Goal: Task Accomplishment & Management: Manage account settings

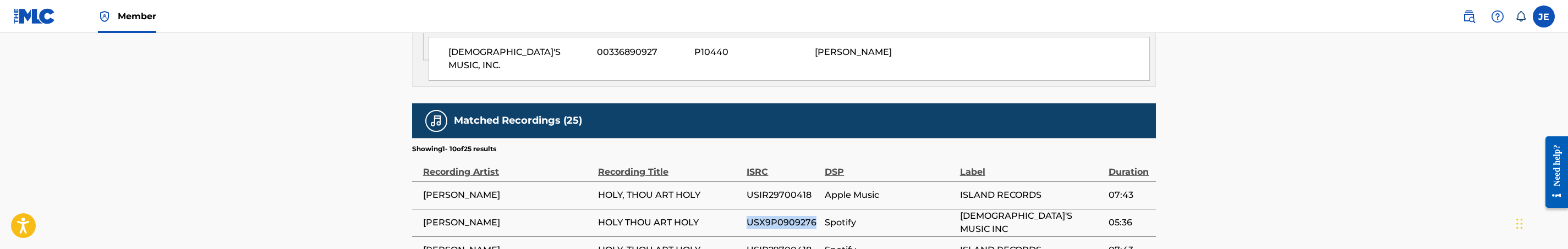
scroll to position [742, 0]
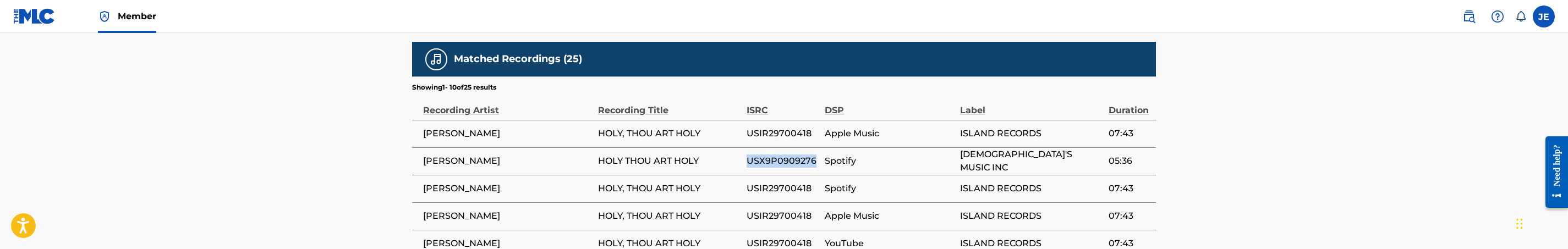
click at [791, 155] on span "USX9P0909276" at bounding box center [783, 161] width 72 height 13
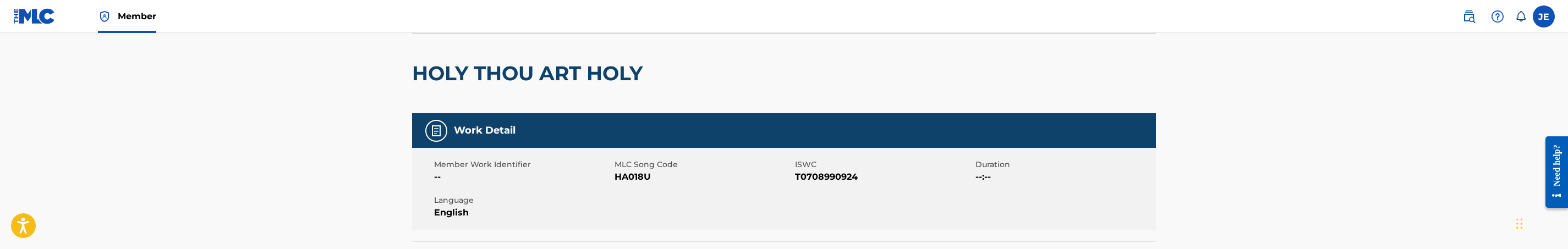
scroll to position [0, 0]
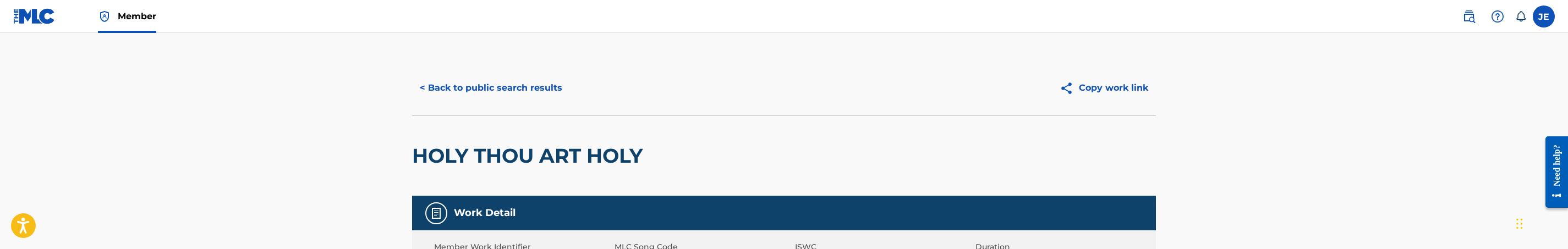
click at [516, 84] on button "< Back to public search results" at bounding box center [491, 88] width 158 height 27
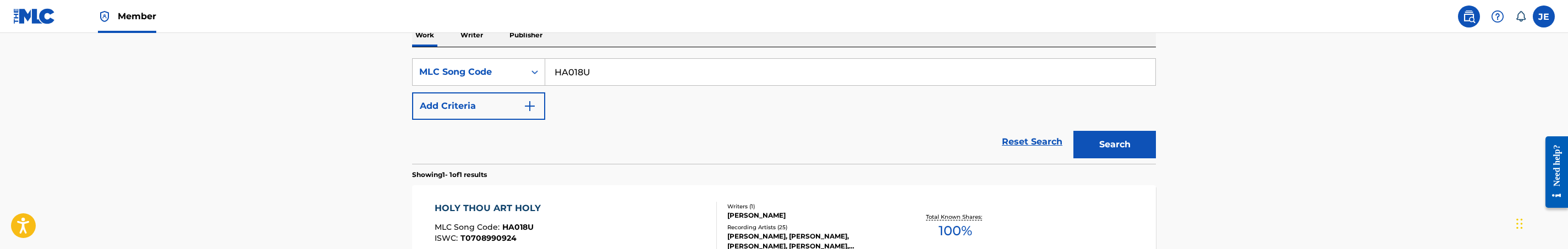
scroll to position [151, 0]
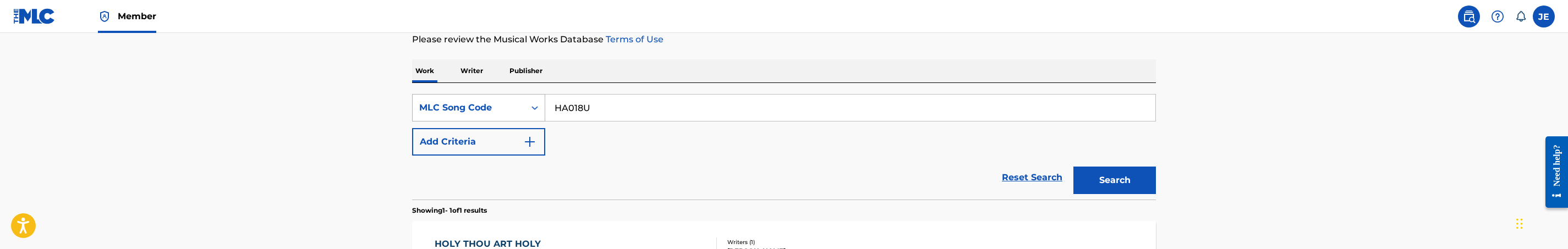
click at [528, 107] on div "Search Form" at bounding box center [534, 108] width 20 height 20
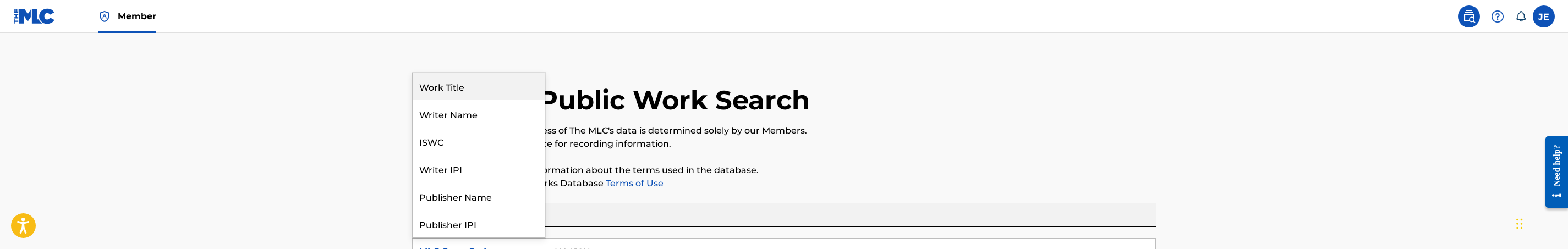
scroll to position [0, 0]
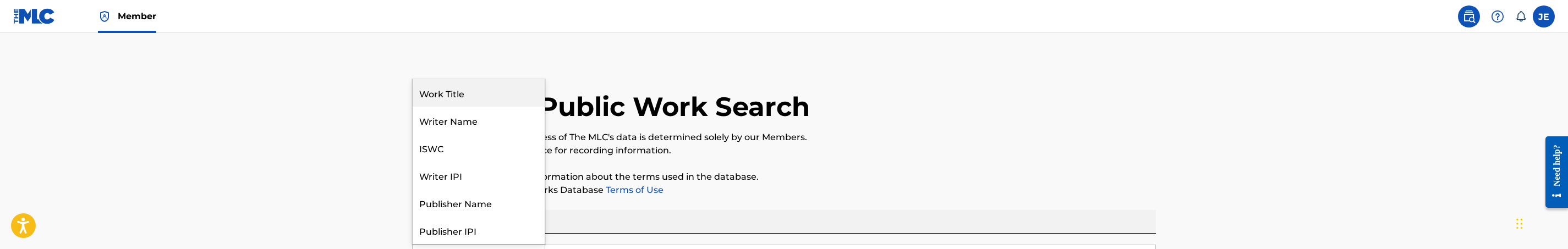
click at [464, 101] on div "Work Title" at bounding box center [478, 93] width 132 height 27
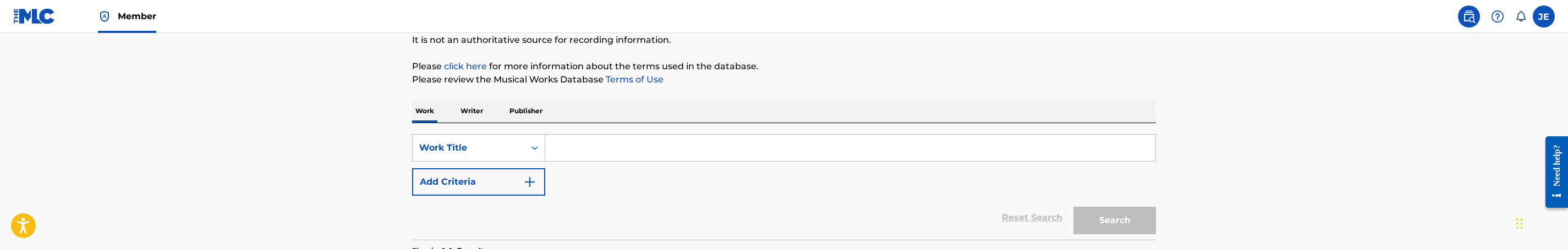
scroll to position [165, 0]
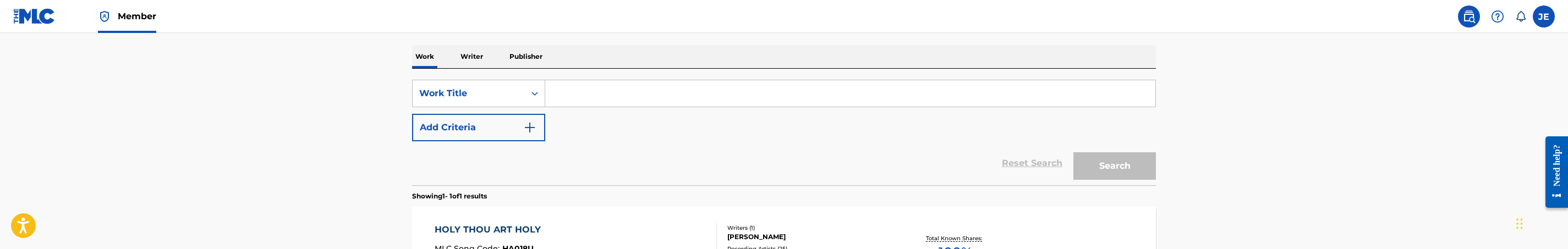
click at [584, 93] on input "Search Form" at bounding box center [850, 93] width 610 height 26
paste input "Holy Thou Art Holy"
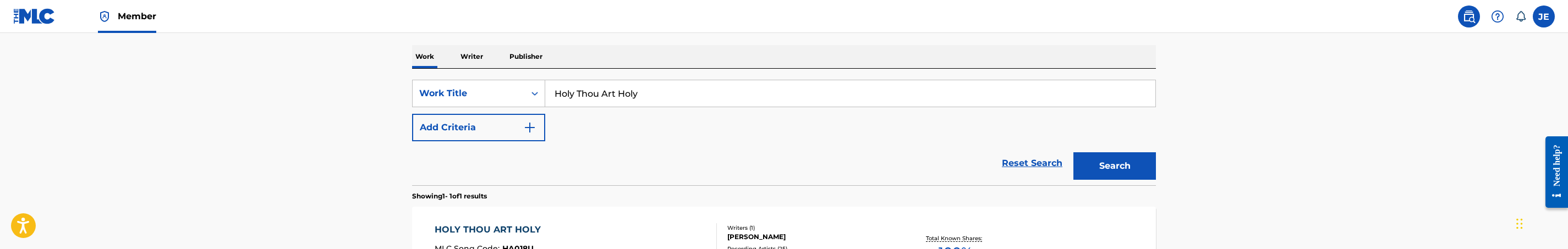
type input "Holy Thou Art Holy"
click at [513, 137] on button "Add Criteria" at bounding box center [478, 127] width 133 height 27
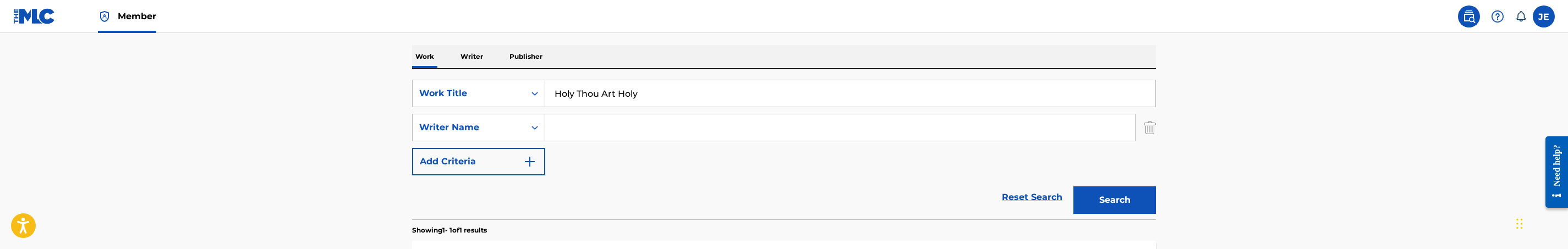
click at [623, 135] on input "Search Form" at bounding box center [840, 127] width 590 height 26
paste input "David G. Frazier"
click at [589, 130] on input "David G. Frazier" at bounding box center [840, 127] width 590 height 26
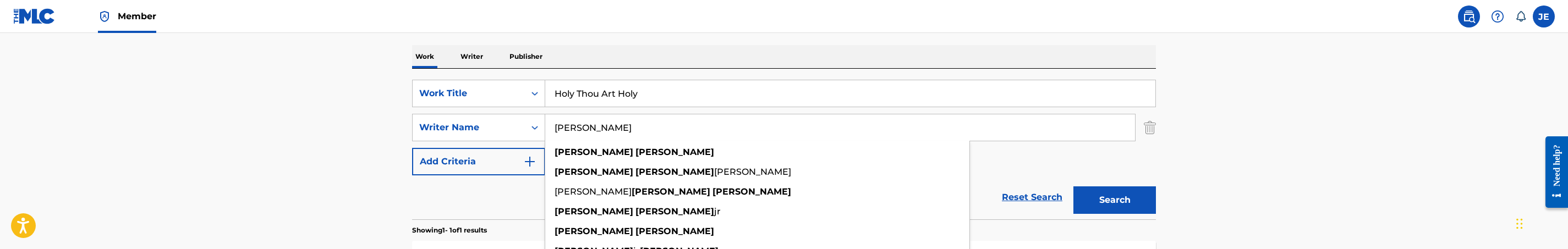
click at [1073, 186] on button "Search" at bounding box center [1115, 200] width 83 height 27
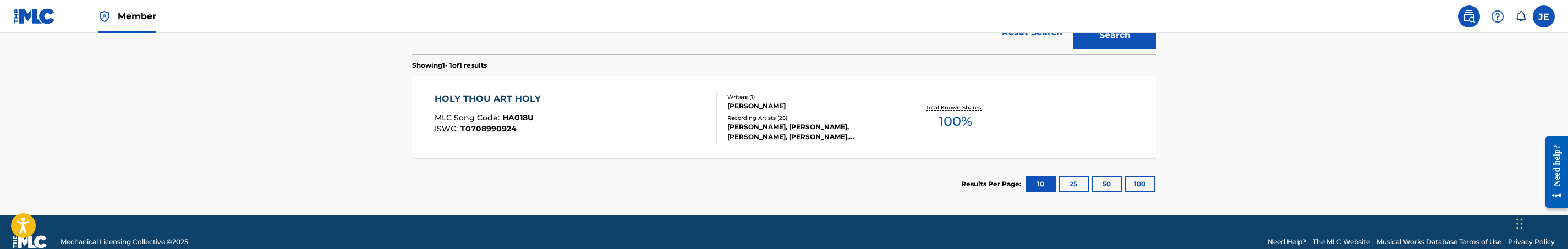
scroll to position [248, 0]
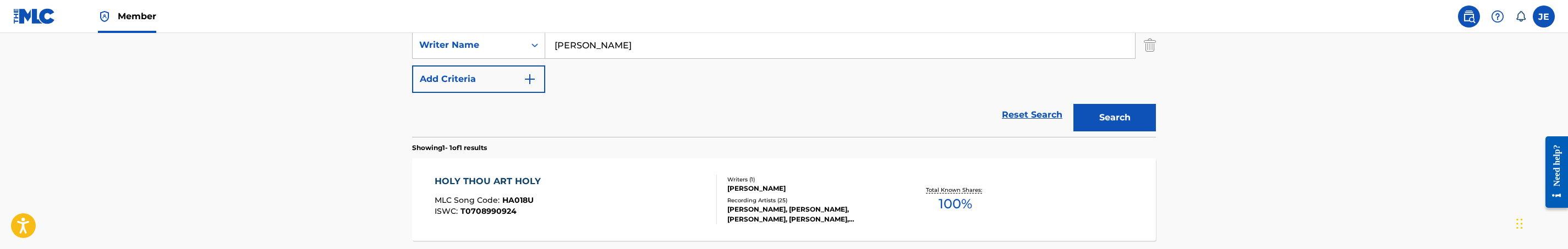
click at [625, 44] on input "[PERSON_NAME]" at bounding box center [840, 44] width 590 height 26
paste input "Karen Clark Shield"
click at [1104, 121] on button "Search" at bounding box center [1115, 117] width 83 height 27
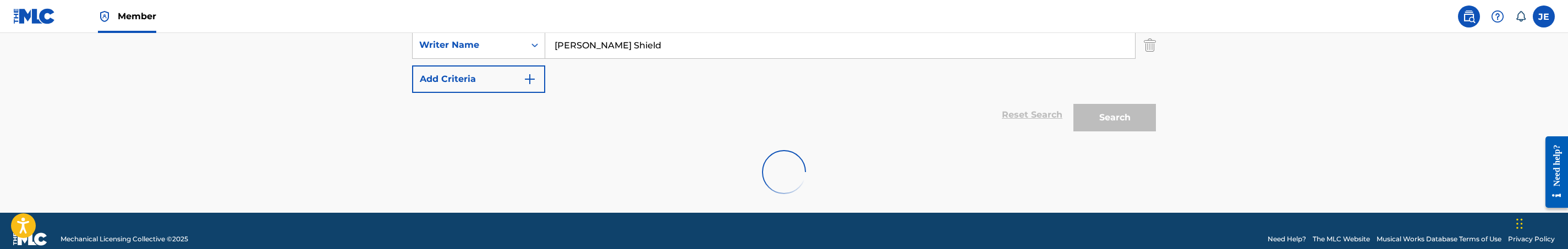
scroll to position [228, 0]
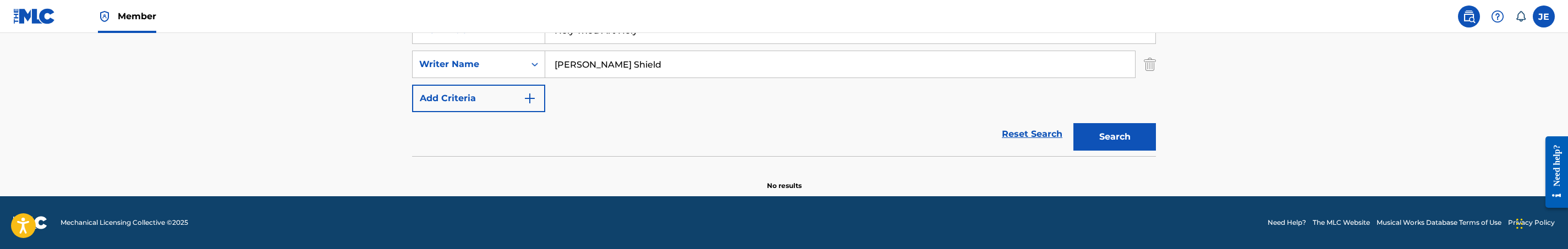
click at [697, 72] on input "Karen Clark Shield" at bounding box center [840, 64] width 590 height 26
click at [695, 71] on input "Karen Clark Shield" at bounding box center [840, 64] width 590 height 26
paste input "David G. Frazier"
type input "David G. Frazier"
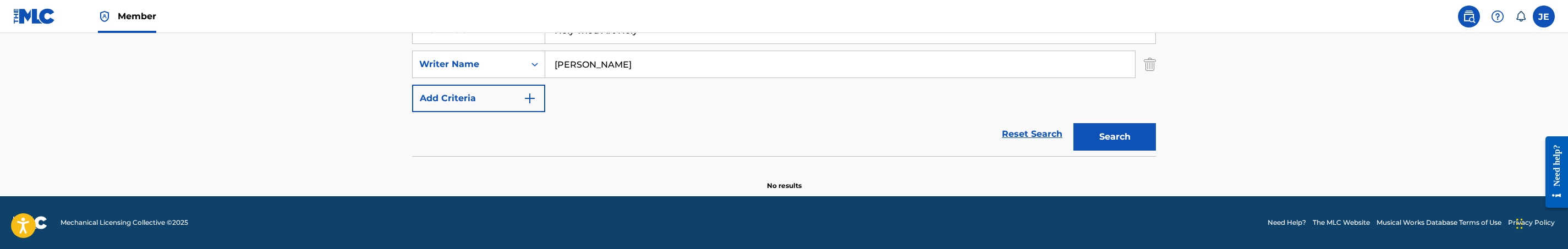
click at [1073, 123] on button "Search" at bounding box center [1115, 136] width 83 height 27
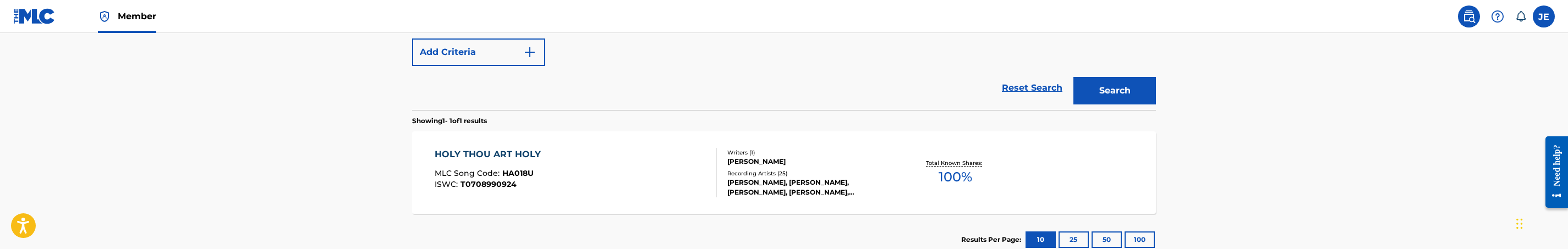
scroll to position [311, 0]
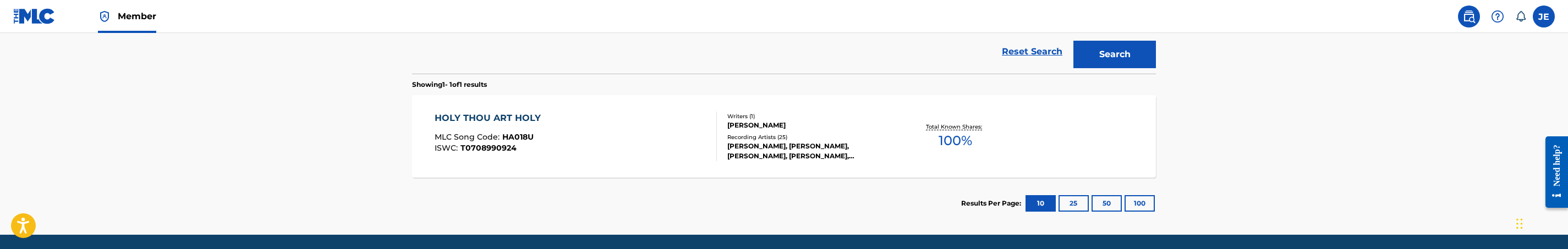
click at [634, 167] on div "HOLY THOU ART HOLY MLC Song Code : HA018U ISWC : T0708990924 Writers ( 1 ) DAVI…" at bounding box center [784, 136] width 744 height 83
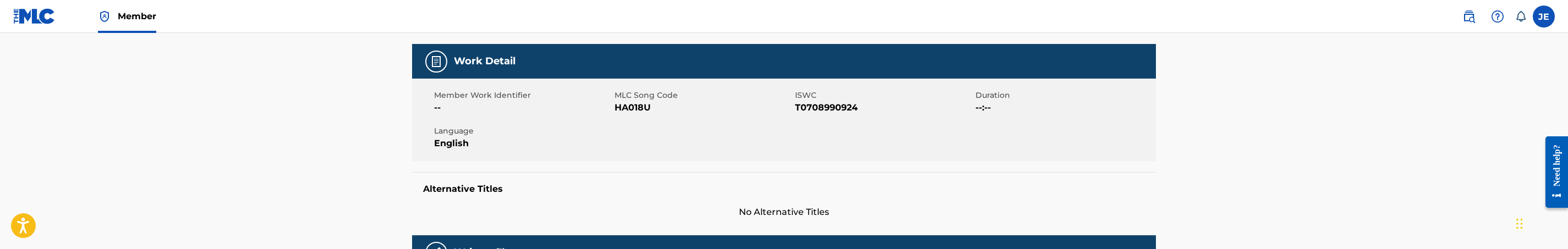
scroll to position [165, 0]
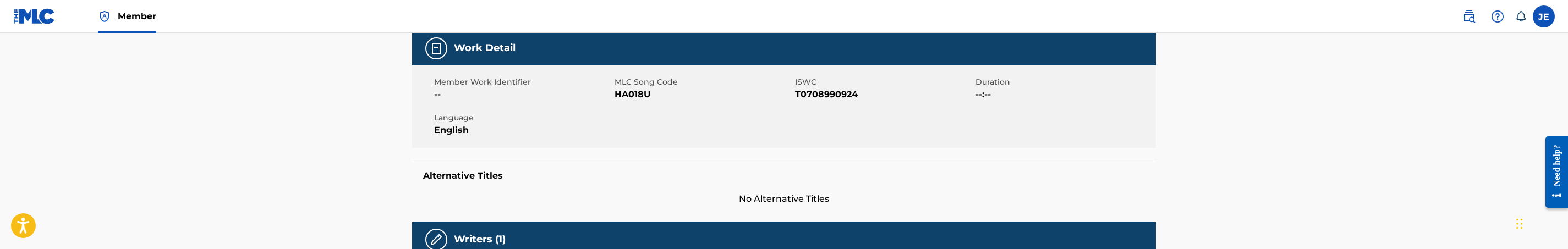
click at [632, 94] on span "HA018U" at bounding box center [704, 95] width 178 height 13
copy span "HA018U"
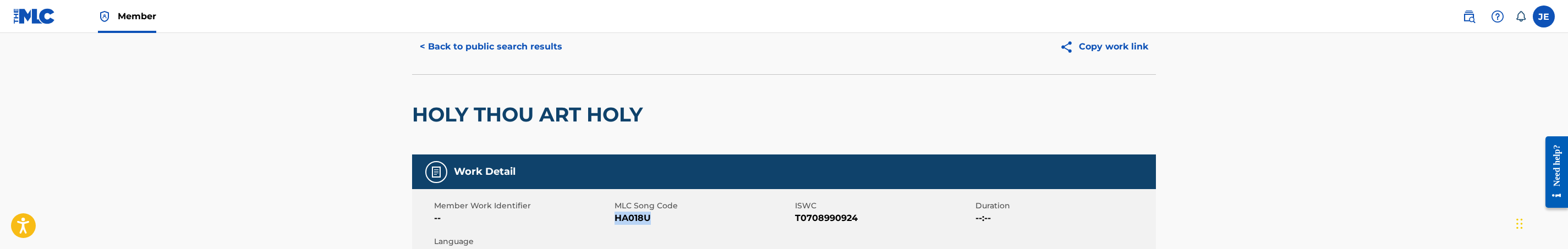
scroll to position [0, 0]
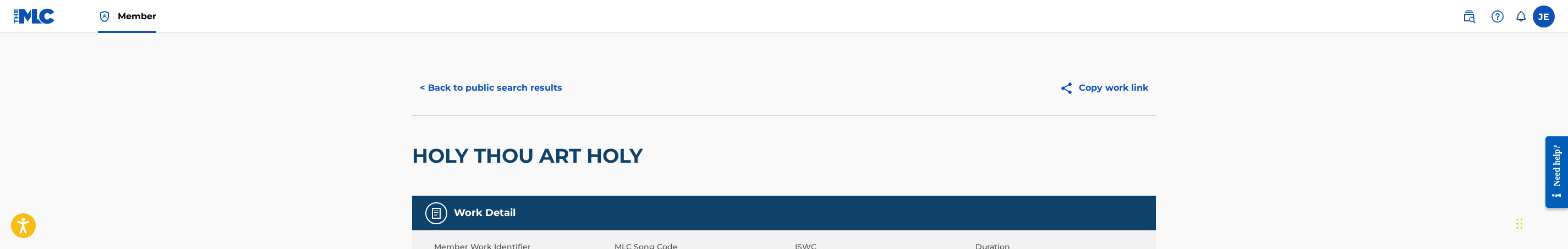
click at [495, 93] on button "< Back to public search results" at bounding box center [491, 88] width 158 height 27
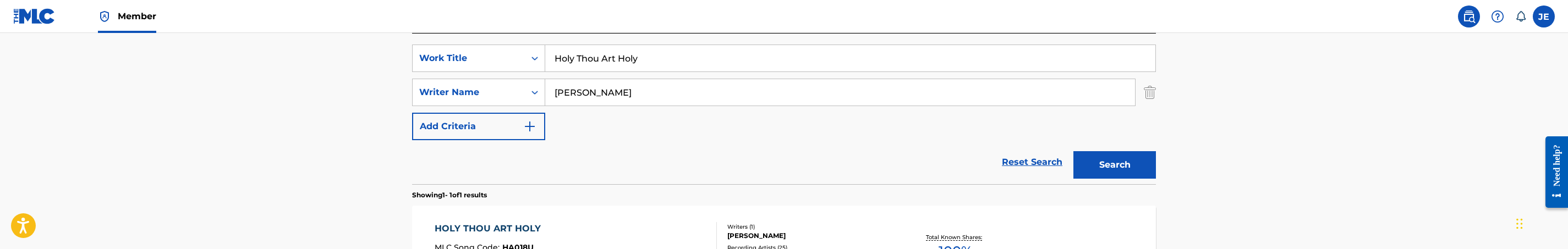
scroll to position [185, 0]
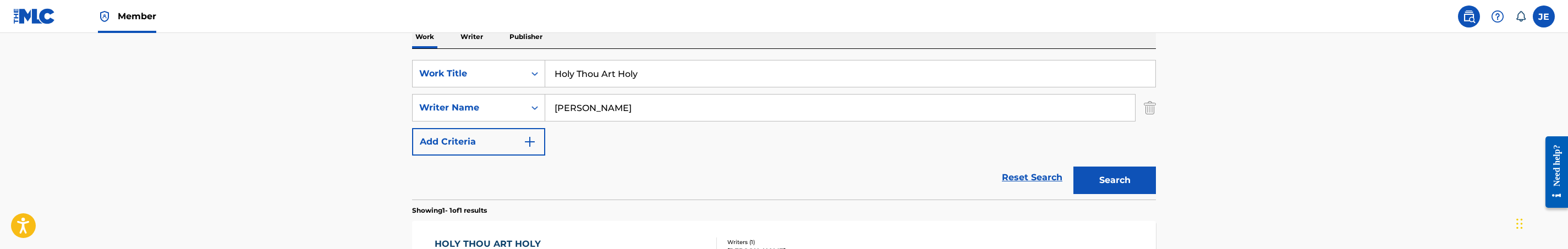
click at [599, 75] on input "Holy Thou Art Holy" at bounding box center [850, 73] width 610 height 26
paste input "I Want To Know Him"
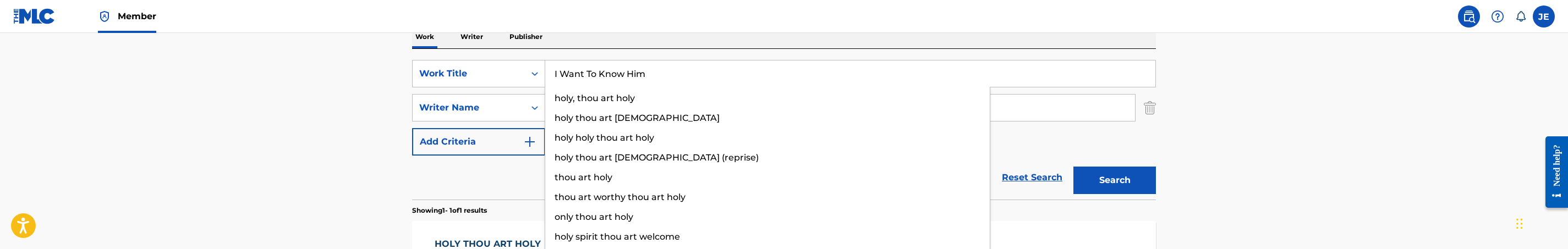
type input "I Want To Know Him"
click at [1073, 167] on button "Search" at bounding box center [1115, 180] width 83 height 27
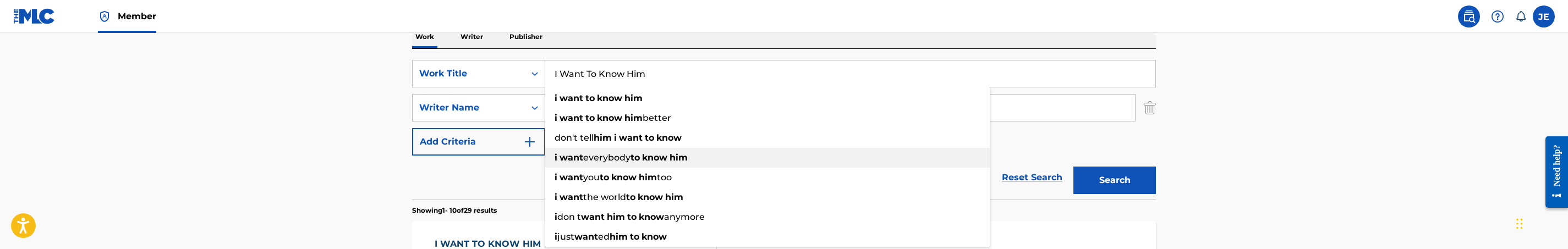
scroll to position [267, 0]
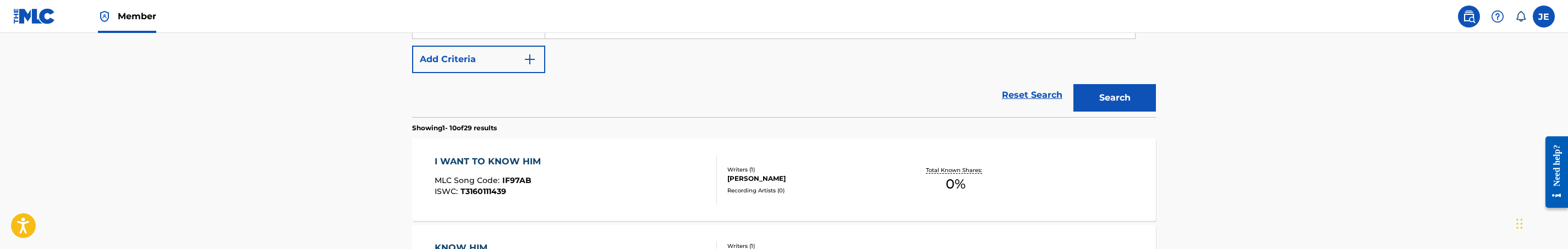
scroll to position [185, 0]
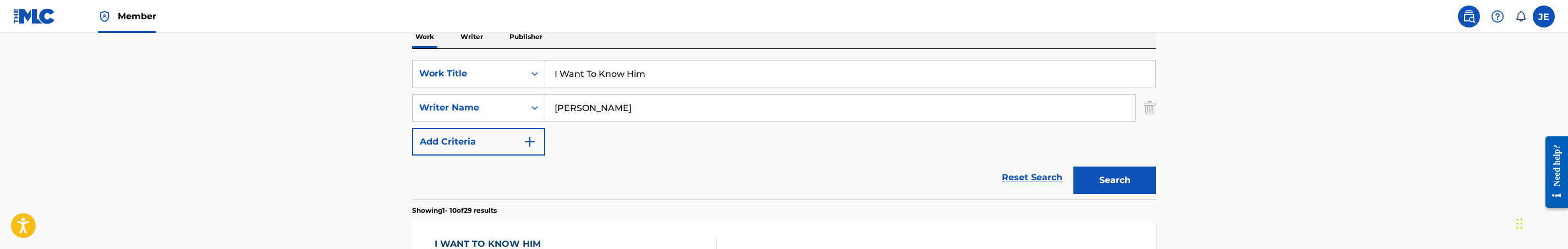
click at [1108, 187] on button "Search" at bounding box center [1115, 180] width 83 height 27
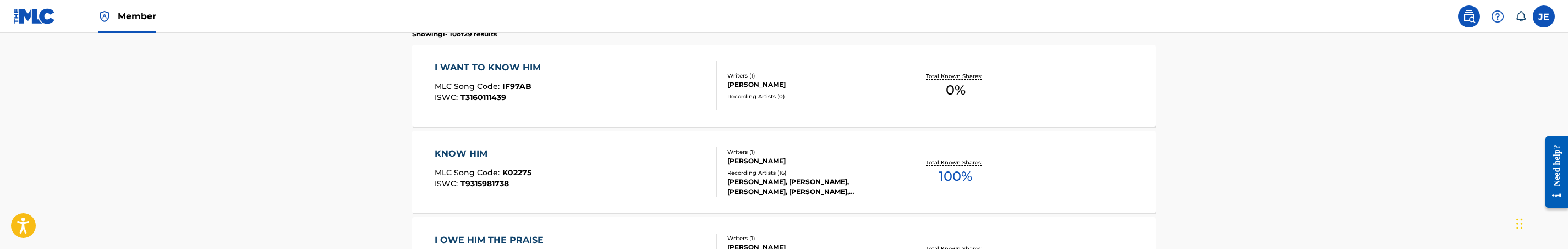
scroll to position [350, 0]
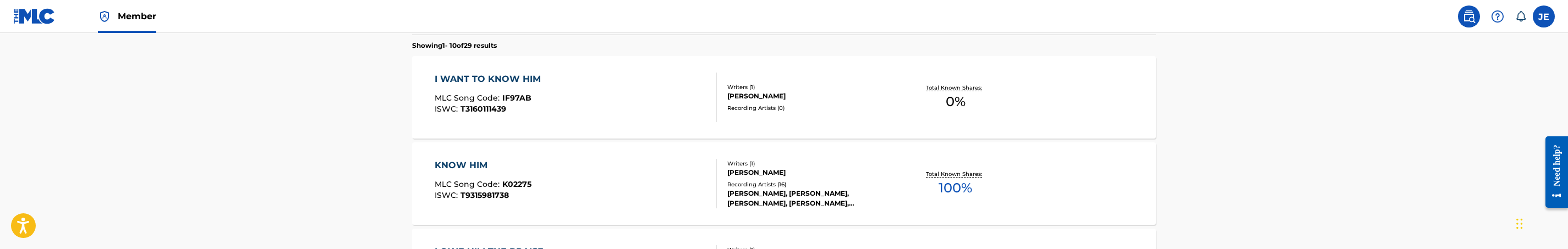
click at [634, 110] on div "I WANT TO KNOW HIM MLC Song Code : IF97AB ISWC : T3160111439" at bounding box center [576, 97] width 283 height 49
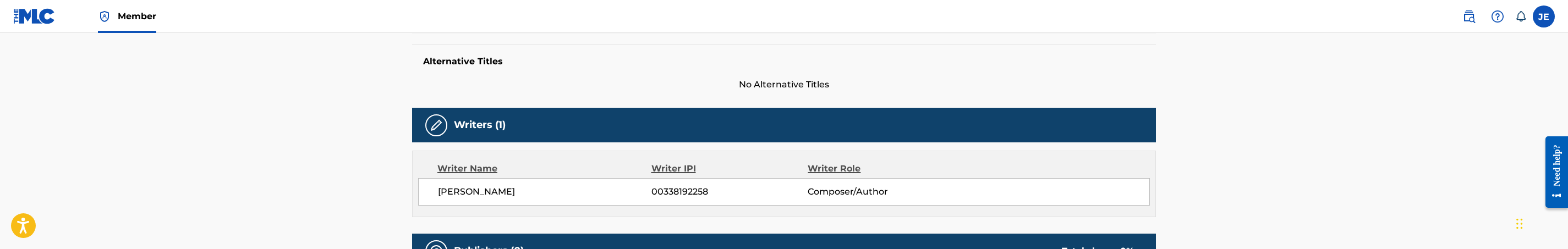
scroll to position [161, 0]
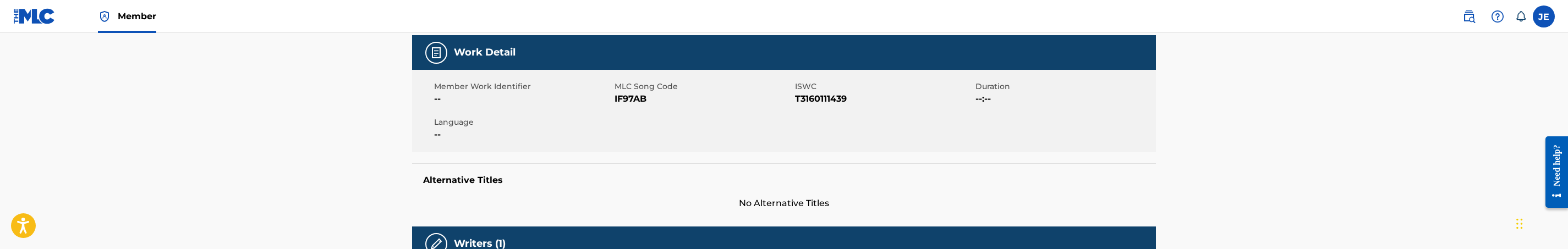
click at [628, 102] on span "IF97AB" at bounding box center [704, 99] width 178 height 13
copy span "IF97AB"
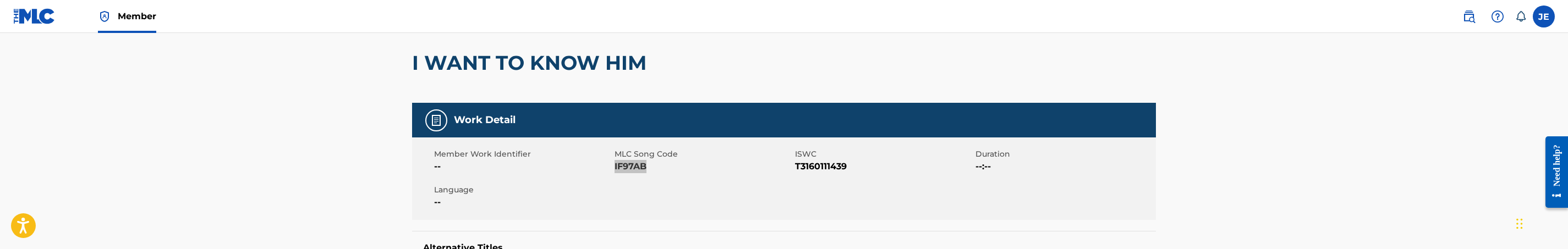
scroll to position [0, 0]
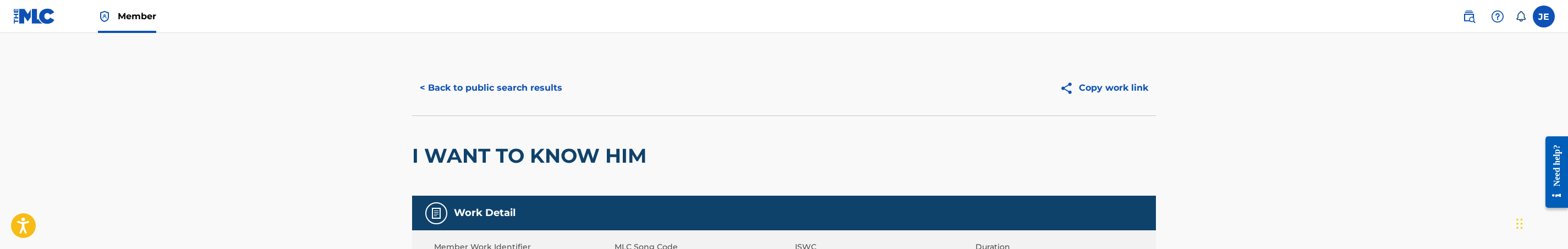
click at [542, 94] on button "< Back to public search results" at bounding box center [491, 88] width 158 height 27
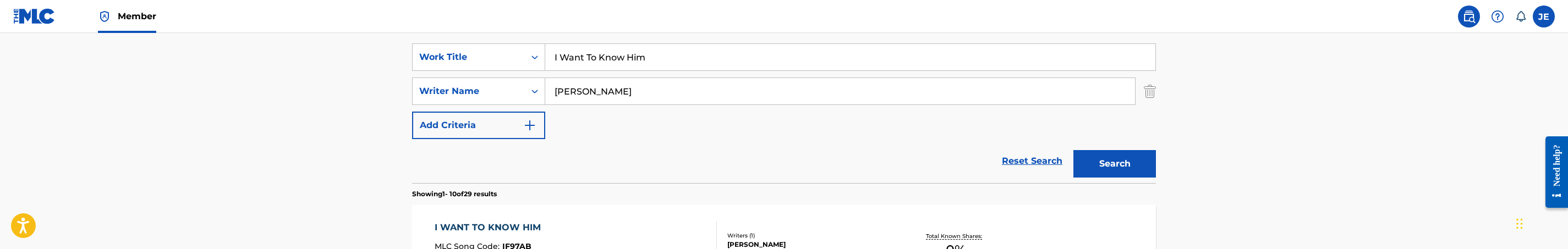
scroll to position [165, 0]
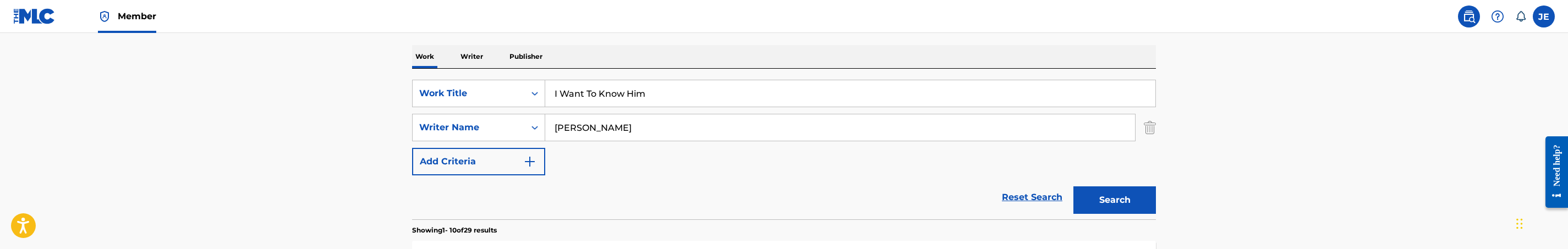
click at [646, 93] on input "I Want To Know Him" at bounding box center [850, 93] width 610 height 26
paste input "His Presence Is Here"
type input "His Presence Is Here"
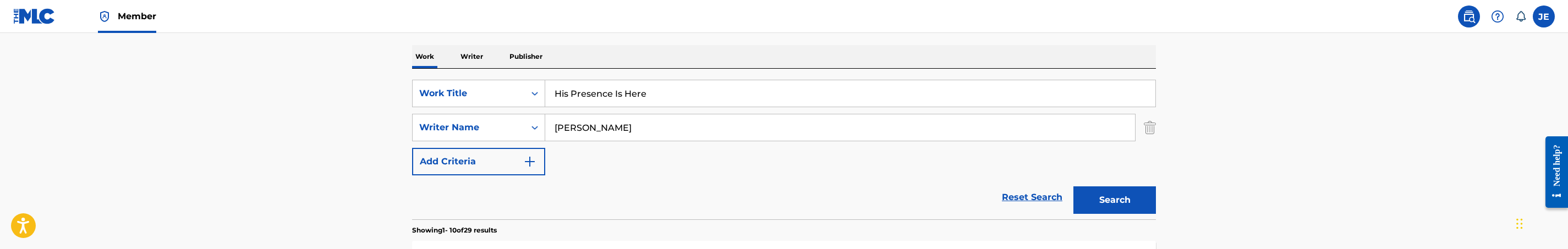
drag, startPoint x: 1150, startPoint y: 202, endPoint x: 1126, endPoint y: 185, distance: 29.4
click at [1150, 202] on button "Search" at bounding box center [1115, 200] width 83 height 27
drag, startPoint x: 1105, startPoint y: 198, endPoint x: 1032, endPoint y: 169, distance: 78.5
click at [1105, 198] on button "Search" at bounding box center [1115, 200] width 83 height 27
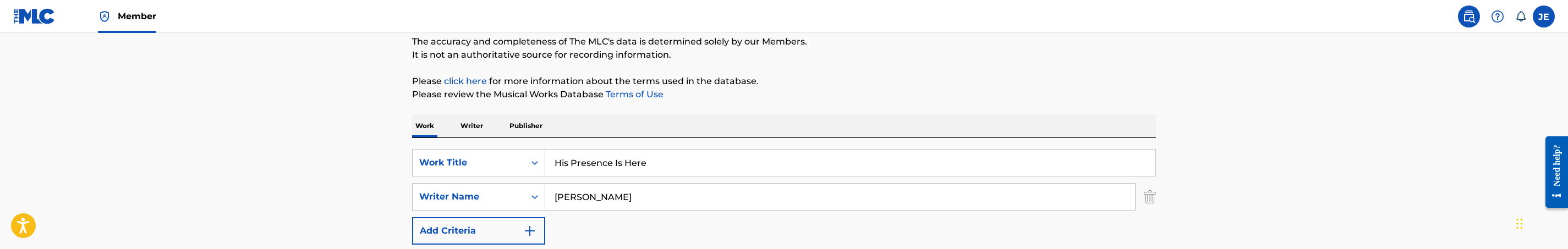
scroll to position [83, 0]
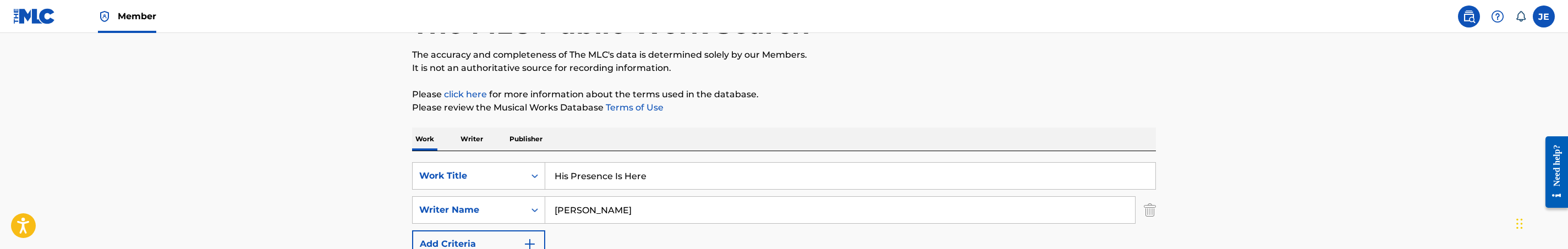
click at [631, 205] on input "David G. Frazier" at bounding box center [840, 210] width 590 height 26
paste input "Yolanda Adams"
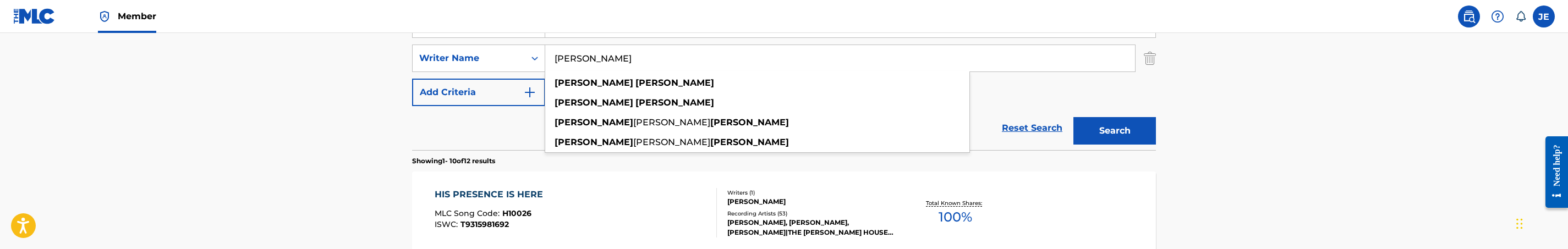
scroll to position [248, 0]
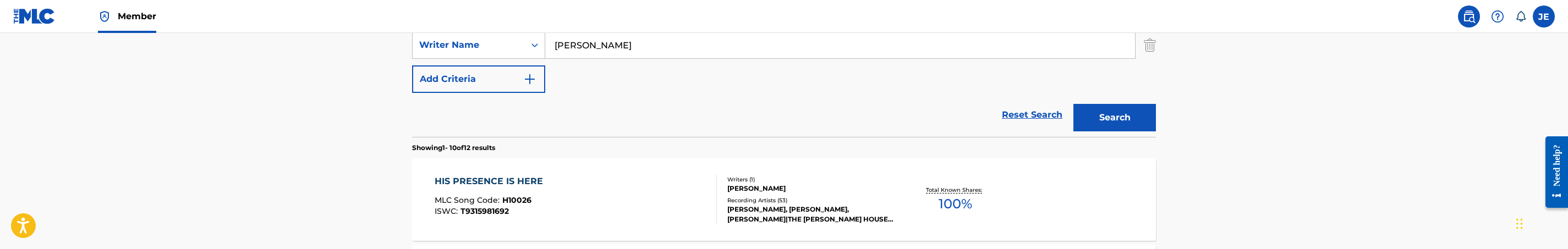
click at [1128, 130] on button "Search" at bounding box center [1115, 117] width 83 height 27
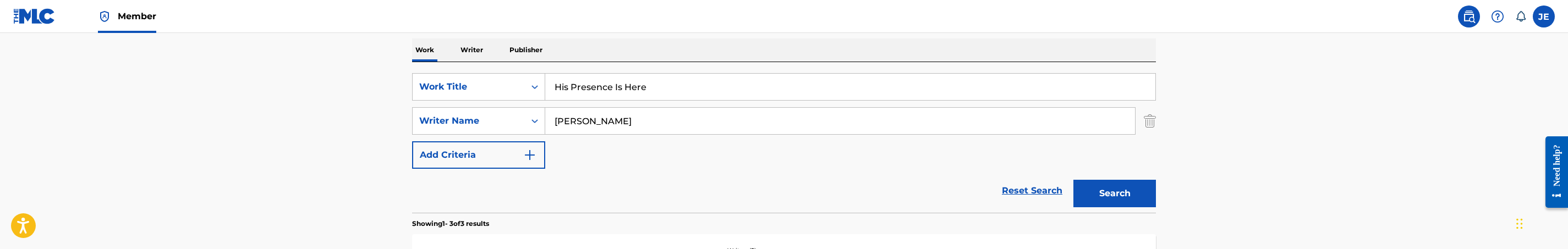
scroll to position [165, 0]
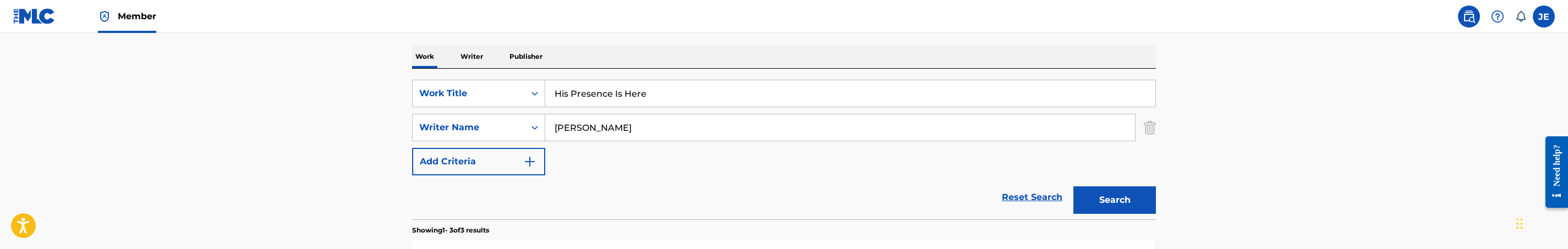
click at [676, 139] on input "Yolanda Adams" at bounding box center [840, 127] width 590 height 26
click at [676, 137] on input "Yolanda Adams" at bounding box center [840, 127] width 590 height 26
paste input "David G. Frazier"
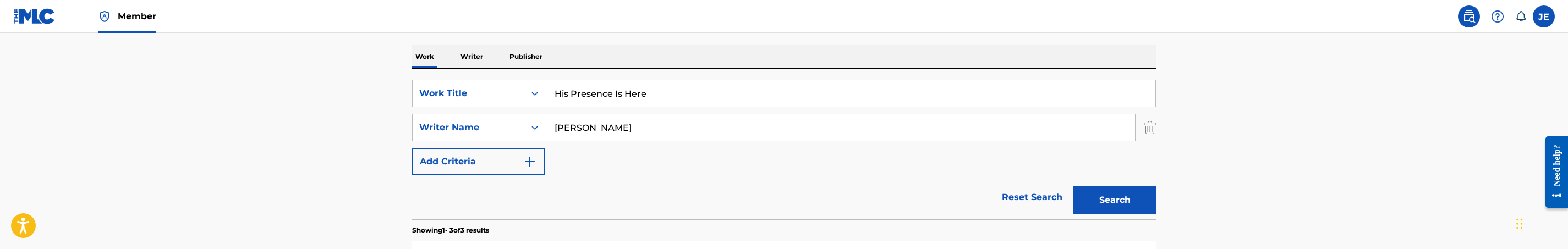
type input "David G. Frazier"
click at [1128, 200] on button "Search" at bounding box center [1115, 200] width 83 height 27
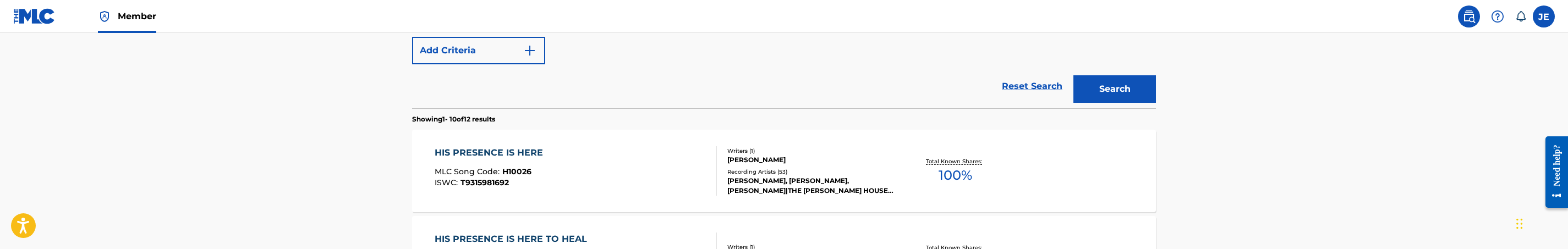
scroll to position [330, 0]
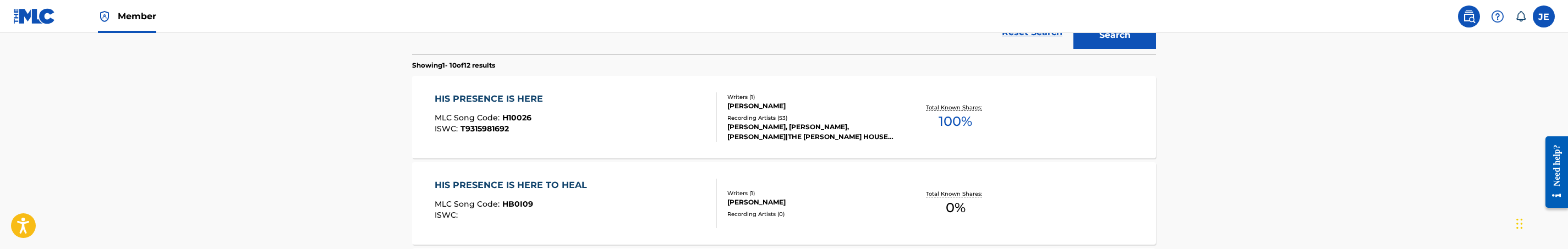
click at [601, 117] on div "HIS PRESENCE IS HERE MLC Song Code : H10026 ISWC : T9315981692" at bounding box center [576, 117] width 283 height 49
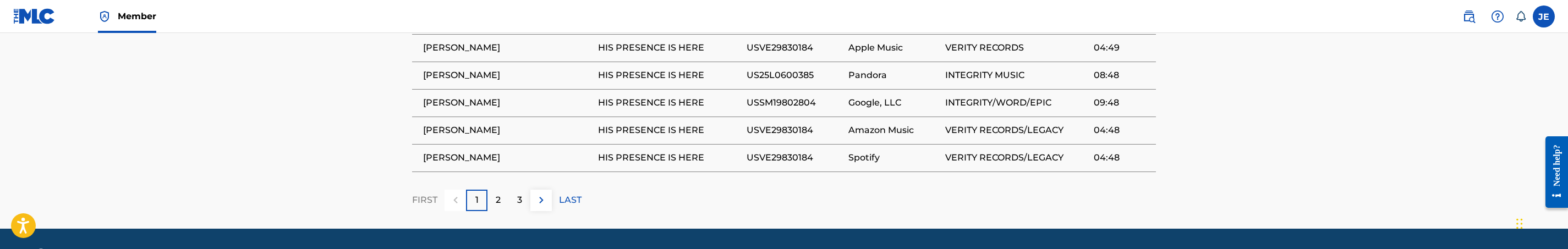
scroll to position [826, 0]
click at [502, 190] on div "2" at bounding box center [498, 200] width 21 height 21
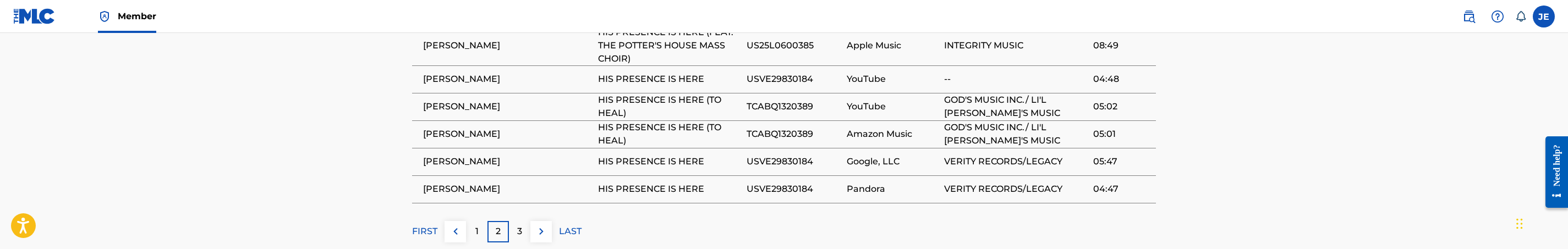
scroll to position [1002, 0]
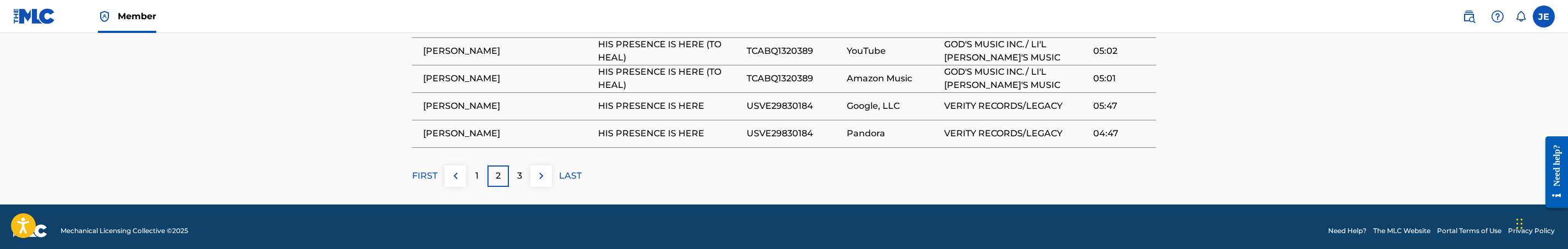
click at [518, 169] on p "3" at bounding box center [520, 176] width 5 height 13
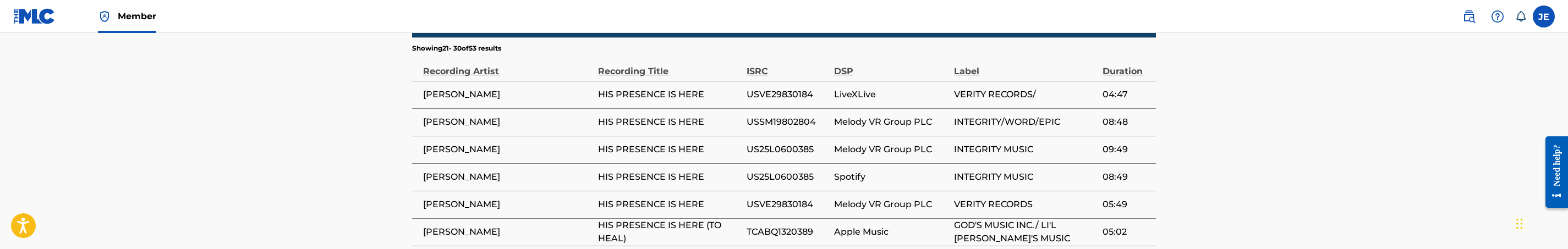
scroll to position [824, 0]
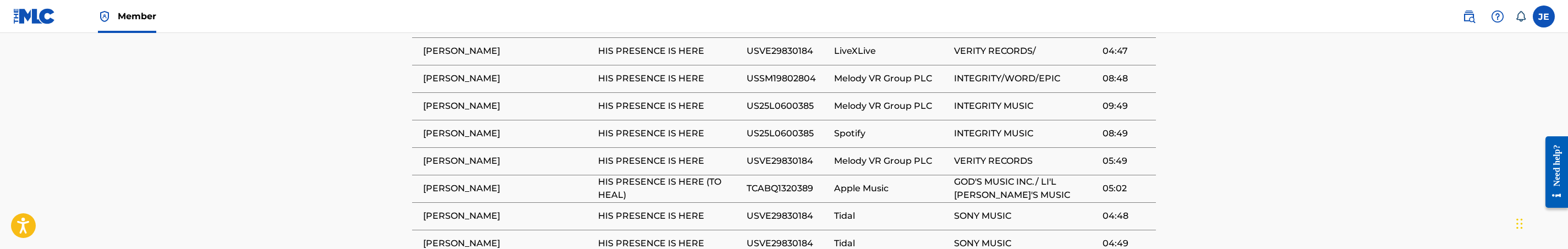
click at [793, 127] on span "US25L0600385" at bounding box center [788, 134] width 82 height 13
copy span "US25L0600385"
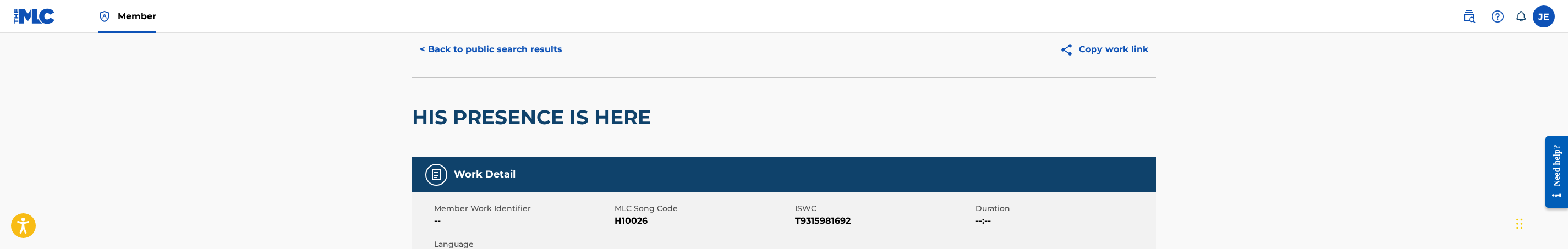
scroll to position [0, 0]
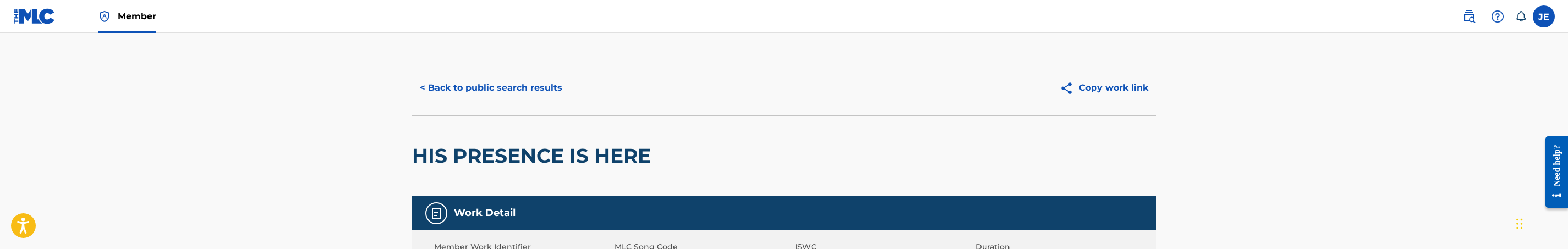
click at [532, 91] on button "< Back to public search results" at bounding box center [491, 88] width 158 height 27
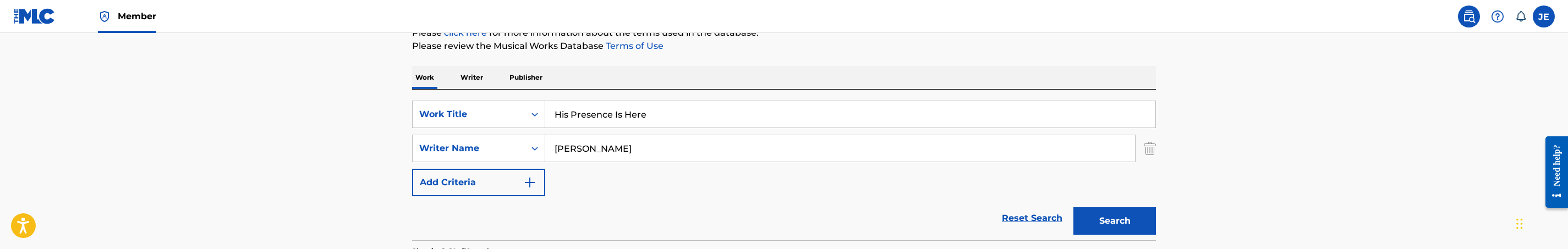
scroll to position [146, 0]
click at [634, 116] on input "His Presence Is Here" at bounding box center [850, 113] width 610 height 26
paste input "Power Belongs to God"
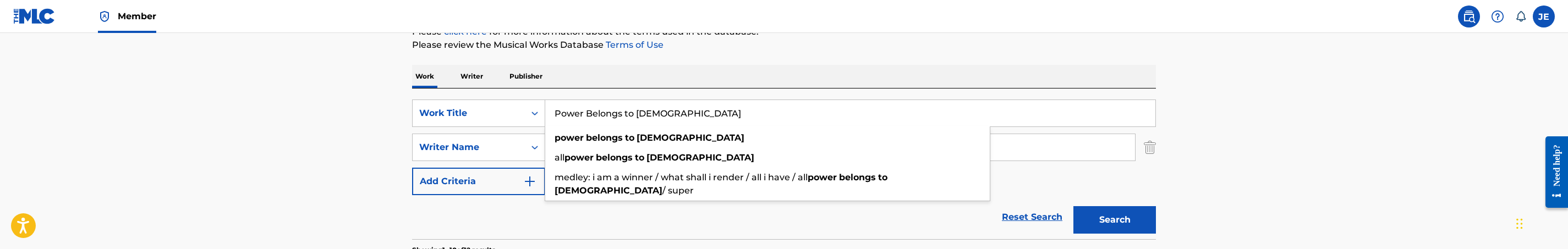
type input "Power Belongs to God"
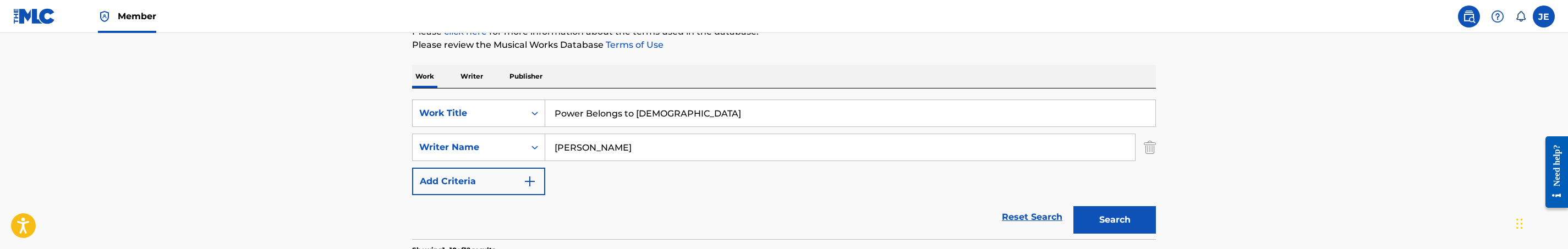
click at [1103, 219] on button "Search" at bounding box center [1115, 220] width 83 height 27
click at [709, 138] on input "David G. Frazier" at bounding box center [840, 147] width 590 height 26
paste input "Hezekiah Walk"
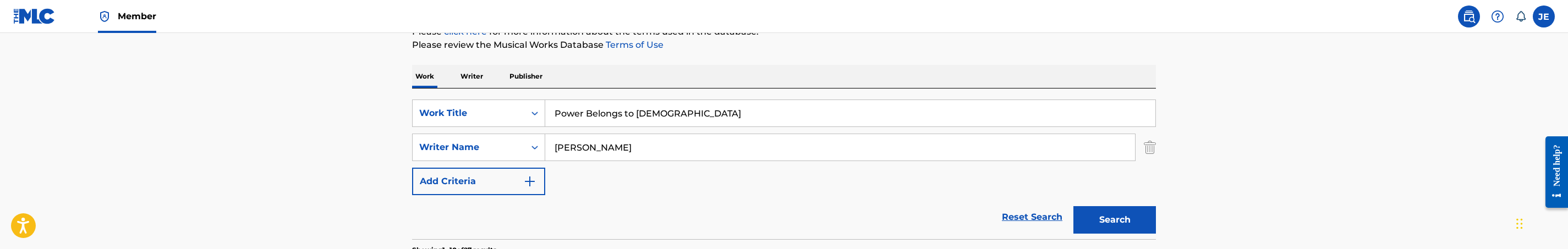
type input "Hezekiah Walker"
click at [1097, 213] on button "Search" at bounding box center [1115, 220] width 83 height 27
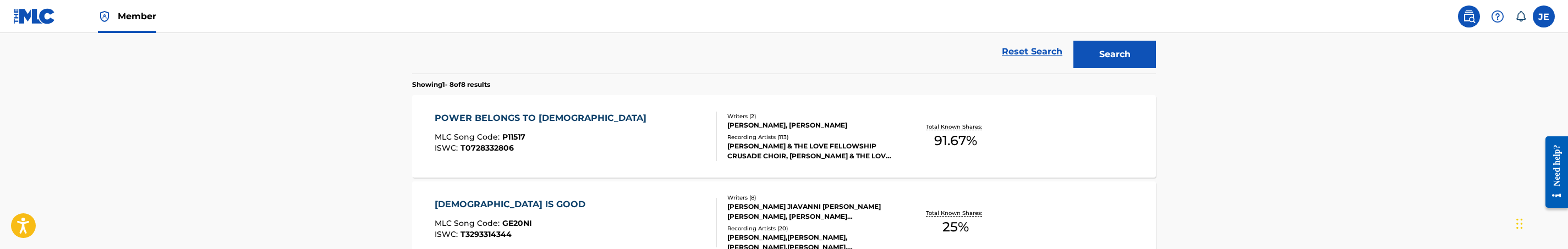
scroll to position [393, 0]
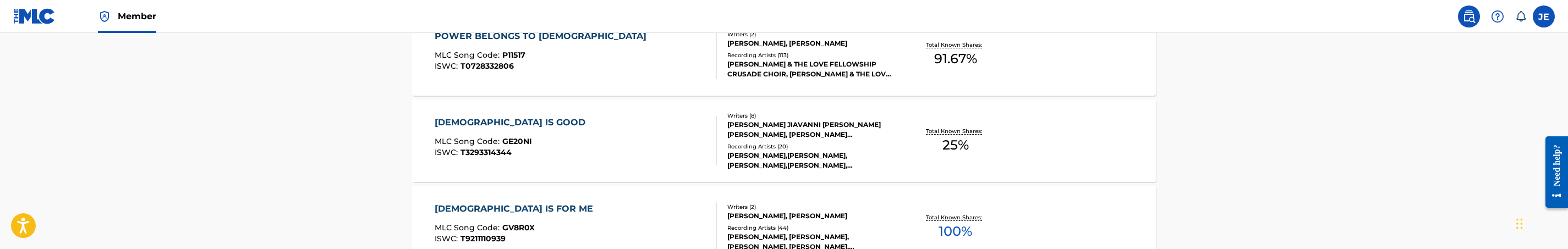
click at [616, 66] on div "POWER BELONGS TO GOD MLC Song Code : P11517 ISWC : T0728332806" at bounding box center [576, 54] width 283 height 49
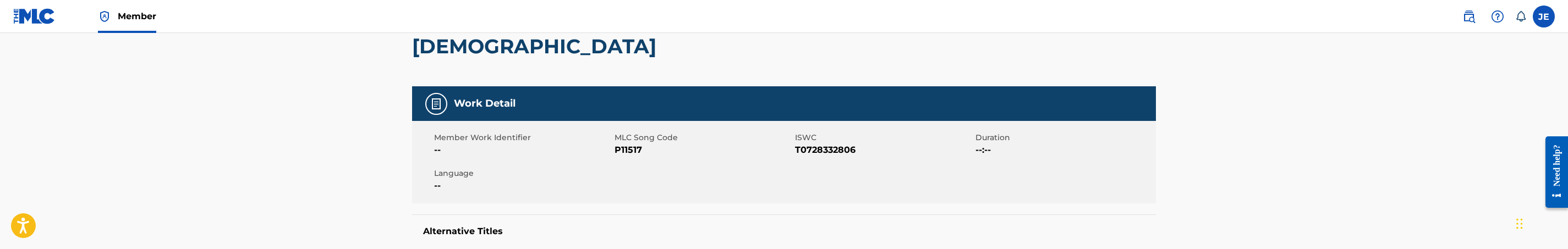
scroll to position [165, 0]
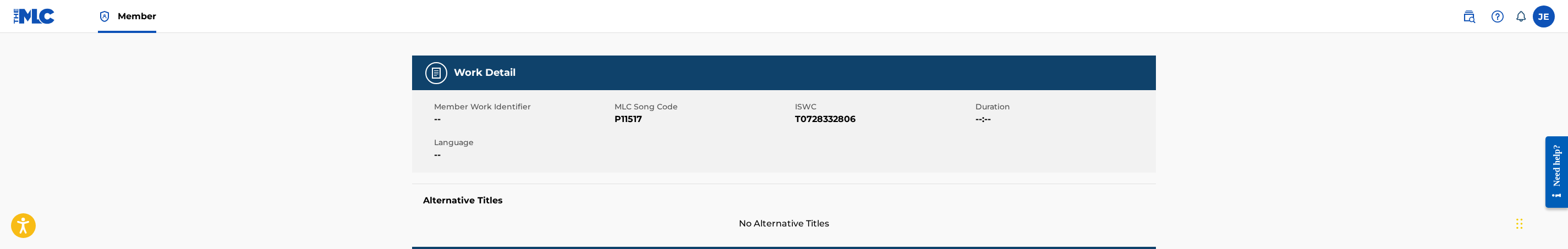
click at [627, 113] on span "P11517" at bounding box center [704, 119] width 178 height 13
copy span "P11517"
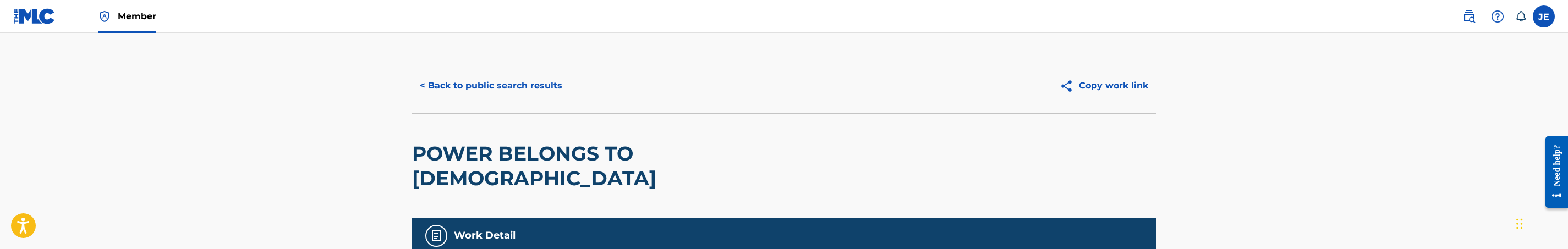
scroll to position [0, 0]
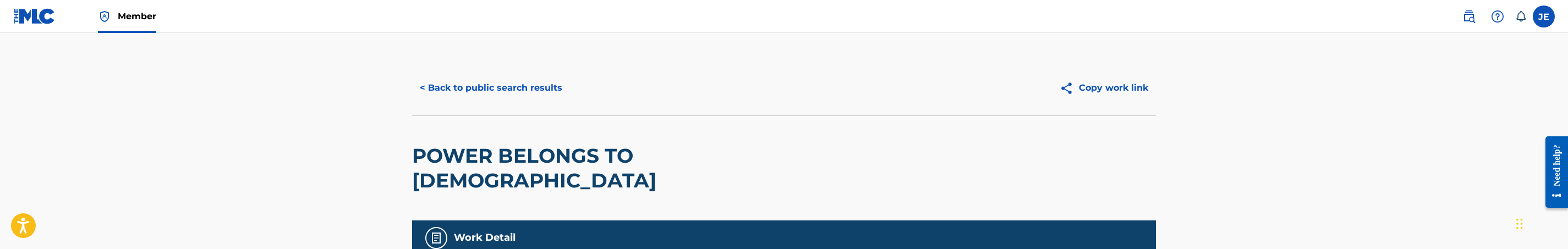
click at [483, 89] on button "< Back to public search results" at bounding box center [491, 88] width 158 height 27
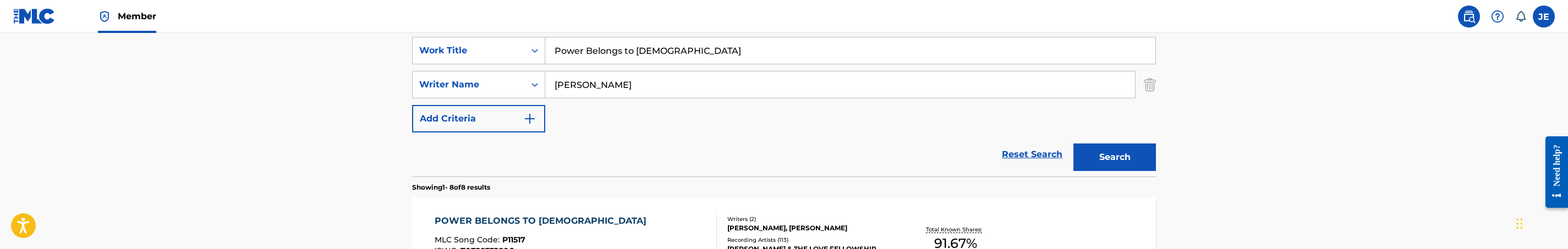
scroll to position [125, 0]
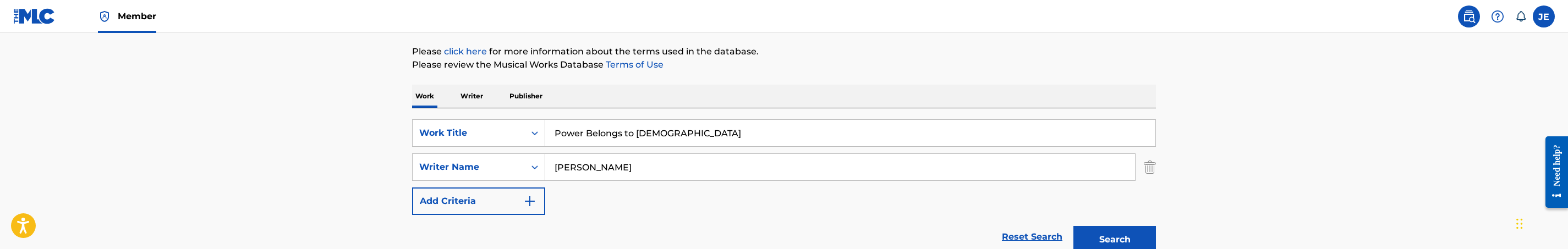
click at [620, 128] on input "Power Belongs to God" at bounding box center [850, 133] width 610 height 26
paste input "Show Yourself Mighty"
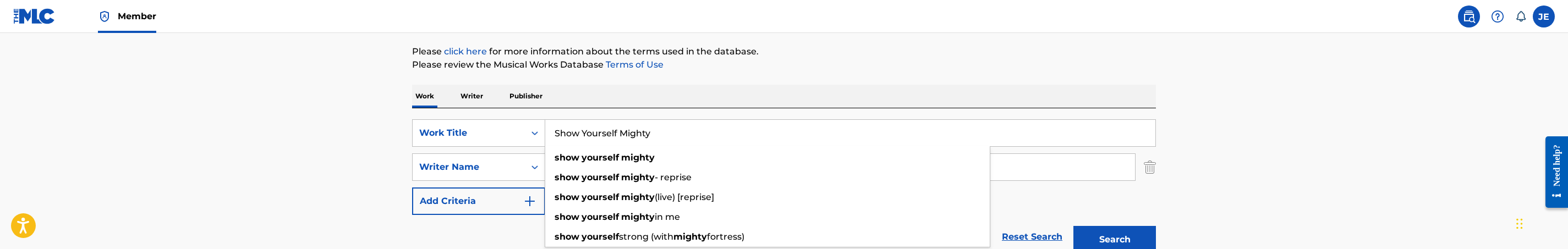
type input "Show Yourself Mighty"
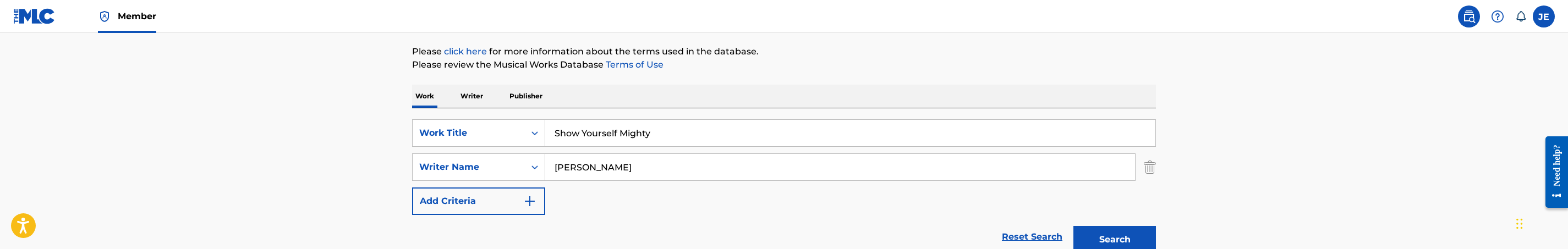
click at [665, 172] on input "Hezekiah Walker" at bounding box center [840, 167] width 590 height 26
paste input "David G. Frazi"
type input "David G. Frazier"
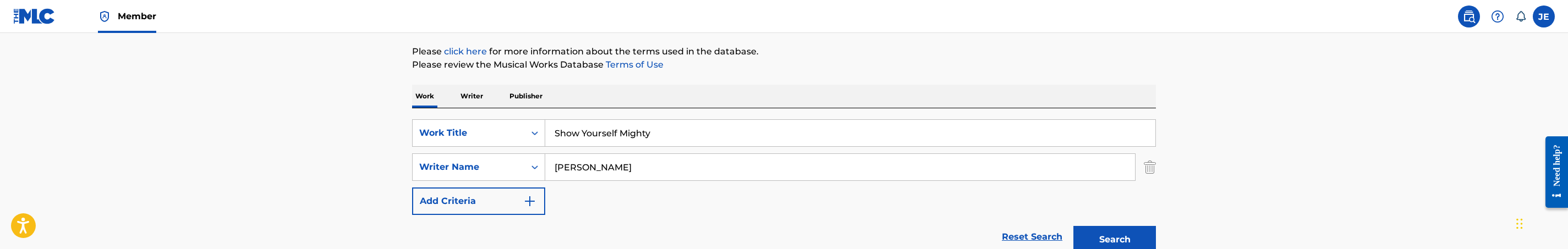
click at [1105, 244] on button "Search" at bounding box center [1115, 239] width 83 height 27
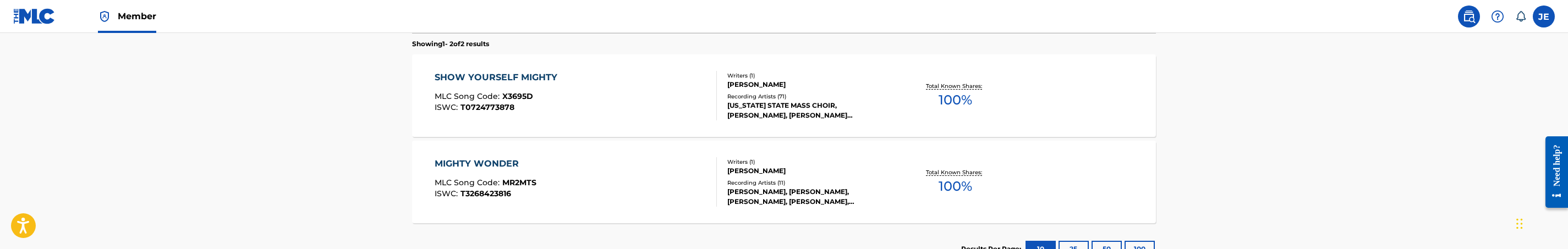
scroll to position [373, 0]
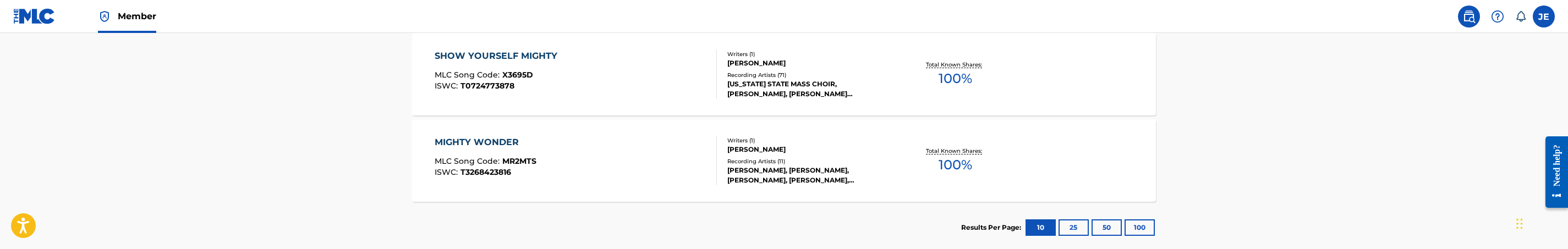
click at [615, 84] on div "SHOW YOURSELF MIGHTY MLC Song Code : X3695D ISWC : T0724773878" at bounding box center [576, 74] width 283 height 49
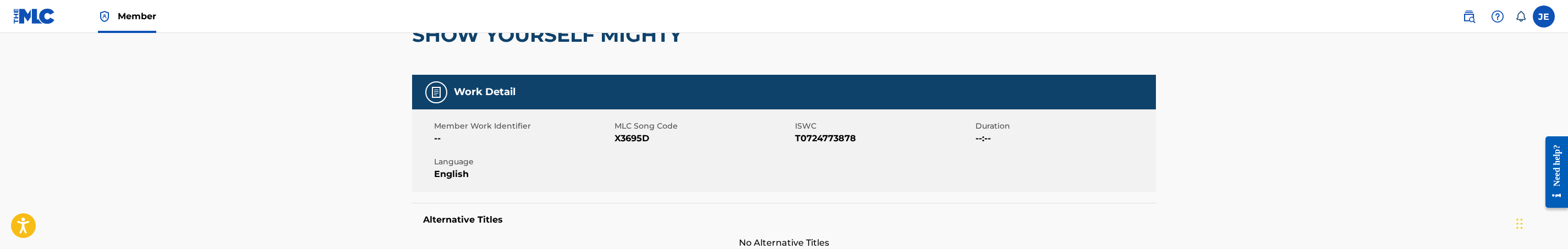
scroll to position [165, 0]
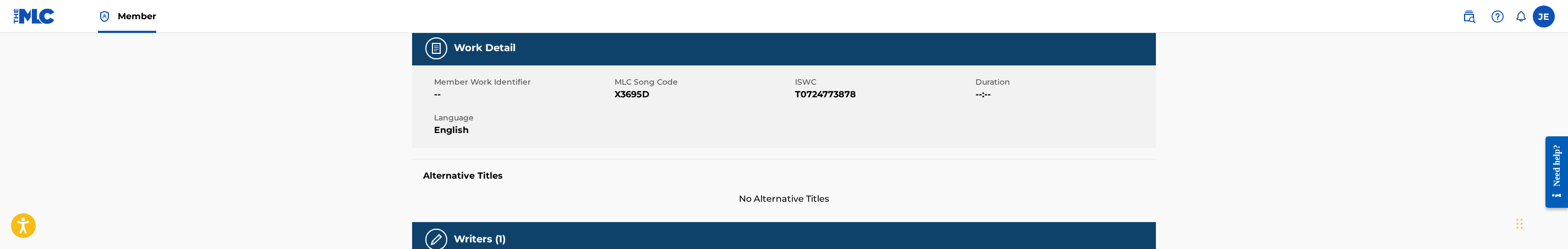
click at [629, 96] on span "X3695D" at bounding box center [704, 95] width 178 height 13
click at [637, 97] on span "X3695D" at bounding box center [704, 95] width 178 height 13
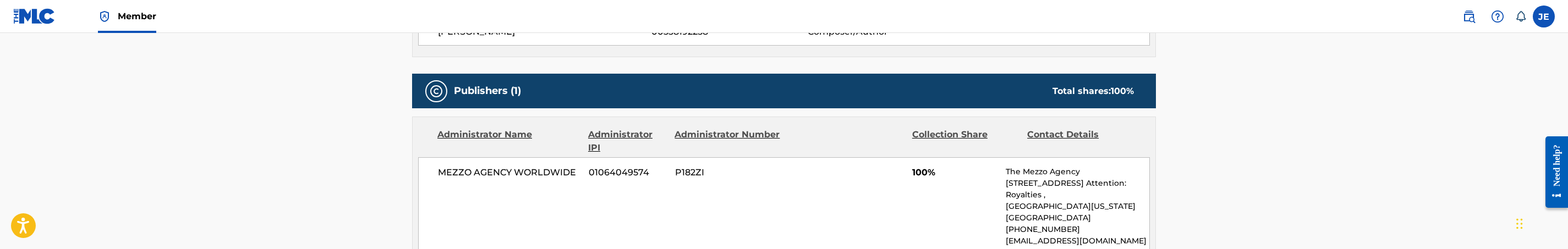
scroll to position [413, 0]
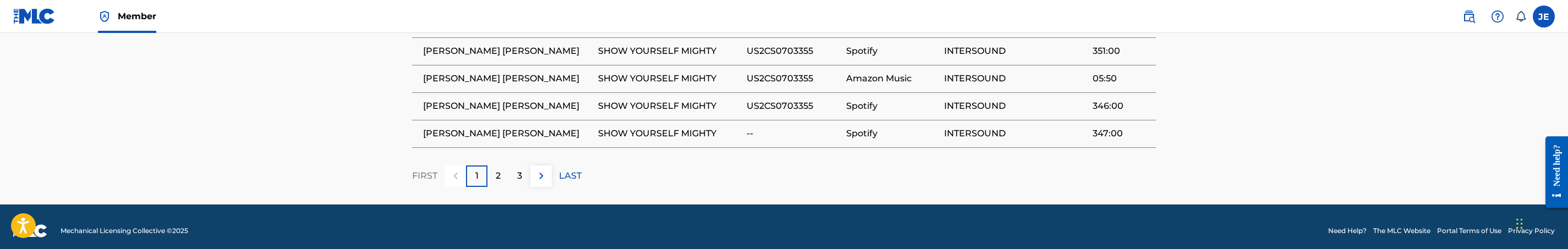
click at [490, 167] on div "2" at bounding box center [498, 176] width 21 height 21
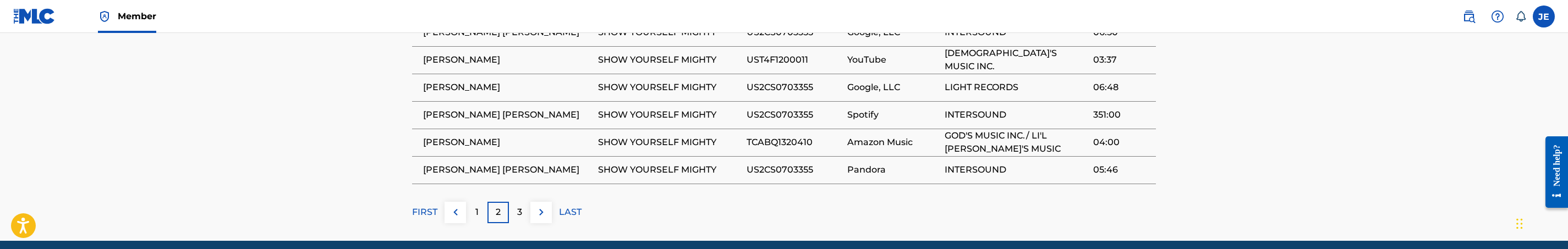
scroll to position [989, 0]
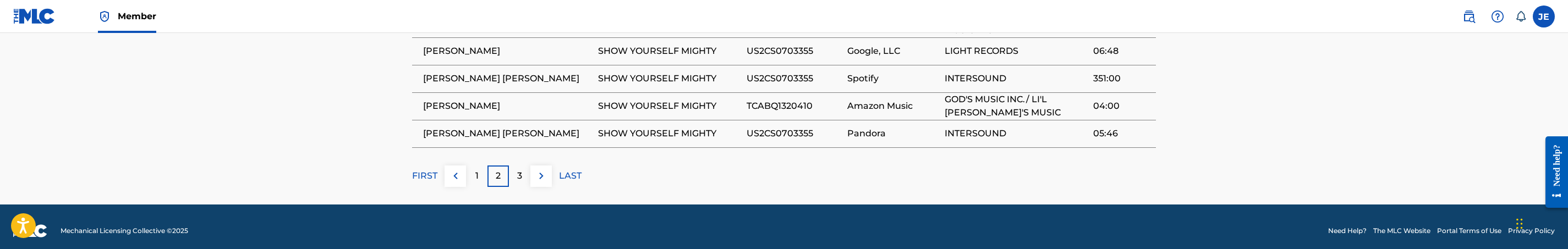
click at [516, 169] on div "3" at bounding box center [519, 176] width 21 height 21
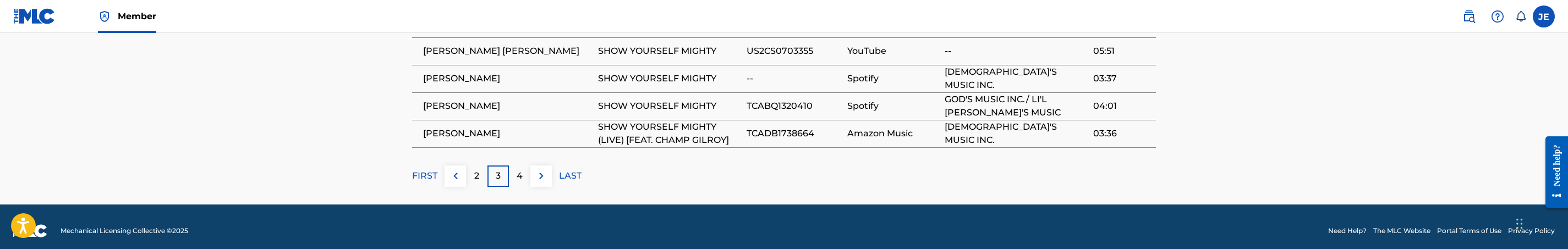
click at [787, 100] on span "TCABQ1320410" at bounding box center [794, 107] width 94 height 13
copy span "TCABQ1320410"
click at [517, 166] on div "4" at bounding box center [519, 176] width 21 height 21
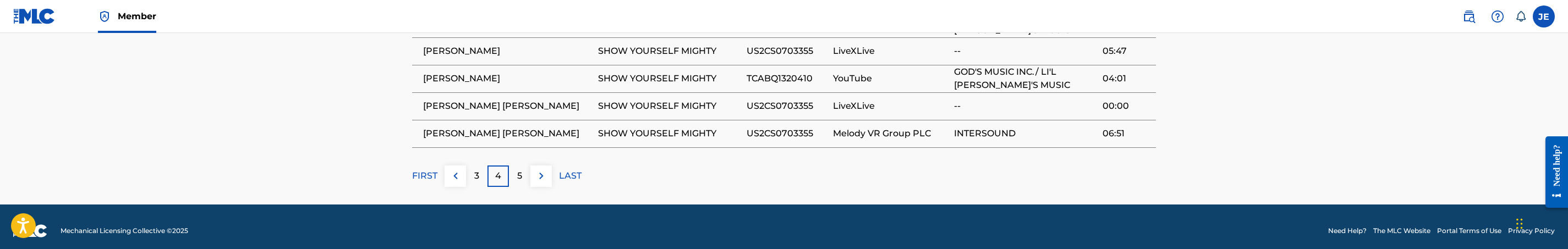
click at [930, 83] on td "YouTube" at bounding box center [893, 79] width 121 height 27
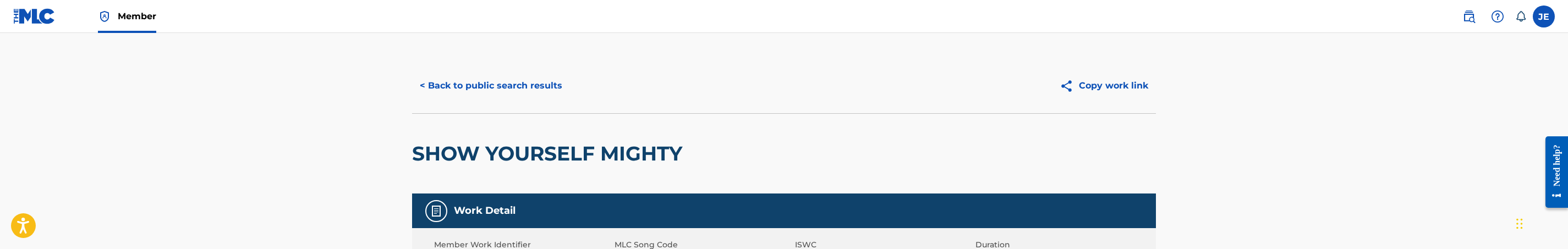
scroll to position [0, 0]
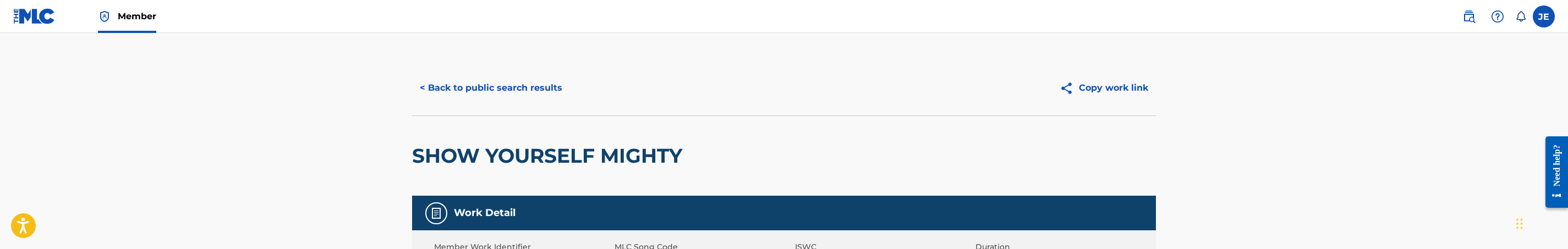
click at [529, 89] on button "< Back to public search results" at bounding box center [491, 88] width 158 height 27
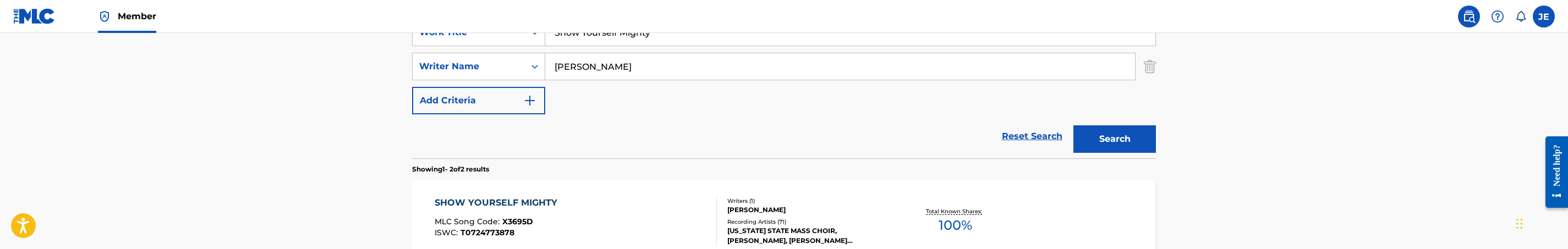
scroll to position [188, 0]
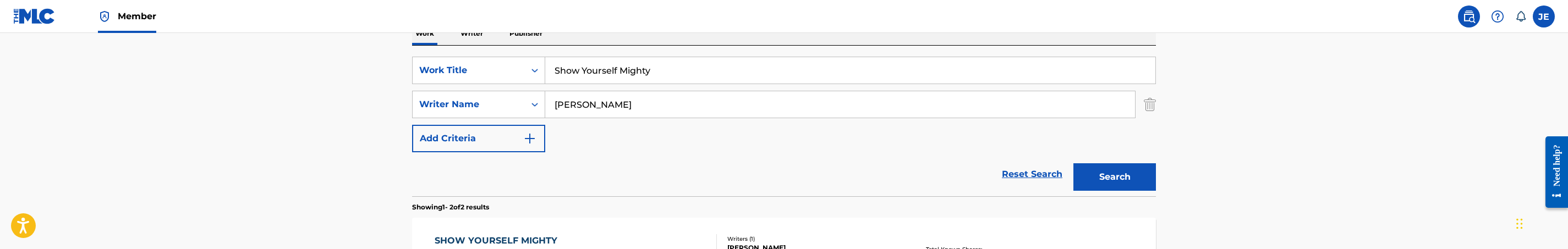
click at [617, 83] on input "Show Yourself Mighty" at bounding box center [850, 70] width 610 height 26
click at [617, 81] on input "Show Yourself Mighty" at bounding box center [850, 70] width 610 height 26
click at [617, 80] on input "Show Yourself Mighty" at bounding box center [850, 70] width 610 height 26
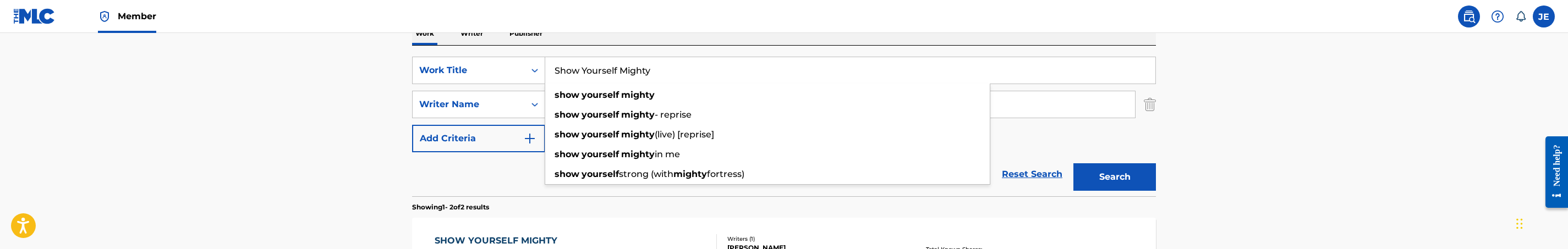
click at [617, 80] on input "Show Yourself Mighty" at bounding box center [850, 70] width 610 height 26
paste input "Let The Healing Begin"
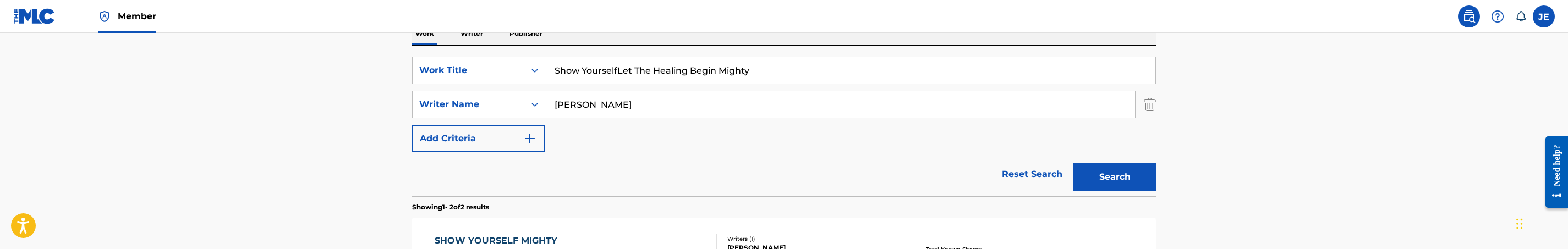
click at [668, 70] on input "Show YourselfLet The Healing Begin Mighty" at bounding box center [850, 70] width 610 height 26
paste input "Let The Healing Begin"
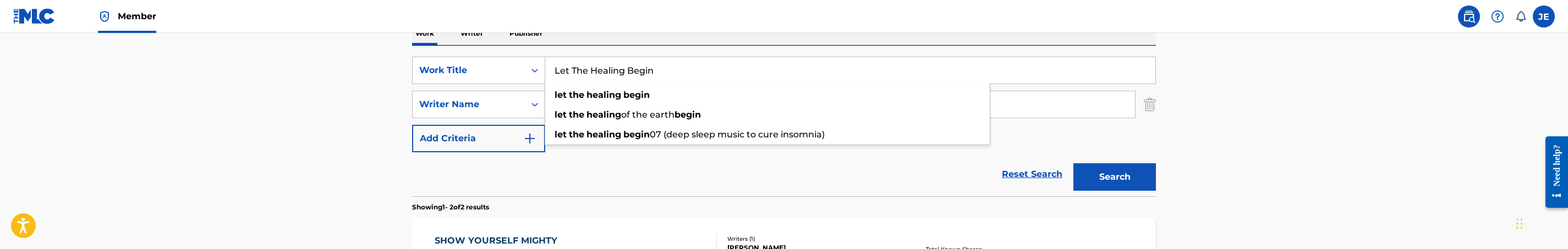
type input "Let The Healing Begin"
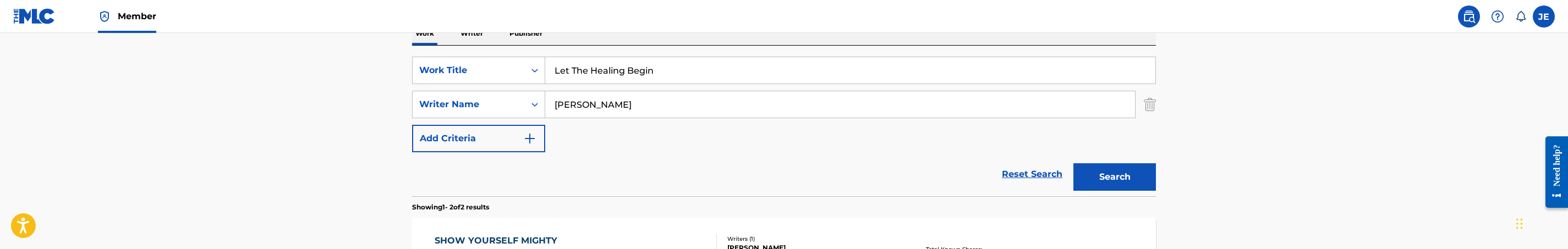
click at [690, 117] on div "David G. Frazier" at bounding box center [841, 104] width 590 height 27
click at [696, 103] on input "David G. Frazier" at bounding box center [840, 104] width 590 height 26
paste input "Lakisha Gustave"
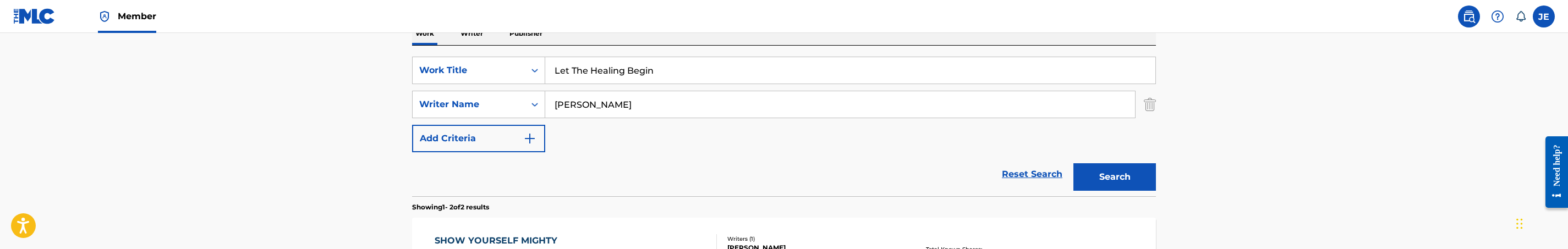
click at [1073, 163] on button "Search" at bounding box center [1115, 177] width 83 height 27
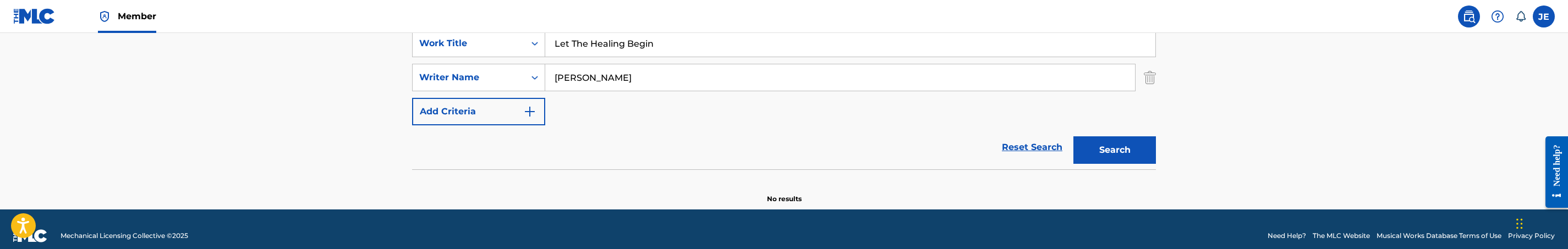
scroll to position [228, 0]
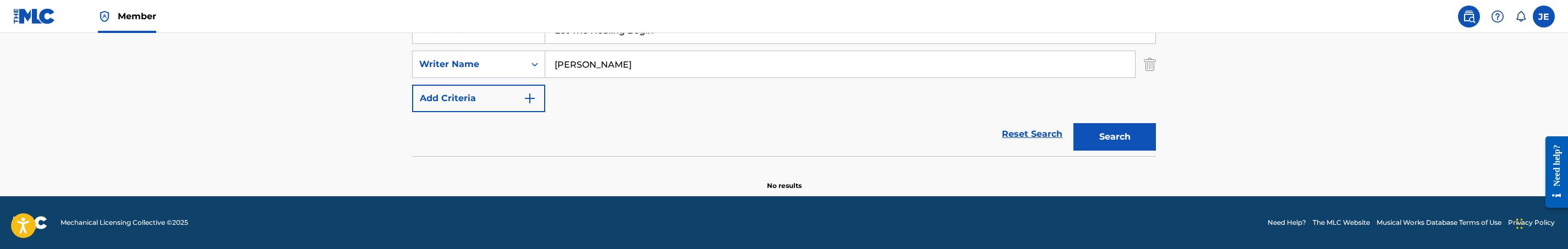
click at [730, 77] on div "Lakisha Gustave" at bounding box center [841, 64] width 590 height 27
click at [719, 54] on input "Lakisha Gustave" at bounding box center [840, 64] width 590 height 26
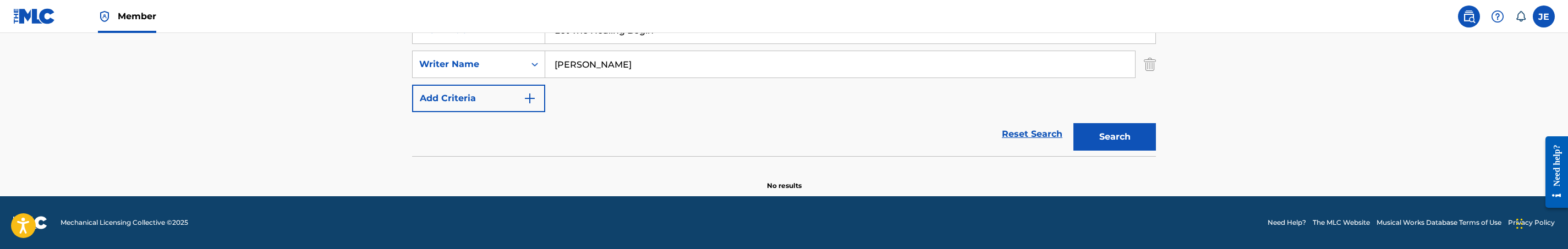
click at [719, 54] on input "Lakisha Gustave" at bounding box center [840, 64] width 590 height 26
paste input "David G. Frazier"
type input "David G. Frazier"
click at [1134, 137] on button "Search" at bounding box center [1115, 136] width 83 height 27
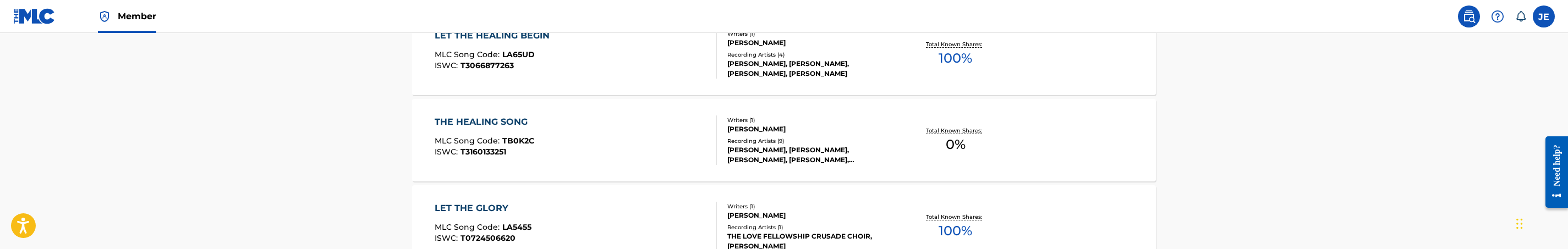
scroll to position [311, 0]
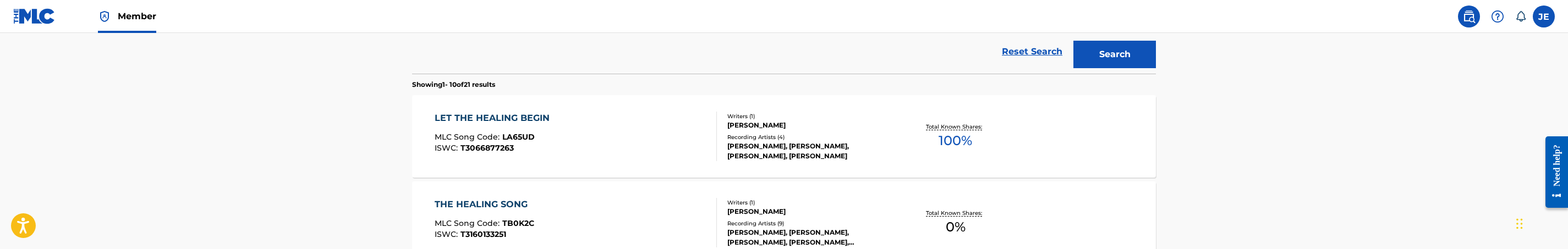
click at [635, 144] on div "LET THE HEALING BEGIN MLC Song Code : LA65UD ISWC : T3066877263" at bounding box center [576, 136] width 283 height 49
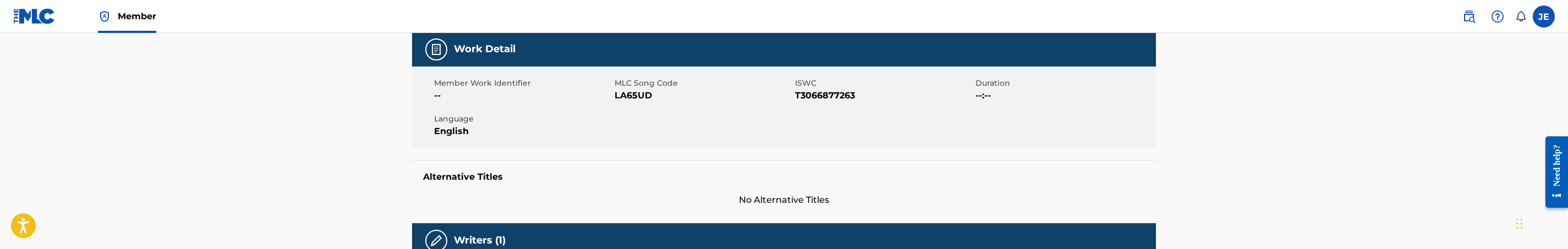
scroll to position [165, 0]
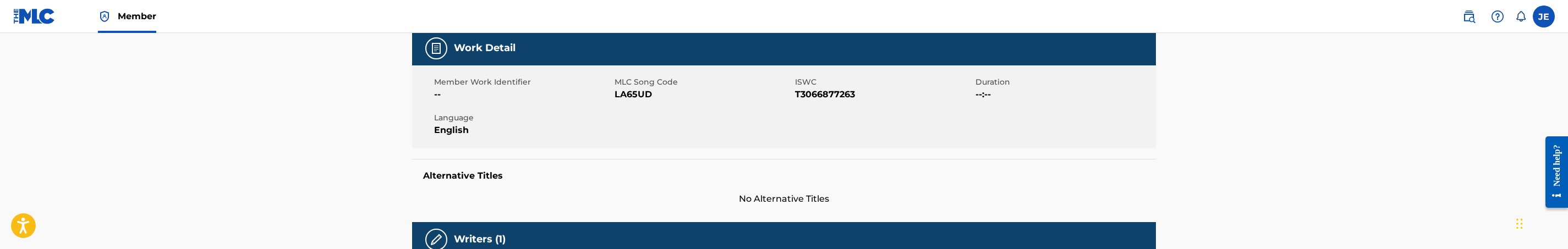
click at [641, 94] on span "LA65UD" at bounding box center [704, 95] width 178 height 13
copy span "LA65UD"
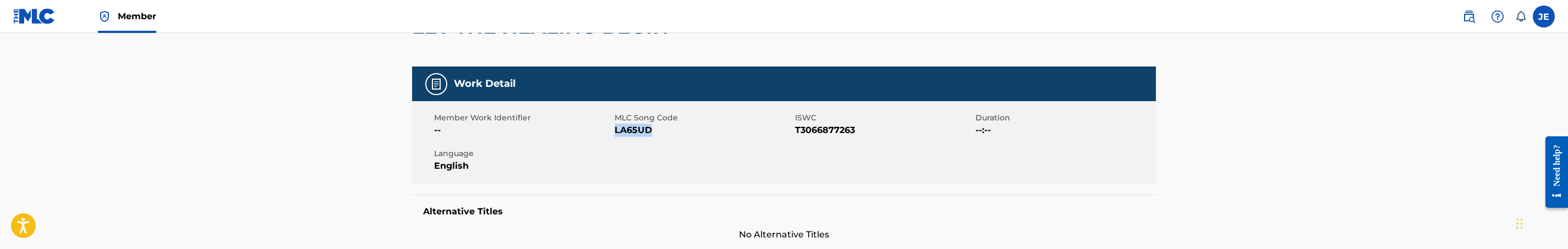
scroll to position [0, 0]
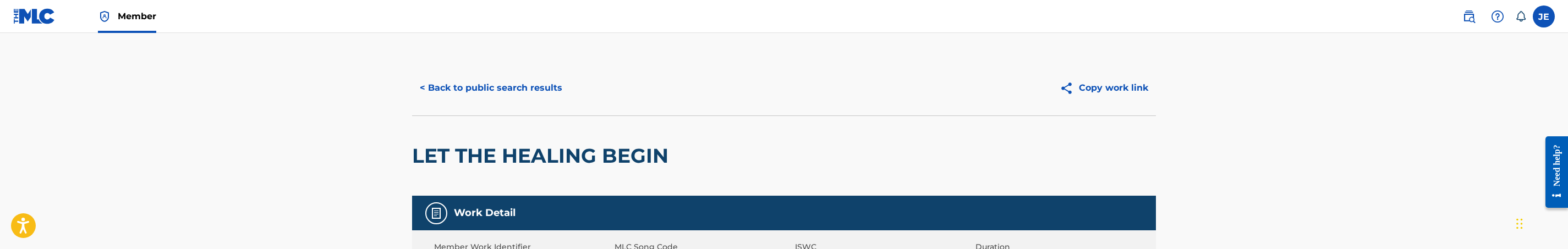
click at [518, 83] on button "< Back to public search results" at bounding box center [491, 88] width 158 height 27
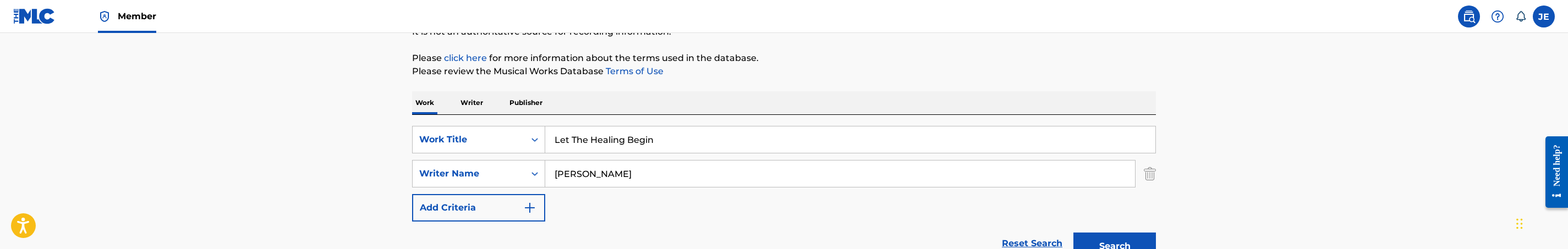
scroll to position [126, 0]
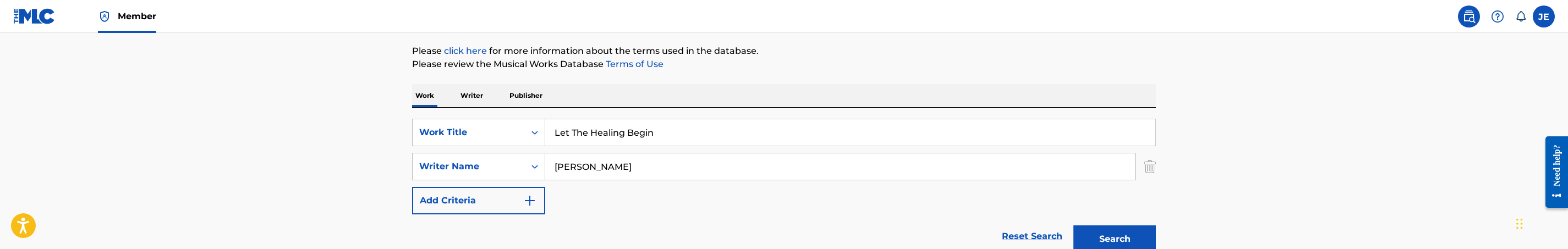
click at [601, 130] on input "Let The Healing Begin" at bounding box center [850, 132] width 610 height 26
paste input "Take Up Your Cross"
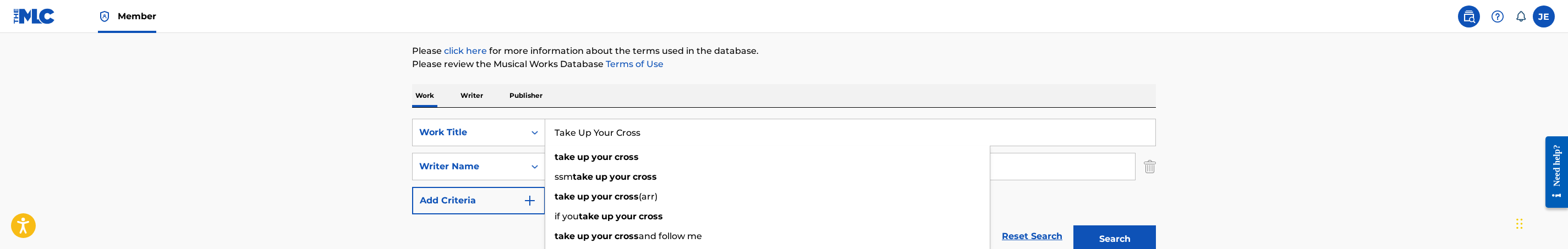
type input "Take Up Your Cross"
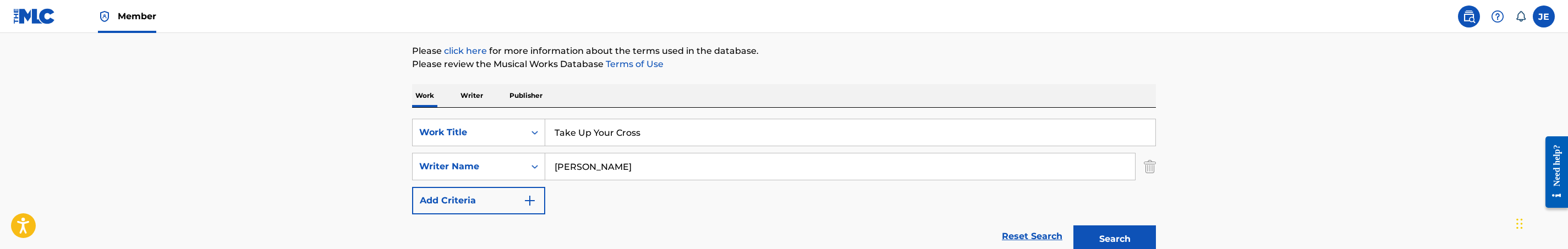
click at [1102, 233] on button "Search" at bounding box center [1115, 239] width 83 height 27
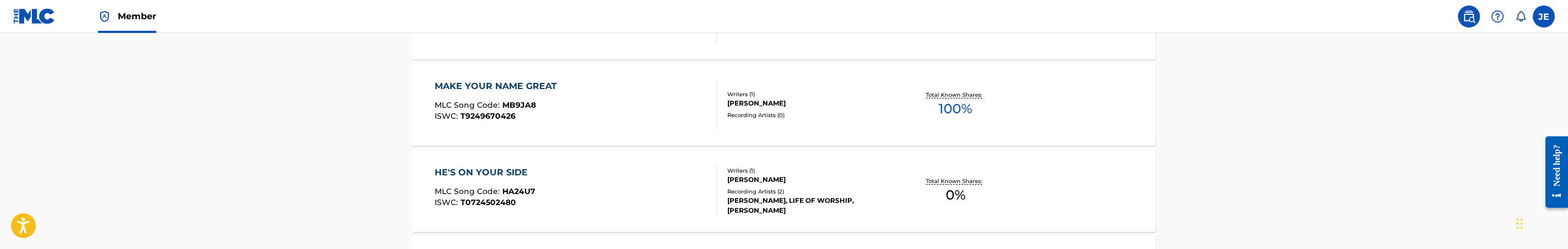
scroll to position [346, 0]
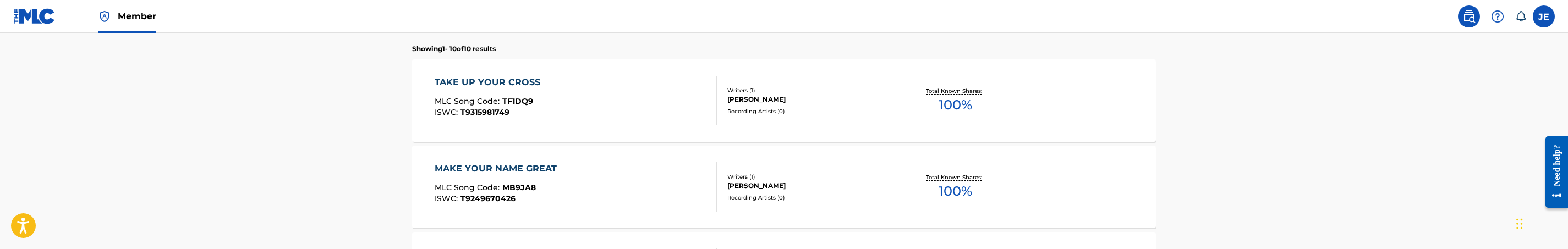
click at [618, 110] on div "TAKE UP YOUR CROSS MLC Song Code : TF1DQ9 ISWC : T9315981749" at bounding box center [576, 100] width 283 height 49
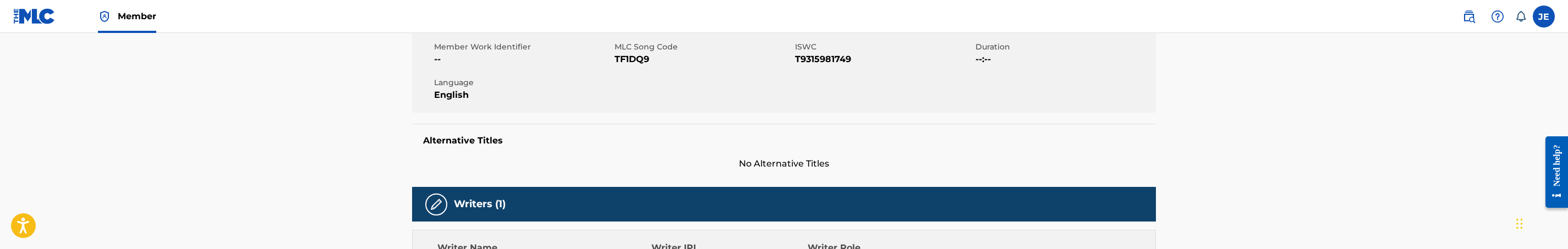
scroll to position [165, 0]
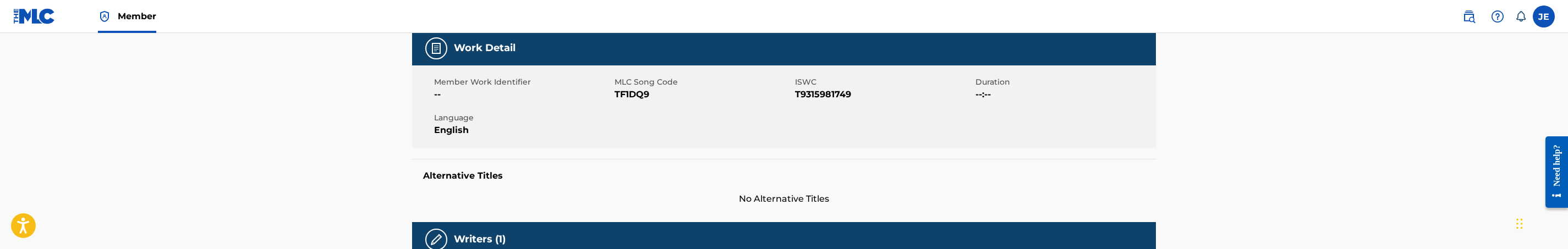
click at [634, 91] on span "TF1DQ9" at bounding box center [704, 95] width 178 height 13
copy span "TF1DQ9"
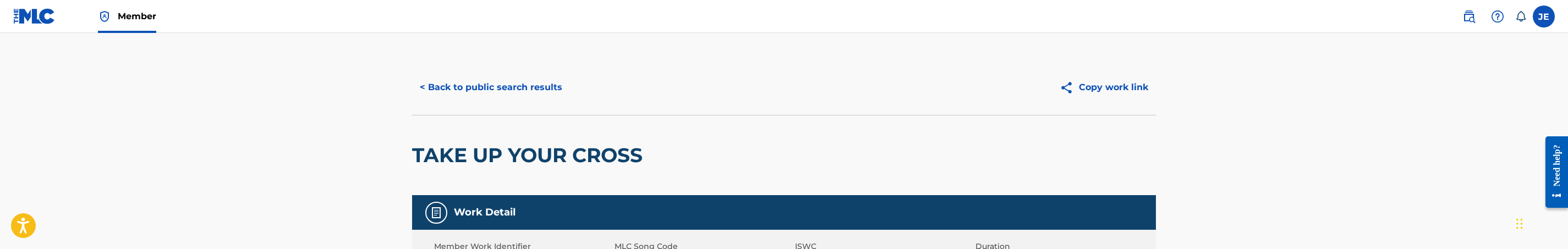
scroll to position [0, 0]
click at [542, 88] on button "< Back to public search results" at bounding box center [491, 88] width 158 height 27
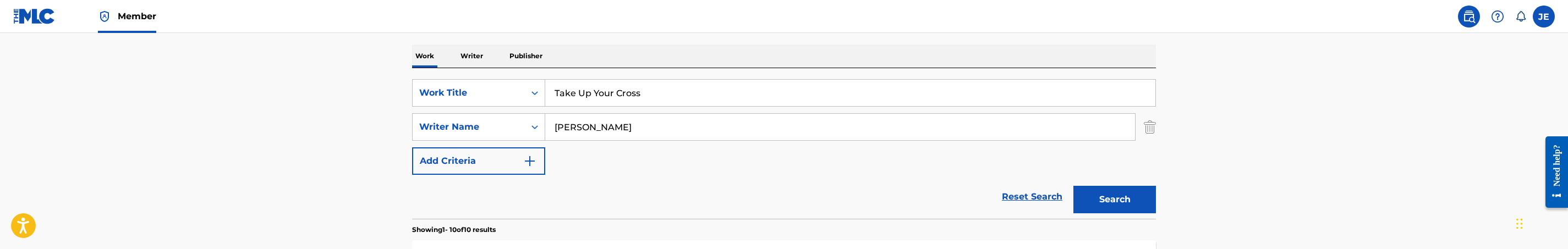
scroll to position [162, 0]
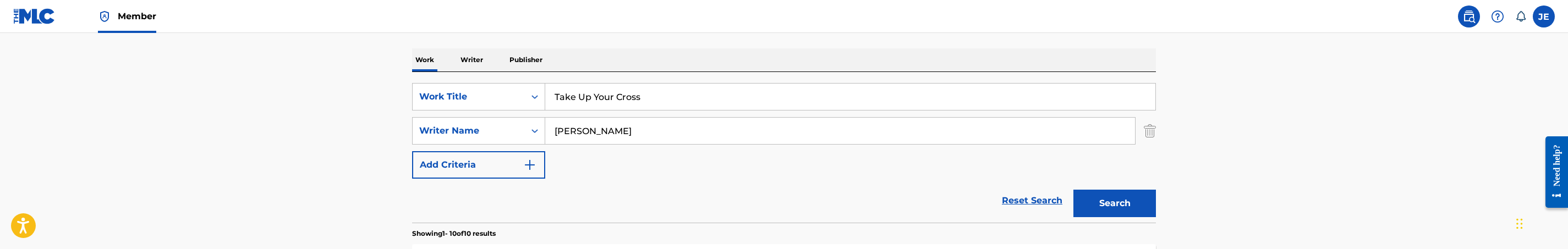
click at [612, 104] on input "Take Up Your Cross" at bounding box center [850, 96] width 610 height 26
paste input "Storms Keep Coming"
type input "Storms Keep Coming"
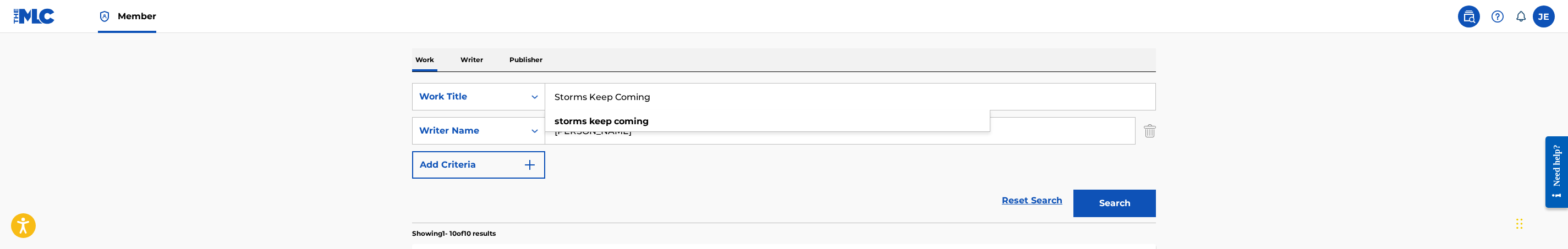
click at [1135, 195] on button "Search" at bounding box center [1115, 203] width 83 height 27
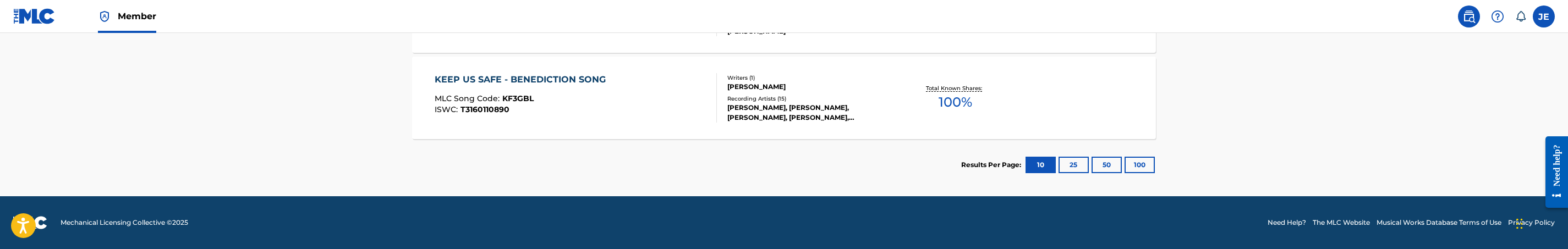
scroll to position [354, 0]
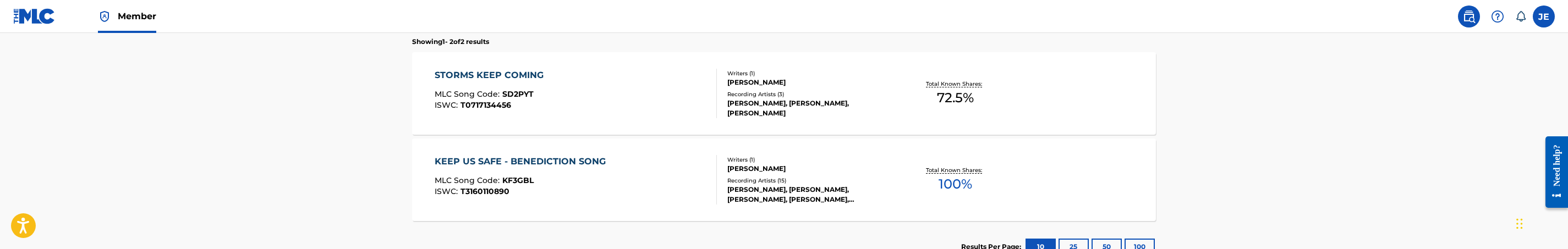
click at [614, 104] on div "STORMS KEEP COMING MLC Song Code : SD2PYT ISWC : T0717134456" at bounding box center [576, 93] width 283 height 49
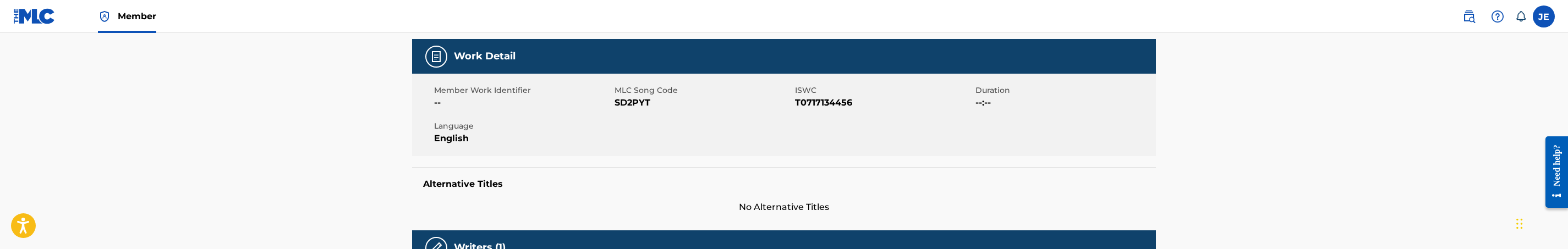
scroll to position [165, 0]
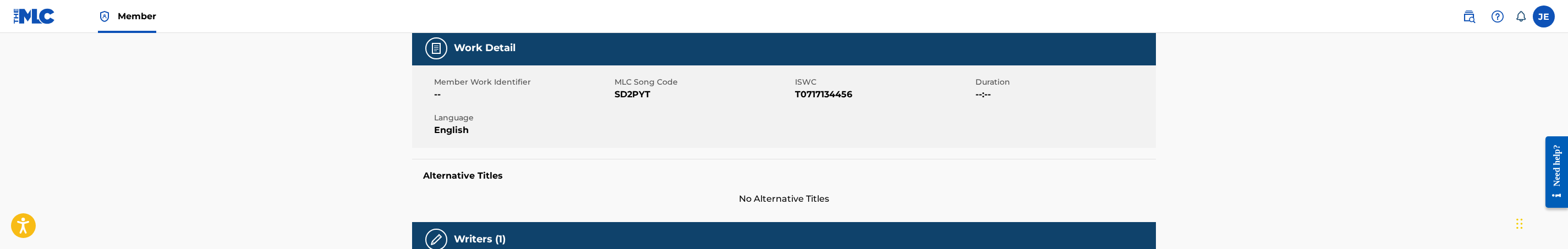
click at [638, 96] on span "SD2PYT" at bounding box center [704, 95] width 178 height 13
copy span "SD2PYT"
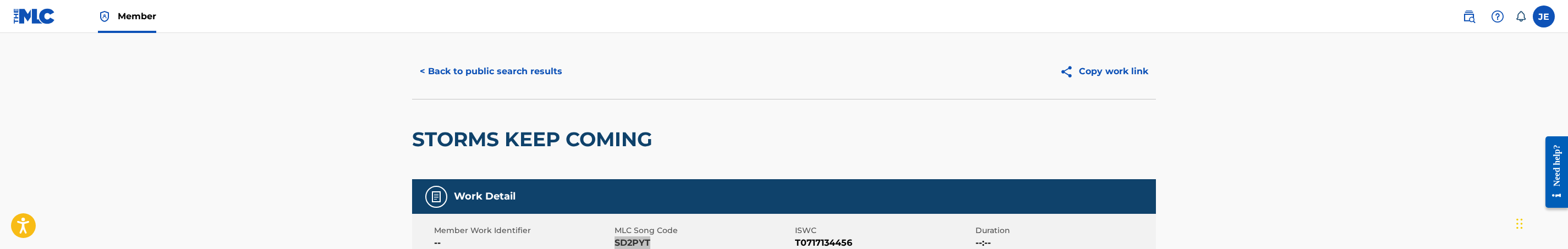
scroll to position [0, 0]
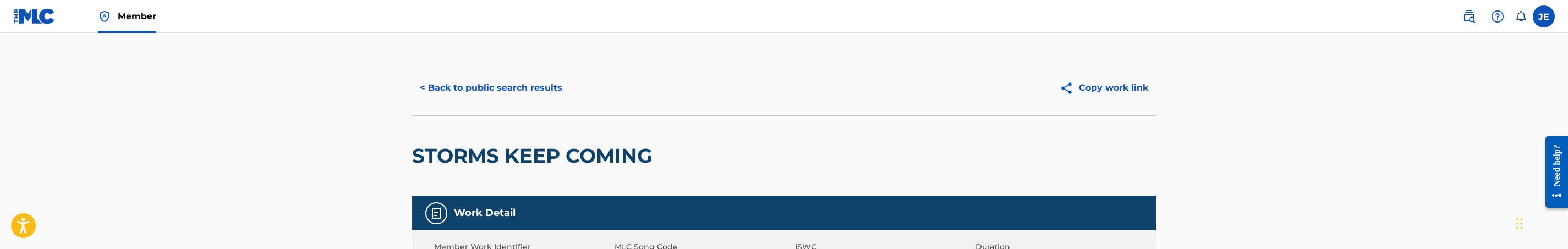
click at [540, 81] on button "< Back to public search results" at bounding box center [491, 88] width 158 height 27
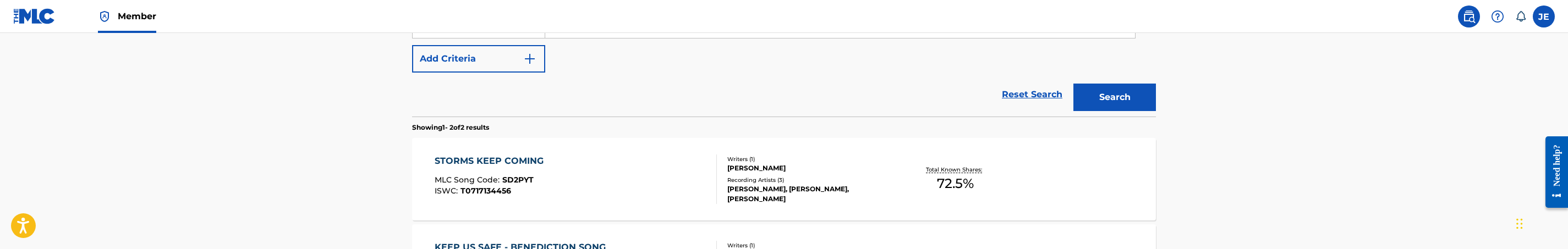
scroll to position [251, 0]
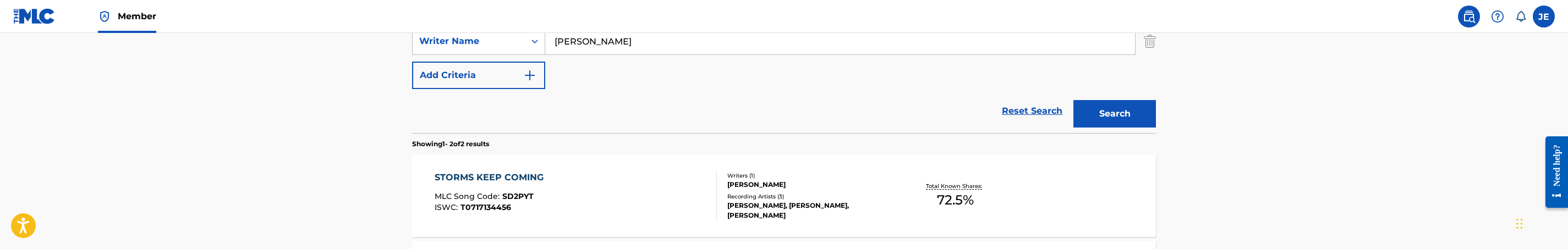
click at [631, 40] on input "David G. Frazier" at bounding box center [840, 41] width 590 height 26
paste input "onald Malloy"
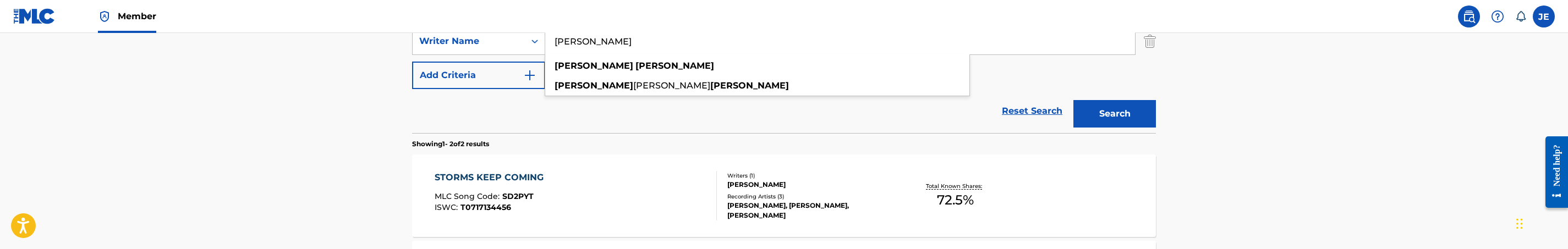
click at [1073, 100] on button "Search" at bounding box center [1115, 114] width 83 height 27
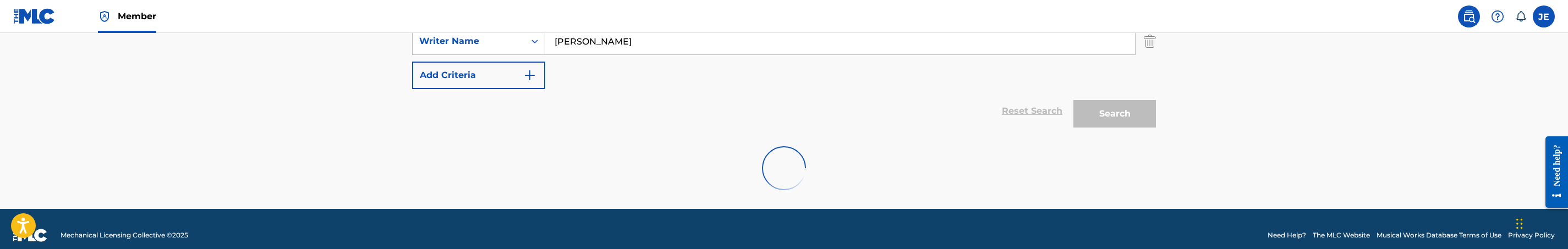
scroll to position [228, 0]
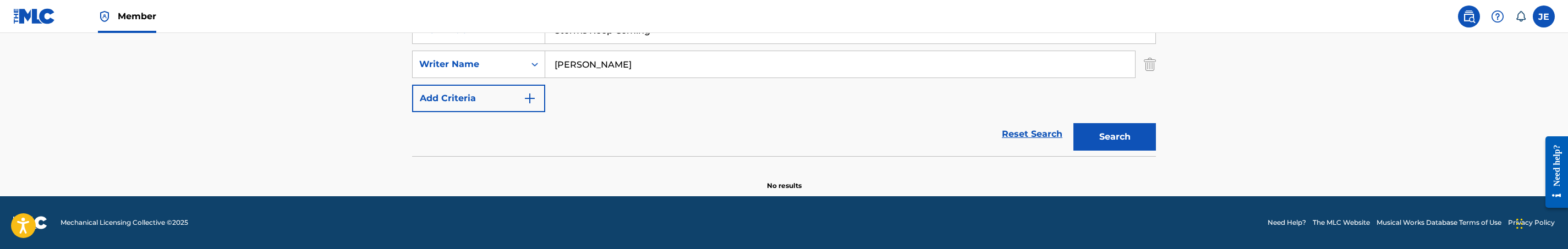
click at [677, 68] on input "Donald Malloy" at bounding box center [840, 64] width 590 height 26
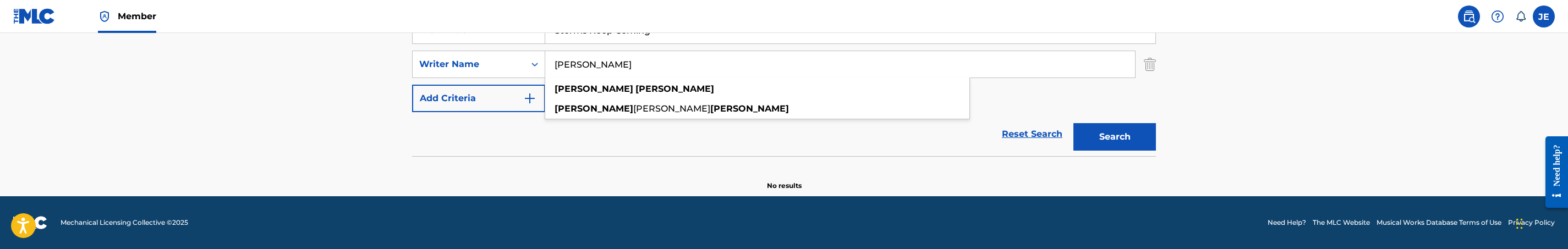
click at [677, 68] on input "Donald Malloy" at bounding box center [840, 64] width 590 height 26
paste input "avid G. Frazier"
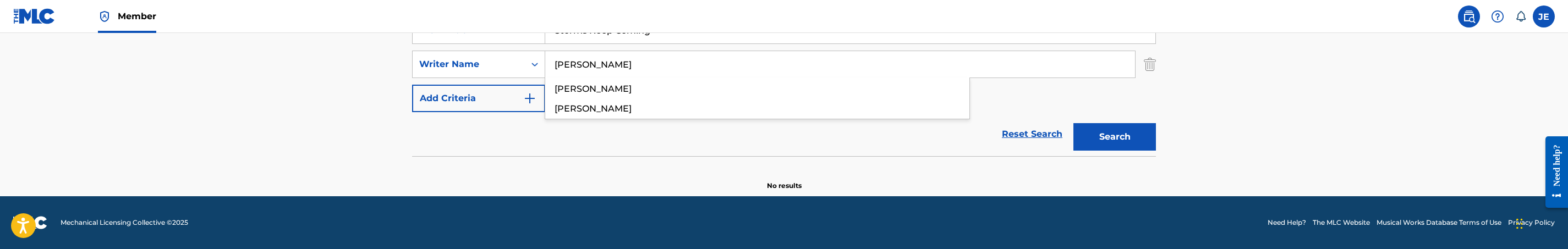
type input "David G. Frazier"
click at [1073, 123] on button "Search" at bounding box center [1115, 136] width 83 height 27
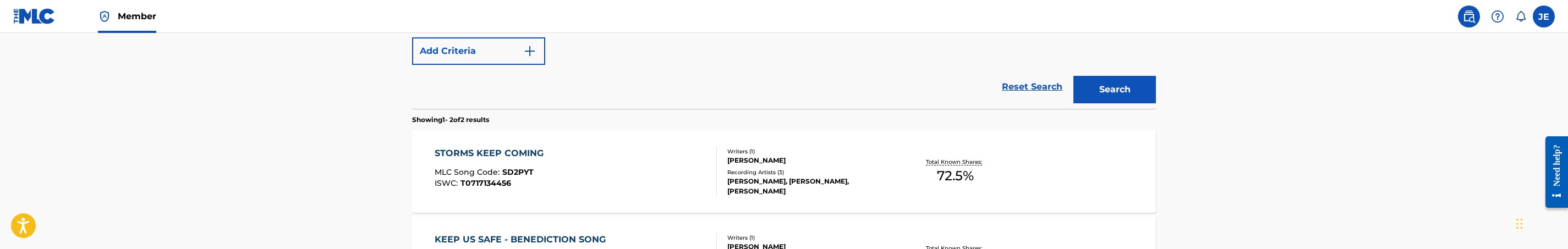
scroll to position [311, 0]
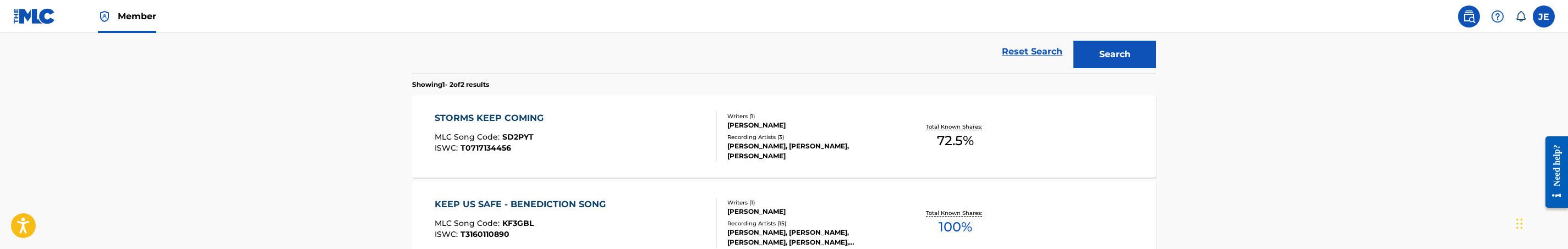
click at [628, 150] on div "STORMS KEEP COMING MLC Song Code : SD2PYT ISWC : T0717134456" at bounding box center [576, 136] width 283 height 49
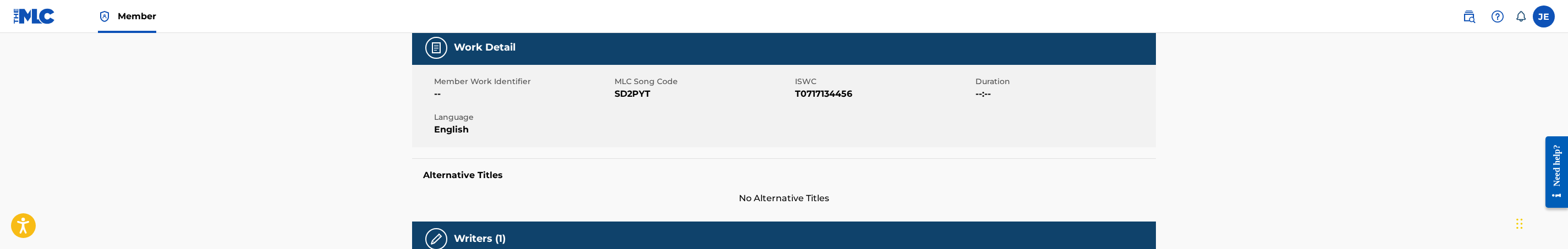
scroll to position [165, 0]
click at [621, 94] on span "SD2PYT" at bounding box center [704, 95] width 178 height 13
copy span "SD2PYT"
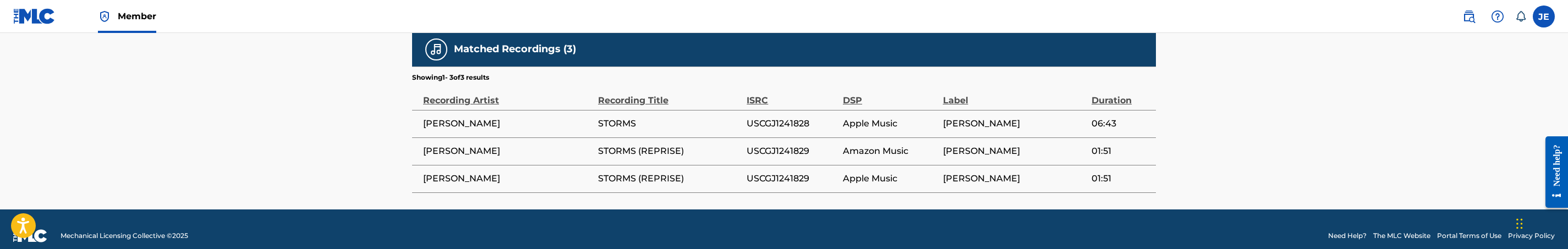
scroll to position [757, 0]
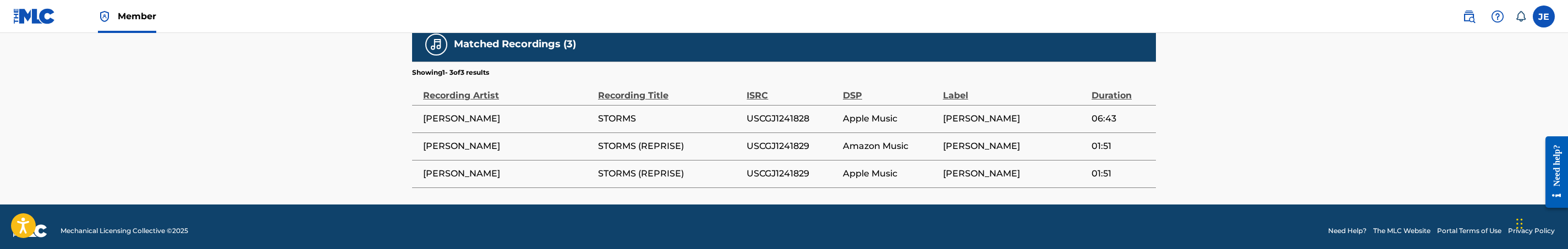
click at [794, 140] on span "USCGJ1241829" at bounding box center [792, 147] width 91 height 13
click at [801, 112] on span "USCGJ1241828" at bounding box center [792, 119] width 91 height 13
copy span "USCGJ1241828"
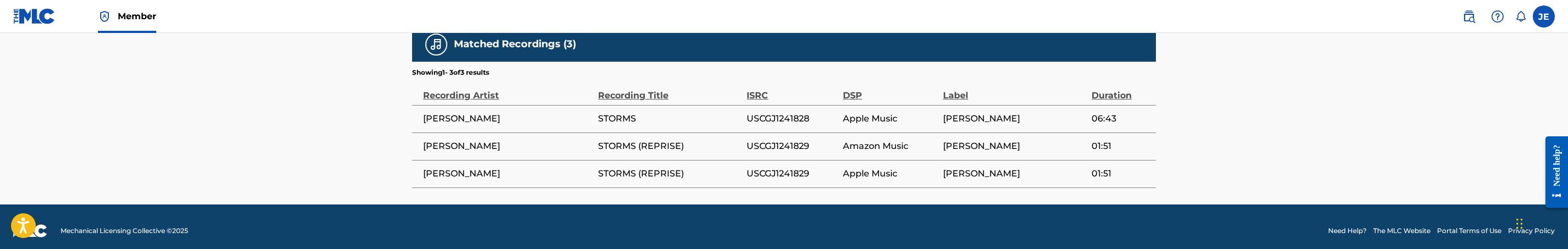
click at [793, 140] on span "USCGJ1241829" at bounding box center [792, 147] width 91 height 13
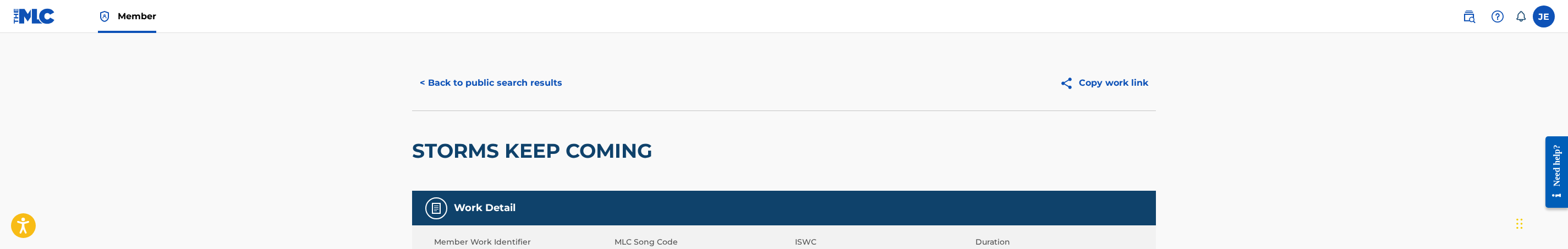
scroll to position [0, 0]
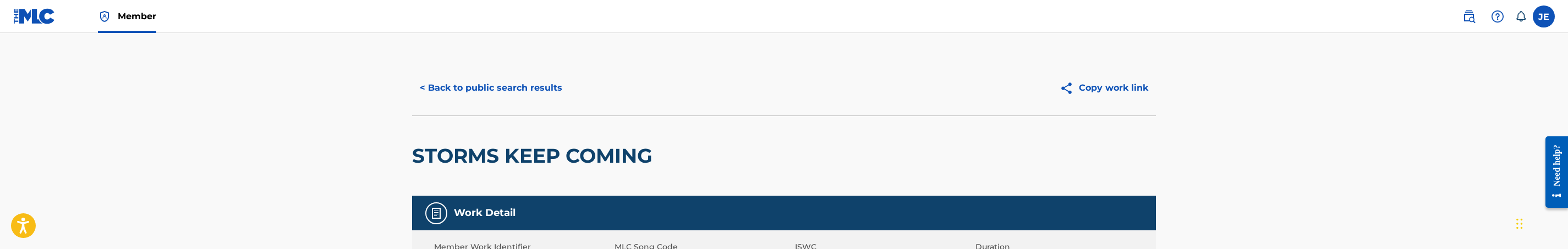
click at [523, 96] on button "< Back to public search results" at bounding box center [491, 88] width 158 height 27
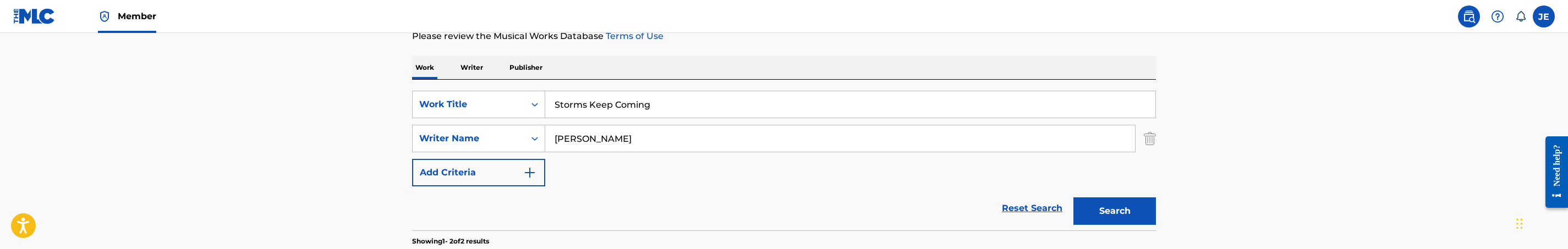
scroll to position [126, 0]
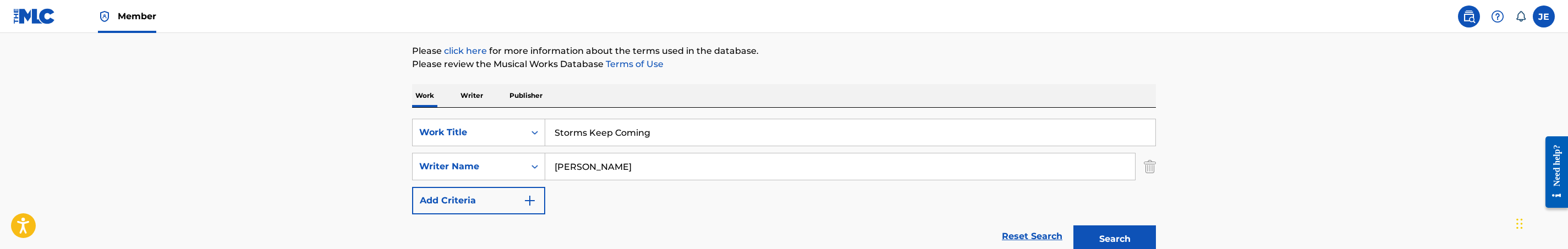
click at [600, 130] on input "Storms Keep Coming" at bounding box center [850, 132] width 610 height 26
paste input "Intro 1"
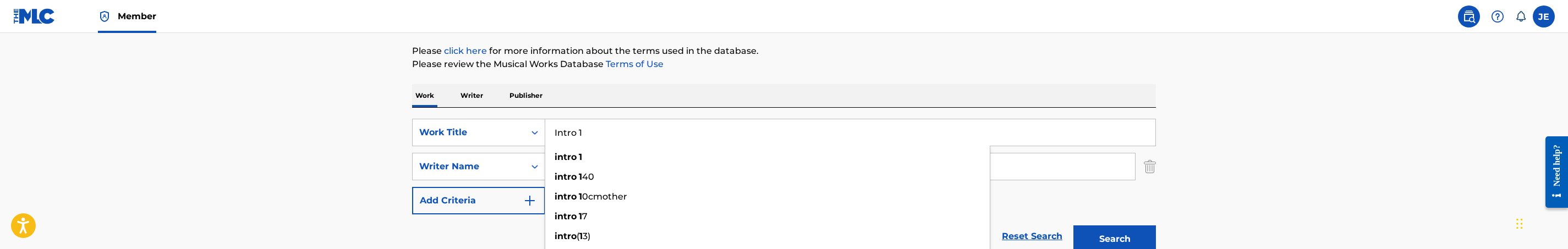
type input "Intro 1"
click at [1116, 230] on button "Search" at bounding box center [1115, 239] width 83 height 27
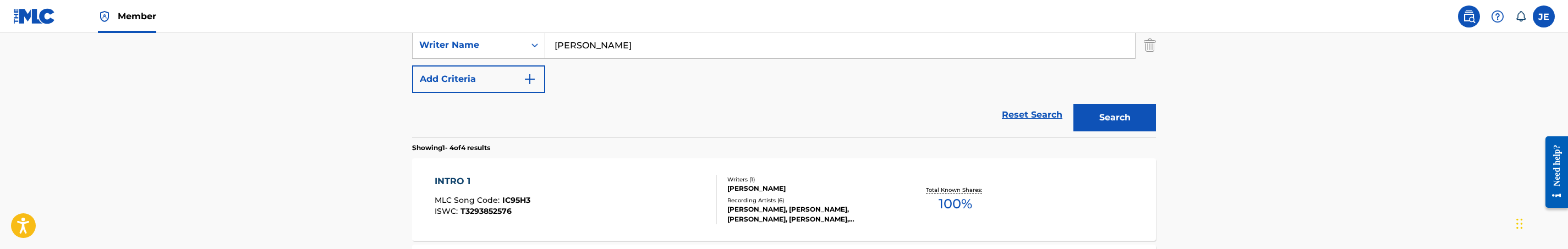
scroll to position [291, 0]
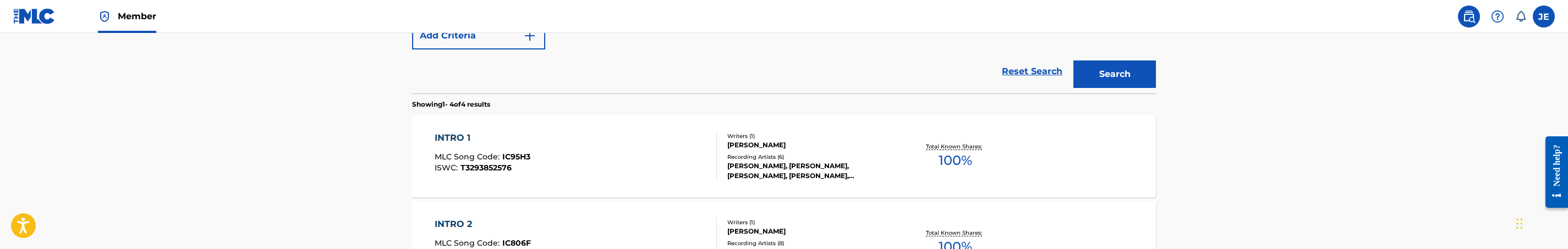
click at [629, 163] on div "INTRO 1 MLC Song Code : IC95H3 ISWC : T3293852576" at bounding box center [576, 156] width 283 height 49
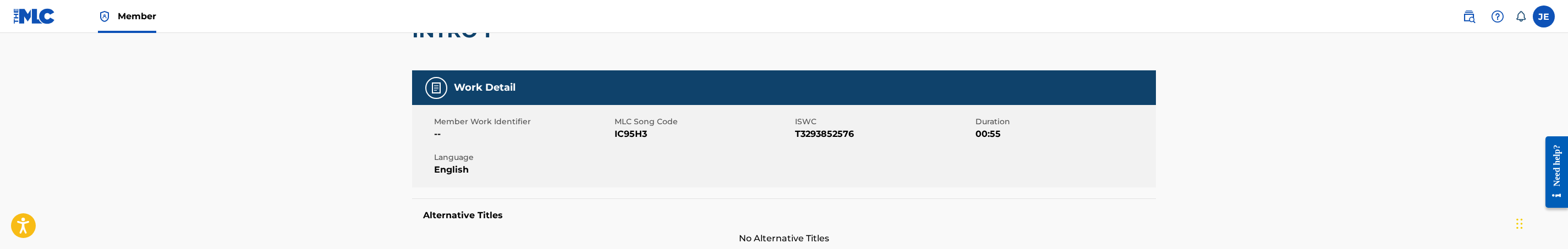
scroll to position [165, 0]
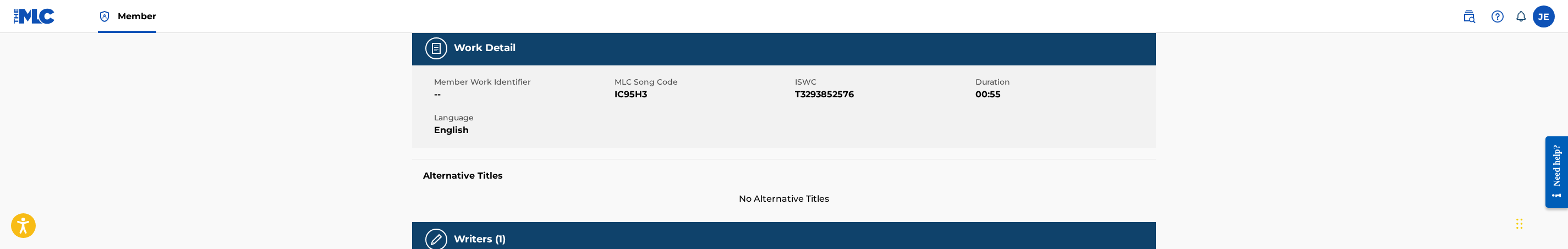
click at [637, 93] on span "IC95H3" at bounding box center [704, 95] width 178 height 13
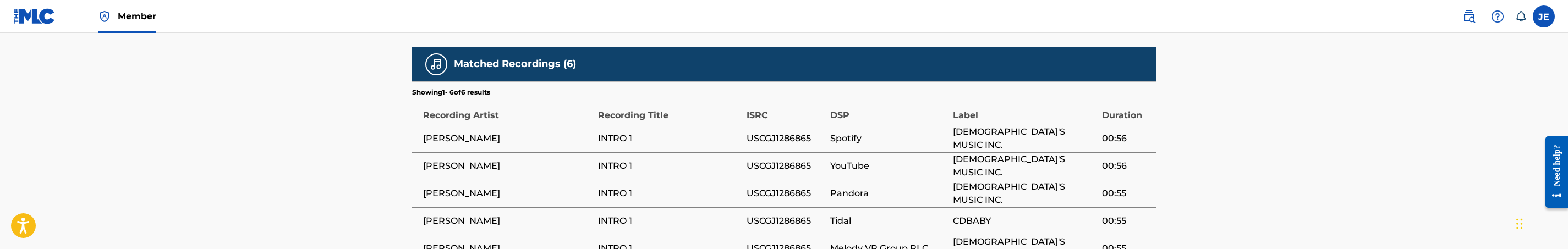
scroll to position [826, 0]
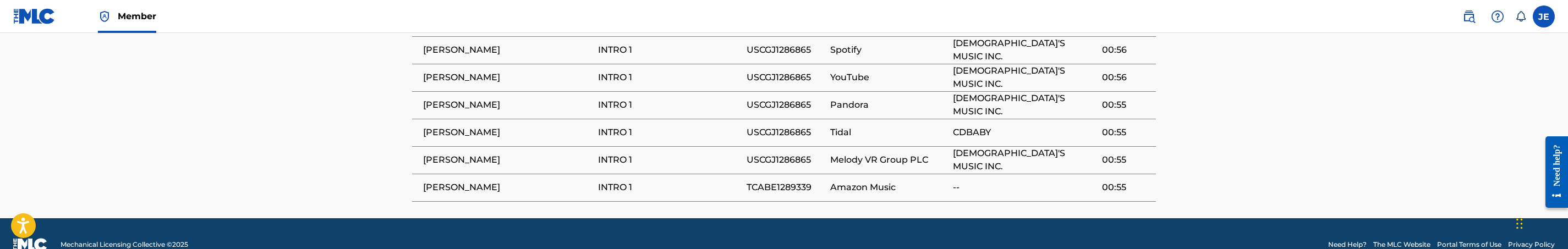
click at [794, 183] on span "TCABE1289339" at bounding box center [786, 188] width 78 height 13
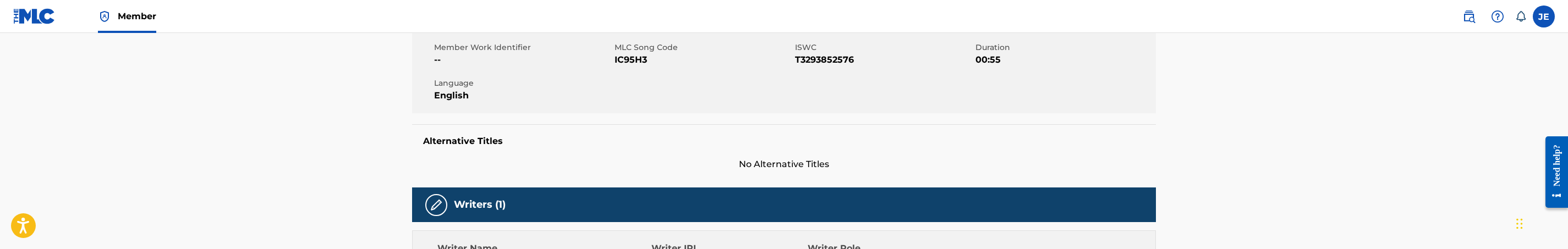
scroll to position [0, 0]
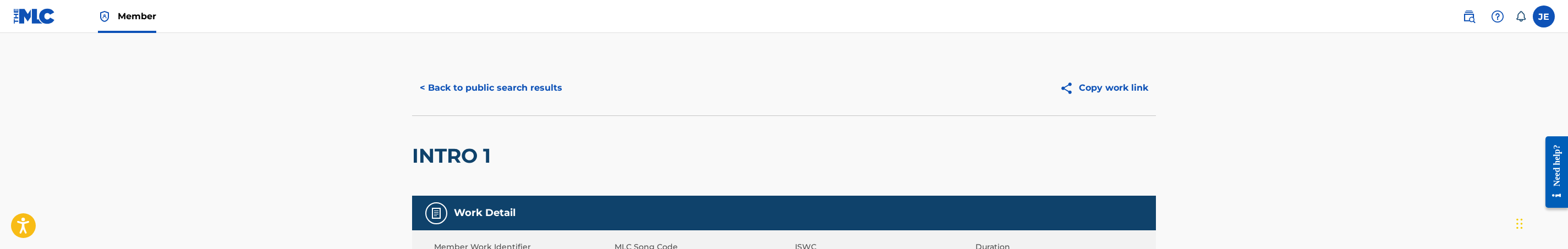
click at [464, 89] on button "< Back to public search results" at bounding box center [491, 88] width 158 height 27
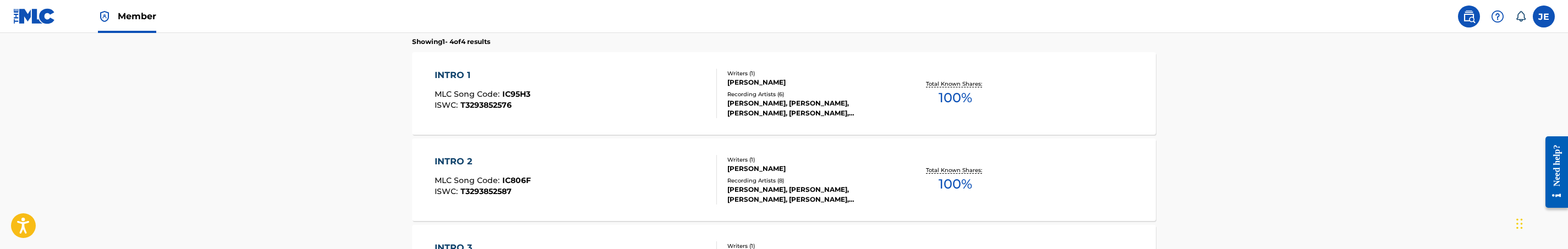
scroll to position [437, 0]
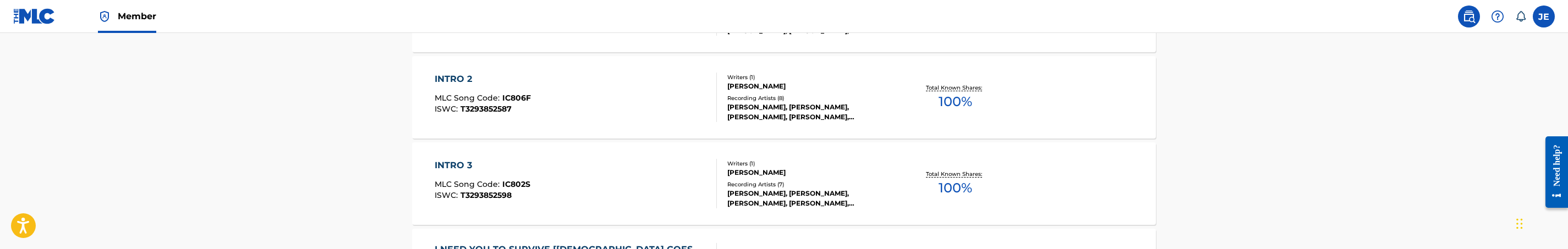
click at [657, 101] on div "INTRO 2 MLC Song Code : IC806F ISWC : T3293852587" at bounding box center [576, 97] width 283 height 49
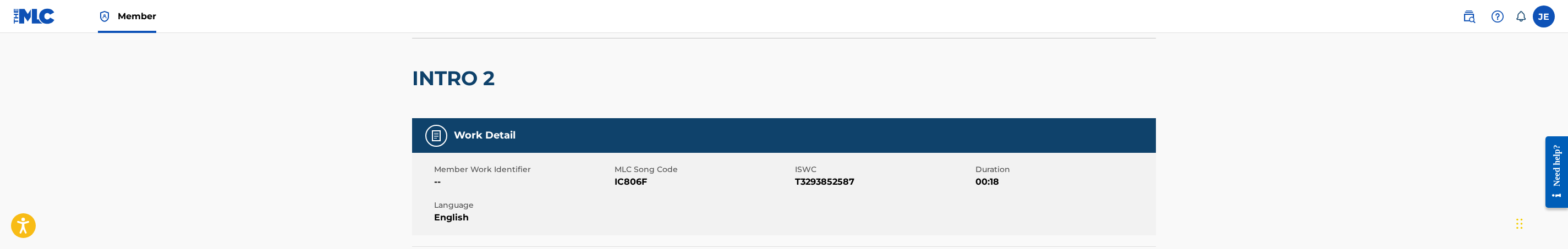
scroll to position [165, 0]
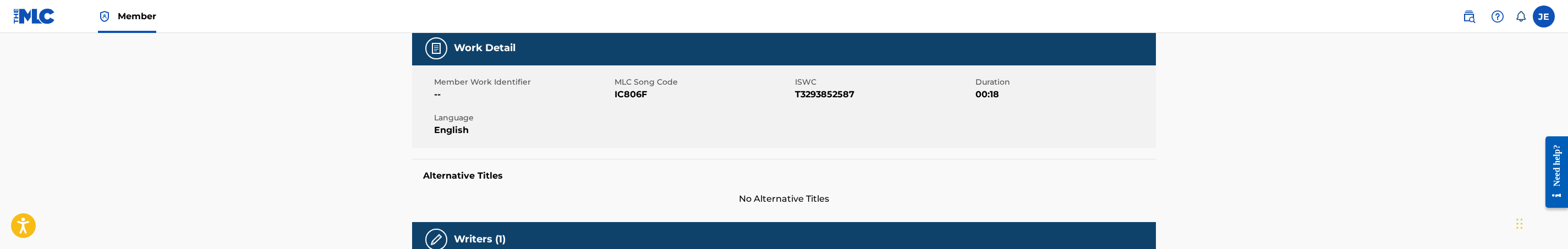
click at [632, 97] on span "IC806F" at bounding box center [704, 95] width 178 height 13
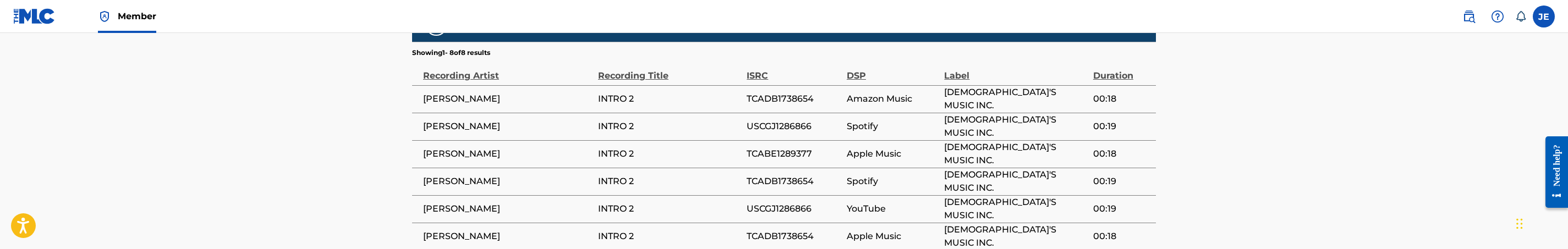
scroll to position [743, 0]
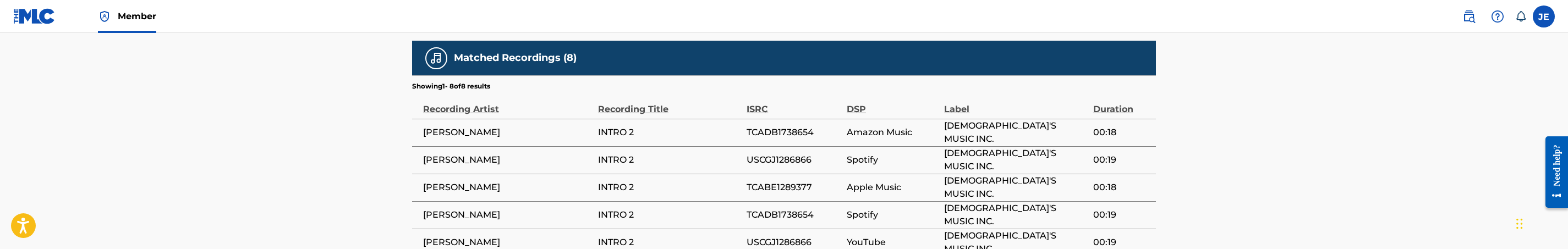
click at [761, 215] on td "TCADB1738654" at bounding box center [797, 215] width 100 height 27
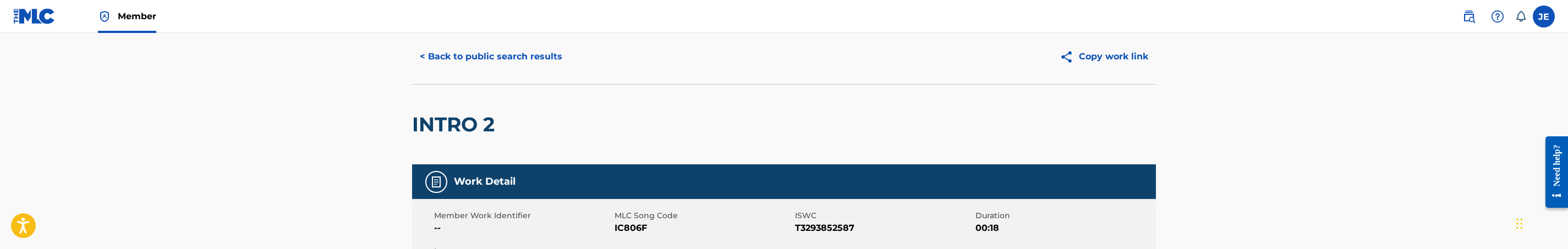
scroll to position [0, 0]
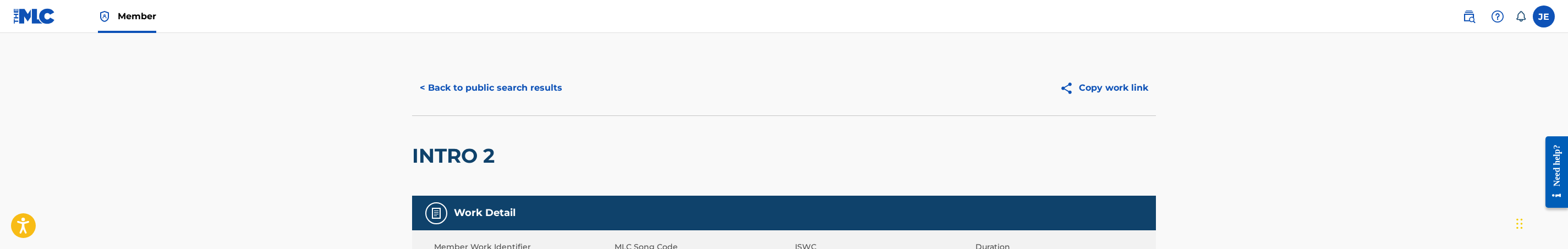
click at [512, 83] on button "< Back to public search results" at bounding box center [491, 88] width 158 height 27
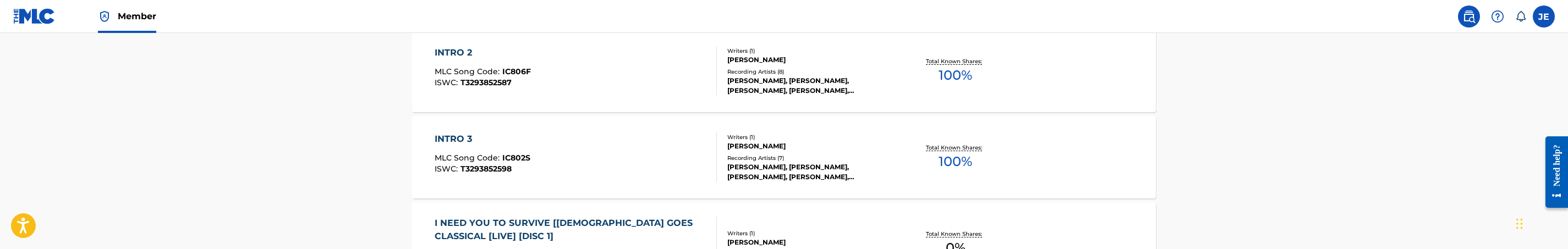
scroll to position [499, 0]
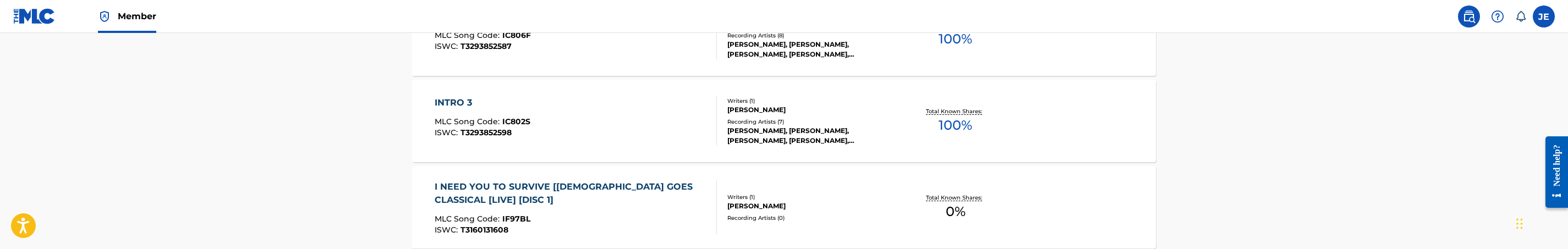
click at [609, 119] on div "INTRO 3 MLC Song Code : IC802S ISWC : T3293852598" at bounding box center [576, 121] width 283 height 49
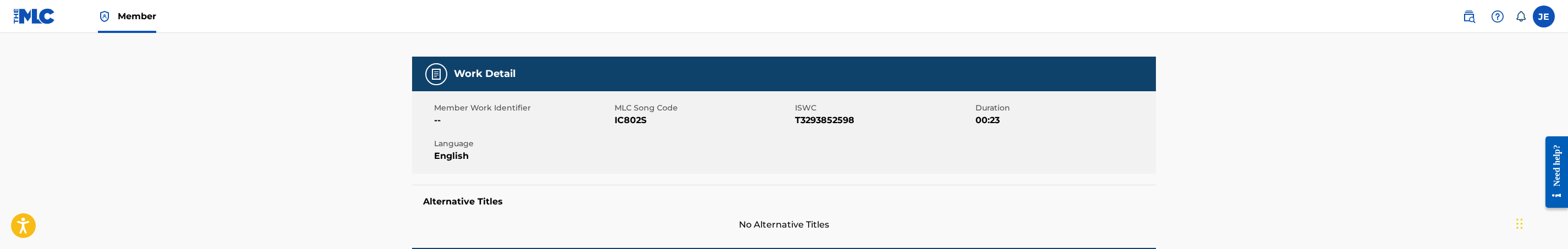
scroll to position [165, 0]
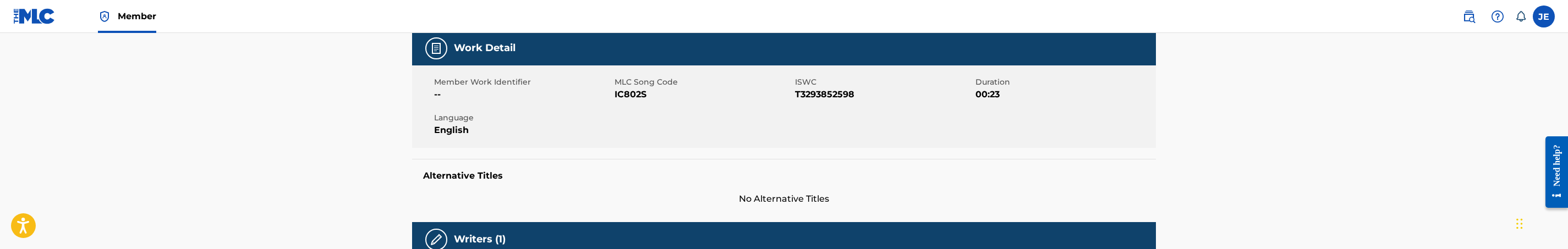
click at [637, 93] on span "IC802S" at bounding box center [704, 95] width 178 height 13
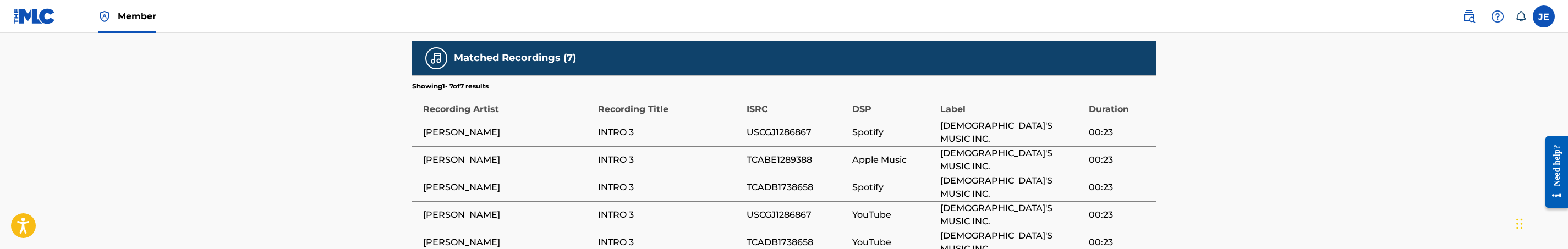
scroll to position [826, 0]
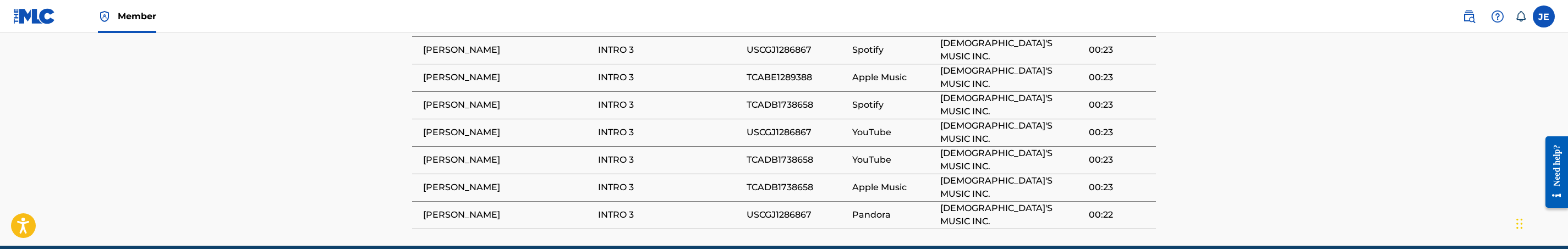
click at [782, 99] on span "TCADB1738658" at bounding box center [797, 105] width 100 height 13
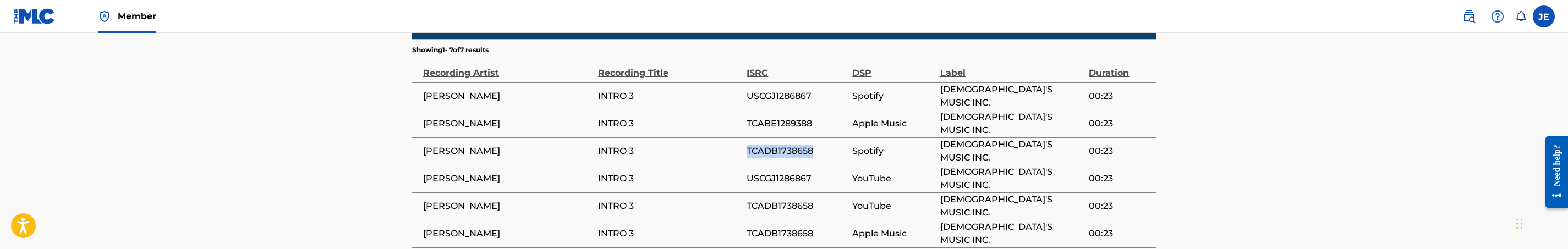
scroll to position [743, 0]
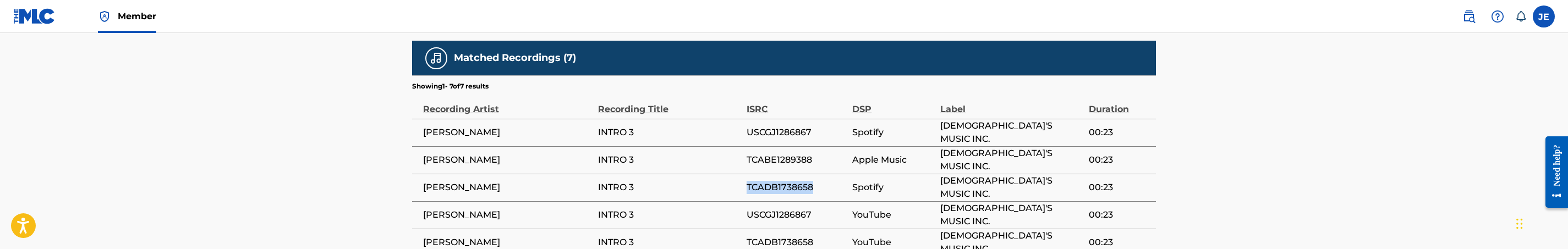
click at [789, 181] on span "TCADB1738658" at bounding box center [797, 188] width 100 height 13
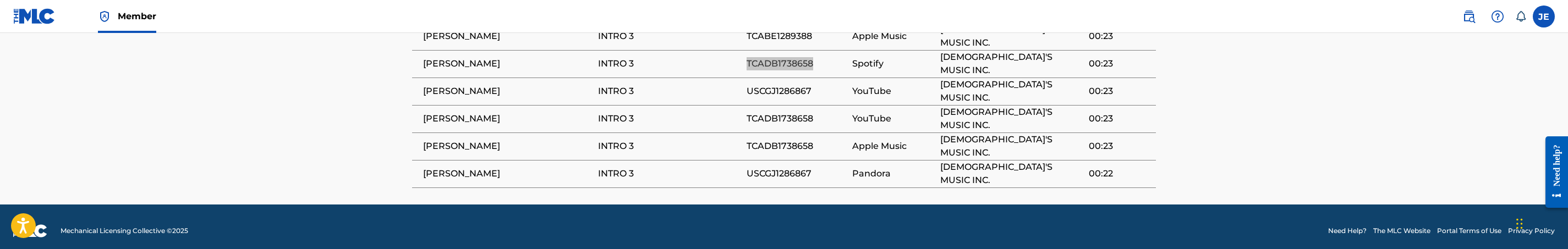
scroll to position [784, 0]
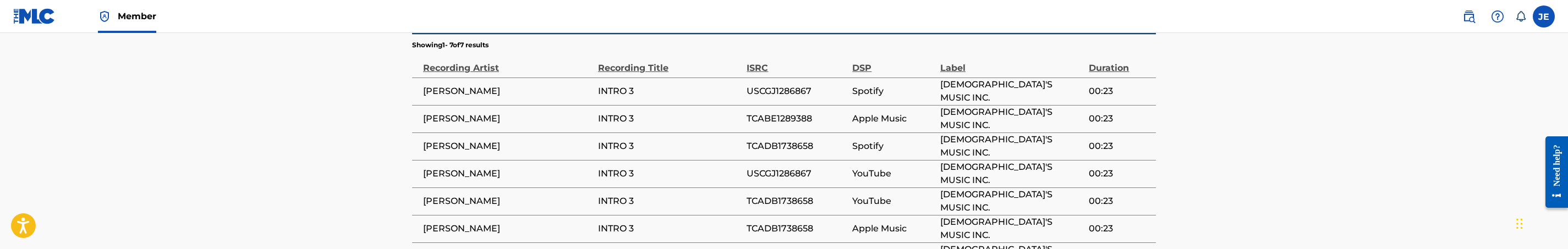
click at [793, 114] on span "TCABE1289388" at bounding box center [797, 119] width 100 height 13
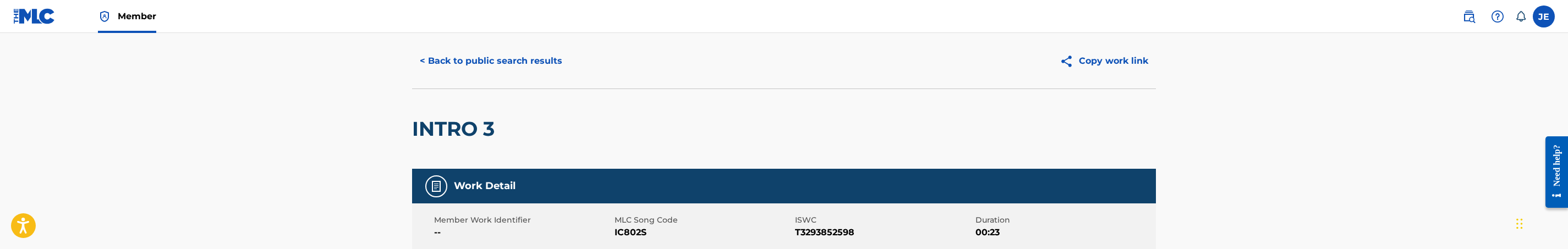
scroll to position [0, 0]
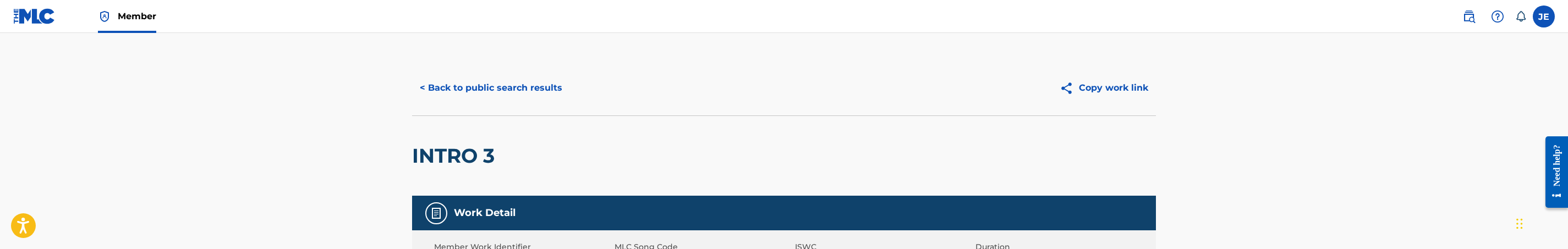
click at [520, 79] on button "< Back to public search results" at bounding box center [491, 88] width 158 height 27
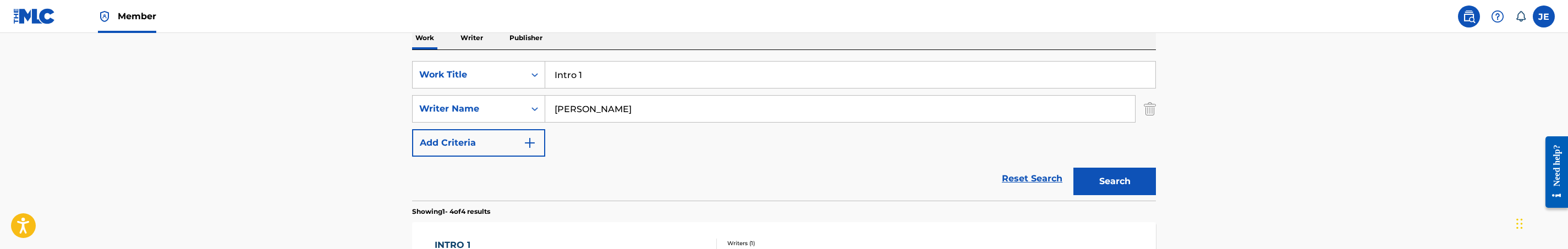
scroll to position [149, 0]
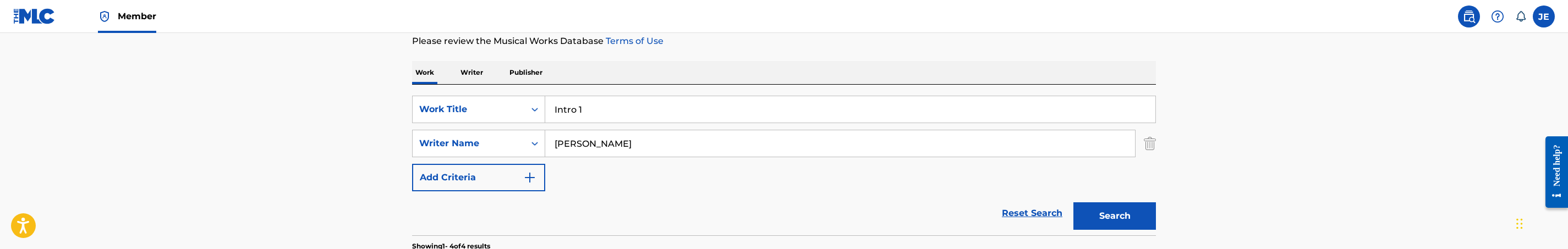
click at [592, 114] on input "Intro 1" at bounding box center [850, 109] width 610 height 26
paste input "Live"
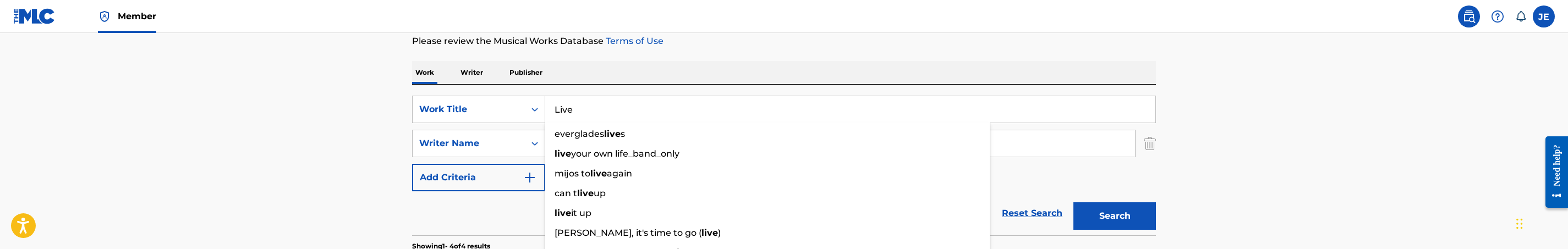
type input "Live"
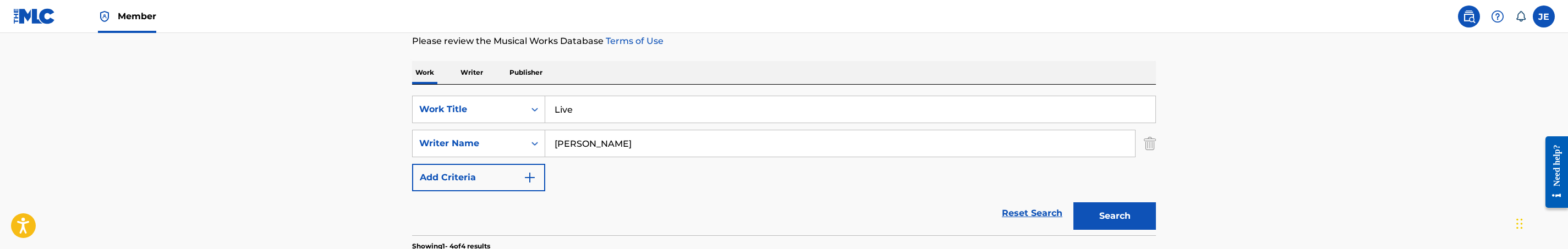
click at [1128, 206] on button "Search" at bounding box center [1115, 216] width 83 height 27
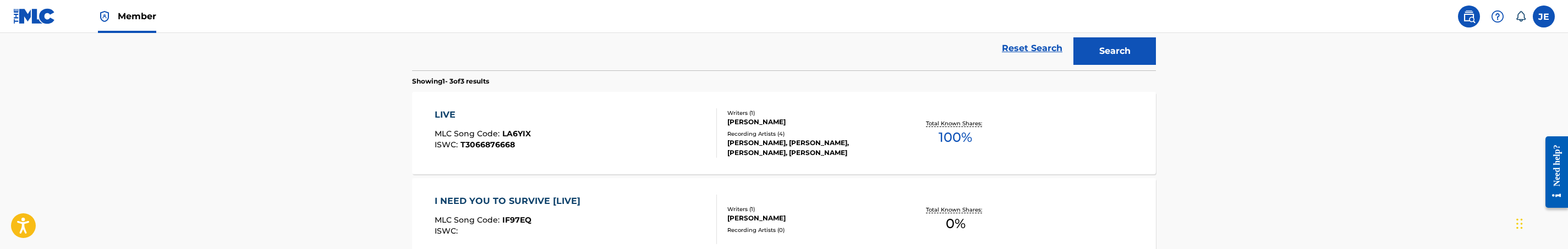
click at [571, 134] on div "LIVE MLC Song Code : LA6YIX ISWC : T3066876668" at bounding box center [576, 133] width 283 height 49
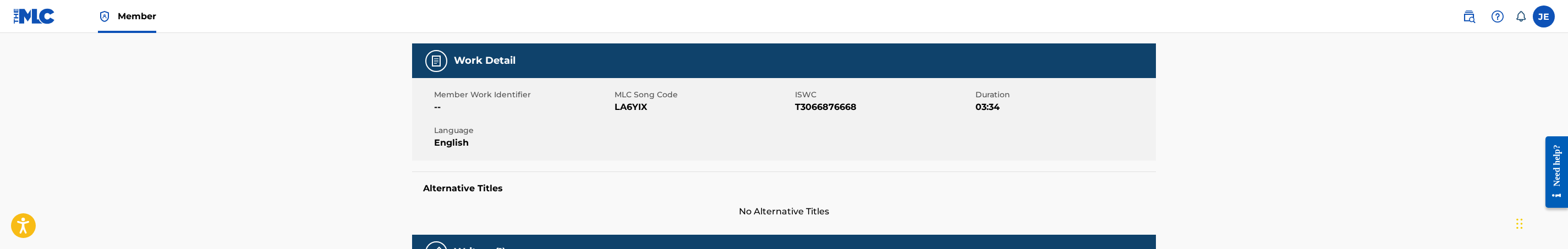
scroll to position [165, 0]
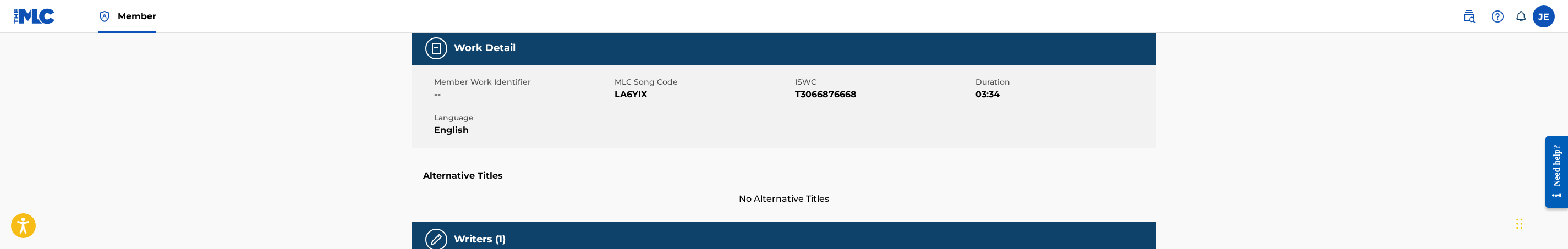
click at [624, 89] on span "LA6YIX" at bounding box center [704, 95] width 178 height 13
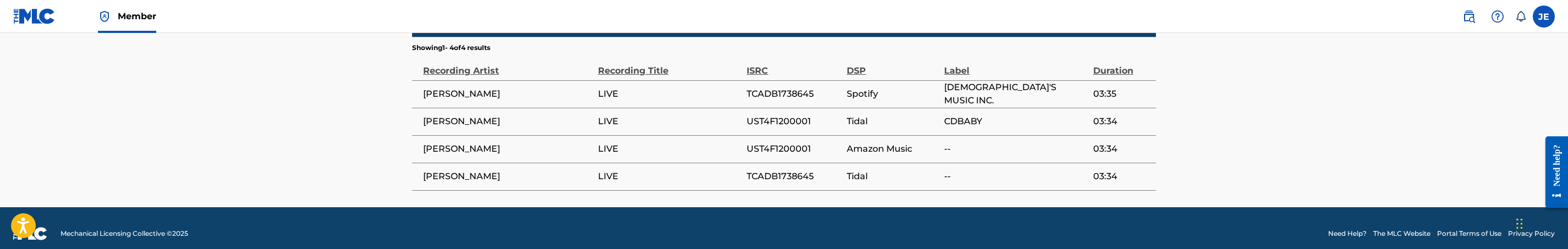
scroll to position [784, 0]
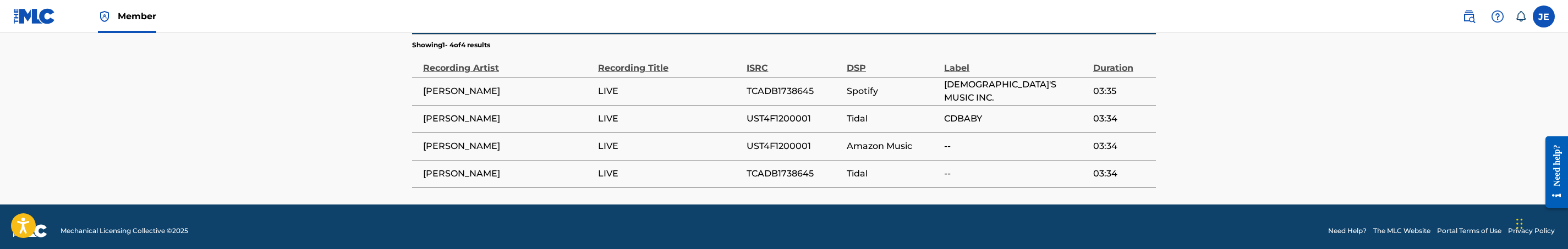
click at [801, 85] on span "TCADB1738645" at bounding box center [794, 91] width 94 height 13
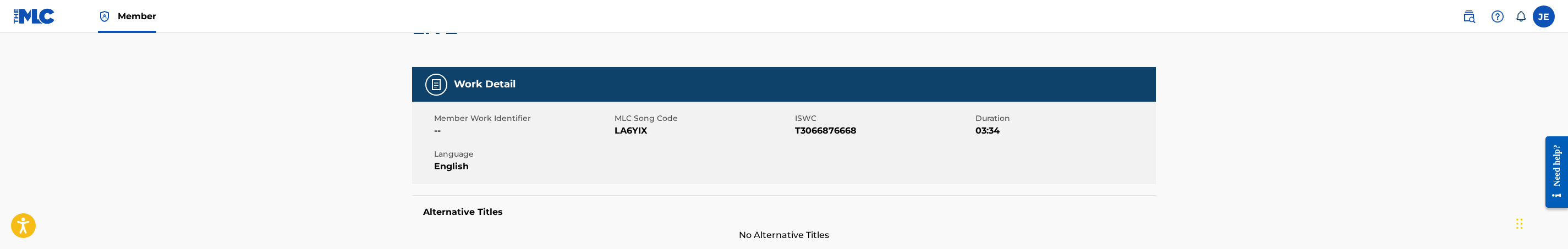
scroll to position [165, 0]
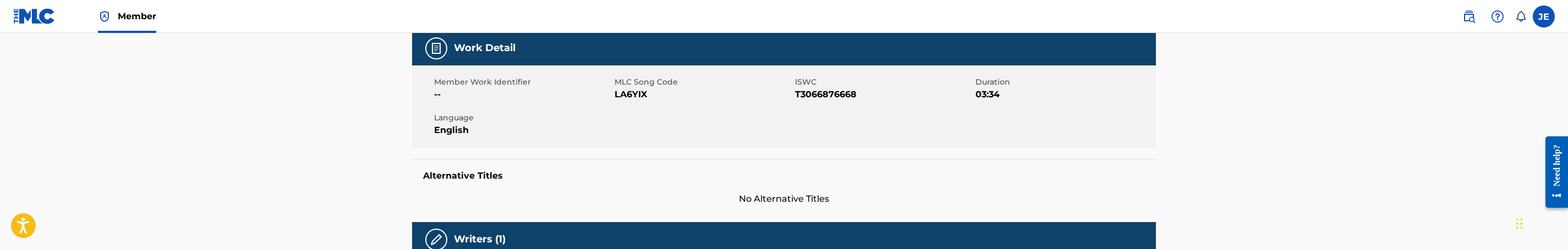
click at [624, 93] on span "LA6YIX" at bounding box center [704, 95] width 178 height 13
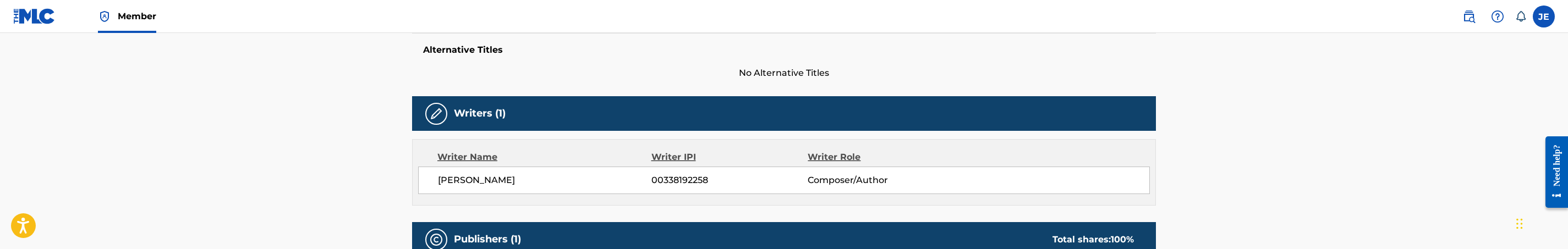
scroll to position [0, 0]
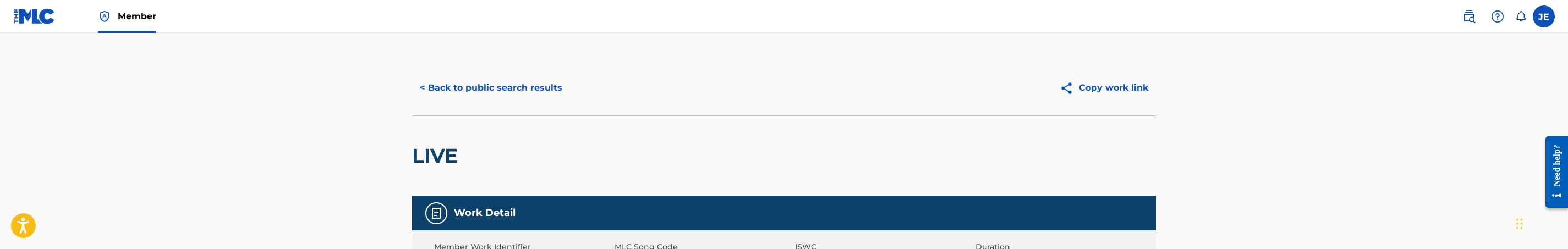
click at [548, 93] on button "< Back to public search results" at bounding box center [491, 88] width 158 height 27
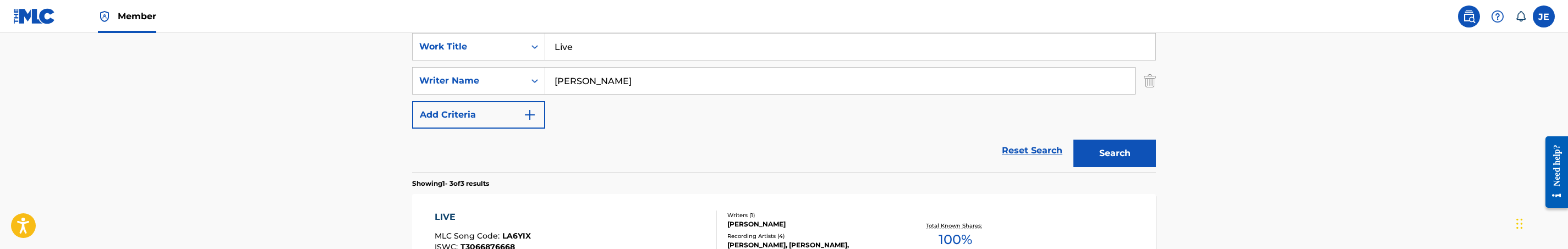
scroll to position [129, 0]
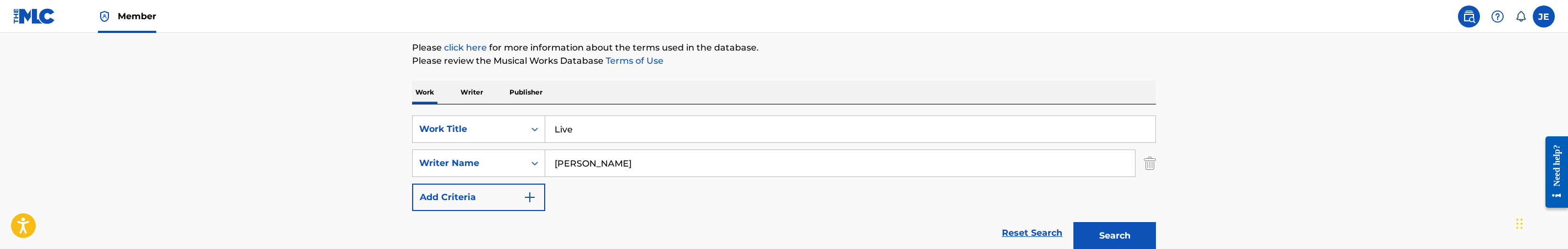
click at [615, 138] on input "Live" at bounding box center [850, 129] width 610 height 26
paste input "God's Still Working On M"
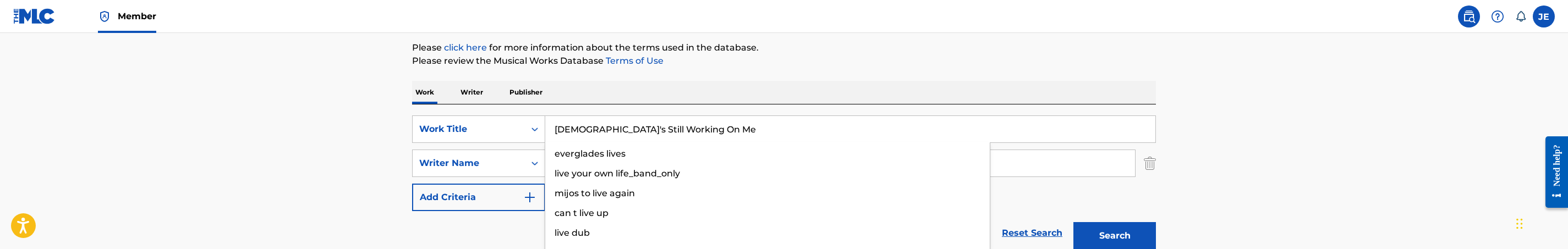
type input "God's Still Working On Me"
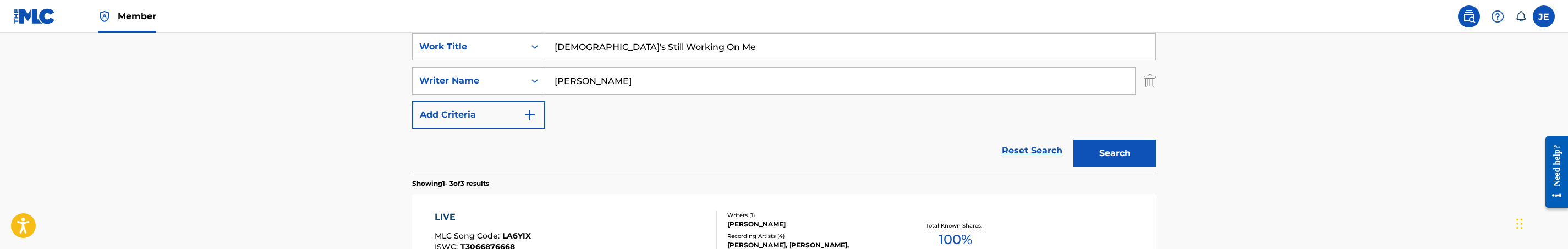
click at [1091, 142] on button "Search" at bounding box center [1115, 153] width 83 height 27
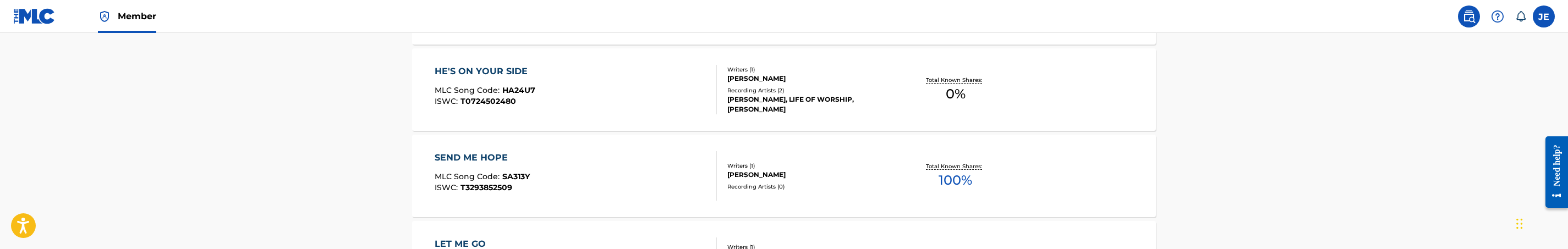
scroll to position [346, 0]
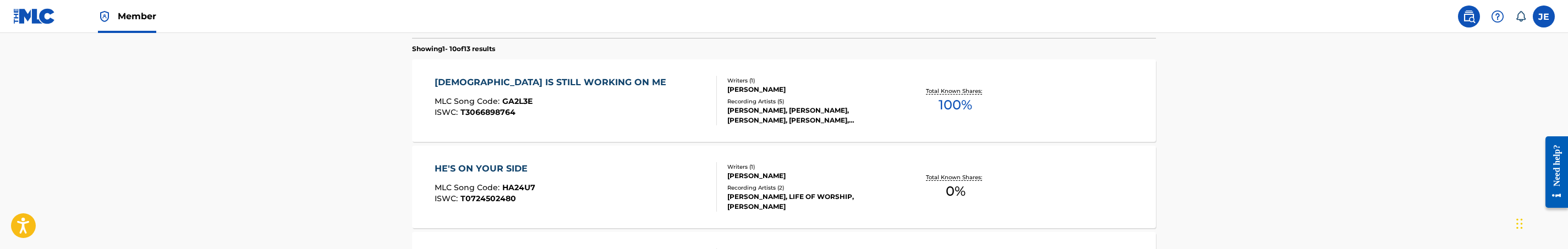
click at [609, 122] on div "GOD IS STILL WORKING ON ME MLC Song Code : GA2L3E ISWC : T3066898764" at bounding box center [576, 100] width 283 height 49
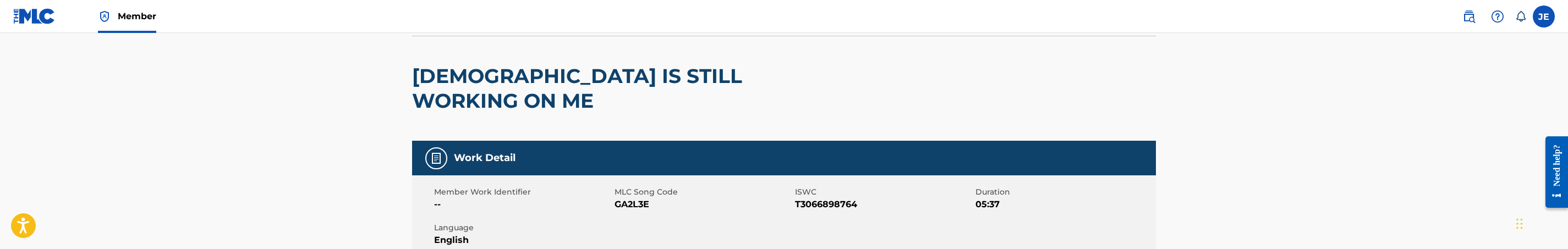
scroll to position [83, 0]
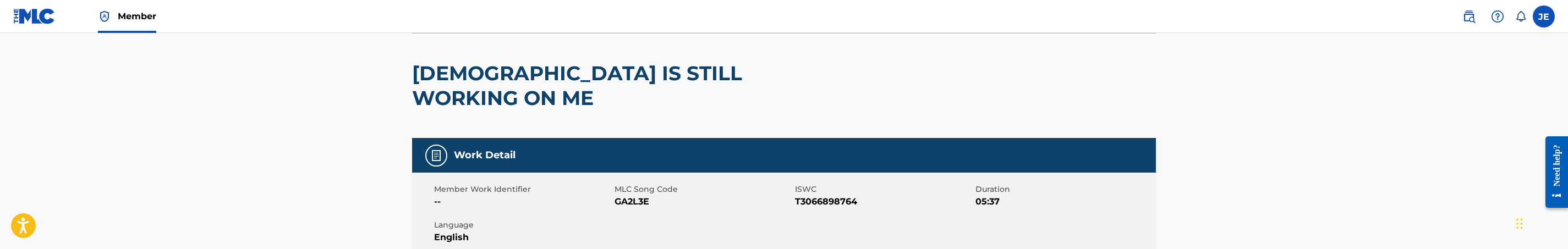
click at [636, 195] on span "GA2L3E" at bounding box center [704, 202] width 178 height 13
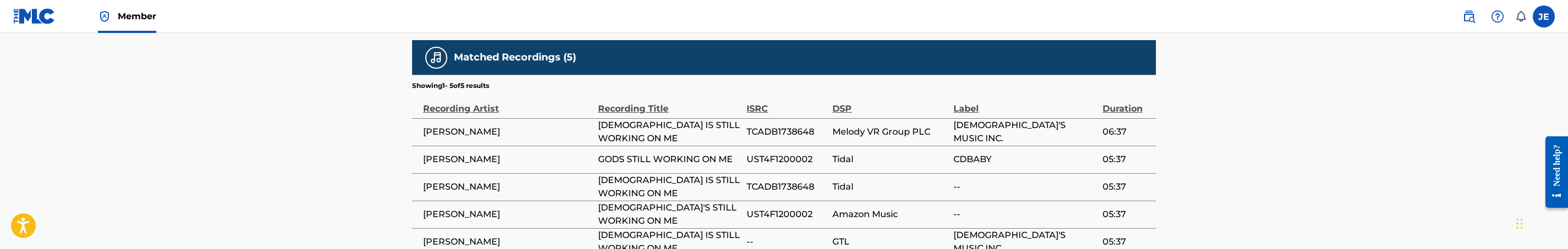
scroll to position [811, 0]
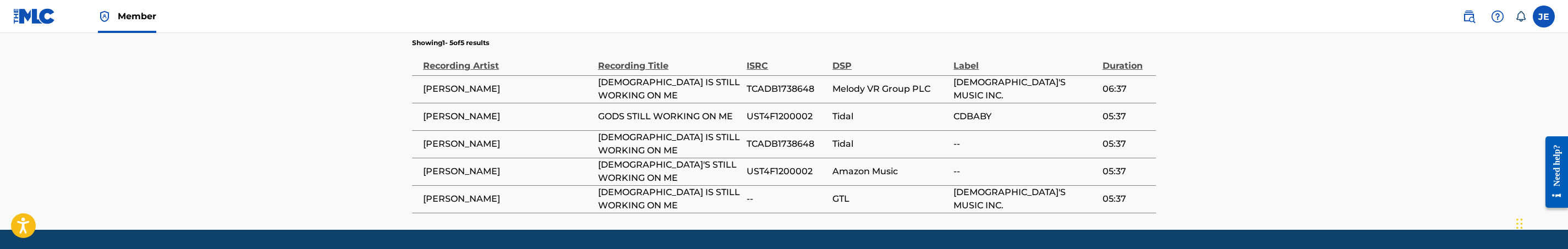
click at [804, 138] on span "TCADB1738648" at bounding box center [787, 144] width 80 height 13
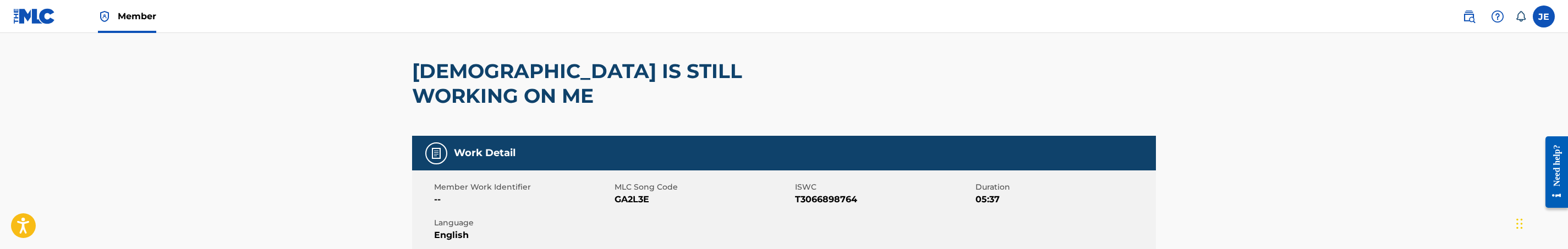
scroll to position [0, 0]
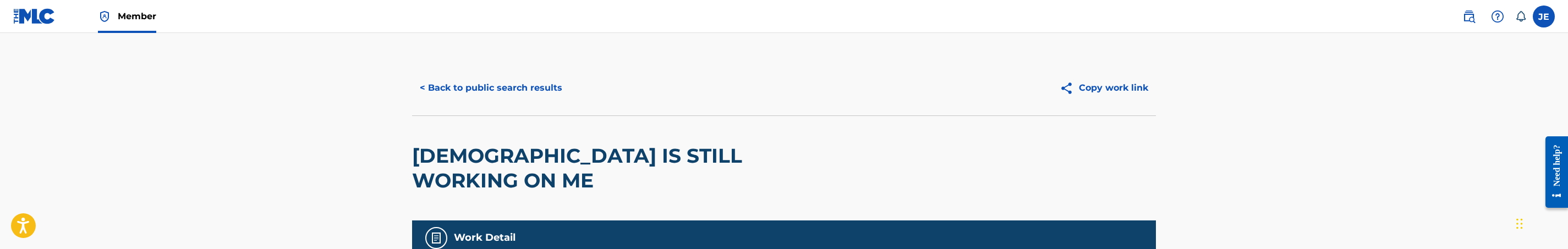
click at [513, 88] on button "< Back to public search results" at bounding box center [491, 88] width 158 height 27
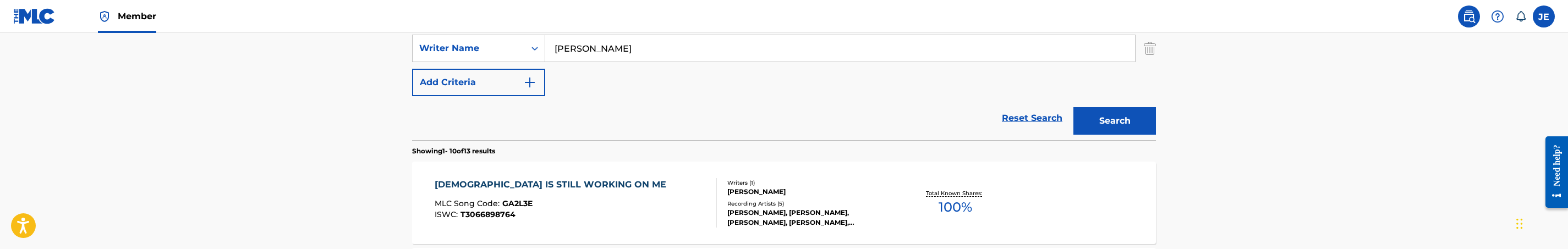
scroll to position [79, 0]
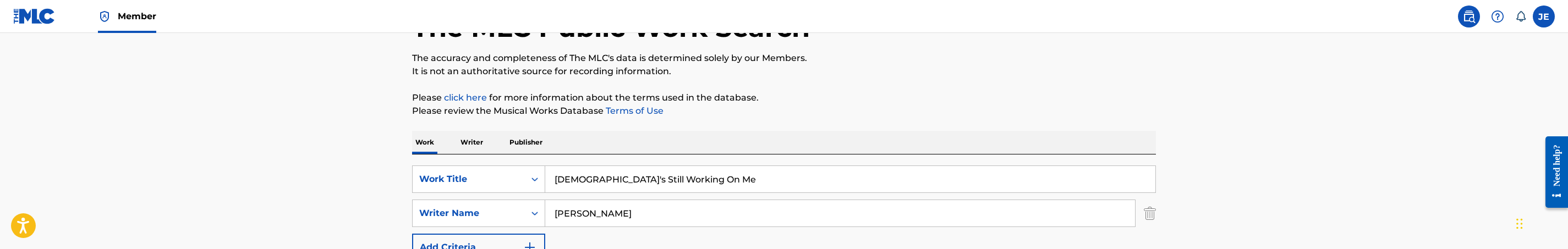
click at [639, 180] on input "God's Still Working On Me" at bounding box center [850, 179] width 610 height 26
paste input "Have Your Way I"
type input "Have Your Way In Me"
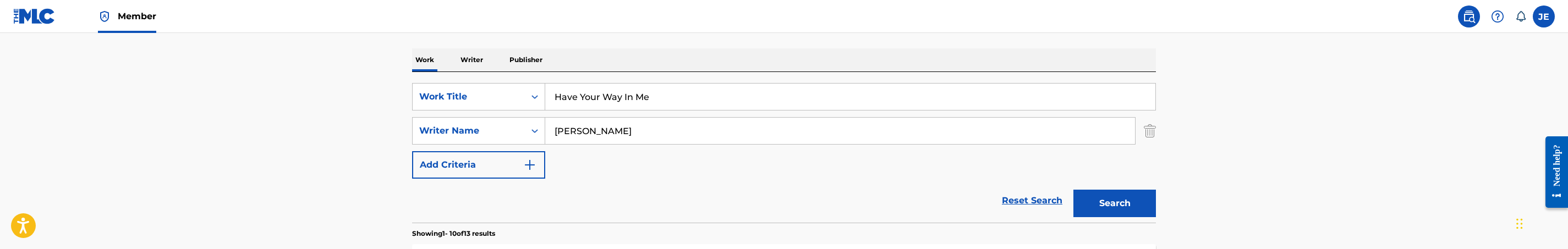
click at [1123, 194] on button "Search" at bounding box center [1115, 203] width 83 height 27
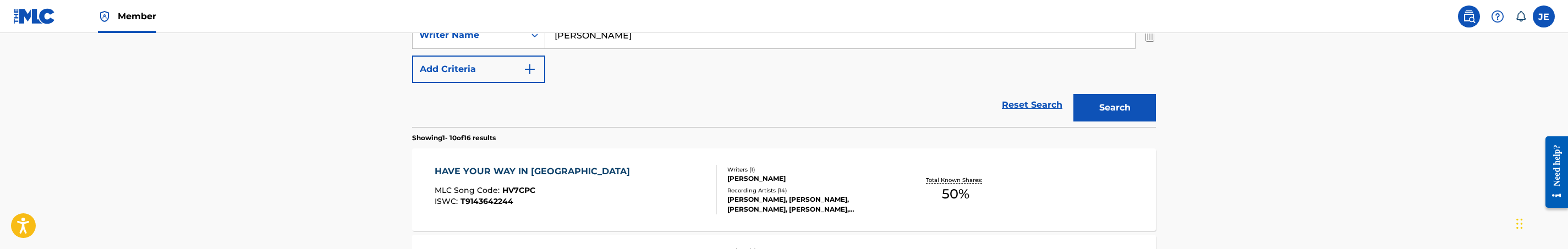
scroll to position [244, 0]
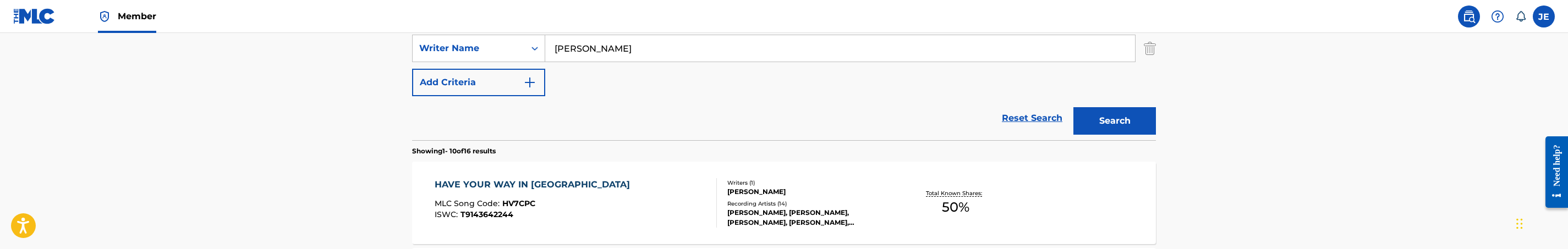
click at [619, 214] on div "HAVE YOUR WAY IN ME MLC Song Code : HV7CPC ISWC : T9143642244" at bounding box center [576, 203] width 283 height 49
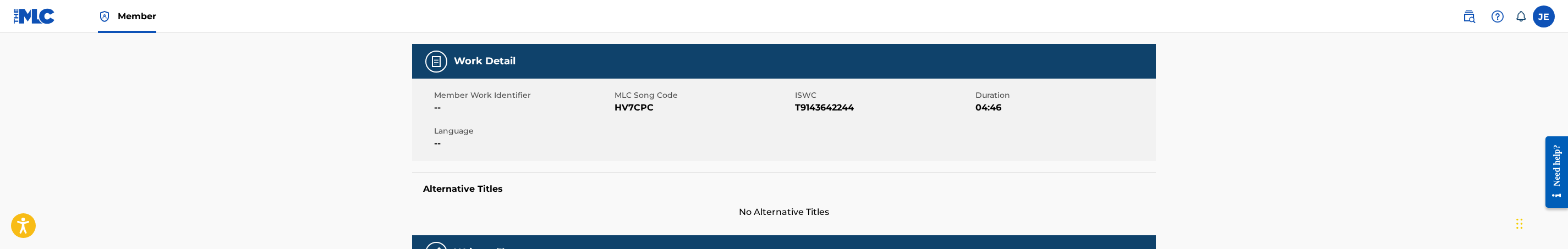
scroll to position [165, 0]
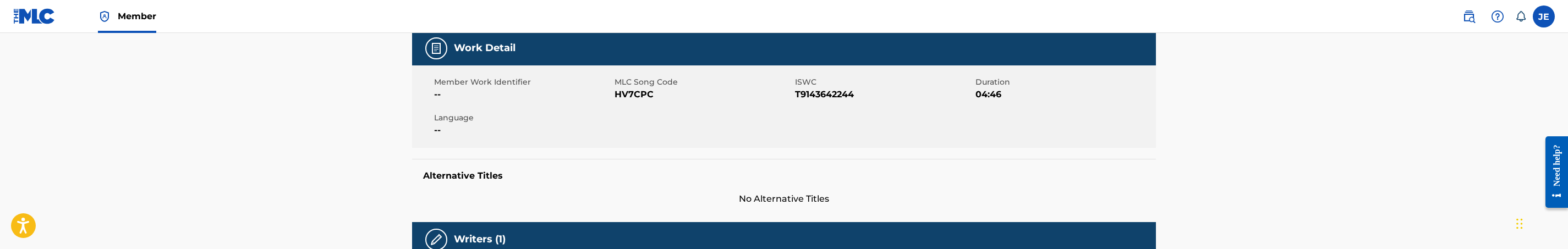
click at [629, 89] on span "HV7CPC" at bounding box center [704, 95] width 178 height 13
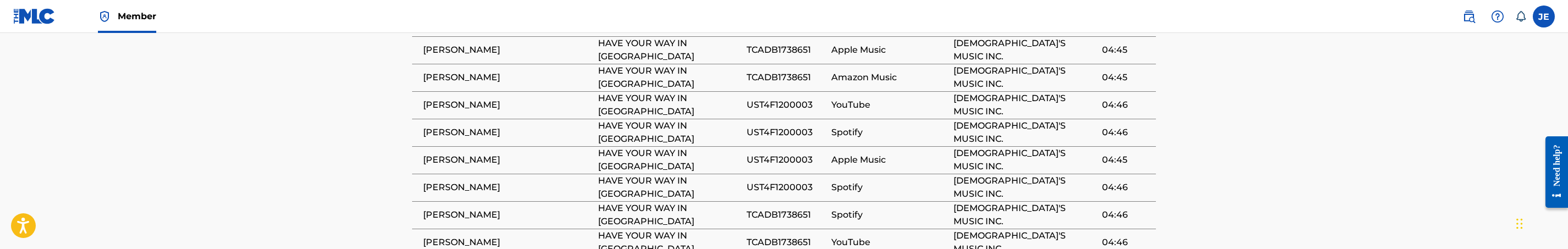
scroll to position [908, 0]
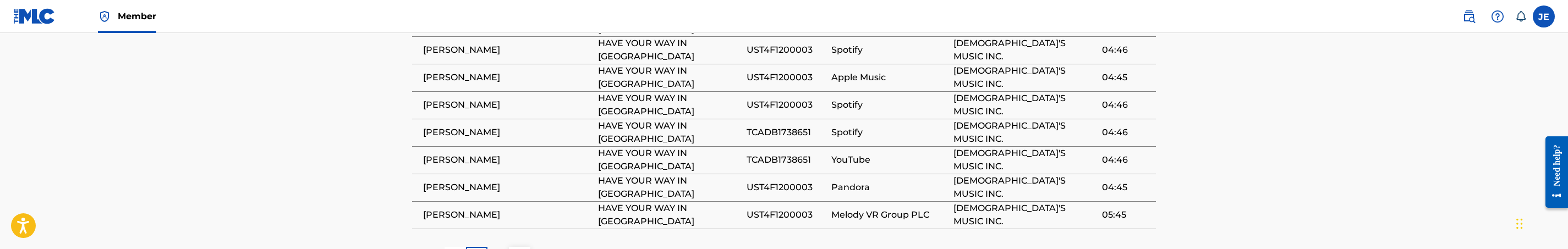
click at [791, 99] on span "UST4F1200003" at bounding box center [786, 105] width 79 height 13
click at [793, 126] on span "TCADB1738651" at bounding box center [786, 133] width 79 height 13
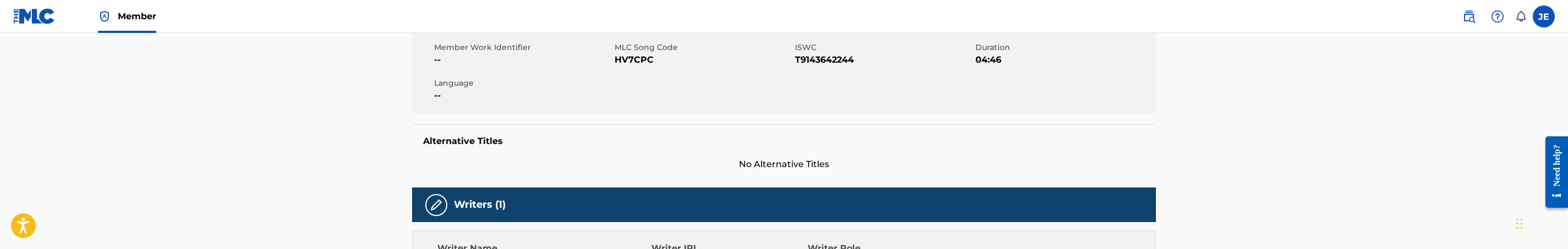
scroll to position [165, 0]
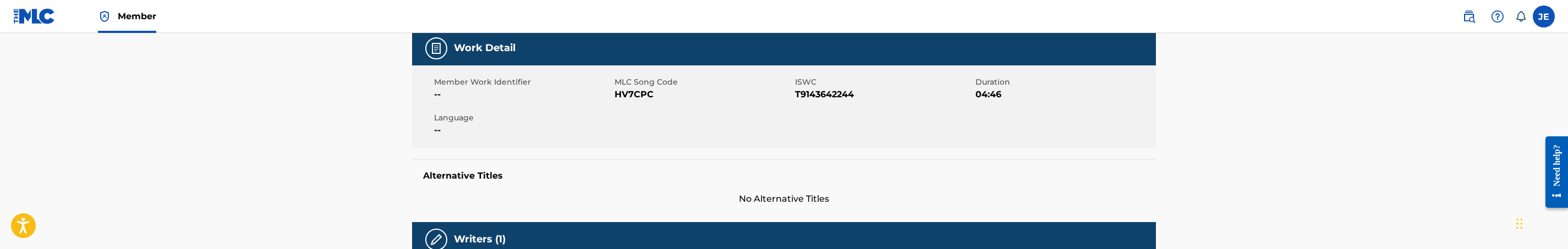
click at [641, 93] on span "HV7CPC" at bounding box center [704, 95] width 178 height 13
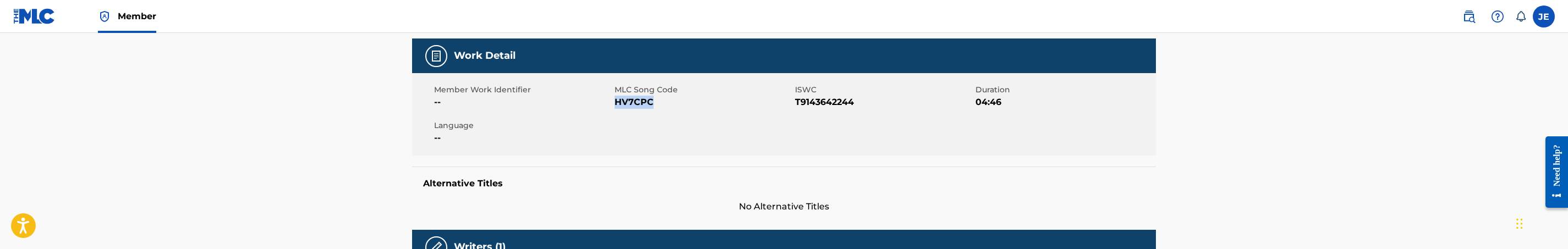
scroll to position [0, 0]
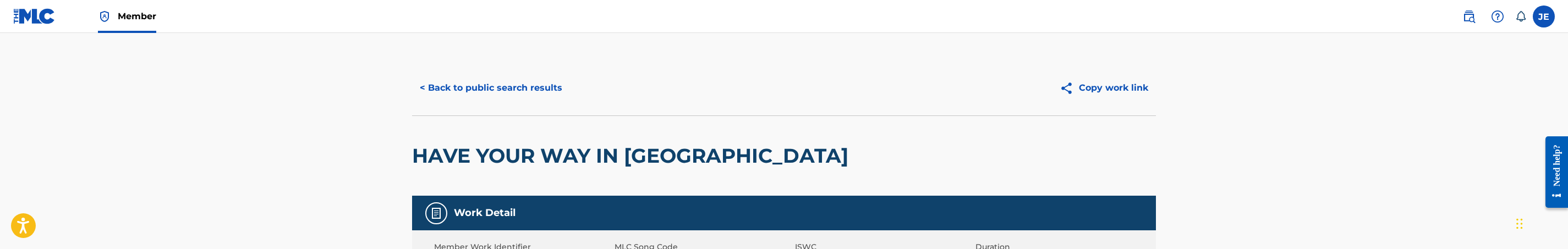
click at [513, 83] on button "< Back to public search results" at bounding box center [491, 88] width 158 height 27
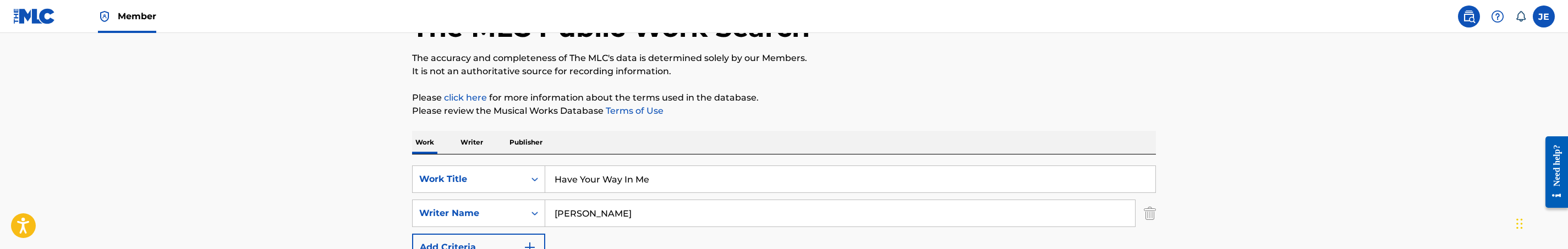
scroll to position [165, 0]
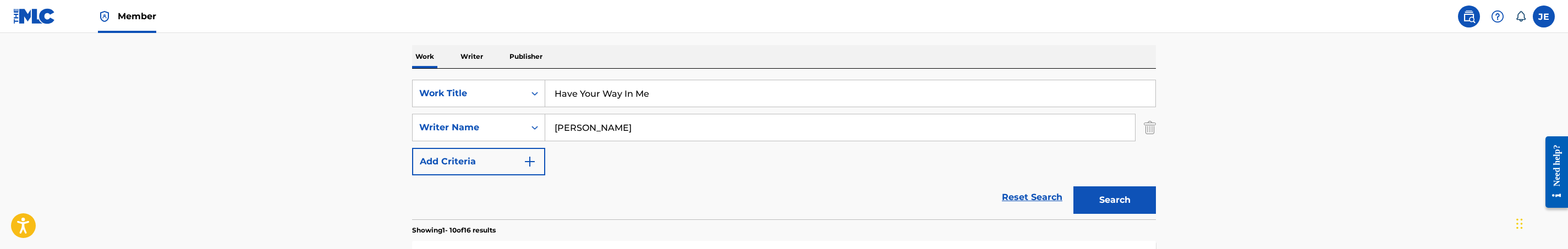
click at [629, 109] on div "SearchWithCriteria870ccd32-6337-43c6-9365-a6adef9d1e9b Work Title Have Your Way…" at bounding box center [784, 127] width 744 height 96
click at [632, 103] on input "Have Your Way In Me" at bounding box center [850, 93] width 610 height 26
paste input "Favor"
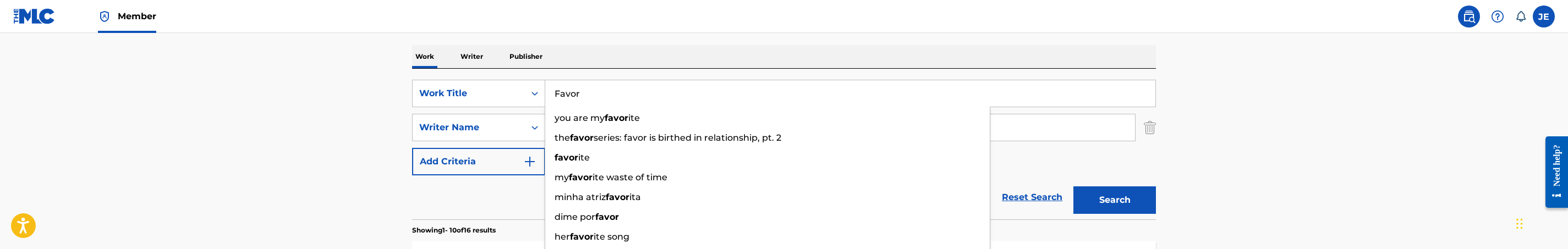
type input "Favor"
click at [1123, 194] on button "Search" at bounding box center [1115, 200] width 83 height 27
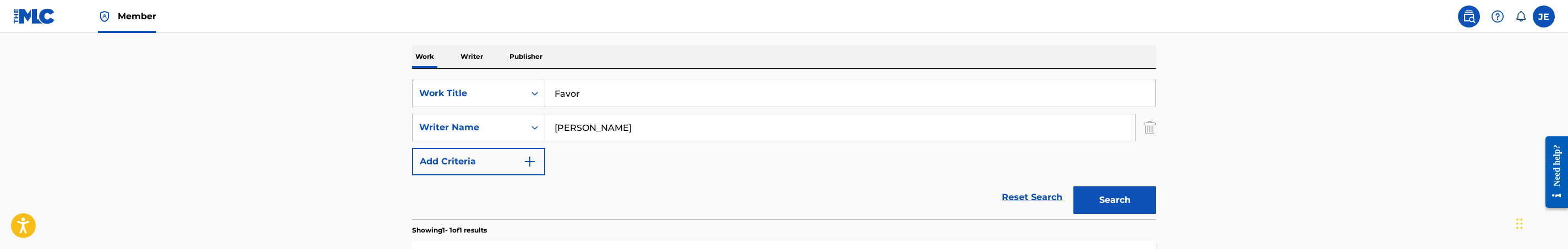
click at [651, 128] on input "David G. Frazier" at bounding box center [840, 127] width 590 height 26
paste input "Shirley Caesa"
click at [1091, 200] on button "Search" at bounding box center [1115, 200] width 83 height 27
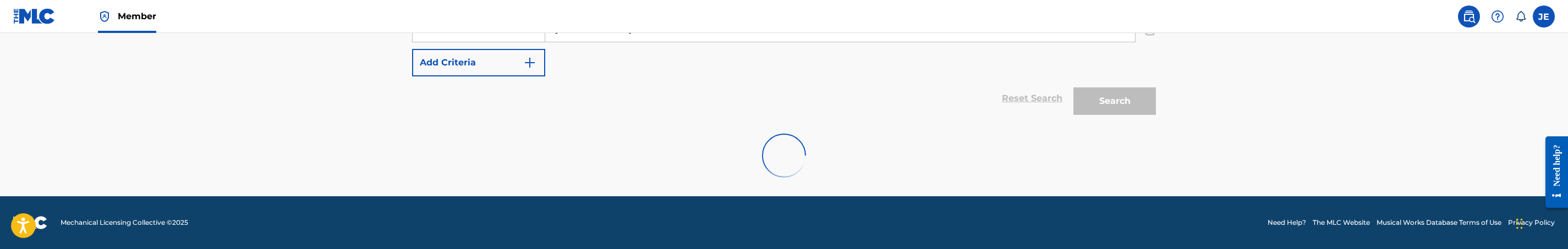
scroll to position [228, 0]
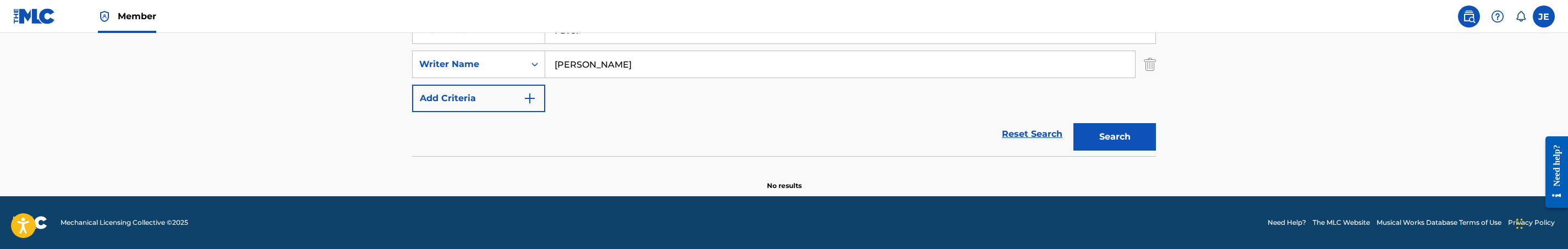
click at [645, 86] on div "SearchWithCriteria870ccd32-6337-43c6-9365-a6adef9d1e9b Work Title Favor SearchW…" at bounding box center [784, 64] width 744 height 96
click at [654, 72] on input "Shirley Caesar" at bounding box center [840, 64] width 590 height 26
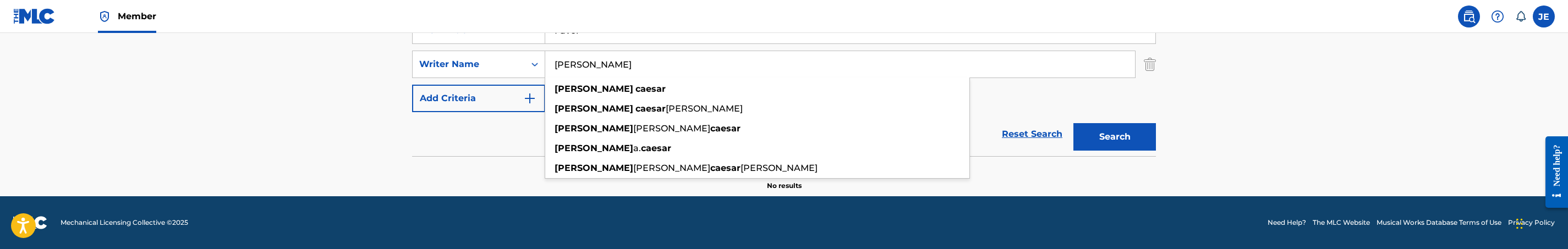
paste input "David G. Frazie"
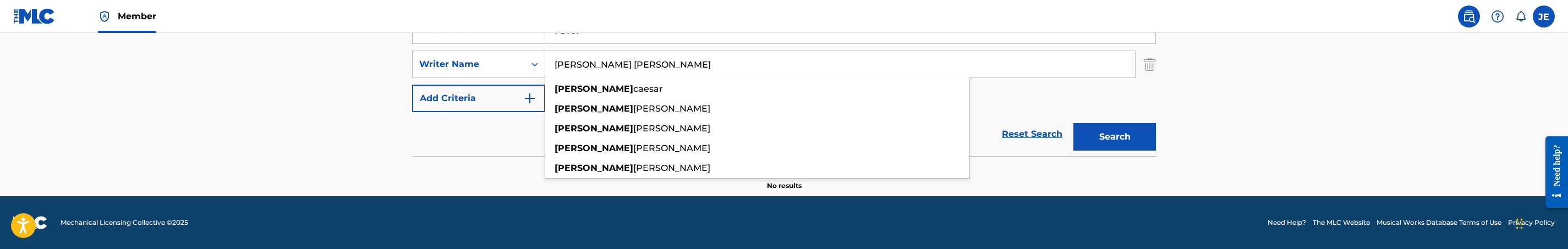
click at [1073, 123] on button "Search" at bounding box center [1115, 136] width 83 height 27
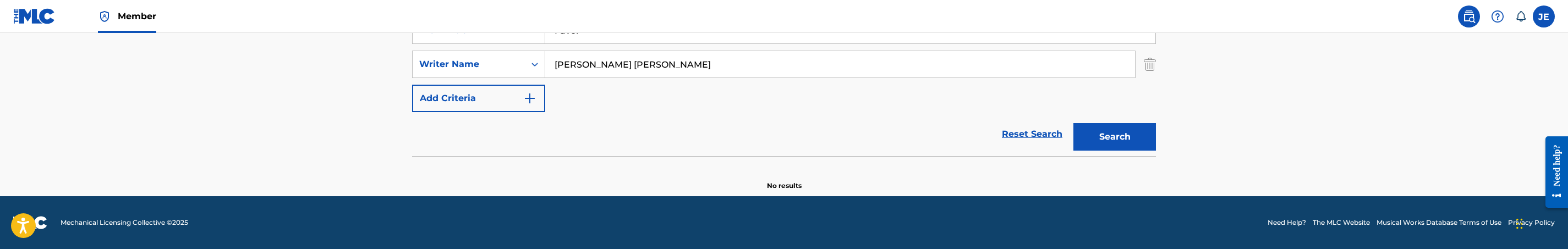
click at [631, 65] on input "Shirley David G. Frazier" at bounding box center [840, 64] width 590 height 26
paste input "Search Form"
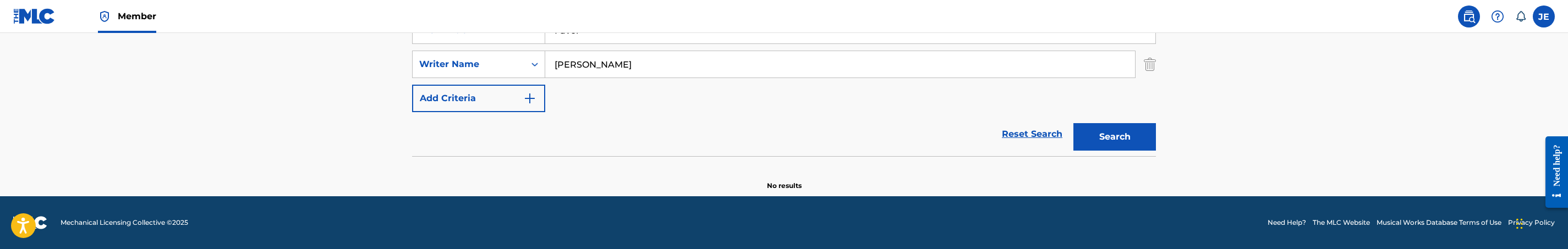
type input "David G. Frazier"
click at [1073, 123] on button "Search" at bounding box center [1115, 136] width 83 height 27
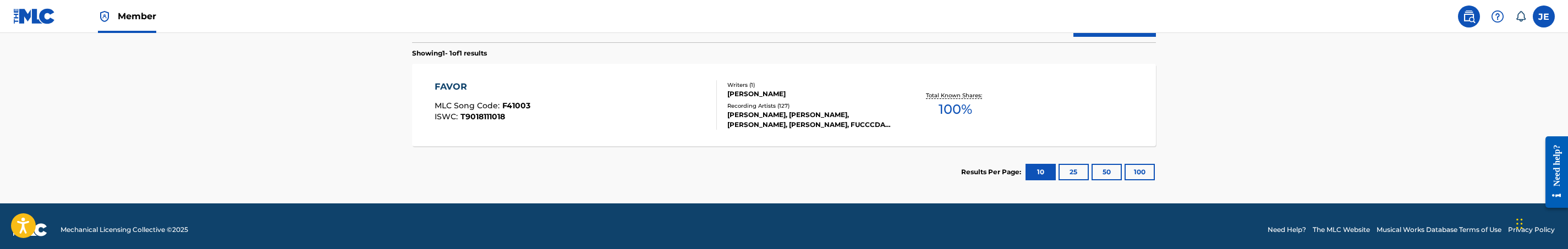
scroll to position [350, 0]
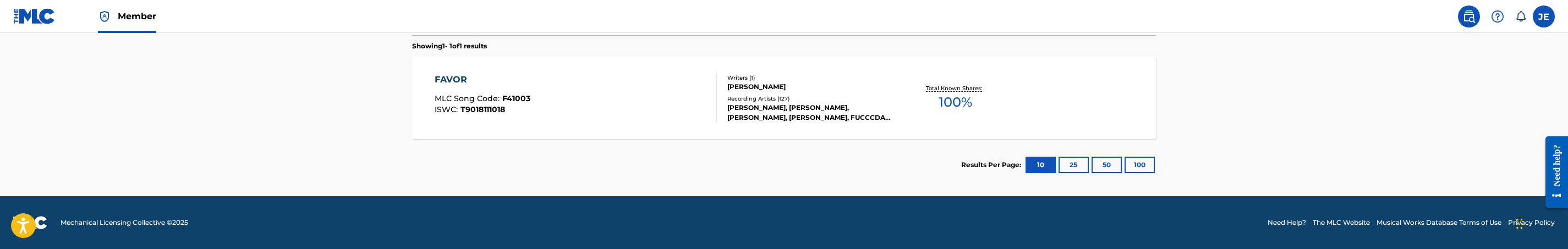
click at [608, 142] on section "Results Per Page: 10 25 50 100" at bounding box center [784, 165] width 744 height 52
click at [636, 119] on div "FAVOR MLC Song Code : F41003 ISWC : T9018111018" at bounding box center [576, 97] width 283 height 49
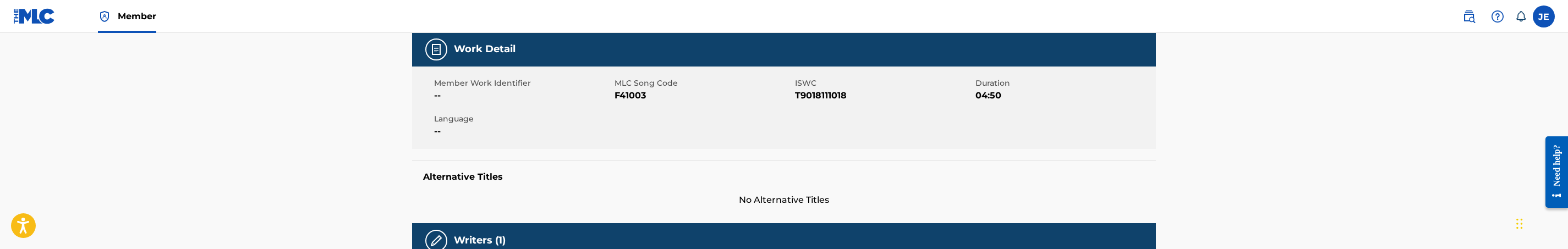
scroll to position [165, 0]
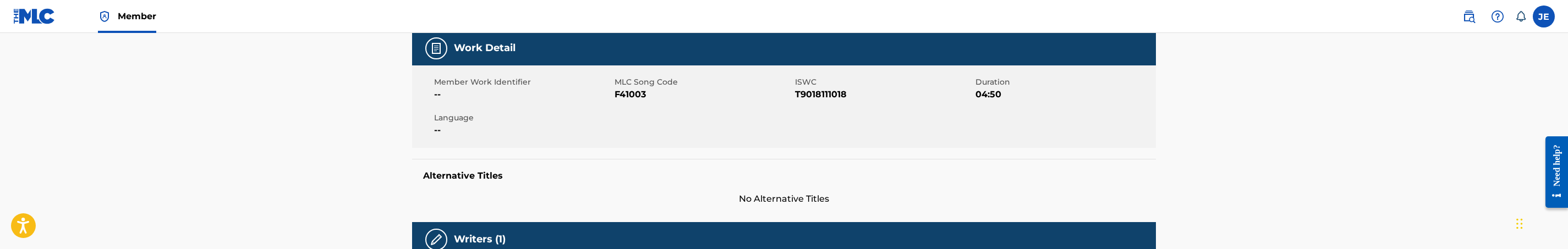
click at [628, 93] on span "F41003" at bounding box center [704, 95] width 178 height 13
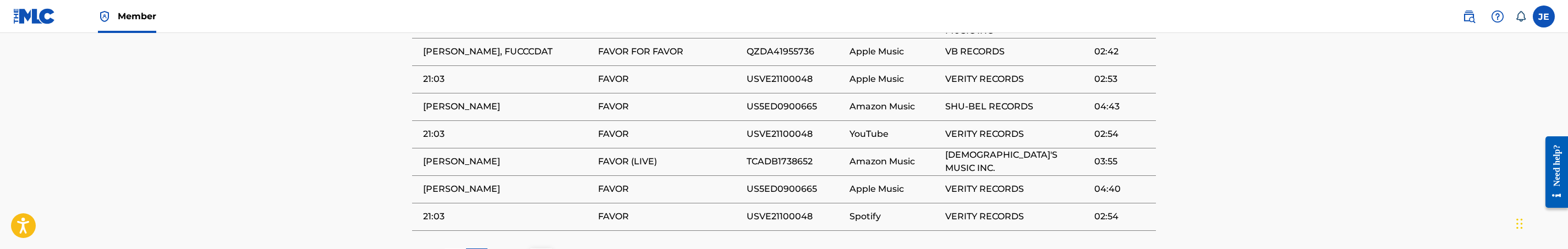
scroll to position [908, 0]
click at [793, 209] on span "USVE21100048" at bounding box center [796, 216] width 97 height 13
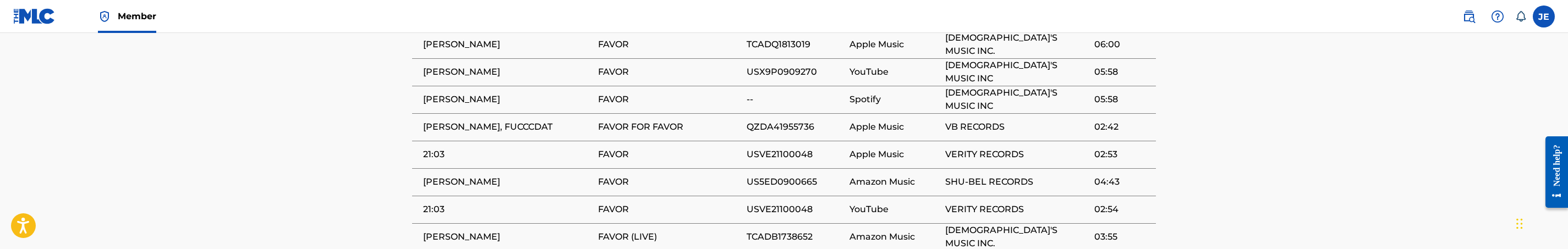
scroll to position [743, 0]
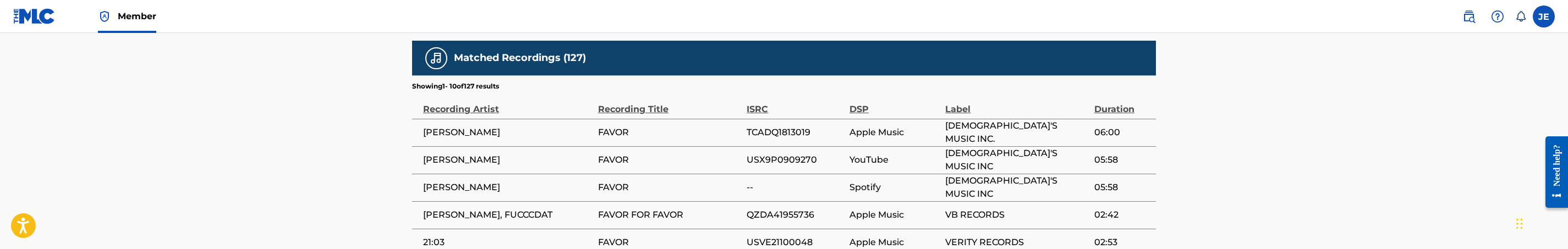
click at [799, 126] on span "TCADQ1813019" at bounding box center [796, 133] width 97 height 13
click at [771, 153] on span "USX9P0909270" at bounding box center [796, 160] width 97 height 13
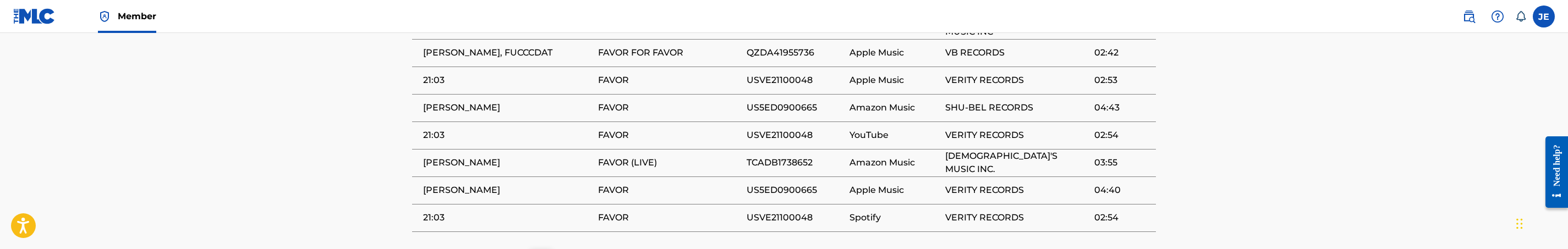
scroll to position [908, 0]
click at [793, 153] on span "TCADB1738652" at bounding box center [796, 160] width 97 height 13
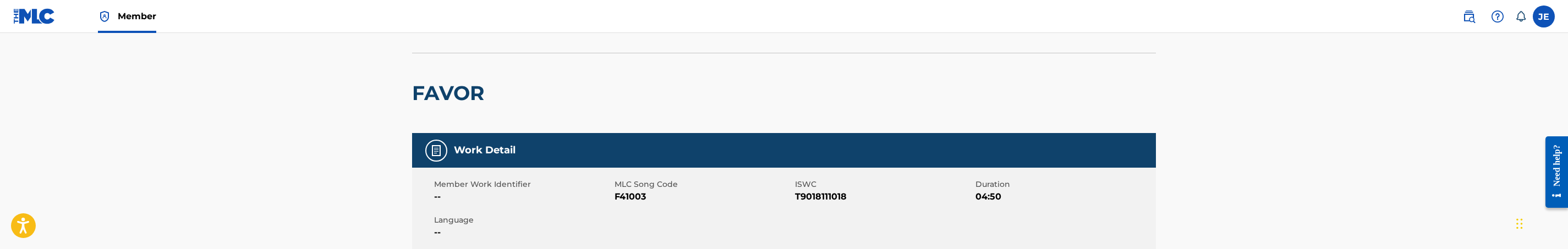
scroll to position [0, 0]
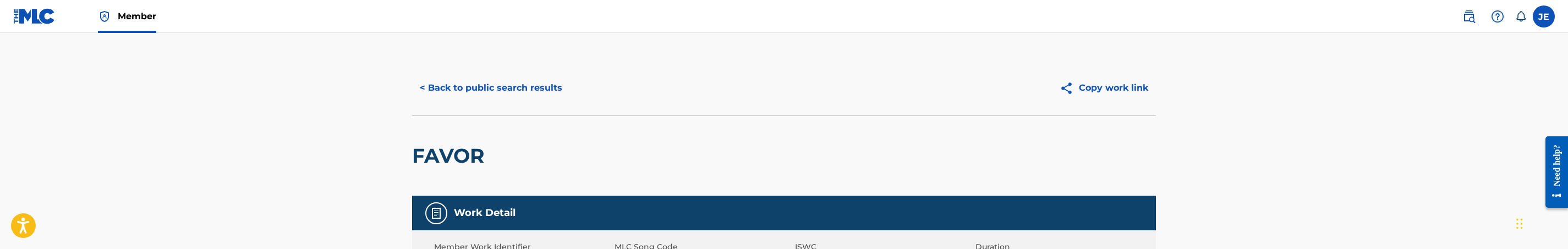
click at [529, 99] on button "< Back to public search results" at bounding box center [491, 88] width 158 height 27
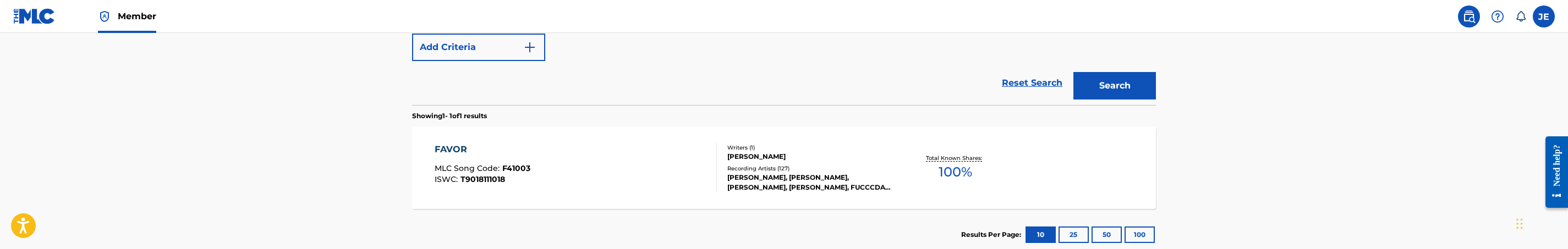
scroll to position [185, 0]
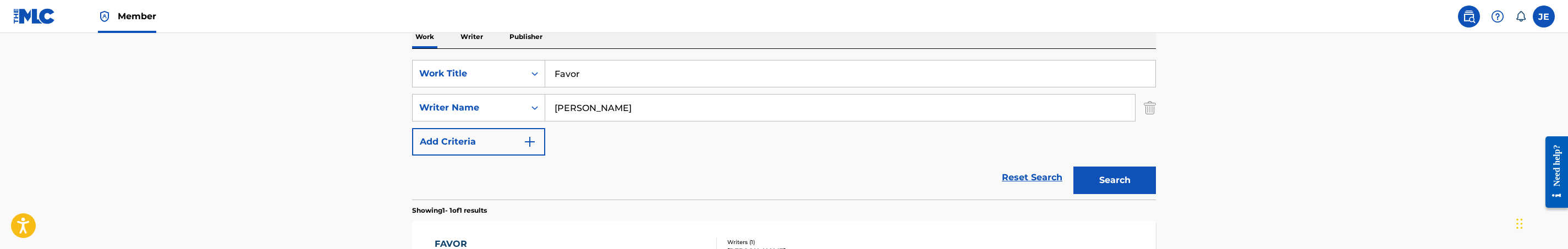
click at [606, 88] on div "SearchWithCriteria870ccd32-6337-43c6-9365-a6adef9d1e9b Work Title Favor SearchW…" at bounding box center [784, 108] width 744 height 96
click at [615, 74] on input "Favor" at bounding box center [850, 73] width 610 height 26
paste input "Beautiful"
type input "Beautiful"
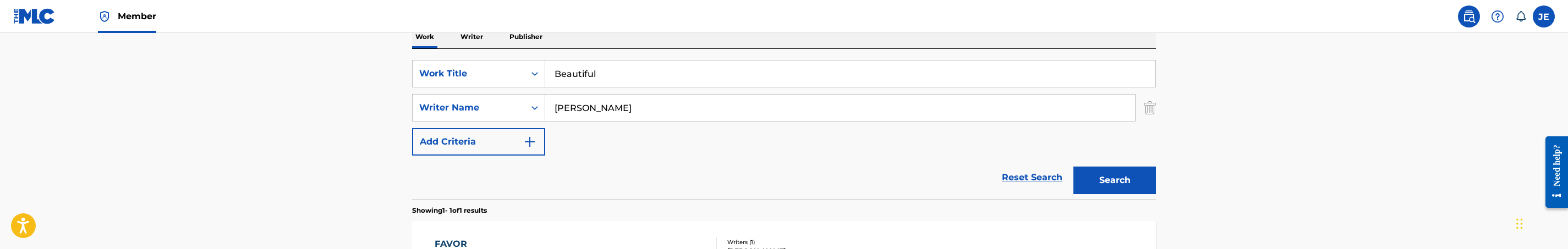
click at [1097, 183] on button "Search" at bounding box center [1115, 180] width 83 height 27
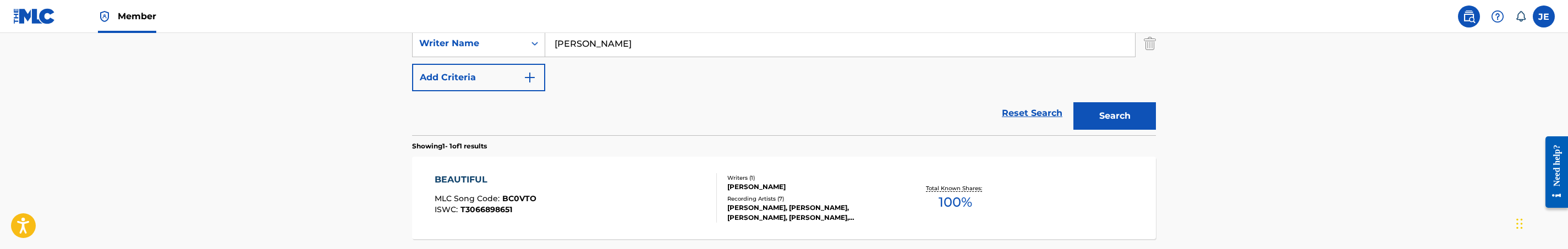
scroll to position [350, 0]
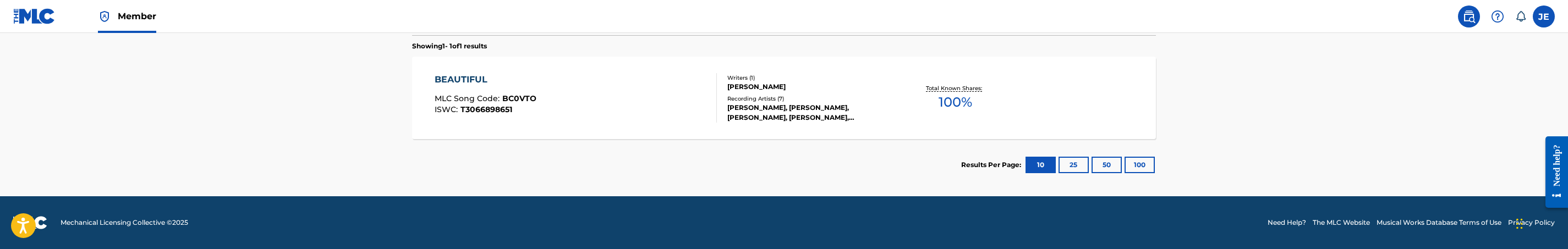
click at [585, 111] on div "BEAUTIFUL MLC Song Code : BC0VTO ISWC : T3066898651" at bounding box center [576, 97] width 283 height 49
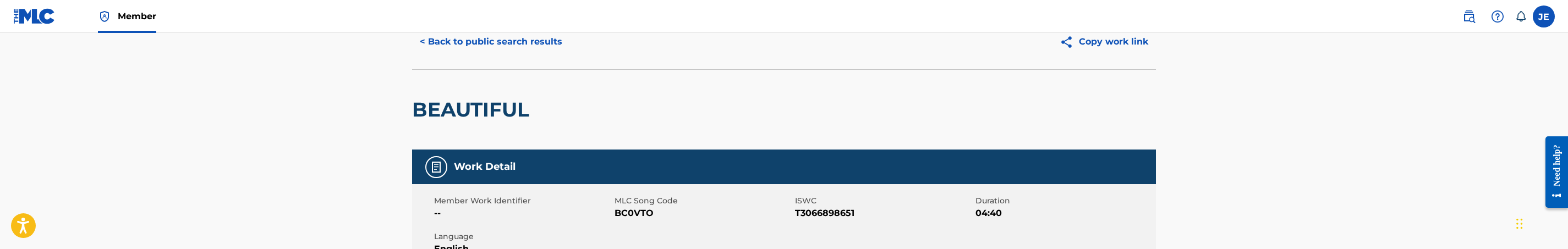
scroll to position [83, 0]
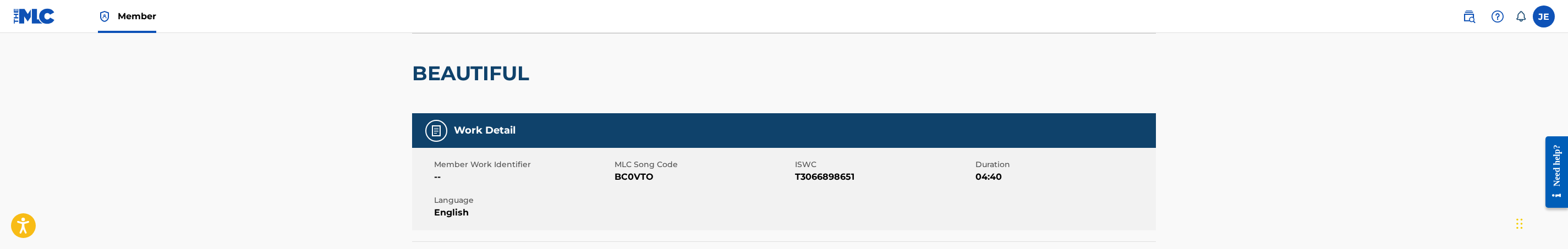
click at [629, 175] on span "BC0VTO" at bounding box center [704, 177] width 178 height 13
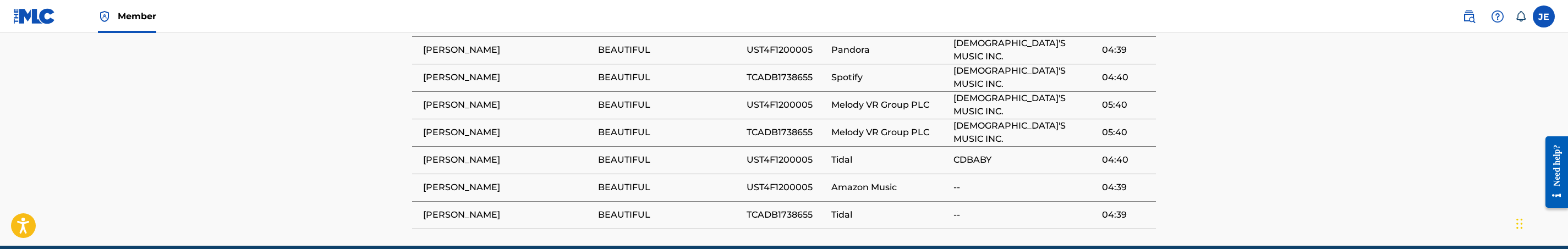
scroll to position [743, 0]
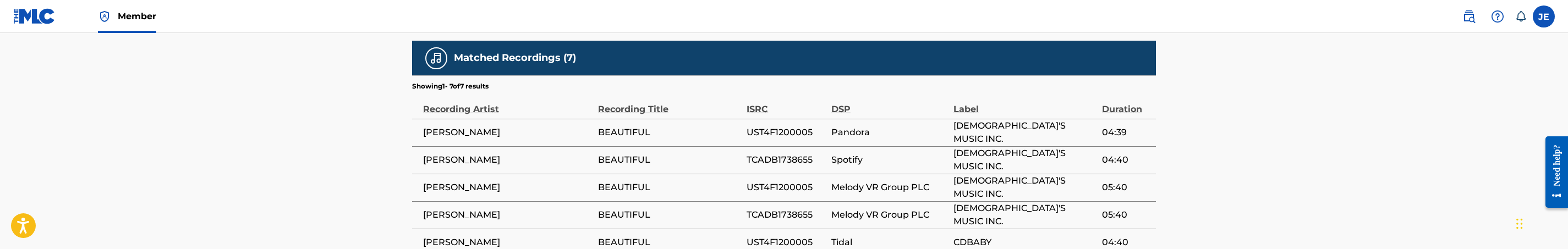
click at [781, 153] on span "TCADB1738655" at bounding box center [786, 160] width 79 height 13
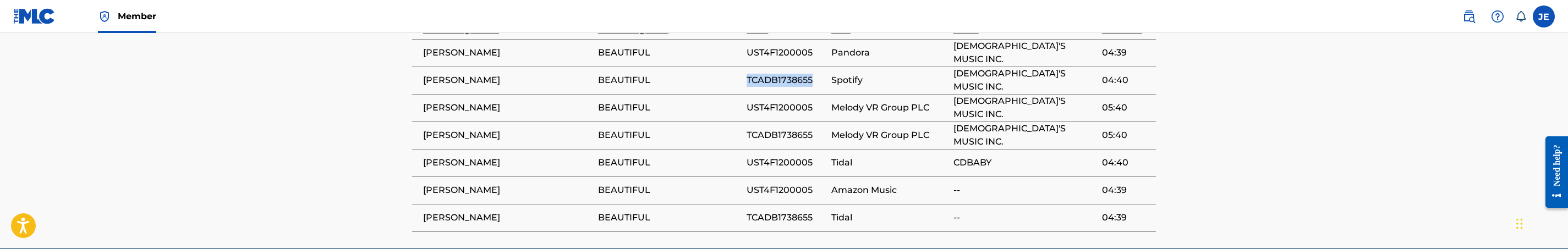
scroll to position [826, 0]
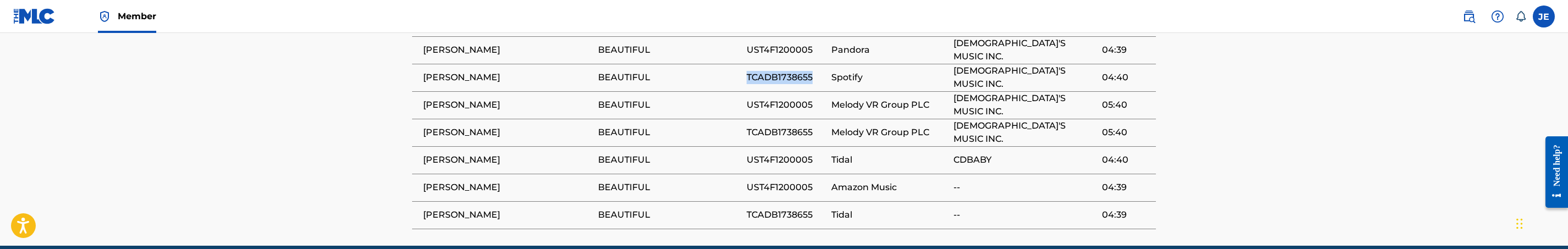
click at [793, 181] on span "UST4F1200005" at bounding box center [786, 188] width 79 height 13
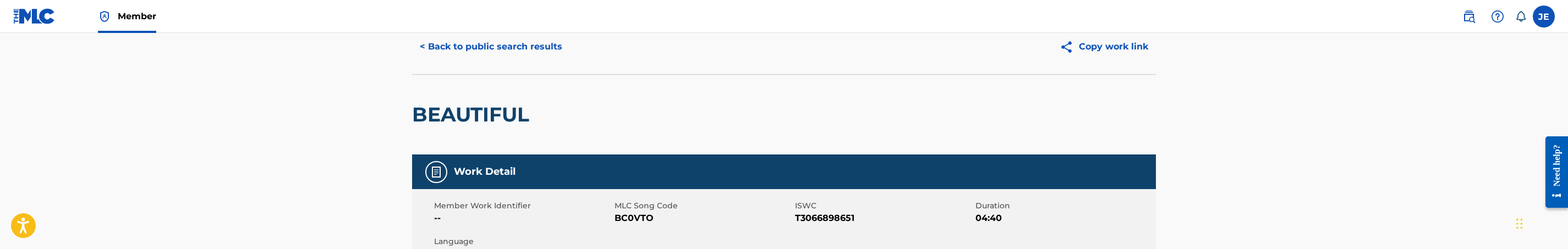
scroll to position [0, 0]
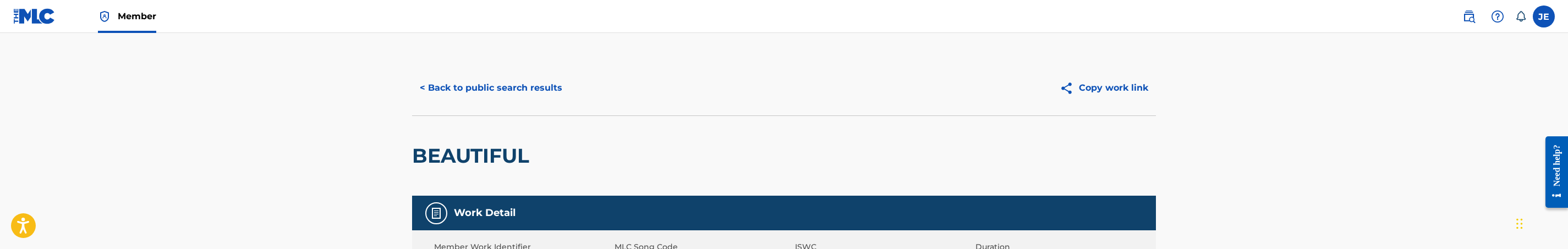
click at [466, 89] on button "< Back to public search results" at bounding box center [491, 88] width 158 height 27
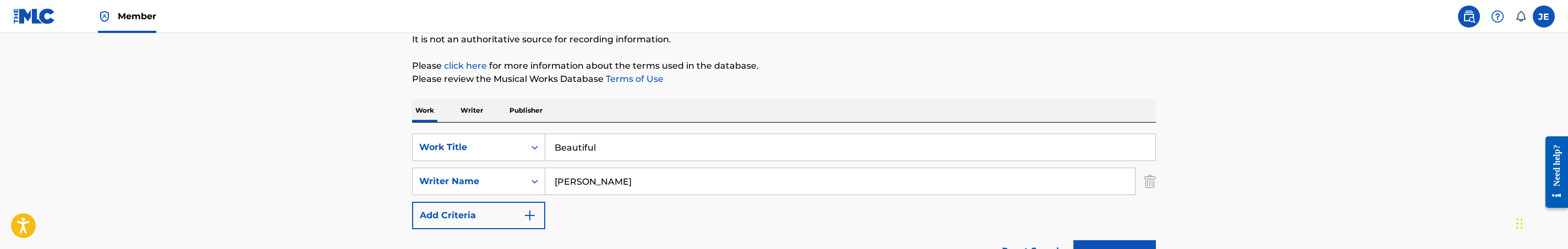
scroll to position [102, 0]
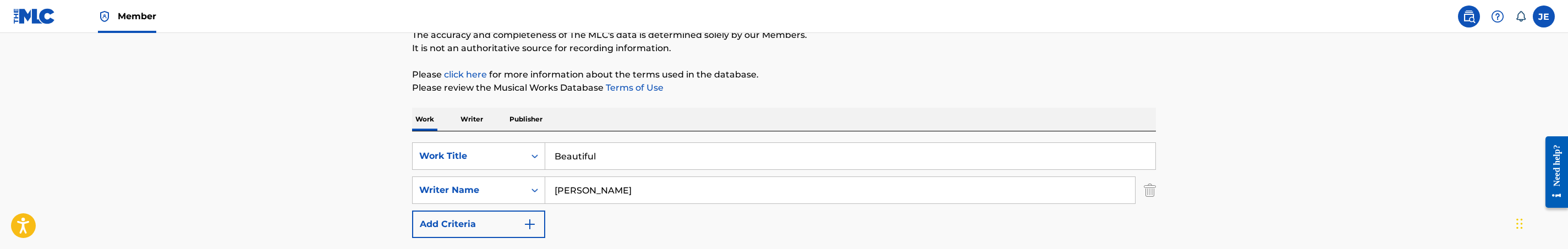
click at [588, 161] on input "Beautiful" at bounding box center [850, 156] width 610 height 26
paste input "Touch & Agree"
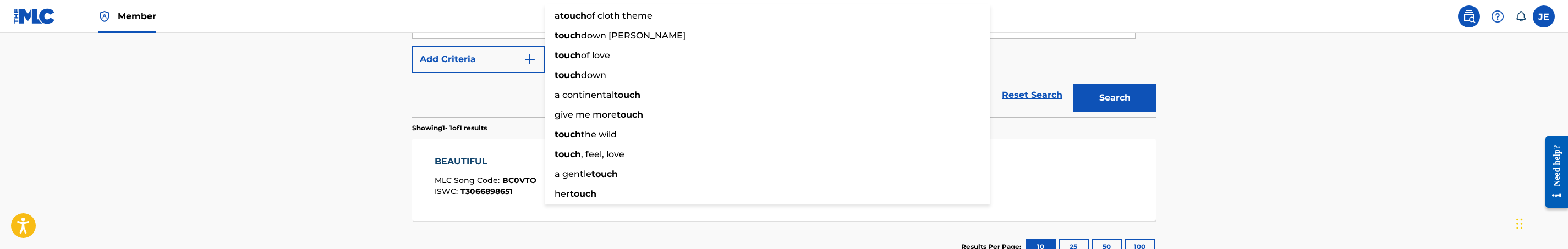
type input "Touch & Agree"
click at [1130, 93] on button "Search" at bounding box center [1115, 97] width 83 height 27
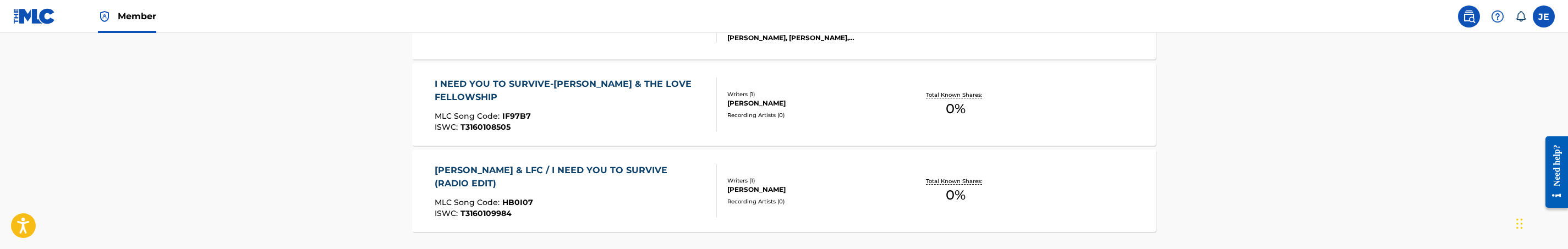
scroll to position [346, 0]
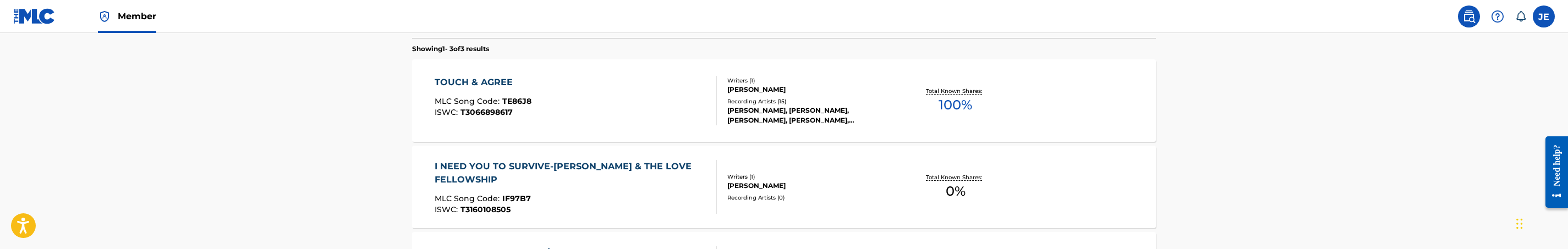
click at [639, 112] on div "TOUCH & AGREE MLC Song Code : TE86J8 ISWC : T3066898617" at bounding box center [576, 100] width 283 height 49
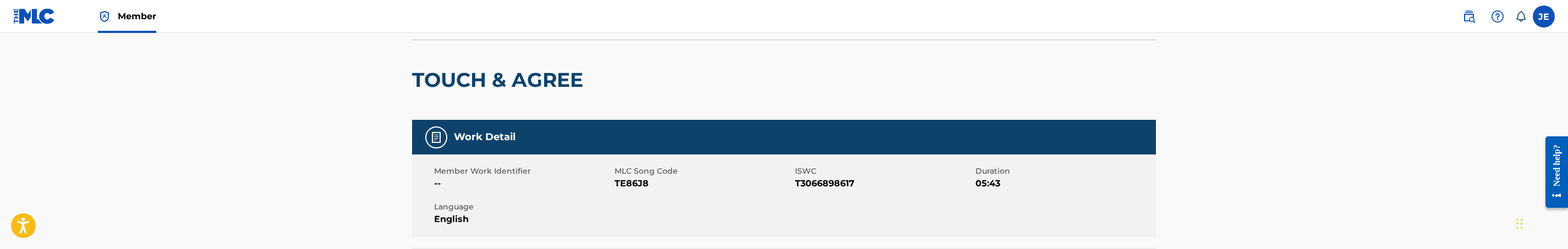
scroll to position [83, 0]
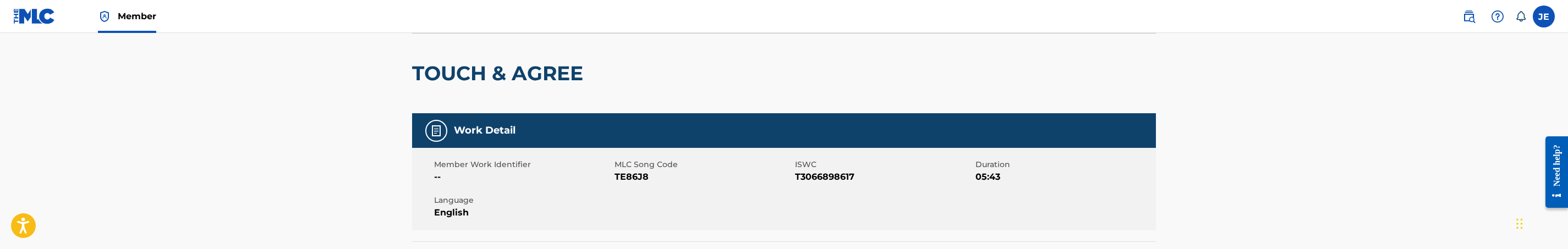
click at [621, 177] on span "TE86J8" at bounding box center [704, 177] width 178 height 13
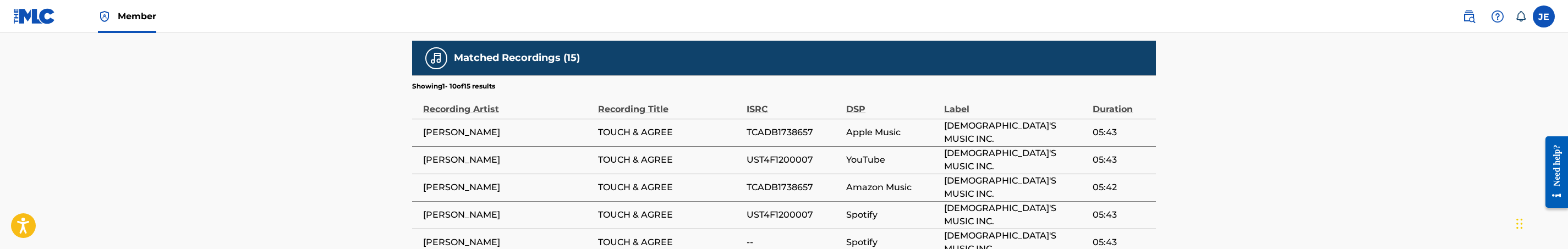
scroll to position [826, 0]
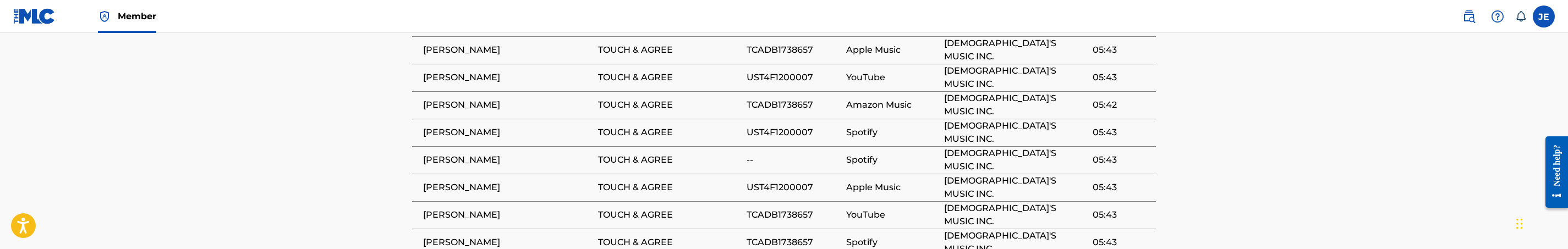
click at [802, 99] on span "TCADB1738657" at bounding box center [794, 105] width 94 height 13
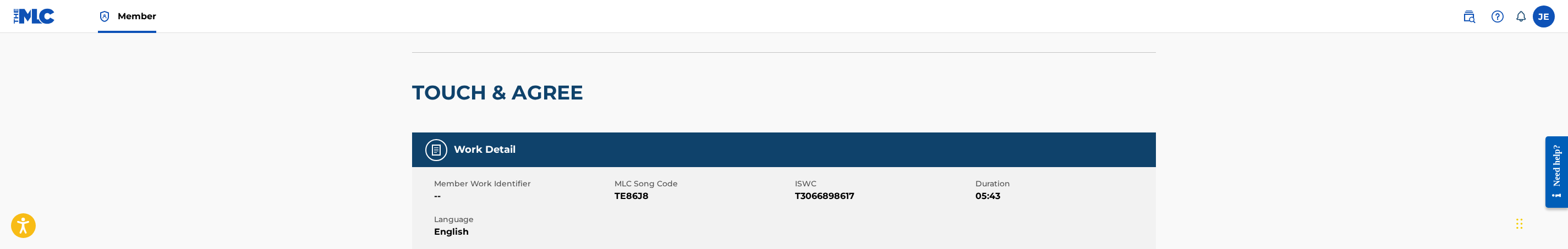
scroll to position [0, 0]
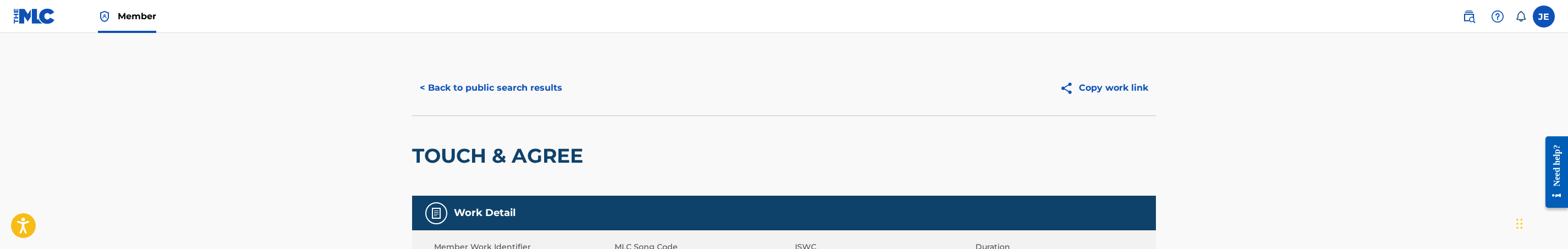
click at [555, 99] on button "< Back to public search results" at bounding box center [491, 88] width 158 height 27
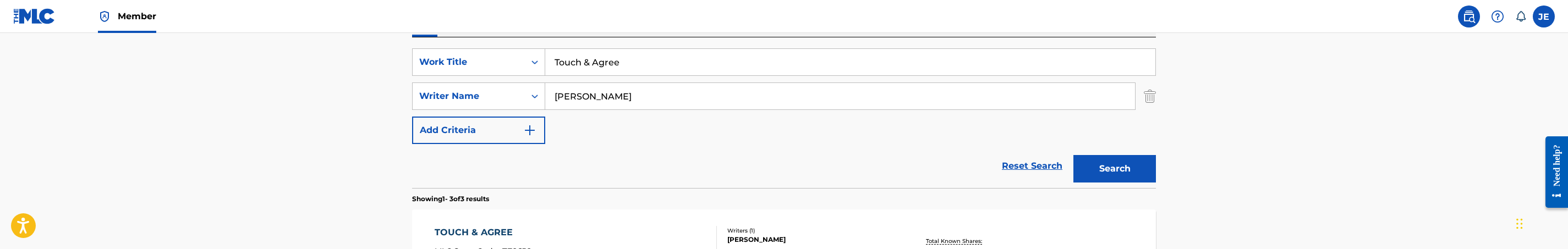
scroll to position [162, 0]
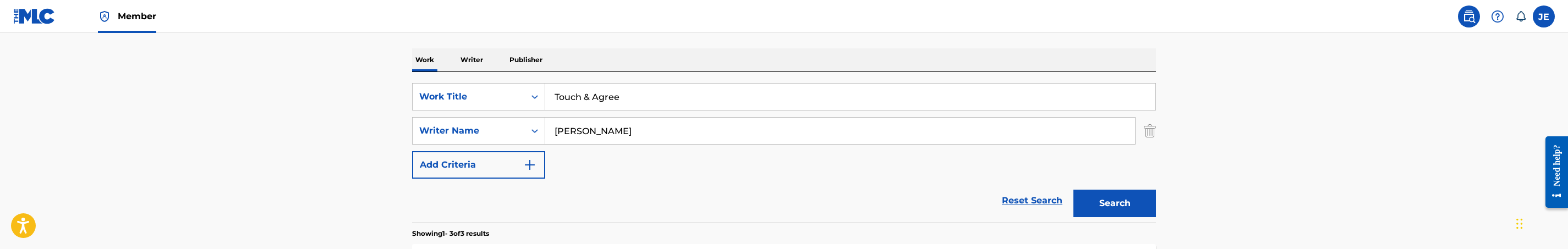
click at [647, 94] on input "Touch & Agree" at bounding box center [850, 96] width 610 height 26
paste input "God Is Doing Something Wonderul In Me - Fellowship Song"
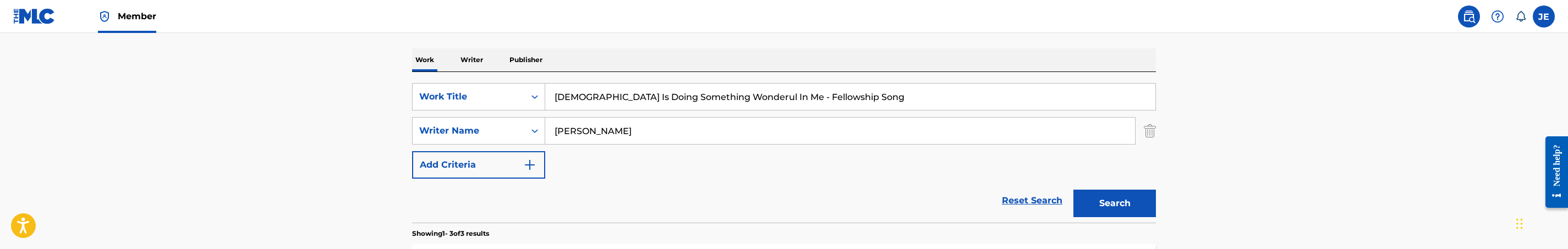
type input "God Is Doing Something Wonderul In Me - Fellowship Song"
click at [1124, 185] on div "Search" at bounding box center [1111, 201] width 88 height 44
click at [1124, 200] on button "Search" at bounding box center [1115, 203] width 83 height 27
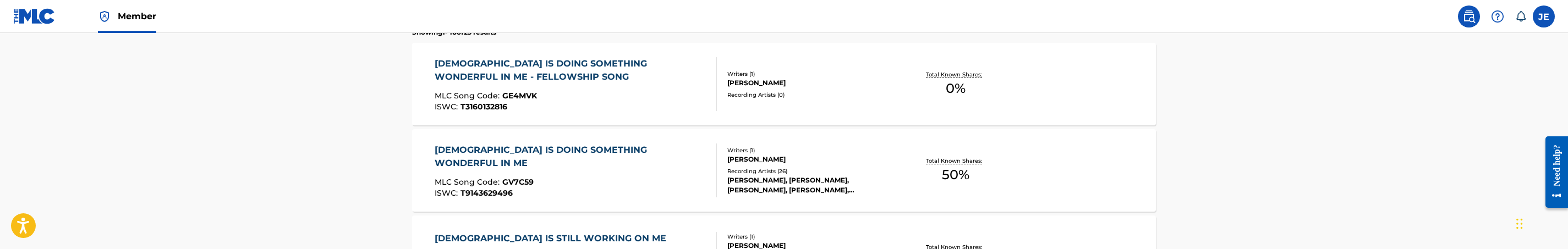
scroll to position [327, 0]
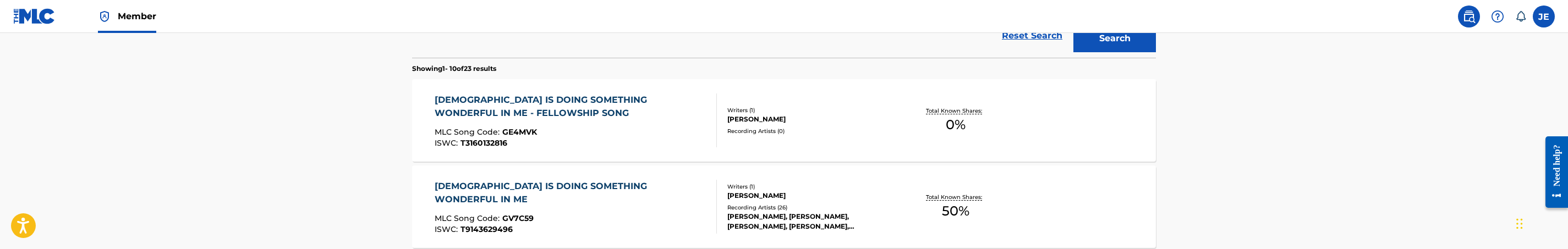
click at [655, 124] on div "GOD IS DOING SOMETHING WONDERFUL IN ME - FELLOWSHIP SONG MLC Song Code : GE4MVK…" at bounding box center [571, 121] width 273 height 54
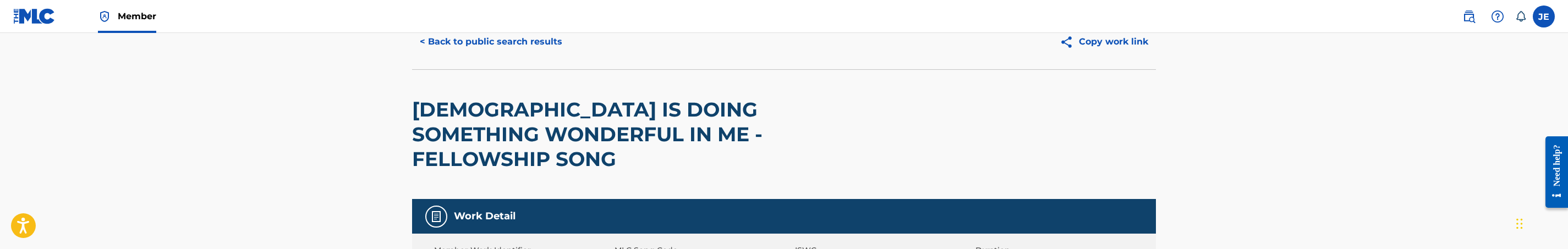
scroll to position [83, 0]
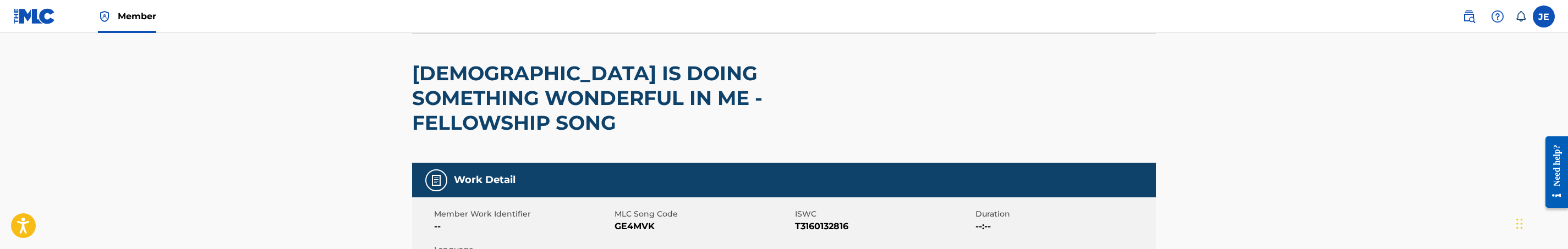
click at [631, 220] on span "GE4MVK" at bounding box center [704, 227] width 178 height 13
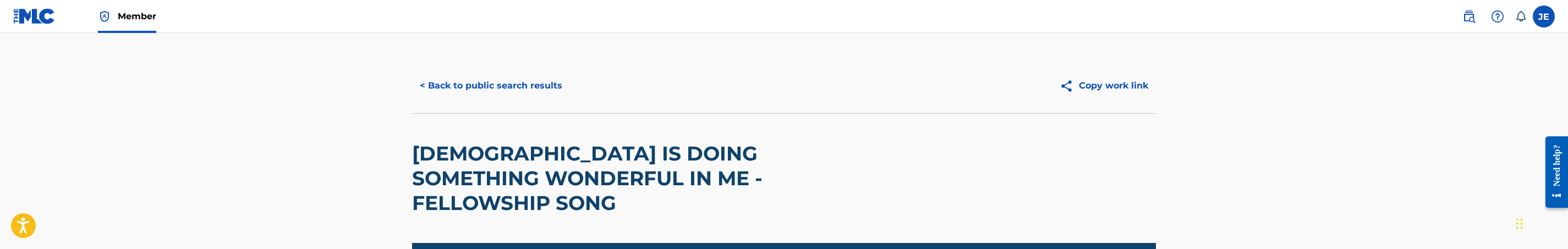
scroll to position [0, 0]
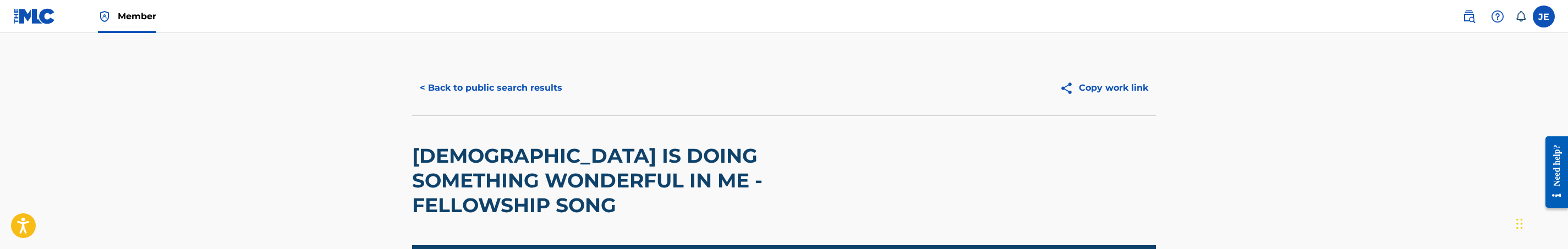
click at [469, 86] on button "< Back to public search results" at bounding box center [491, 88] width 158 height 27
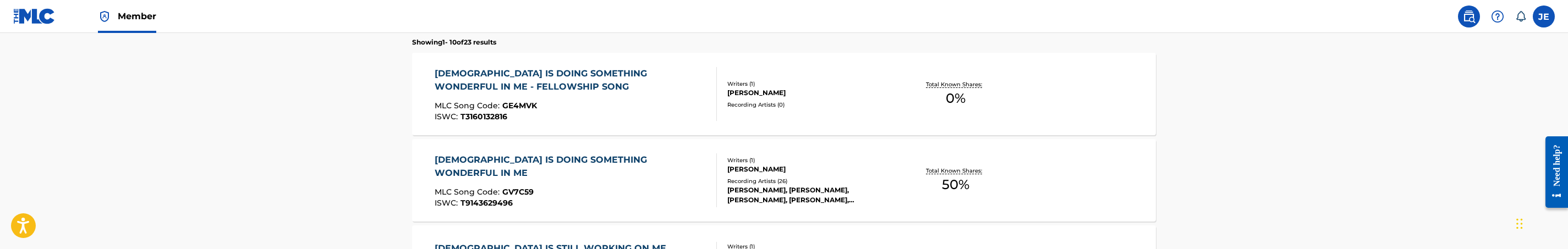
scroll to position [390, 0]
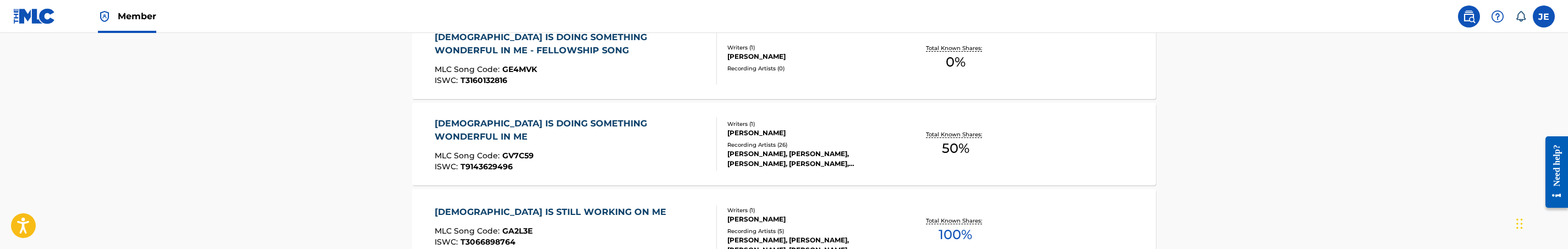
click at [644, 163] on div "ISWC : T9143629496" at bounding box center [571, 167] width 273 height 9
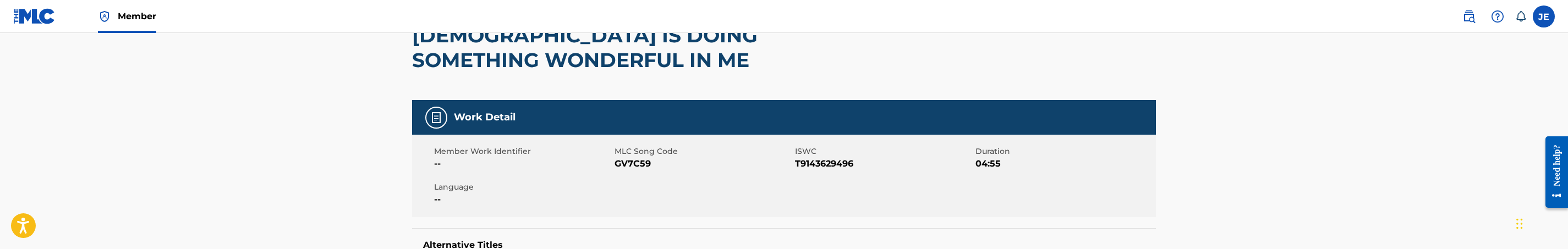
scroll to position [165, 0]
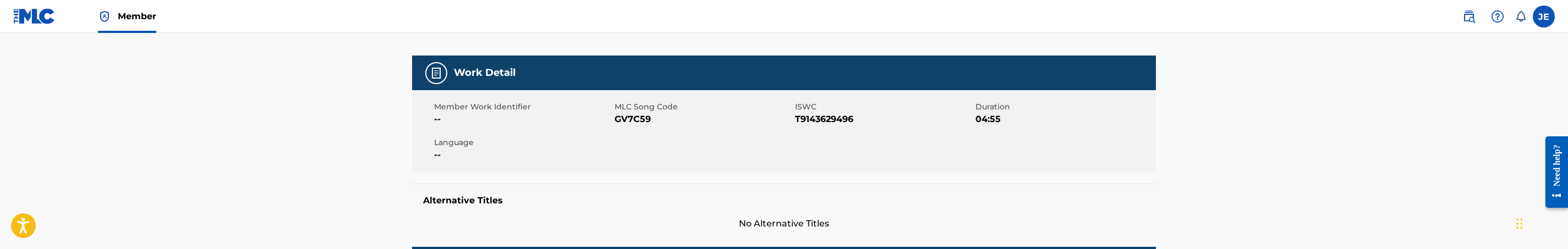
click at [631, 125] on span "GV7C59" at bounding box center [704, 119] width 178 height 13
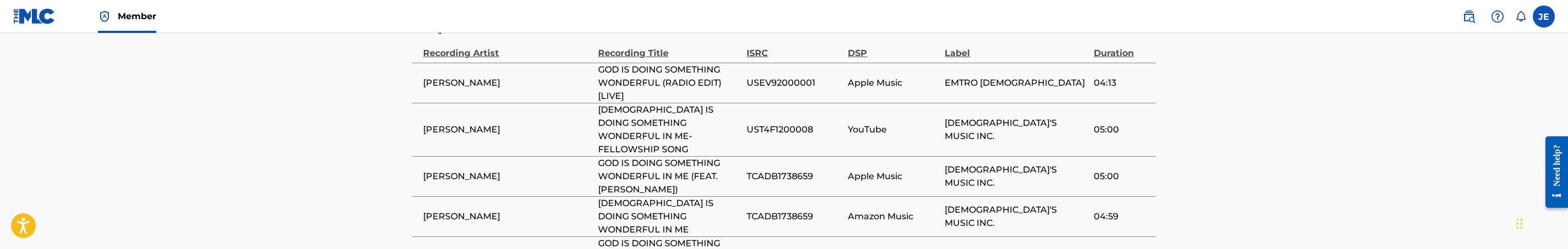
scroll to position [826, 0]
click at [798, 169] on span "TCADB1738659" at bounding box center [794, 175] width 96 height 13
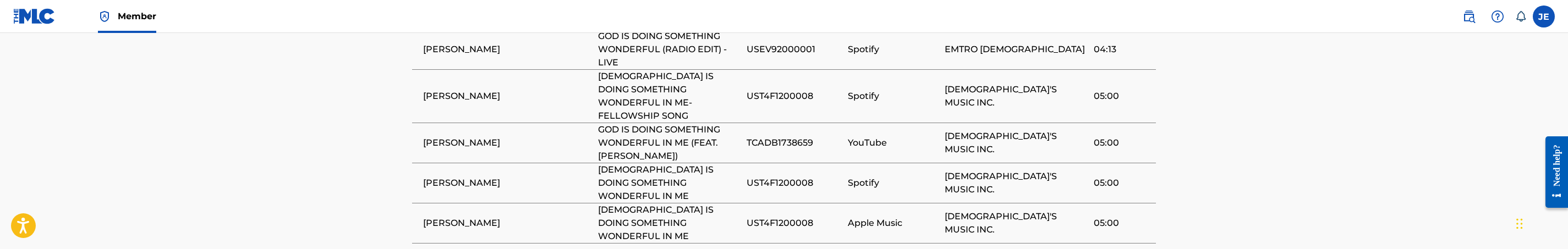
scroll to position [1073, 0]
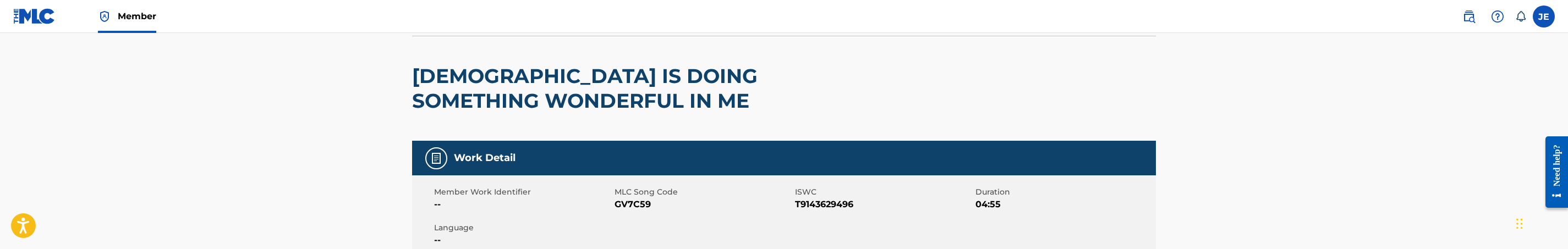
scroll to position [0, 0]
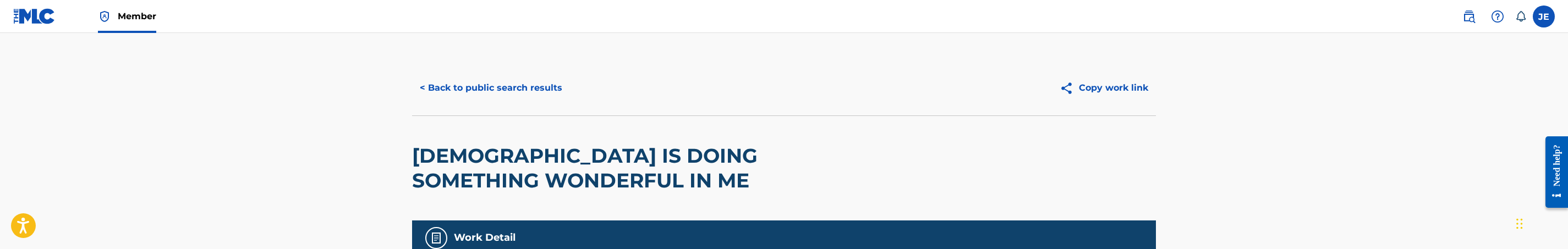
click at [436, 91] on button "< Back to public search results" at bounding box center [491, 88] width 158 height 27
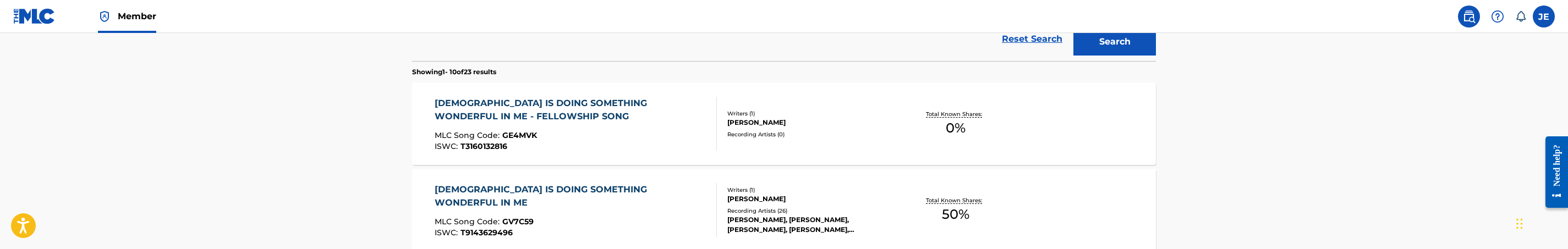
scroll to position [287, 0]
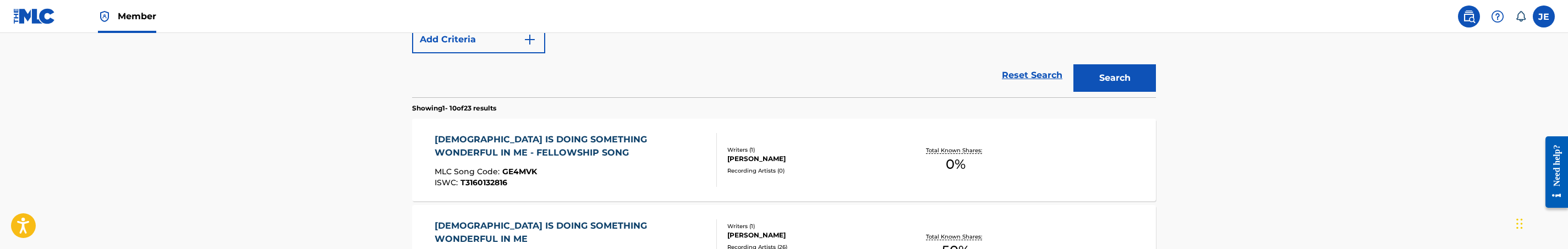
click at [634, 152] on div "GOD IS DOING SOMETHING WONDERFUL IN ME - FELLOWSHIP SONG" at bounding box center [571, 146] width 273 height 26
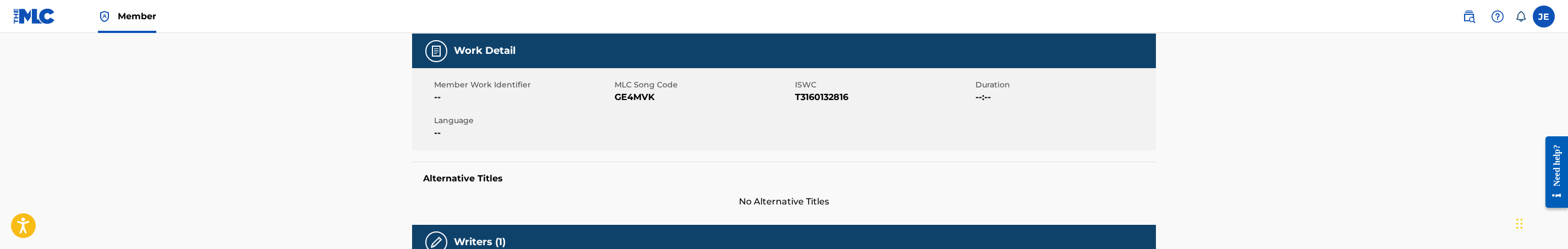
scroll to position [248, 0]
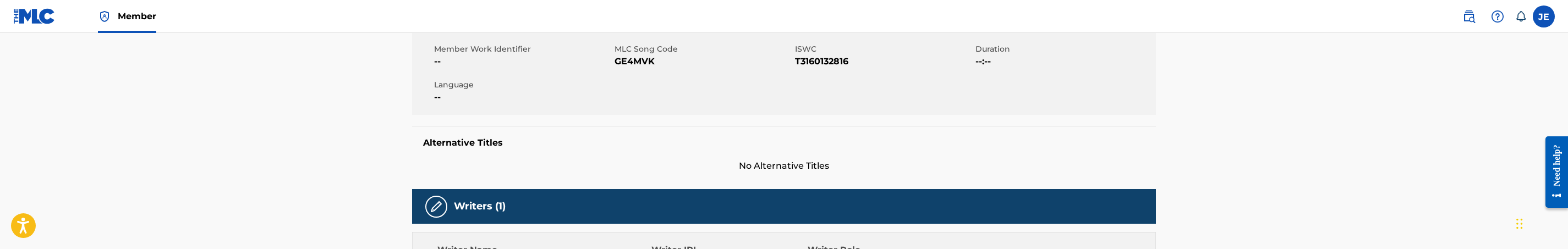
click at [645, 55] on span "GE4MVK" at bounding box center [704, 61] width 178 height 13
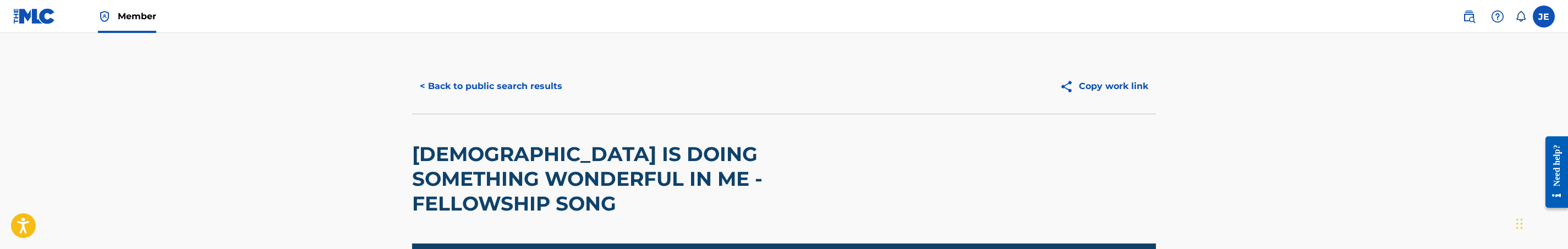
scroll to position [0, 0]
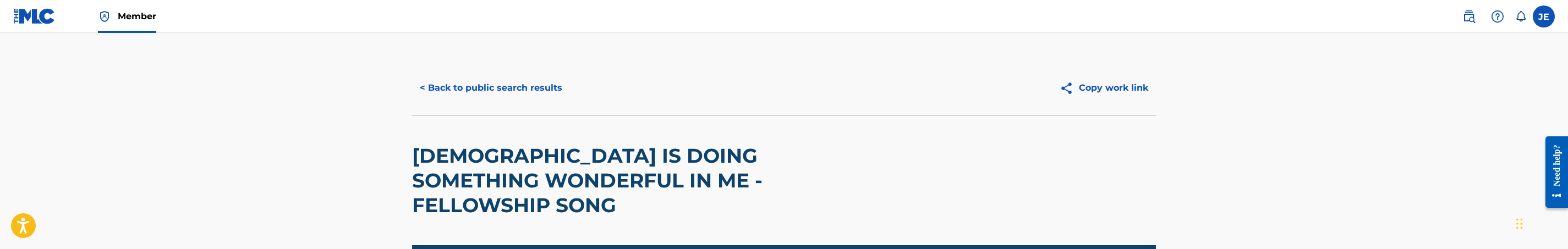
click at [506, 89] on button "< Back to public search results" at bounding box center [491, 88] width 158 height 27
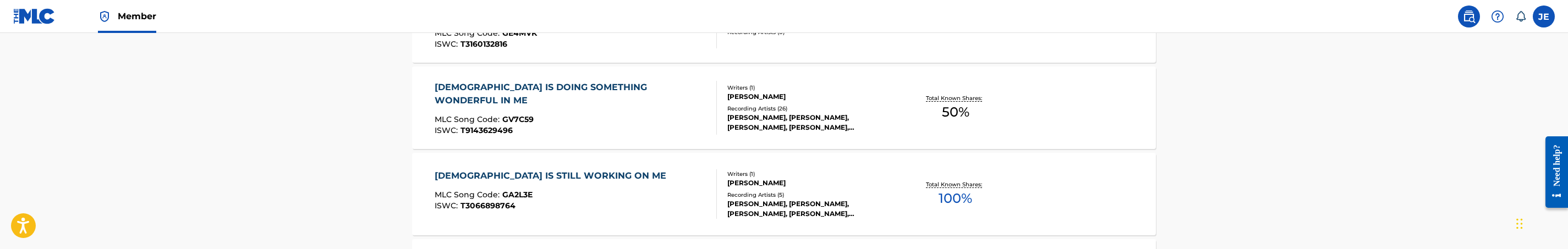
scroll to position [432, 0]
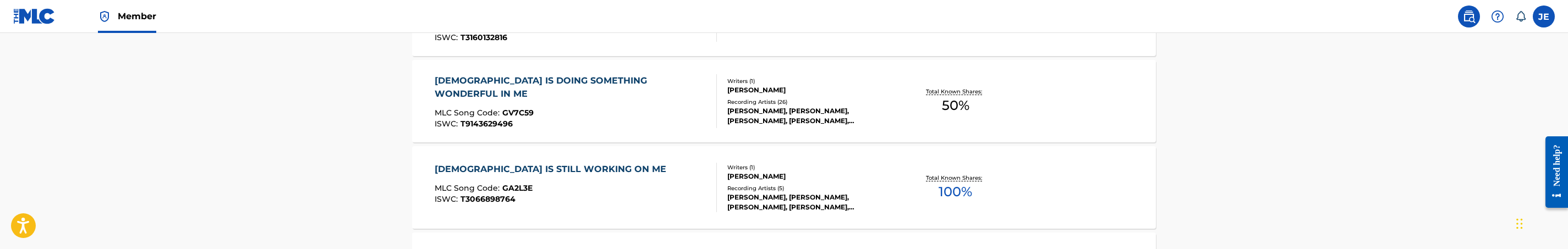
click at [615, 121] on div "GOD IS DOING SOMETHING WONDERFUL IN ME MLC Song Code : GV7C59 ISWC : T9143629496" at bounding box center [571, 101] width 273 height 54
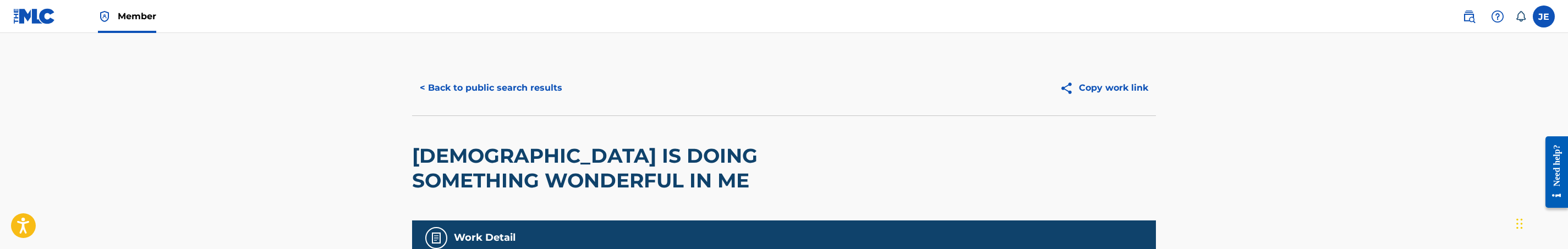
click at [506, 93] on button "< Back to public search results" at bounding box center [491, 88] width 158 height 27
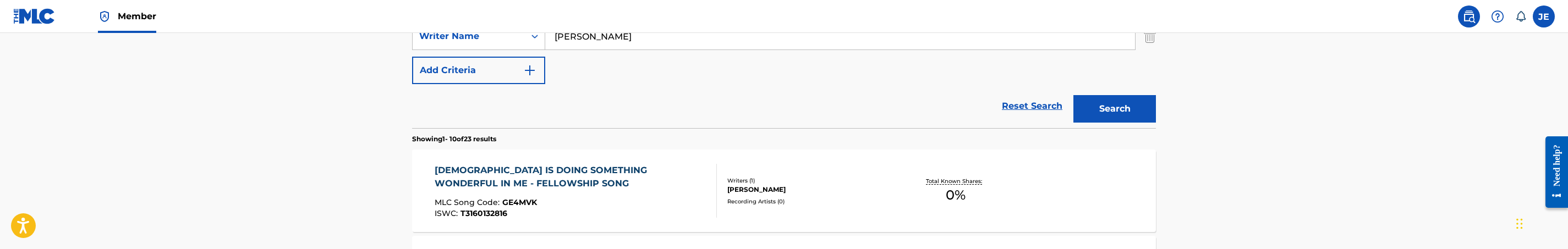
scroll to position [248, 0]
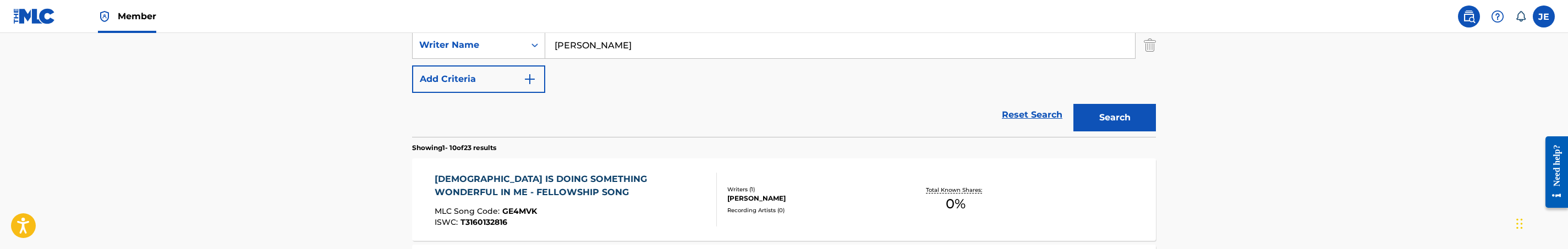
click at [629, 48] on input "David G. Frazier" at bounding box center [840, 44] width 590 height 26
click at [1102, 114] on button "Search" at bounding box center [1115, 117] width 83 height 27
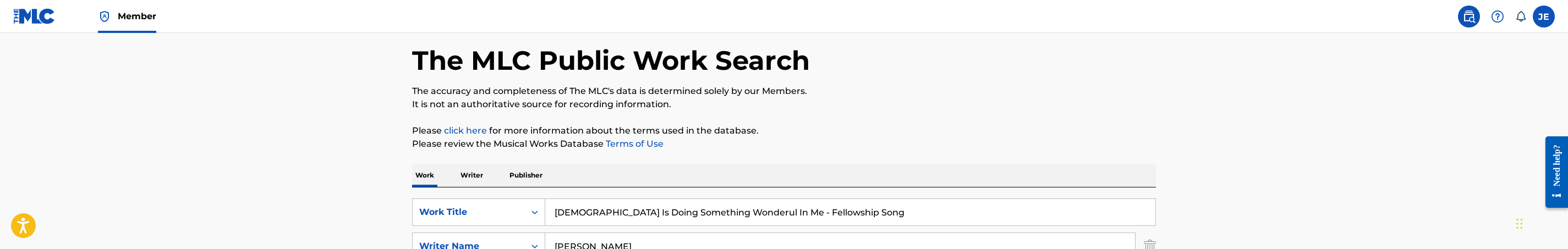
scroll to position [83, 0]
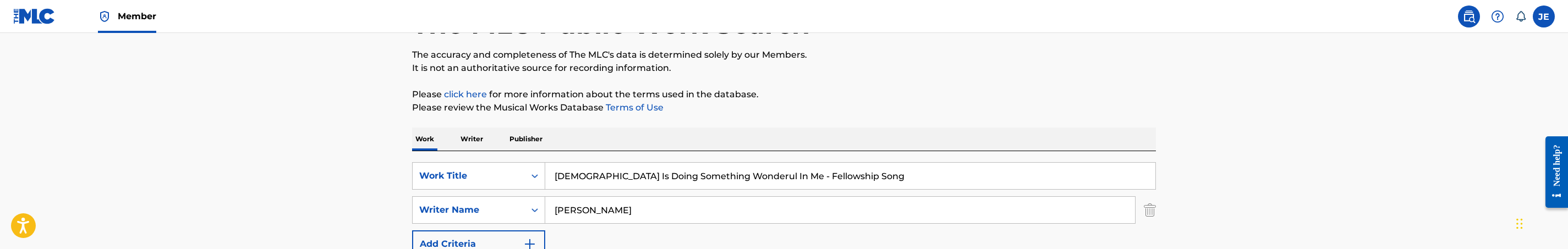
click at [662, 218] on input "Brian Carn" at bounding box center [840, 210] width 590 height 26
paste input "David G. Frazier"
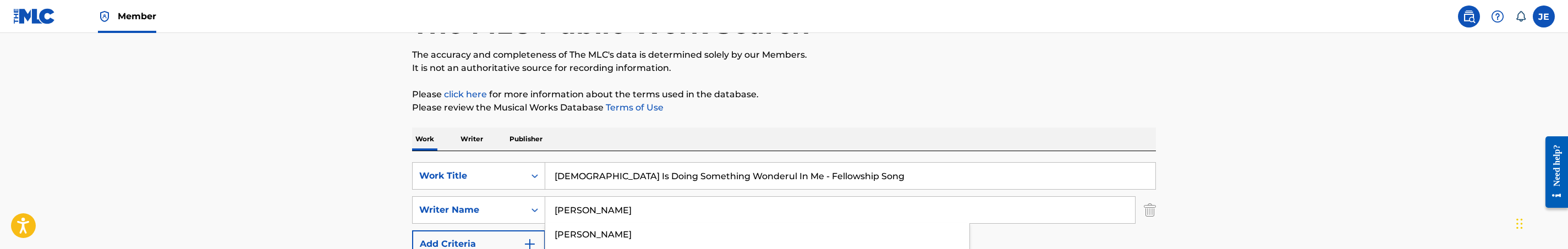
type input "David G. Frazier"
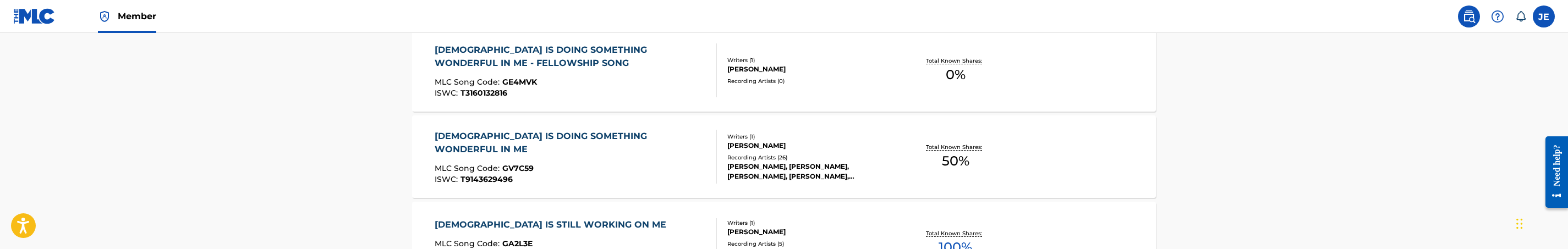
scroll to position [413, 0]
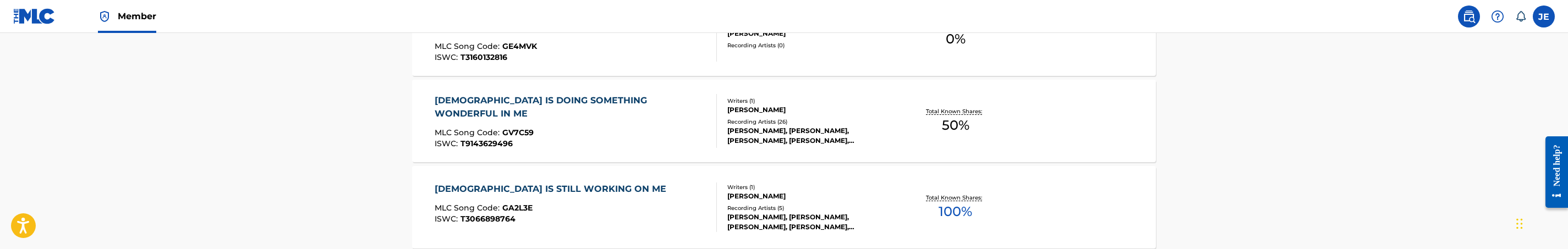
click at [634, 129] on div "MLC Song Code : GV7C59" at bounding box center [571, 135] width 273 height 11
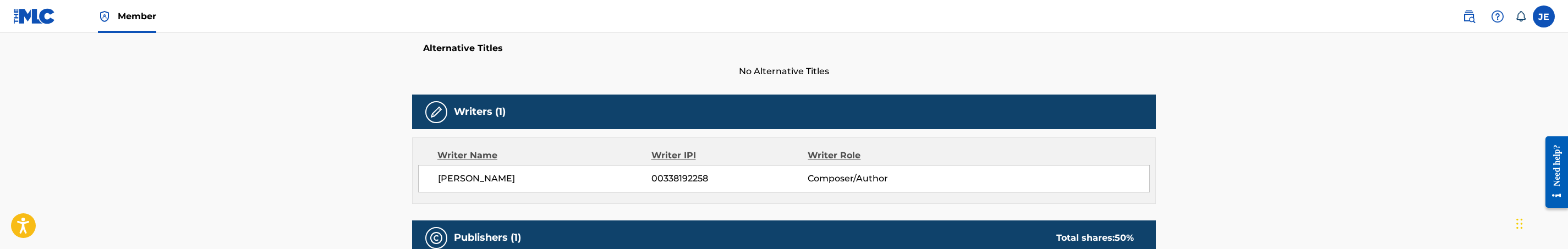
scroll to position [248, 0]
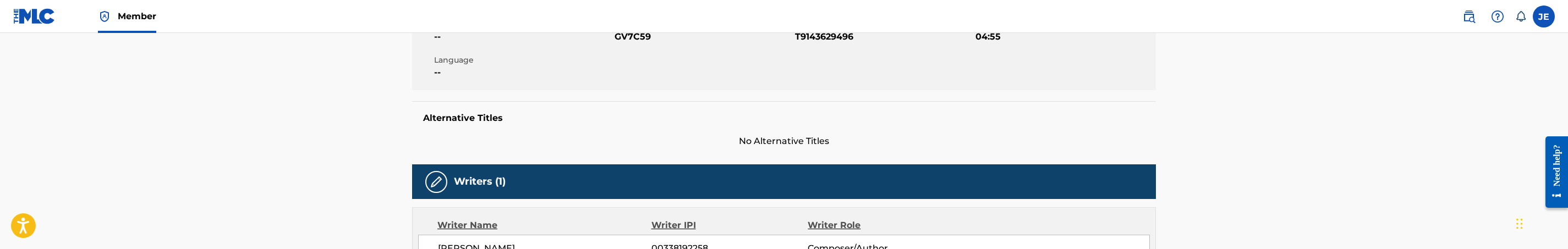
click at [634, 42] on span "GV7C59" at bounding box center [704, 37] width 178 height 13
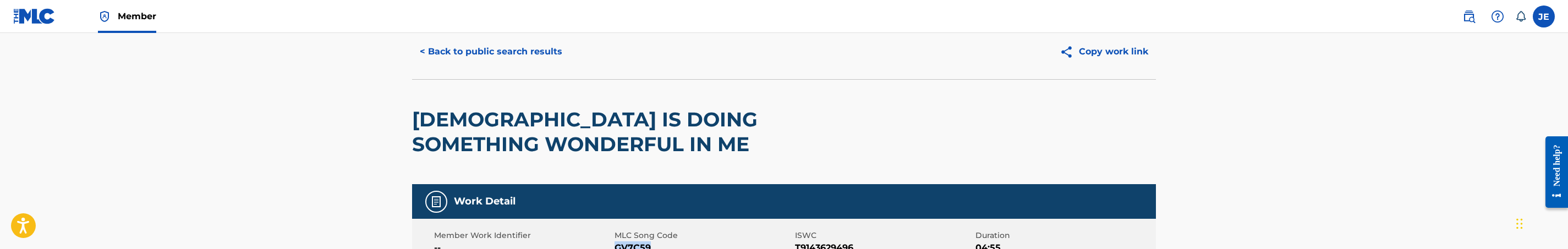
scroll to position [0, 0]
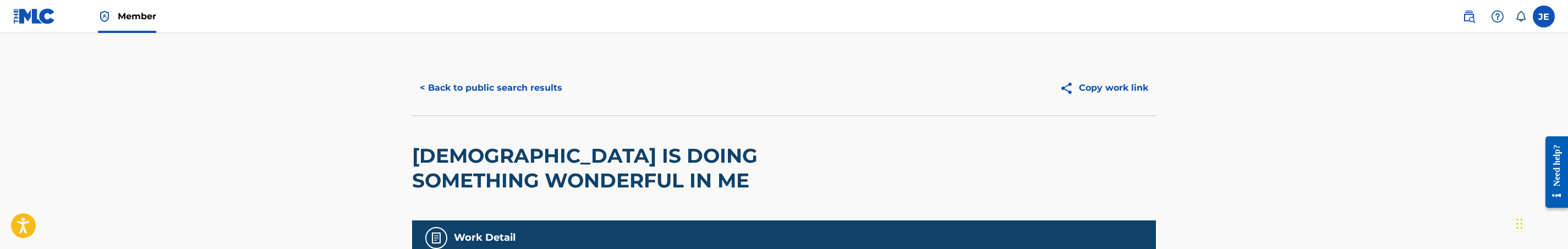
click at [513, 96] on button "< Back to public search results" at bounding box center [491, 88] width 158 height 27
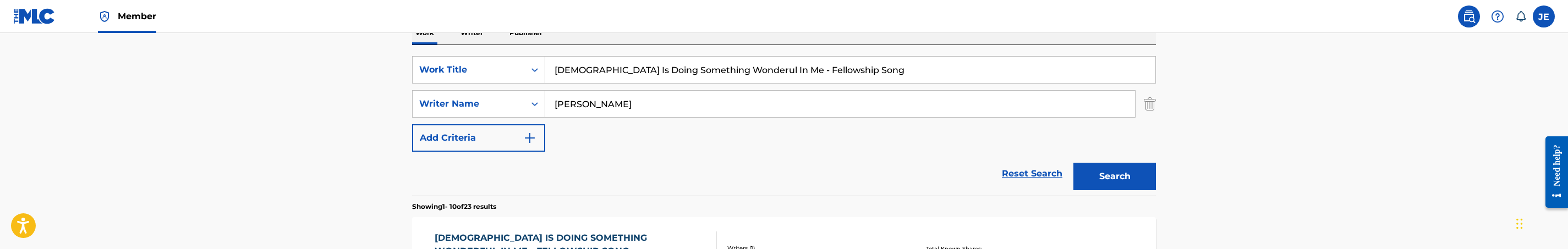
scroll to position [146, 0]
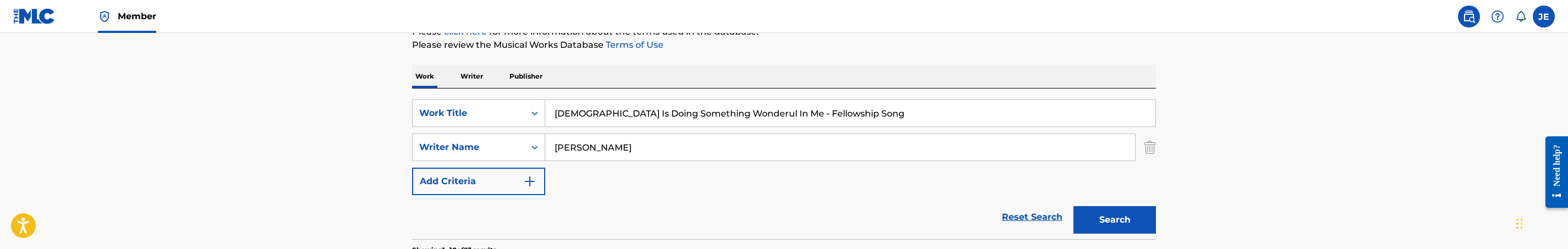
click at [639, 121] on input "God Is Doing Something Wonderul In Me - Fellowship Song" at bounding box center [850, 113] width 610 height 26
paste input "Hallelujah Forever - Eternity"
type input "Hallelujah Forever - Eternity Song"
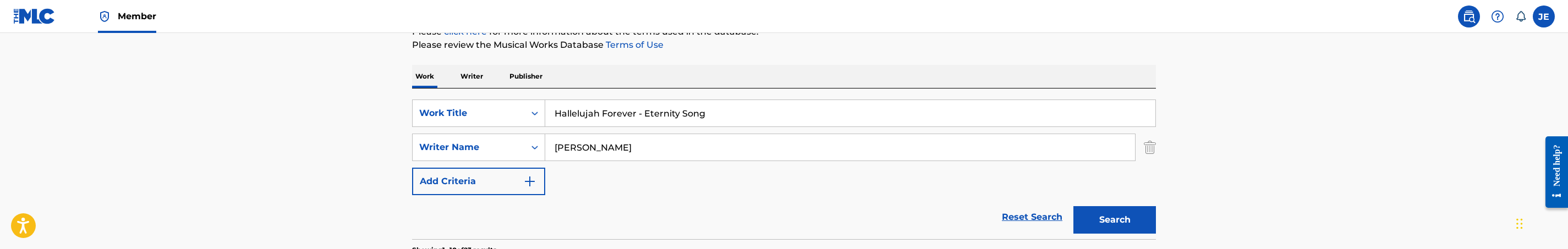
click at [1139, 226] on button "Search" at bounding box center [1115, 220] width 83 height 27
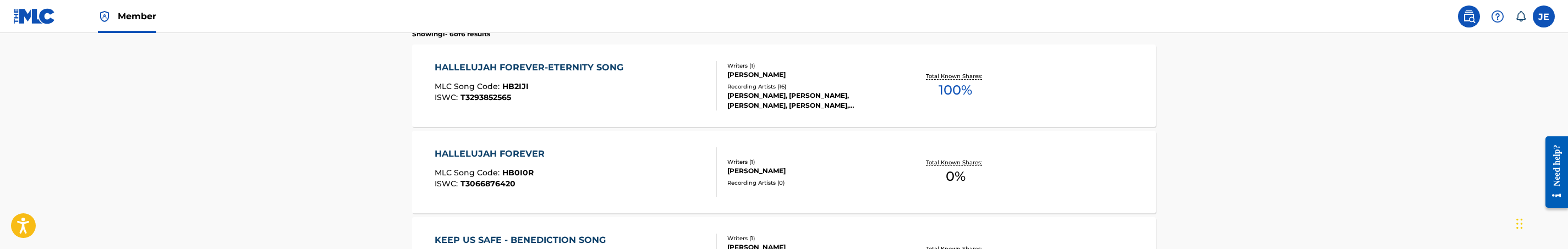
scroll to position [346, 0]
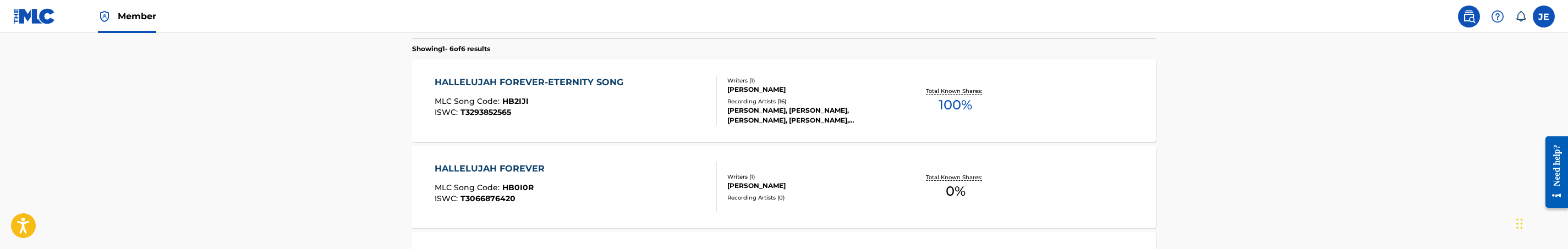
click at [632, 164] on div "HALLELUJAH FOREVER MLC Song Code : HB0I0R ISWC : T3066876420" at bounding box center [576, 187] width 283 height 49
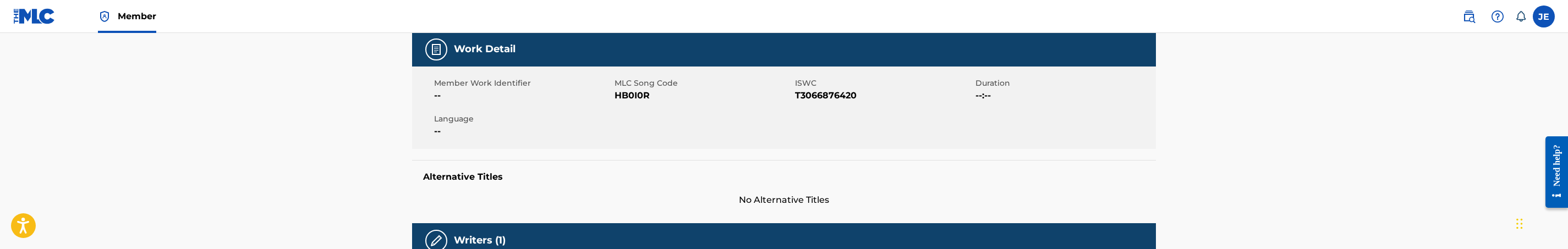
scroll to position [165, 0]
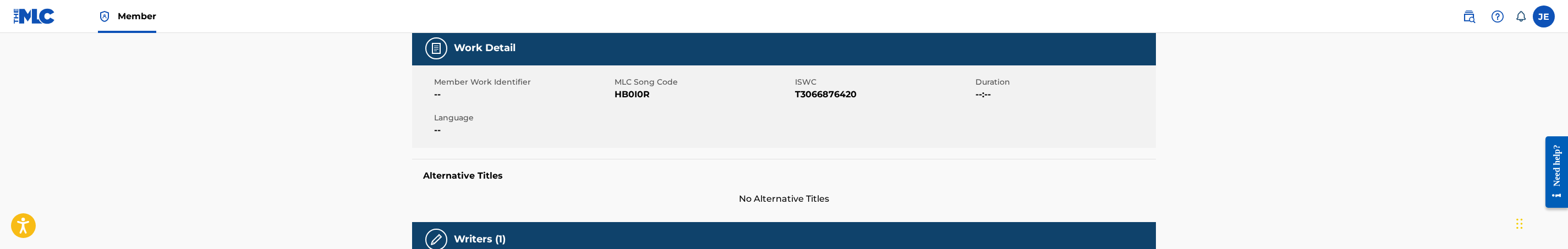
click at [639, 94] on span "HB0I0R" at bounding box center [704, 95] width 178 height 13
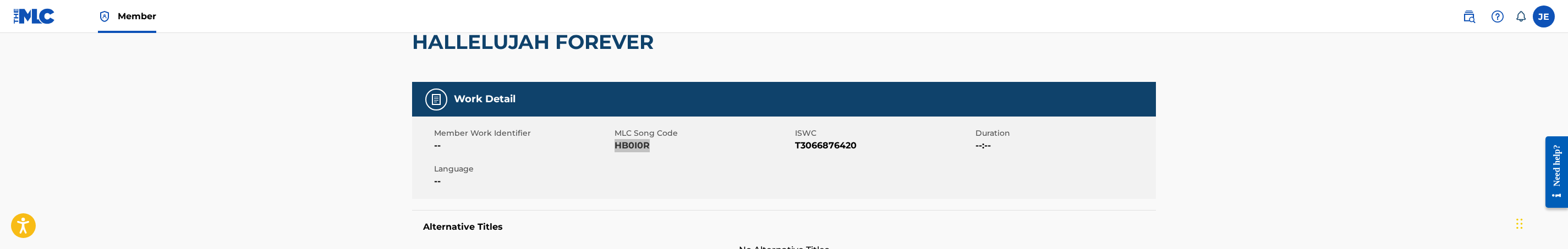
scroll to position [0, 0]
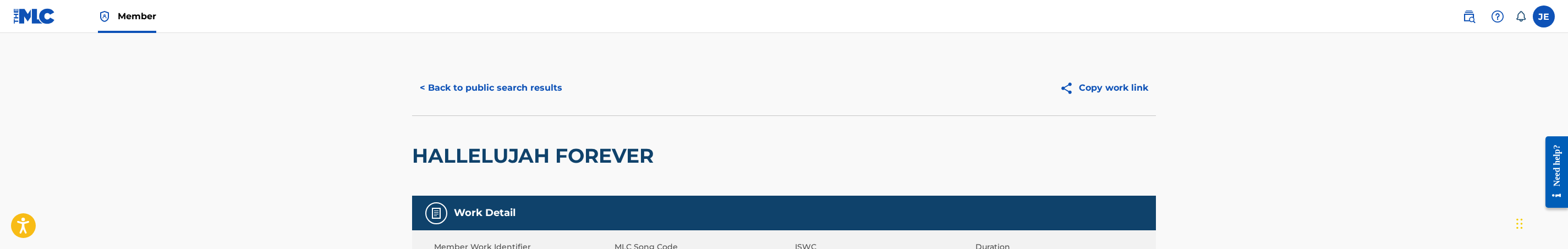
click at [497, 96] on button "< Back to public search results" at bounding box center [491, 88] width 158 height 27
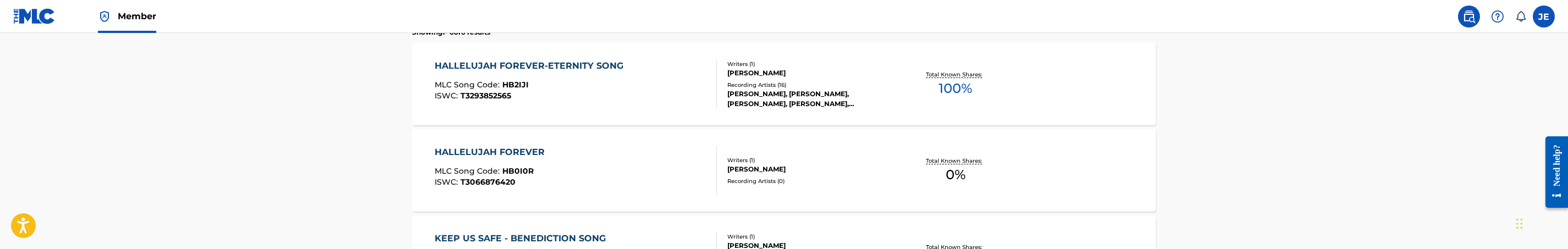
scroll to position [327, 0]
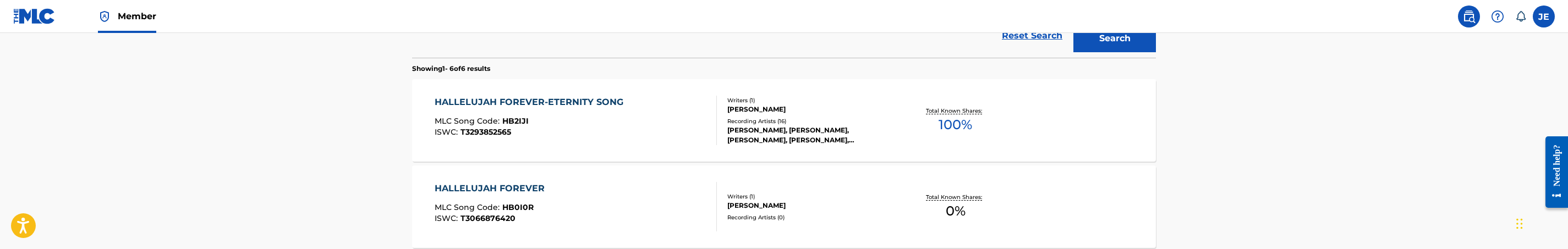
click at [581, 133] on div "ISWC : T3293852565" at bounding box center [531, 133] width 194 height 9
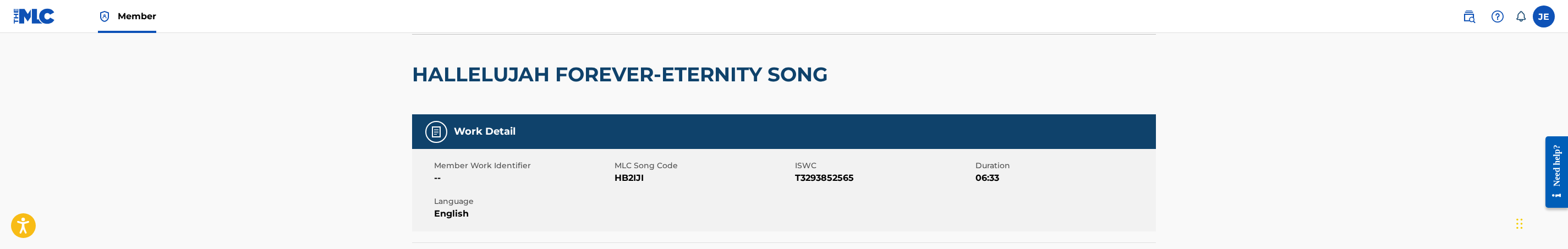
scroll to position [83, 0]
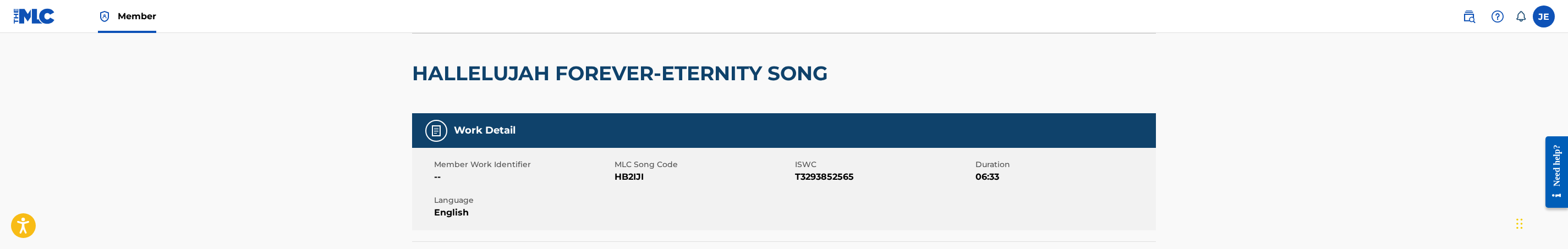
click at [632, 177] on span "HB2IJI" at bounding box center [704, 177] width 178 height 13
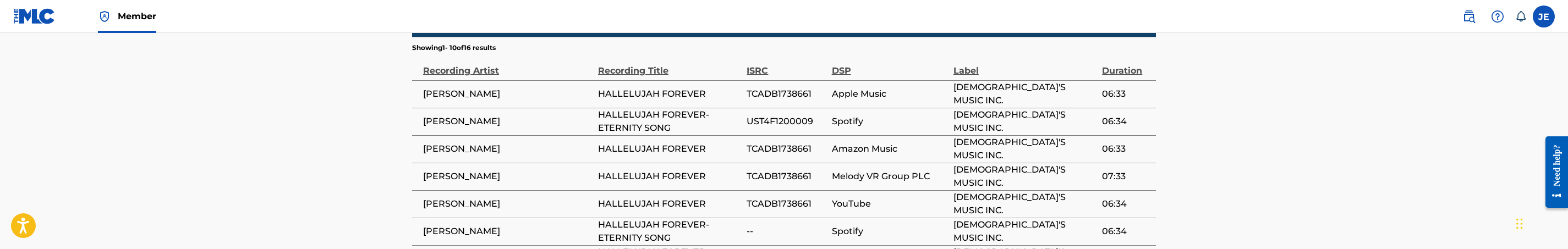
scroll to position [826, 0]
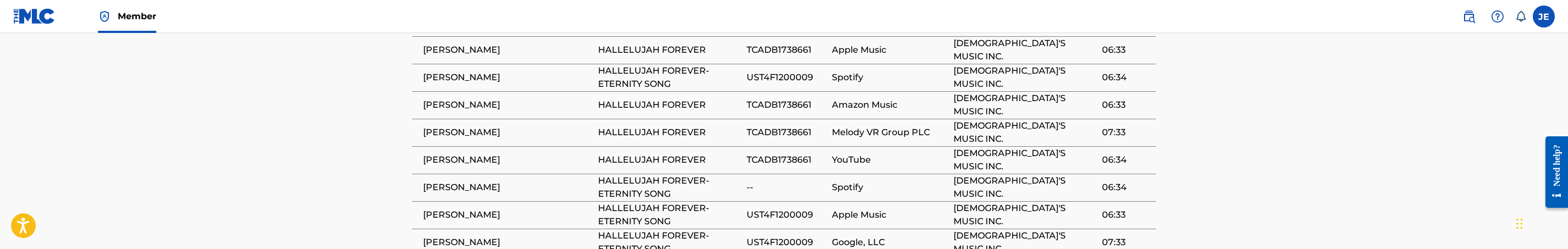
click at [794, 99] on span "TCADB1738661" at bounding box center [786, 105] width 79 height 13
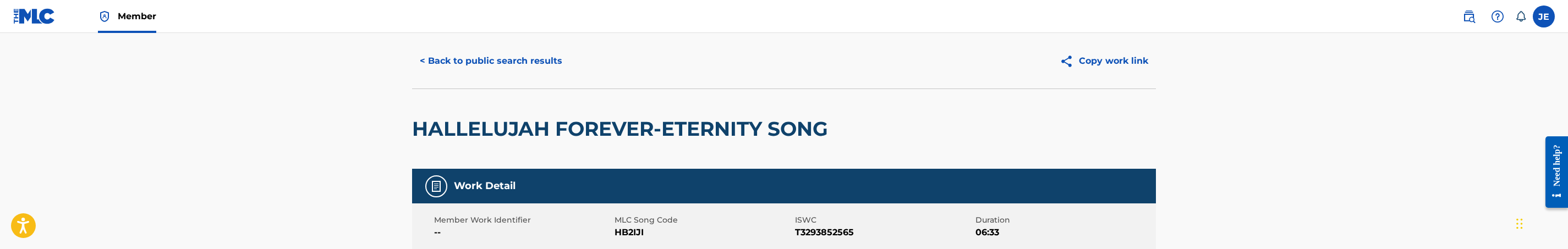
scroll to position [0, 0]
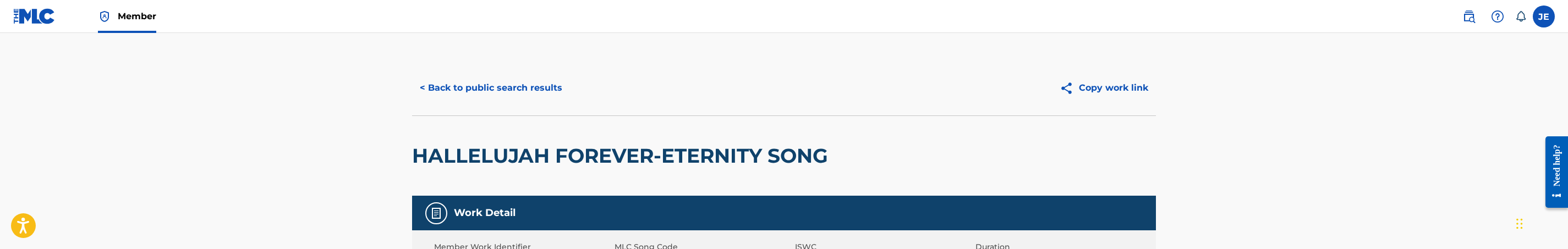
click at [535, 88] on button "< Back to public search results" at bounding box center [491, 88] width 158 height 27
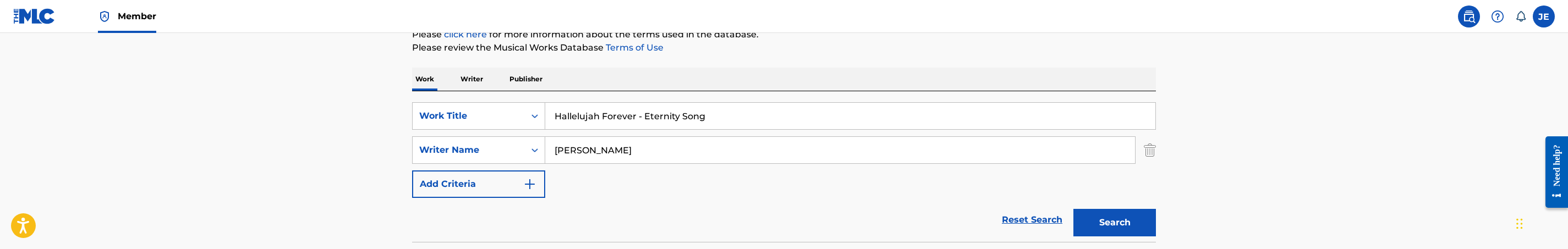
scroll to position [142, 0]
click at [623, 124] on input "Hallelujah Forever - Eternity Song" at bounding box center [850, 116] width 610 height 26
paste input "Keep Us Safe - Benediction"
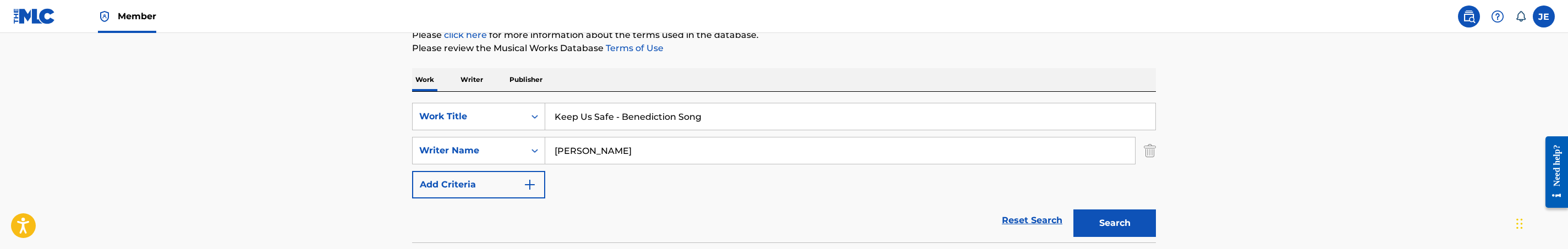
type input "Keep Us Safe - Benediction Song"
click at [1133, 230] on button "Search" at bounding box center [1115, 223] width 83 height 27
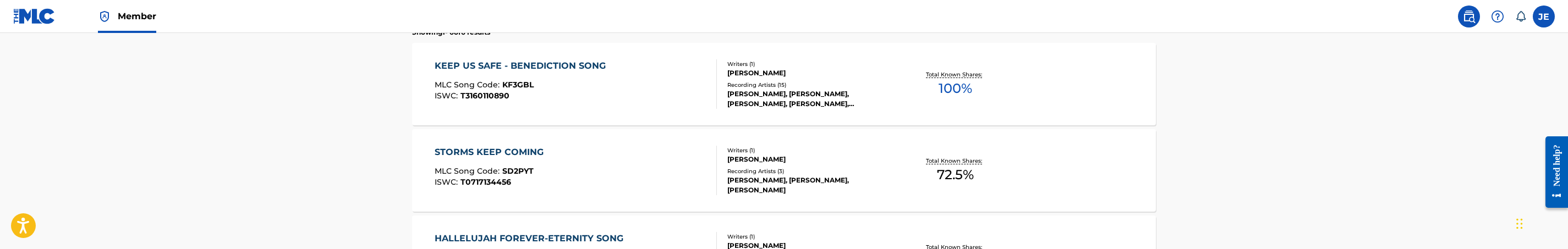
scroll to position [346, 0]
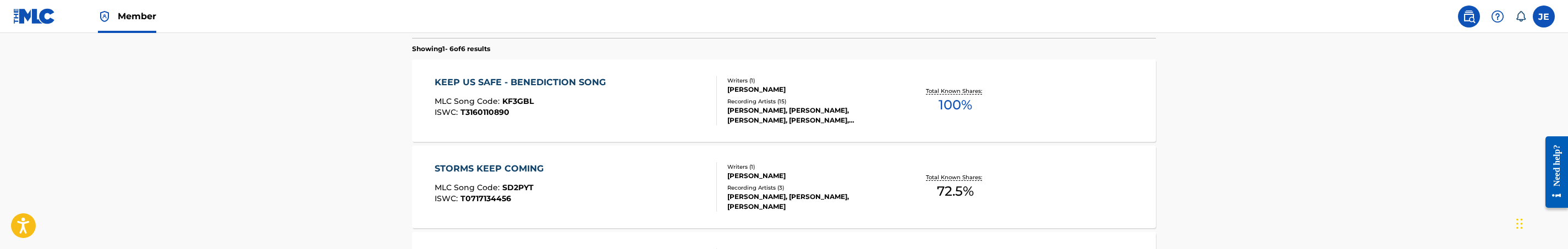
click at [627, 121] on div "KEEP US SAFE - BENEDICTION SONG MLC Song Code : KF3GBL ISWC : T3160110890" at bounding box center [576, 100] width 283 height 49
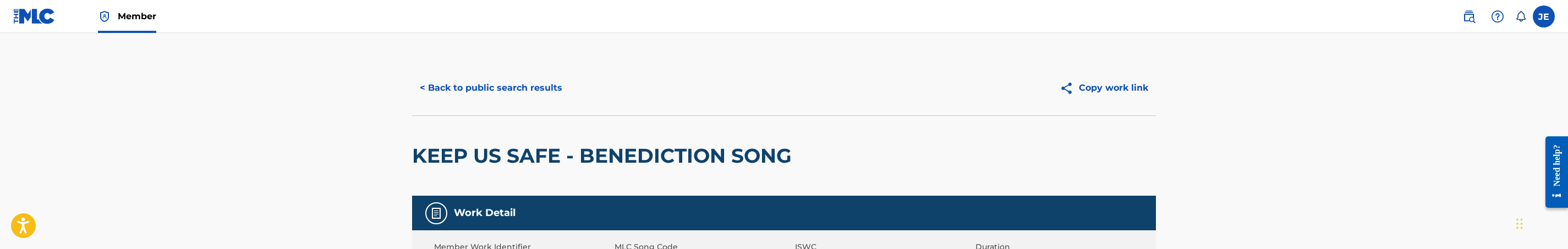
scroll to position [83, 0]
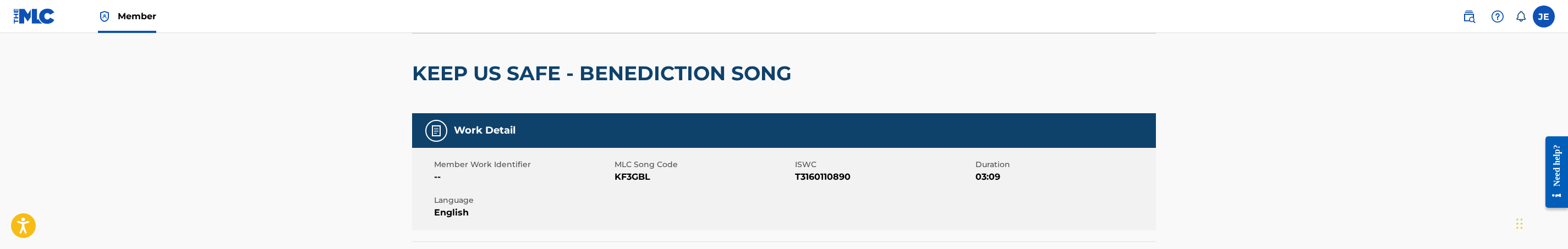
click at [625, 180] on span "KF3GBL" at bounding box center [704, 177] width 178 height 13
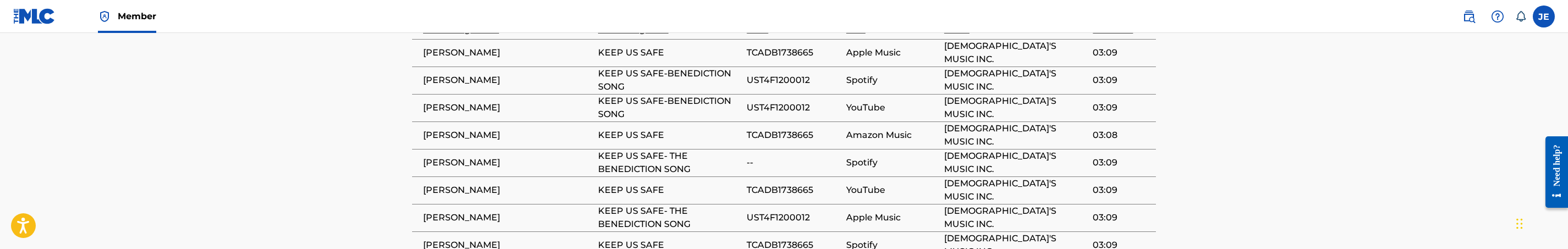
scroll to position [826, 0]
click at [803, 236] on span "TCADB1738665" at bounding box center [794, 243] width 94 height 13
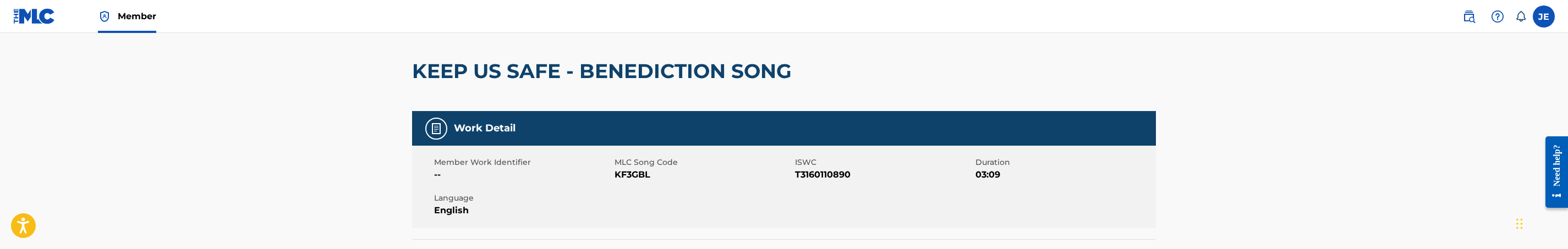
scroll to position [83, 0]
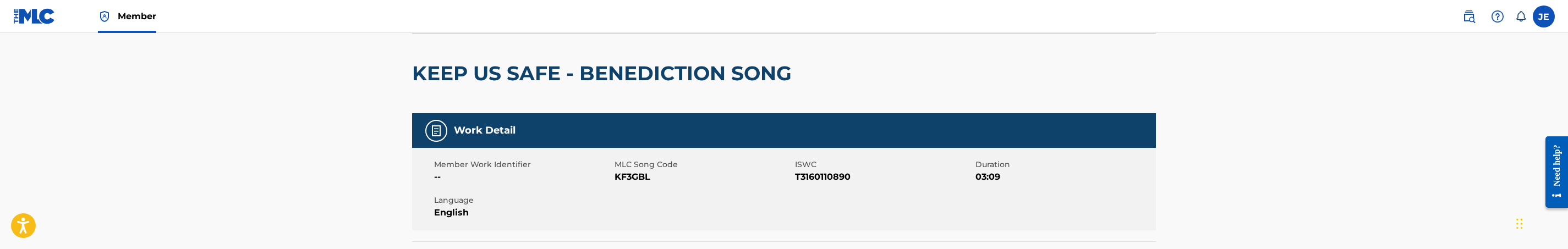
click at [624, 167] on span "MLC Song Code" at bounding box center [704, 164] width 178 height 12
click at [631, 177] on span "KF3GBL" at bounding box center [704, 177] width 178 height 13
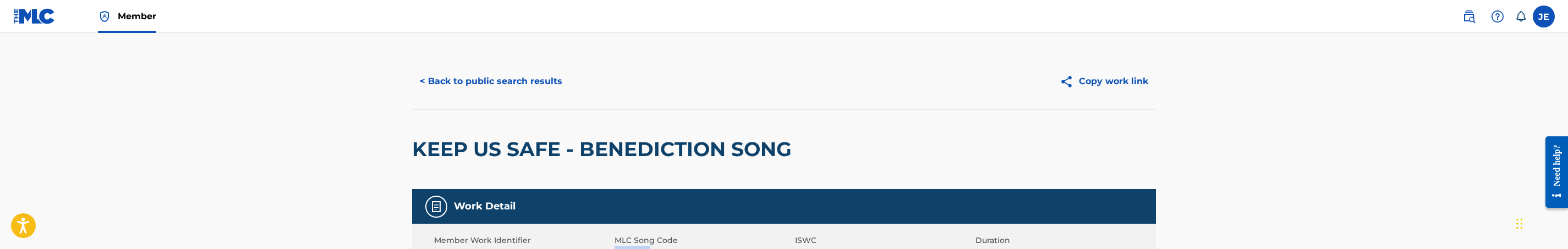
scroll to position [0, 0]
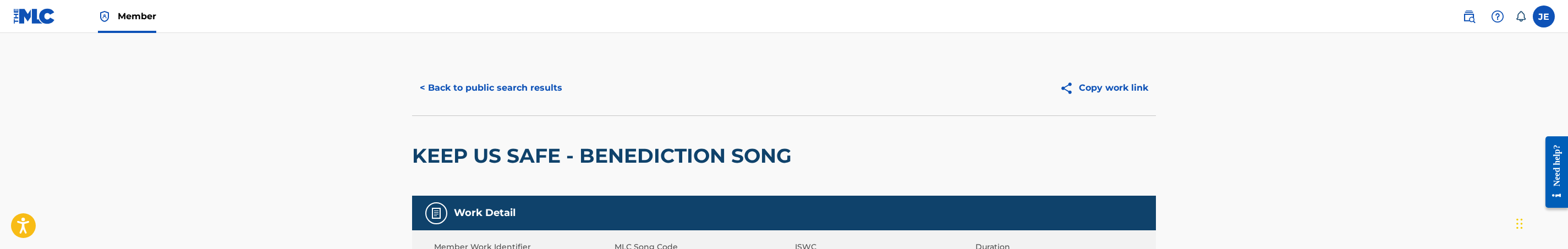
click at [543, 82] on button "< Back to public search results" at bounding box center [491, 88] width 158 height 27
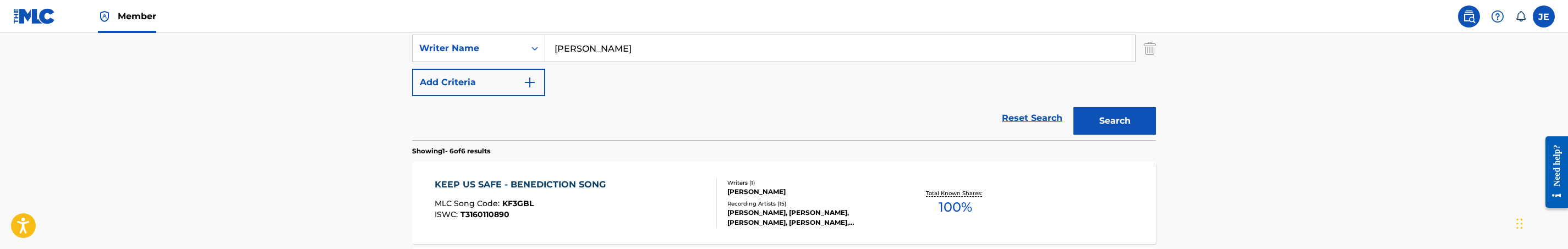
scroll to position [162, 0]
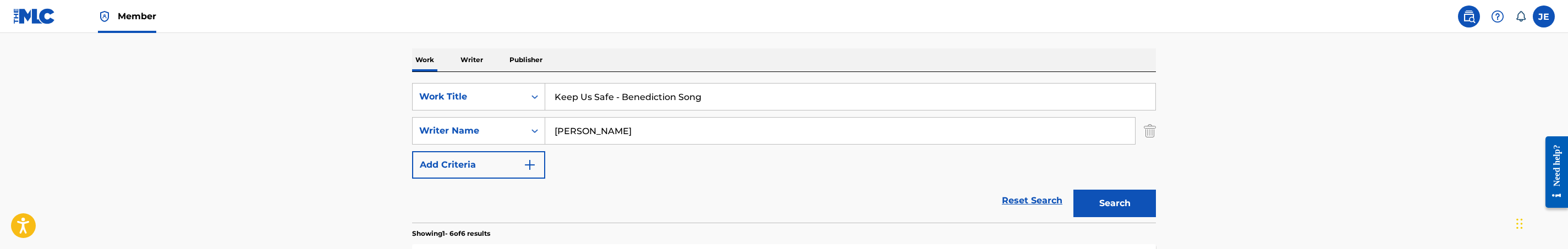
click at [626, 101] on input "Keep Us Safe - Benediction Song" at bounding box center [850, 96] width 610 height 26
paste input "Expected End"
type input "Expected End"
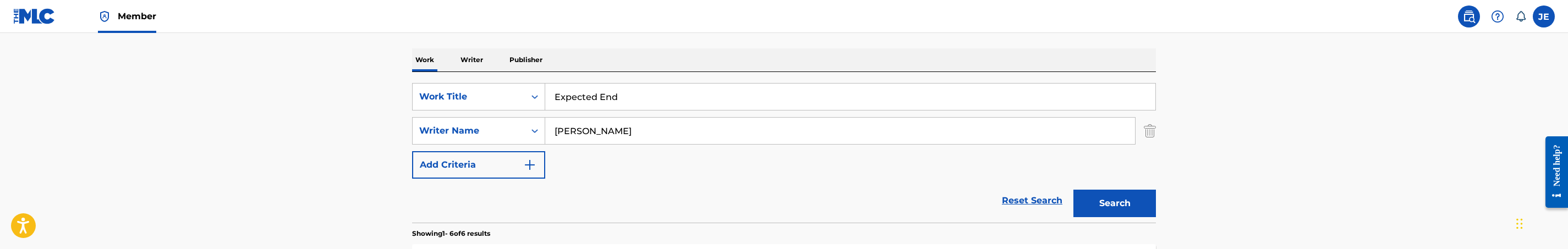
click at [1095, 207] on button "Search" at bounding box center [1115, 203] width 83 height 27
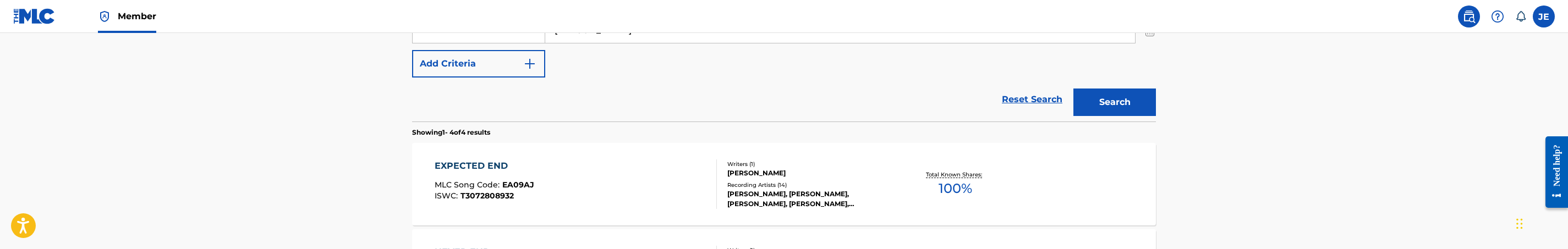
scroll to position [264, 0]
click at [609, 174] on div "EXPECTED END MLC Song Code : EA09AJ ISWC : T3072808932" at bounding box center [576, 183] width 283 height 49
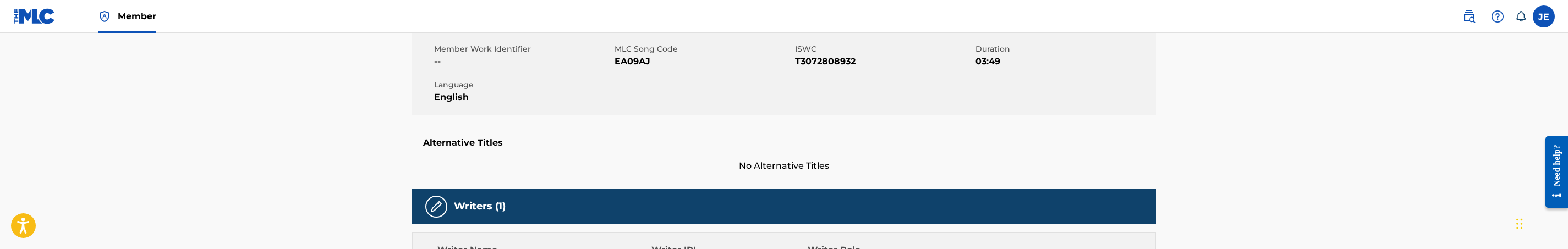
scroll to position [165, 0]
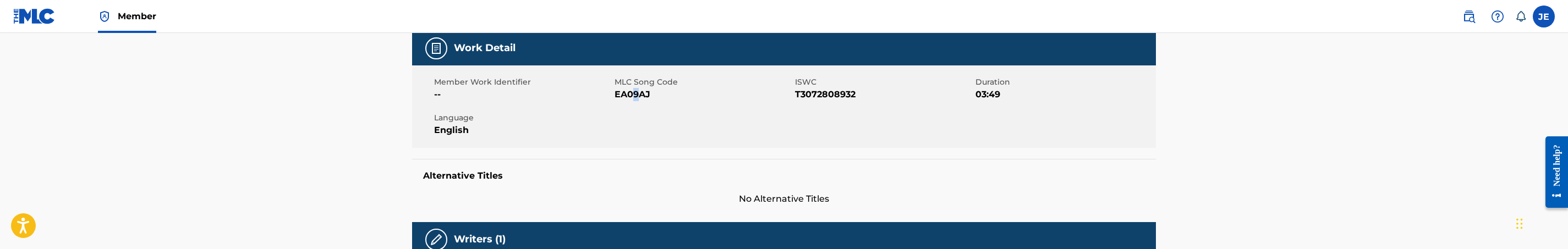
click at [635, 93] on span "EA09AJ" at bounding box center [704, 95] width 178 height 13
click at [639, 94] on span "EA09AJ" at bounding box center [704, 95] width 178 height 13
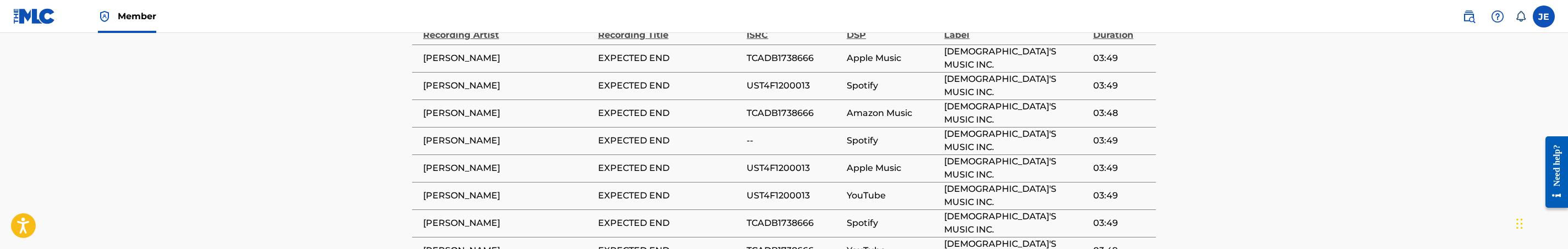
scroll to position [826, 0]
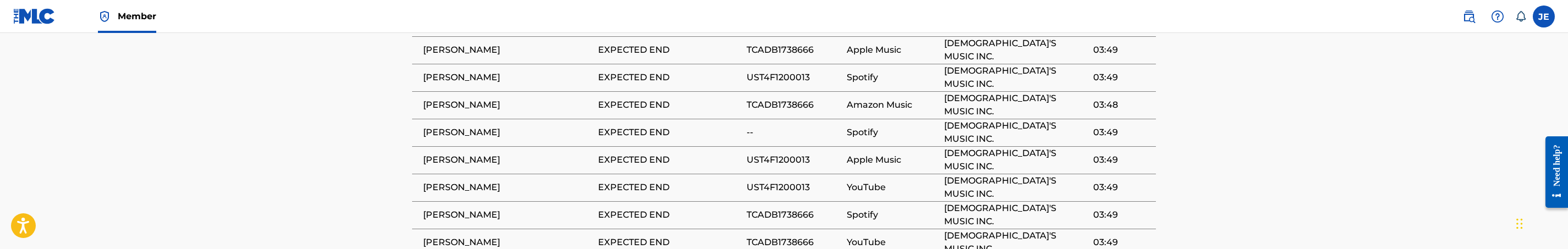
click at [801, 209] on span "TCADB1738666" at bounding box center [794, 216] width 94 height 13
click at [797, 71] on span "UST4F1200013" at bounding box center [794, 78] width 94 height 13
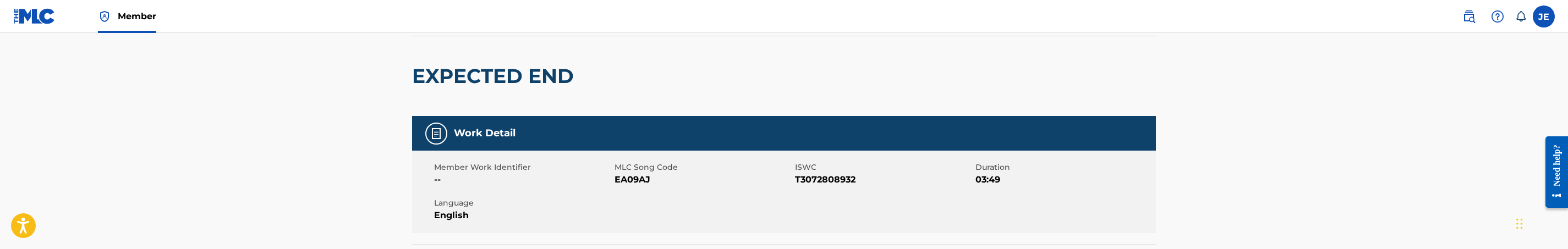
scroll to position [0, 0]
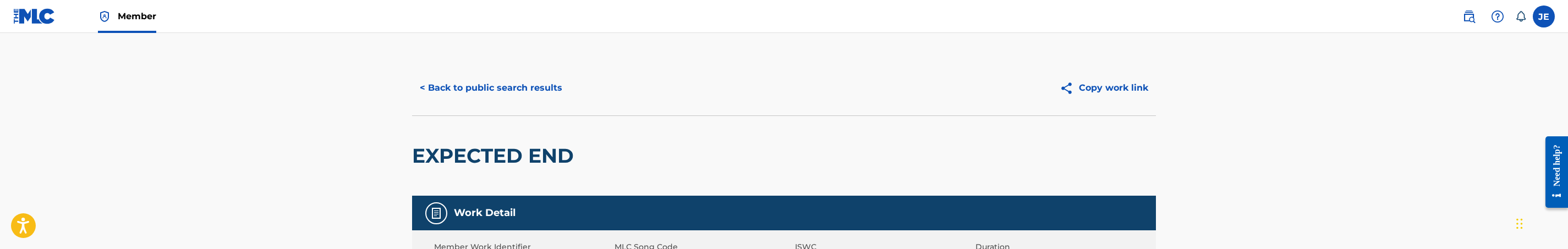
click at [530, 77] on button "< Back to public search results" at bounding box center [491, 88] width 158 height 27
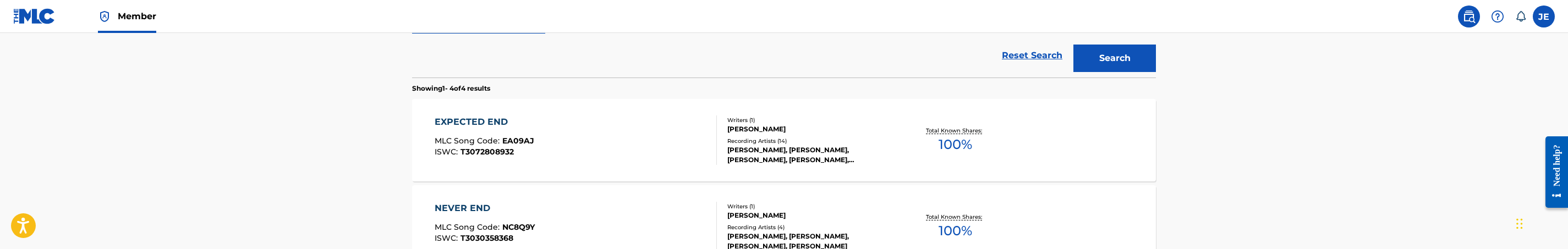
scroll to position [162, 0]
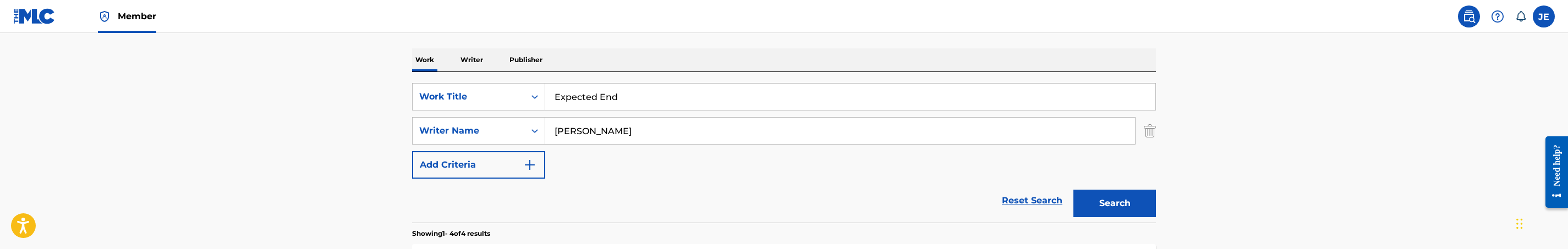
click at [606, 106] on input "Expected End" at bounding box center [850, 96] width 610 height 26
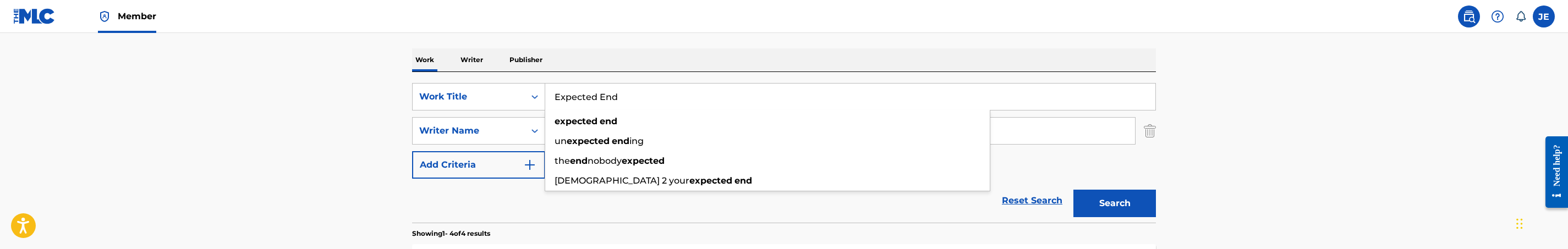
paste input "More Than A Holiday"
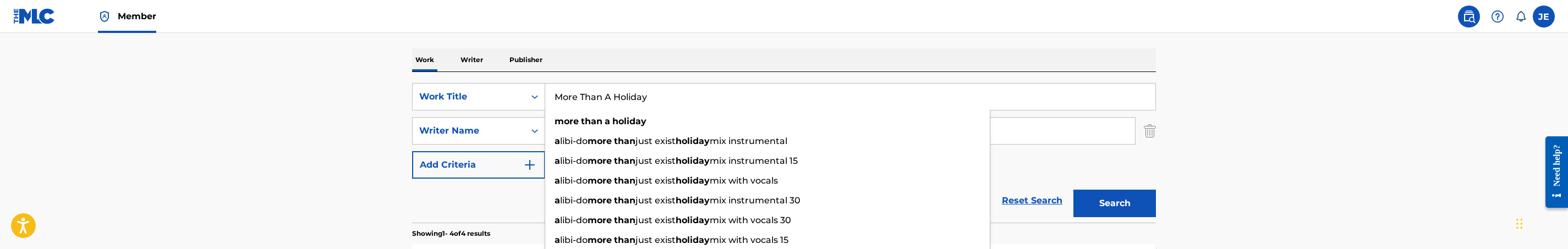
type input "More Than A Holiday"
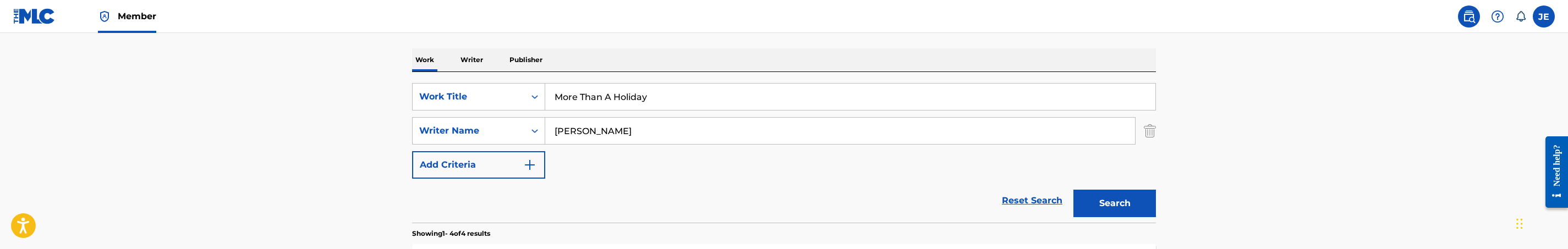
click at [1096, 203] on button "Search" at bounding box center [1115, 203] width 83 height 27
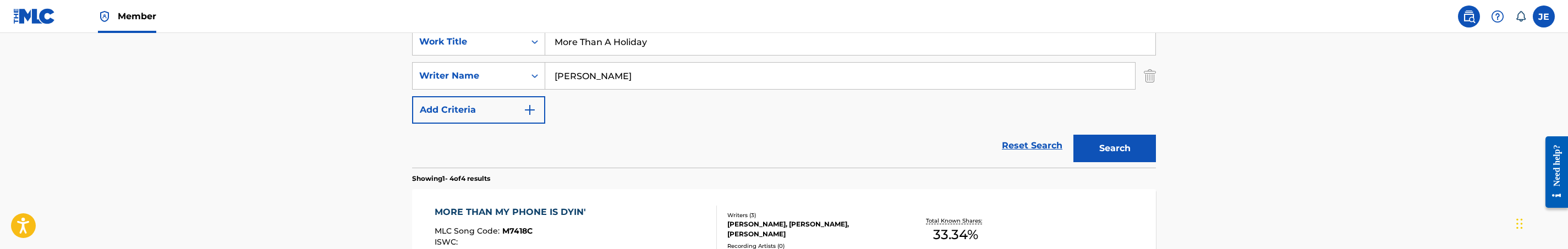
scroll to position [181, 0]
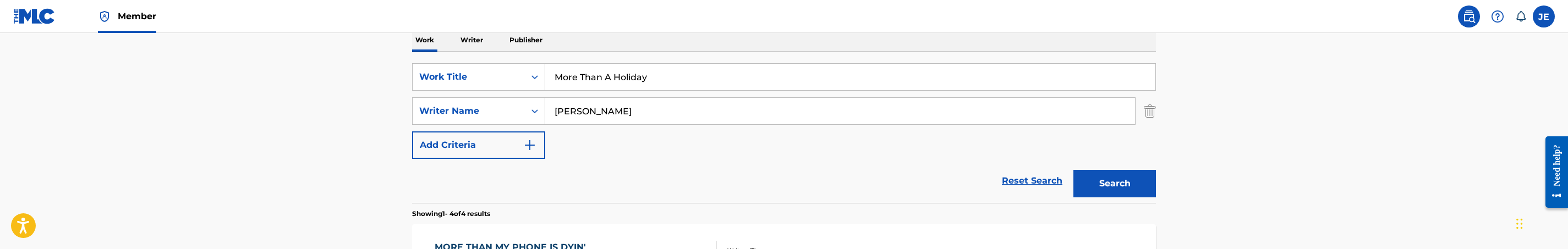
click at [597, 106] on input "David G. Frazier" at bounding box center [840, 111] width 590 height 26
type input "[PERSON_NAME]"
click at [1073, 170] on button "Search" at bounding box center [1115, 183] width 83 height 27
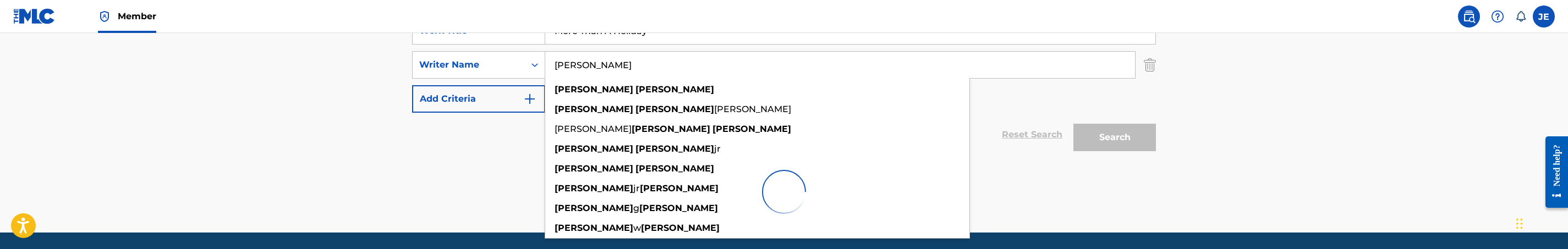
scroll to position [264, 0]
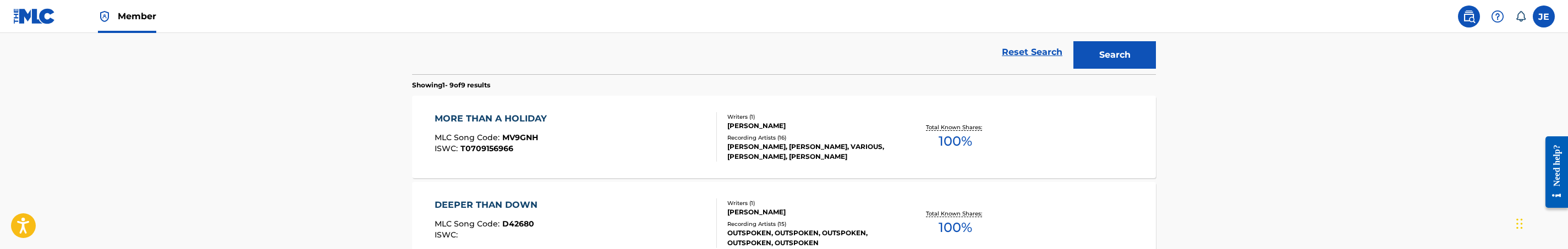
scroll to position [346, 0]
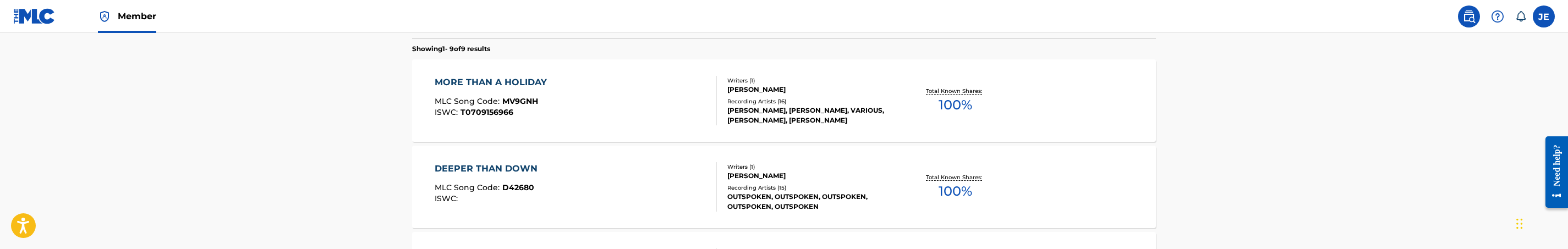
click at [640, 102] on div "MORE THAN A HOLIDAY MLC Song Code : MV9GNH ISWC : T0709156966" at bounding box center [576, 100] width 283 height 49
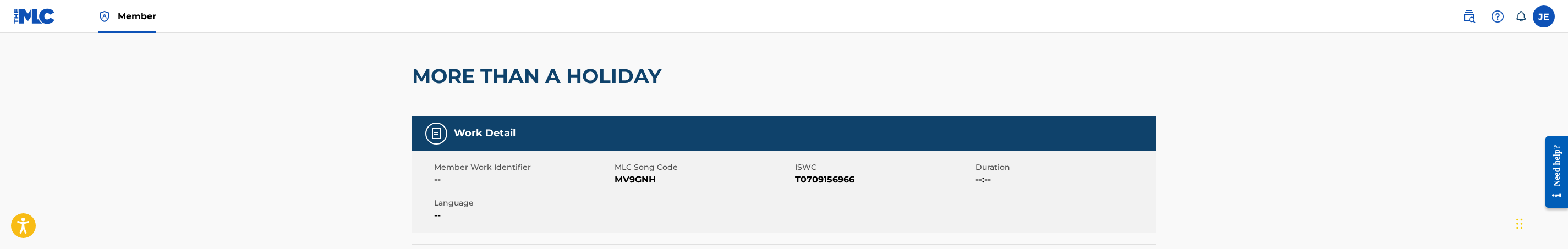
scroll to position [83, 0]
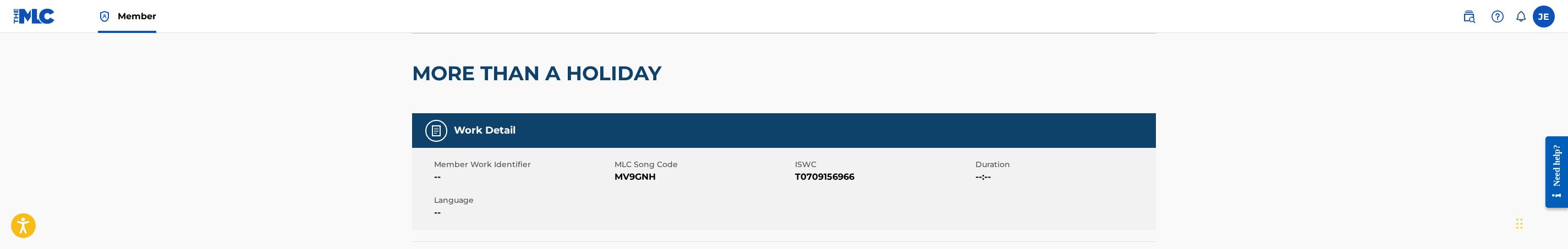
click at [631, 174] on span "MV9GNH" at bounding box center [704, 177] width 178 height 13
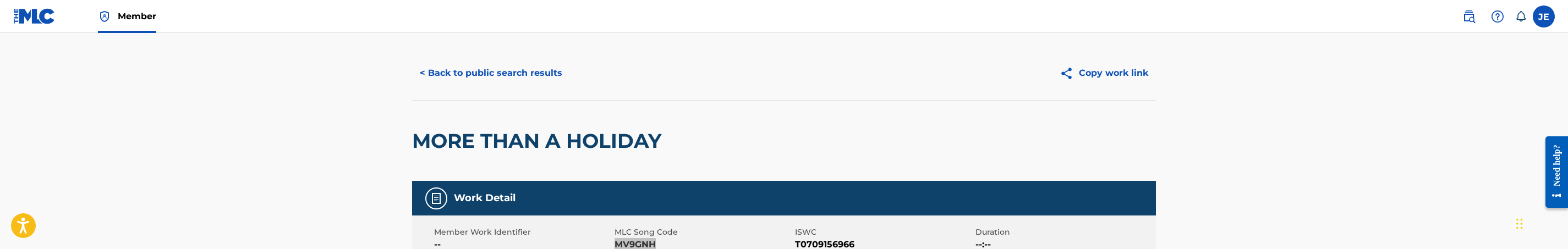
scroll to position [0, 0]
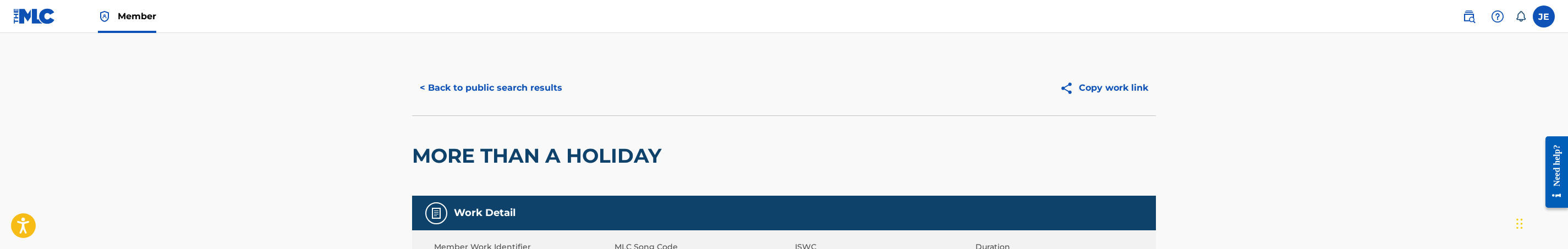
click at [516, 91] on button "< Back to public search results" at bounding box center [491, 88] width 158 height 27
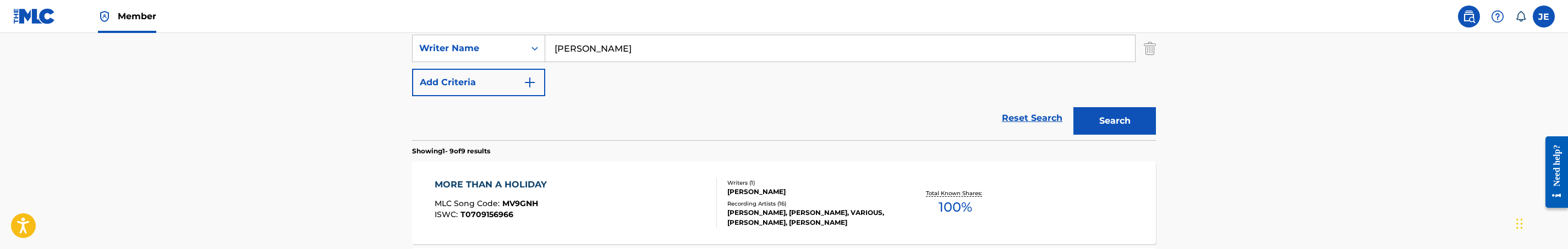
scroll to position [162, 0]
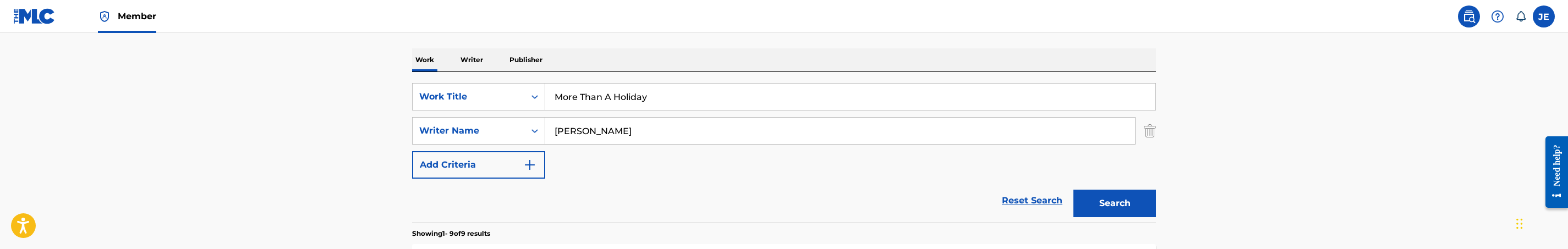
click at [621, 105] on input "More Than A Holiday" at bounding box center [850, 96] width 610 height 26
paste input "He Will Answer Prayer If You Call On Jesus"
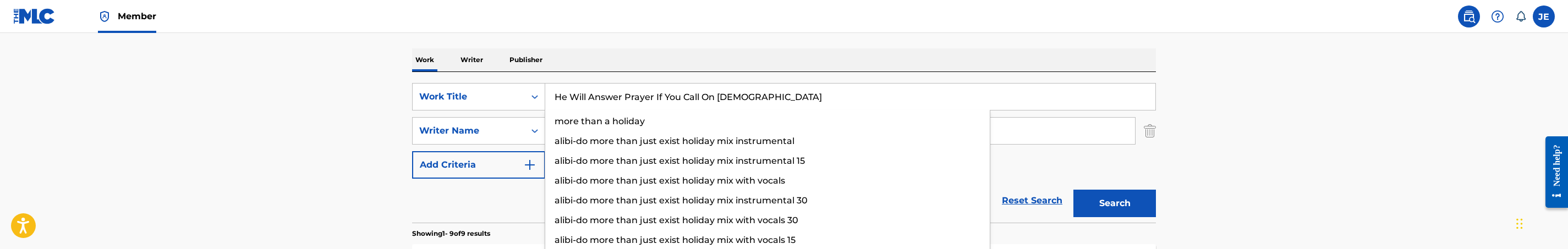
type input "He Will Answer Prayer If You Call On Jesus"
click at [1073, 190] on button "Search" at bounding box center [1115, 203] width 83 height 27
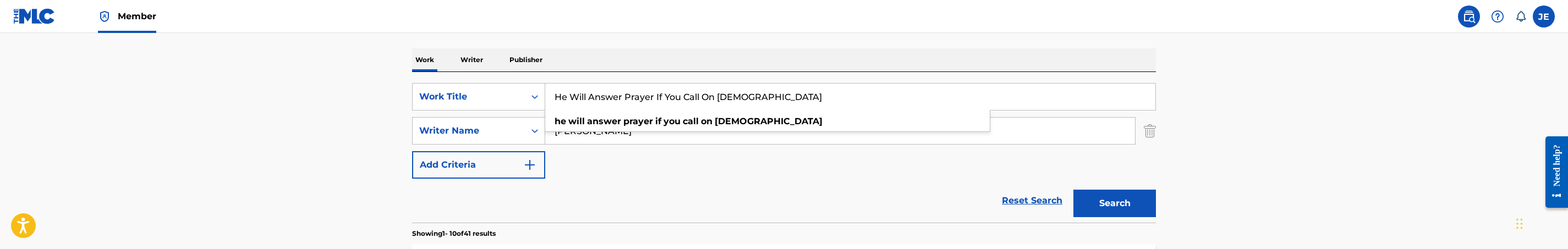
click at [1107, 205] on button "Search" at bounding box center [1115, 203] width 83 height 27
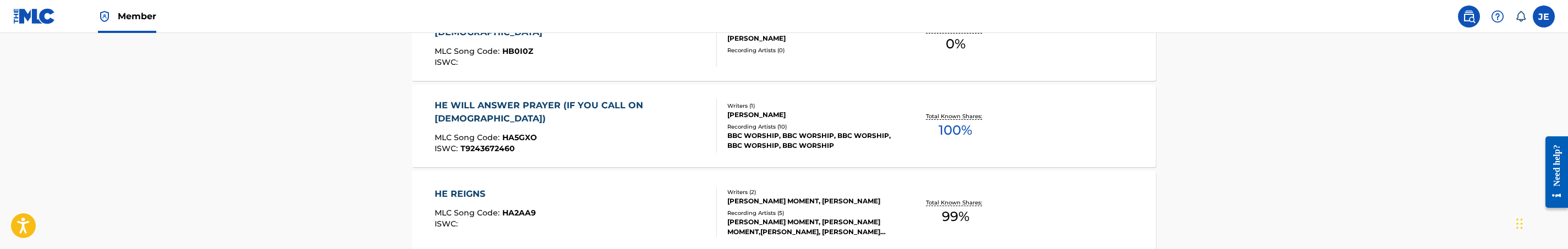
scroll to position [409, 0]
click at [612, 57] on div "HE WILL ANSWER PRAYER IF YOU CALL ON JESUS MLC Song Code : HB0I0Z ISWC :" at bounding box center [571, 38] width 273 height 54
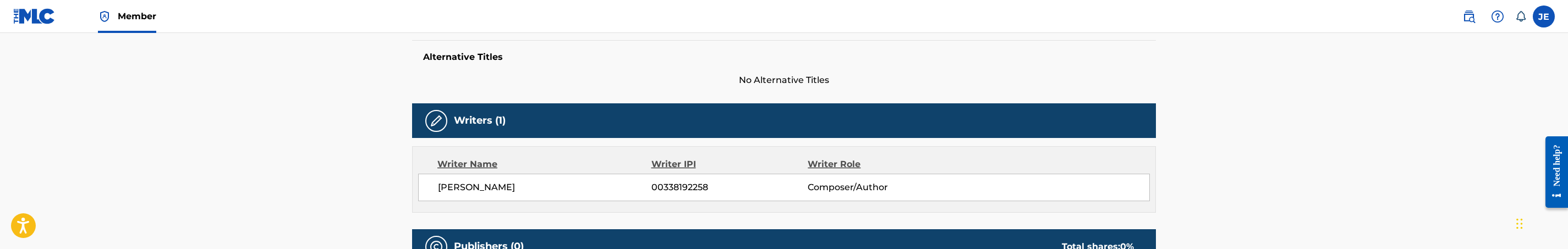
scroll to position [248, 0]
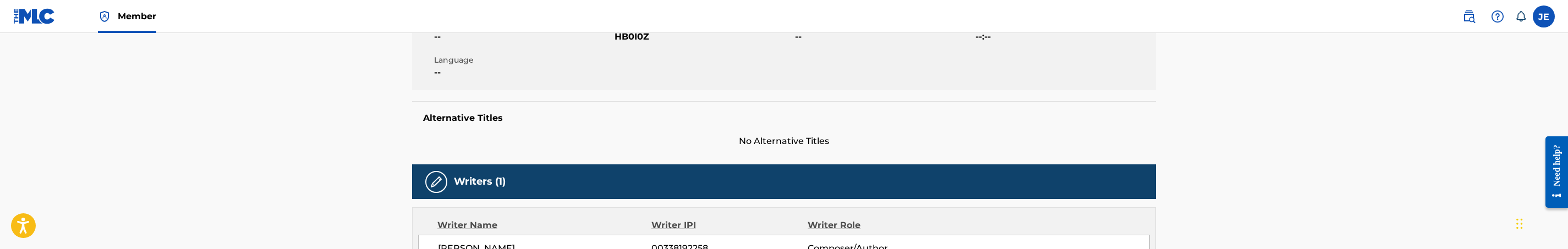
click at [629, 38] on span "HB0I0Z" at bounding box center [704, 37] width 178 height 13
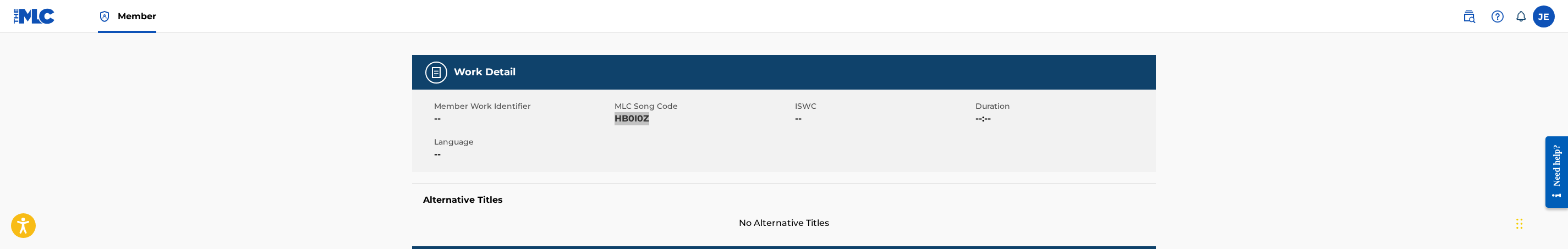
scroll to position [0, 0]
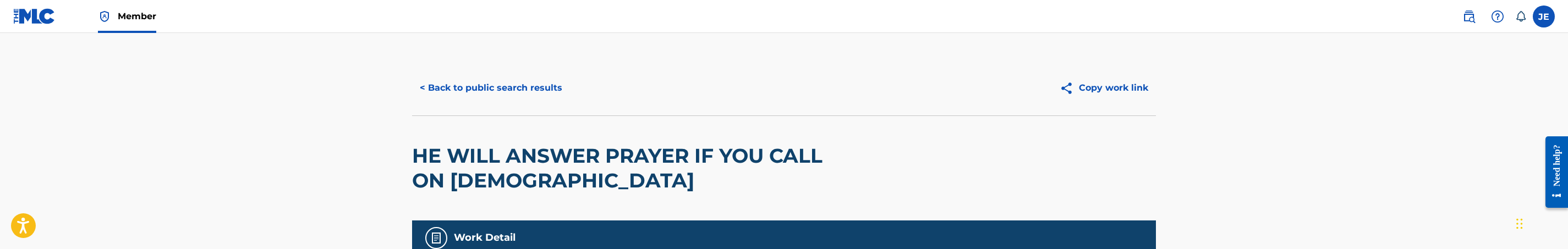
click at [509, 78] on button "< Back to public search results" at bounding box center [491, 88] width 158 height 27
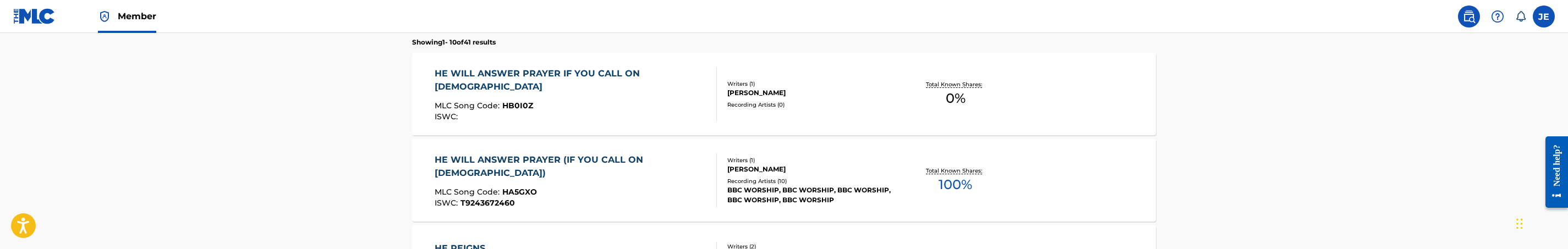
scroll to position [390, 0]
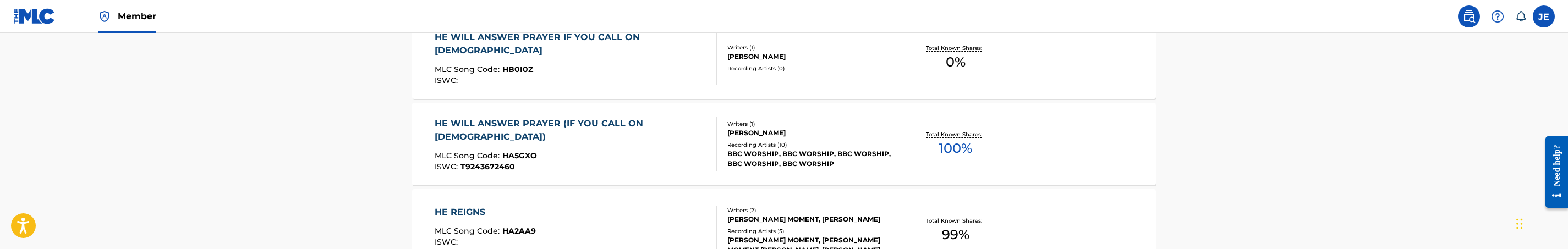
click at [667, 152] on div "MLC Song Code : HA5GXO" at bounding box center [571, 157] width 273 height 11
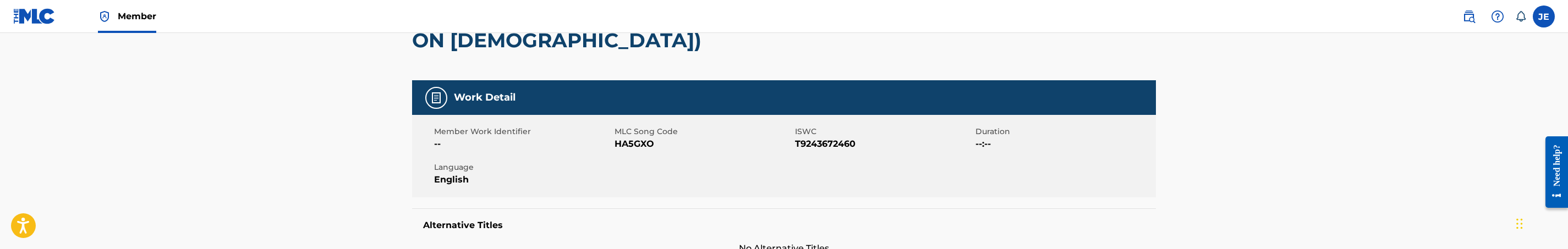
scroll to position [165, 0]
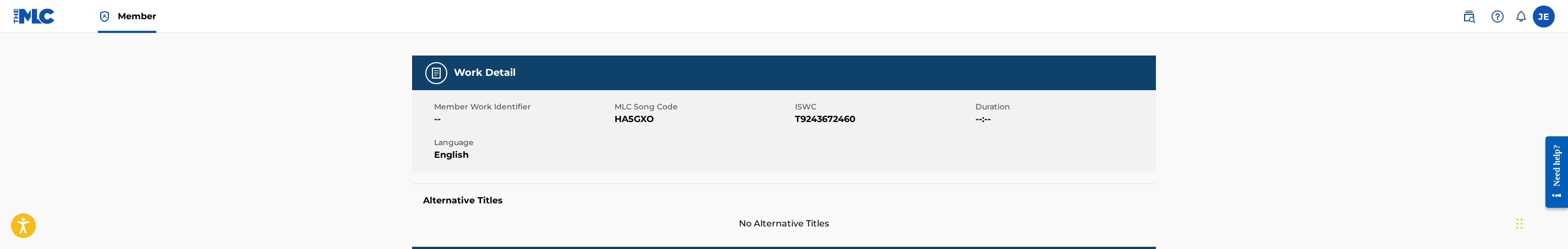
click at [637, 119] on span "HA5GXO" at bounding box center [704, 119] width 178 height 13
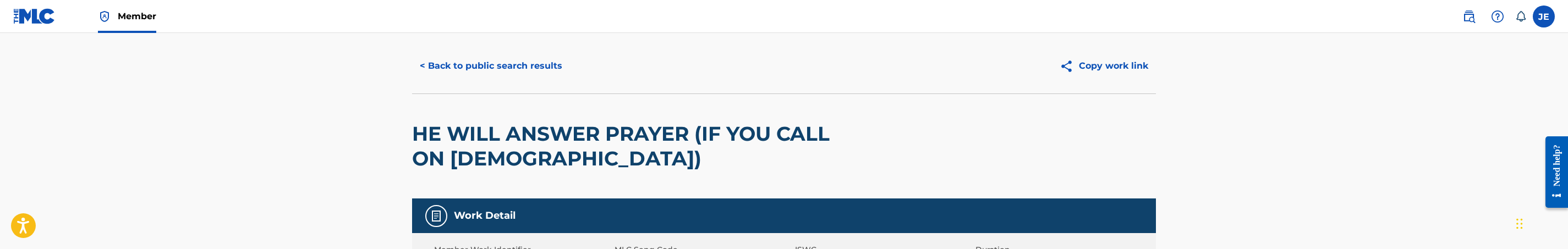
scroll to position [0, 0]
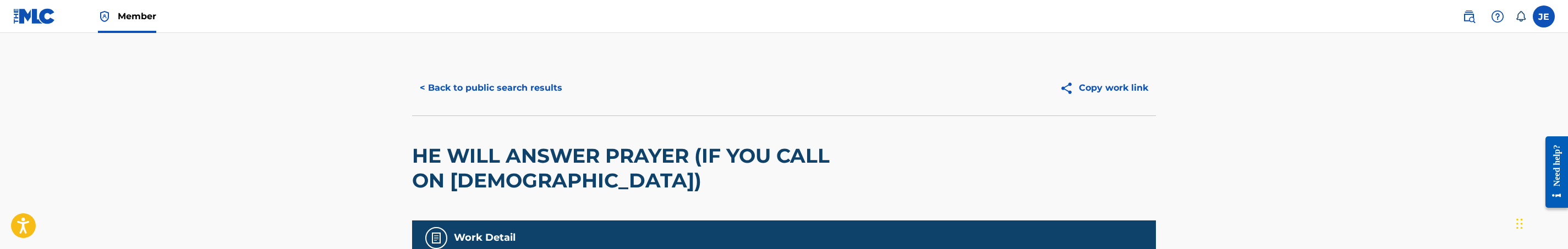
click at [537, 88] on button "< Back to public search results" at bounding box center [491, 88] width 158 height 27
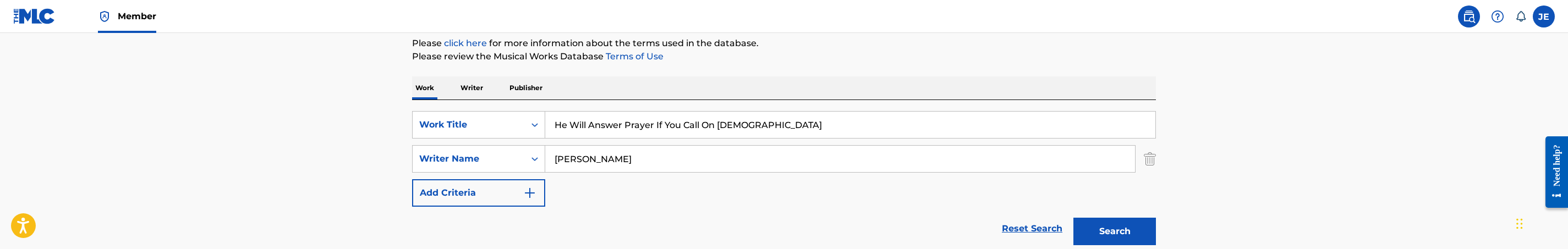
scroll to position [122, 0]
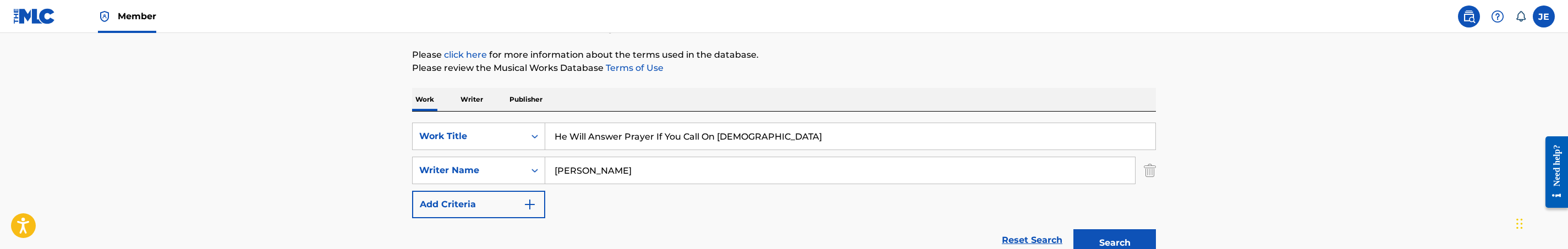
click at [628, 135] on input "He Will Answer Prayer If You Call On Jesus" at bounding box center [850, 136] width 610 height 26
paste input "Making Room"
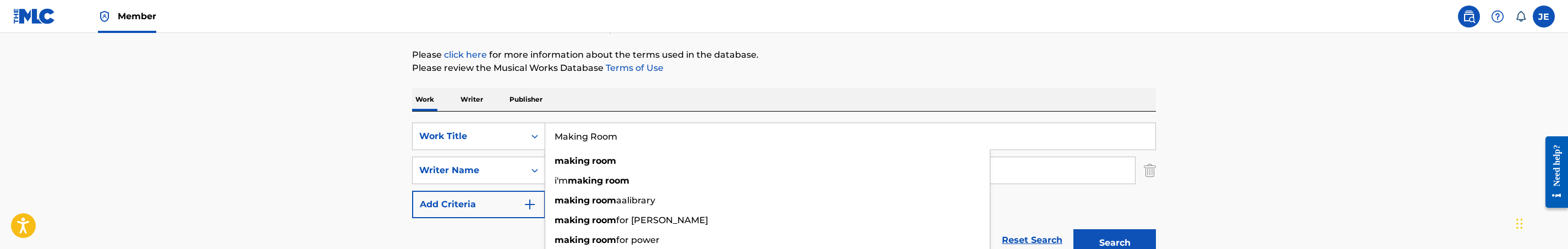
type input "Making Room"
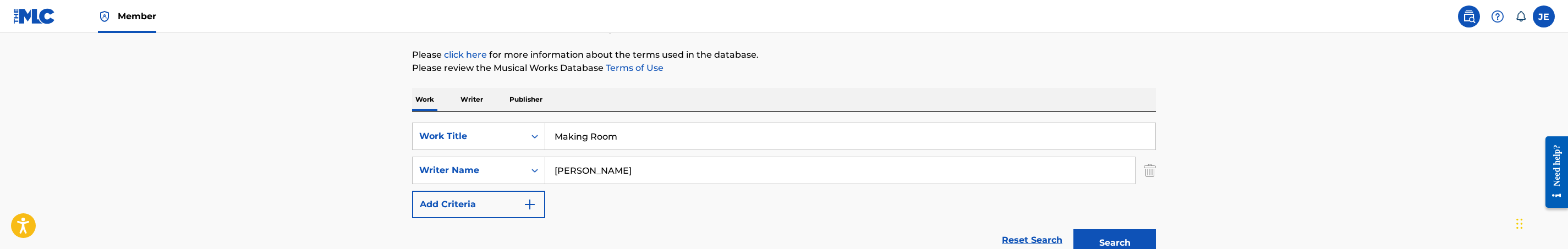
click at [981, 74] on p "Please review the Musical Works Database Terms of Use" at bounding box center [784, 68] width 744 height 13
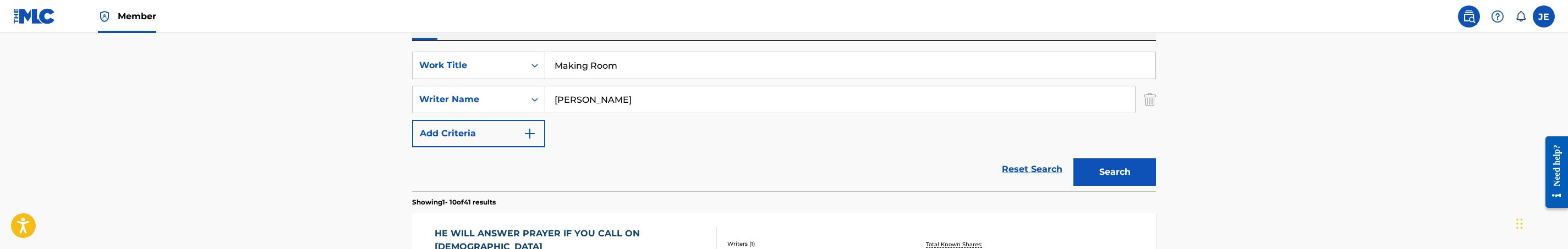
scroll to position [205, 0]
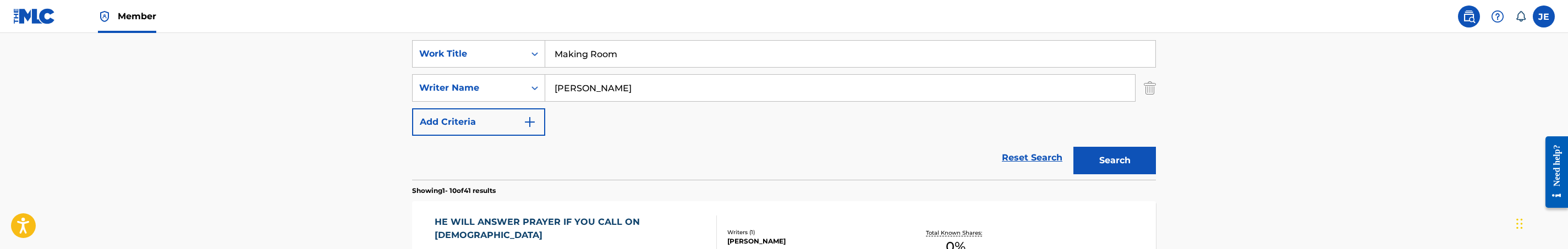
click at [1101, 152] on button "Search" at bounding box center [1115, 160] width 83 height 27
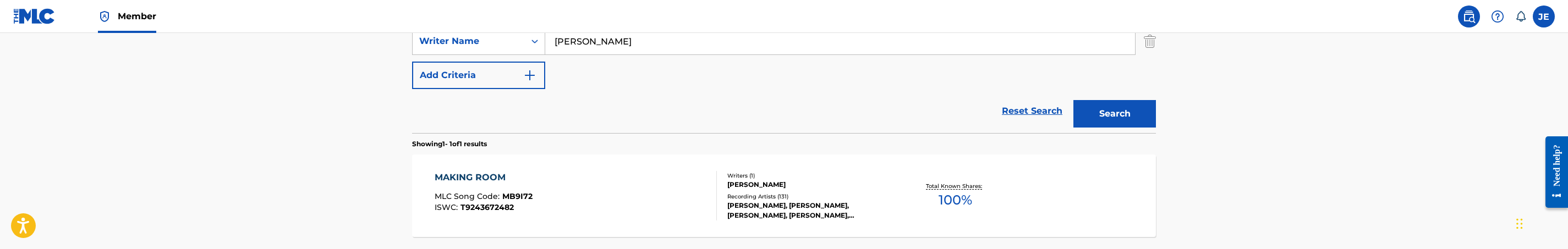
scroll to position [287, 0]
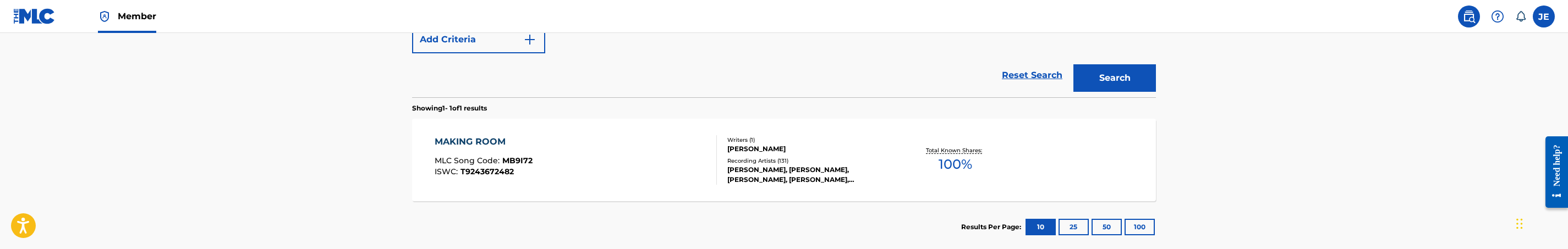
click at [649, 158] on div "MAKING ROOM MLC Song Code : MB9I72 ISWC : T9243672482" at bounding box center [576, 160] width 283 height 49
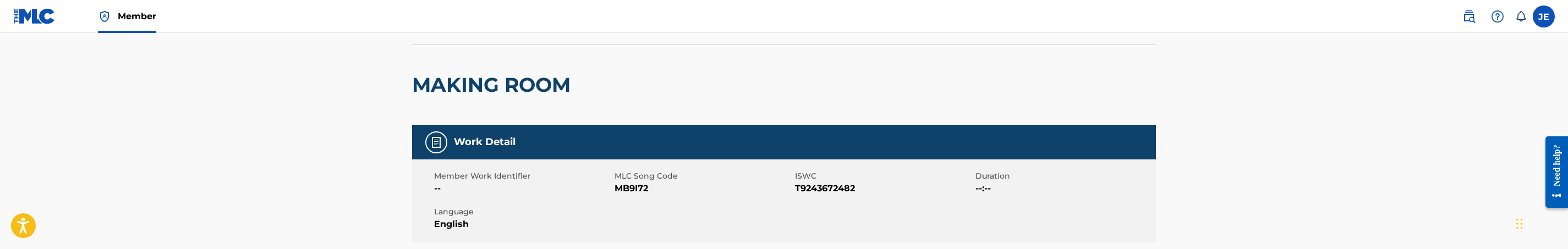
scroll to position [165, 0]
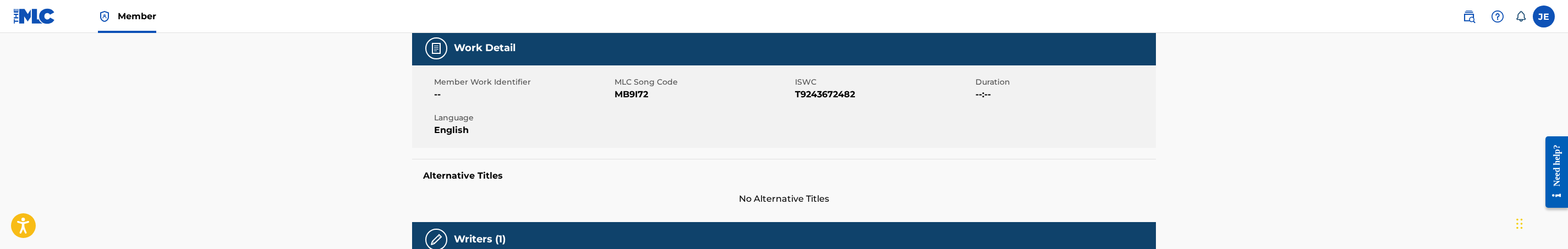
click at [632, 98] on span "MB9I72" at bounding box center [704, 95] width 178 height 13
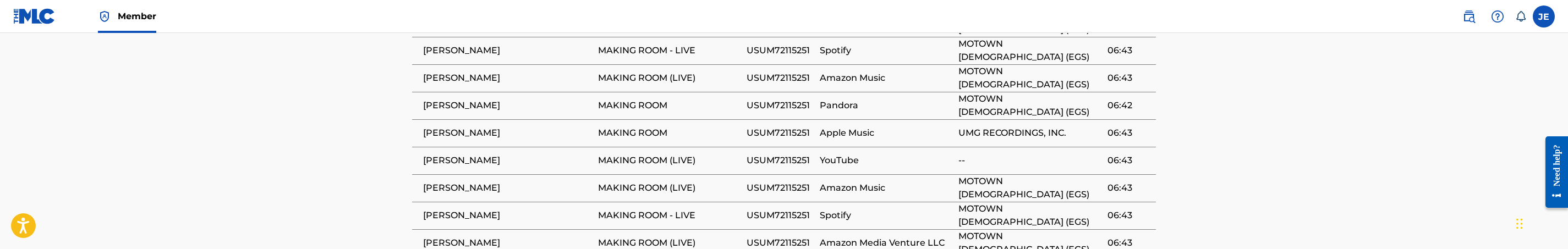
scroll to position [826, 0]
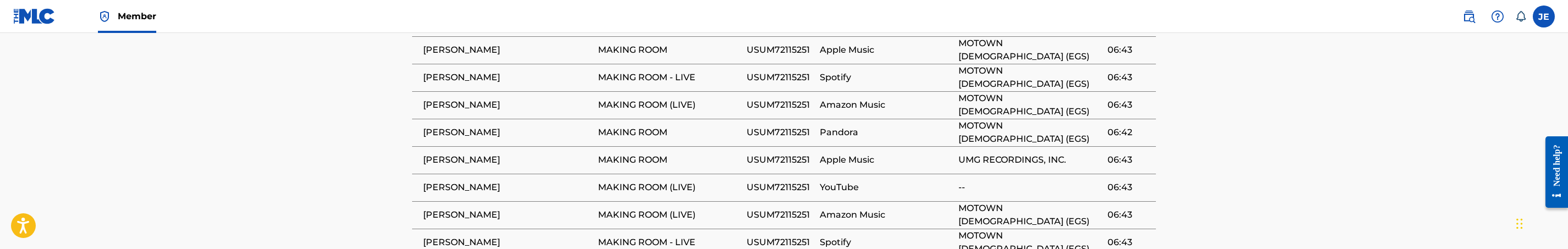
click at [778, 71] on span "USUM72115251" at bounding box center [780, 78] width 68 height 13
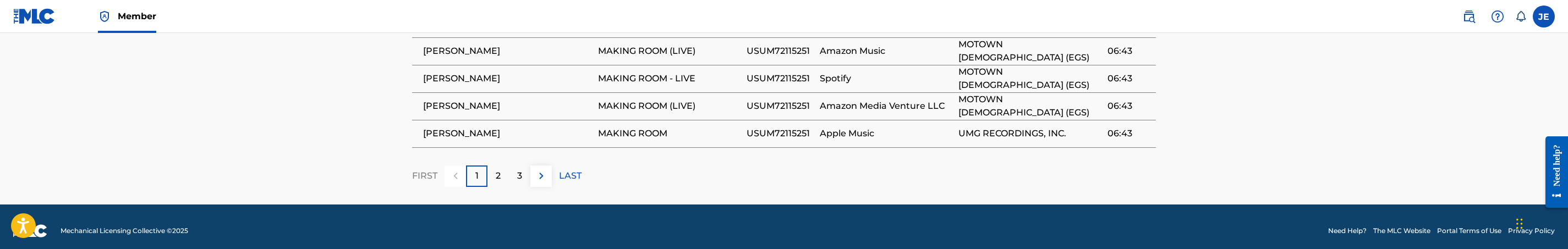
click at [501, 166] on div "2" at bounding box center [498, 176] width 21 height 21
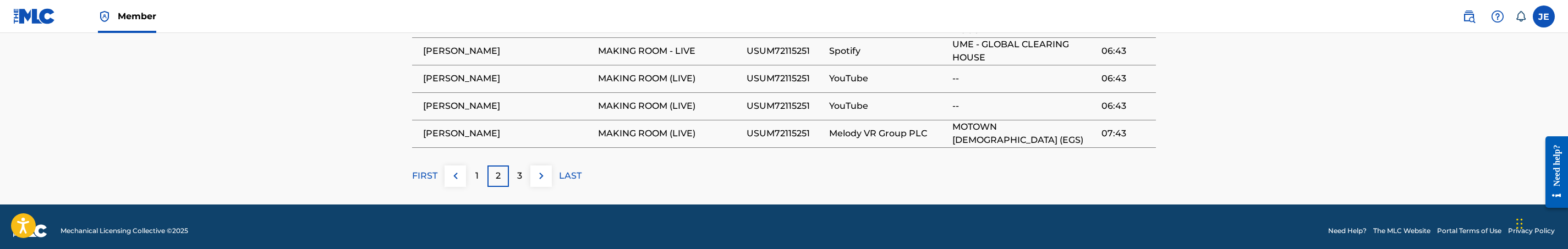
click at [514, 166] on div "3" at bounding box center [519, 176] width 21 height 21
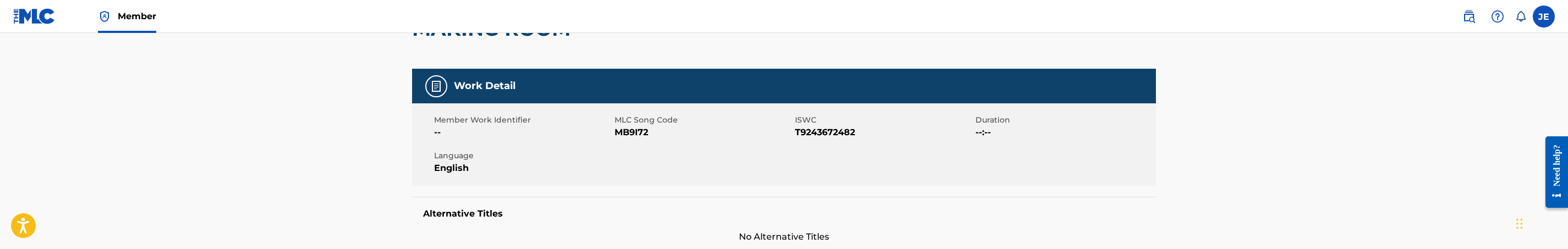
scroll to position [165, 0]
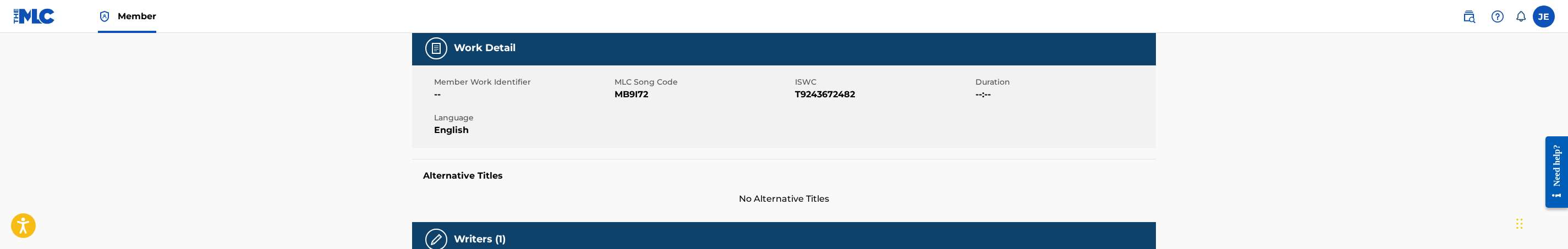
click at [632, 93] on span "MB9I72" at bounding box center [704, 95] width 178 height 13
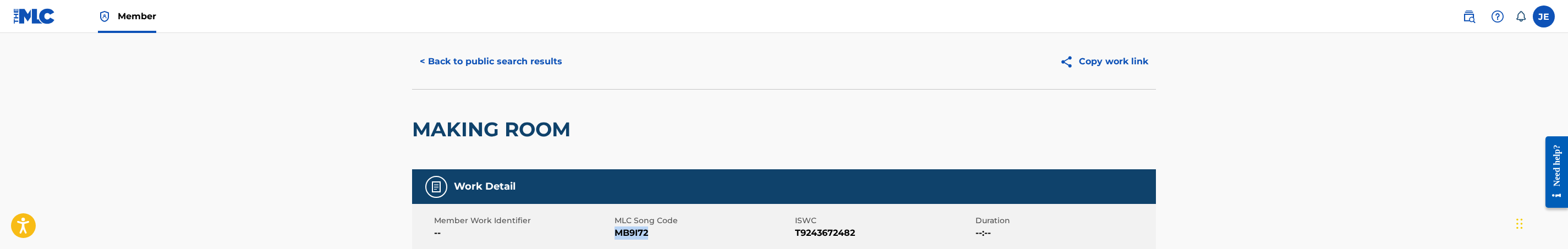
scroll to position [0, 0]
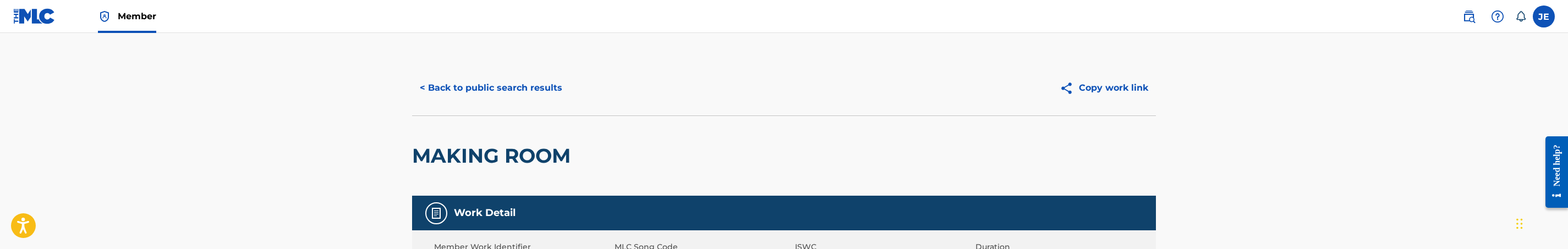
click at [495, 88] on button "< Back to public search results" at bounding box center [491, 88] width 158 height 27
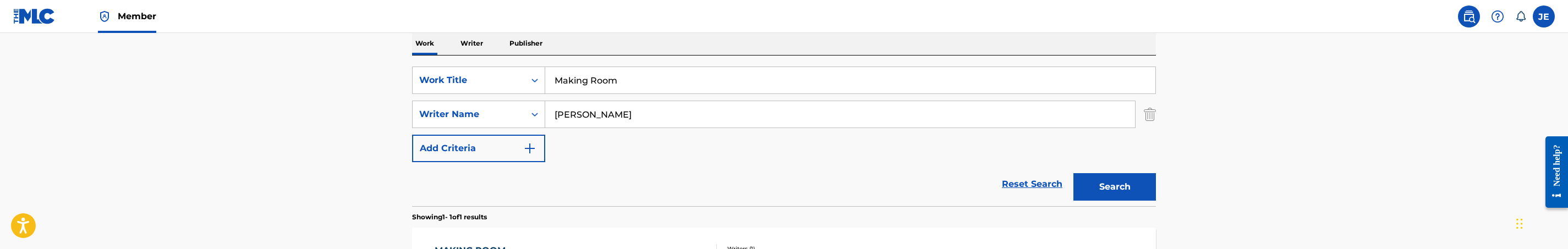
scroll to position [102, 0]
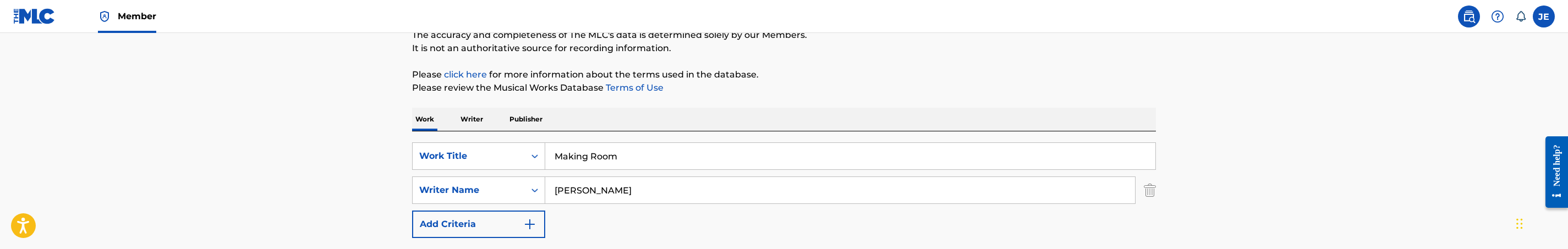
click at [644, 156] on input "Making Room" at bounding box center [850, 156] width 610 height 26
paste input "Consistent God"
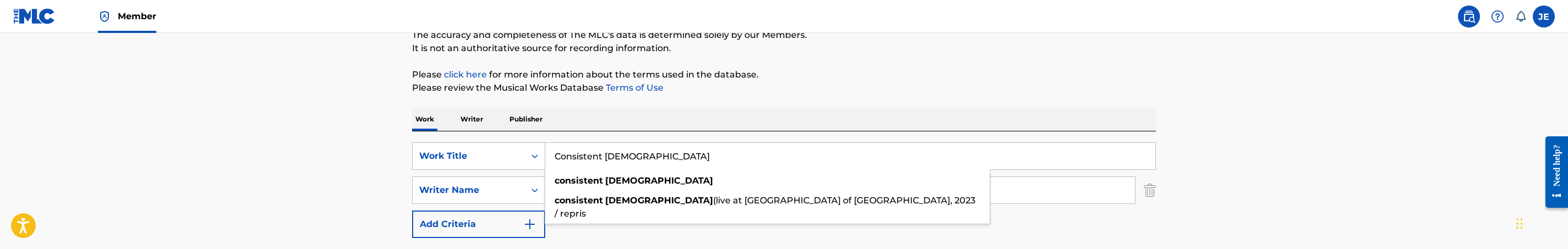
type input "Consistent God"
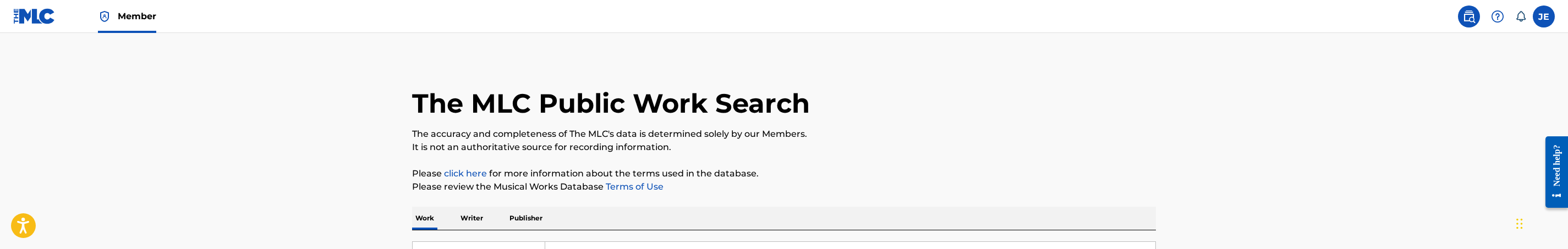
scroll to position [165, 0]
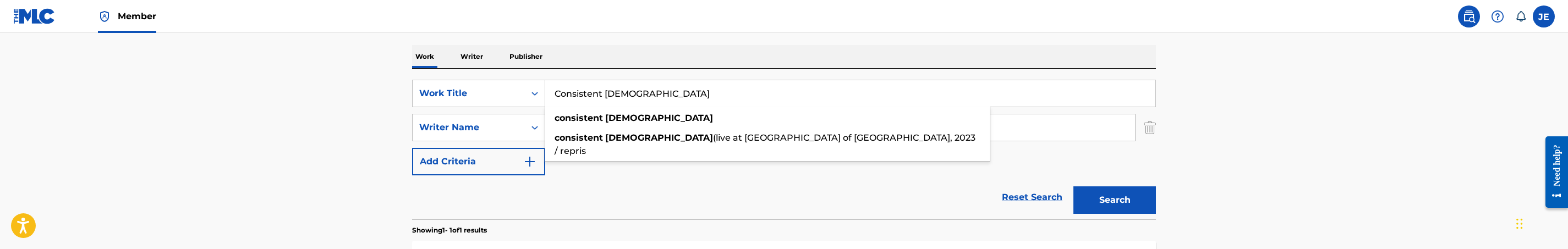
click at [625, 88] on input "Consistent God" at bounding box center [850, 93] width 610 height 26
click at [626, 98] on input "Consistent God" at bounding box center [850, 93] width 610 height 26
click at [761, 60] on div "Work Writer Publisher" at bounding box center [784, 57] width 744 height 23
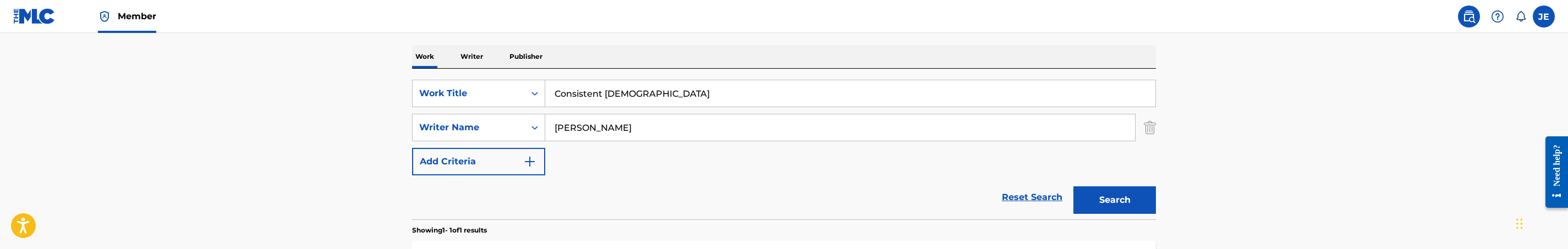
click at [1094, 195] on button "Search" at bounding box center [1115, 200] width 83 height 27
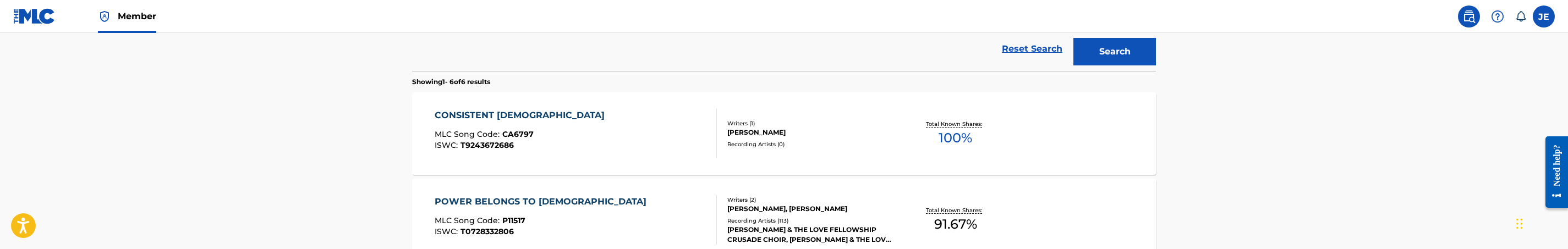
scroll to position [346, 0]
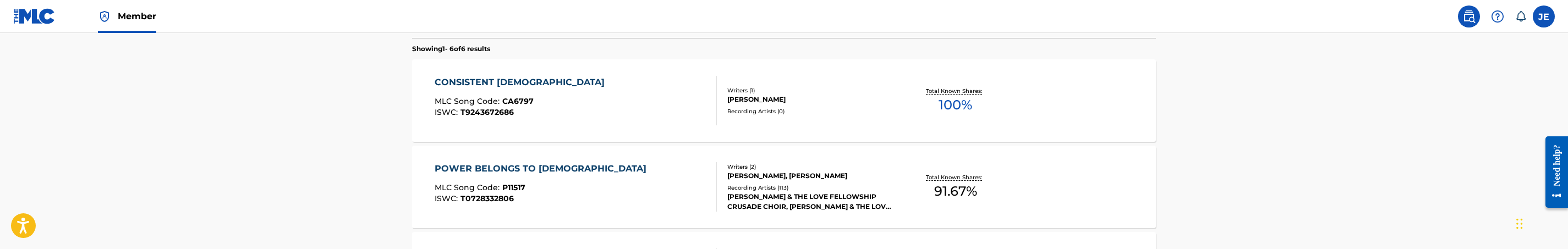
click at [562, 129] on div "CONSISTENT GOD MLC Song Code : CA6797 ISWC : T9243672686 Writers ( 1 ) DAVID G …" at bounding box center [784, 101] width 744 height 83
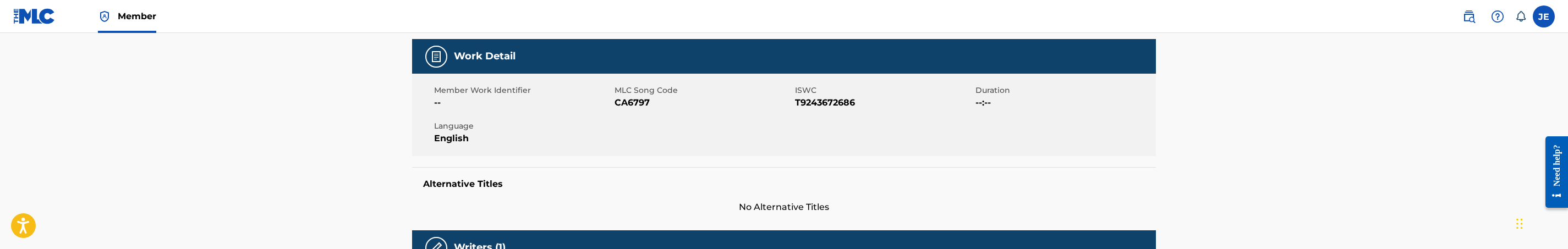
scroll to position [165, 0]
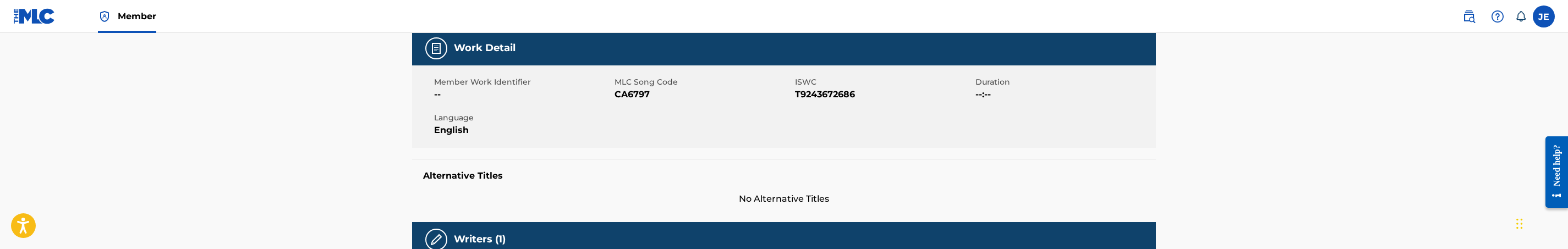
click at [635, 97] on span "CA6797" at bounding box center [704, 95] width 178 height 13
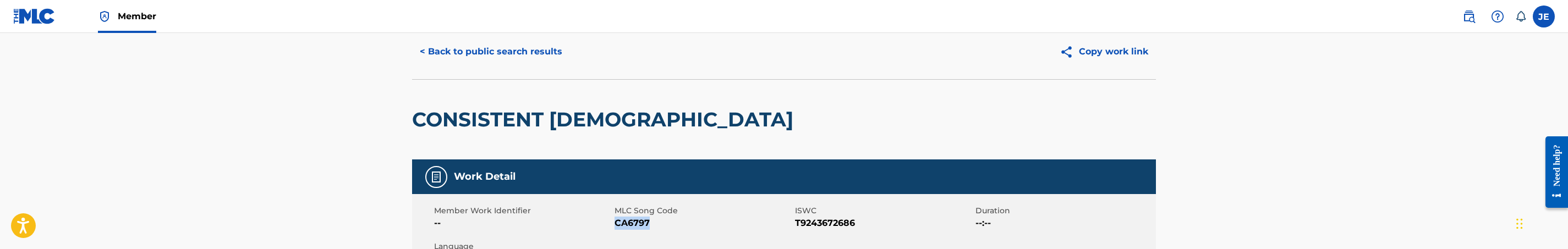
scroll to position [0, 0]
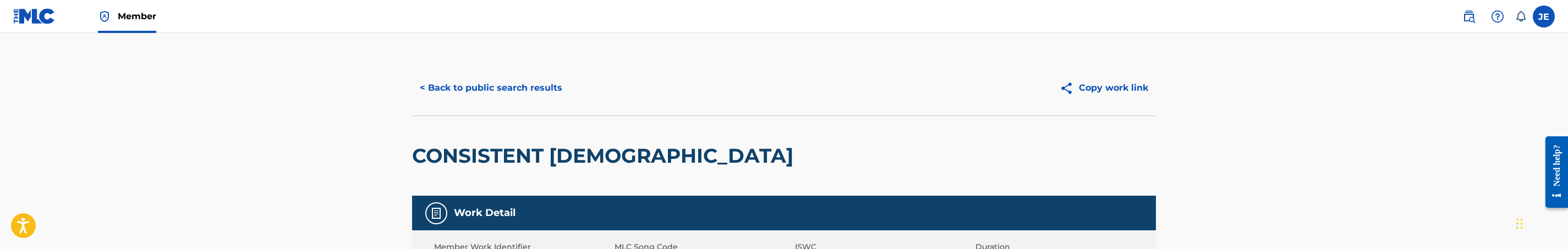
click at [494, 98] on button "< Back to public search results" at bounding box center [491, 88] width 158 height 27
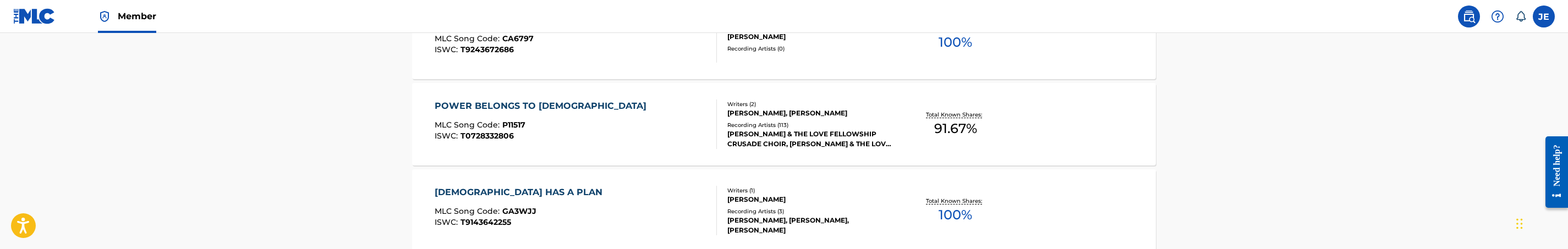
scroll to position [327, 0]
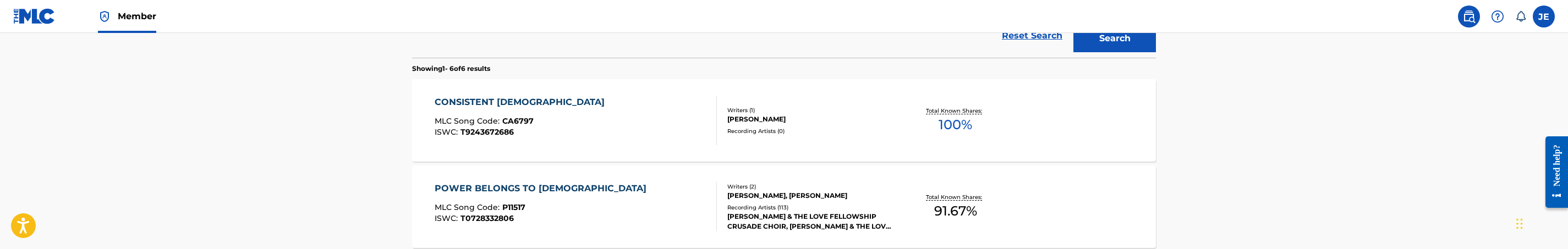
click at [625, 121] on div "CONSISTENT GOD MLC Song Code : CA6797 ISWC : T9243672686" at bounding box center [576, 120] width 283 height 49
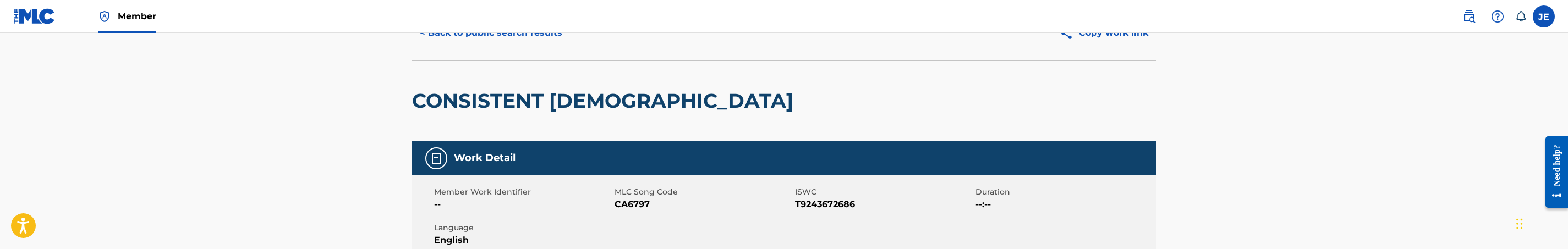
scroll to position [165, 0]
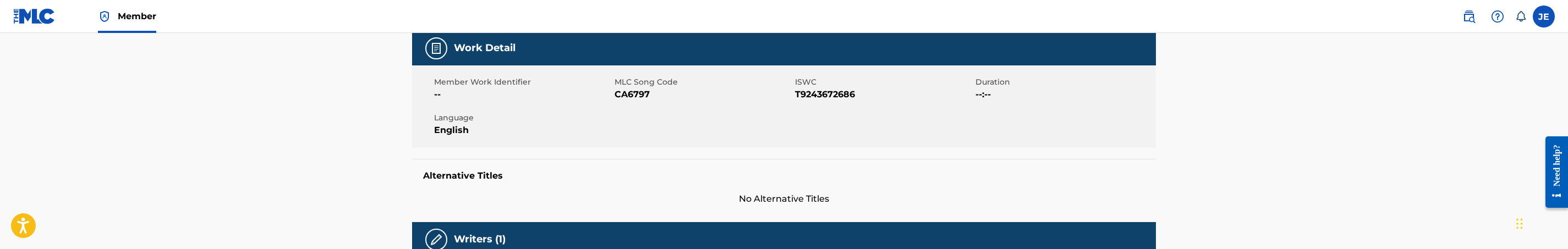
click at [644, 93] on span "CA6797" at bounding box center [704, 95] width 178 height 13
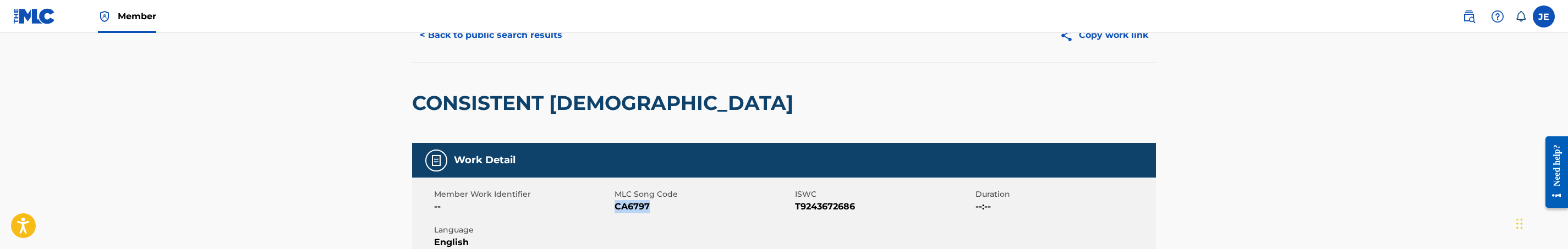
scroll to position [88, 0]
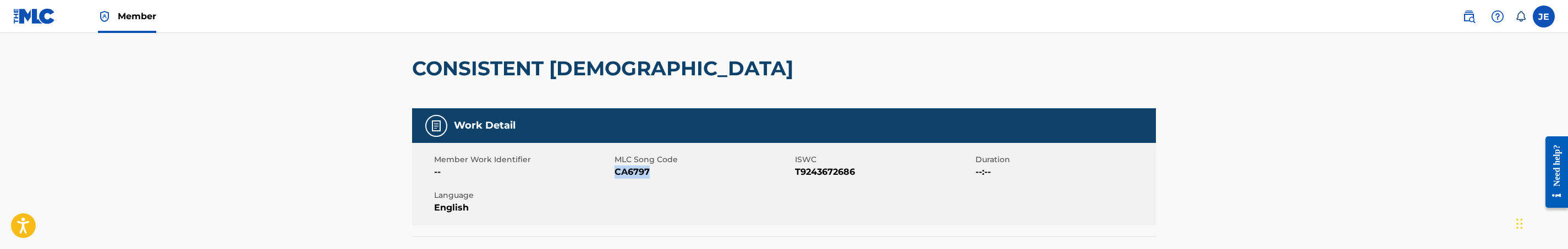
click at [632, 170] on span "CA6797" at bounding box center [704, 172] width 178 height 13
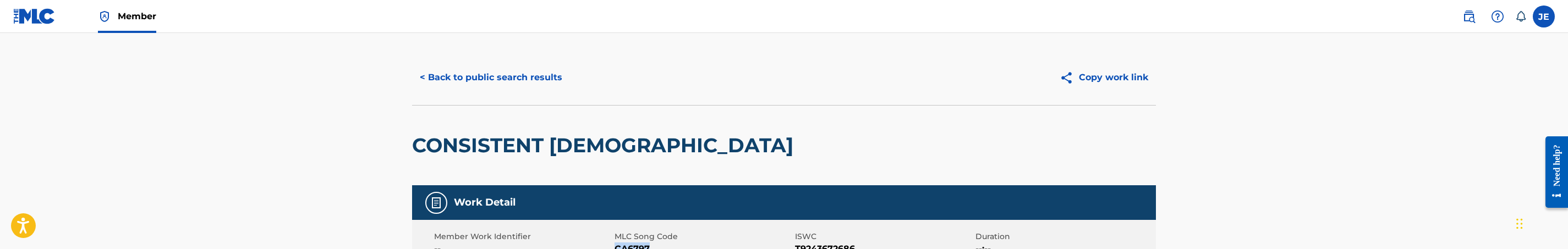
scroll to position [0, 0]
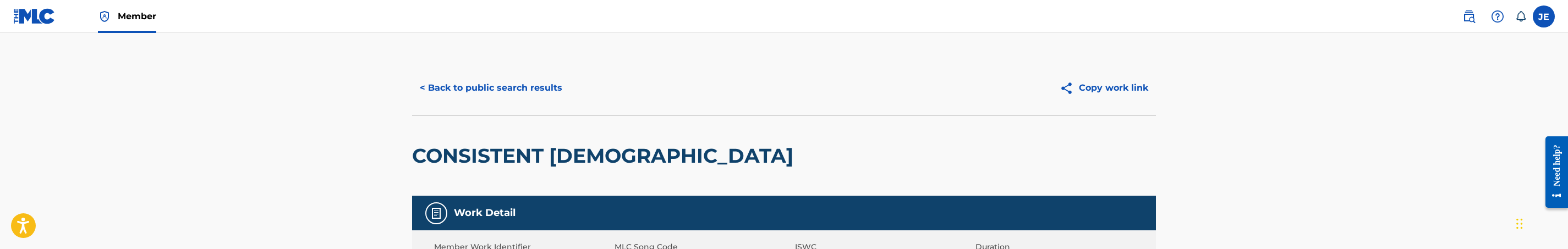
click at [475, 74] on button "< Back to public search results" at bounding box center [491, 88] width 158 height 27
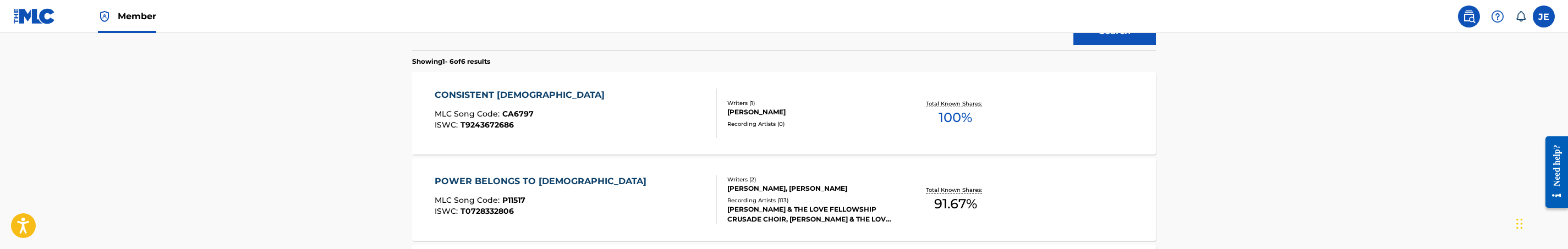
scroll to position [142, 0]
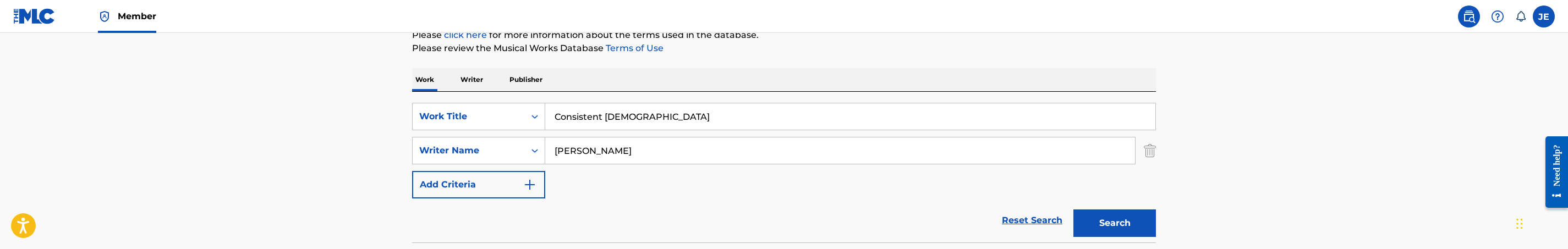
click at [595, 116] on input "Consistent God" at bounding box center [850, 116] width 610 height 26
paste input "Miracle"
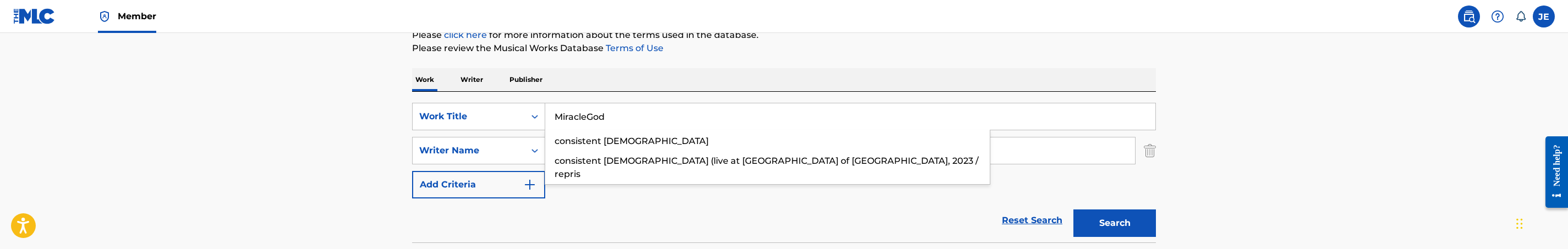
click at [618, 111] on input "MiracleGod" at bounding box center [850, 116] width 610 height 26
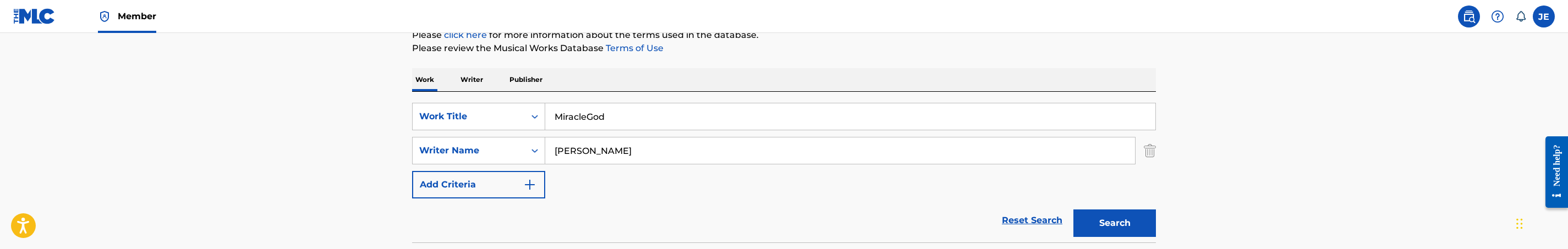
click at [618, 111] on input "MiracleGod" at bounding box center [850, 116] width 610 height 26
paste input "Search Form"
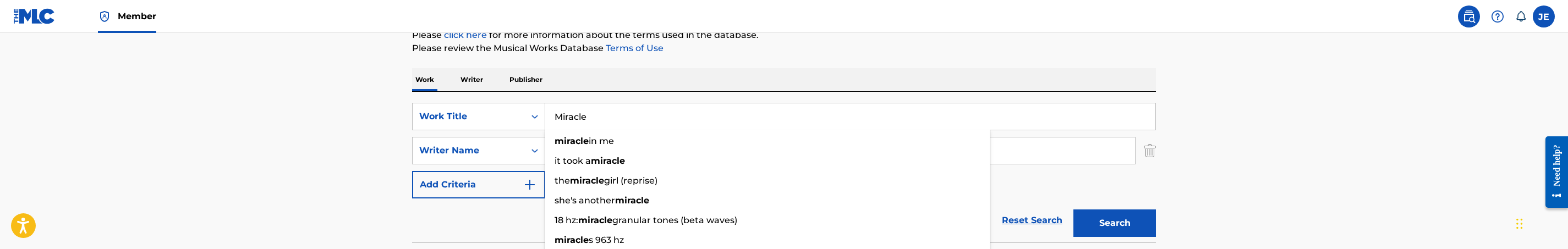
type input "Miracle"
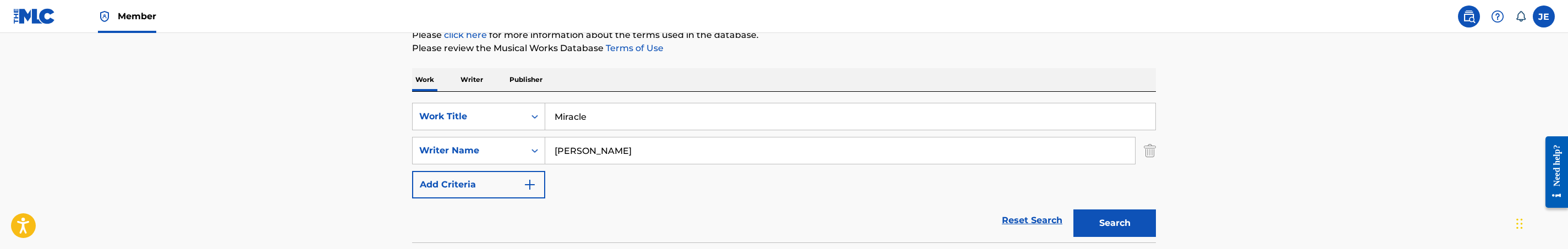
click at [1116, 209] on div "Search" at bounding box center [1111, 220] width 88 height 44
click at [1116, 214] on button "Search" at bounding box center [1115, 223] width 83 height 27
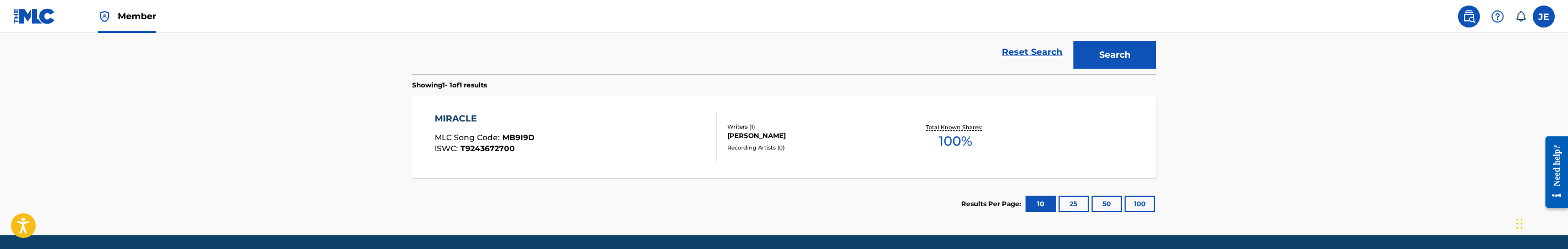
scroll to position [346, 0]
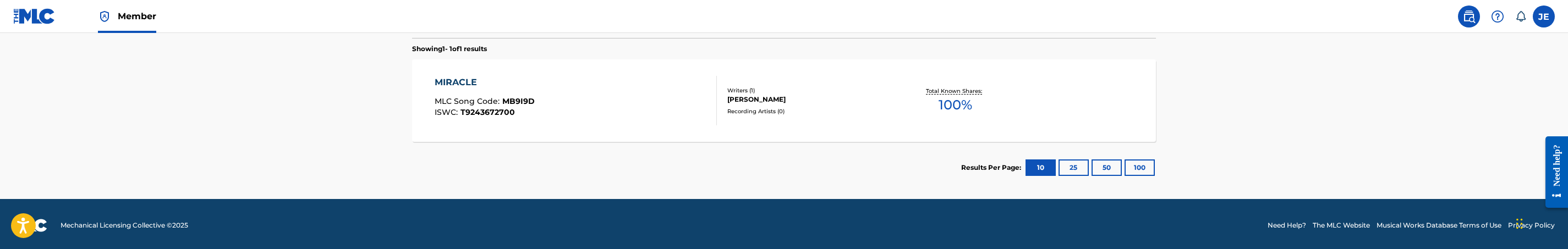
click at [634, 93] on div "MIRACLE MLC Song Code : MB9I9D ISWC : T9243672700" at bounding box center [576, 100] width 283 height 49
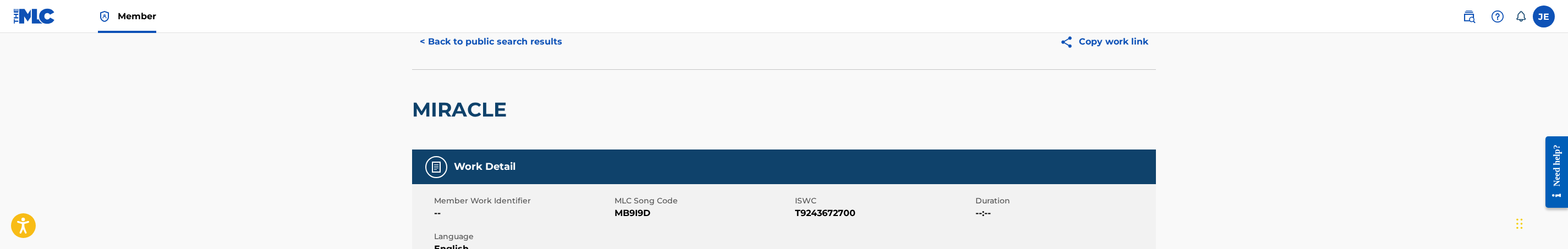
scroll to position [83, 0]
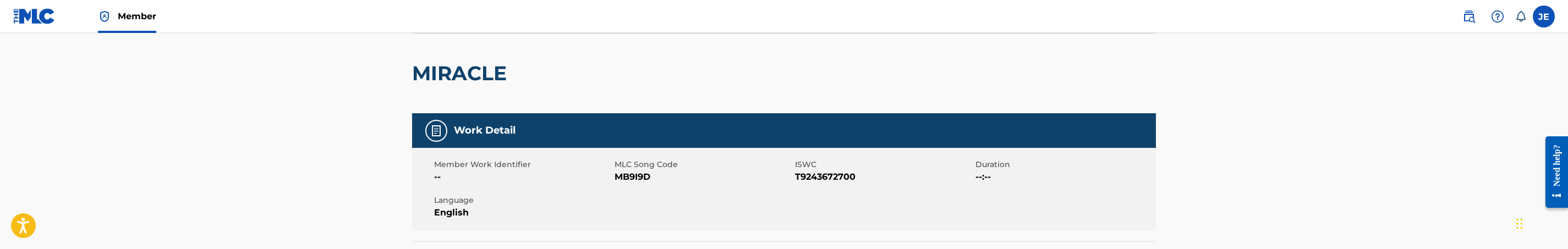
click at [634, 172] on span "MB9I9D" at bounding box center [704, 177] width 178 height 13
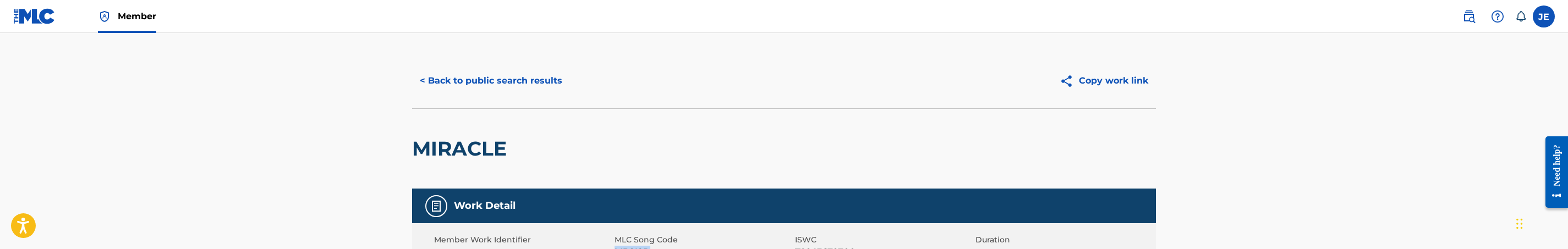
scroll to position [0, 0]
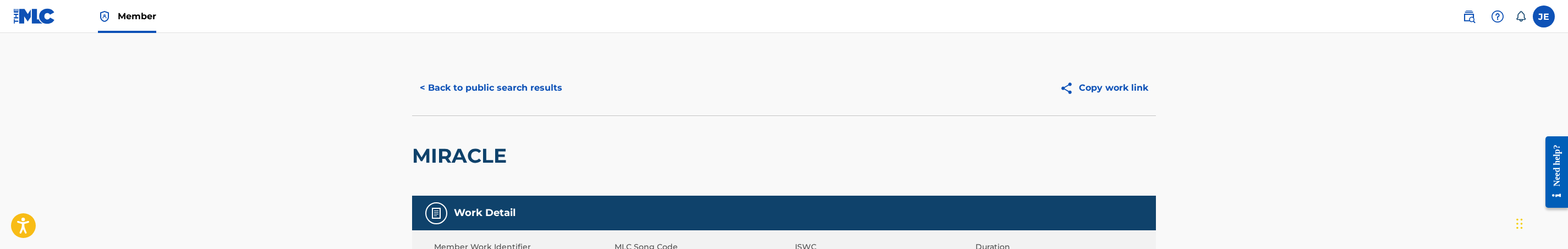
click at [476, 89] on button "< Back to public search results" at bounding box center [491, 88] width 158 height 27
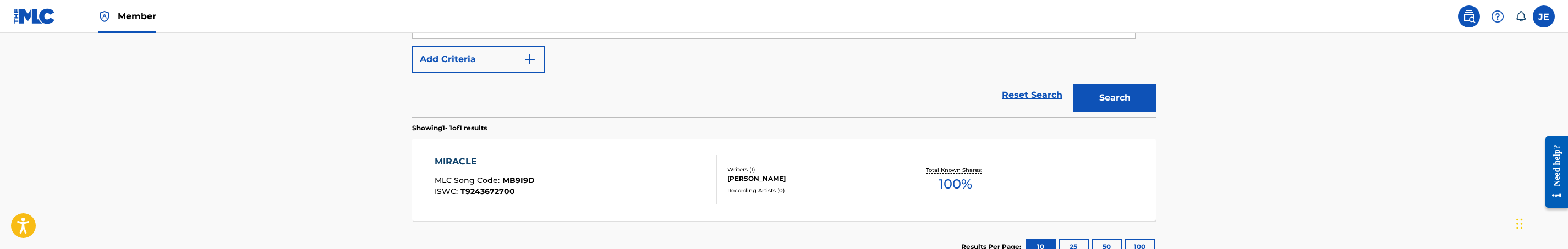
scroll to position [185, 0]
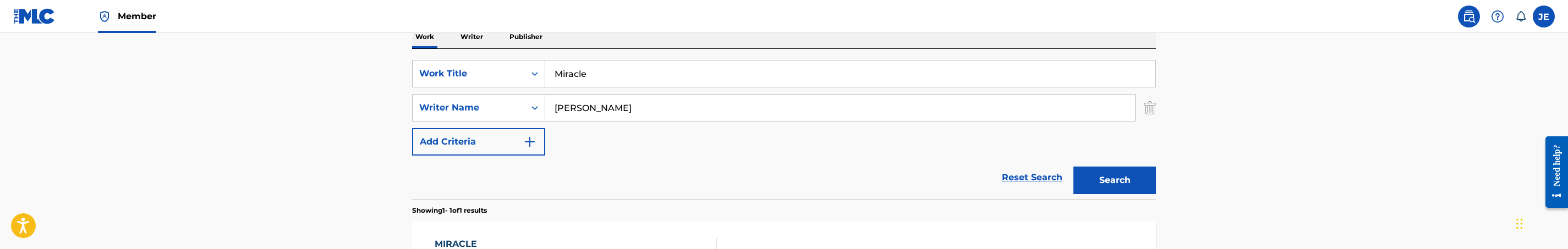
click at [659, 100] on input "[PERSON_NAME]" at bounding box center [840, 107] width 590 height 26
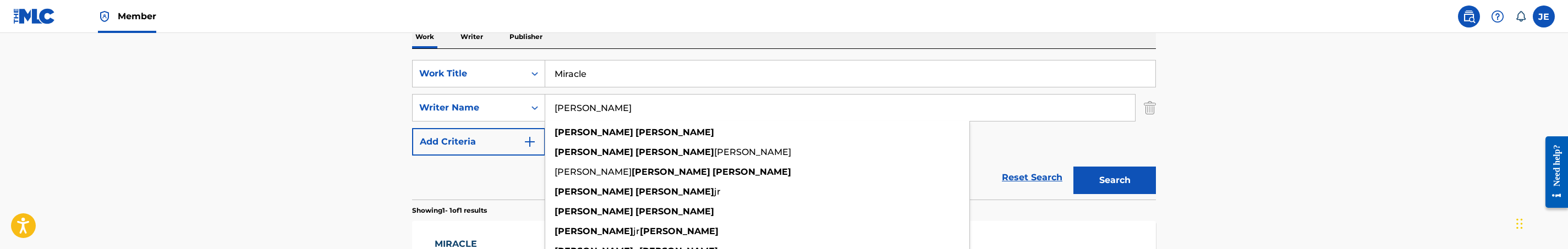
paste input "BBC Worship"
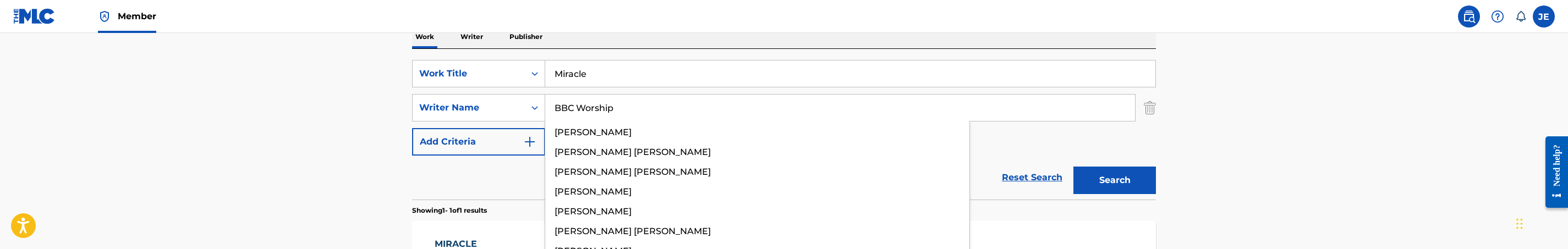
type input "BBC Worship"
click at [1073, 167] on button "Search" at bounding box center [1115, 180] width 83 height 27
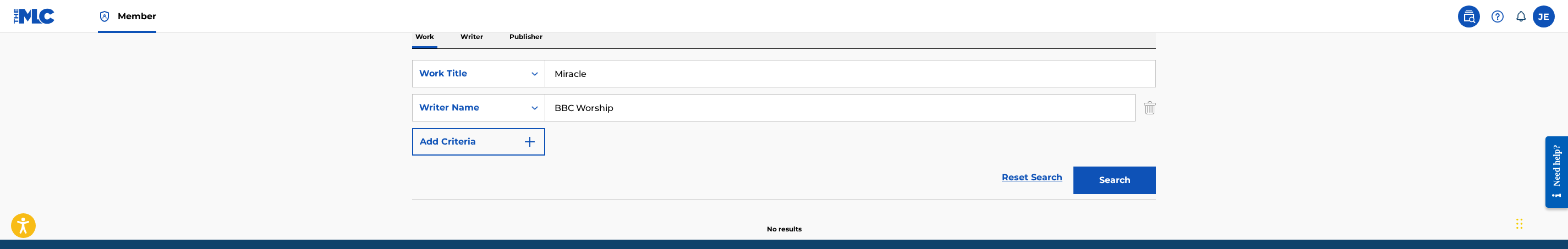
scroll to position [102, 0]
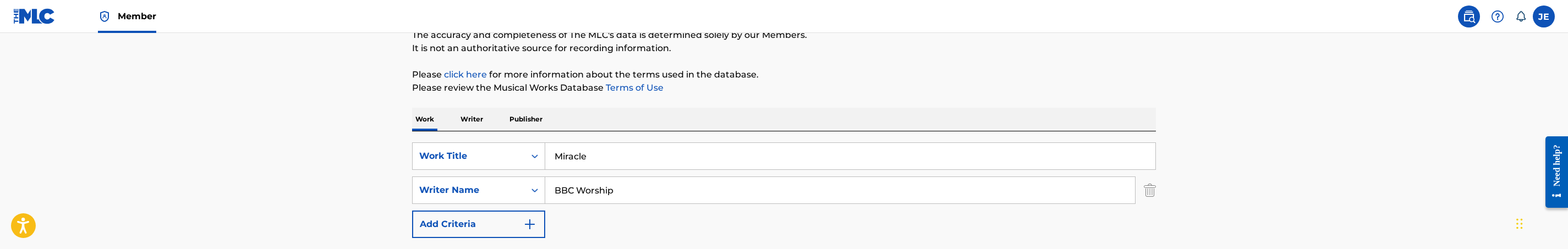
click at [604, 160] on input "Miracle" at bounding box center [850, 156] width 610 height 26
paste input "ake Your Name Great"
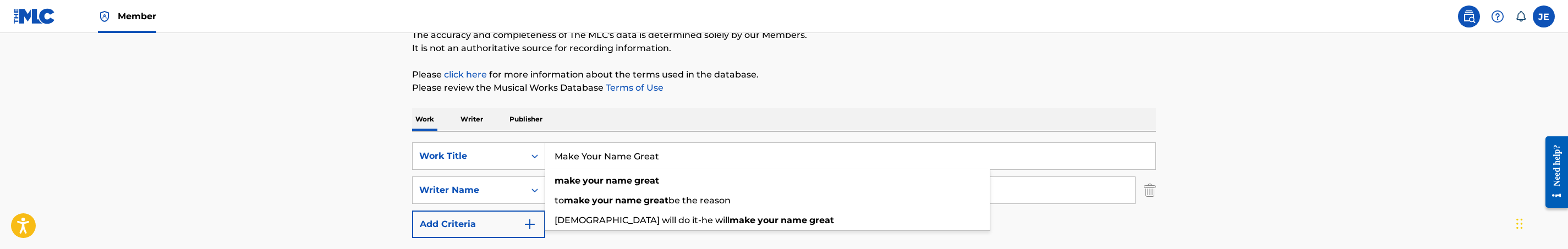
type input "Make Your Name Great"
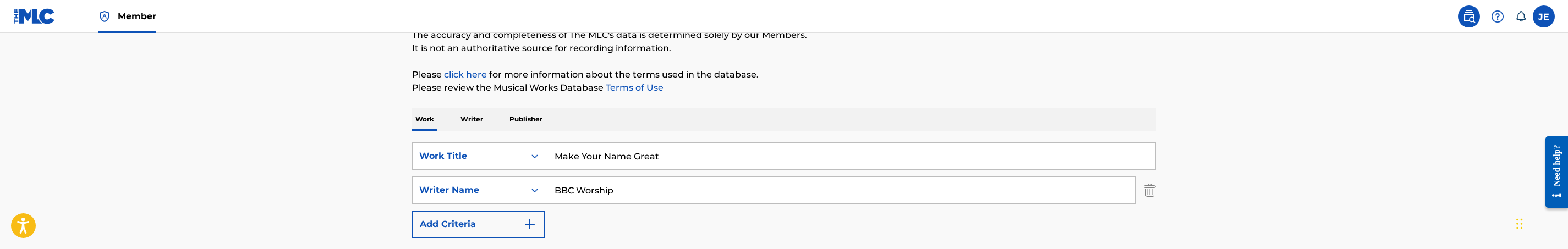
click at [659, 197] on input "BBC Worship" at bounding box center [840, 190] width 590 height 26
paste input "David G. Frazier"
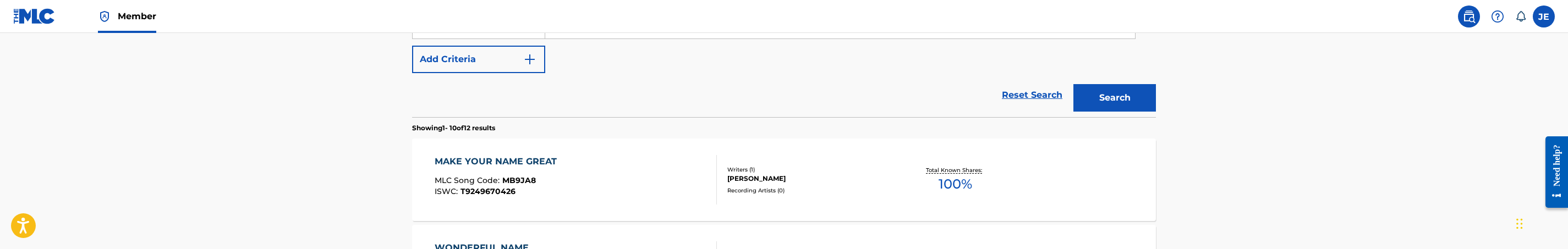
scroll to position [185, 0]
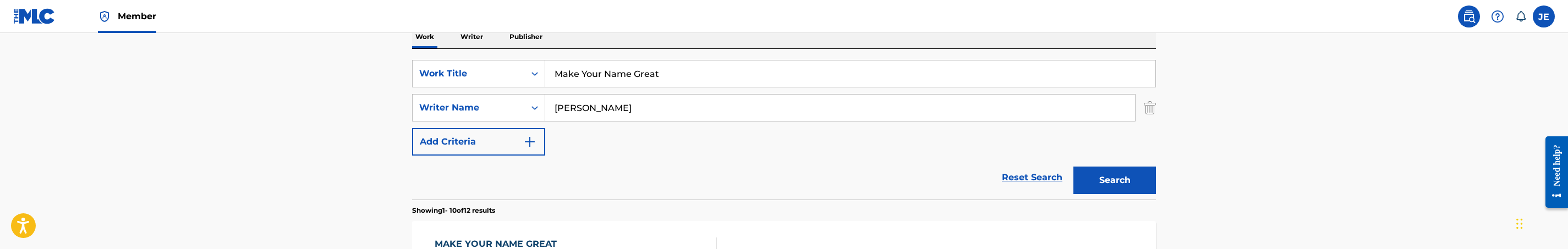
click at [650, 106] on input "David G. Frazier" at bounding box center [840, 107] width 590 height 26
paste input "Eric Waddell"
click at [1073, 167] on button "Search" at bounding box center [1115, 180] width 83 height 27
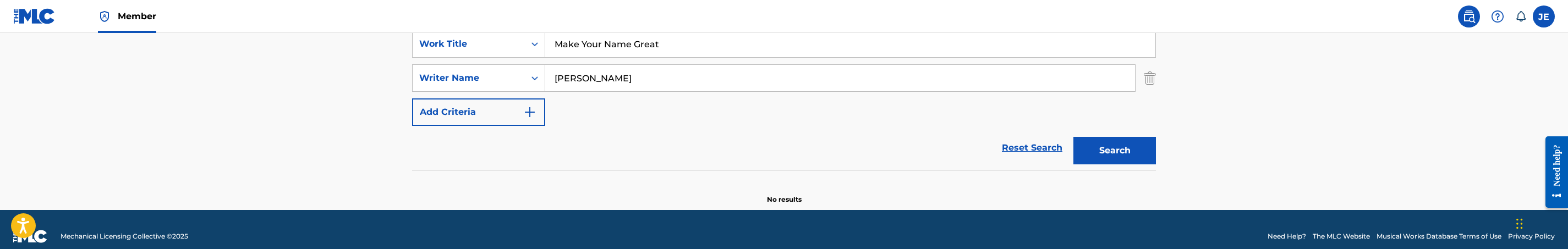
scroll to position [228, 0]
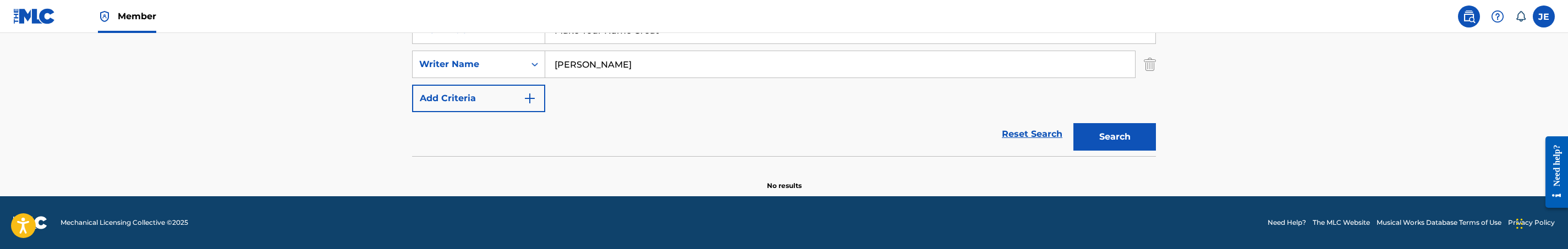
click at [735, 63] on input "Eric Waddell" at bounding box center [840, 64] width 590 height 26
paste input "David G. Frazier"
type input "David G. Frazier"
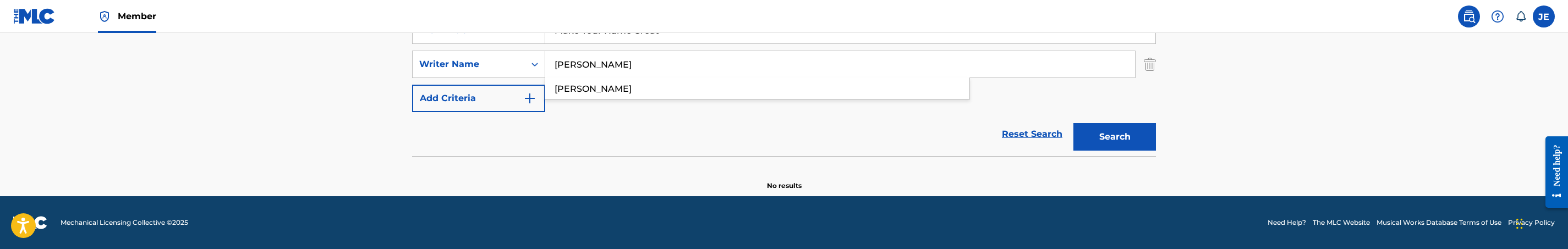
click at [1073, 123] on button "Search" at bounding box center [1115, 136] width 83 height 27
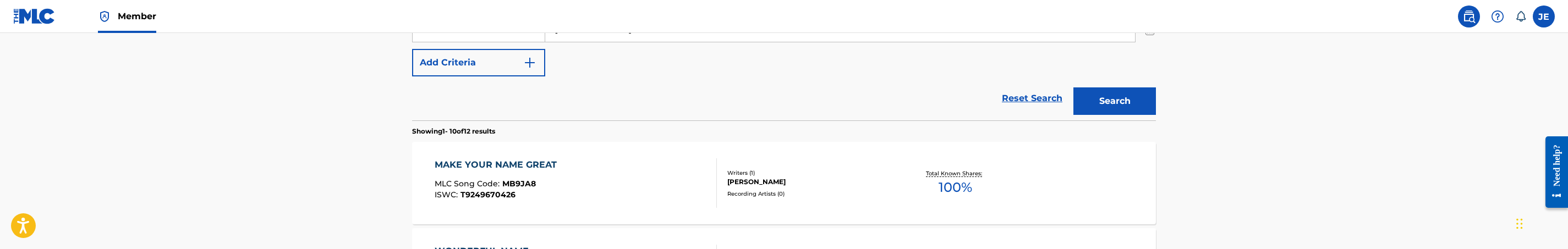
scroll to position [346, 0]
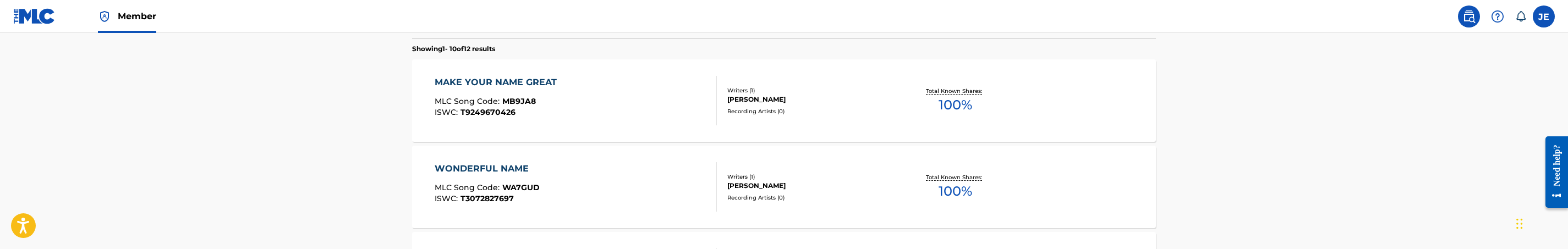
click at [621, 109] on div "MAKE YOUR NAME GREAT MLC Song Code : MB9JA8 ISWC : T9249670426" at bounding box center [576, 100] width 283 height 49
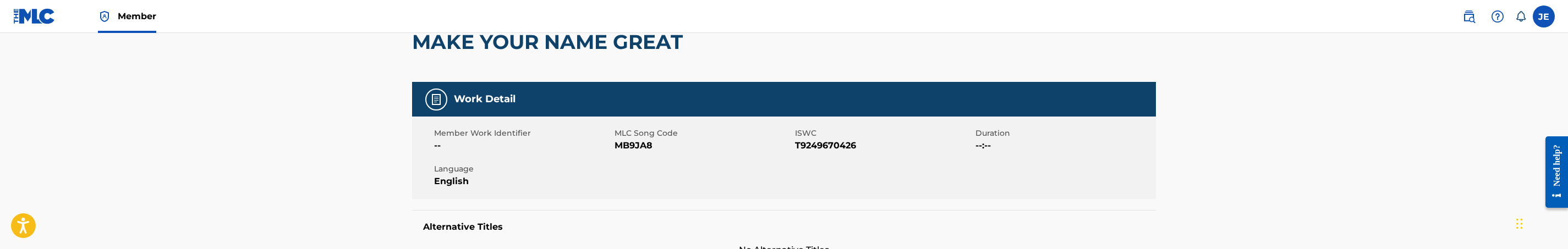
scroll to position [165, 0]
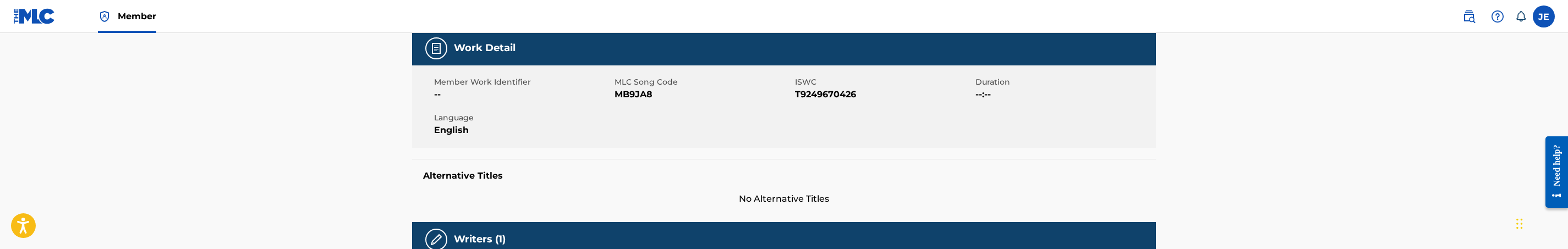
click at [634, 106] on div "Member Work Identifier -- MLC Song Code MB9JA8 ISWC T9249670426 Duration --:-- …" at bounding box center [784, 107] width 744 height 83
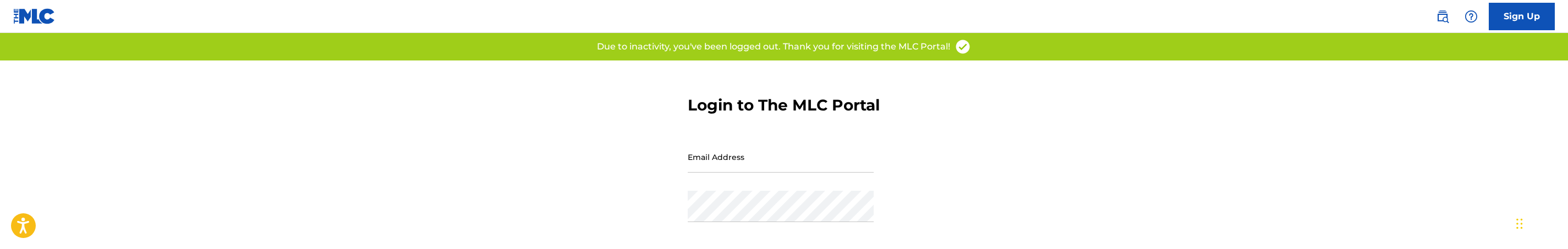
click at [825, 173] on input "Email Address" at bounding box center [781, 157] width 186 height 32
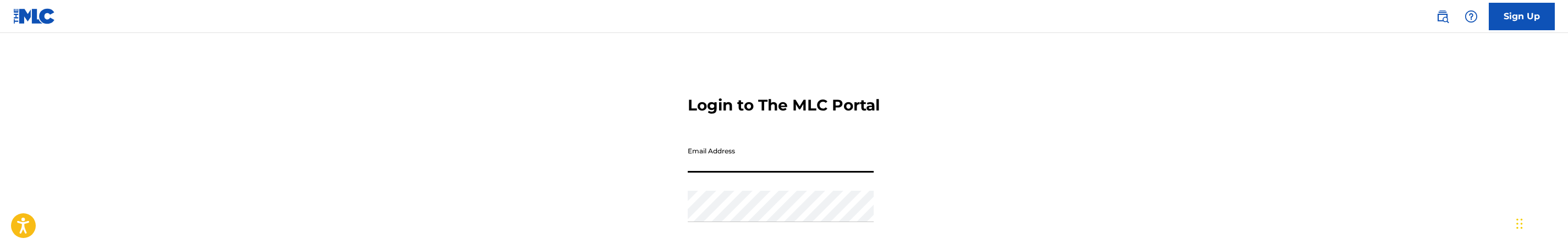
type input "[PERSON_NAME][EMAIL_ADDRESS][DOMAIN_NAME]"
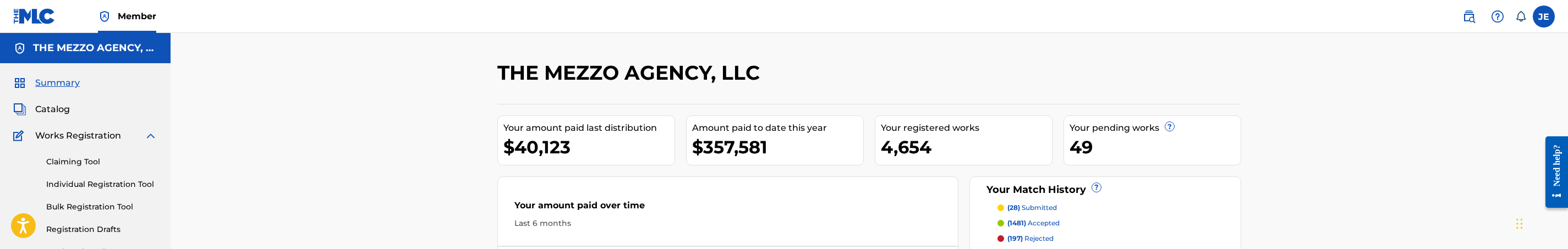
click at [381, 122] on div "THE MEZZO AGENCY, LLC Your amount paid last distribution $40,123 Amount paid to…" at bounding box center [869, 253] width 1398 height 440
click at [41, 110] on span "Catalog" at bounding box center [52, 110] width 35 height 13
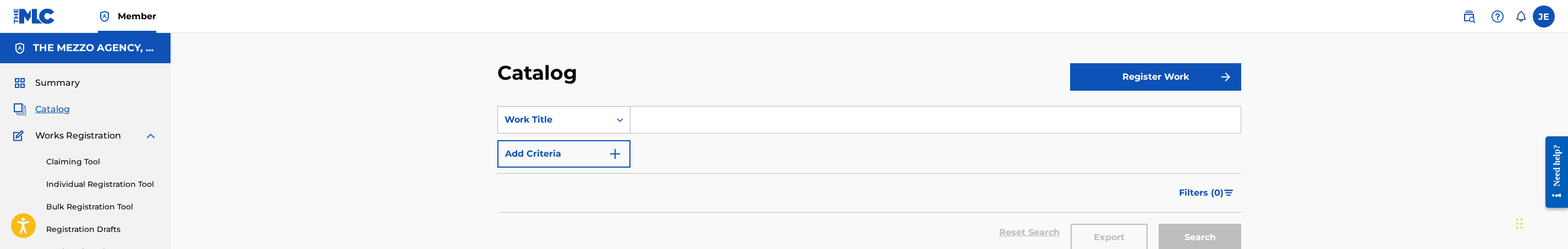
click at [618, 124] on div "Work Title" at bounding box center [564, 119] width 133 height 27
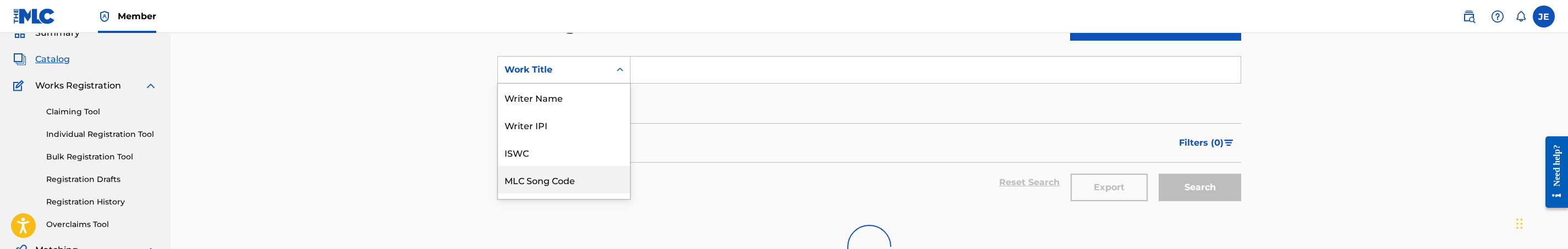
click at [558, 174] on div "MLC Song Code" at bounding box center [564, 180] width 132 height 27
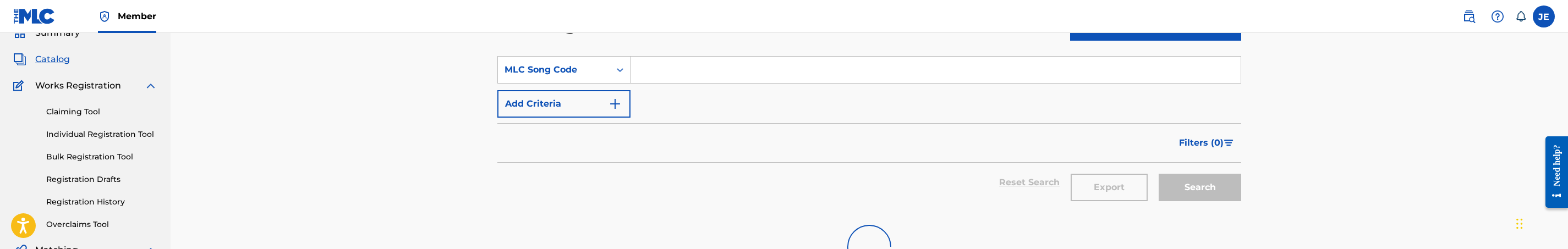
click at [662, 80] on input "Search Form" at bounding box center [936, 69] width 610 height 26
paste input "MB9JA8"
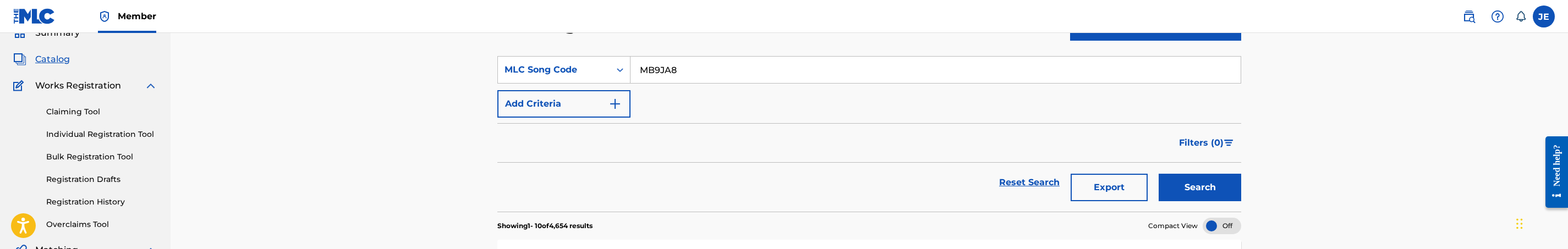
type input "MB9JA8"
click at [1192, 197] on button "Search" at bounding box center [1200, 188] width 83 height 27
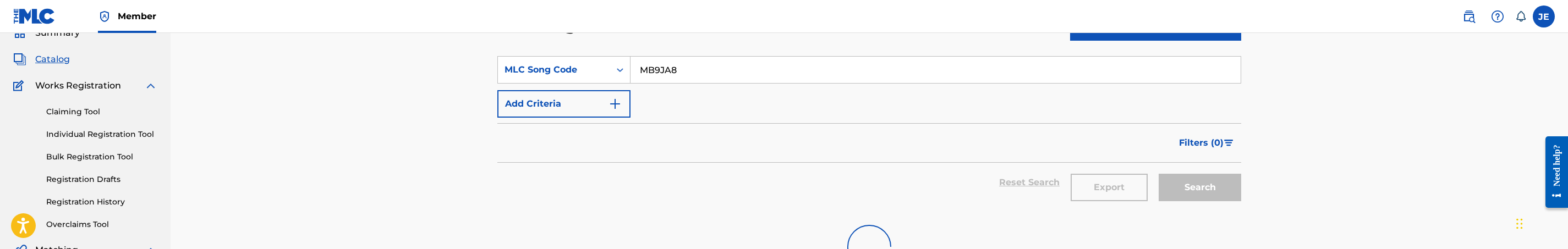
scroll to position [133, 0]
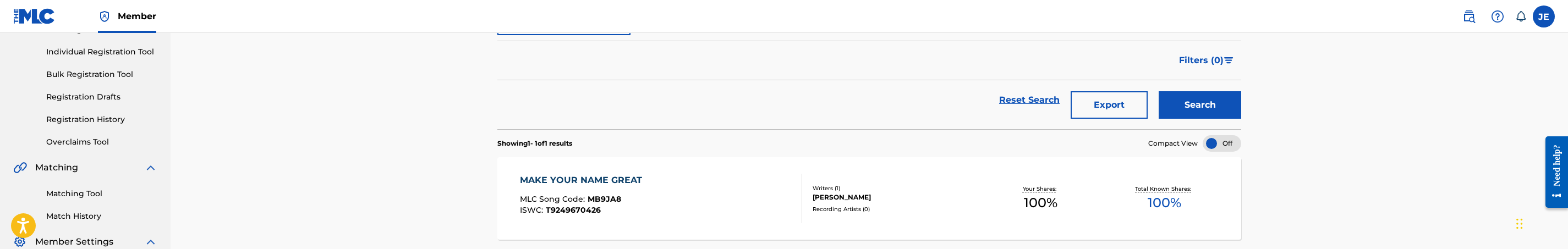
click at [773, 205] on div "MAKE YOUR NAME GREAT MLC Song Code : MB9JA8 ISWC : T9249670426" at bounding box center [661, 198] width 283 height 49
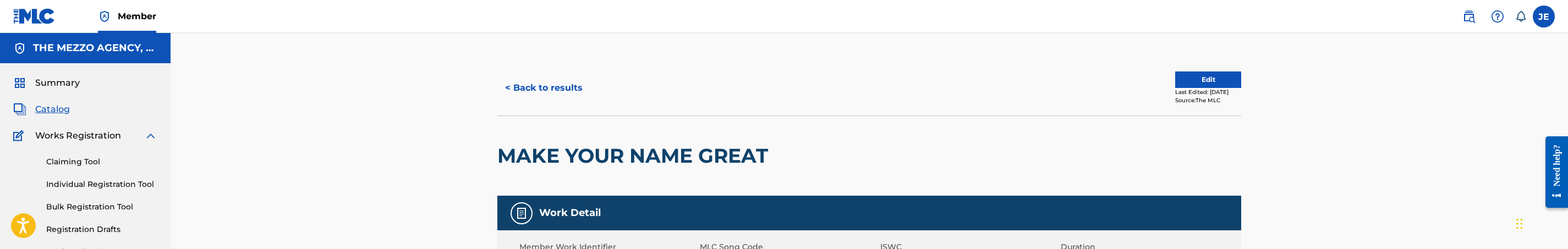
click at [1179, 89] on div "Last Edited: [DATE]" at bounding box center [1208, 93] width 66 height 9
click at [1179, 85] on button "Edit" at bounding box center [1208, 80] width 66 height 16
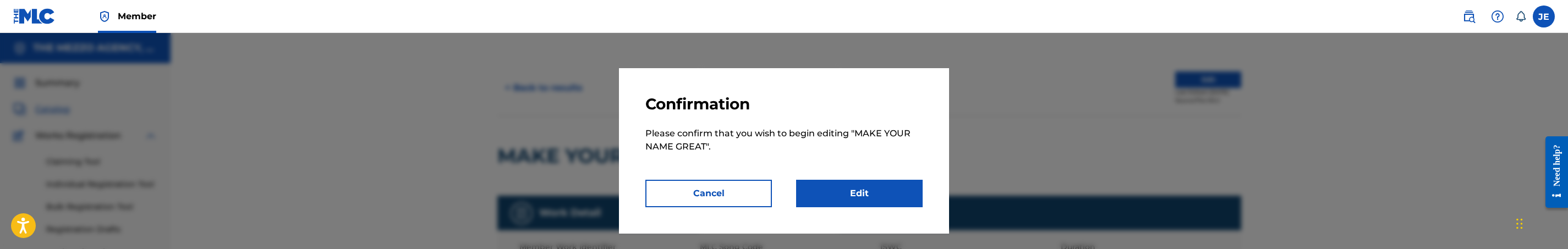
click at [841, 186] on link "Edit" at bounding box center [859, 194] width 127 height 27
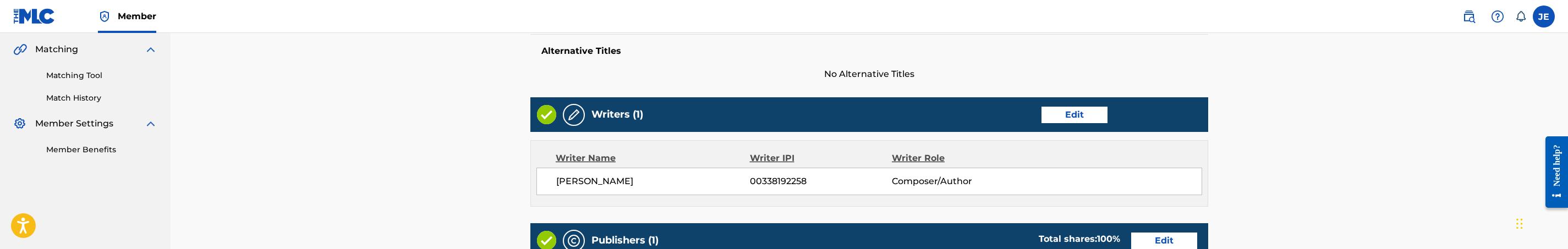
scroll to position [330, 0]
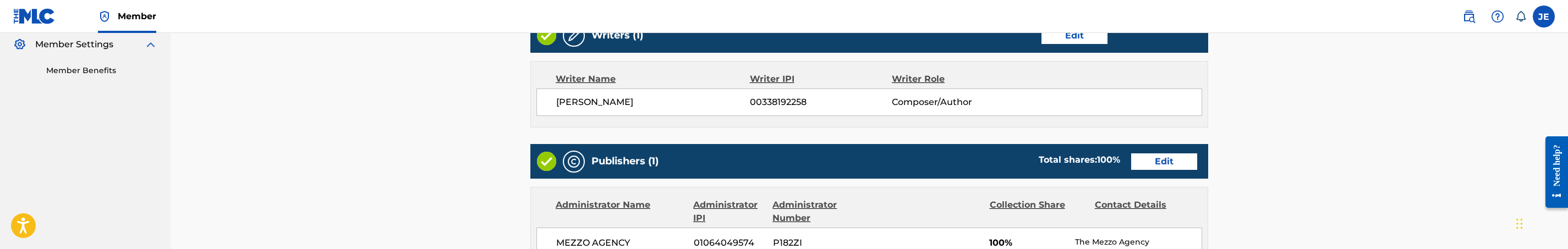
click at [1144, 164] on link "Edit" at bounding box center [1164, 161] width 66 height 16
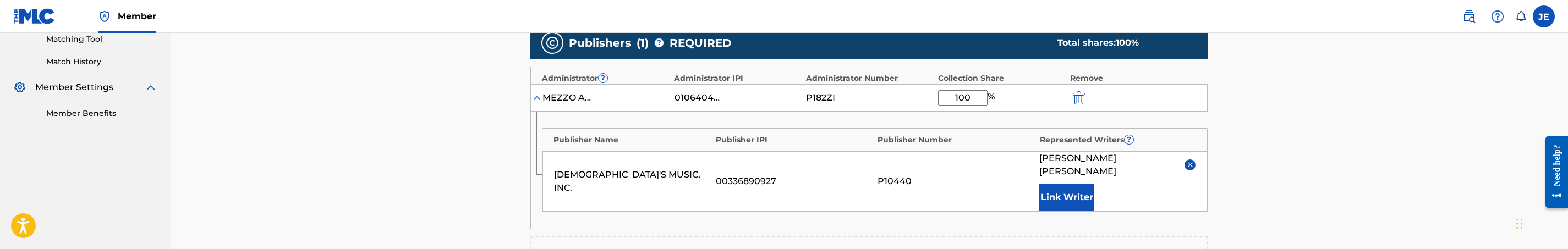
scroll to position [330, 0]
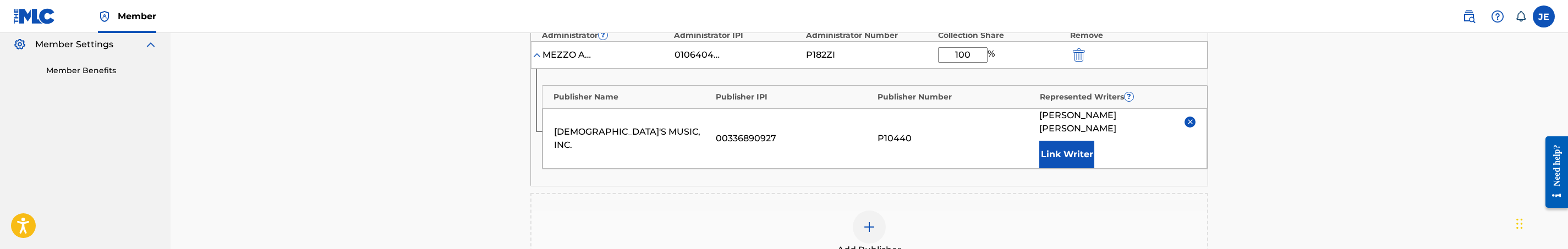
click at [1073, 53] on img "submit" at bounding box center [1079, 55] width 12 height 13
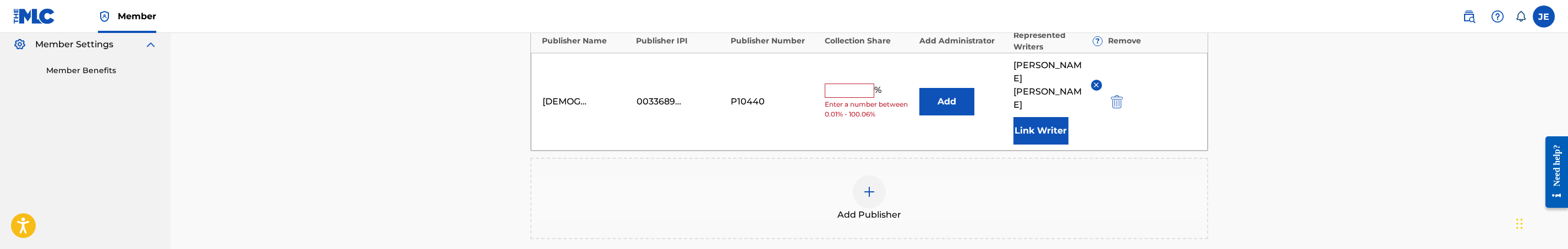
click at [1116, 95] on img "submit" at bounding box center [1117, 102] width 12 height 13
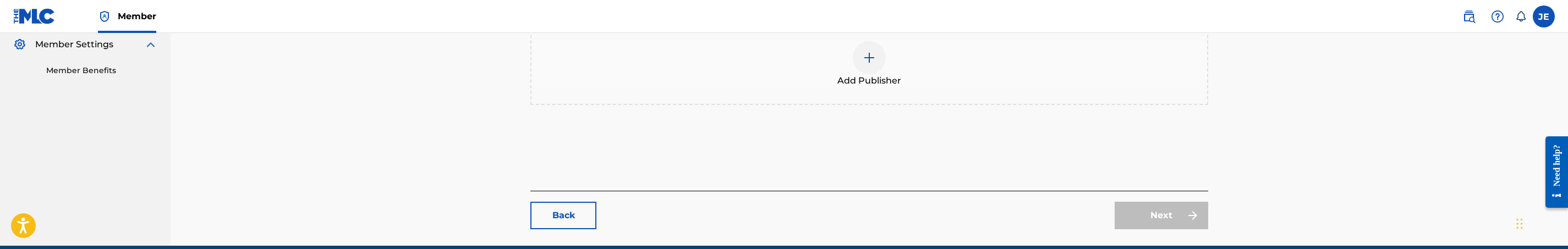
click at [872, 54] on img at bounding box center [869, 58] width 13 height 13
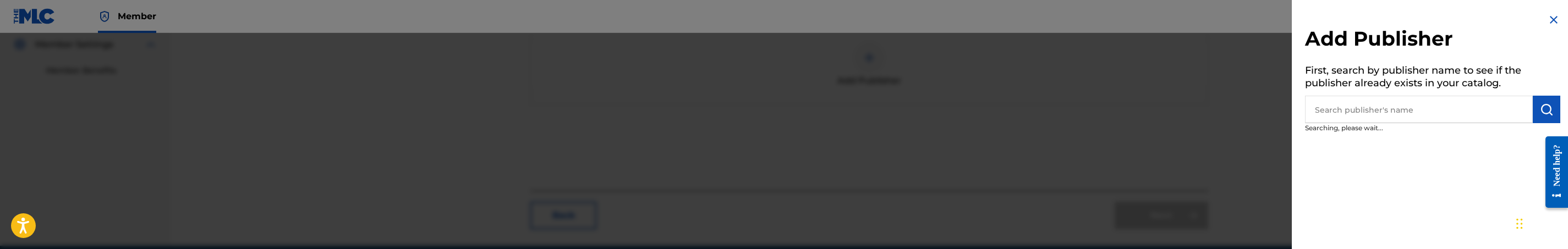
click at [1362, 100] on input "text" at bounding box center [1419, 109] width 228 height 27
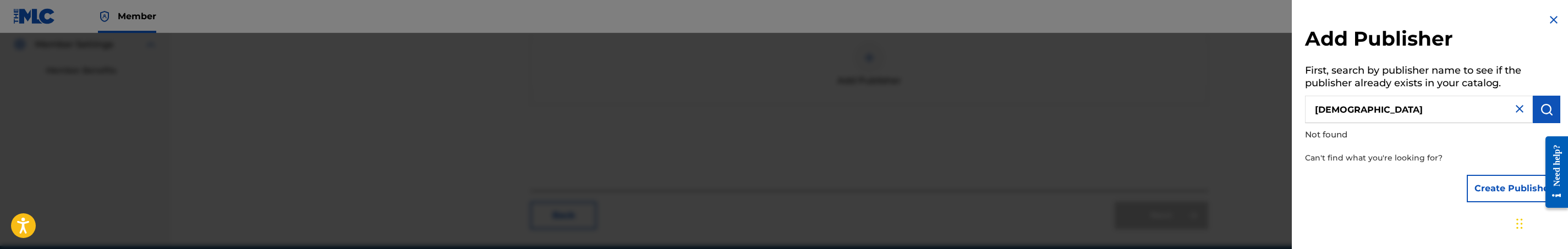
type input "[DEMOGRAPHIC_DATA]"
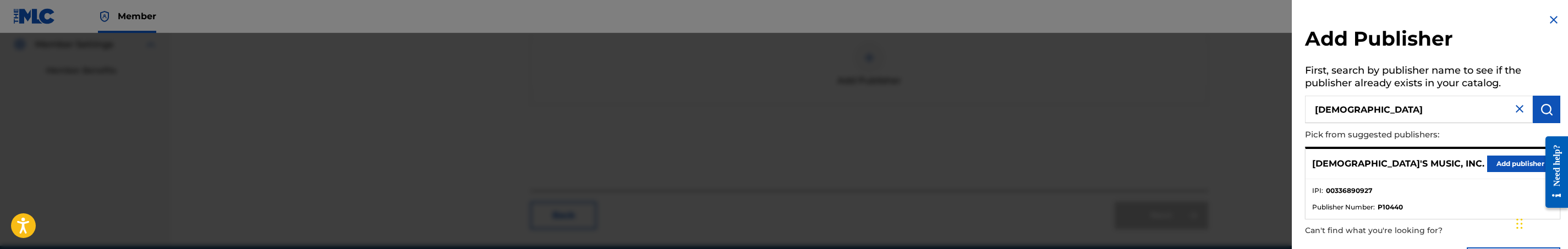
click at [1513, 159] on button "Add publisher" at bounding box center [1520, 164] width 66 height 16
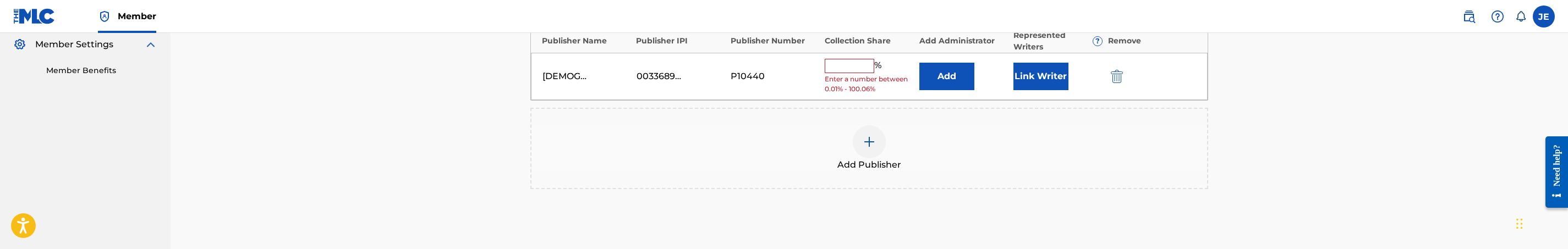
click at [929, 71] on button "Add" at bounding box center [947, 76] width 55 height 27
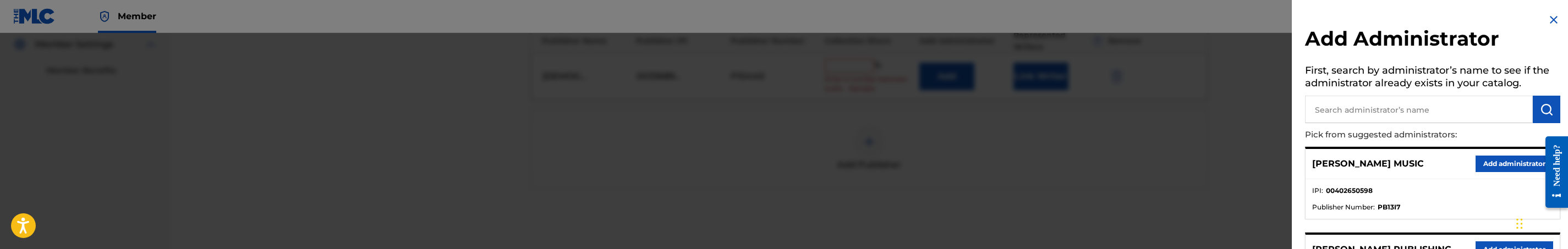
click at [1383, 107] on input "text" at bounding box center [1419, 109] width 228 height 27
type input "mezzo"
click at [1503, 159] on button "Add administrator" at bounding box center [1514, 164] width 77 height 16
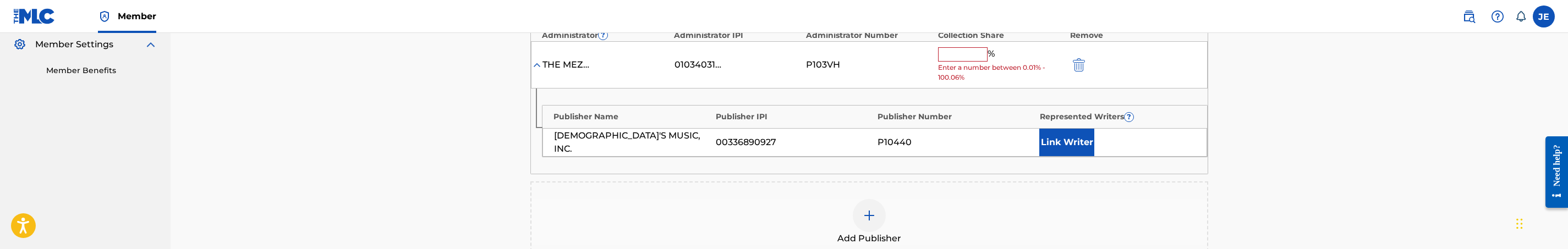
click at [1067, 139] on button "Link Writer" at bounding box center [1066, 142] width 55 height 27
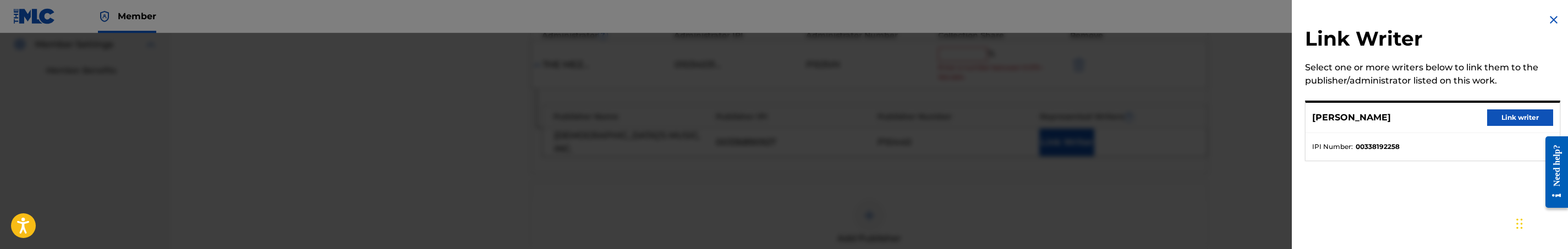
click at [1522, 119] on button "Link writer" at bounding box center [1520, 117] width 66 height 16
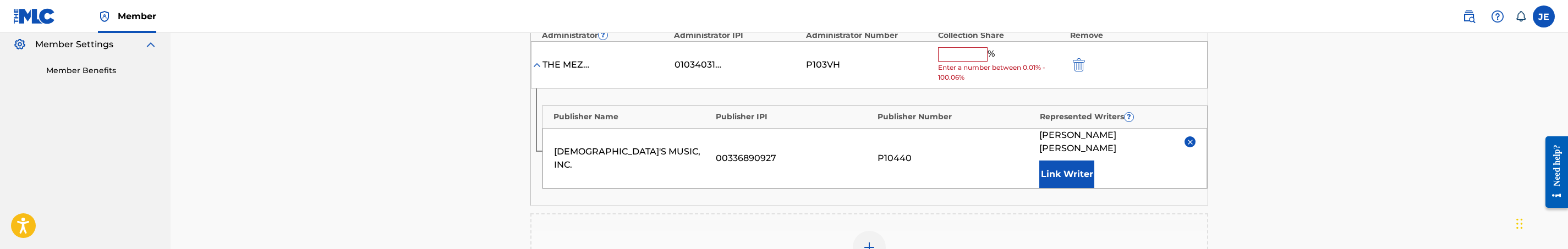
click at [959, 55] on input "text" at bounding box center [962, 55] width 49 height 15
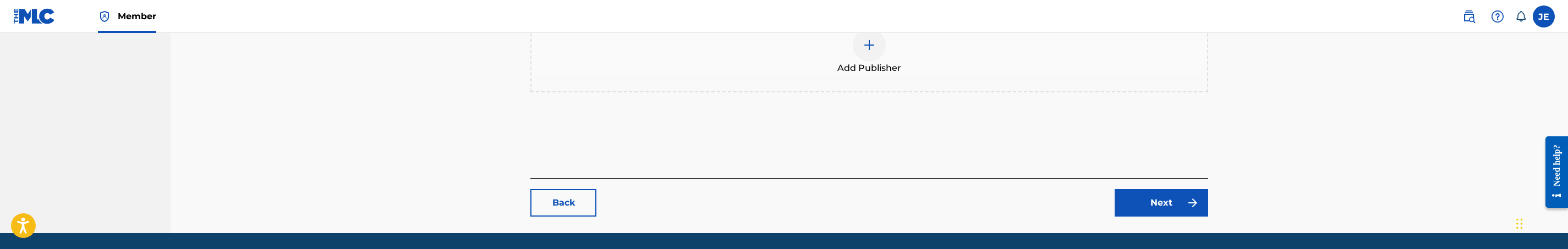
scroll to position [536, 0]
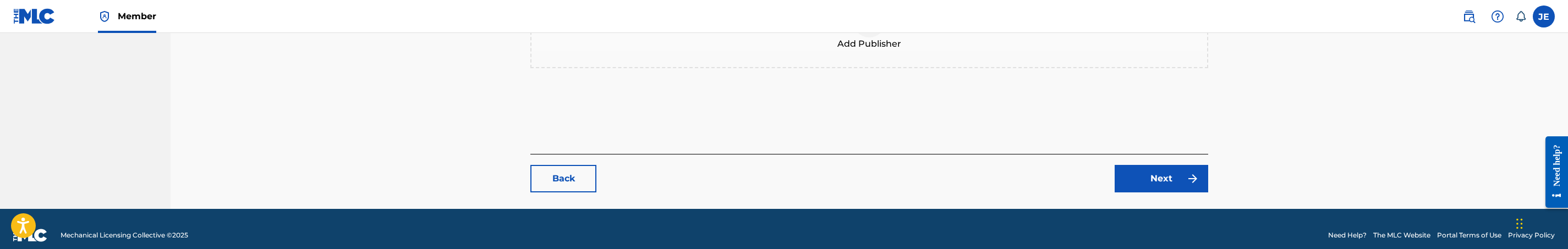
type input "100"
click at [1167, 165] on link "Next" at bounding box center [1161, 178] width 94 height 27
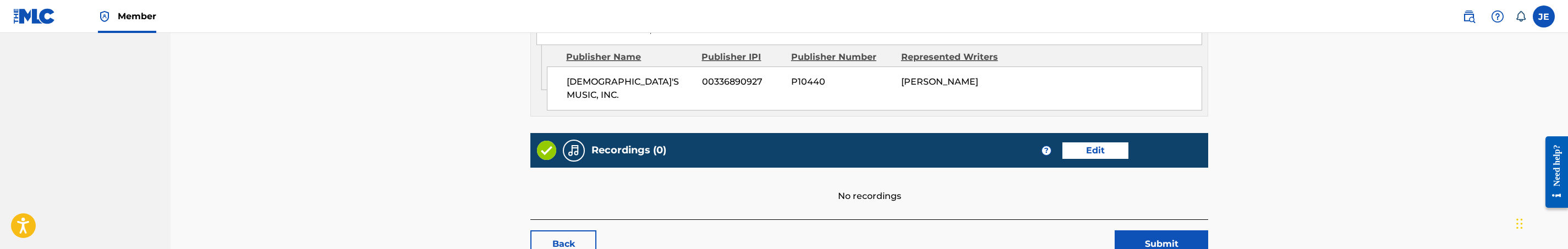
scroll to position [578, 0]
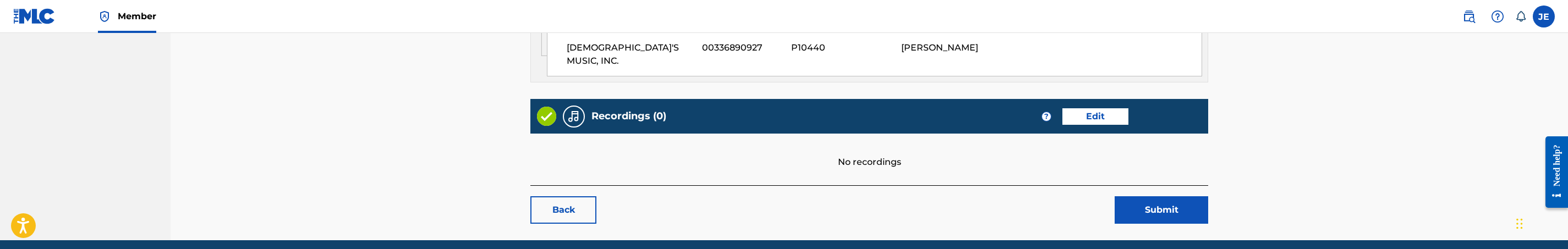
click at [1083, 108] on link "Edit" at bounding box center [1095, 116] width 66 height 16
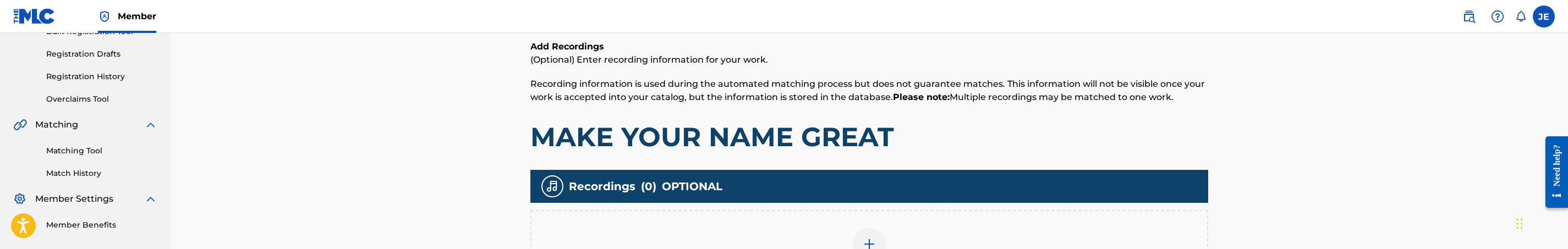
scroll to position [248, 0]
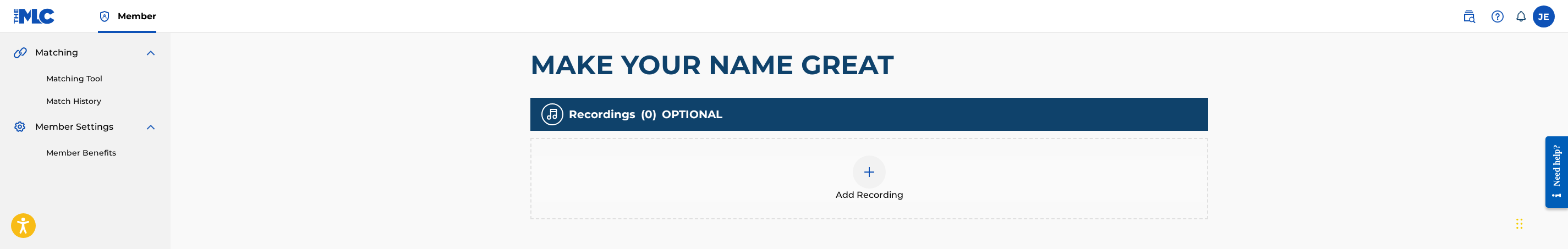
click at [873, 169] on img at bounding box center [869, 172] width 13 height 13
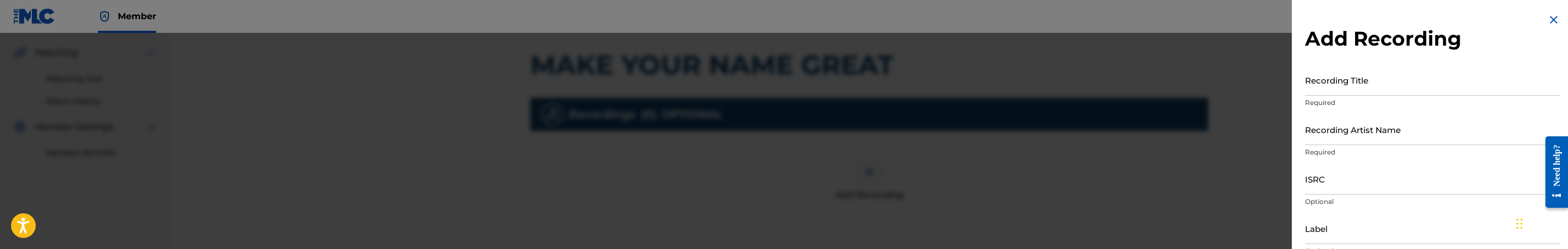
click at [1375, 89] on input "Recording Title" at bounding box center [1432, 80] width 255 height 32
paste input "Make Your Name Great by [PERSON_NAME], The Abundant Life Singers"
drag, startPoint x: 1402, startPoint y: 86, endPoint x: 1577, endPoint y: 103, distance: 175.8
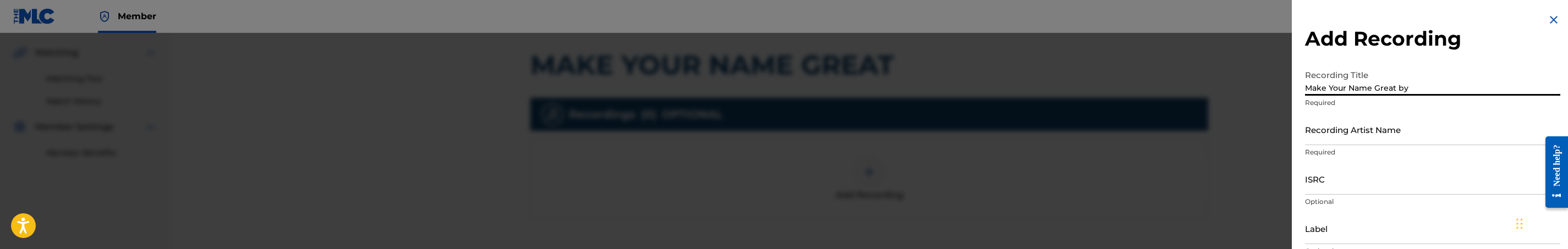
scroll to position [0, 0]
type input "Make Your Name Great"
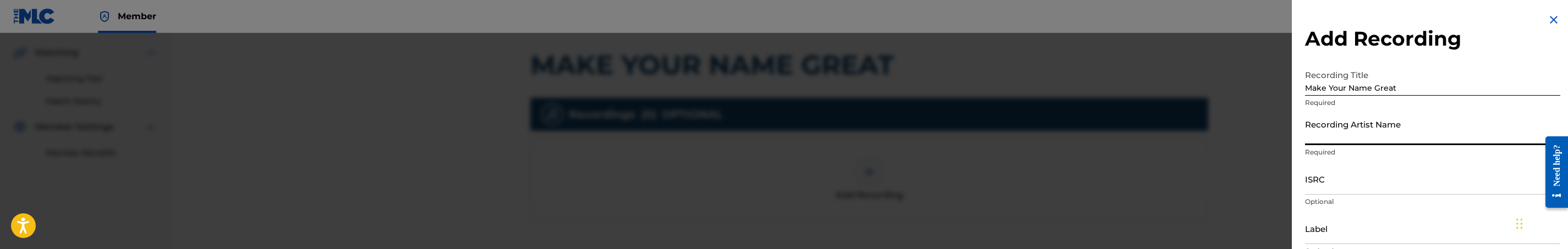
click at [1383, 135] on input "Recording Artist Name" at bounding box center [1432, 130] width 255 height 32
paste input "[PERSON_NAME], The Abundant Life Singers"
type input "[PERSON_NAME], The Abundant Life Singers"
click at [1376, 191] on input "ISRC" at bounding box center [1432, 179] width 255 height 32
paste input "QMGN31600002"
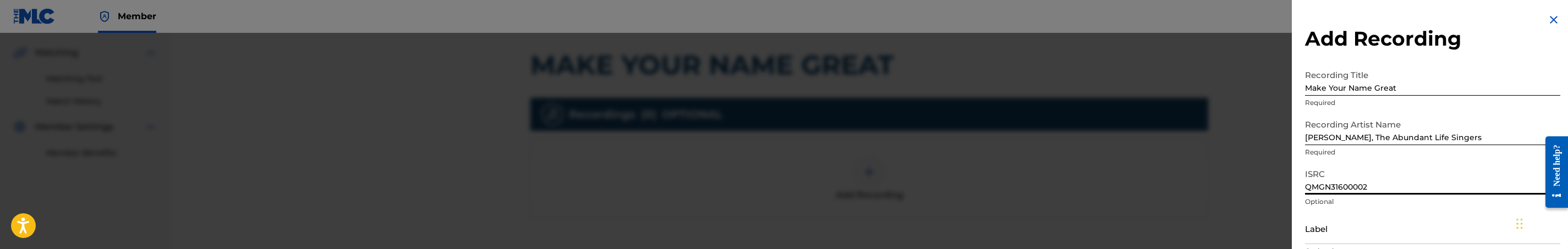
type input "QMGN31600002"
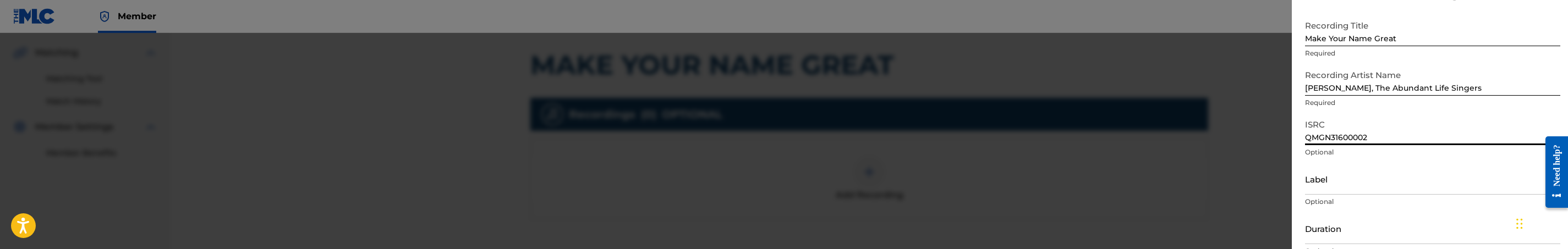
scroll to position [83, 0]
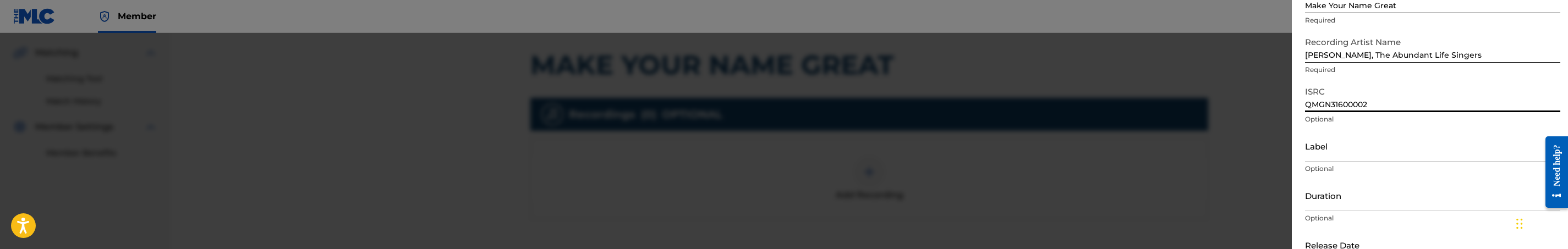
click at [1362, 152] on input "Label" at bounding box center [1432, 146] width 255 height 32
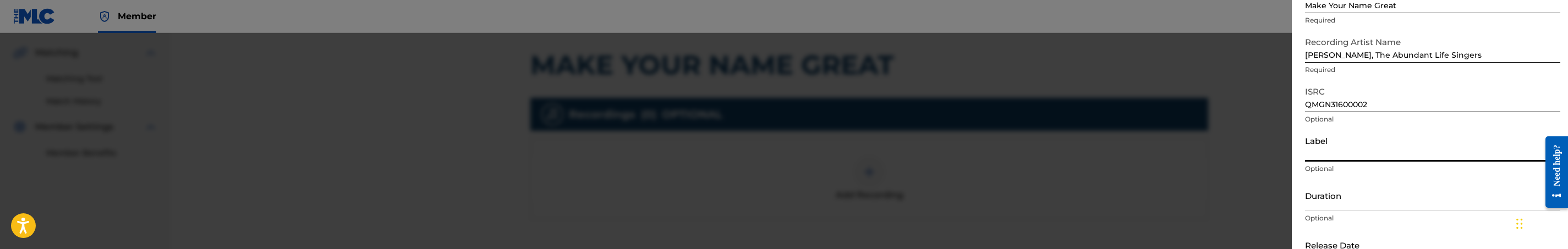
paste input "Daywind Records"
type input "Daywind Records"
click at [1362, 197] on input "Duration" at bounding box center [1432, 196] width 255 height 32
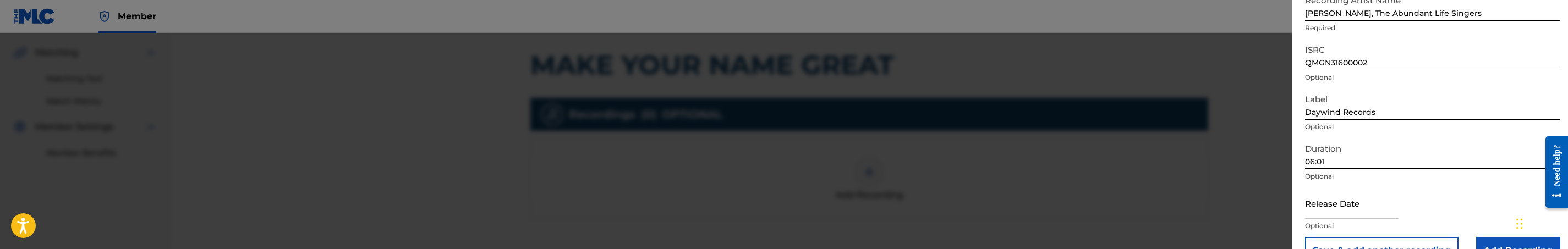
scroll to position [152, 0]
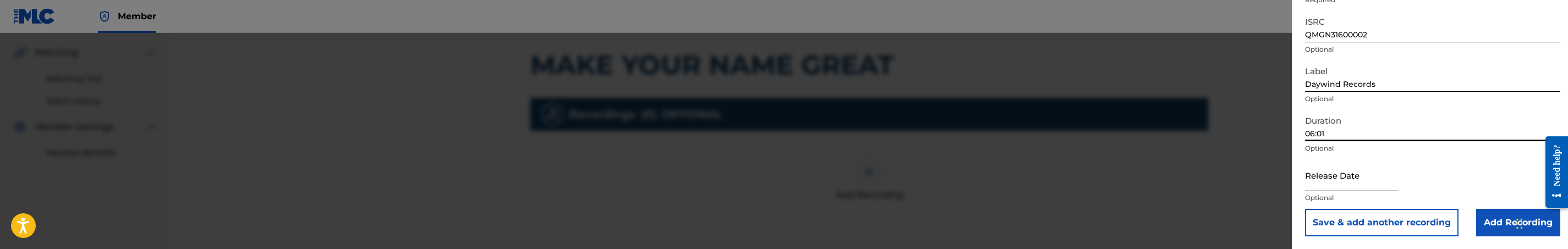
type input "06:01"
click at [1506, 219] on input "Add Recording" at bounding box center [1518, 222] width 84 height 27
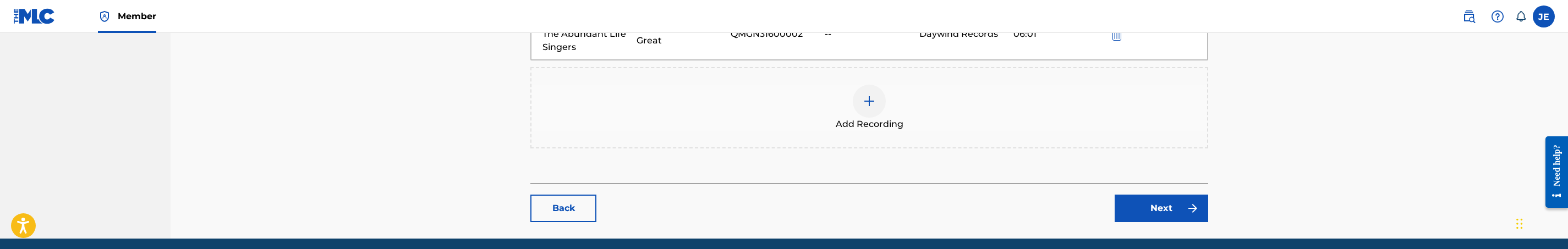
scroll to position [438, 0]
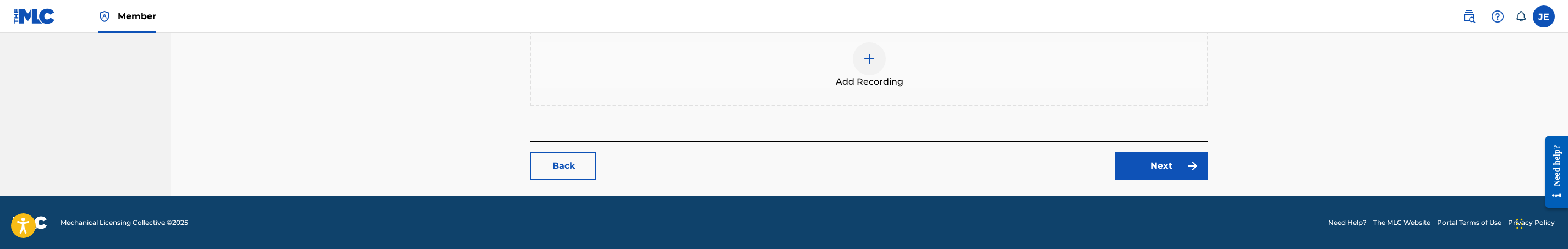
click at [1130, 163] on link "Next" at bounding box center [1161, 166] width 94 height 27
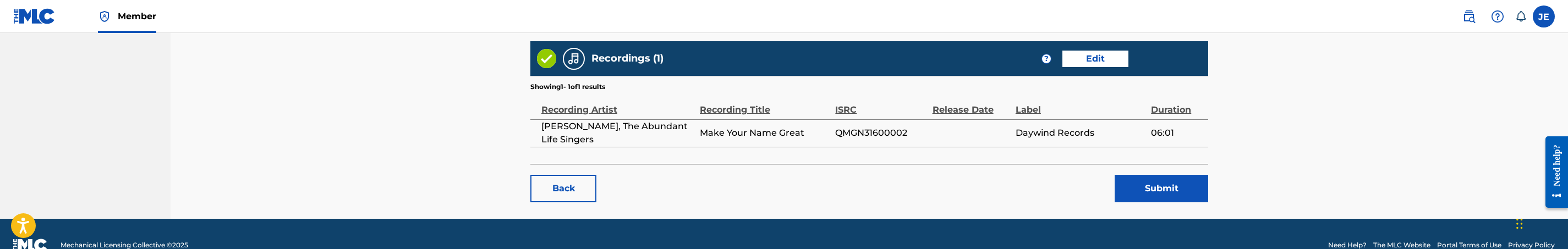
scroll to position [650, 0]
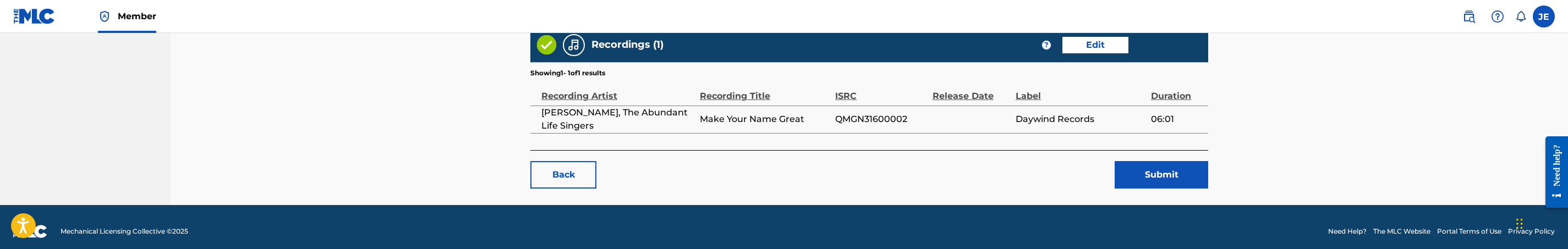
click at [1151, 163] on button "Submit" at bounding box center [1161, 175] width 94 height 27
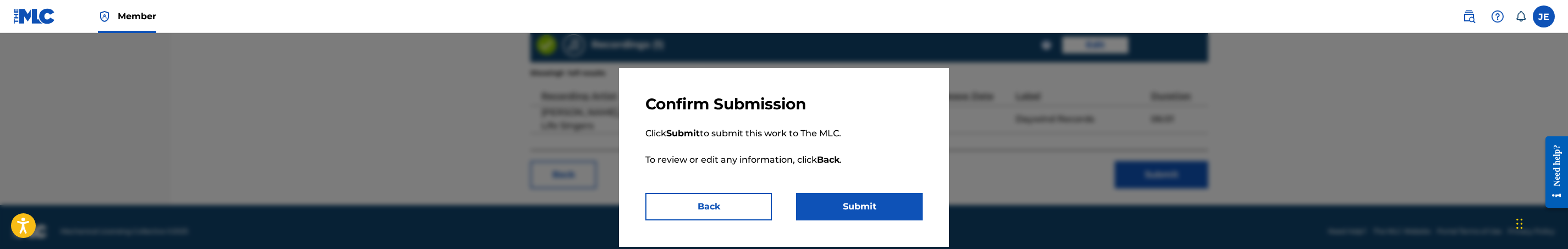
click at [864, 207] on button "Submit" at bounding box center [859, 206] width 127 height 27
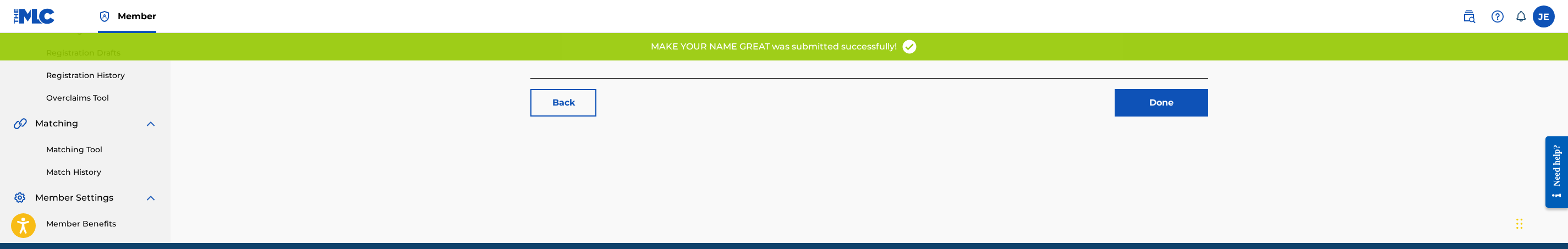
scroll to position [223, 0]
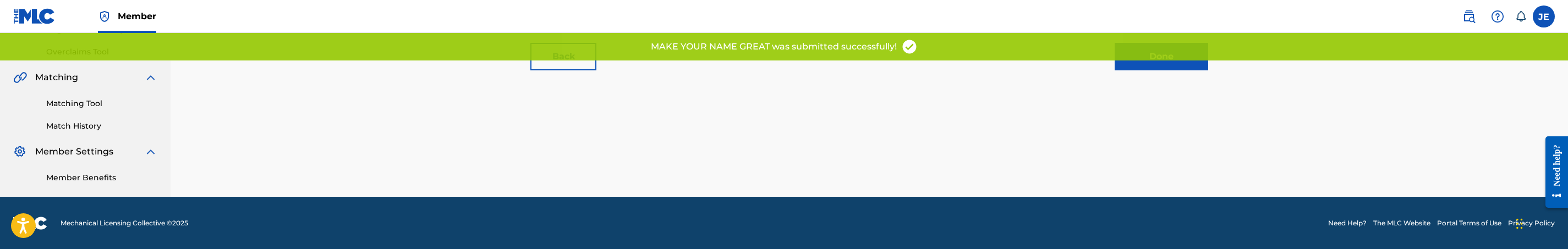
click at [91, 108] on link "Matching Tool" at bounding box center [102, 103] width 111 height 12
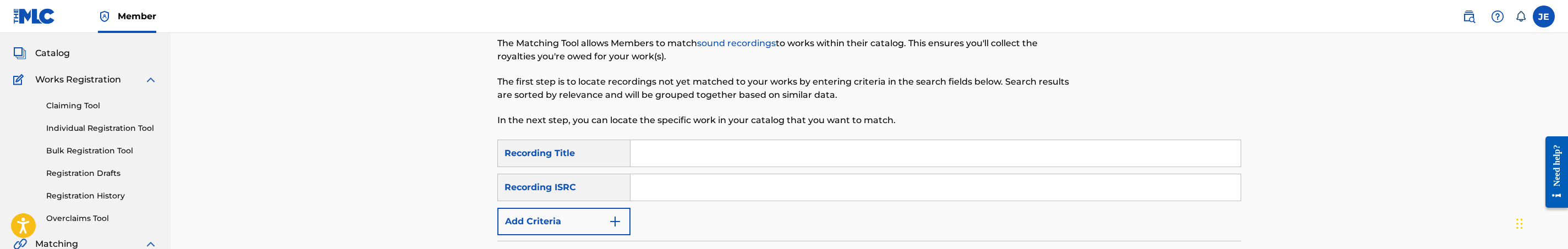
scroll to position [83, 0]
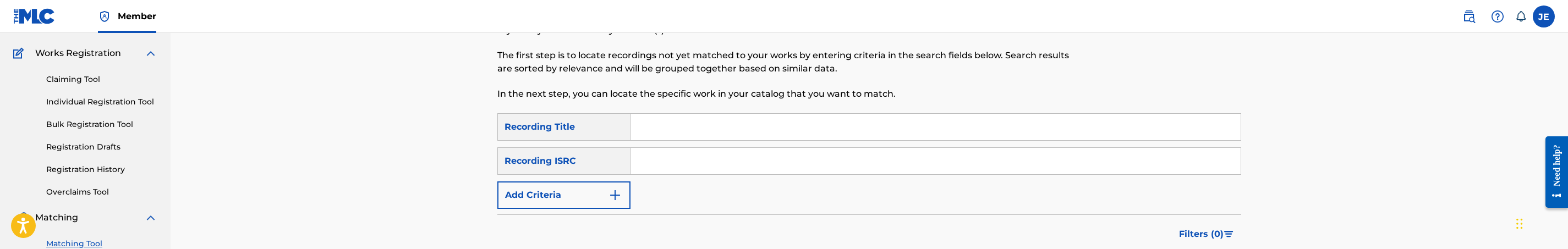
click at [673, 167] on input "Search Form" at bounding box center [936, 161] width 610 height 26
paste input "QMGN31600002"
type input "QMGN31600002"
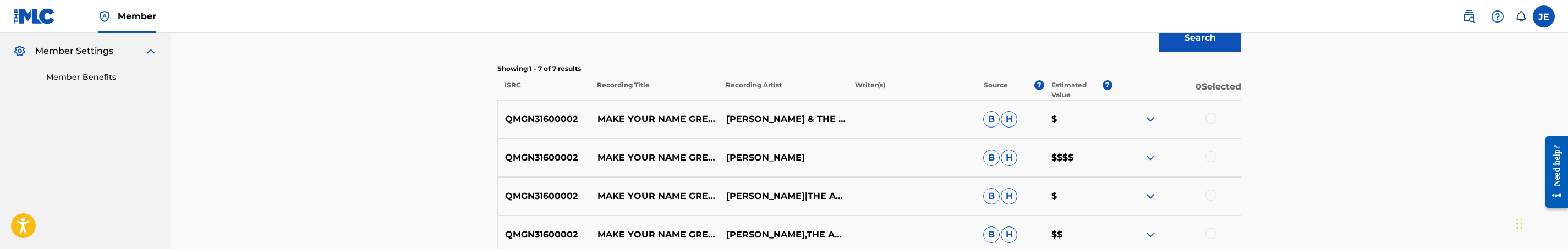
scroll to position [330, 0]
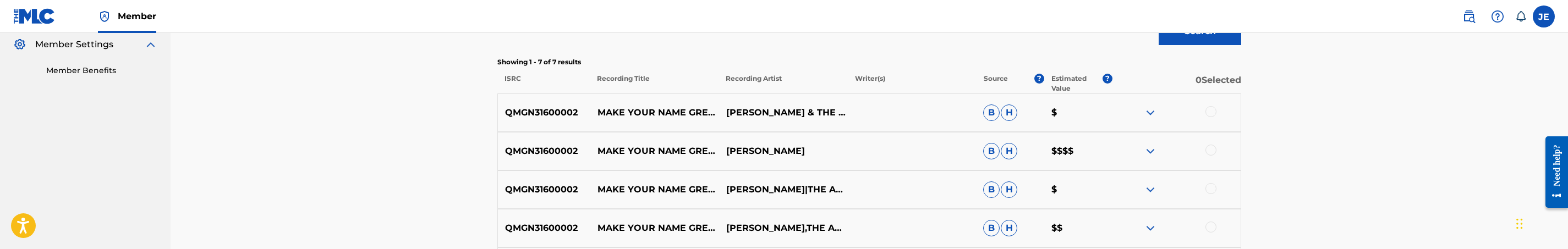
click at [1210, 113] on div at bounding box center [1211, 111] width 11 height 11
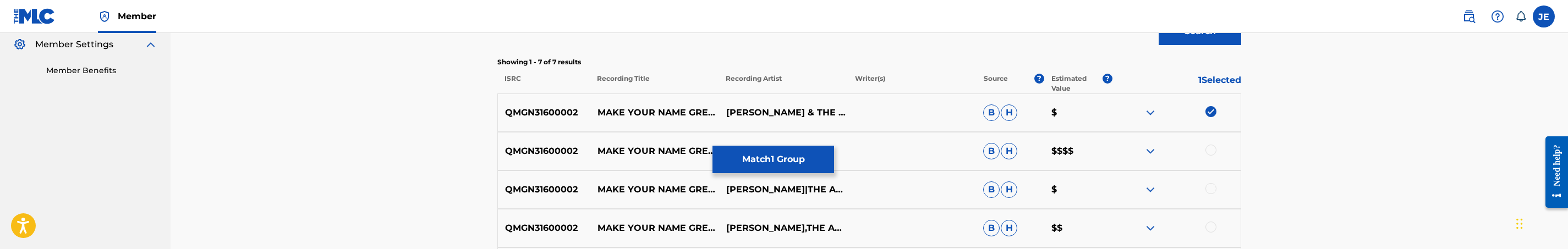
click at [1207, 151] on div at bounding box center [1211, 150] width 11 height 11
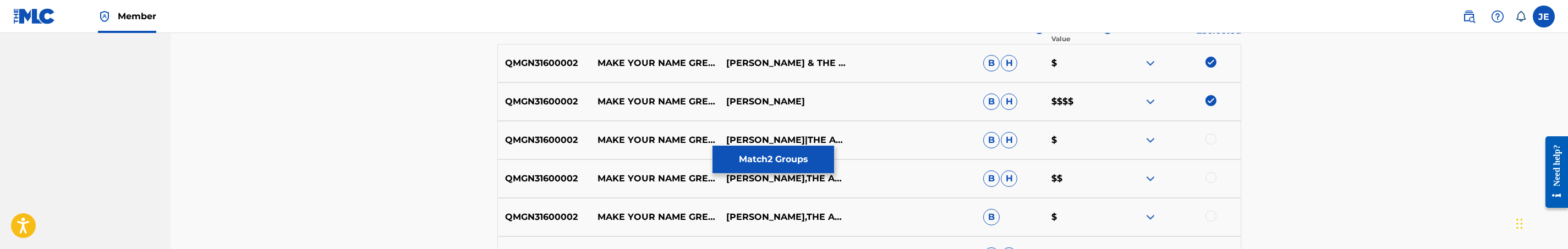
scroll to position [413, 0]
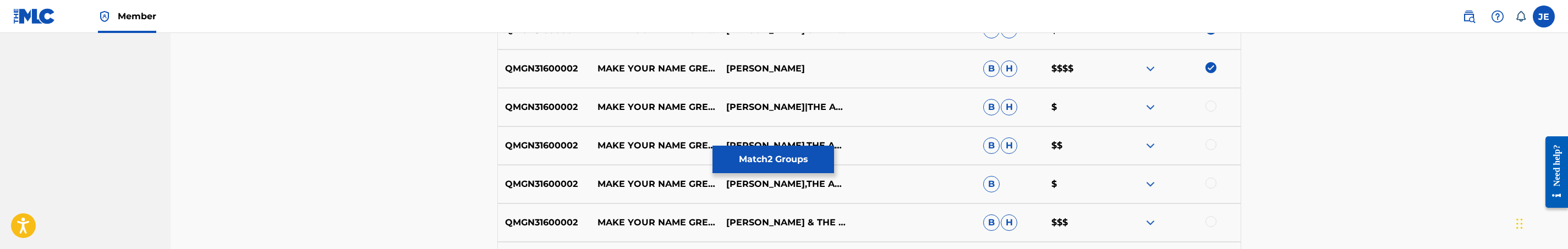
click at [1209, 106] on div at bounding box center [1211, 106] width 11 height 11
click at [1213, 142] on div at bounding box center [1211, 145] width 11 height 11
click at [1211, 180] on div at bounding box center [1211, 183] width 11 height 11
click at [1210, 220] on div at bounding box center [1211, 222] width 11 height 11
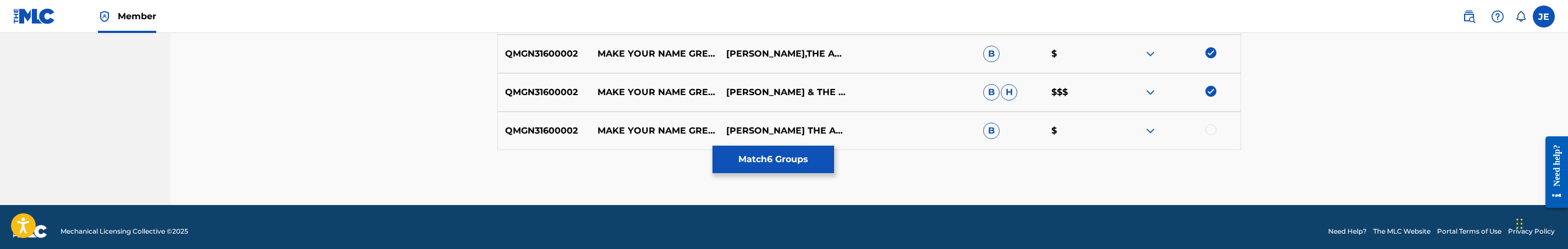
scroll to position [552, 0]
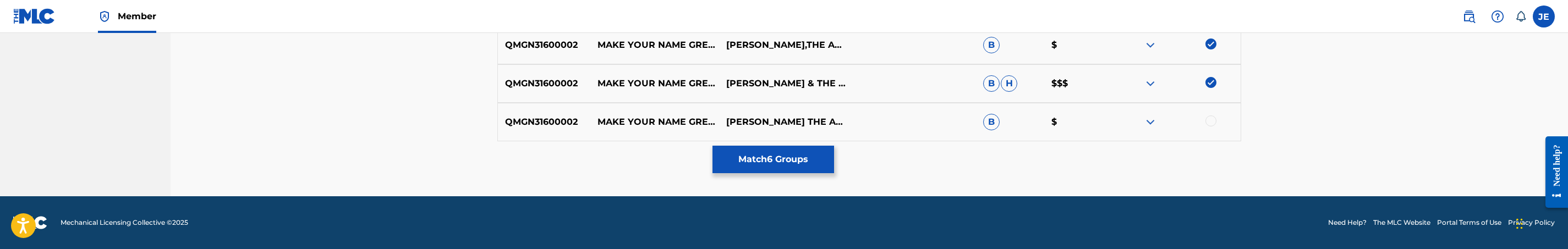
click at [1210, 126] on div at bounding box center [1211, 121] width 11 height 11
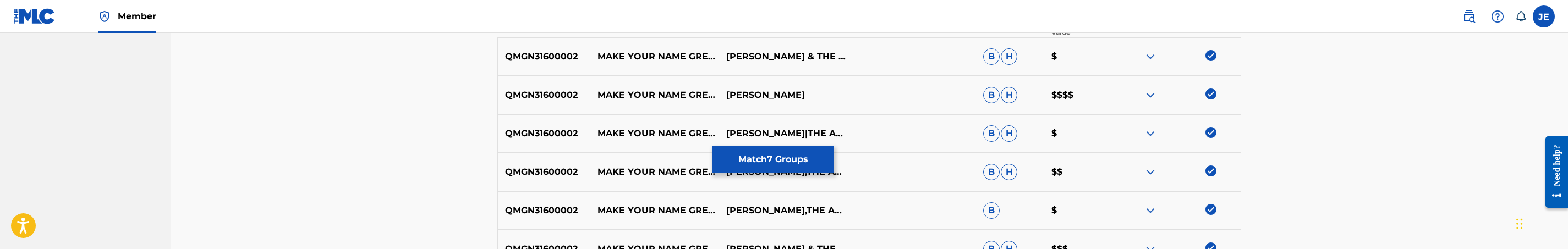
scroll to position [304, 0]
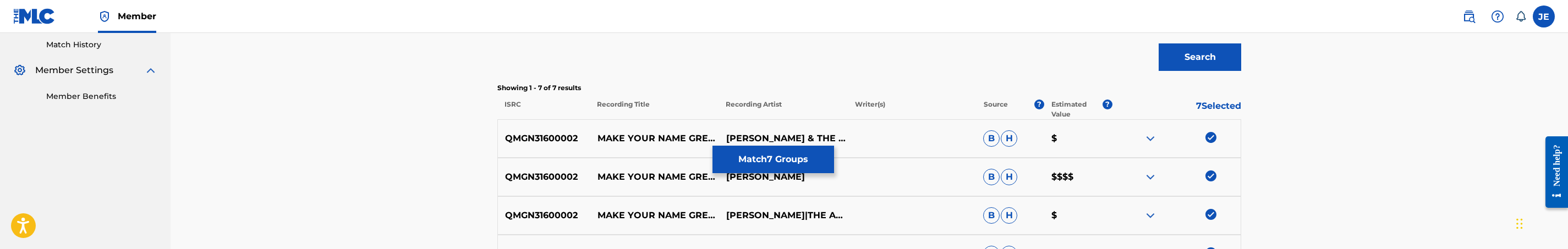
click at [786, 160] on button "Match 7 Groups" at bounding box center [773, 160] width 122 height 27
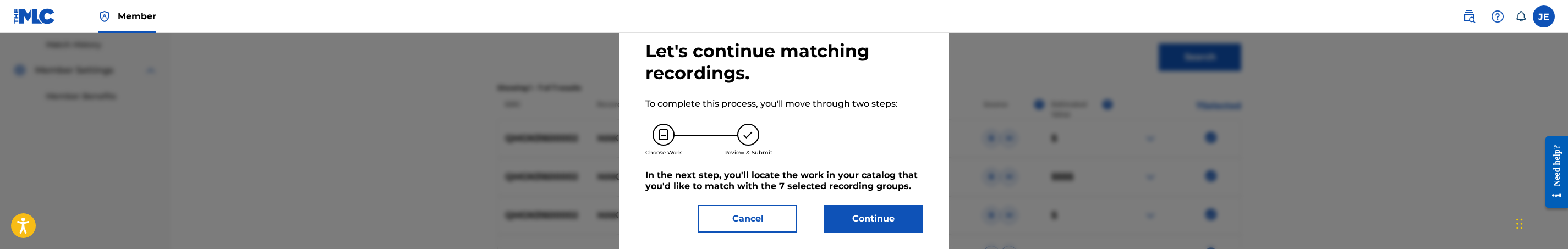
scroll to position [65, 0]
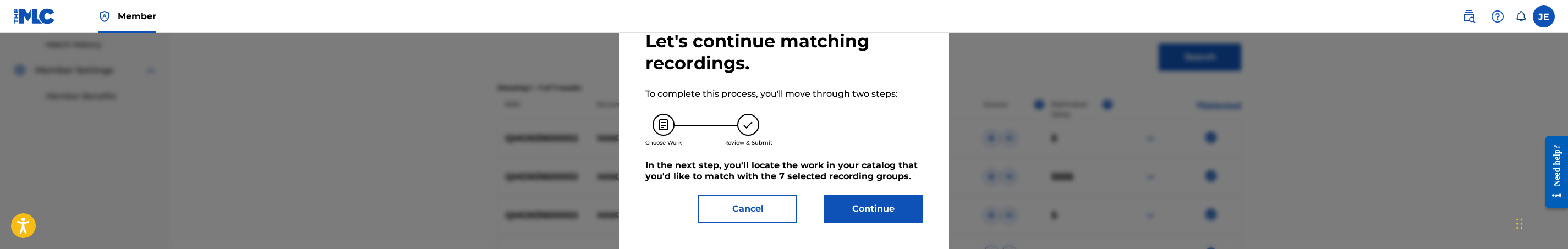
click at [887, 206] on button "Continue" at bounding box center [873, 209] width 99 height 27
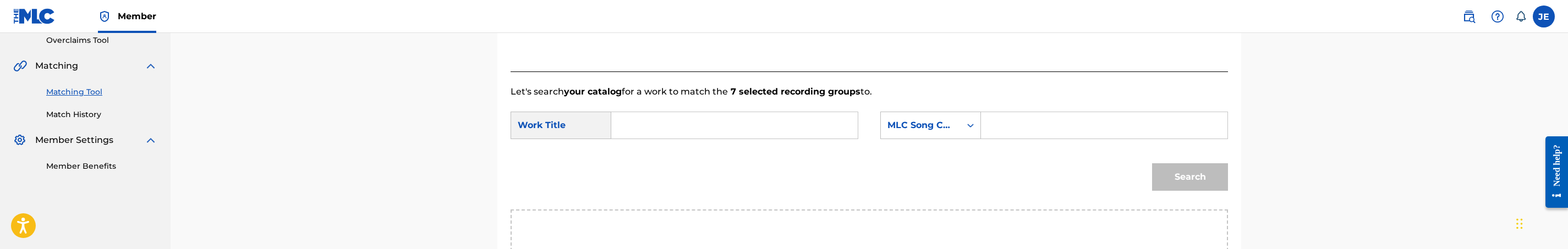
scroll to position [222, 0]
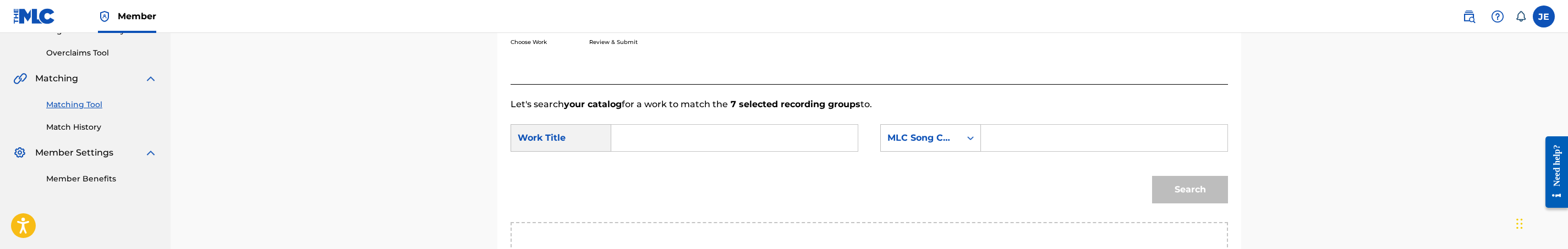
click at [678, 141] on input "Search Form" at bounding box center [735, 138] width 228 height 26
paste input "Make Your Name Great"
type input "Make Your Name Great"
click at [1062, 146] on input "Search Form" at bounding box center [1104, 138] width 228 height 26
paste input "MB9JA8"
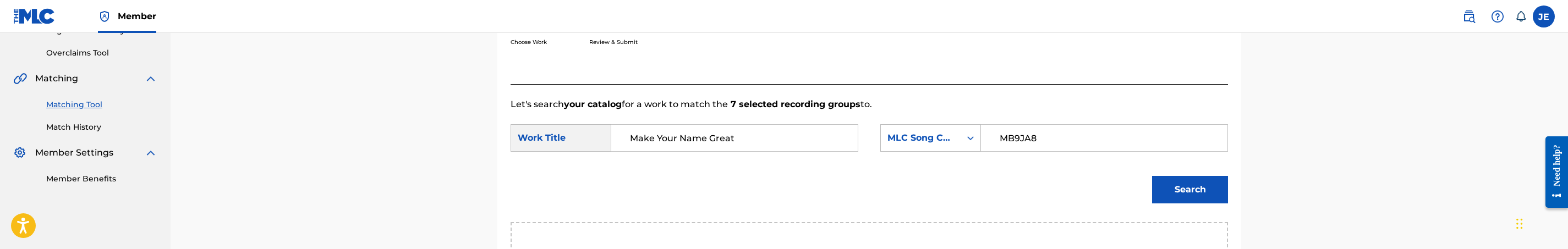
type input "MB9JA8"
click at [1191, 187] on button "Search" at bounding box center [1190, 189] width 76 height 27
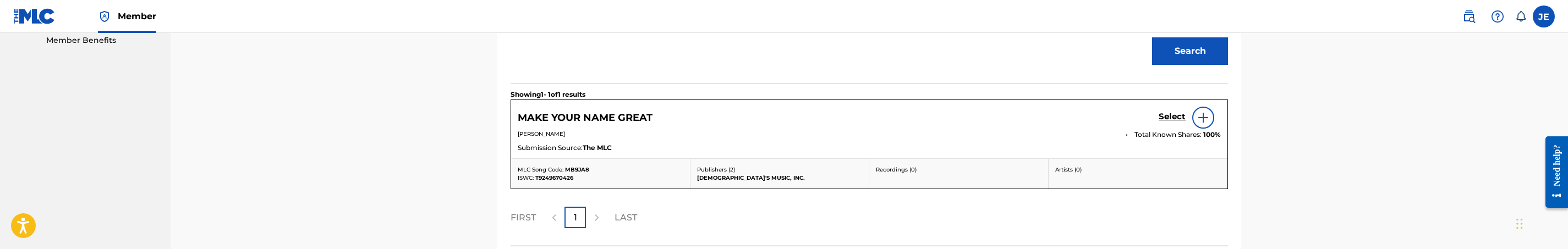
scroll to position [387, 0]
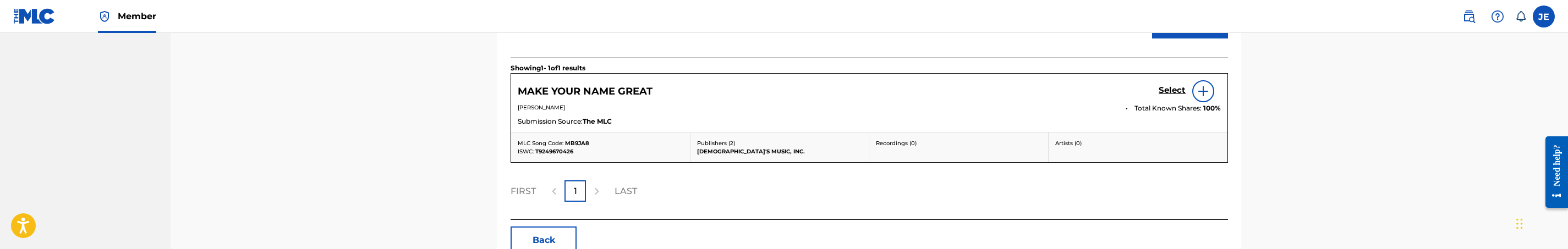
click at [1174, 91] on h5 "Select" at bounding box center [1172, 90] width 27 height 10
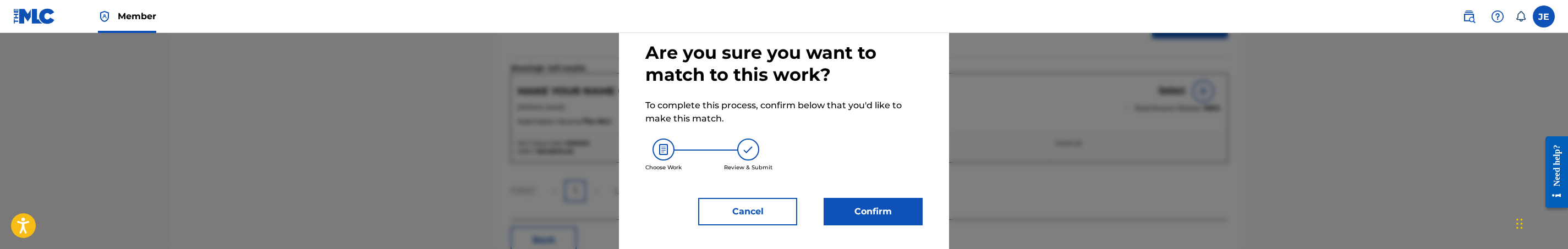
scroll to position [55, 0]
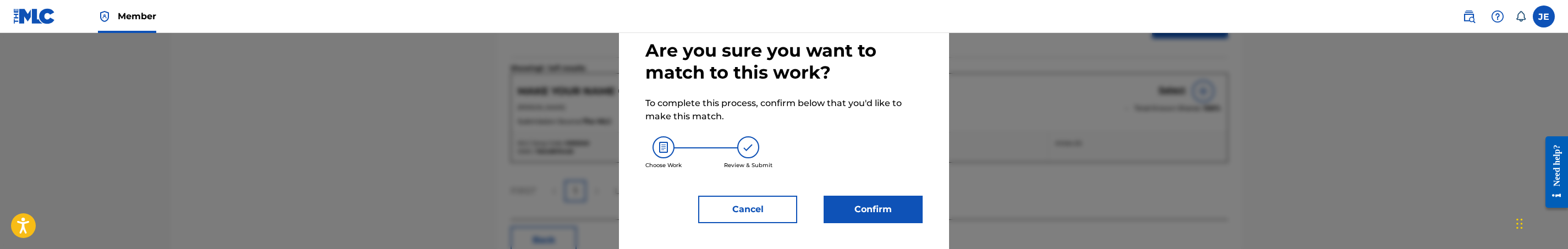
click at [885, 213] on button "Confirm" at bounding box center [873, 209] width 99 height 27
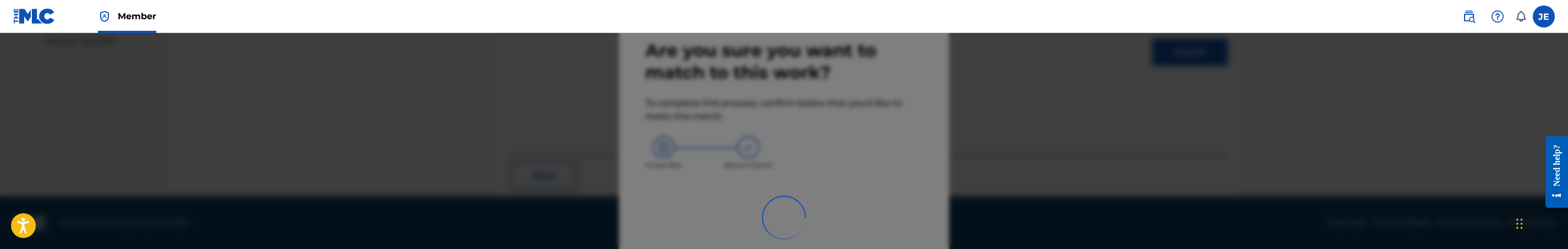
scroll to position [223, 0]
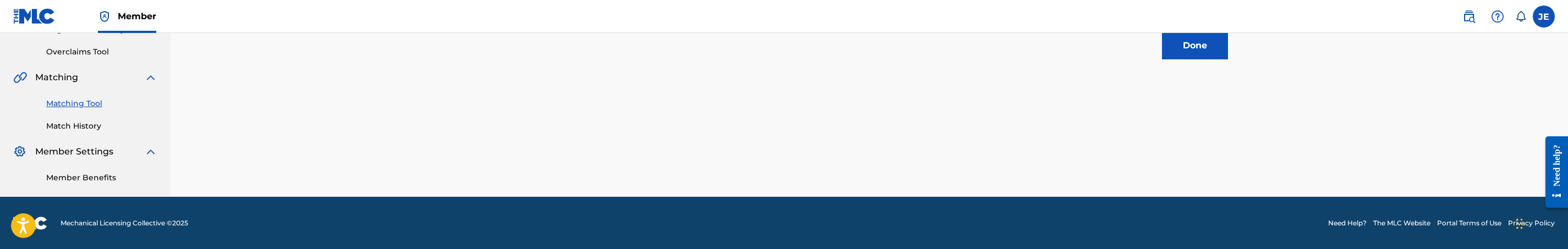
drag, startPoint x: 1211, startPoint y: 40, endPoint x: 1023, endPoint y: 2, distance: 191.8
click at [1211, 40] on button "Done" at bounding box center [1195, 45] width 66 height 27
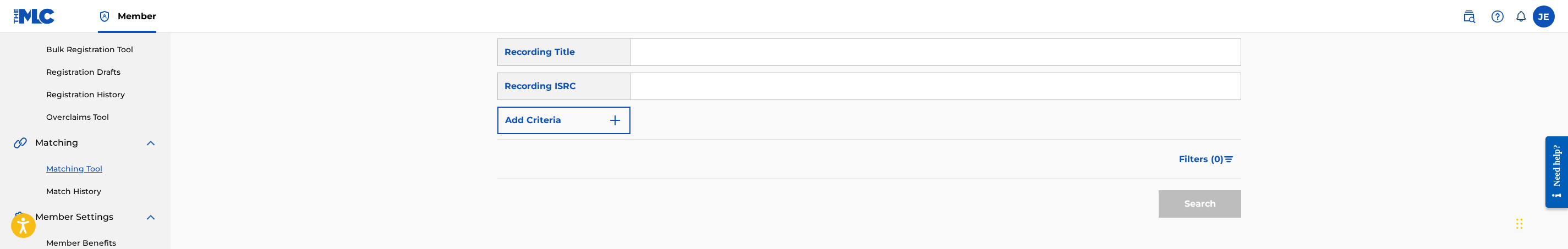
scroll to position [0, 0]
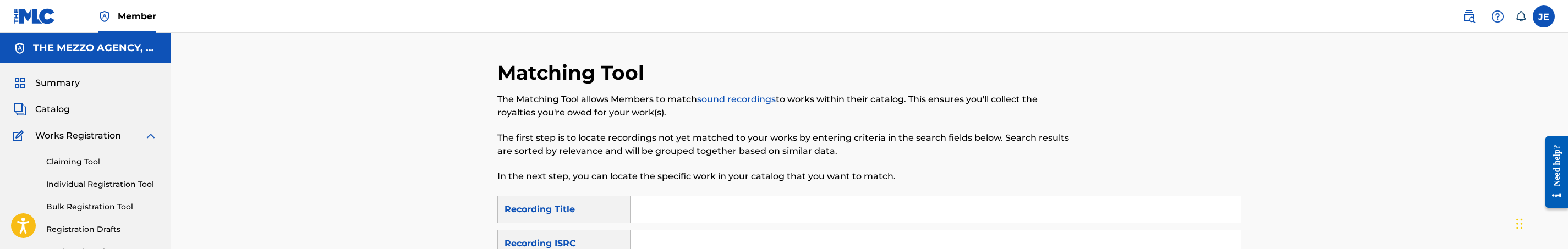
click at [46, 104] on span "Catalog" at bounding box center [52, 110] width 35 height 13
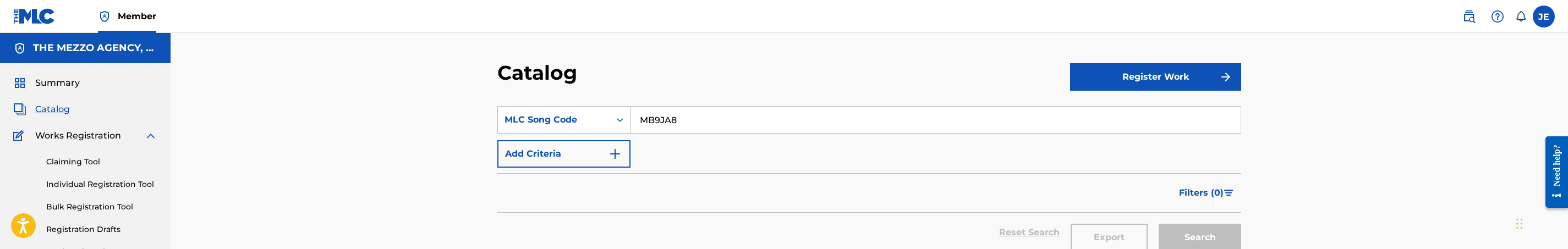
click at [699, 121] on input "MB9JA8" at bounding box center [936, 119] width 610 height 26
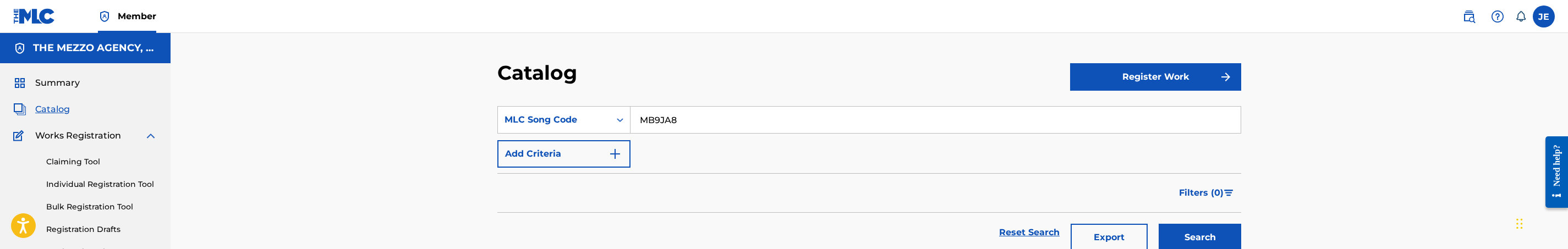
click at [699, 121] on input "MB9JA8" at bounding box center [936, 119] width 610 height 26
paste input "OC590P"
type input "OC590P"
click at [1159, 224] on button "Search" at bounding box center [1200, 237] width 83 height 27
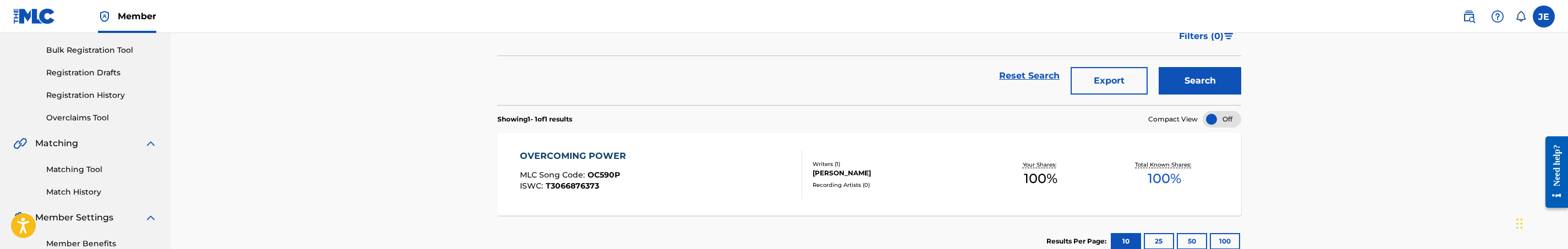
scroll to position [165, 0]
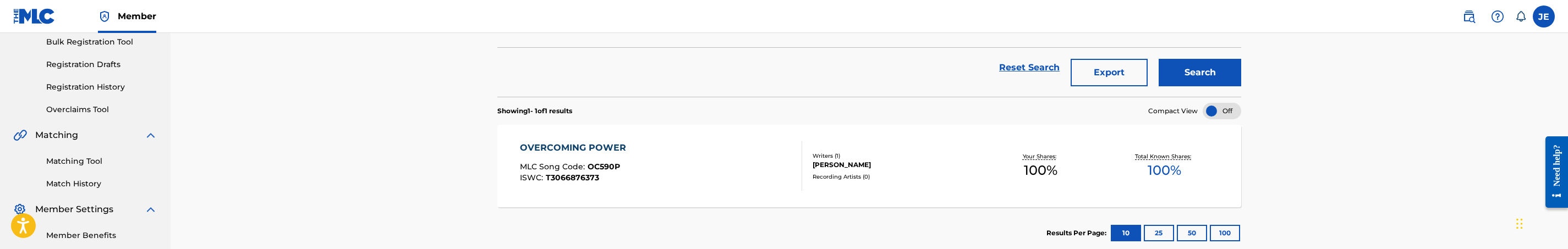
click at [766, 178] on div "OVERCOMING POWER MLC Song Code : OC590P ISWC : T3066876373" at bounding box center [661, 166] width 283 height 49
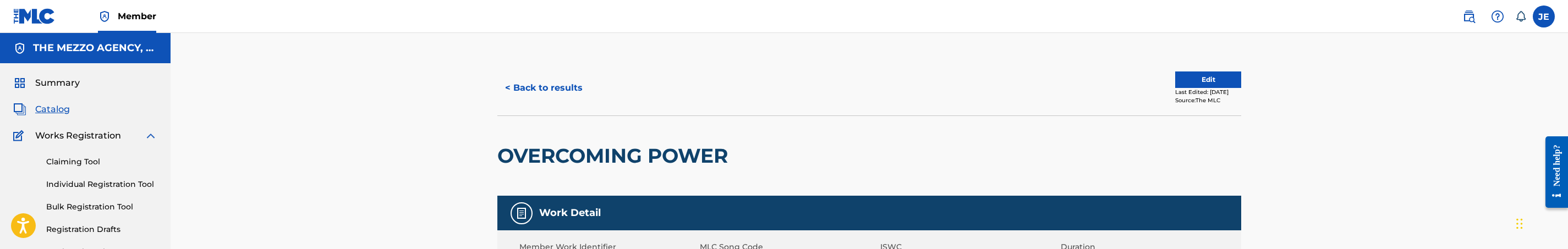
click at [1202, 80] on button "Edit" at bounding box center [1208, 80] width 66 height 16
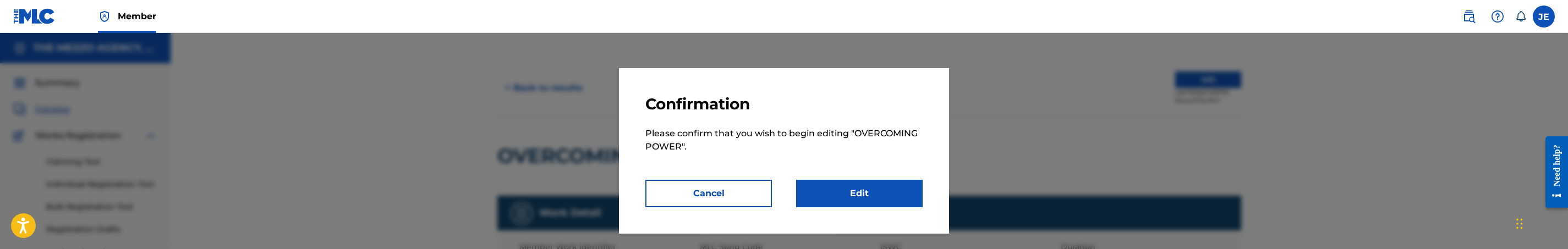
click at [891, 191] on link "Edit" at bounding box center [859, 194] width 127 height 27
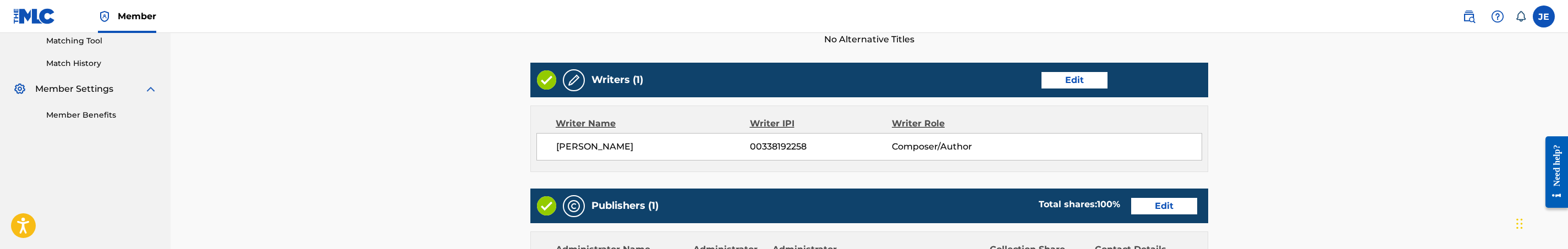
scroll to position [330, 0]
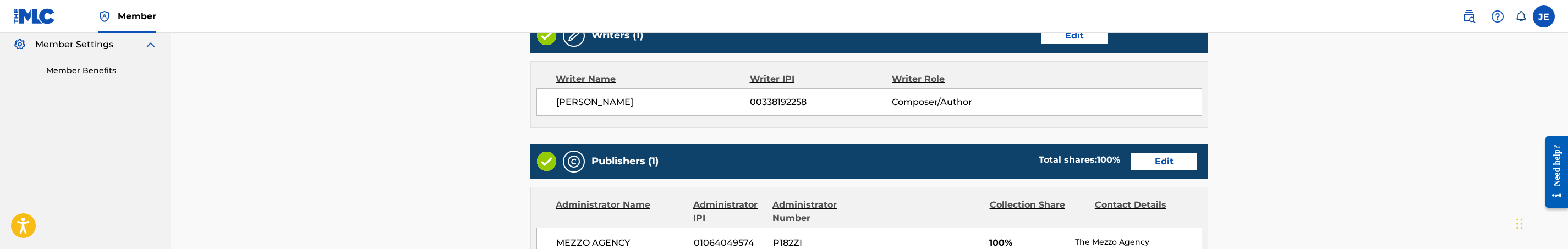
click at [1164, 165] on link "Edit" at bounding box center [1164, 161] width 66 height 16
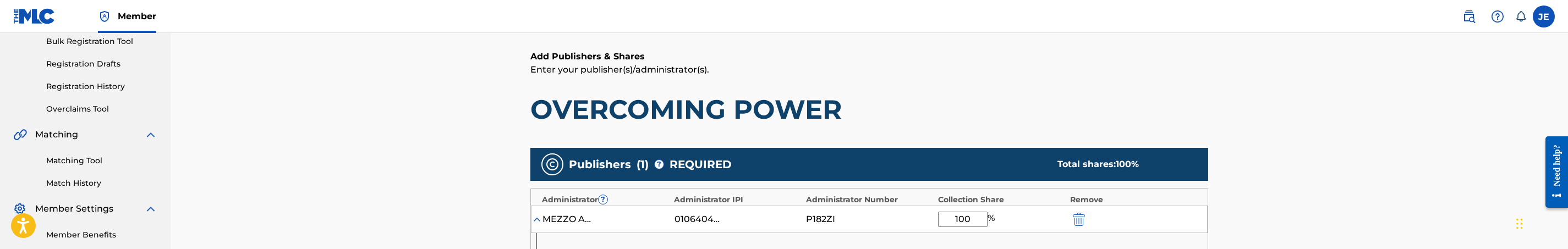
scroll to position [248, 0]
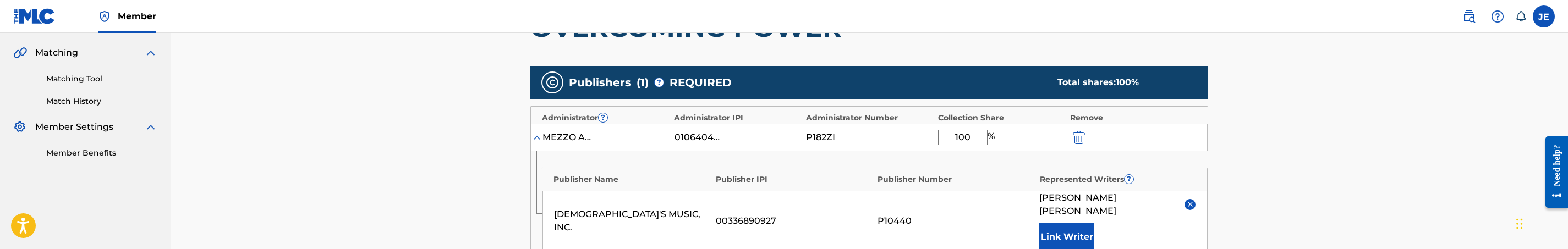
click at [1086, 144] on div "MEZZO AGENCY WORLDWIDE 01064049574 P182ZI 100 %" at bounding box center [869, 137] width 677 height 27
click at [1082, 139] on img "submit" at bounding box center [1079, 138] width 12 height 13
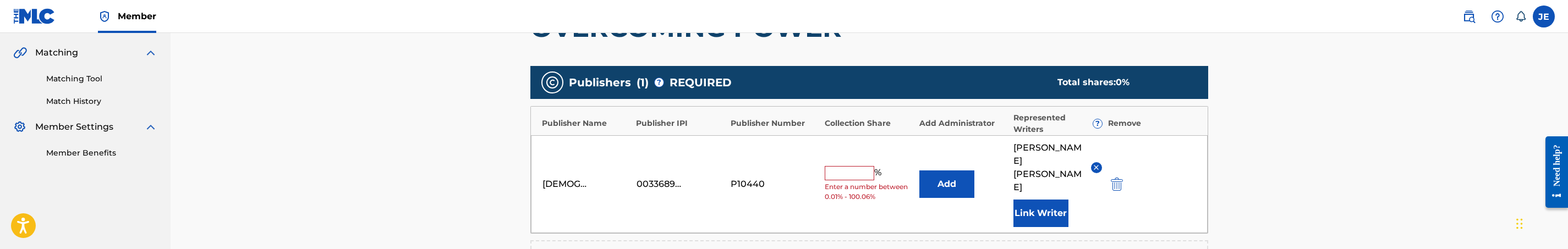
click at [1124, 178] on div at bounding box center [1132, 184] width 49 height 13
drag, startPoint x: 1113, startPoint y: 169, endPoint x: 1040, endPoint y: 157, distance: 74.0
click at [1113, 178] on img "submit" at bounding box center [1117, 184] width 12 height 13
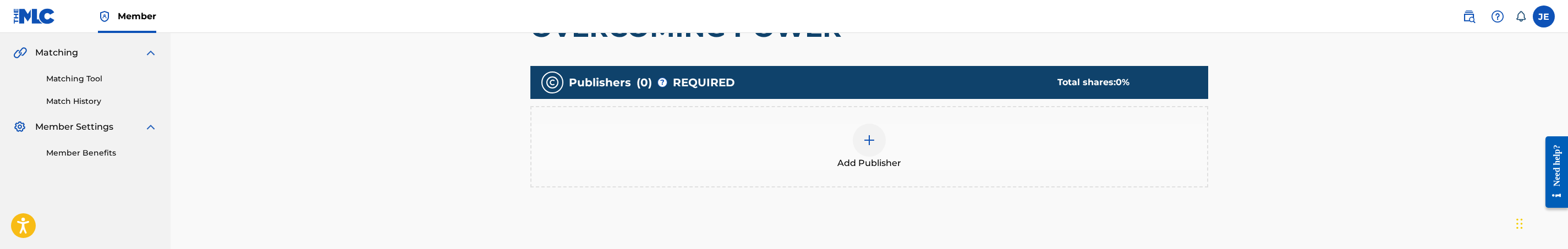
click at [869, 147] on div at bounding box center [869, 140] width 33 height 33
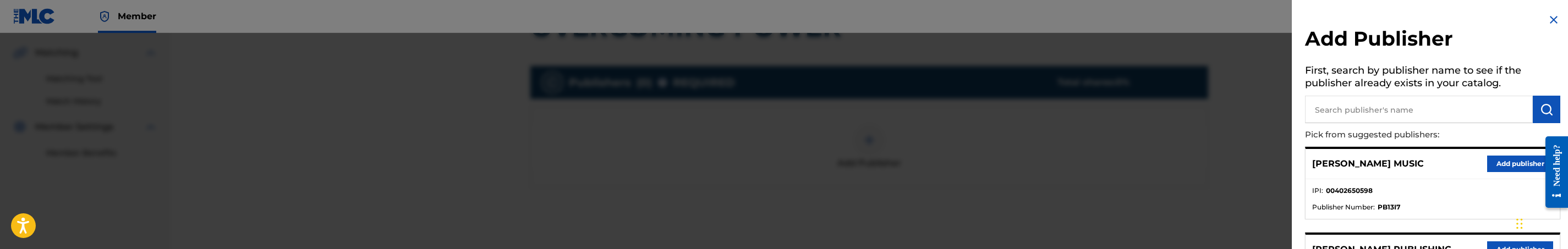
click at [1323, 114] on input "text" at bounding box center [1419, 109] width 228 height 27
type input "[DEMOGRAPHIC_DATA]"
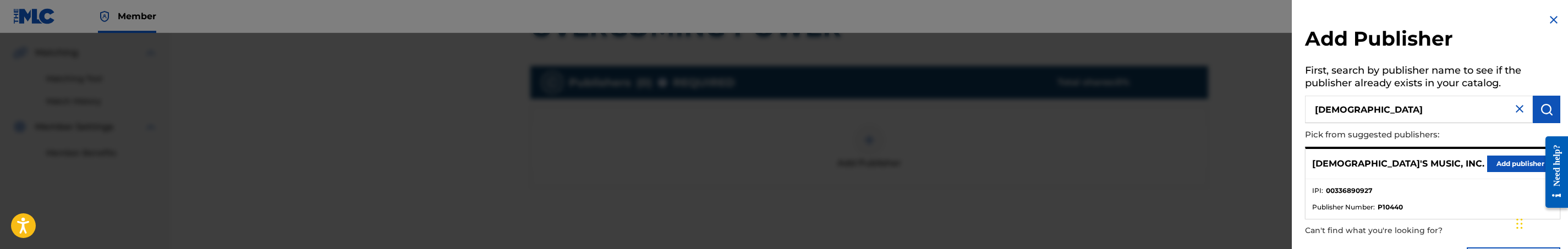
click at [1497, 162] on button "Add publisher" at bounding box center [1520, 164] width 66 height 16
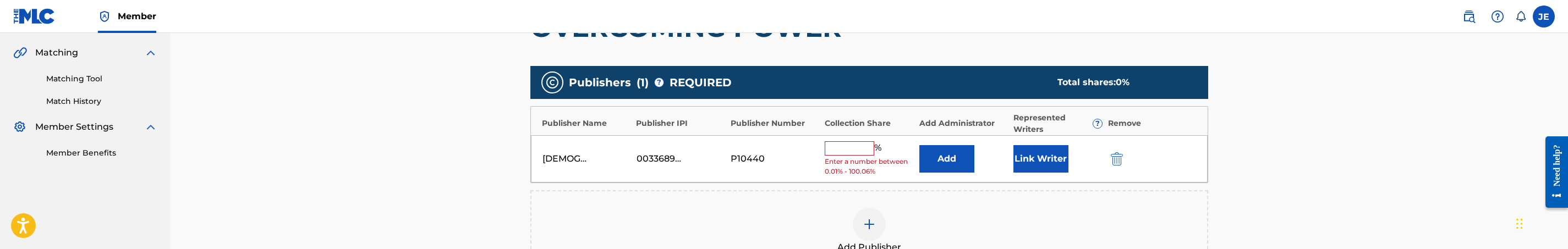
click at [965, 163] on button "Add" at bounding box center [947, 159] width 55 height 27
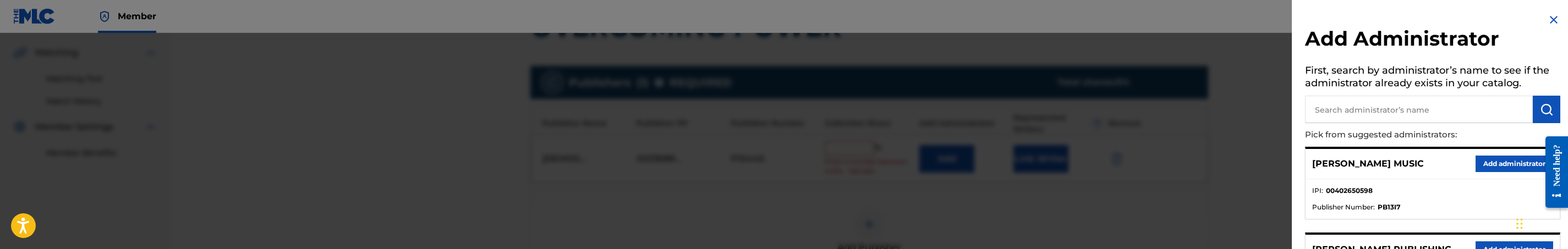
click at [1445, 117] on input "text" at bounding box center [1419, 109] width 228 height 27
type input "mezzo"
click at [1528, 167] on button "Add administrator" at bounding box center [1514, 164] width 77 height 16
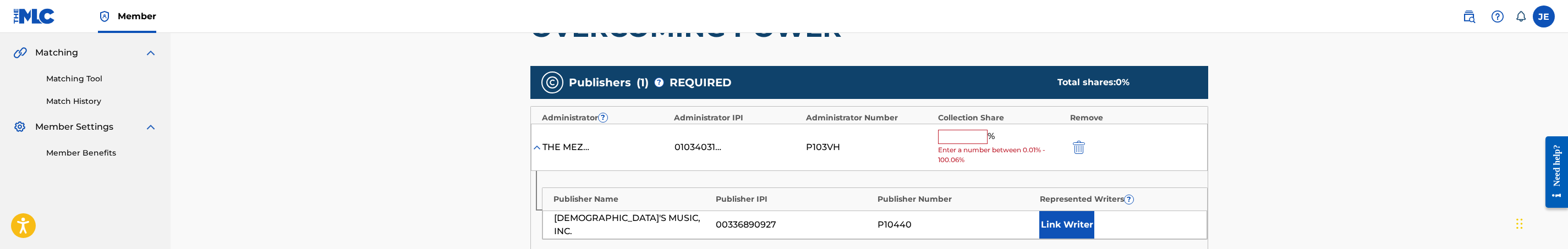
click at [1050, 226] on button "Link Writer" at bounding box center [1066, 225] width 55 height 27
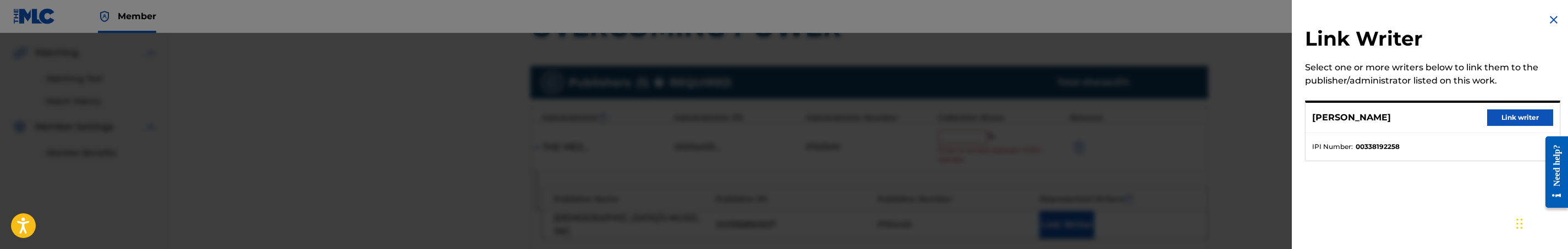
click at [1487, 121] on button "Link writer" at bounding box center [1520, 117] width 66 height 16
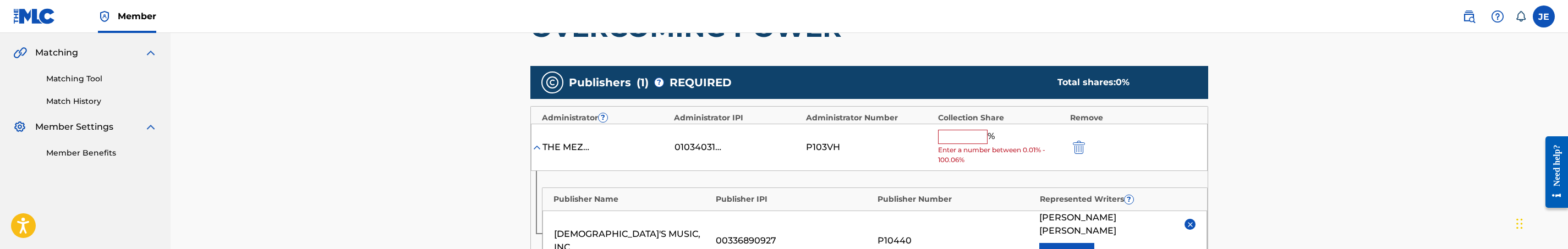
click at [965, 140] on input "text" at bounding box center [962, 137] width 49 height 15
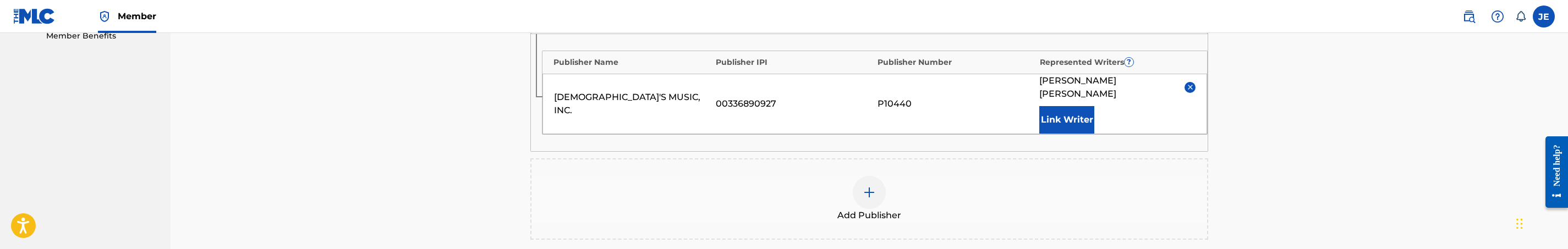
scroll to position [536, 0]
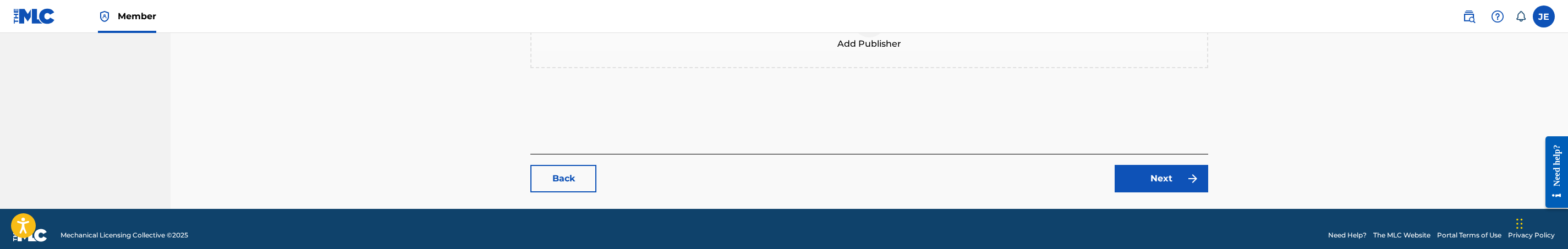
type input "100"
click at [1178, 177] on link "Next" at bounding box center [1161, 178] width 94 height 27
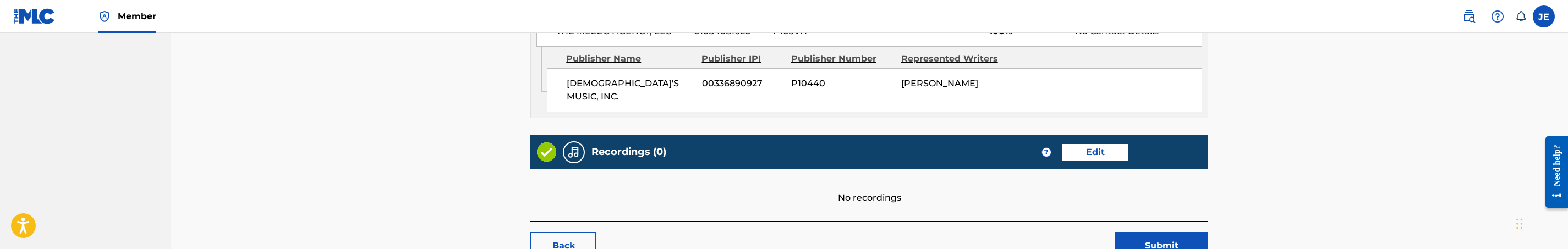
scroll to position [613, 0]
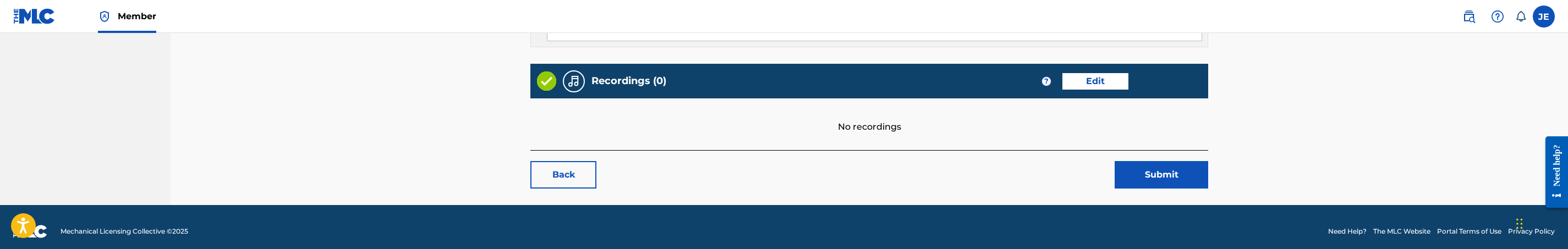
click at [1169, 170] on button "Submit" at bounding box center [1161, 175] width 94 height 27
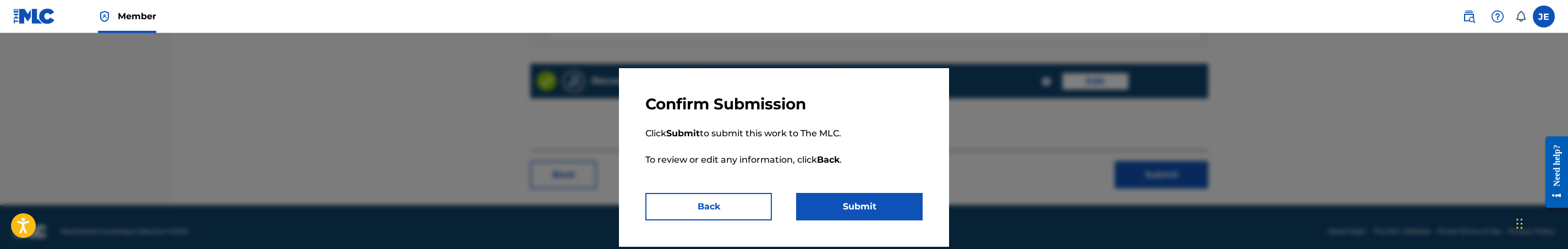
click at [919, 203] on button "Submit" at bounding box center [859, 206] width 127 height 27
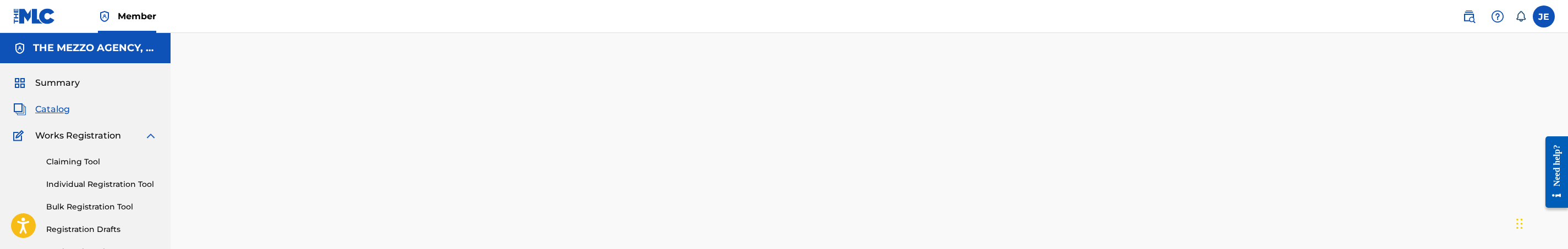
click at [65, 110] on span "Catalog" at bounding box center [52, 110] width 35 height 13
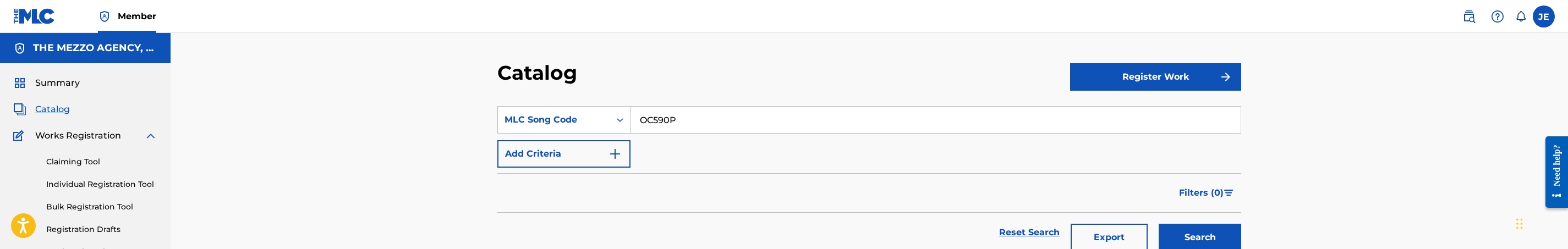
click at [648, 125] on input "OC590P" at bounding box center [936, 119] width 610 height 26
paste input "CA9A6H"
type input "CA9A6H"
click at [1159, 224] on button "Search" at bounding box center [1200, 237] width 83 height 27
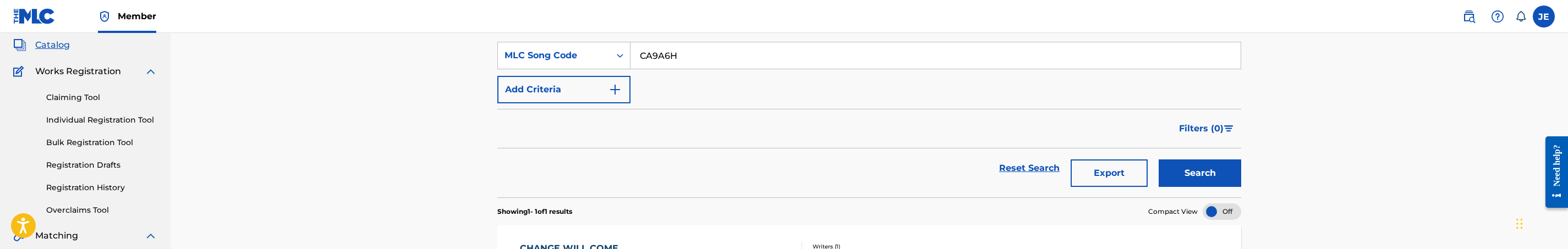
scroll to position [165, 0]
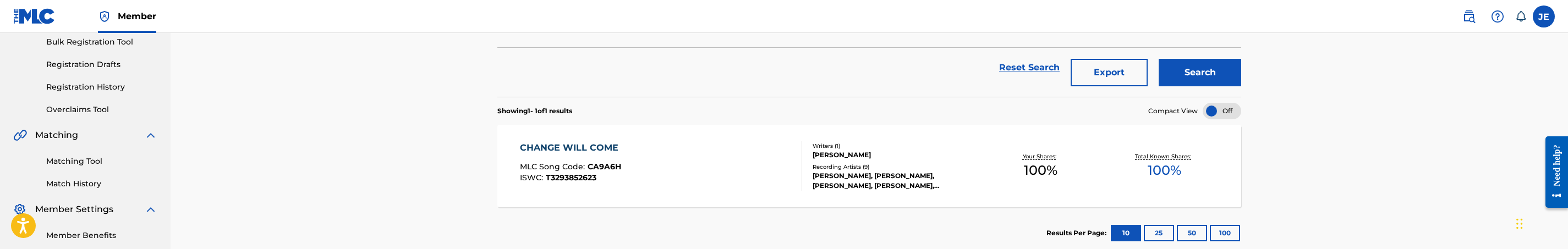
click at [687, 149] on div "CHANGE WILL COME MLC Song Code : CA9A6H ISWC : T3293852623" at bounding box center [661, 166] width 283 height 49
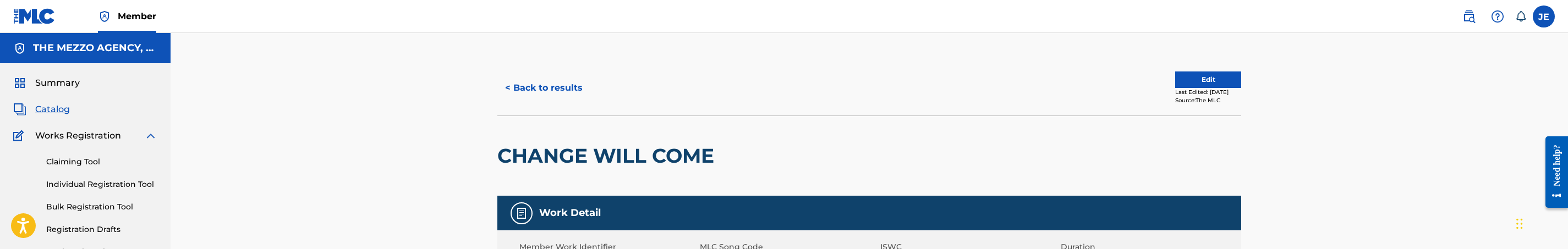
click at [1180, 75] on button "Edit" at bounding box center [1208, 80] width 66 height 16
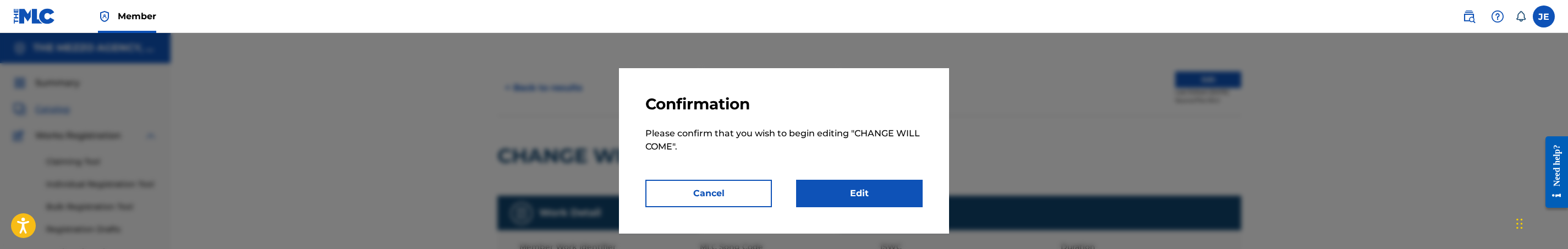
click at [888, 186] on link "Edit" at bounding box center [859, 194] width 127 height 27
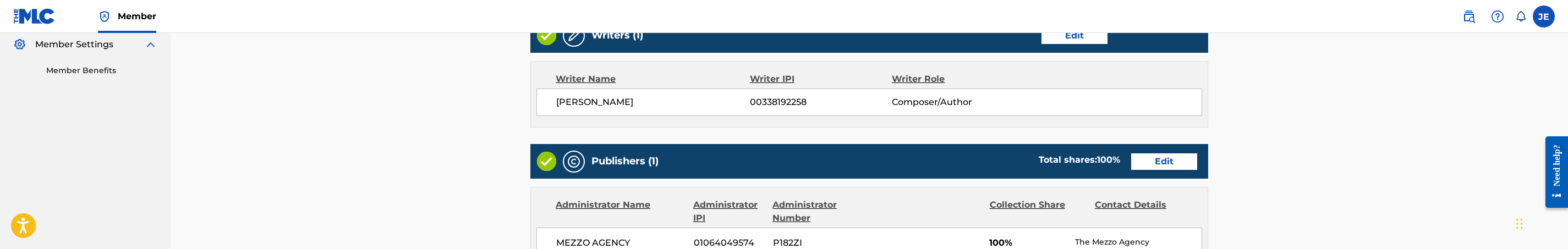
scroll to position [413, 0]
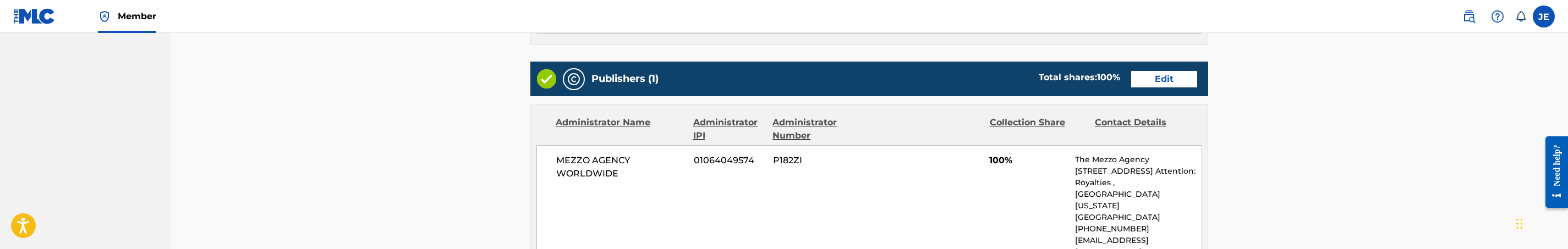
click at [1139, 83] on link "Edit" at bounding box center [1164, 79] width 66 height 16
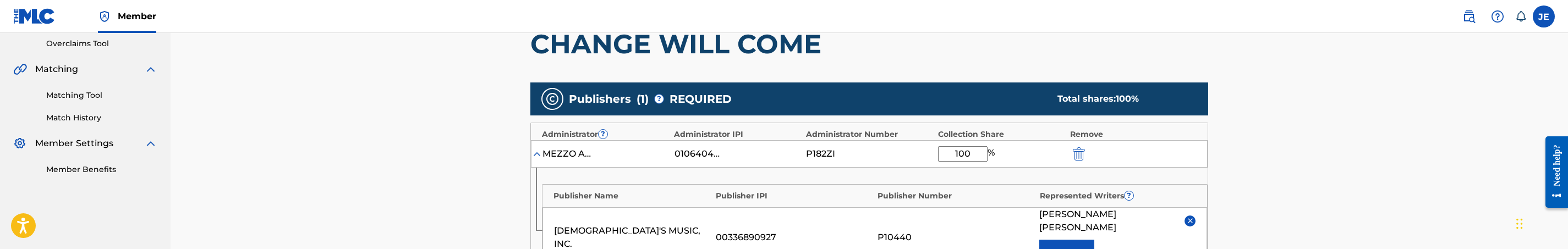
scroll to position [248, 0]
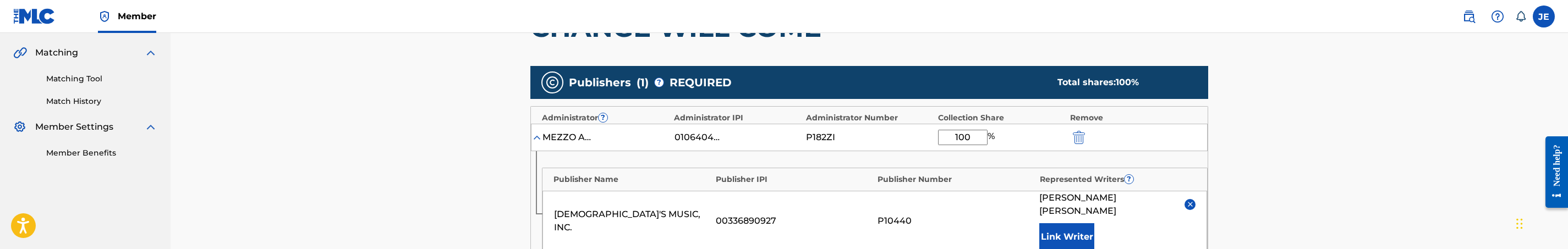
click at [1072, 137] on button "submit" at bounding box center [1077, 137] width 16 height 13
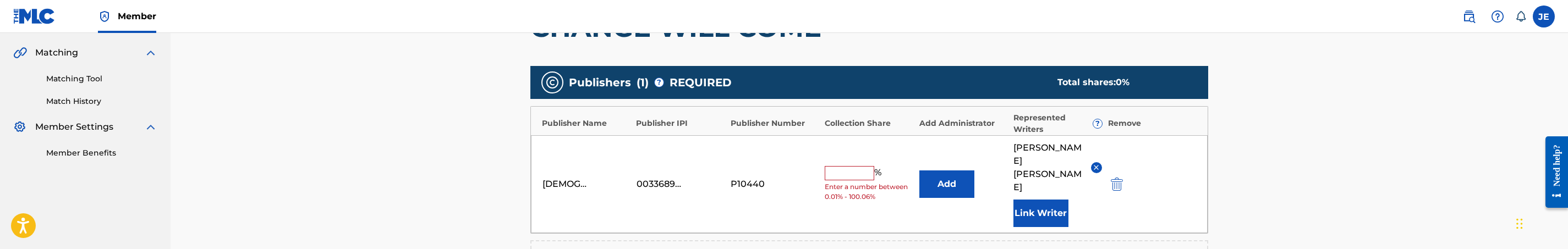
click at [1111, 178] on img "submit" at bounding box center [1117, 184] width 12 height 13
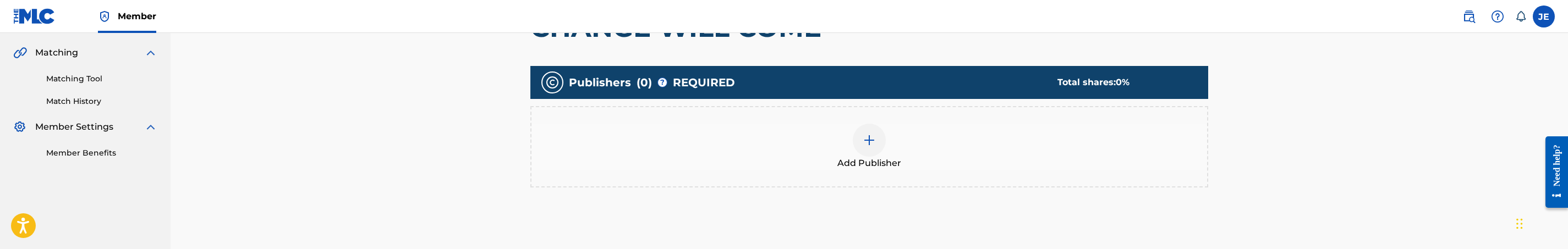
click at [885, 138] on div "Add Publisher" at bounding box center [869, 147] width 676 height 46
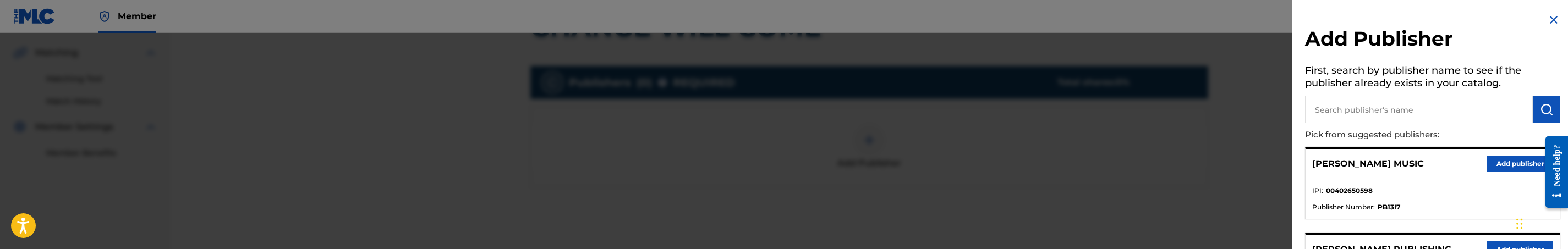
click at [1367, 116] on input "text" at bounding box center [1419, 109] width 228 height 27
type input "[DEMOGRAPHIC_DATA]"
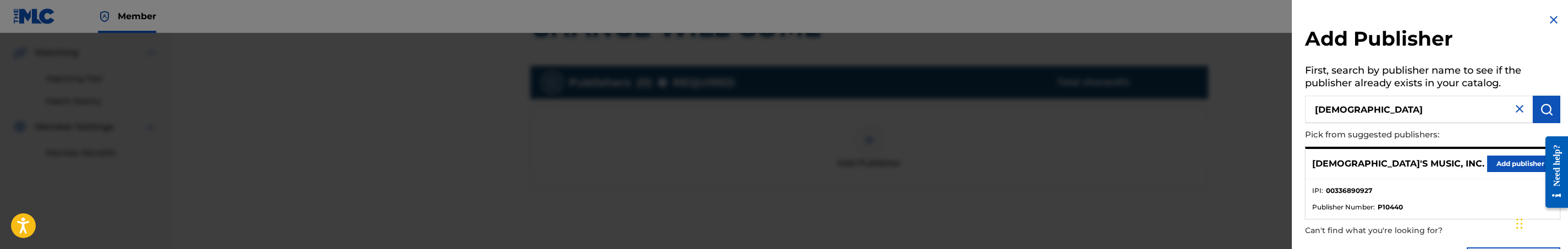
click at [1520, 167] on button "Add publisher" at bounding box center [1520, 164] width 66 height 16
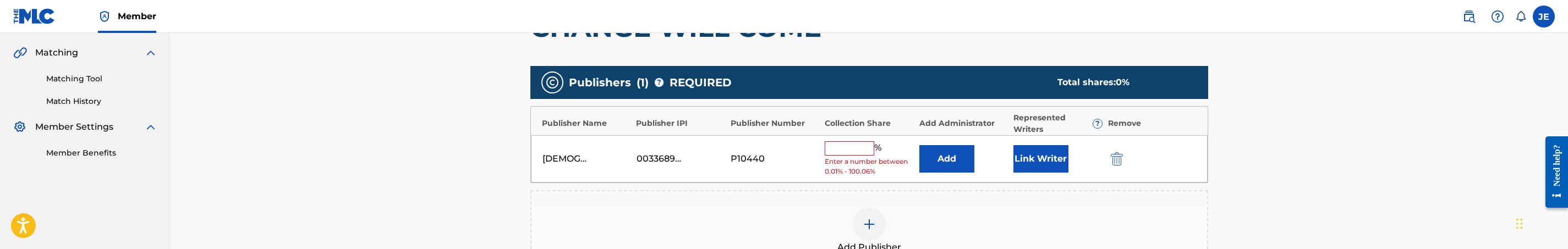
click at [969, 161] on button "Add" at bounding box center [947, 159] width 55 height 27
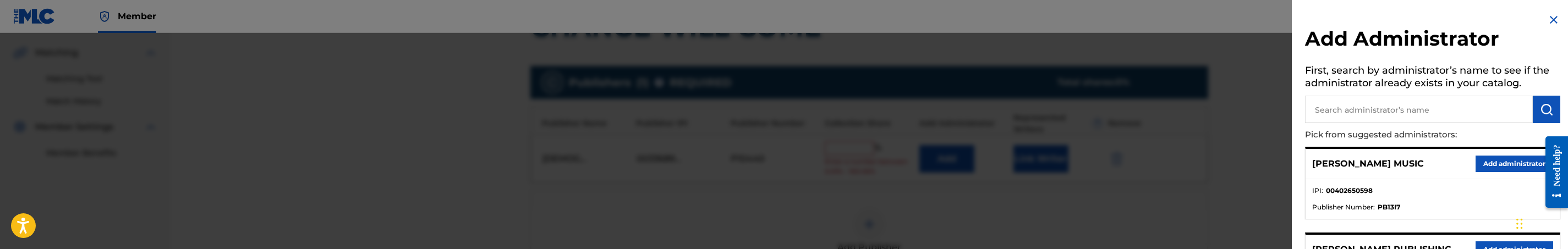
click at [1452, 119] on input "text" at bounding box center [1419, 109] width 228 height 27
type input "mezzo"
click at [1522, 162] on button "Add administrator" at bounding box center [1514, 164] width 77 height 16
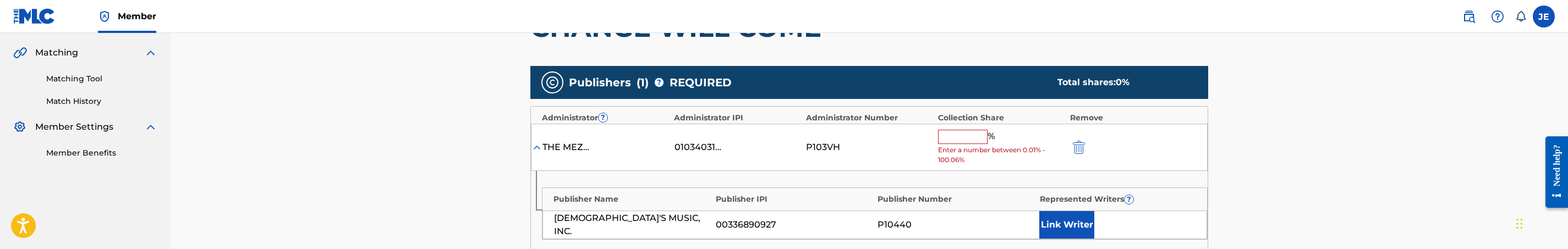
click at [1057, 225] on button "Link Writer" at bounding box center [1066, 225] width 55 height 27
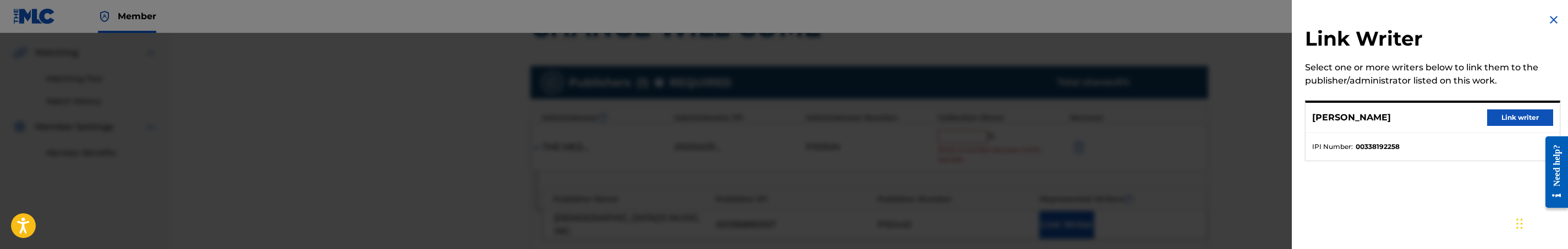
click at [1509, 122] on button "Link writer" at bounding box center [1520, 117] width 66 height 16
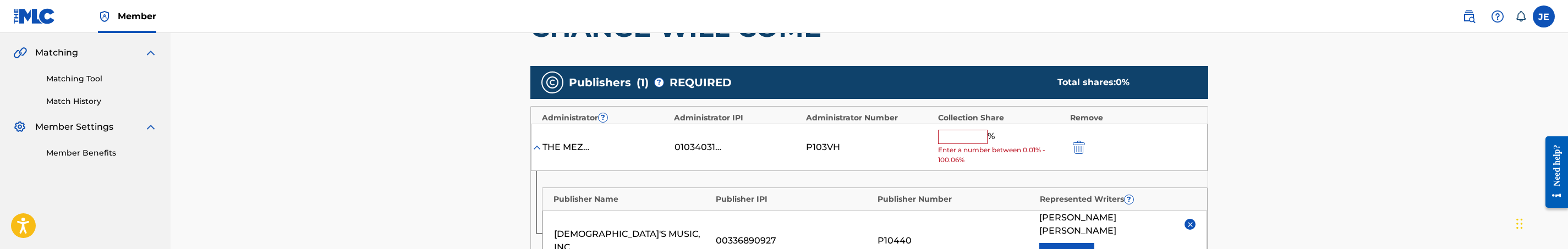
click at [958, 130] on input "text" at bounding box center [962, 137] width 49 height 15
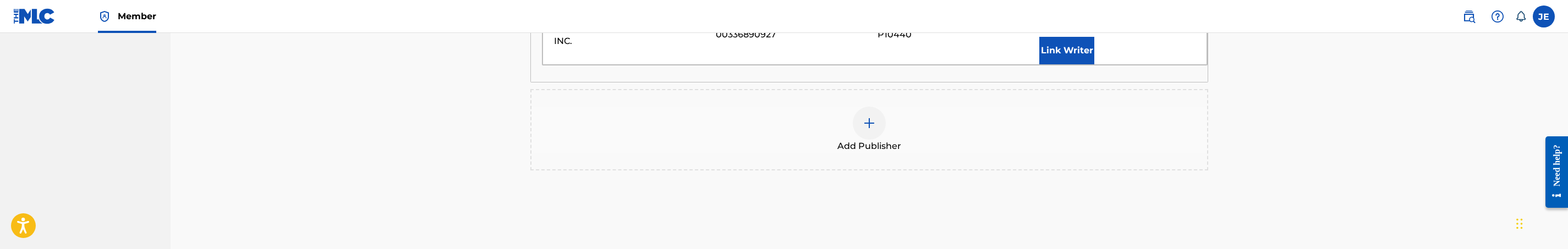
scroll to position [495, 0]
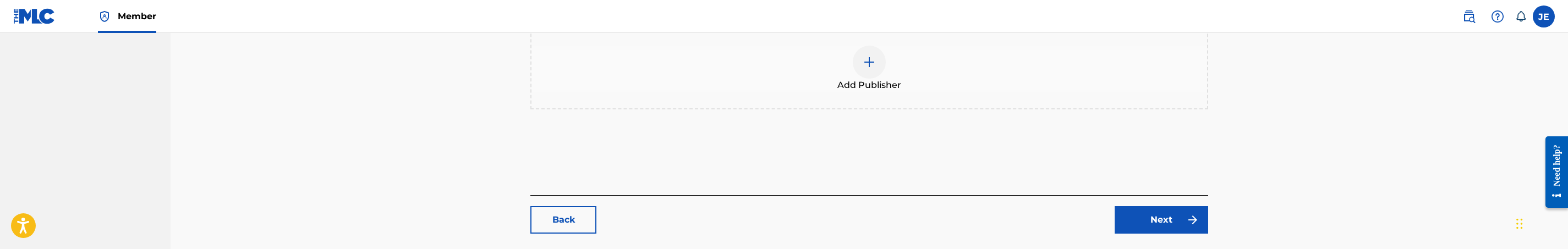
type input "100"
click at [1179, 195] on div "Back Next" at bounding box center [869, 214] width 678 height 38
click at [1180, 206] on link "Next" at bounding box center [1161, 220] width 94 height 27
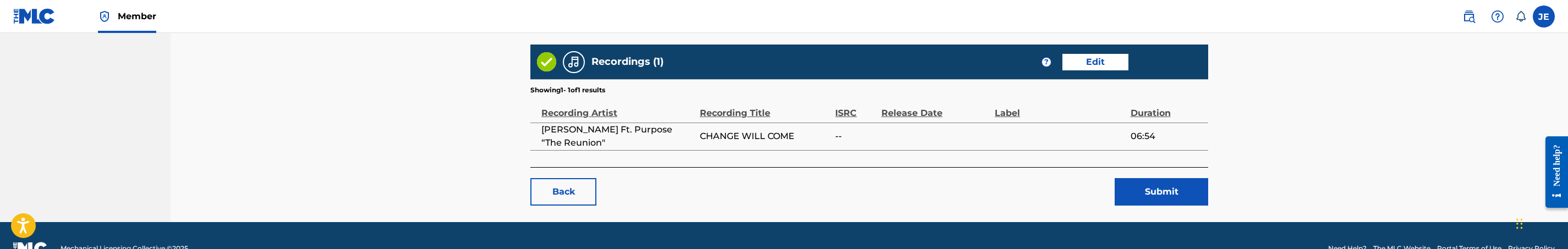
scroll to position [650, 0]
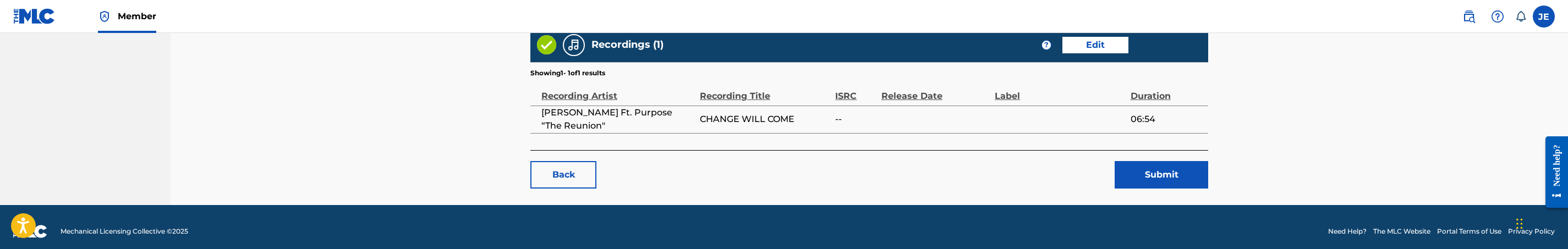
click at [1097, 38] on link "Edit" at bounding box center [1095, 45] width 66 height 16
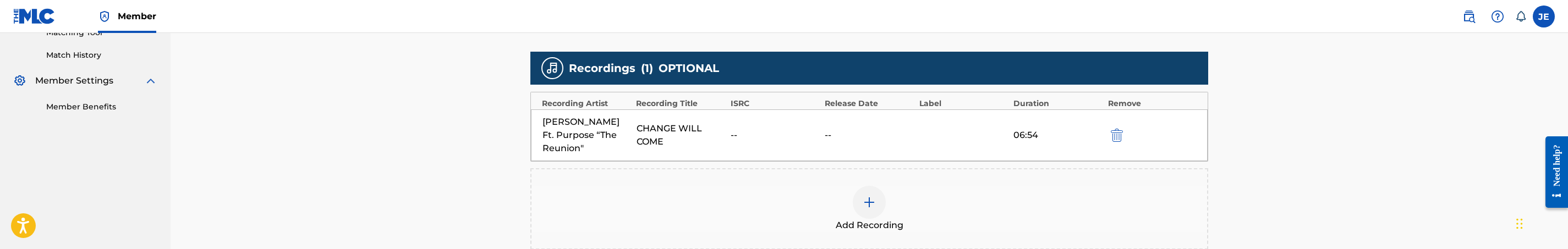
scroll to position [330, 0]
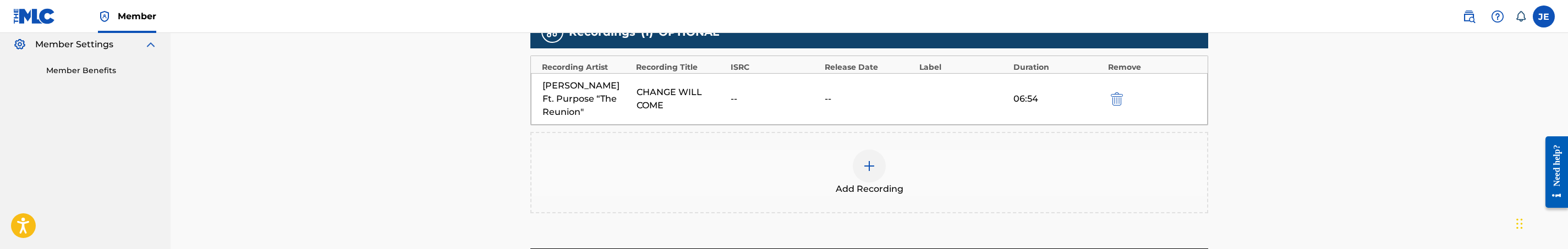
click at [880, 160] on div at bounding box center [869, 166] width 33 height 33
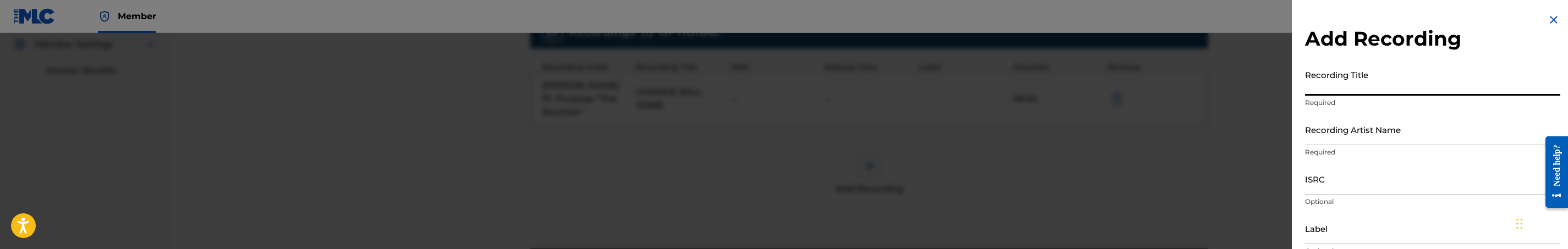
click at [1373, 93] on input "Recording Title" at bounding box center [1432, 80] width 255 height 32
paste input "Change Will Come (Live) by [PERSON_NAME]"
drag, startPoint x: 1415, startPoint y: 88, endPoint x: 1577, endPoint y: 82, distance: 162.1
type input "Change Will Come (Live)"
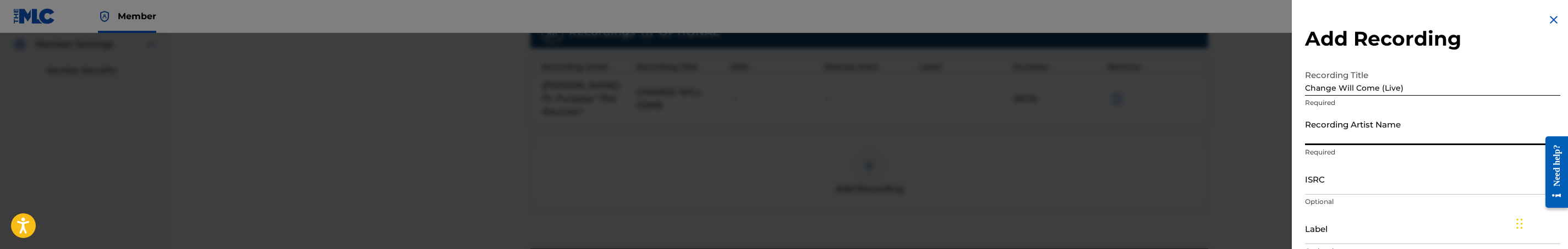
click at [1399, 135] on input "Recording Artist Name" at bounding box center [1432, 130] width 255 height 32
paste input "[PERSON_NAME]"
type input "[PERSON_NAME]"
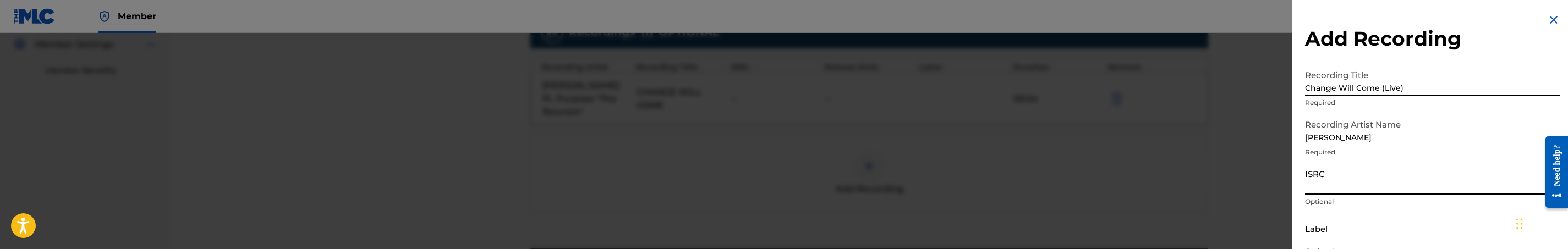
click at [1385, 189] on input "ISRC" at bounding box center [1432, 179] width 255 height 32
paste input "TCAFF2034177"
type input "TCAFF2034177"
click at [1348, 232] on input "Label" at bounding box center [1432, 229] width 255 height 32
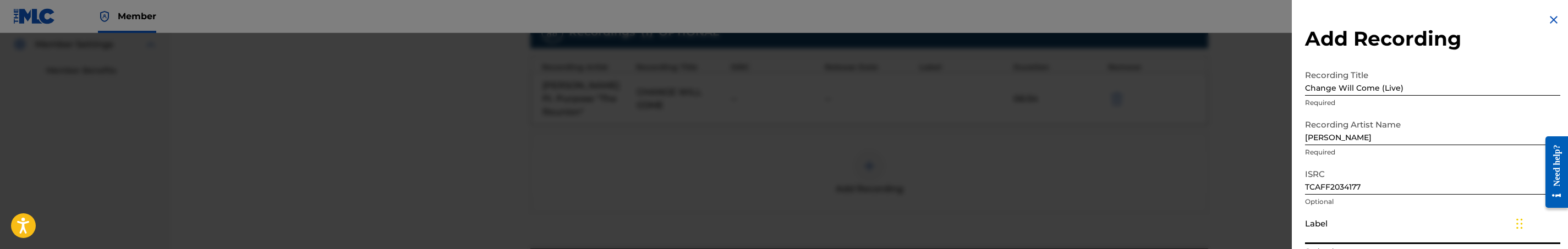
paste input "JToons Music Entertainment"
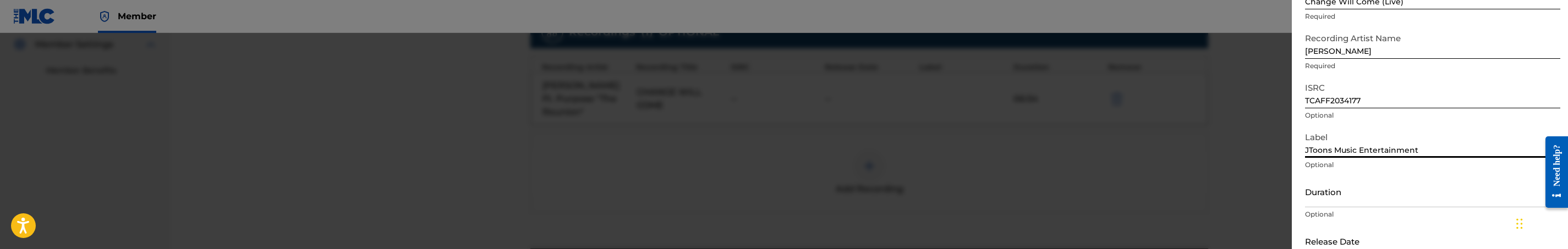
scroll to position [152, 0]
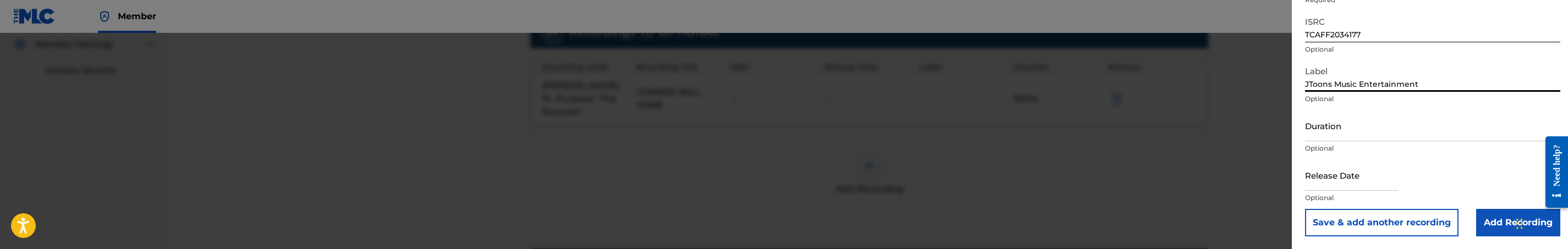
type input "JToons Music Entertainment"
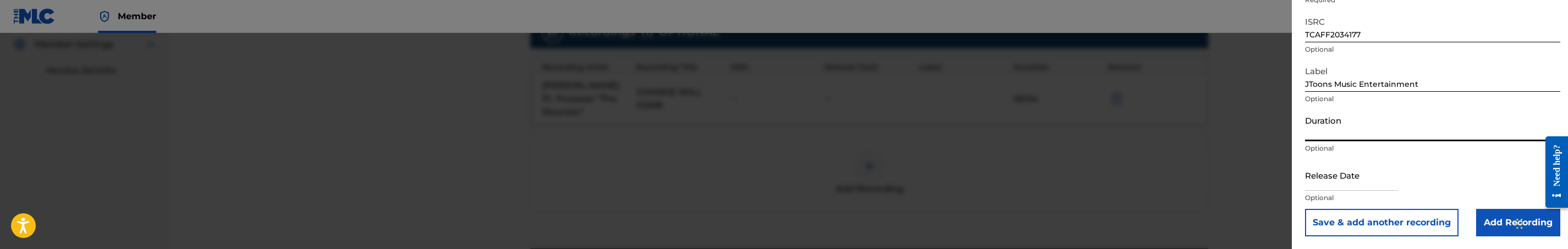
click at [1370, 134] on input "Duration" at bounding box center [1432, 126] width 255 height 32
type input "06:54"
click at [1494, 222] on input "Add Recording" at bounding box center [1518, 222] width 84 height 27
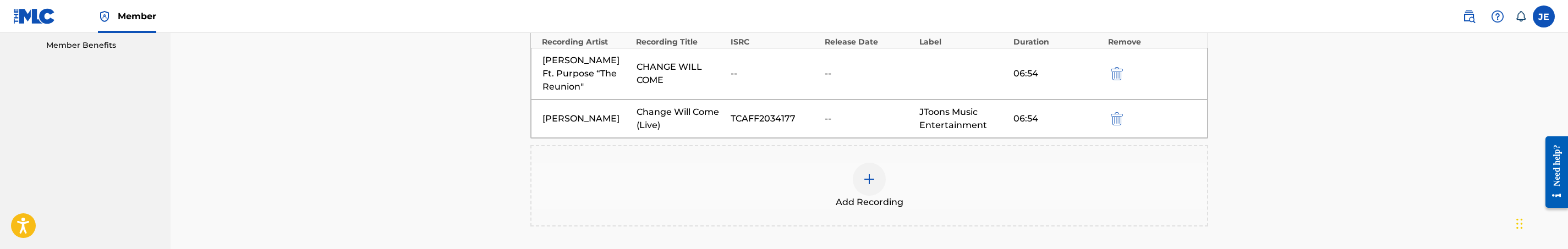
scroll to position [477, 0]
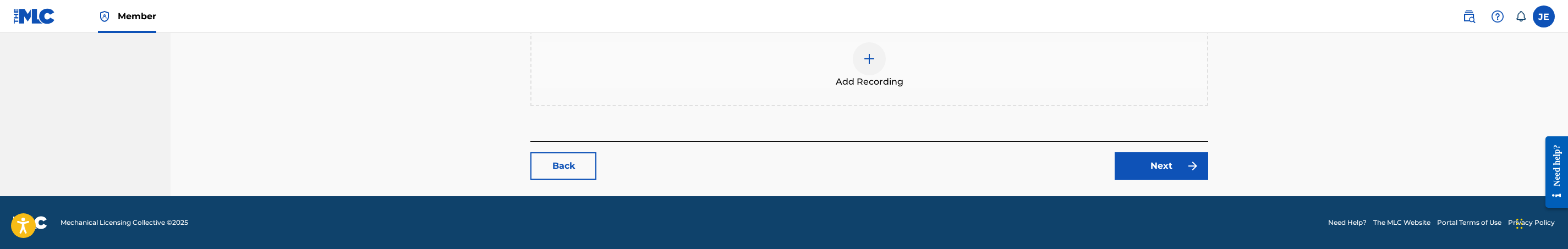
click at [1160, 156] on link "Next" at bounding box center [1161, 166] width 94 height 27
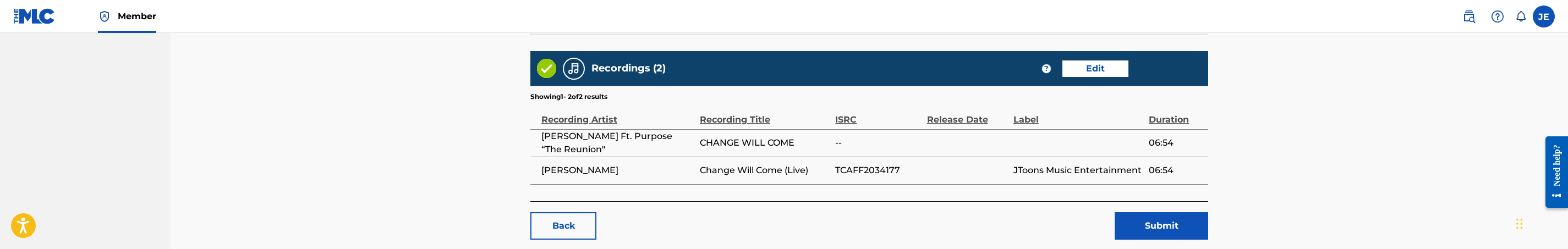
scroll to position [661, 0]
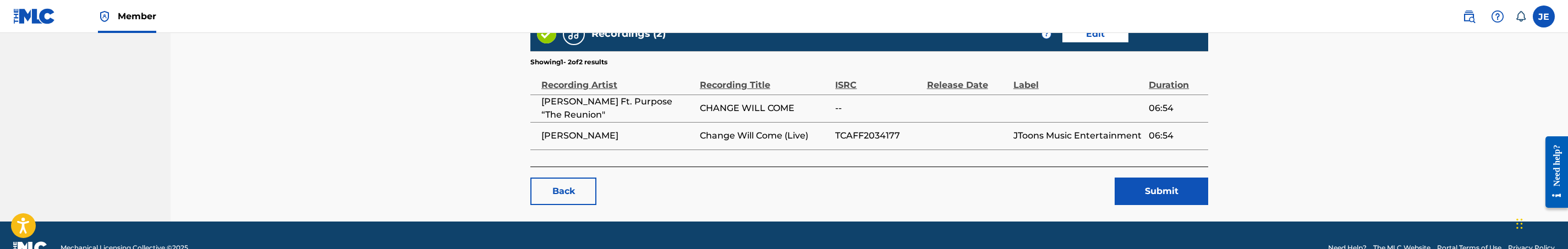
click at [1158, 178] on button "Submit" at bounding box center [1161, 191] width 94 height 27
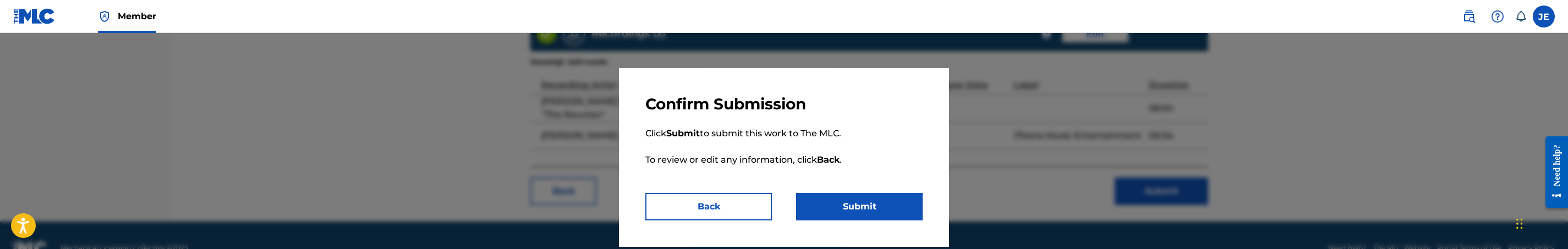
click at [901, 197] on button "Submit" at bounding box center [859, 206] width 127 height 27
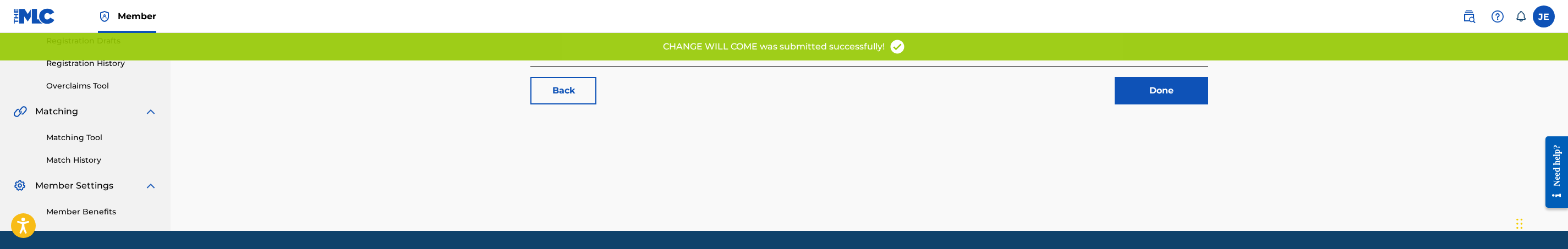
scroll to position [223, 0]
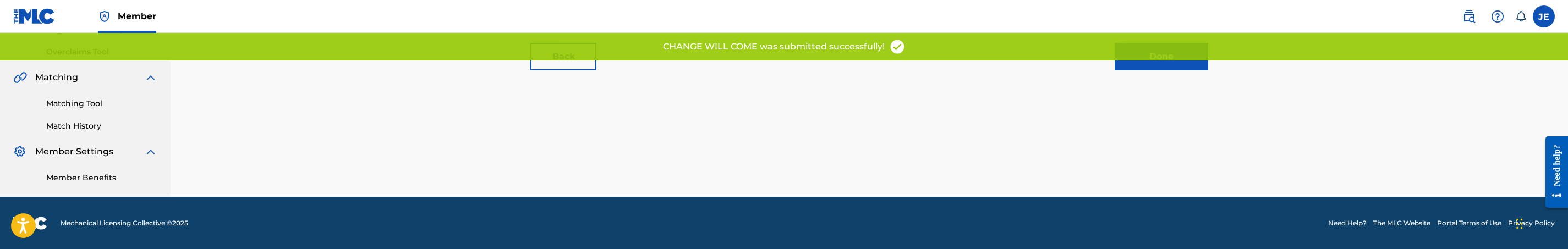
click at [97, 100] on link "Matching Tool" at bounding box center [102, 103] width 111 height 12
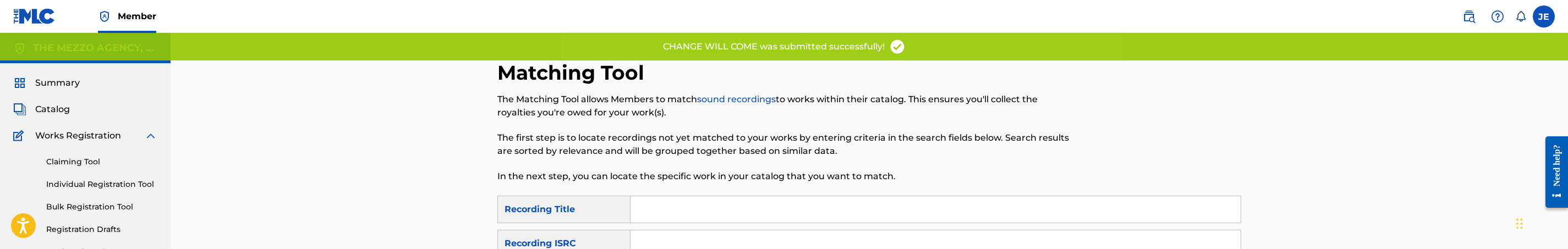
scroll to position [83, 0]
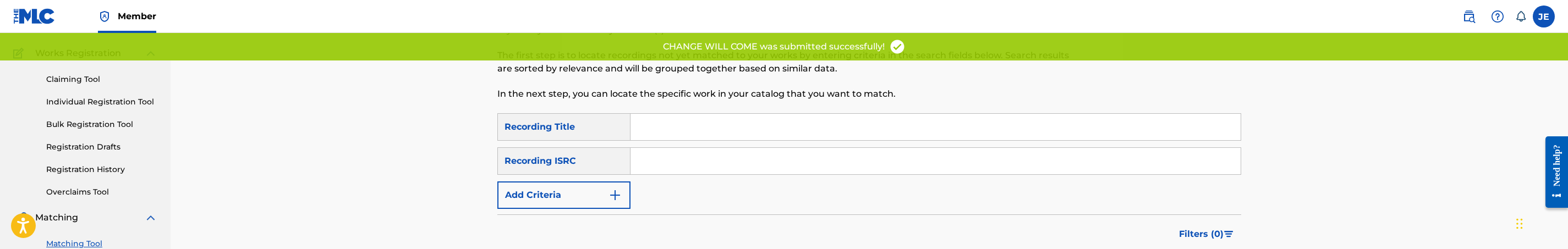
click at [654, 146] on div "SearchWithCriteriae2782d79-e7f5-4e67-82c3-9f559ce23417 Recording Title SearchWi…" at bounding box center [869, 161] width 744 height 96
click at [656, 158] on input "Search Form" at bounding box center [936, 161] width 610 height 26
paste input "TCAFF2034177"
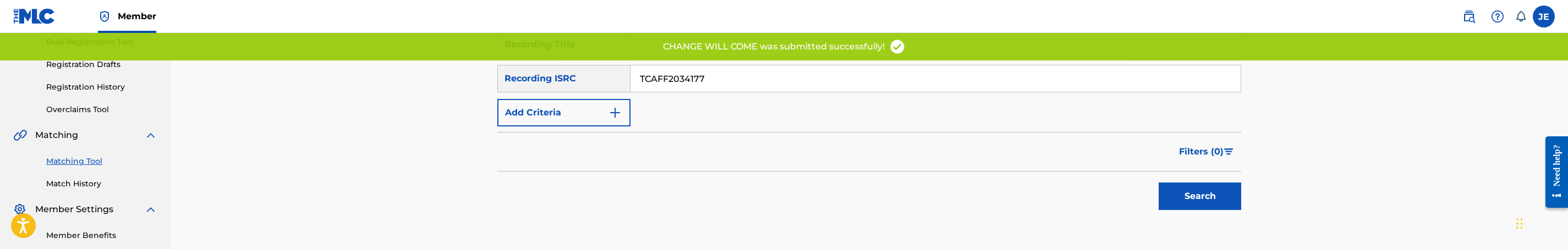
type input "TCAFF2034177"
click at [1195, 198] on button "Search" at bounding box center [1200, 196] width 83 height 27
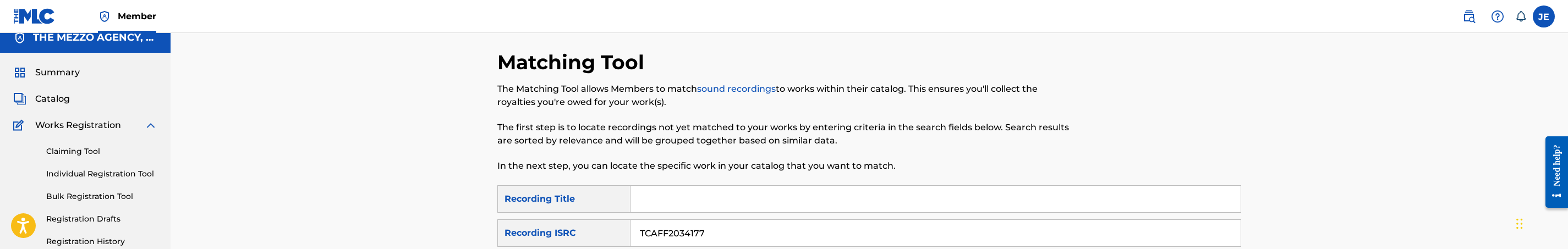
scroll to position [0, 0]
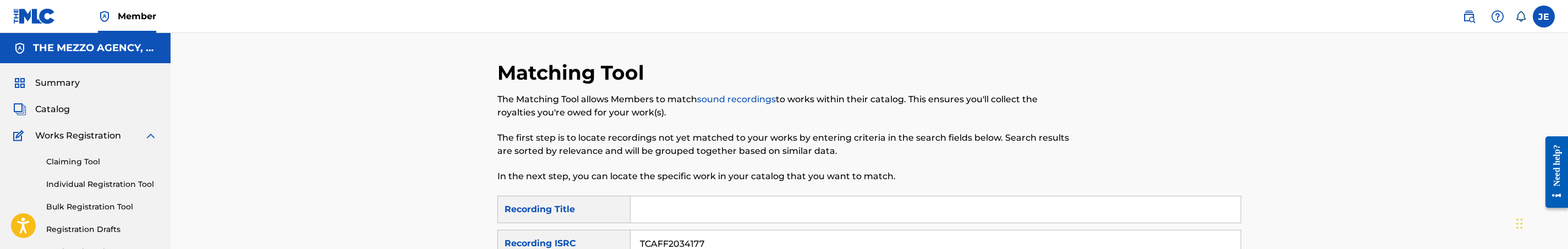
drag, startPoint x: 60, startPoint y: 109, endPoint x: 245, endPoint y: 134, distance: 186.7
click at [58, 109] on span "Catalog" at bounding box center [52, 110] width 35 height 13
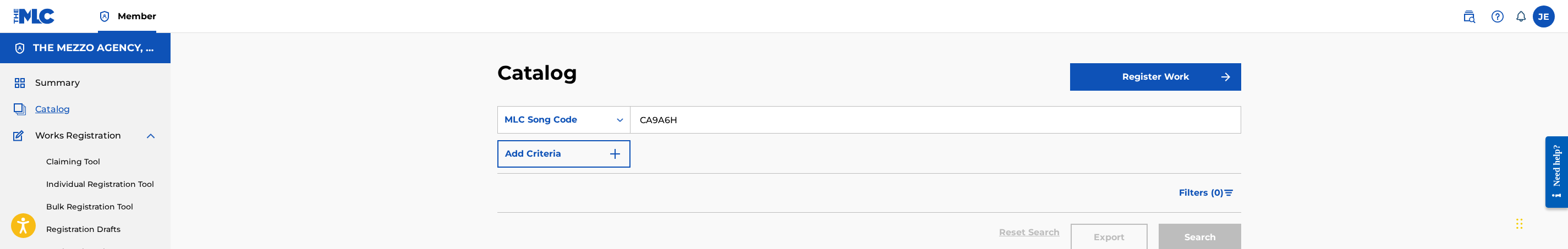
click at [661, 119] on input "CA9A6H" at bounding box center [936, 119] width 610 height 26
paste input "FE99HK"
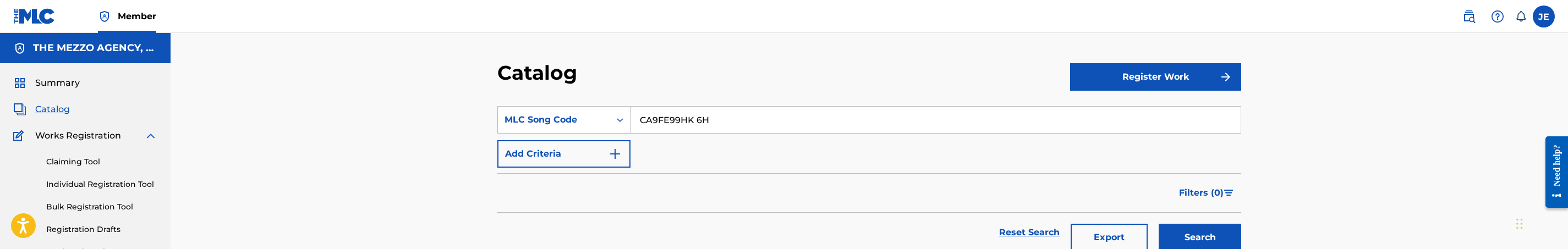
click at [692, 124] on input "CA9FE99HK 6H" at bounding box center [936, 119] width 610 height 26
paste input "FE99HK"
type input "FE99HK"
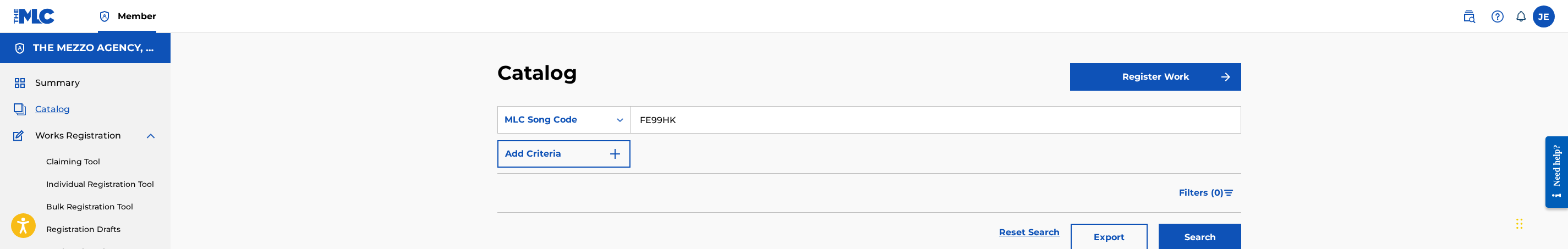
click at [1159, 224] on button "Search" at bounding box center [1200, 237] width 83 height 27
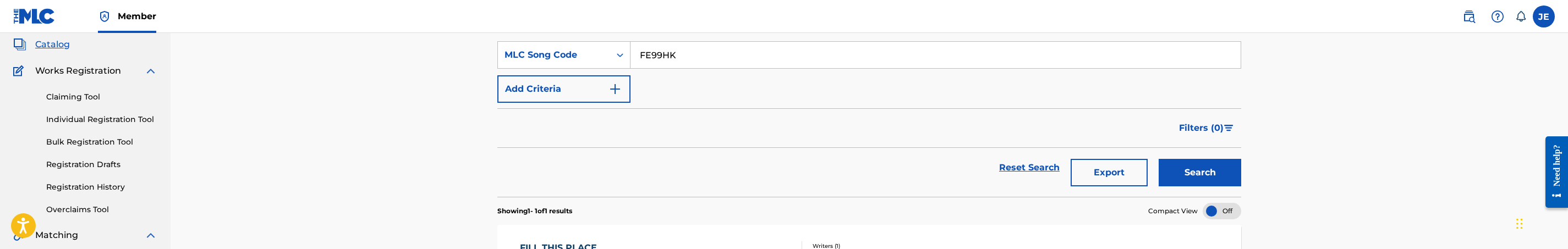
scroll to position [165, 0]
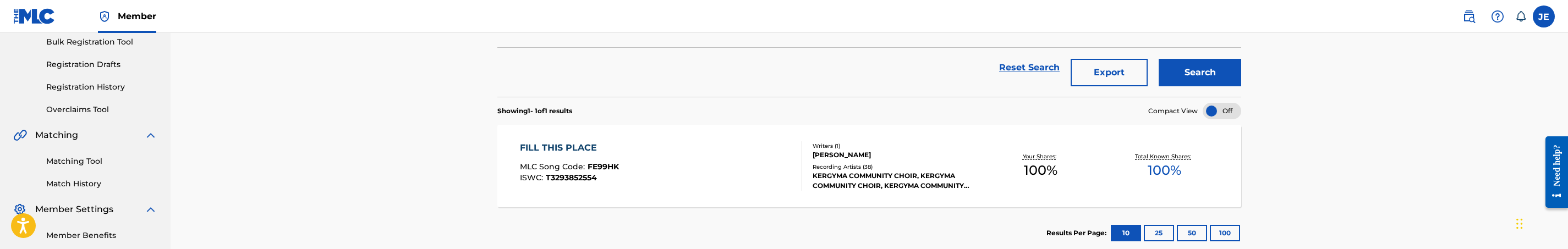
click at [684, 163] on div "FILL THIS PLACE MLC Song Code : FE99HK ISWC : T3293852554" at bounding box center [661, 166] width 283 height 49
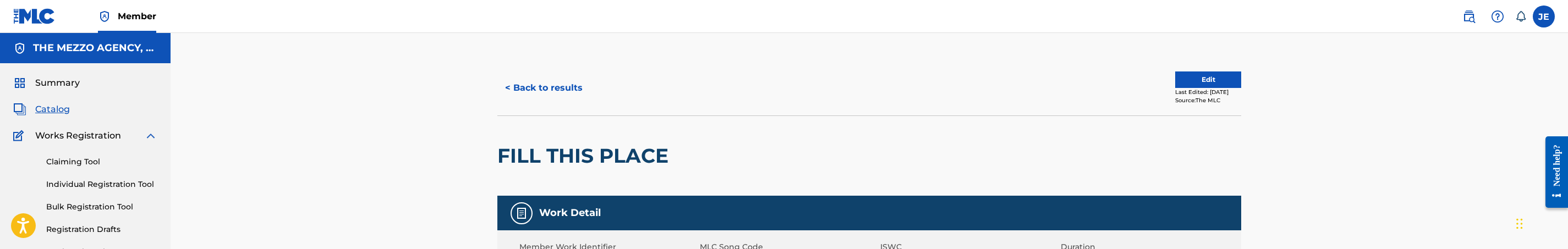
click at [1190, 77] on button "Edit" at bounding box center [1208, 80] width 66 height 16
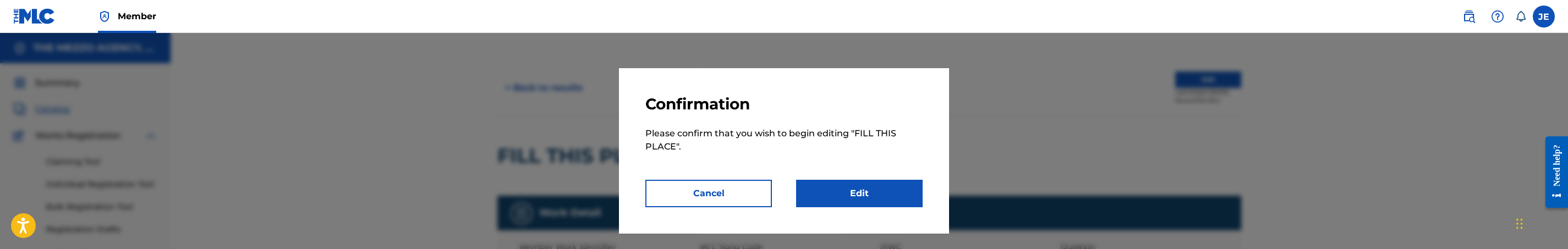
click at [868, 192] on link "Edit" at bounding box center [859, 194] width 127 height 27
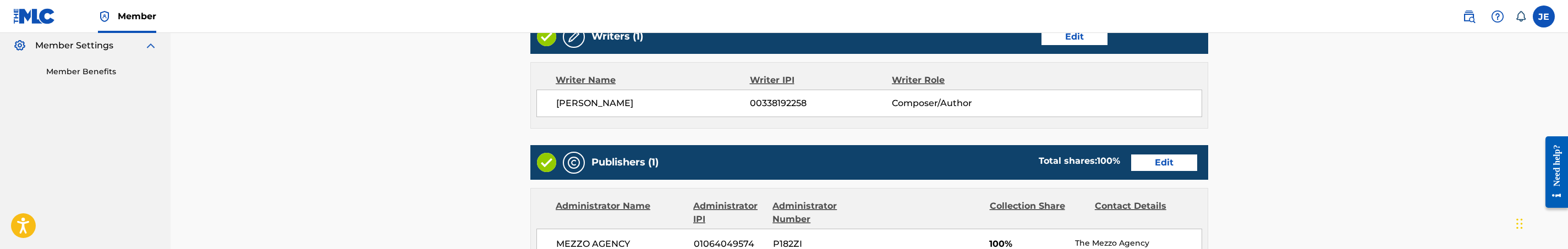
scroll to position [330, 0]
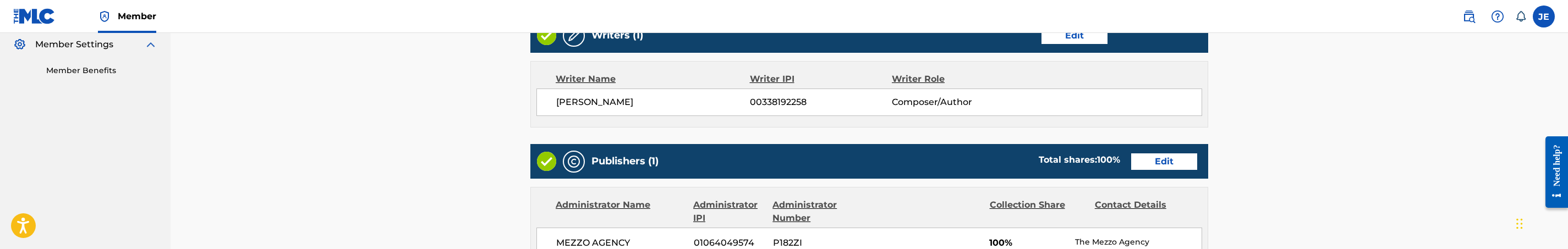
click at [1147, 167] on link "Edit" at bounding box center [1164, 161] width 66 height 16
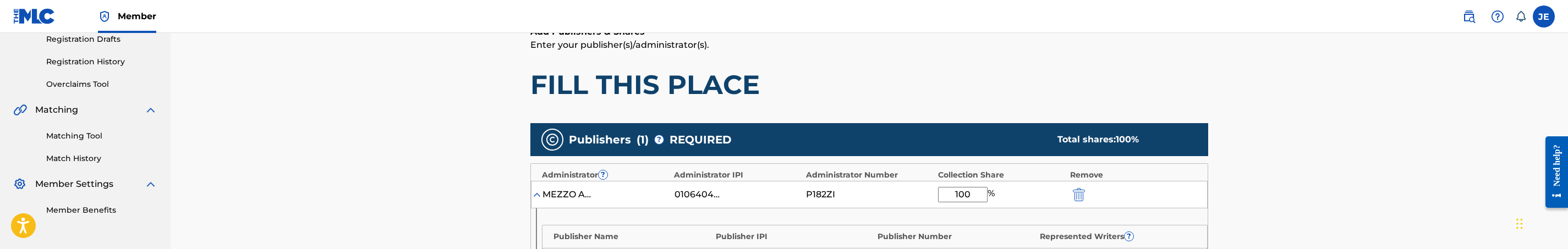
scroll to position [248, 0]
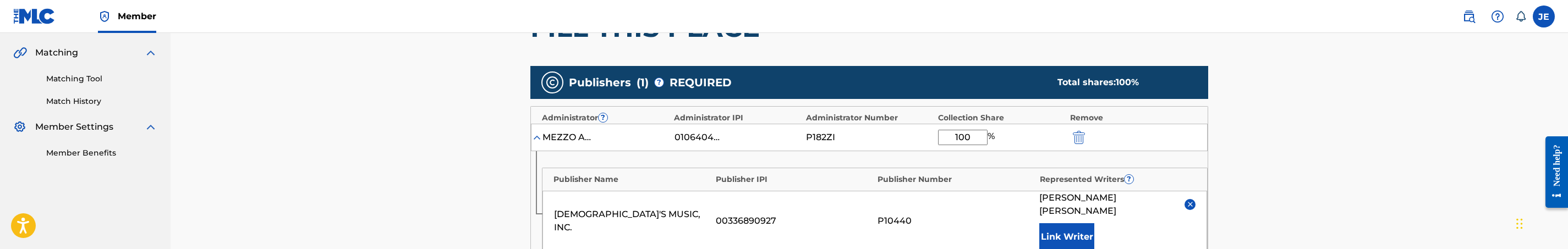
click at [1085, 136] on button "submit" at bounding box center [1077, 137] width 16 height 13
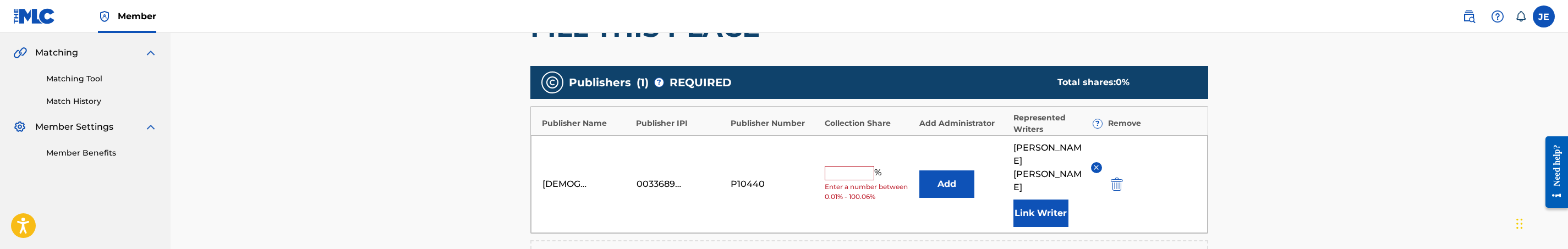
click at [1121, 180] on div "GOD'S MUSIC, INC. 00336890927 P10440 % Enter a number between 0.01% - 100.06% A…" at bounding box center [869, 184] width 677 height 98
click at [1118, 178] on img "submit" at bounding box center [1117, 184] width 12 height 13
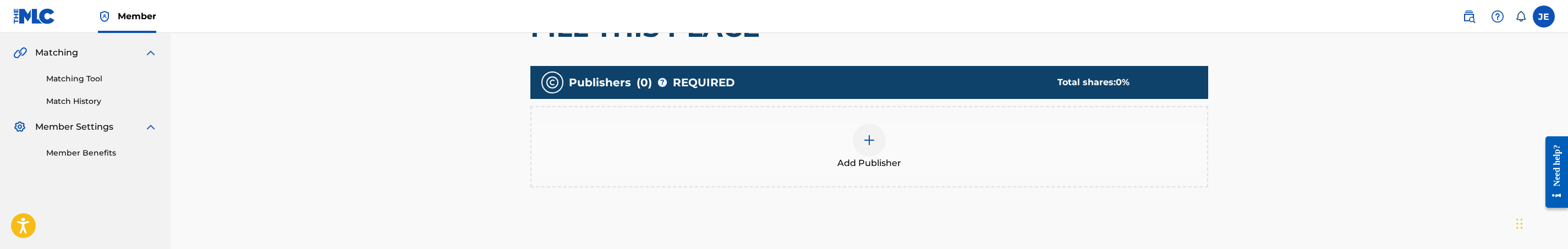
click at [873, 142] on img at bounding box center [869, 141] width 13 height 13
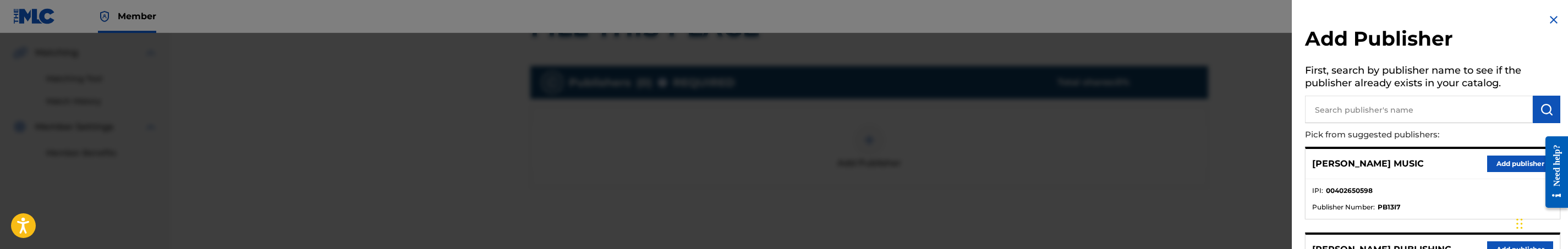
click at [1339, 116] on input "text" at bounding box center [1419, 109] width 228 height 27
type input "[DEMOGRAPHIC_DATA]"
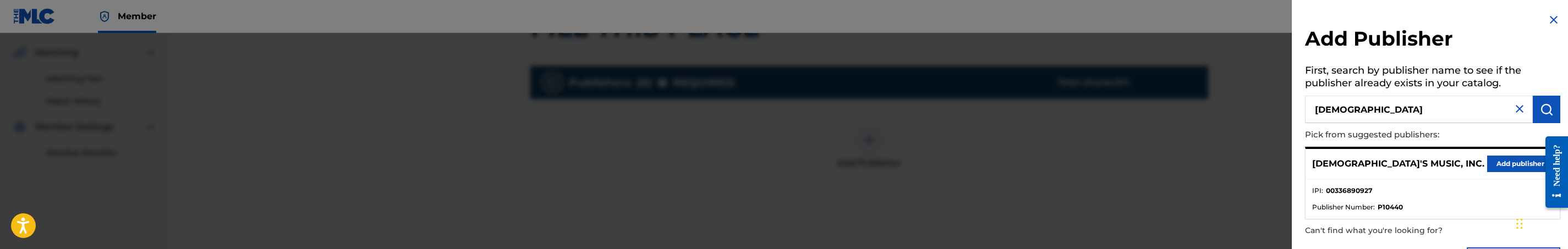
click at [1530, 161] on button "Add publisher" at bounding box center [1520, 164] width 66 height 16
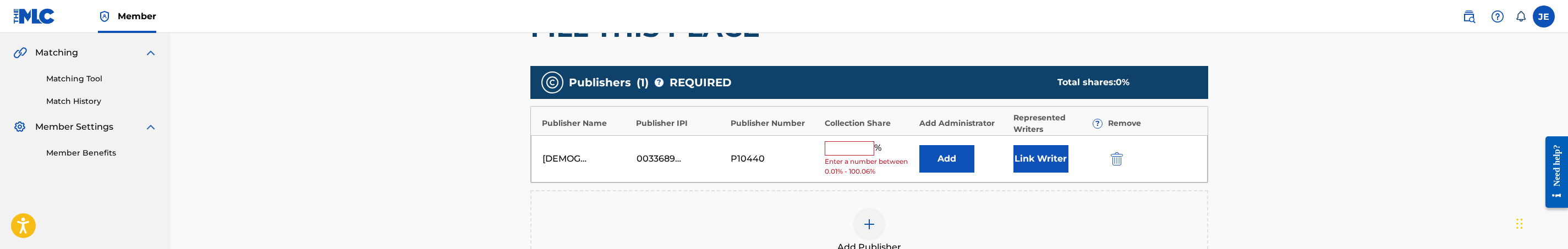
click at [948, 156] on button "Add" at bounding box center [947, 159] width 55 height 27
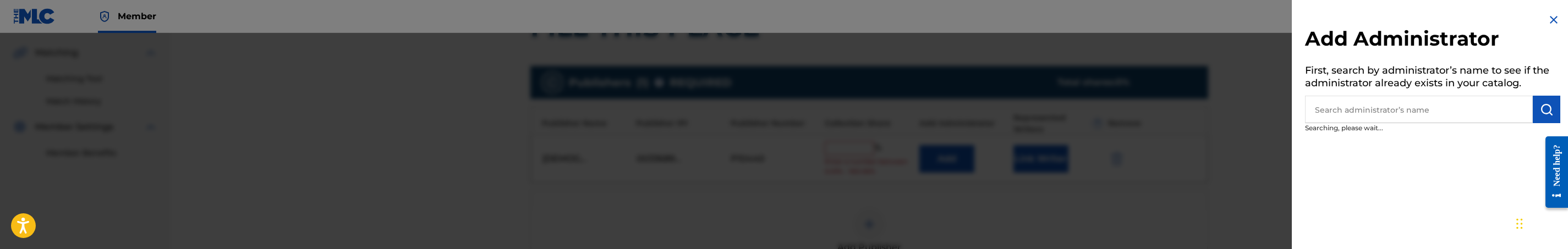
drag, startPoint x: 1331, startPoint y: 119, endPoint x: 1324, endPoint y: 117, distance: 7.3
click at [1331, 117] on input "text" at bounding box center [1419, 109] width 228 height 27
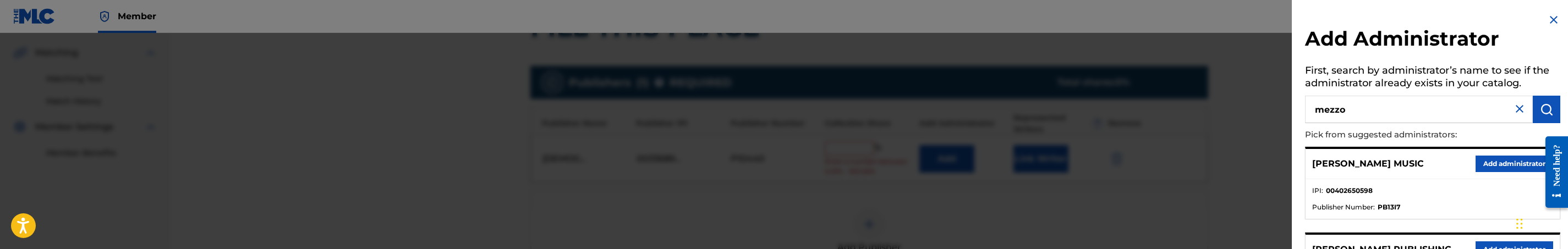
type input "mezzo"
click at [1504, 159] on button "Add administrator" at bounding box center [1514, 164] width 77 height 16
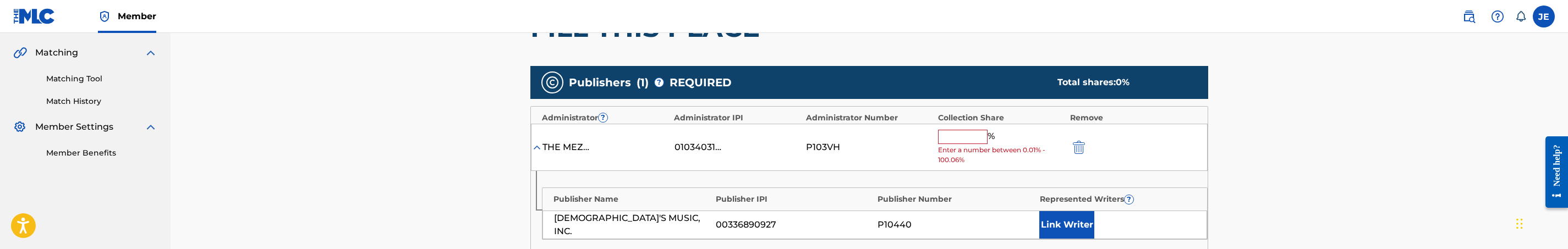
click at [1079, 221] on button "Link Writer" at bounding box center [1066, 225] width 55 height 27
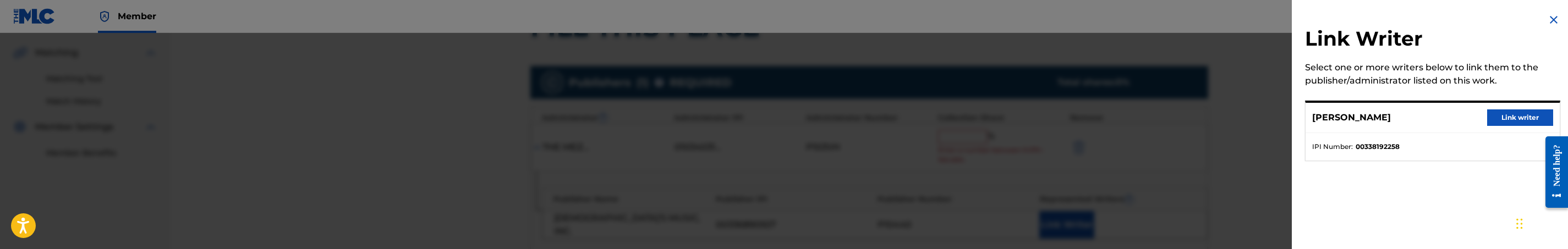
click at [1497, 110] on button "Link writer" at bounding box center [1520, 117] width 66 height 16
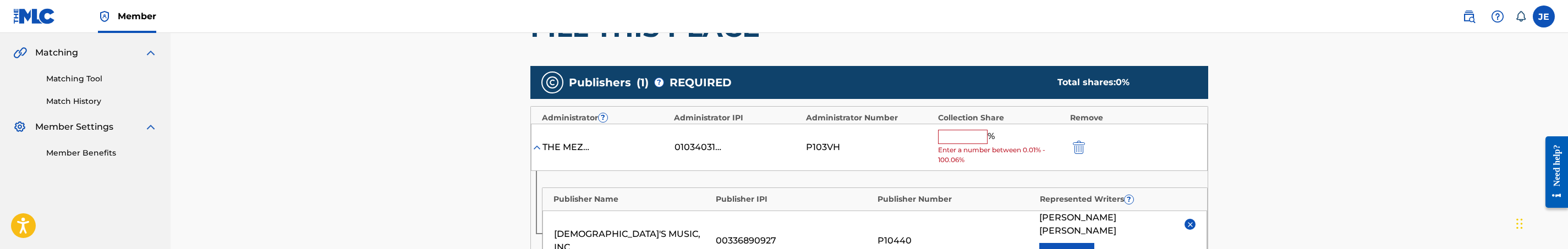
click at [936, 130] on div "THE MEZZO AGENCY, LLC 01034031620 P103VH % Enter a number between 0.01% - 100.0…" at bounding box center [869, 147] width 677 height 48
click at [961, 146] on span "Enter a number between 0.01% - 100.06%" at bounding box center [1001, 155] width 127 height 20
click at [964, 142] on input "text" at bounding box center [962, 137] width 49 height 15
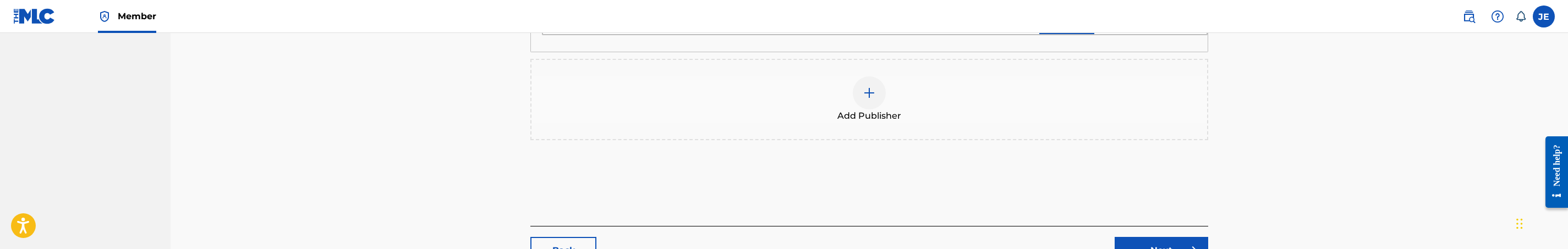
scroll to position [495, 0]
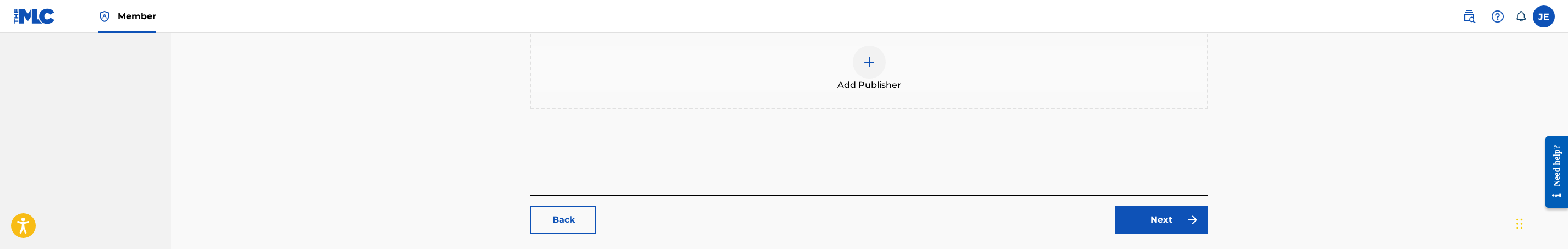
type input "100"
click at [1190, 214] on img at bounding box center [1193, 220] width 13 height 13
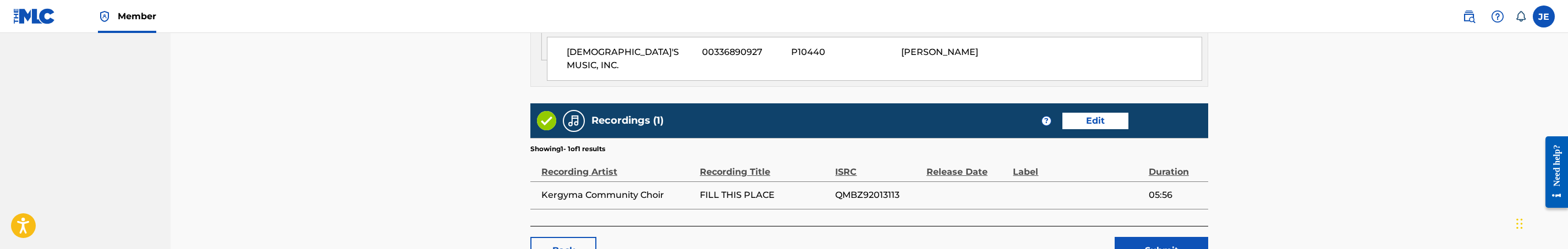
scroll to position [650, 0]
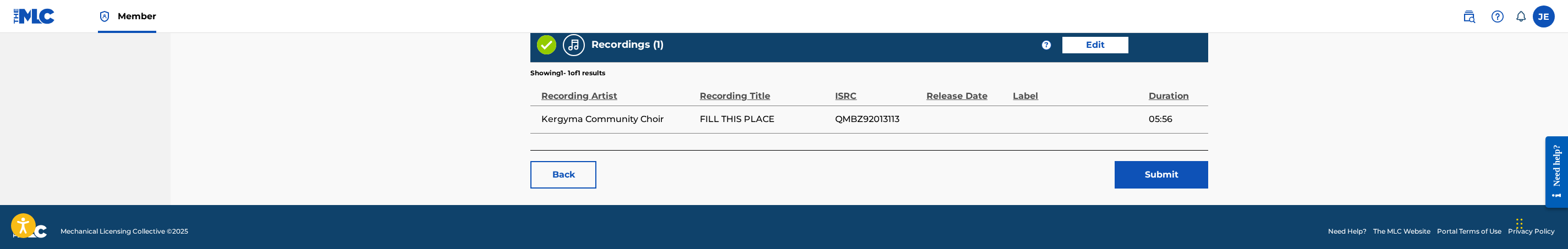
click at [1083, 37] on link "Edit" at bounding box center [1095, 45] width 66 height 16
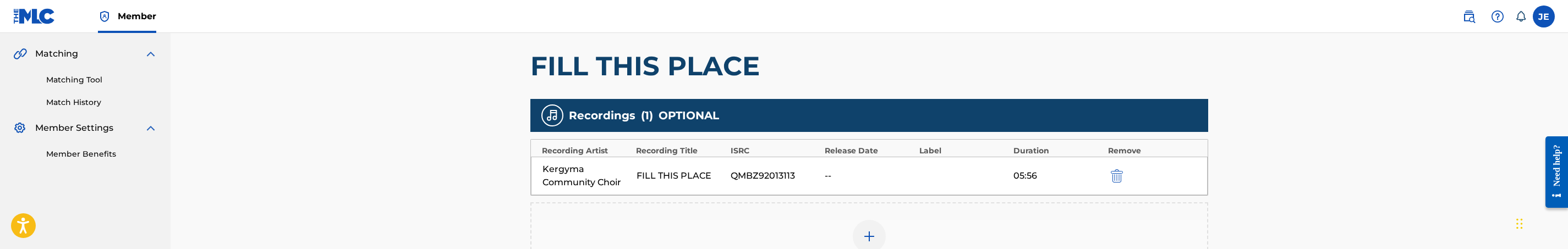
scroll to position [248, 0]
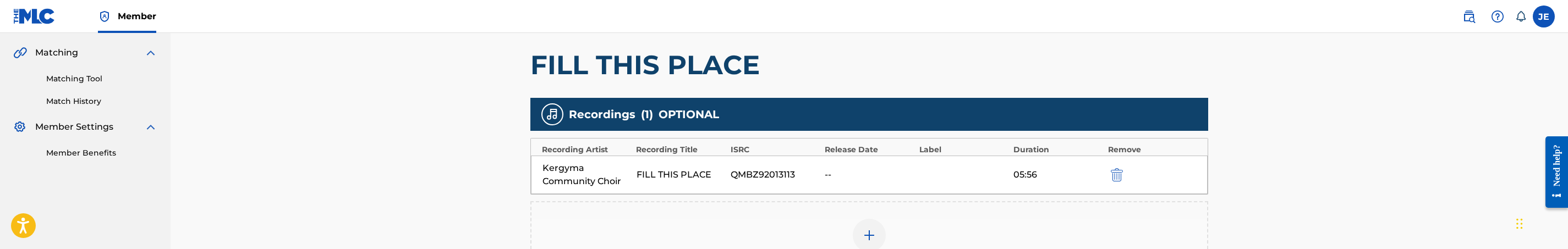
click at [866, 231] on img at bounding box center [869, 236] width 13 height 13
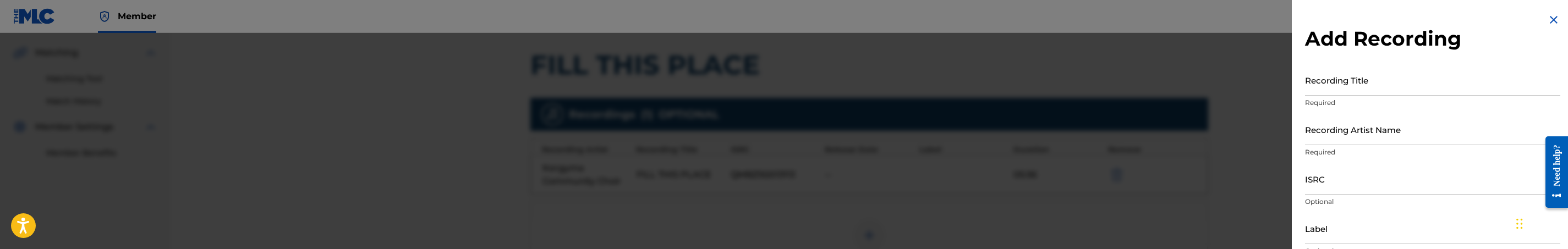
click at [1359, 190] on input "ISRC" at bounding box center [1432, 179] width 255 height 32
paste input "QM6P42152159"
type input "QM6P42152159"
click at [1367, 86] on input "Recording Title" at bounding box center [1432, 80] width 255 height 32
paste input "Fill This Place by Kergyma Community Choir, [PERSON_NAME]"
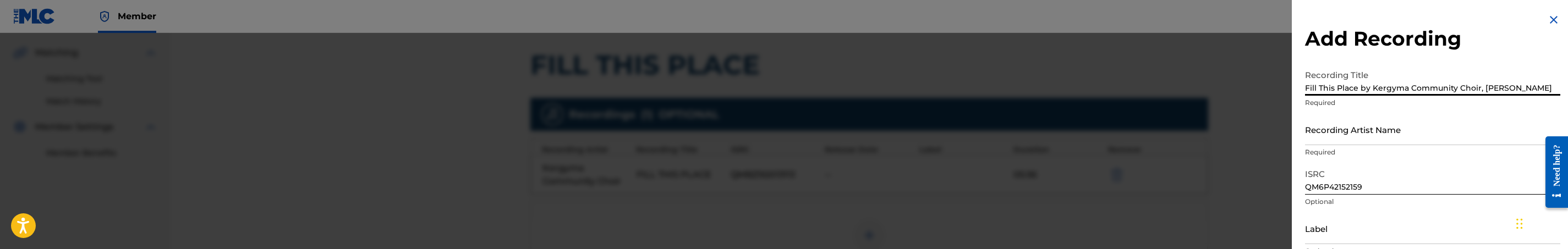
drag, startPoint x: 1372, startPoint y: 91, endPoint x: 1577, endPoint y: 94, distance: 205.0
type input "Fill This Place"
click at [1499, 134] on input "Recording Artist Name" at bounding box center [1432, 130] width 255 height 32
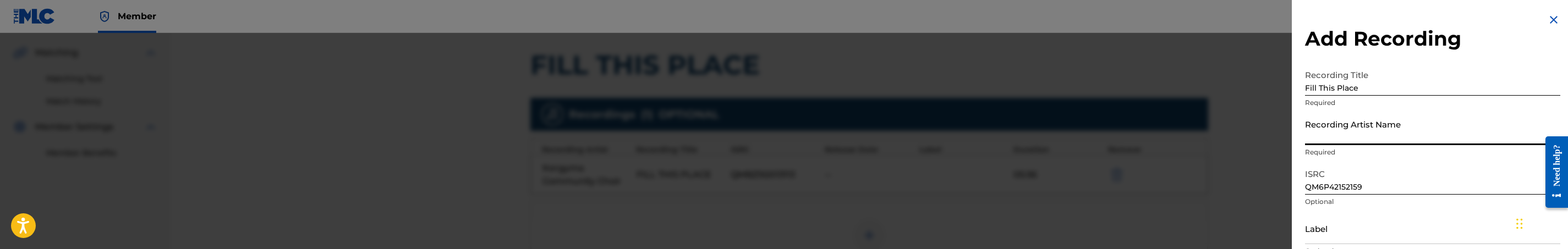
paste input "Kergyma Community Choir, [PERSON_NAME]"
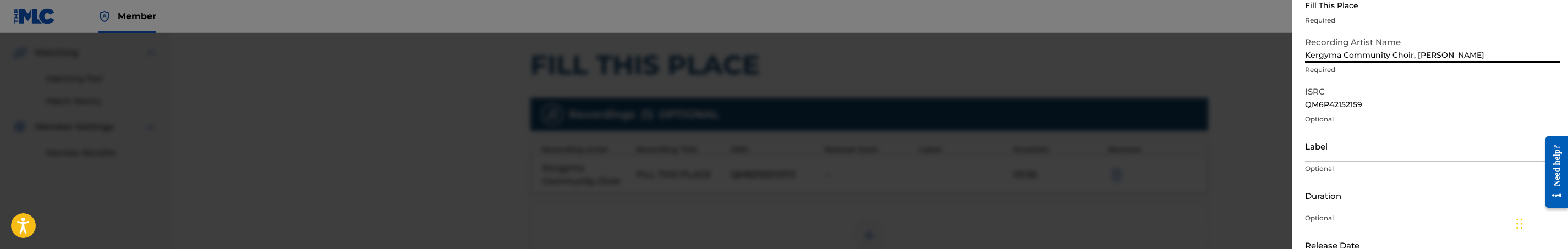
type input "Kergyma Community Choir, [PERSON_NAME]"
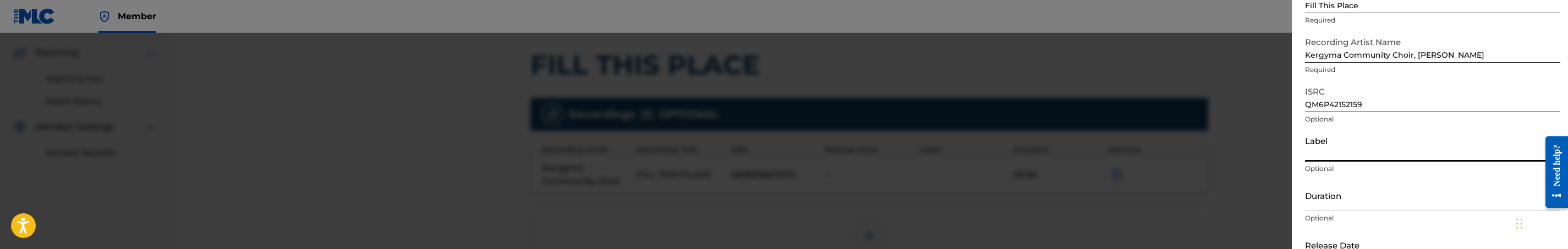
click at [1331, 153] on input "Label" at bounding box center [1432, 146] width 255 height 32
paste input "Enon Music Group"
type input "Enon Music Group"
click at [1348, 203] on input "Duration" at bounding box center [1432, 196] width 255 height 32
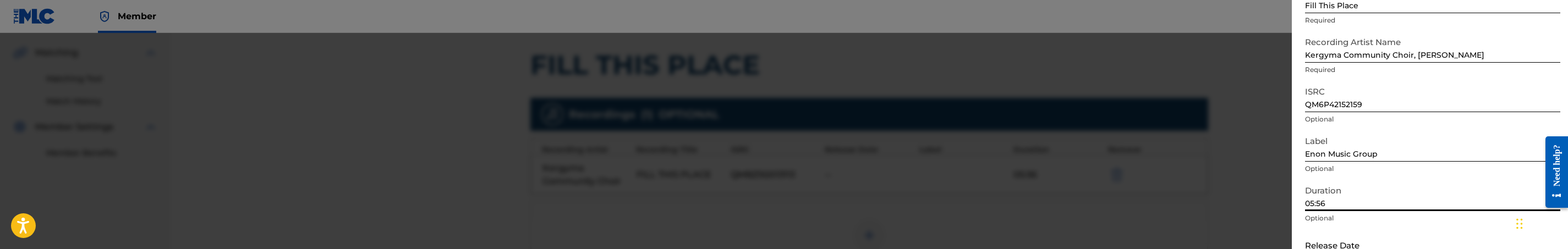
scroll to position [152, 0]
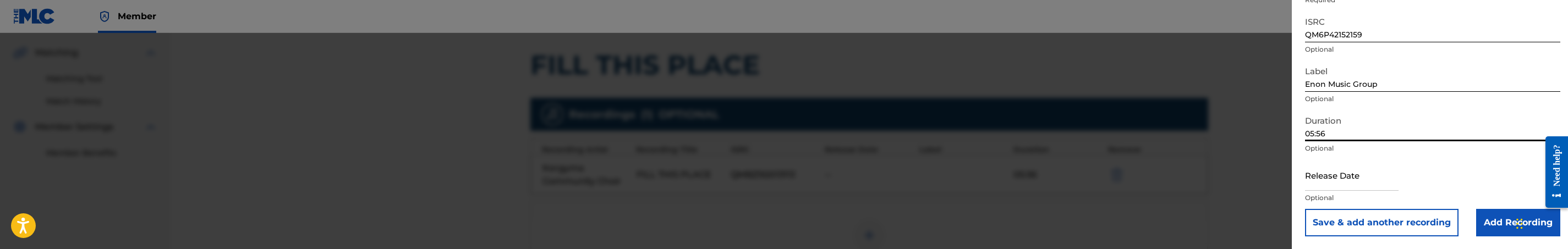
type input "05:56"
click at [1485, 215] on input "Add Recording" at bounding box center [1518, 222] width 84 height 27
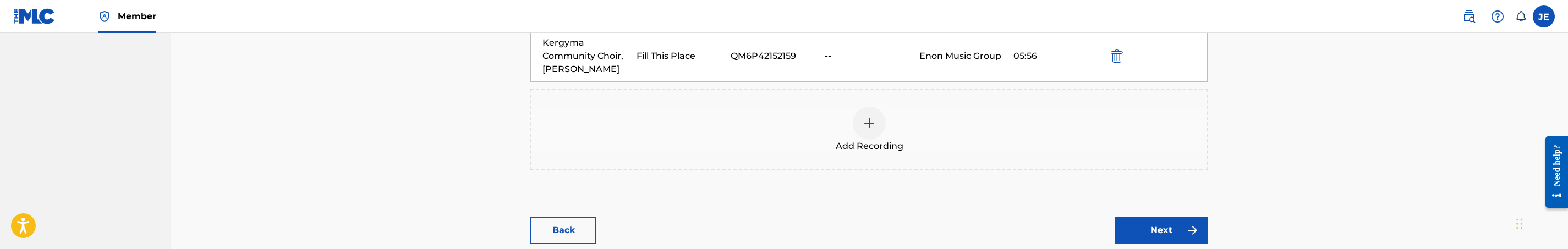
scroll to position [413, 0]
click at [864, 119] on img at bounding box center [869, 122] width 13 height 13
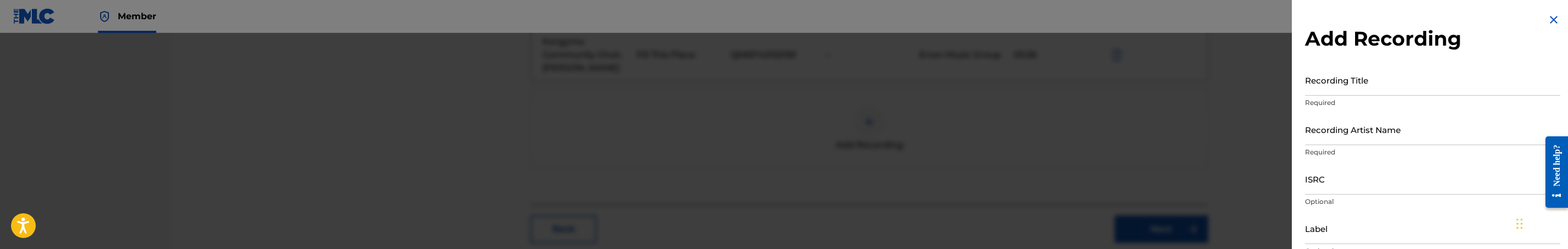
click at [1413, 91] on input "Recording Title" at bounding box center [1432, 80] width 255 height 32
paste input "Fill This Place by Kergyma Community Choir, [PERSON_NAME]"
drag, startPoint x: 1372, startPoint y: 89, endPoint x: 1555, endPoint y: 91, distance: 183.0
click at [1555, 91] on input "Fill This Place by Kergyma Community Choir, [PERSON_NAME]" at bounding box center [1432, 80] width 255 height 32
type input "Fill This Place"
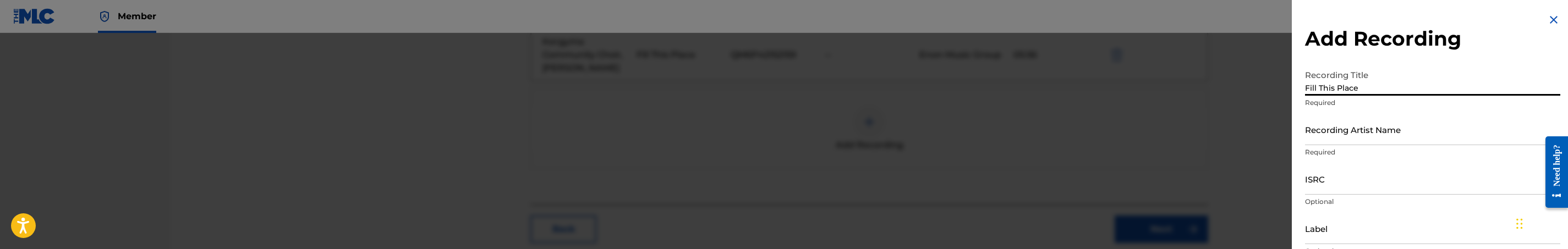
click at [1450, 135] on input "Recording Artist Name" at bounding box center [1432, 130] width 255 height 32
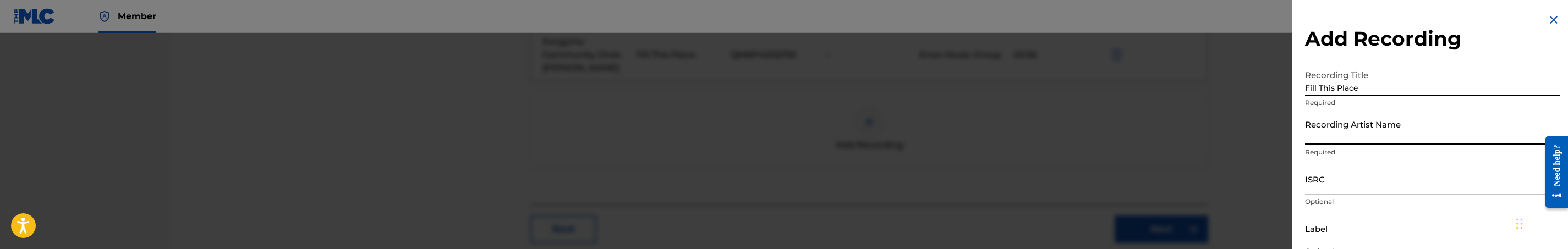
paste input "Kergyma Community Choir, [PERSON_NAME]"
type input "Kergyma Community Choir, [PERSON_NAME]"
click at [1343, 186] on input "ISRC" at bounding box center [1432, 179] width 255 height 32
paste input "Kergyma Community Choir, [PERSON_NAME]"
type input "Kergyma Community Choir, [PERSON_NAME]"
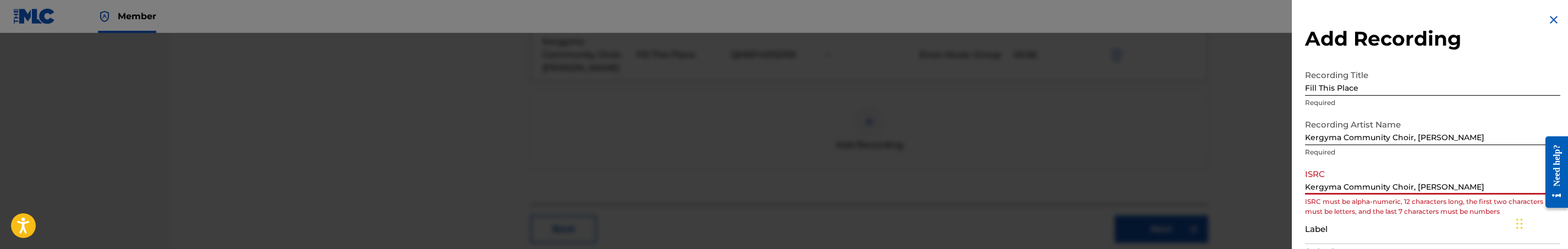
click at [1430, 191] on input "Kergyma Community Choir, [PERSON_NAME]" at bounding box center [1432, 179] width 255 height 32
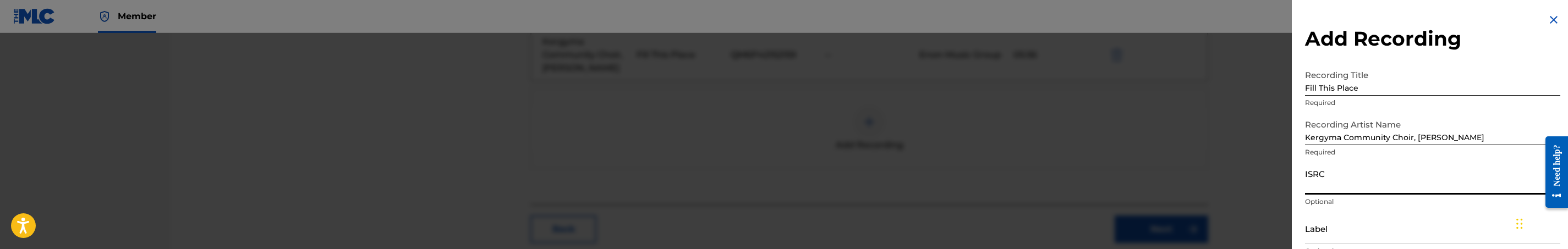
click at [1335, 180] on input "ISRC" at bounding box center [1432, 179] width 255 height 32
paste input "QMJ8C1900168"
type input "QMJ8C1900168"
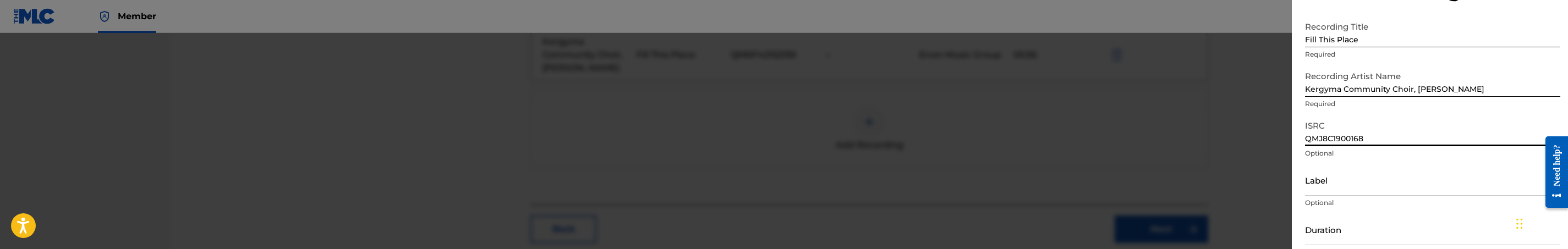
scroll to position [83, 0]
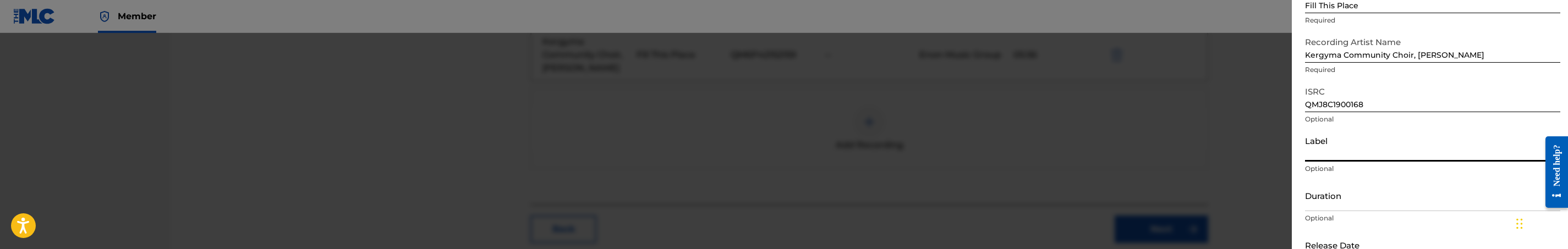
drag, startPoint x: 1353, startPoint y: 155, endPoint x: 1348, endPoint y: 164, distance: 10.3
click at [1353, 155] on input "Label" at bounding box center [1432, 146] width 255 height 32
paste input "Kergyma Community Choir"
type input "Kergyma Community Choir"
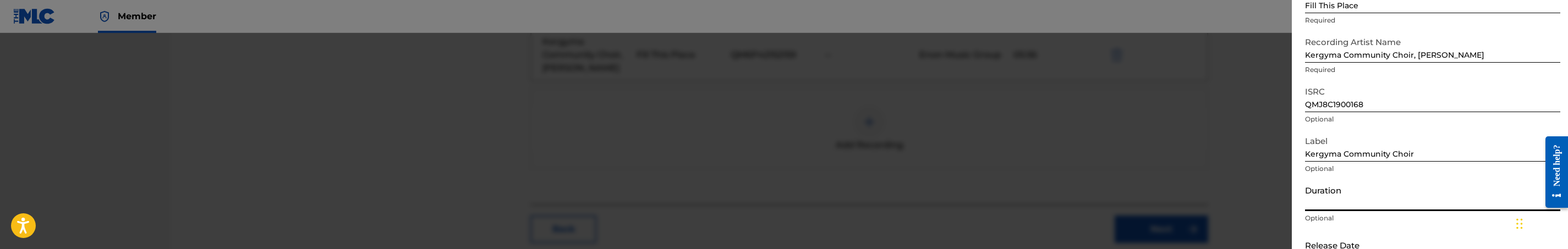
click at [1348, 200] on input "Duration" at bounding box center [1432, 196] width 255 height 32
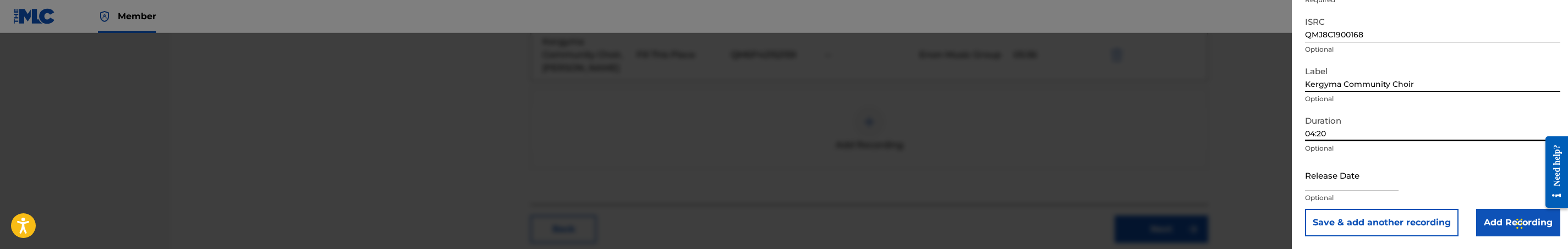
type input "04:20"
click at [1486, 223] on input "Add Recording" at bounding box center [1518, 222] width 84 height 27
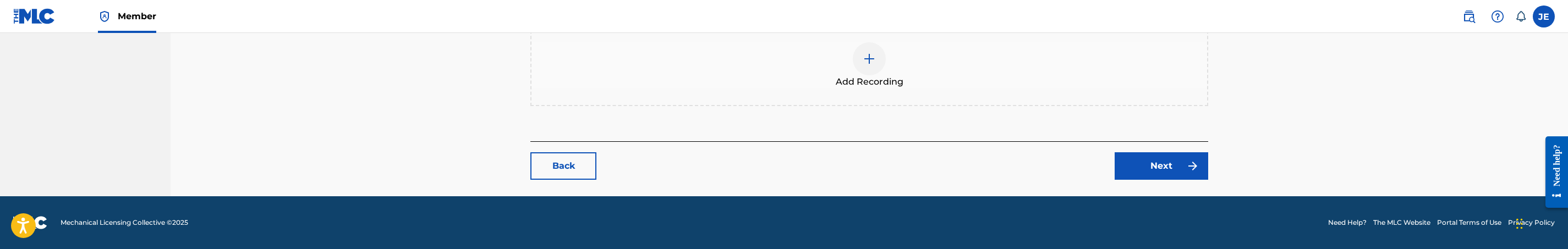
scroll to position [529, 0]
click at [1169, 152] on link "Next" at bounding box center [1161, 166] width 94 height 27
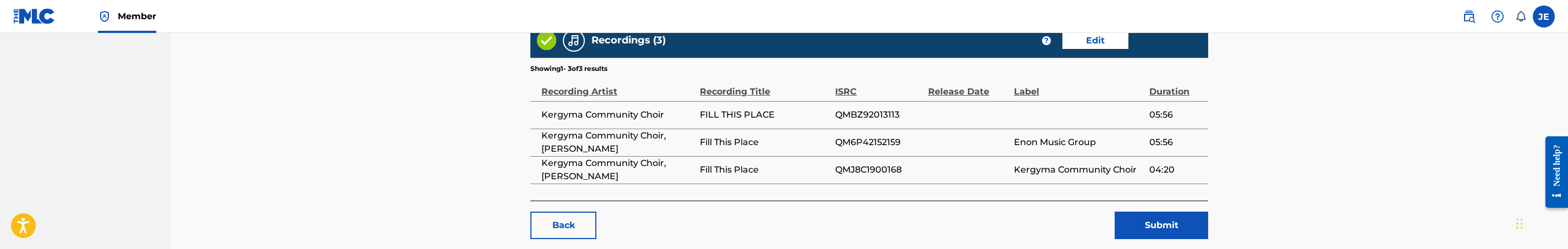
scroll to position [705, 0]
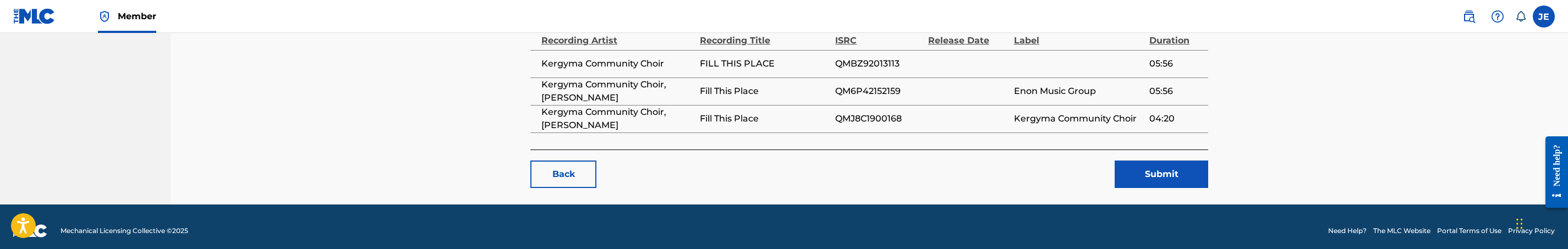
click at [1164, 166] on button "Submit" at bounding box center [1161, 174] width 94 height 27
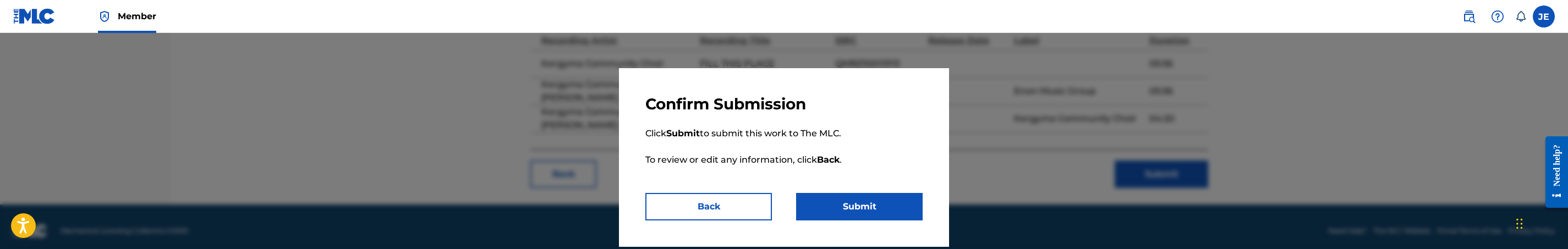
click at [860, 203] on button "Submit" at bounding box center [859, 206] width 127 height 27
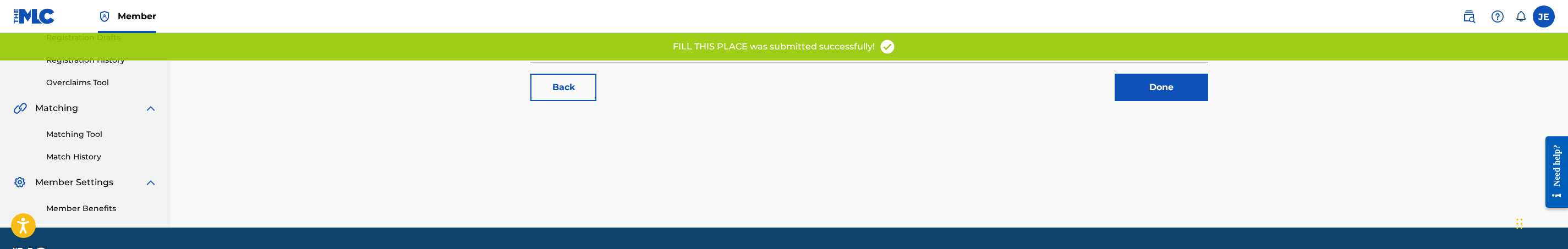
scroll to position [223, 0]
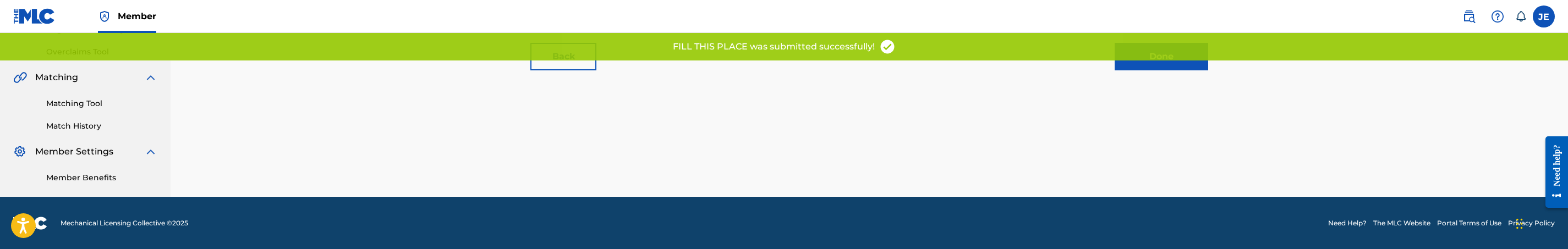
click at [99, 110] on div "Matching Tool Match History" at bounding box center [85, 108] width 144 height 48
click at [94, 103] on link "Matching Tool" at bounding box center [102, 103] width 111 height 12
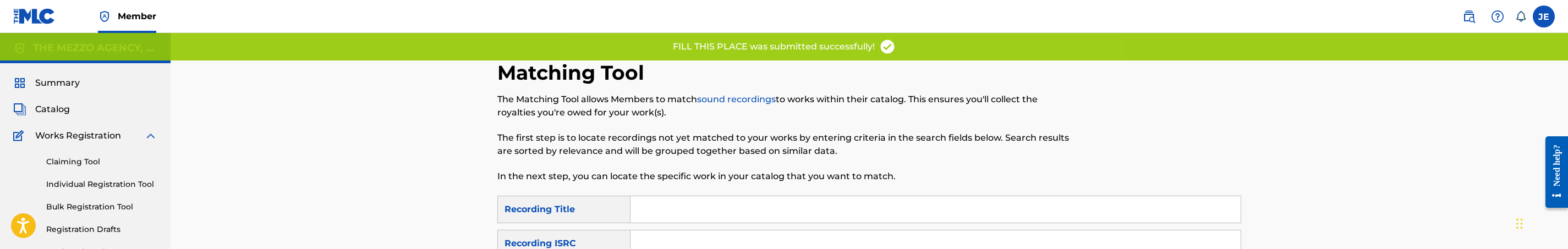
scroll to position [83, 0]
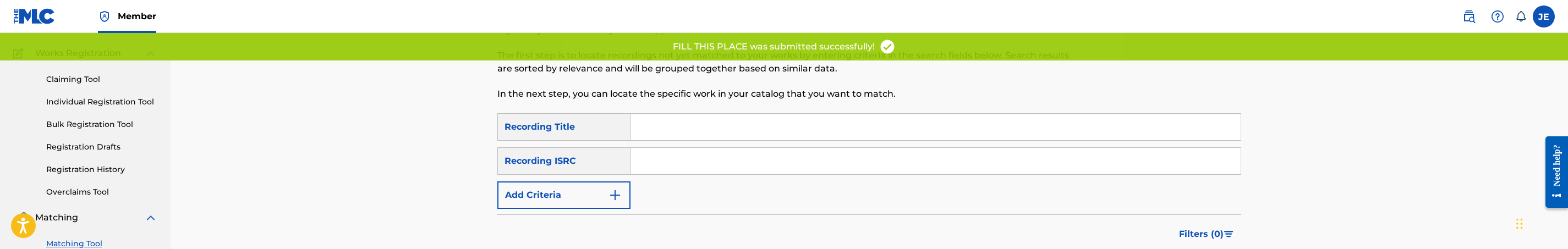
click at [678, 152] on input "Search Form" at bounding box center [936, 161] width 610 height 26
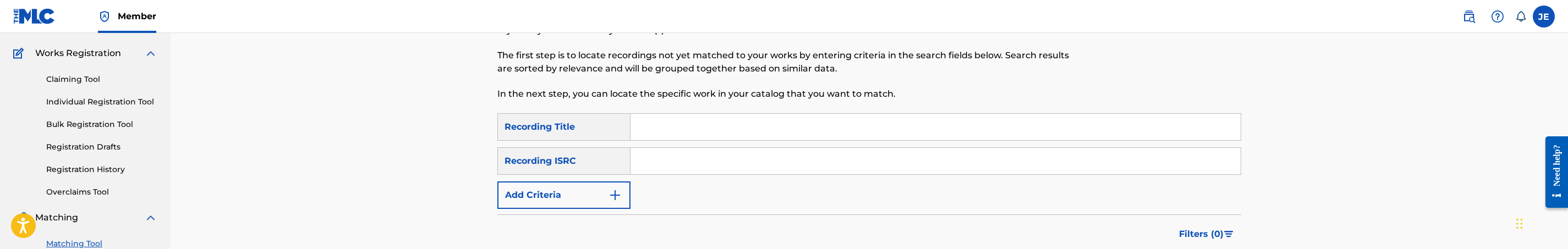
paste input "QMBZ92013113"
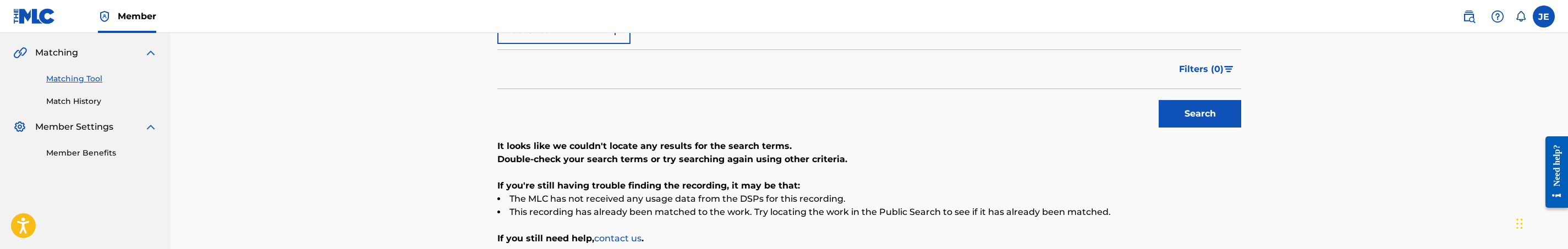
scroll to position [165, 0]
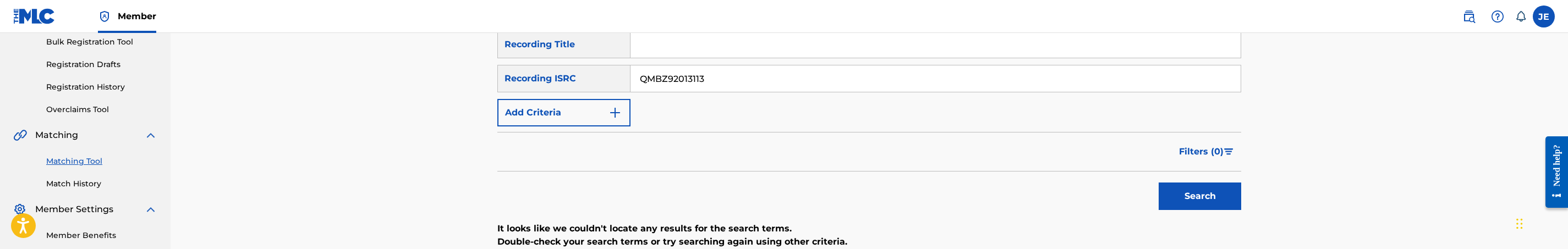
click at [1159, 183] on button "Search" at bounding box center [1200, 196] width 83 height 27
click at [697, 73] on input "QMBZ92013113" at bounding box center [936, 79] width 610 height 26
paste input "6P42152159"
click at [1159, 183] on button "Search" at bounding box center [1200, 196] width 83 height 27
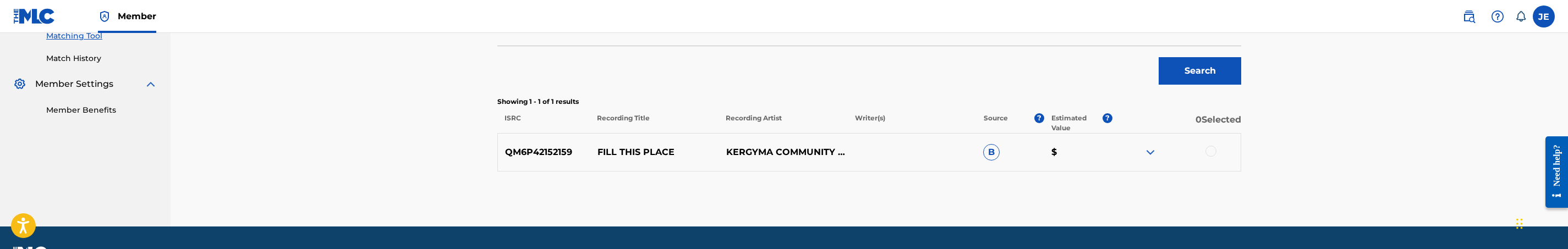
scroll to position [321, 0]
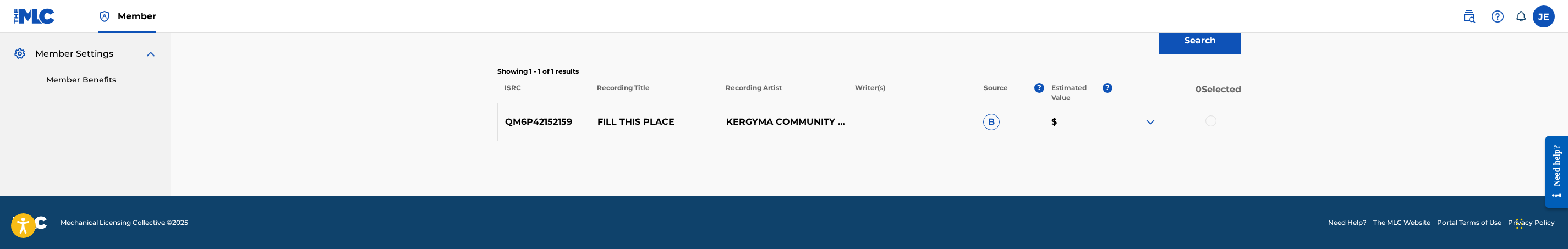
click at [1216, 121] on div at bounding box center [1211, 121] width 11 height 11
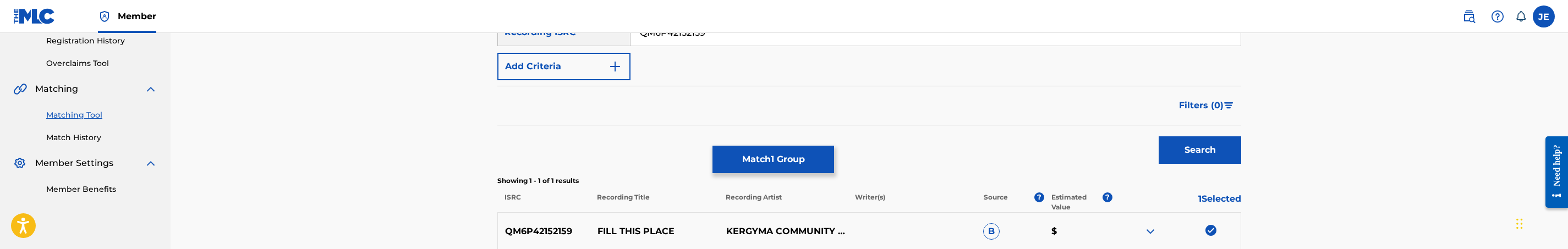
scroll to position [156, 0]
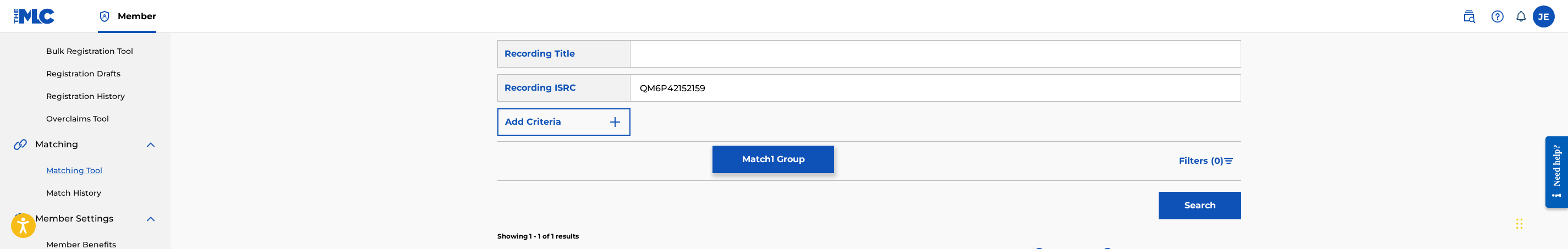
click at [716, 89] on input "QM6P42152159" at bounding box center [936, 88] width 610 height 26
paste input "J8C1900168"
type input "QMJ8C1900168"
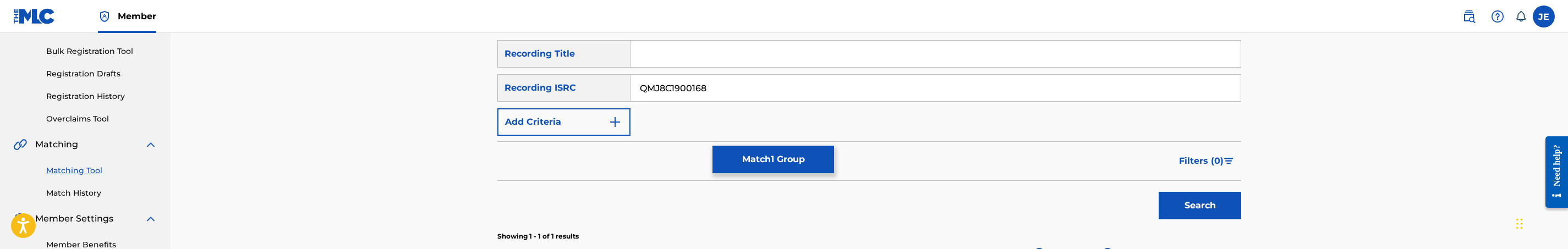
click at [1159, 192] on button "Search" at bounding box center [1200, 205] width 83 height 27
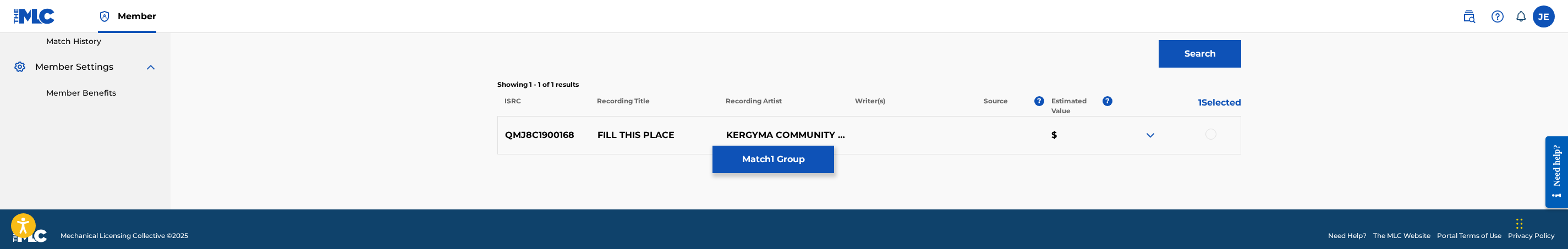
scroll to position [321, 0]
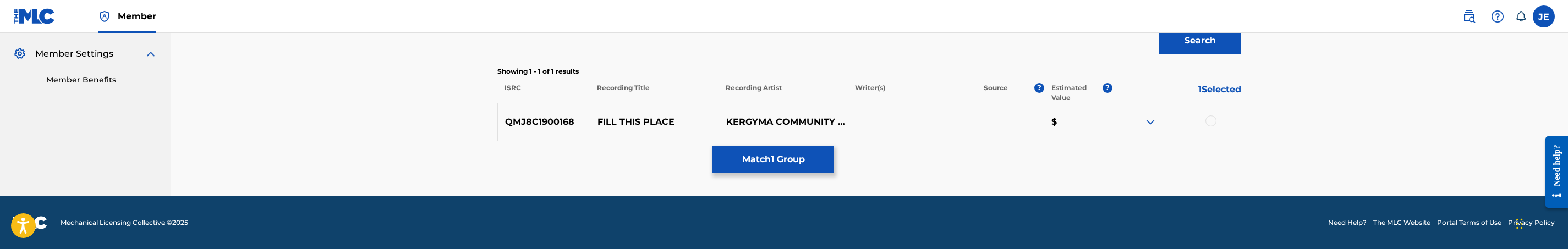
click at [1205, 122] on div at bounding box center [1211, 121] width 11 height 11
click at [765, 159] on button "Match 2 Groups" at bounding box center [773, 160] width 122 height 27
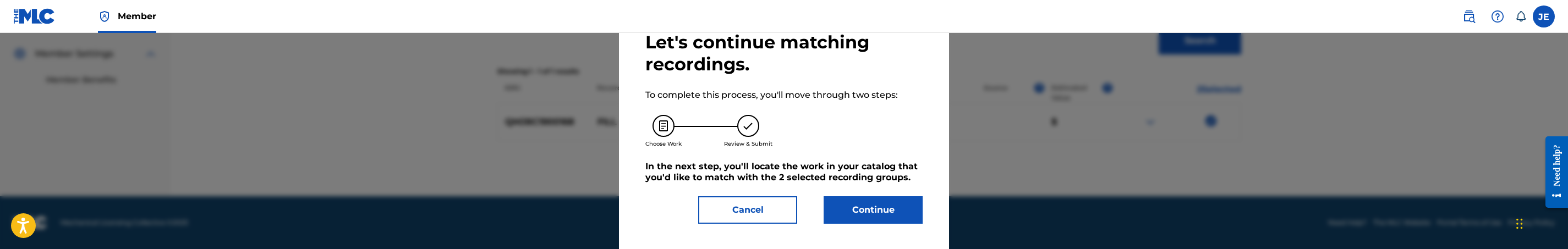
scroll to position [65, 0]
click at [852, 218] on button "Continue" at bounding box center [873, 209] width 99 height 27
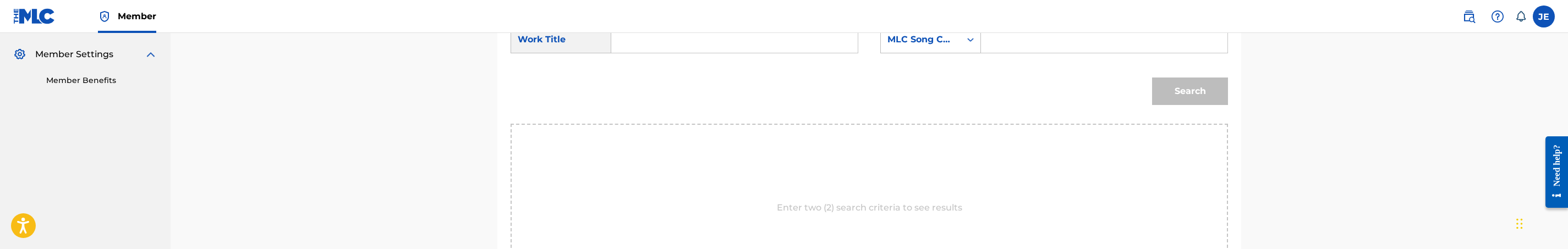
scroll to position [238, 0]
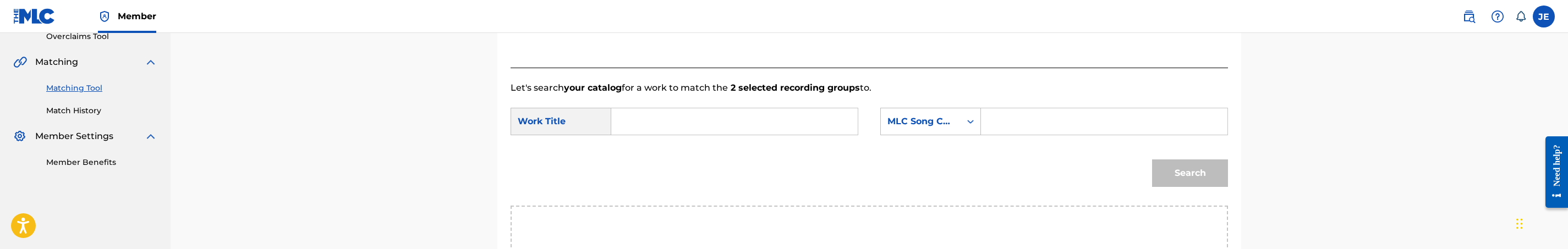
click at [644, 119] on input "Search Form" at bounding box center [735, 121] width 228 height 26
paste input "Fill This Place"
type input "Fill This Place"
drag, startPoint x: 1005, startPoint y: 124, endPoint x: 993, endPoint y: 117, distance: 13.9
click at [1005, 124] on input "Search Form" at bounding box center [1104, 121] width 228 height 26
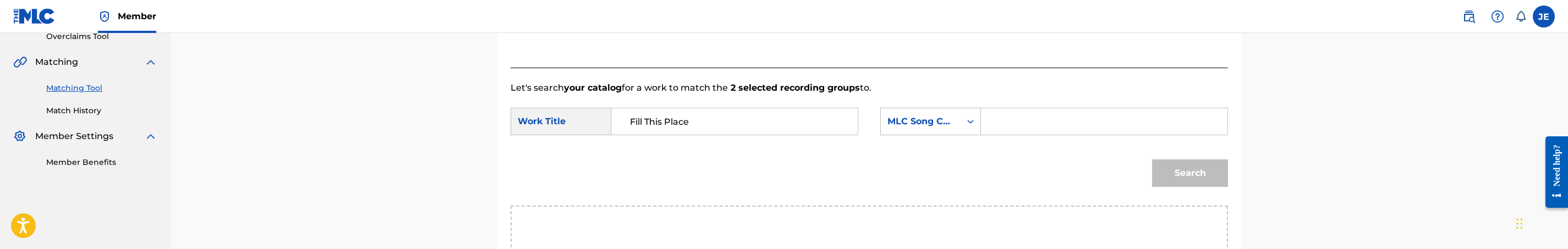
paste input "FE99HK"
type input "FE99HK"
click at [1152, 160] on button "Search" at bounding box center [1190, 173] width 76 height 27
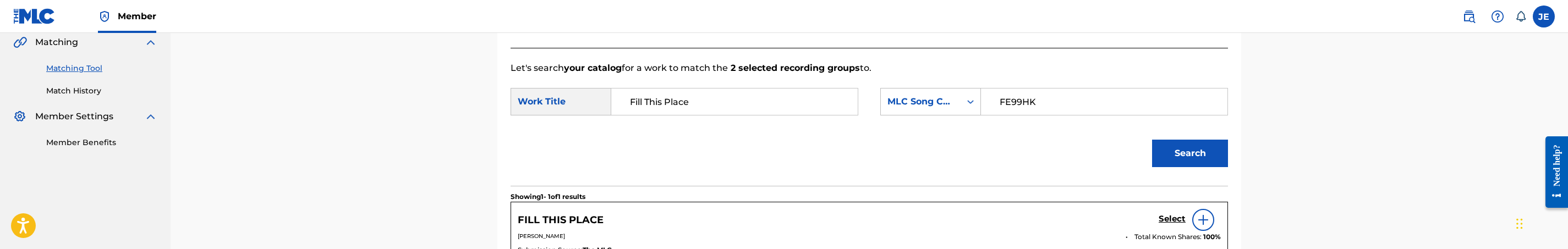
scroll to position [321, 0]
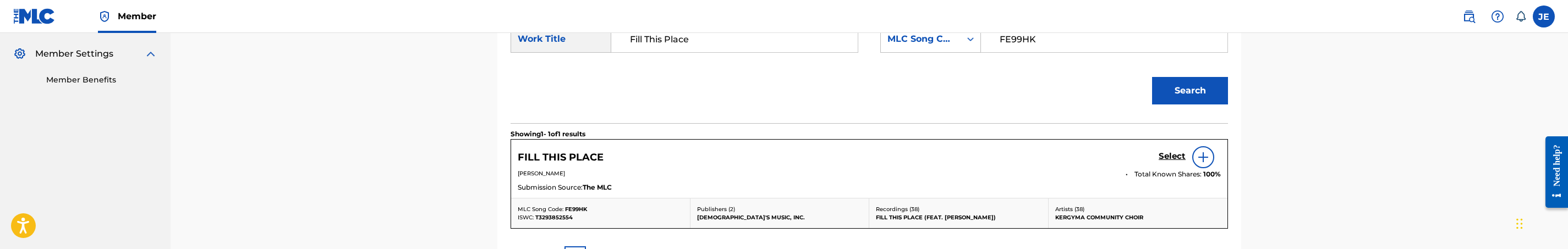
click at [1176, 160] on h5 "Select" at bounding box center [1172, 156] width 27 height 10
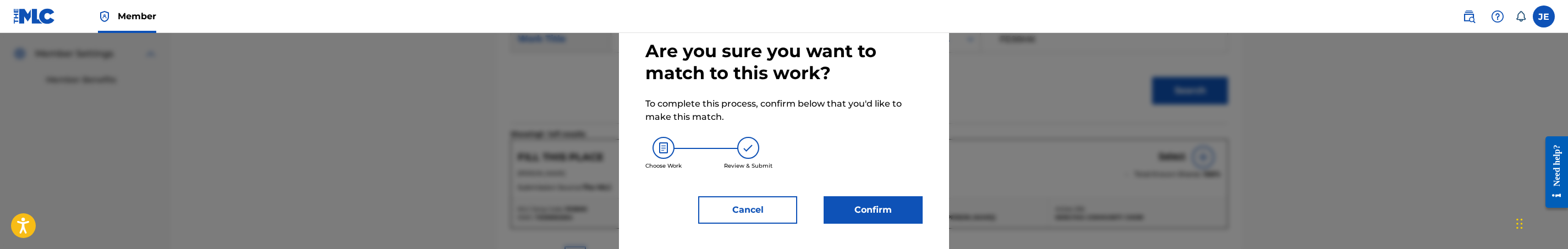
scroll to position [55, 0]
click at [856, 209] on button "Confirm" at bounding box center [873, 209] width 99 height 27
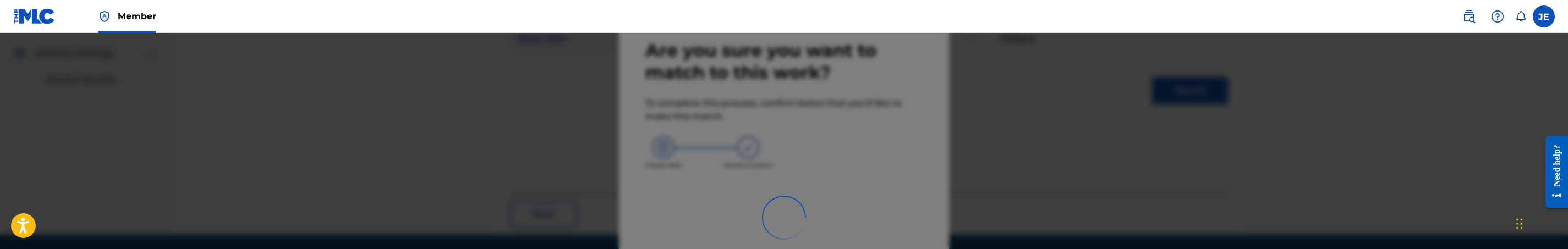
scroll to position [223, 0]
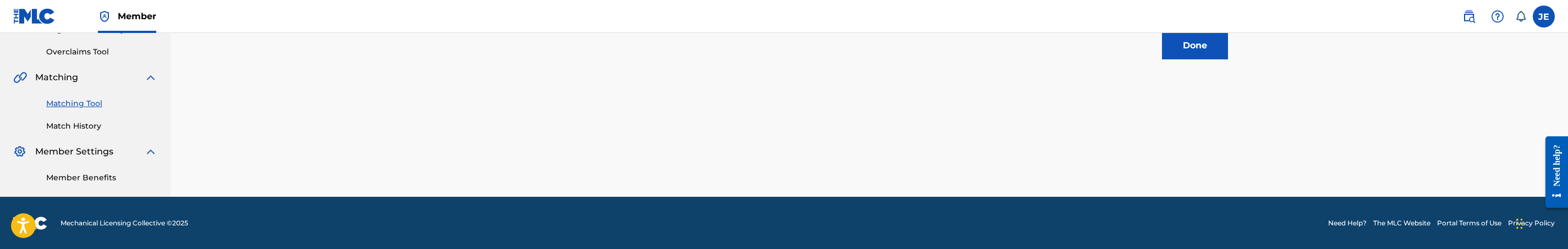
click at [1212, 43] on button "Done" at bounding box center [1195, 45] width 66 height 27
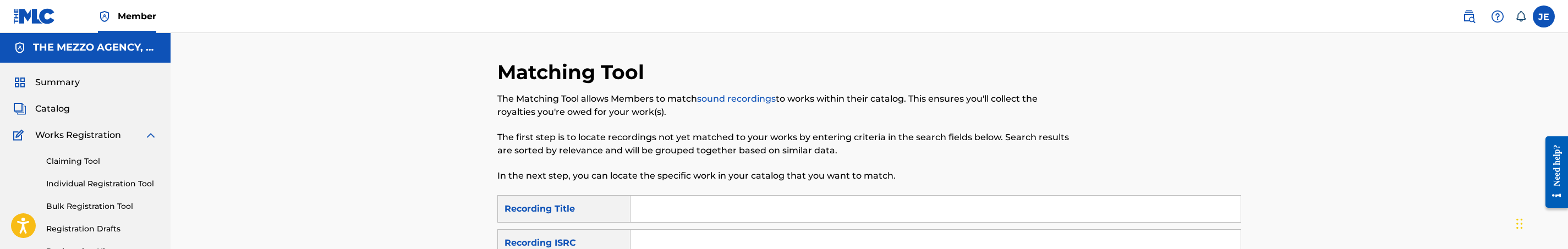
scroll to position [0, 0]
click at [68, 109] on span "Catalog" at bounding box center [52, 110] width 35 height 13
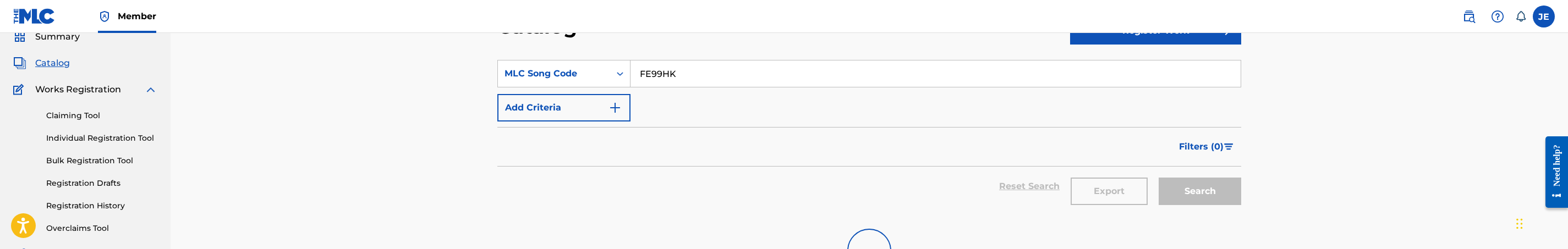
scroll to position [83, 0]
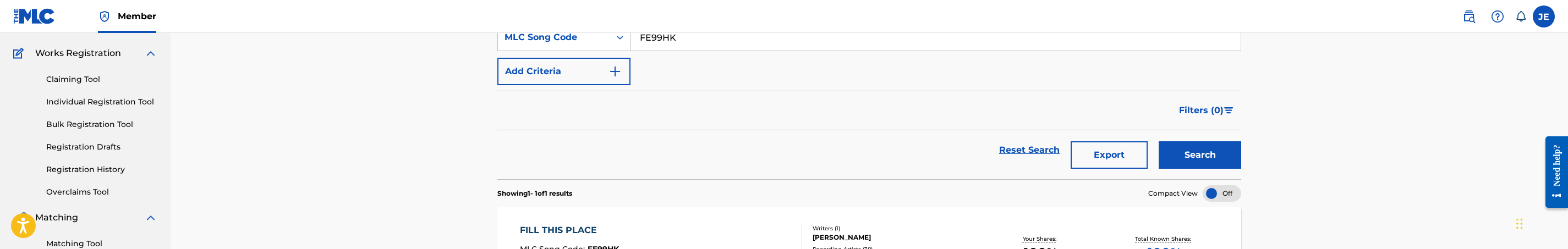
click at [730, 44] on input "FE99HK" at bounding box center [936, 37] width 610 height 26
paste input "IC95E1"
type input "IC95E1"
click at [1159, 141] on button "Search" at bounding box center [1200, 155] width 83 height 27
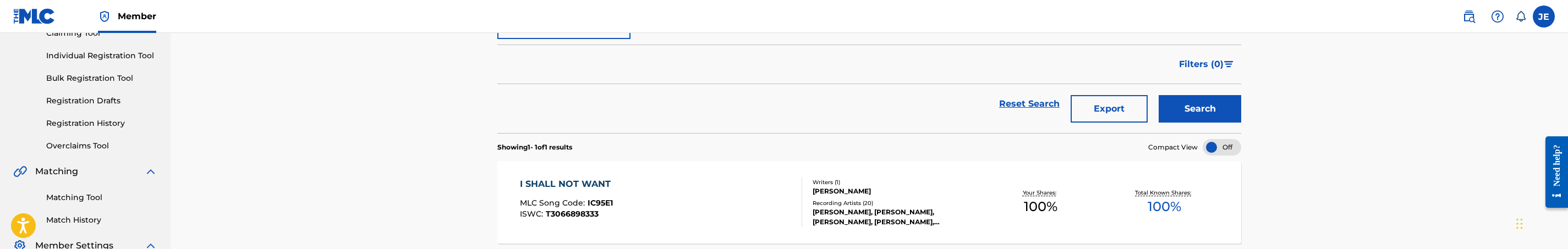
scroll to position [165, 0]
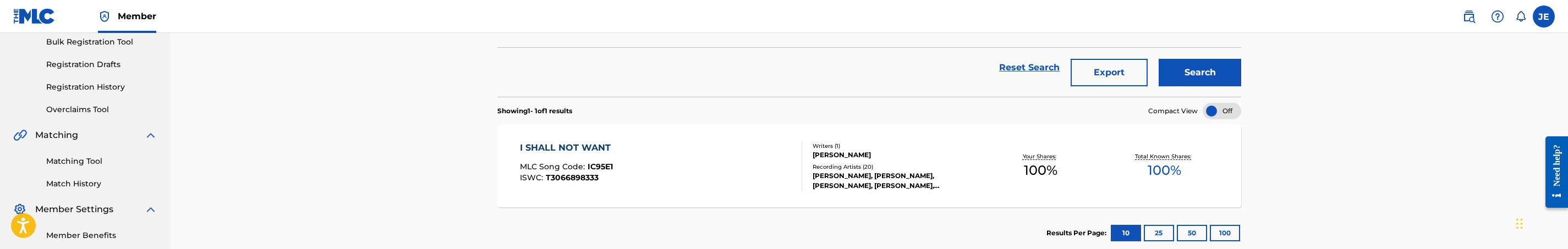
click at [715, 213] on section "Results Per Page: 10 25 50 100" at bounding box center [869, 233] width 744 height 52
click at [722, 214] on section "Results Per Page: 10 25 50 100" at bounding box center [869, 233] width 744 height 52
click at [745, 177] on div "I SHALL NOT WANT MLC Song Code : IC95E1 ISWC : T3066898333" at bounding box center [661, 166] width 283 height 49
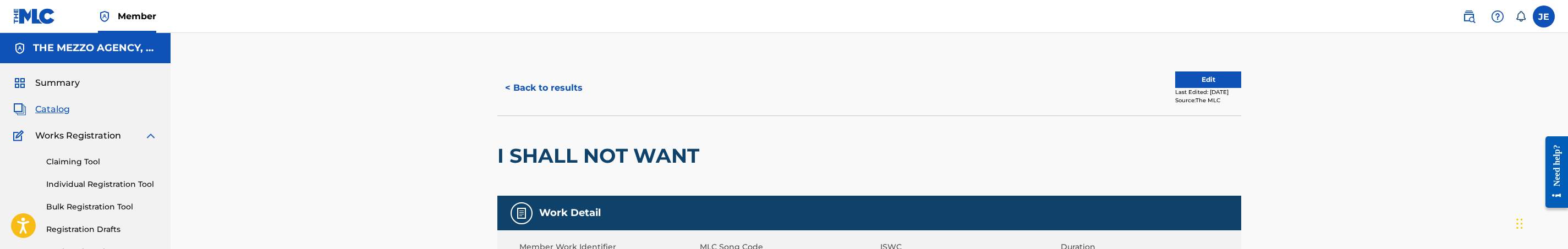
click at [1183, 78] on button "Edit" at bounding box center [1208, 80] width 66 height 16
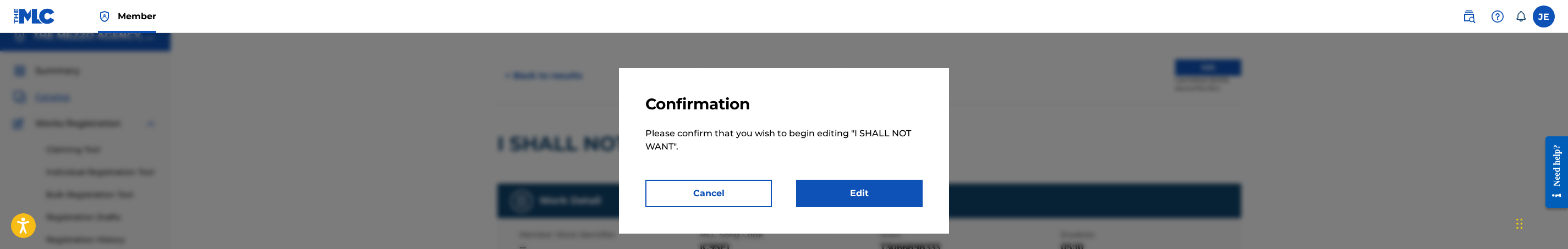
scroll to position [83, 0]
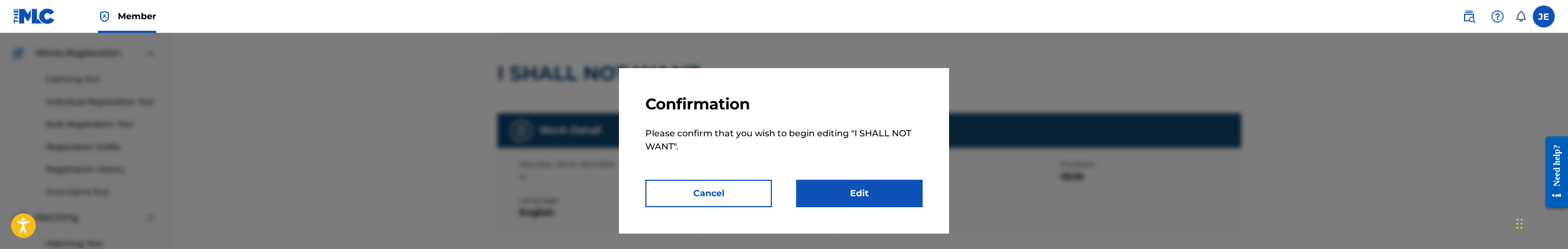
click at [850, 191] on link "Edit" at bounding box center [859, 194] width 127 height 27
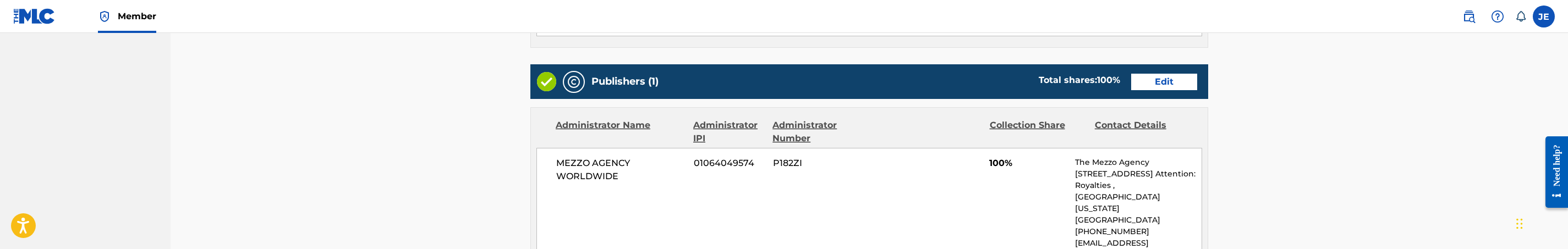
scroll to position [413, 0]
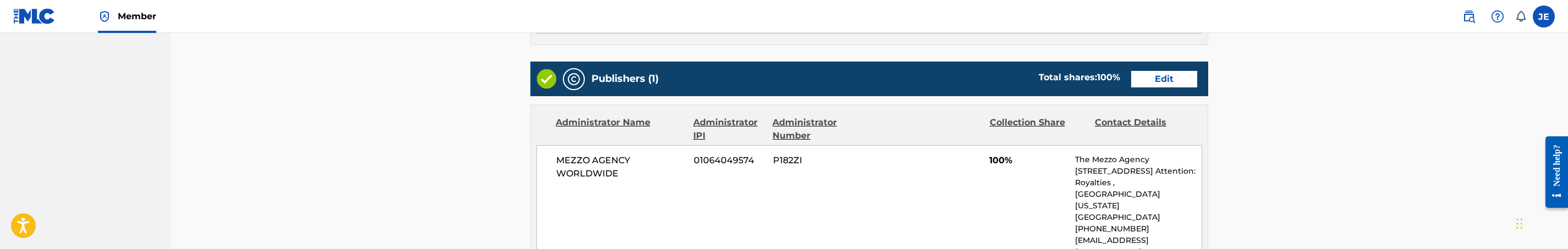
click at [1153, 82] on link "Edit" at bounding box center [1164, 79] width 66 height 16
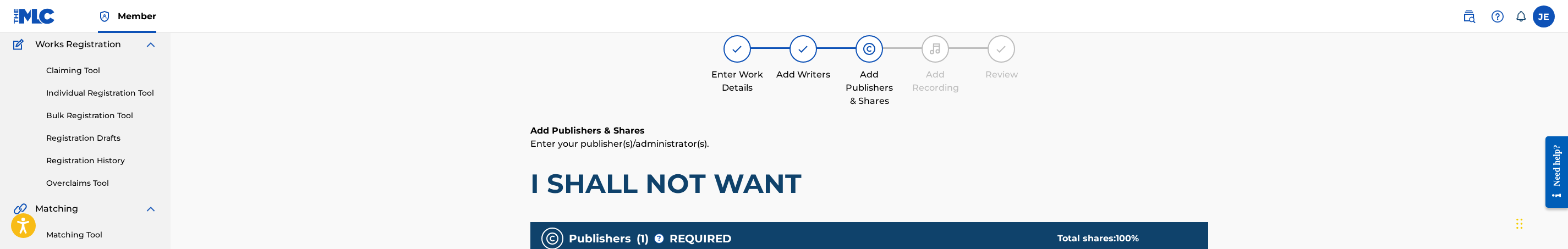
scroll to position [248, 0]
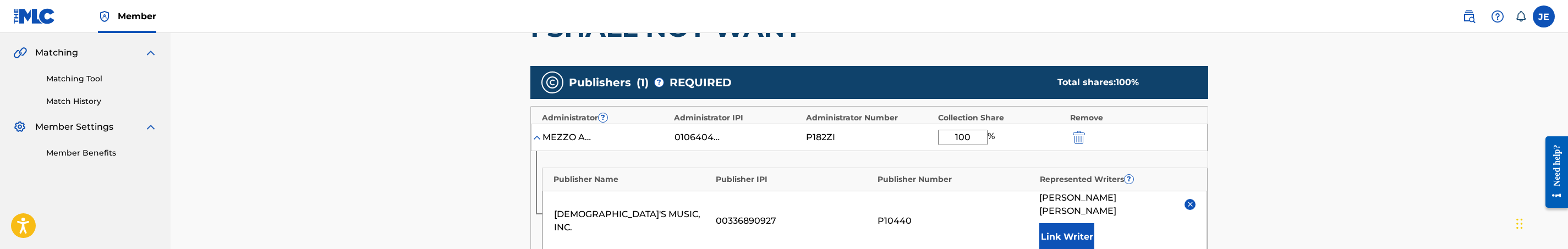
click at [1075, 139] on img "submit" at bounding box center [1079, 138] width 12 height 13
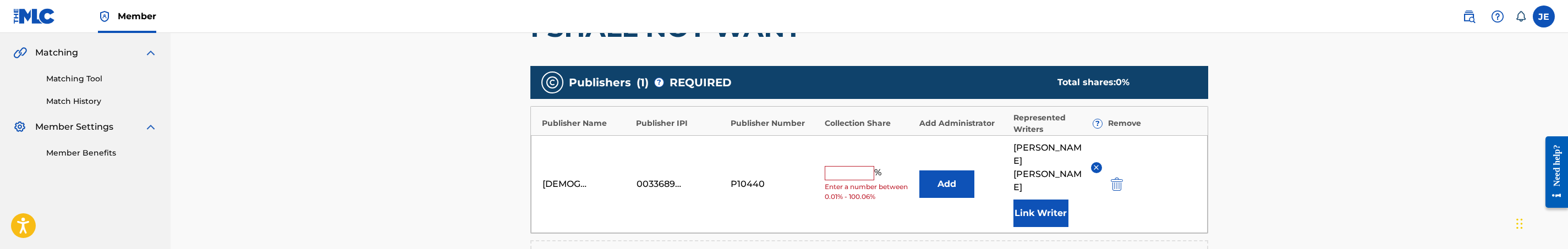
click at [1127, 178] on div at bounding box center [1132, 184] width 49 height 13
click at [1121, 178] on img "submit" at bounding box center [1117, 184] width 12 height 13
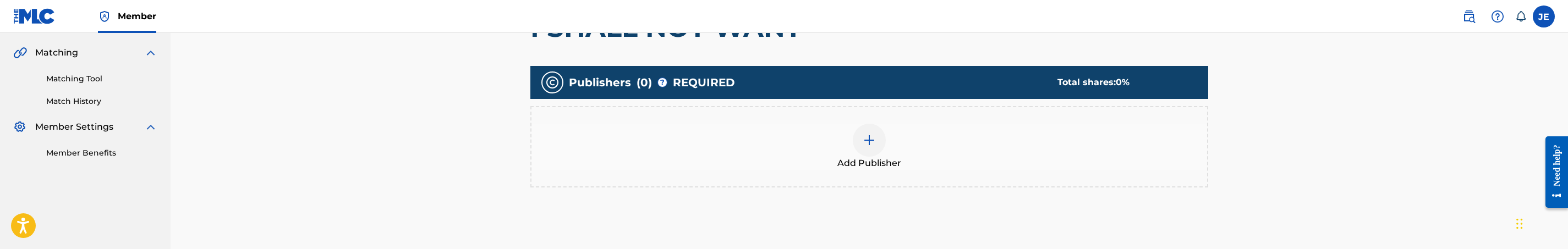
click at [877, 139] on div at bounding box center [869, 140] width 33 height 33
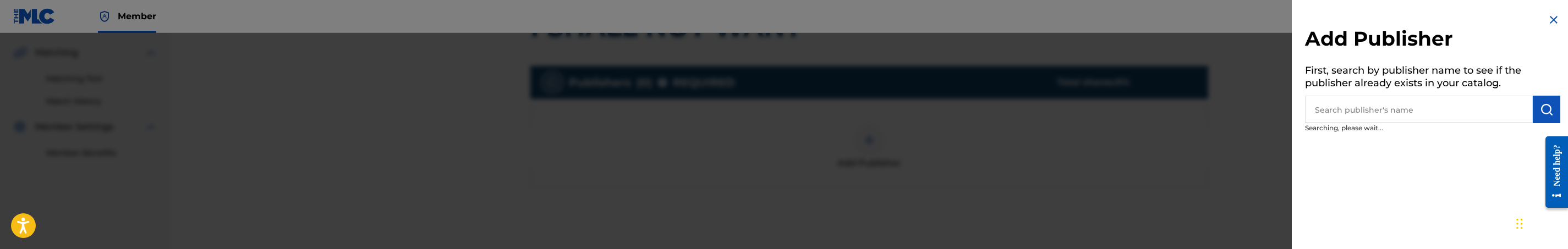
click at [1365, 103] on input "text" at bounding box center [1419, 109] width 228 height 27
type input "[DEMOGRAPHIC_DATA]"
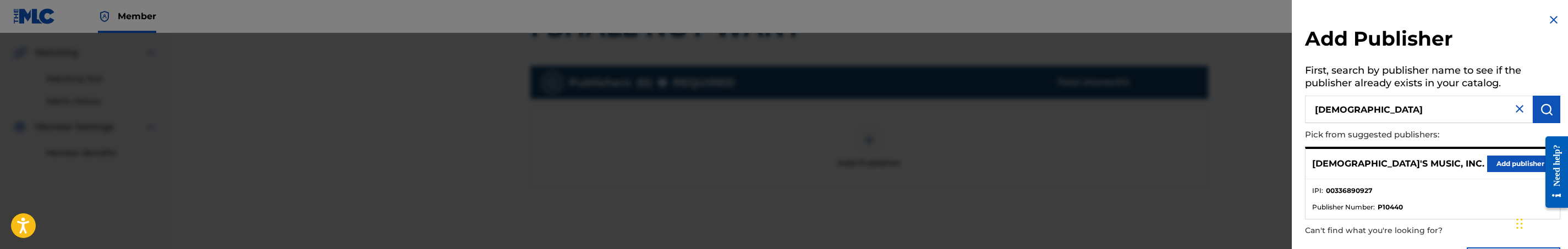
click at [1517, 163] on button "Add publisher" at bounding box center [1520, 164] width 66 height 16
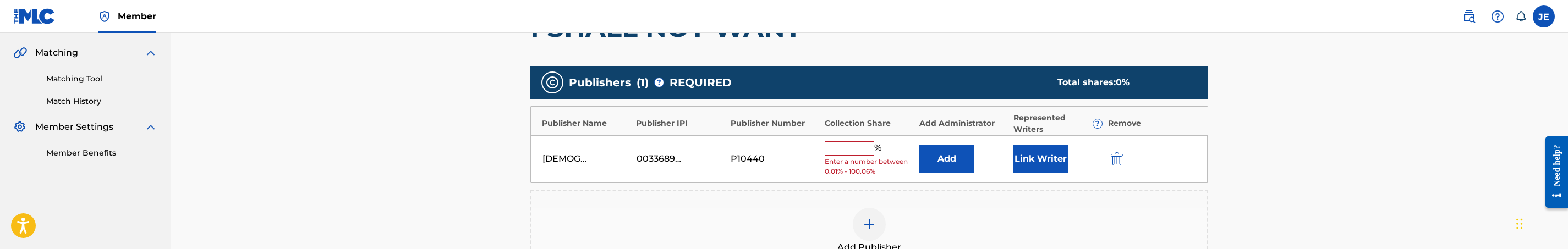
click at [947, 172] on button "Add" at bounding box center [947, 159] width 55 height 27
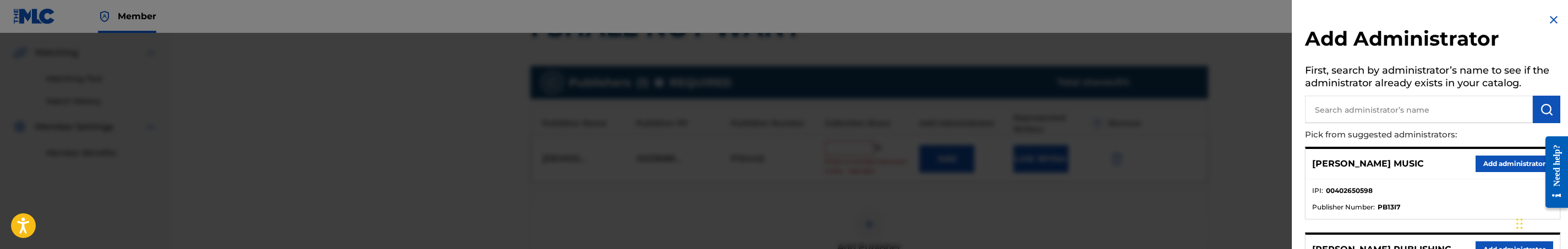
click at [1466, 128] on p "Pick from suggested administrators:" at bounding box center [1401, 135] width 192 height 24
click at [1469, 116] on input "text" at bounding box center [1419, 109] width 228 height 27
type input "mezzo"
click at [1510, 165] on button "Add administrator" at bounding box center [1514, 164] width 77 height 16
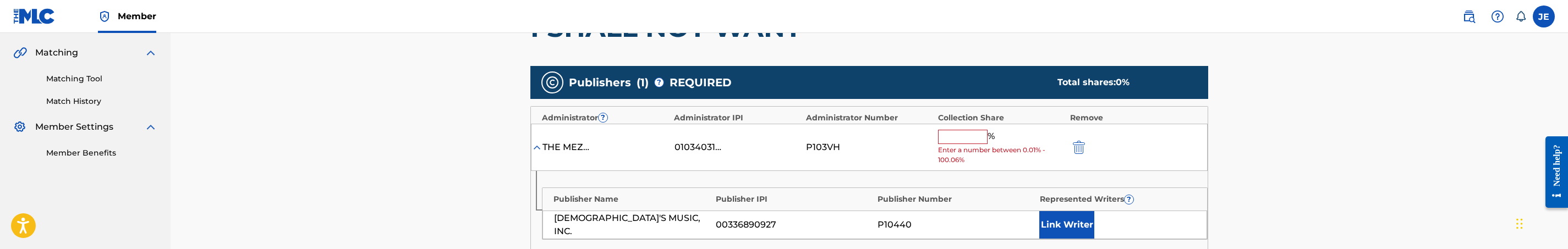
click at [1060, 214] on button "Link Writer" at bounding box center [1066, 225] width 55 height 27
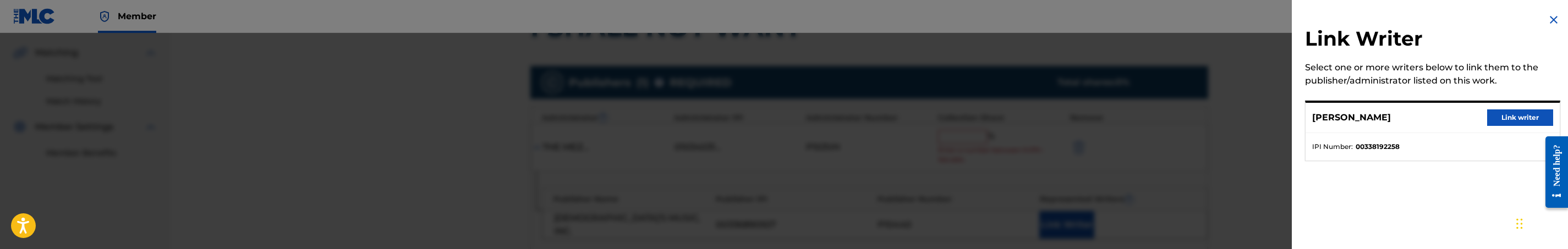
click at [1508, 116] on button "Link writer" at bounding box center [1520, 117] width 66 height 16
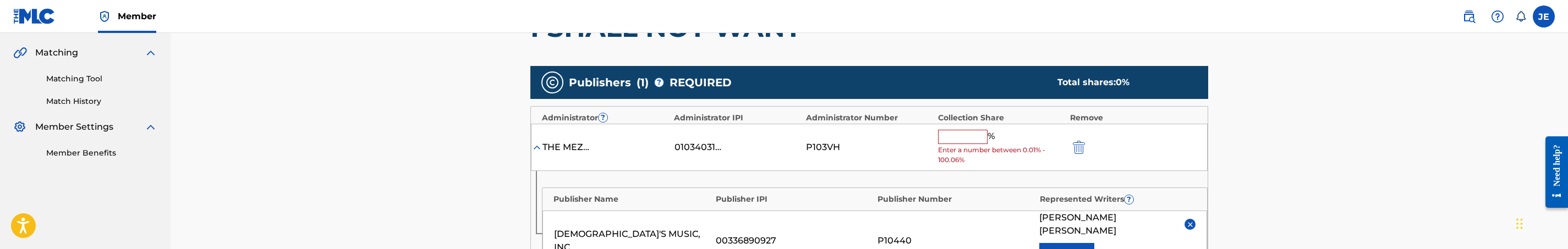
click at [966, 135] on input "text" at bounding box center [962, 137] width 49 height 15
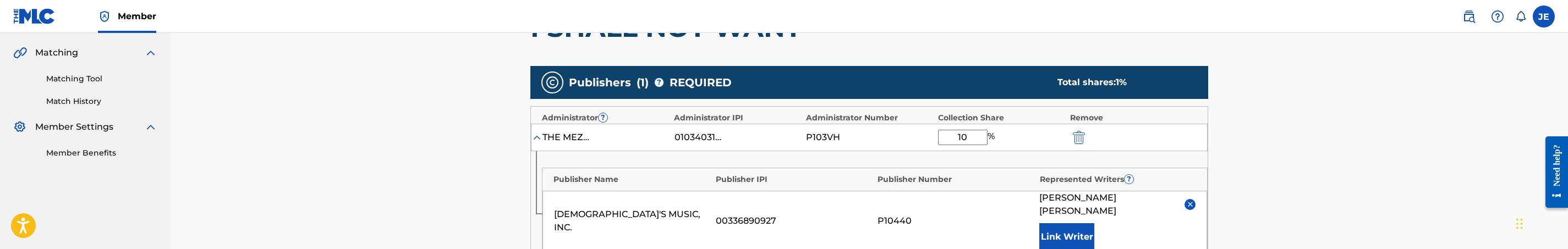
type input "100"
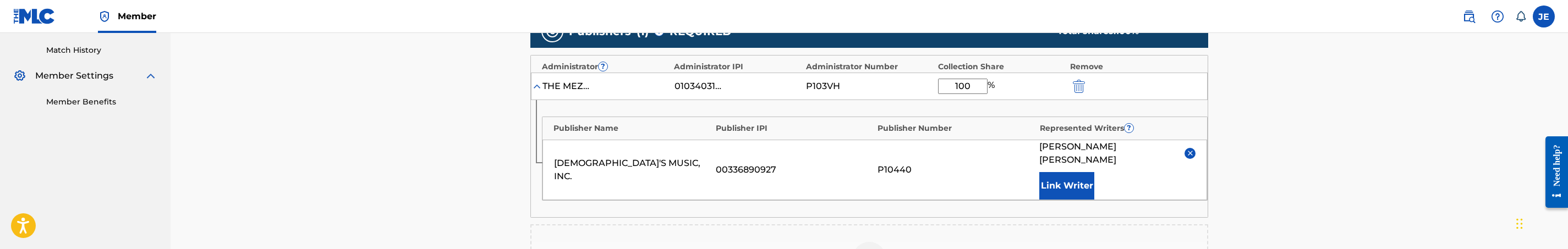
scroll to position [495, 0]
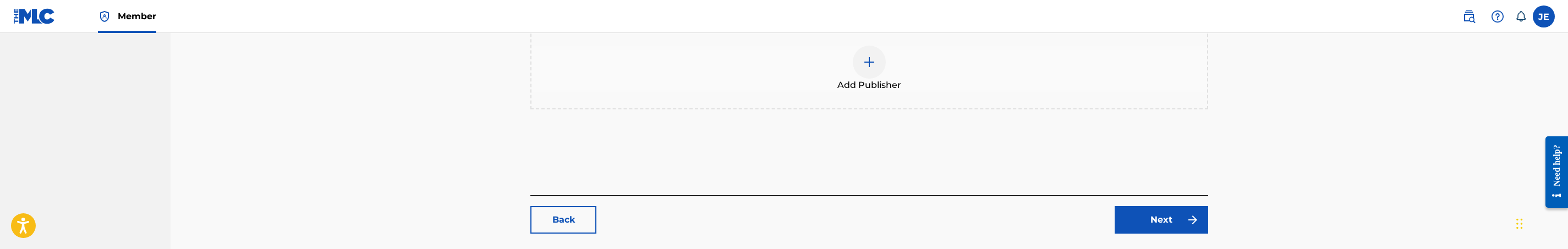
click at [1151, 206] on link "Next" at bounding box center [1161, 220] width 94 height 27
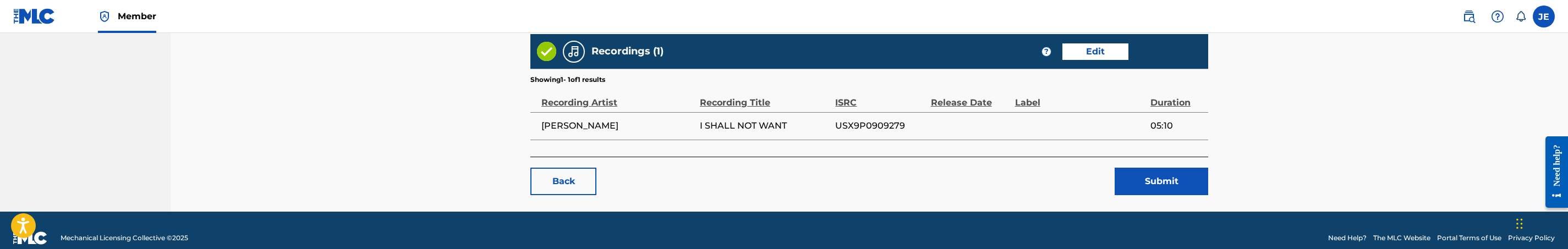
scroll to position [650, 0]
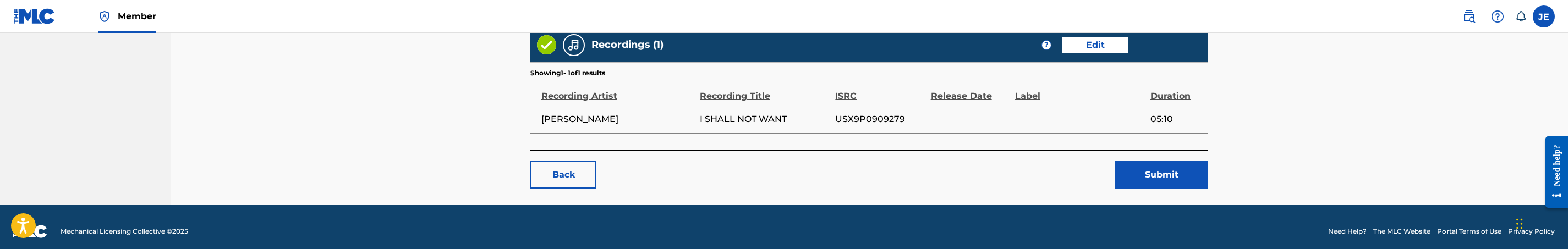
click at [1093, 40] on link "Edit" at bounding box center [1095, 45] width 66 height 16
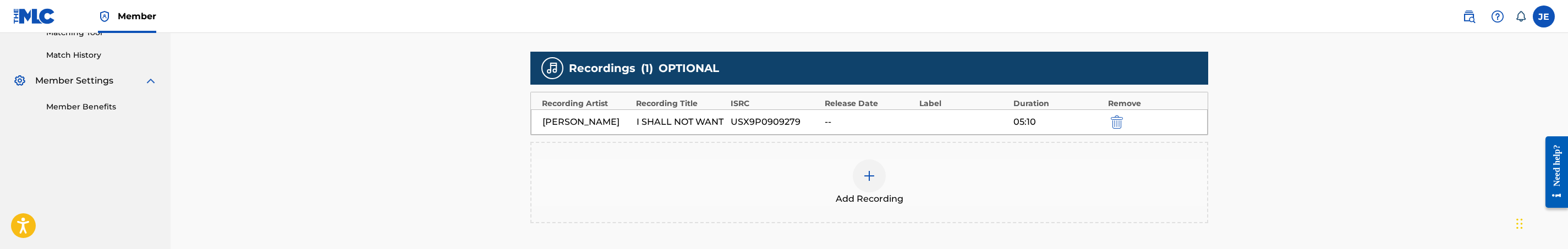
scroll to position [330, 0]
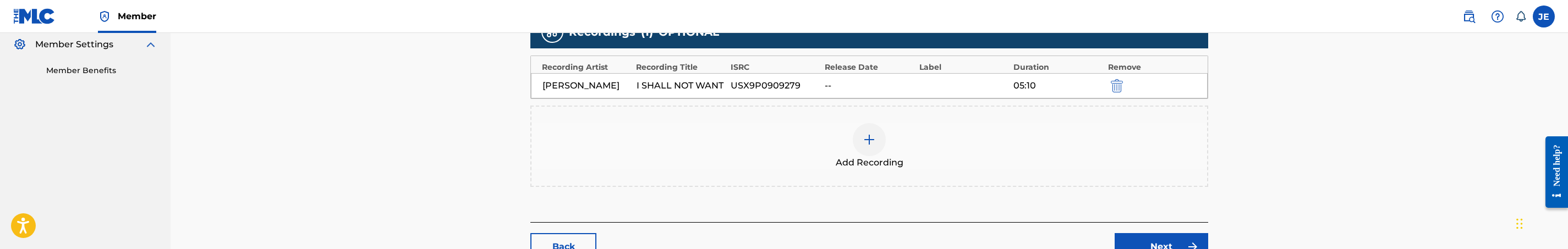
click at [877, 135] on div at bounding box center [869, 139] width 33 height 33
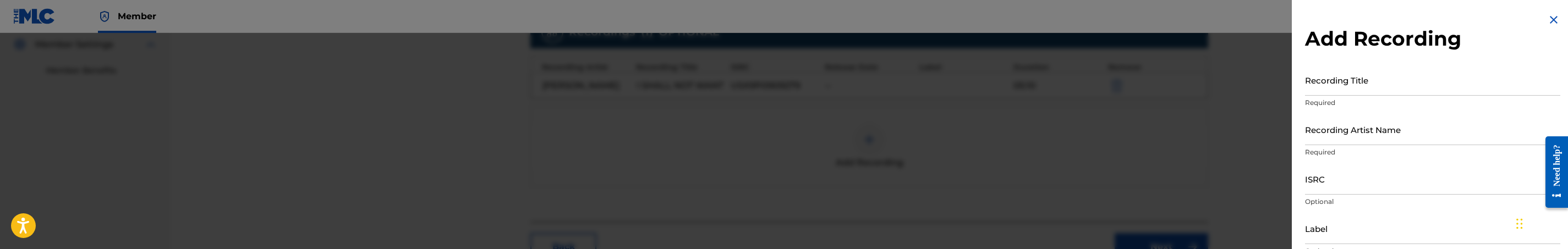
click at [1365, 83] on input "Recording Title" at bounding box center [1432, 80] width 255 height 32
paste input "I Shall Not Want by [PERSON_NAME]"
drag, startPoint x: 1384, startPoint y: 89, endPoint x: 1485, endPoint y: 84, distance: 101.1
click at [1489, 86] on input "I Shall Not Want by [PERSON_NAME]" at bounding box center [1432, 80] width 255 height 32
type input "I Shall Not Want"
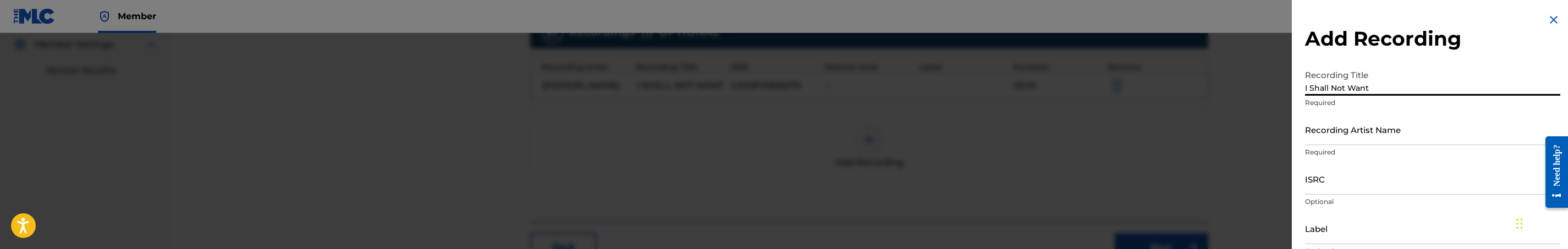
click at [1423, 141] on input "Recording Artist Name" at bounding box center [1432, 130] width 255 height 32
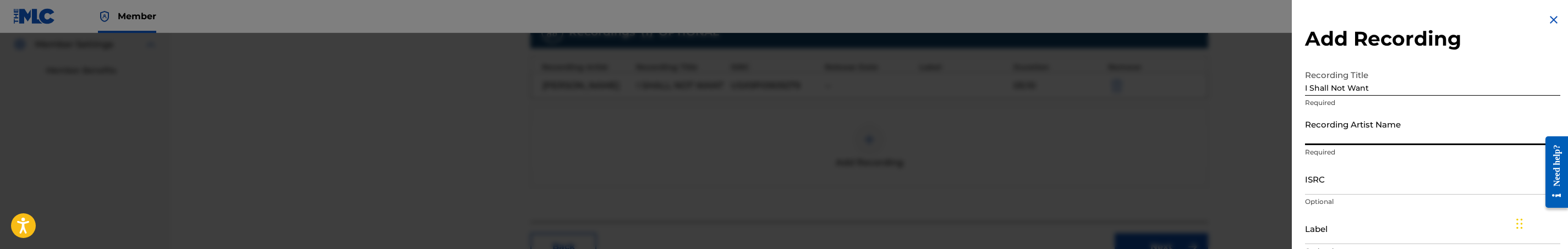
paste input "[PERSON_NAME]"
type input "[PERSON_NAME]"
click at [1446, 183] on input "ISRC" at bounding box center [1432, 179] width 255 height 32
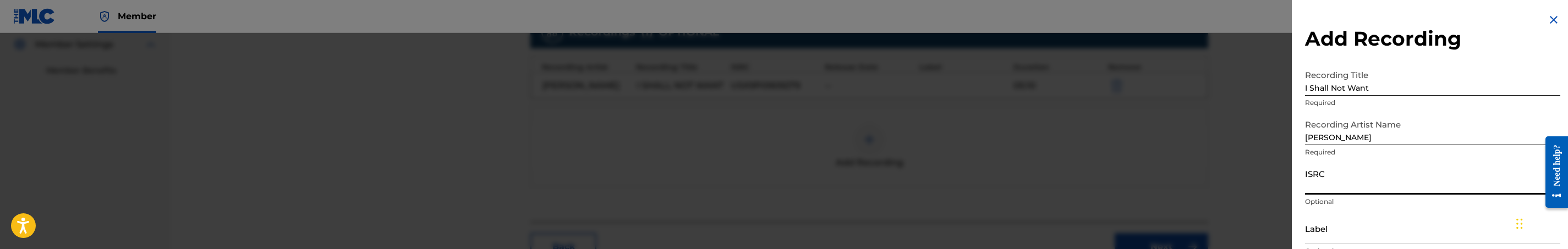
paste input "TCADQ1813107"
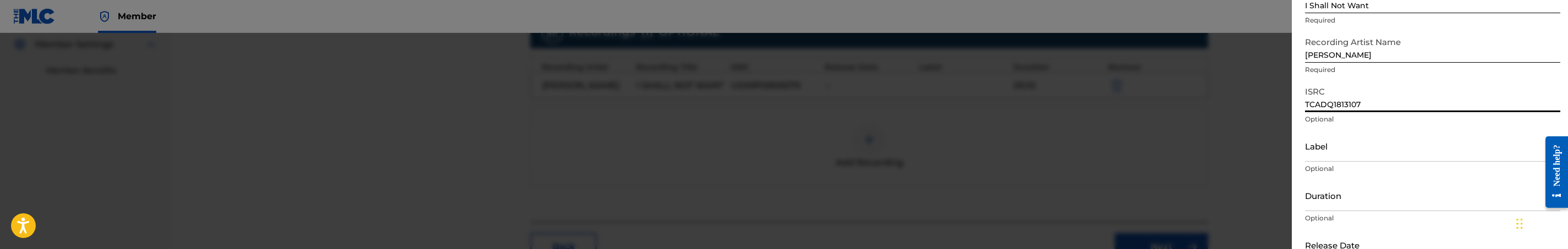
type input "TCADQ1813107"
click at [1324, 153] on input "Label" at bounding box center [1432, 146] width 255 height 32
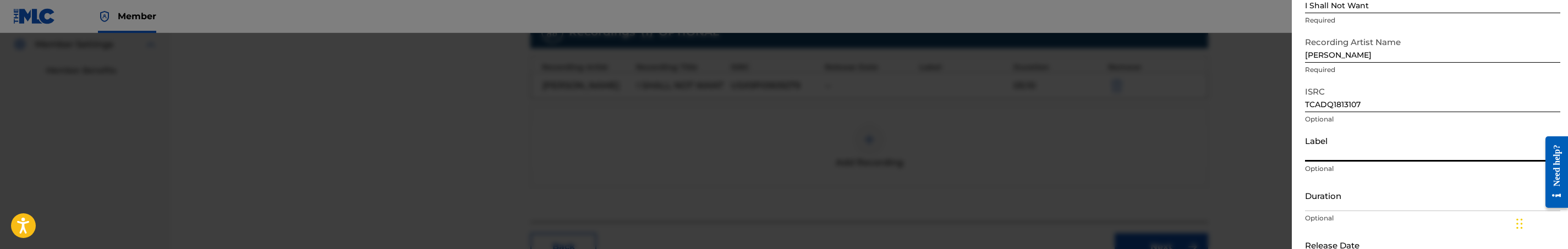
paste input "[DEMOGRAPHIC_DATA]'s Music Inc."
type input "[DEMOGRAPHIC_DATA]'s Music Inc."
click at [1354, 197] on input "Duration" at bounding box center [1432, 196] width 255 height 32
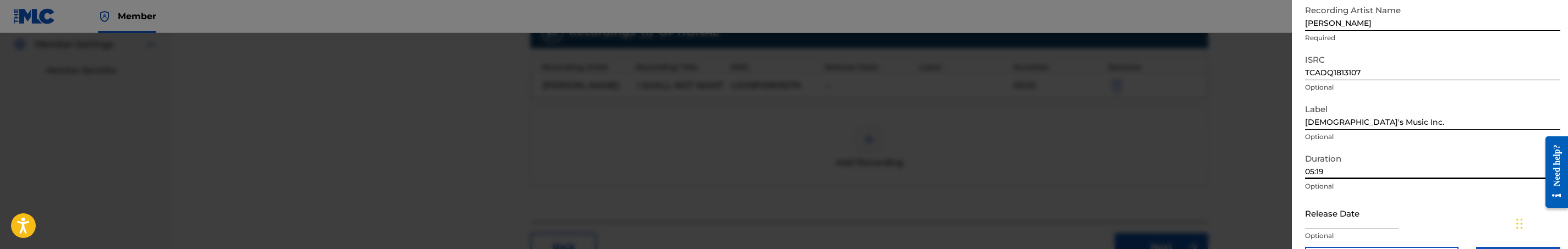
scroll to position [152, 0]
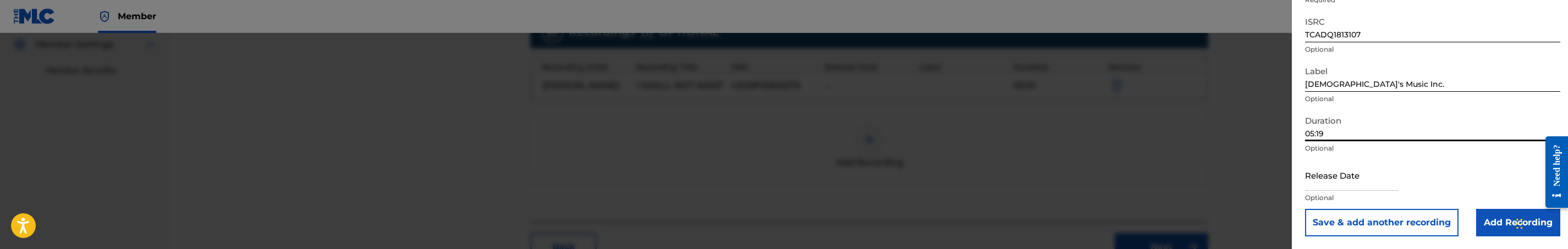
type input "05:19"
click at [1488, 217] on input "Add Recording" at bounding box center [1518, 222] width 84 height 27
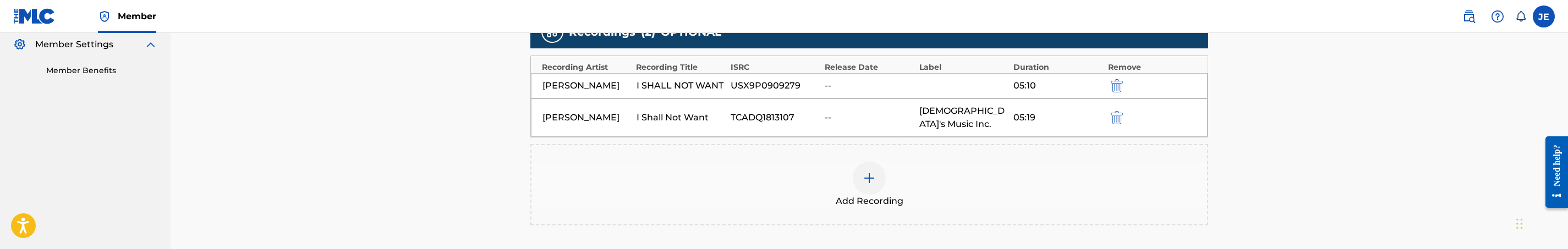
click at [870, 172] on img at bounding box center [869, 178] width 13 height 13
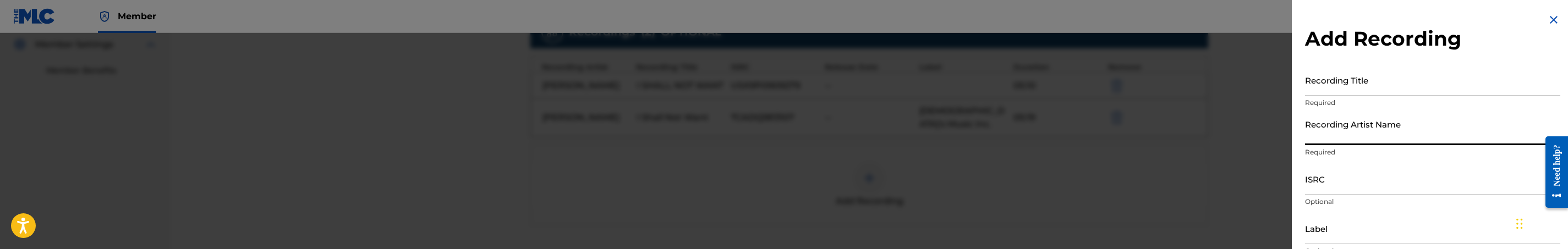
click at [1396, 139] on input "Recording Artist Name" at bounding box center [1432, 130] width 255 height 32
paste input "TCABK1278522"
type input "TCABK1278522"
click at [1365, 144] on input "TCABK1278522" at bounding box center [1432, 130] width 255 height 32
click at [1342, 136] on input "TCABK1278522" at bounding box center [1432, 130] width 255 height 32
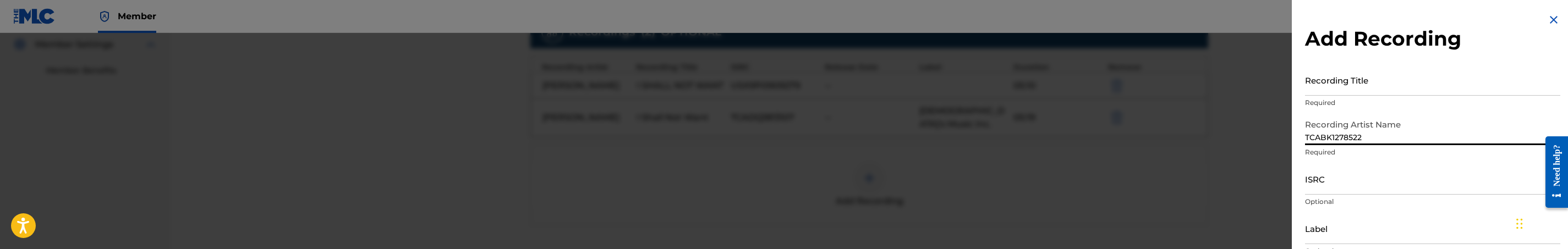
click at [1342, 136] on input "TCABK1278522" at bounding box center [1432, 130] width 255 height 32
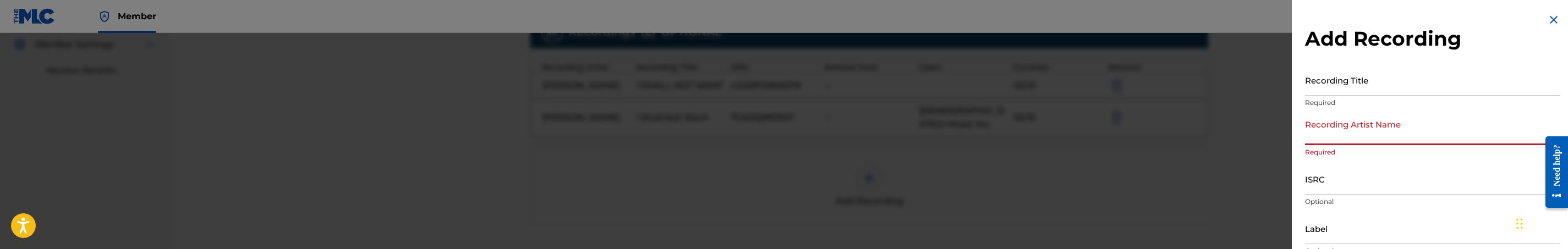
click at [1365, 192] on input "ISRC" at bounding box center [1432, 179] width 255 height 32
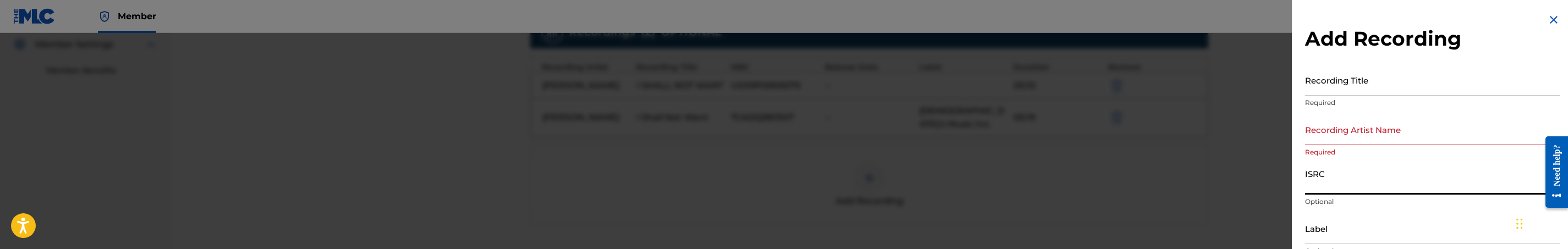
paste input "TCABK1278522"
type input "TCABK1278522"
click at [1324, 135] on input "Recording Artist Name" at bounding box center [1432, 130] width 255 height 32
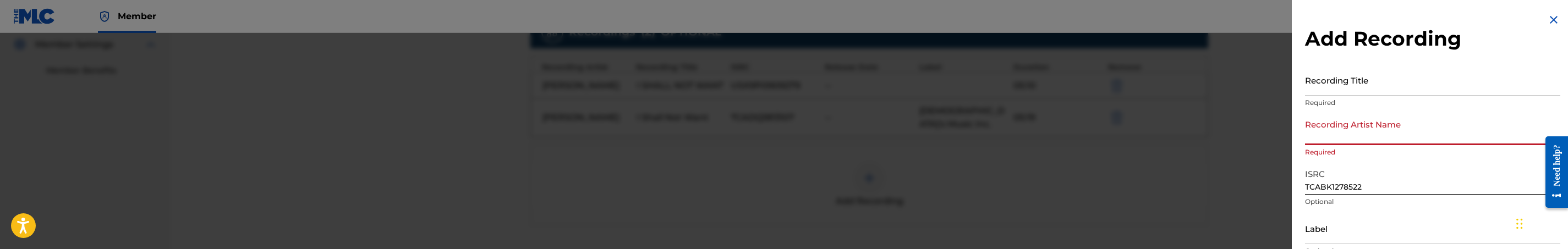
paste input "[PERSON_NAME]"
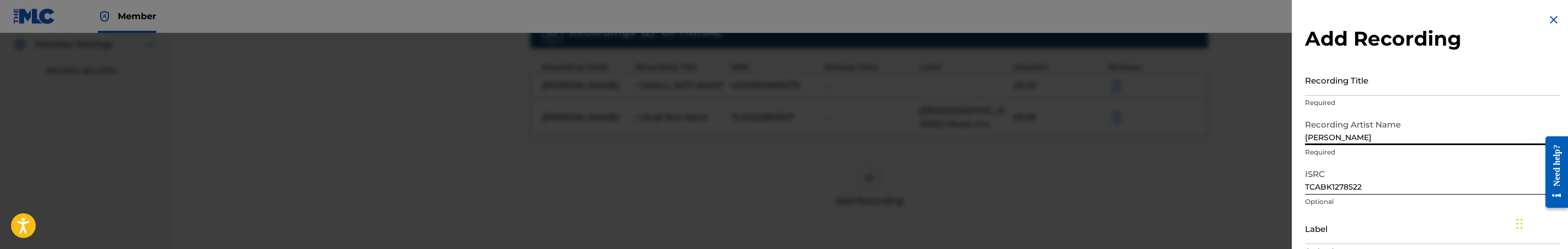
type input "[PERSON_NAME]"
click at [1365, 84] on input "Recording Title" at bounding box center [1432, 80] width 255 height 32
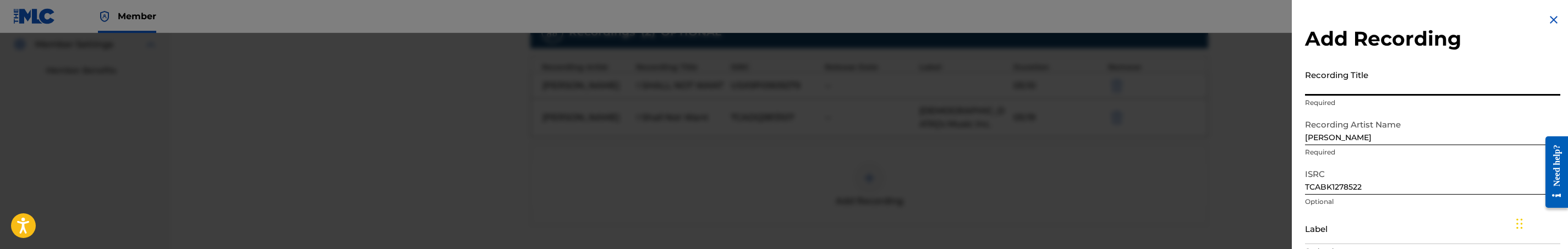
paste input "I Shall Not Want"
type input "I Shall Not Want"
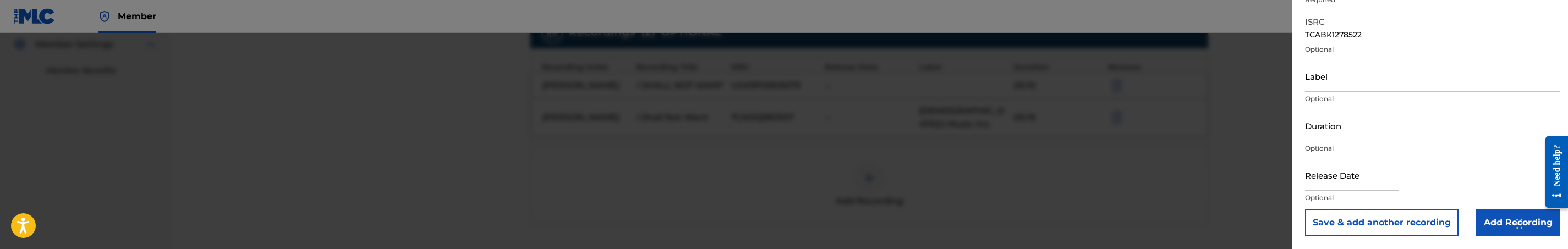
click at [1496, 232] on input "Add Recording" at bounding box center [1518, 222] width 84 height 27
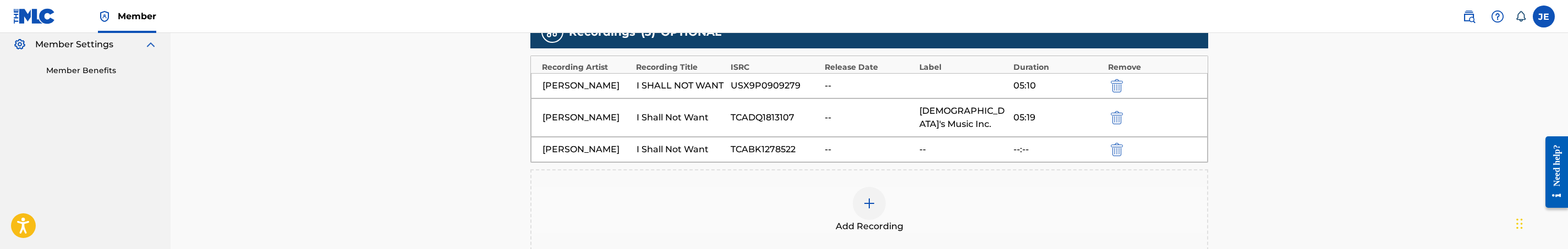
click at [867, 197] on img at bounding box center [869, 204] width 13 height 13
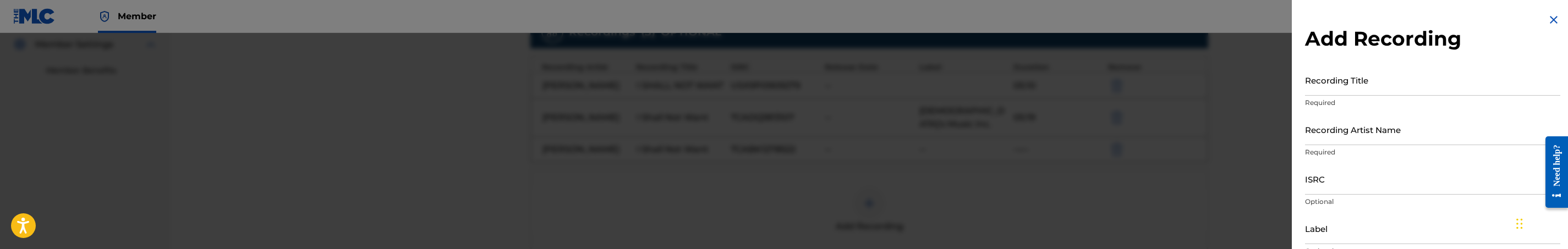
click at [1345, 174] on input "ISRC" at bounding box center [1432, 179] width 255 height 32
paste input "USTCZ0960012"
type input "USTCZ0960012"
click at [1449, 85] on input "Recording Title" at bounding box center [1432, 80] width 255 height 32
paste input "I Shall Not Want"
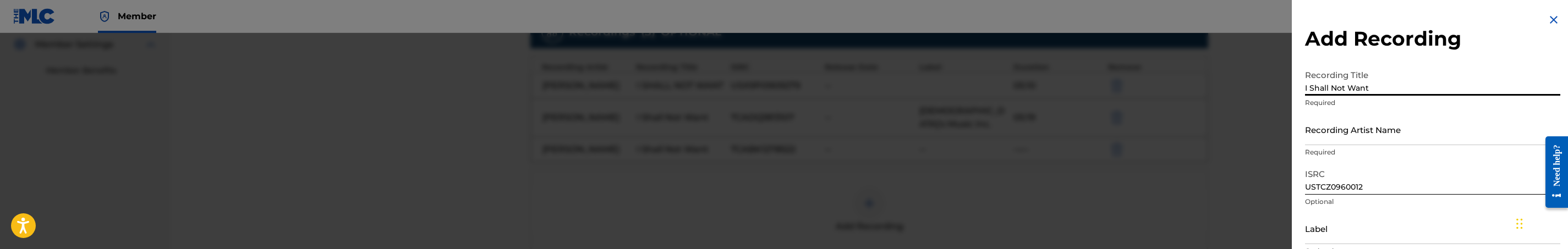
type input "I Shall Not Want"
click at [1438, 147] on p "Required" at bounding box center [1432, 152] width 255 height 10
click at [1436, 137] on input "Recording Artist Name" at bounding box center [1432, 130] width 255 height 32
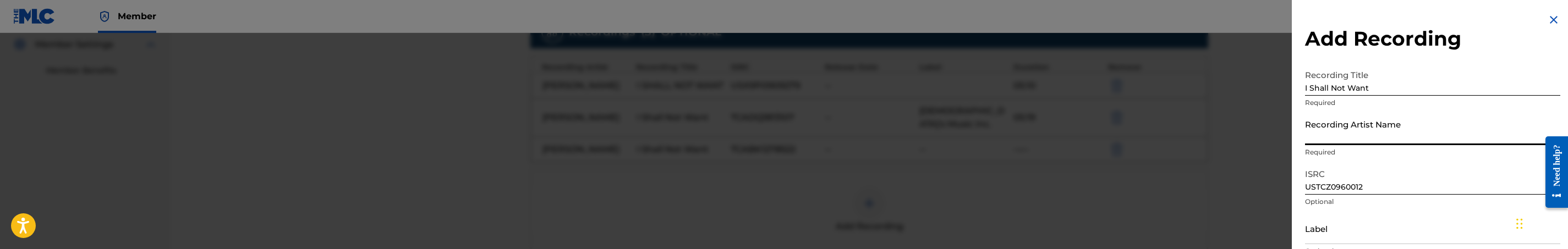
paste input "[PERSON_NAME]"
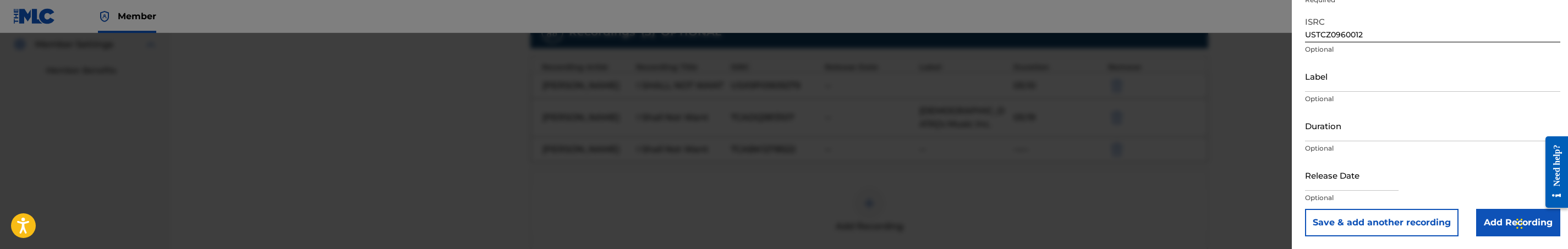
type input "[PERSON_NAME]"
click at [1491, 220] on input "Add Recording" at bounding box center [1518, 222] width 84 height 27
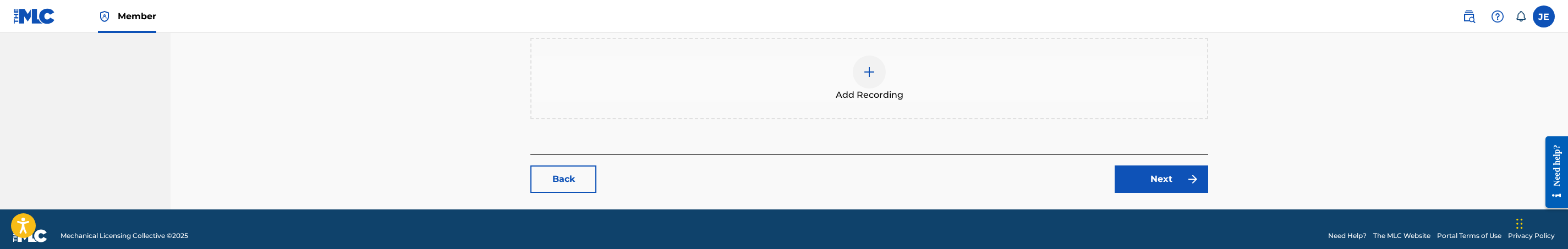
scroll to position [489, 0]
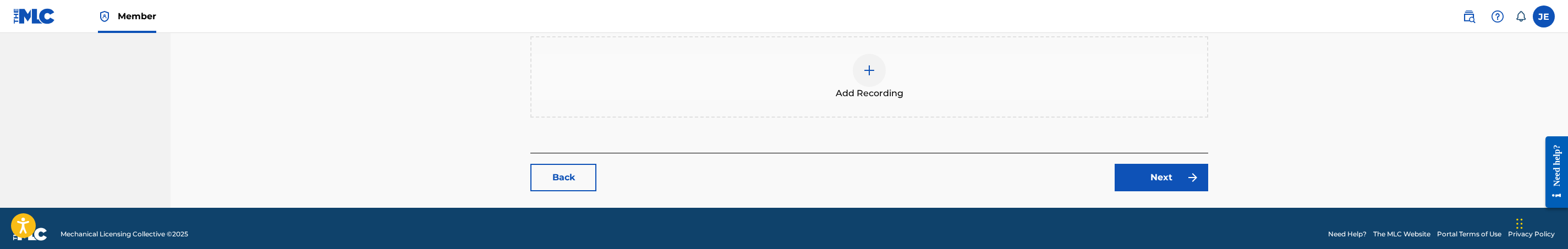
click at [1180, 172] on link "Next" at bounding box center [1161, 177] width 94 height 27
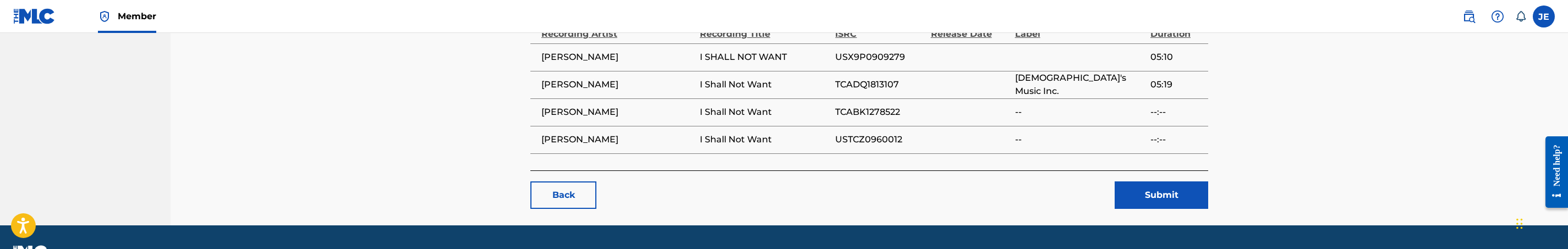
scroll to position [732, 0]
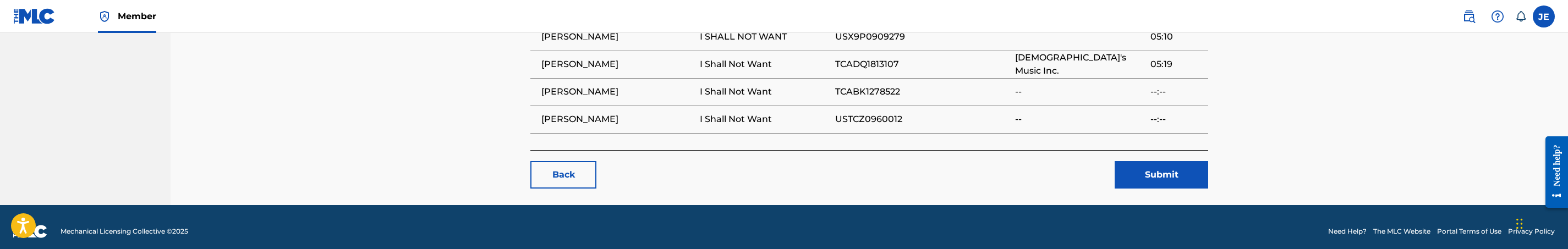
click at [1164, 161] on button "Submit" at bounding box center [1161, 175] width 94 height 27
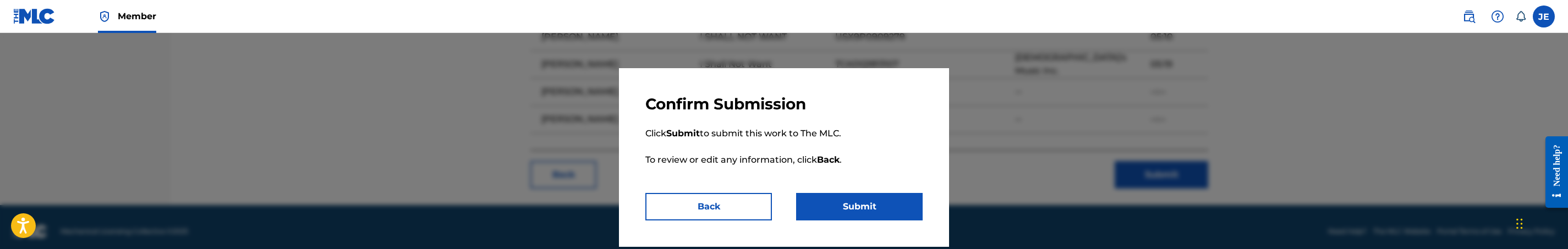
click at [847, 198] on button "Submit" at bounding box center [859, 206] width 127 height 27
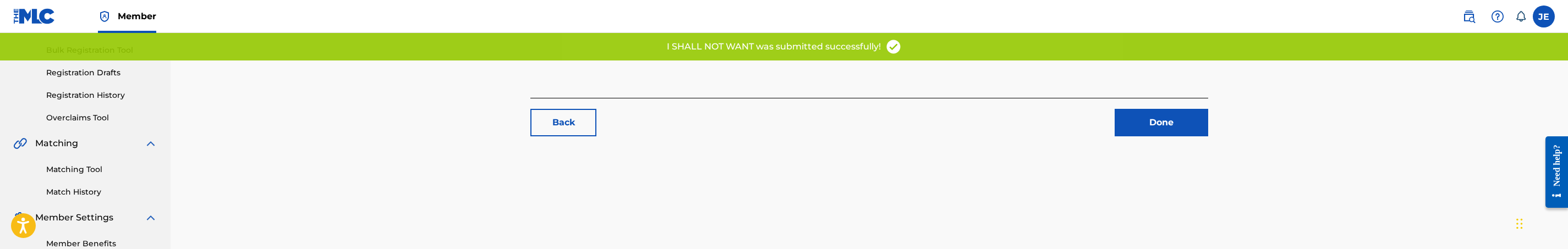
scroll to position [165, 0]
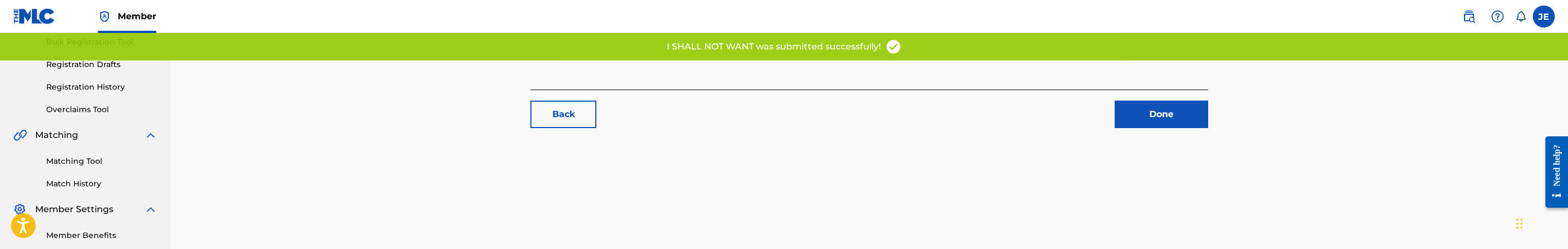
click at [94, 167] on div "Matching Tool Match History" at bounding box center [85, 166] width 144 height 48
click at [94, 160] on link "Matching Tool" at bounding box center [102, 161] width 111 height 12
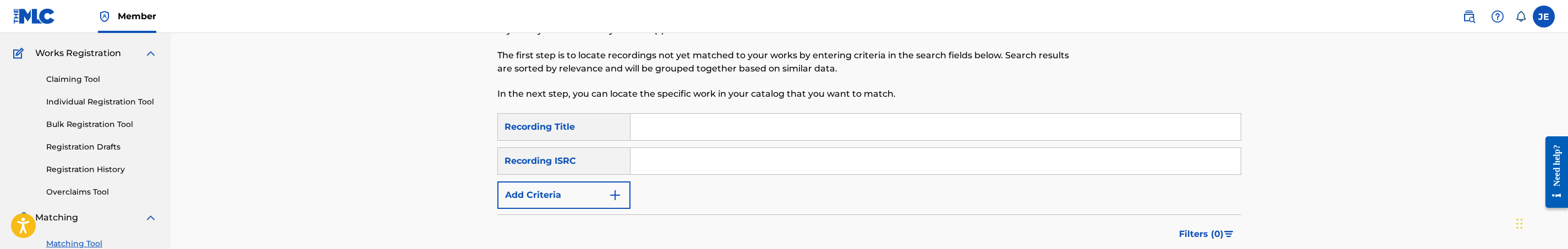
click at [687, 170] on input "Search Form" at bounding box center [936, 161] width 610 height 26
paste input "usx9p0909279"
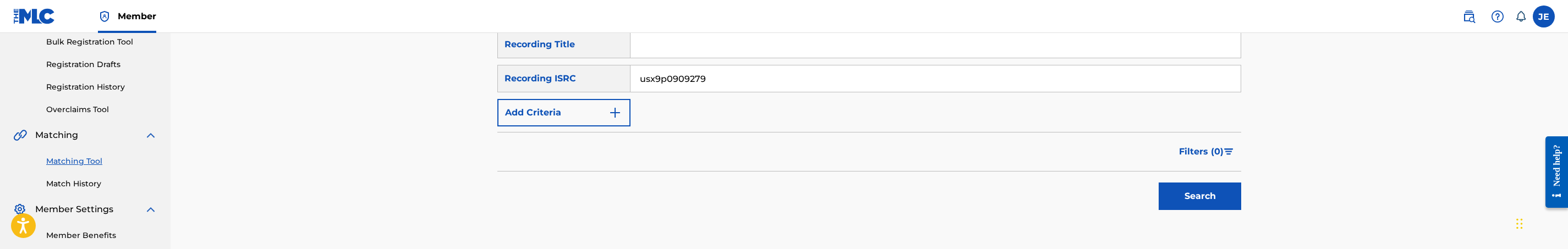
click at [1159, 183] on button "Search" at bounding box center [1200, 196] width 83 height 27
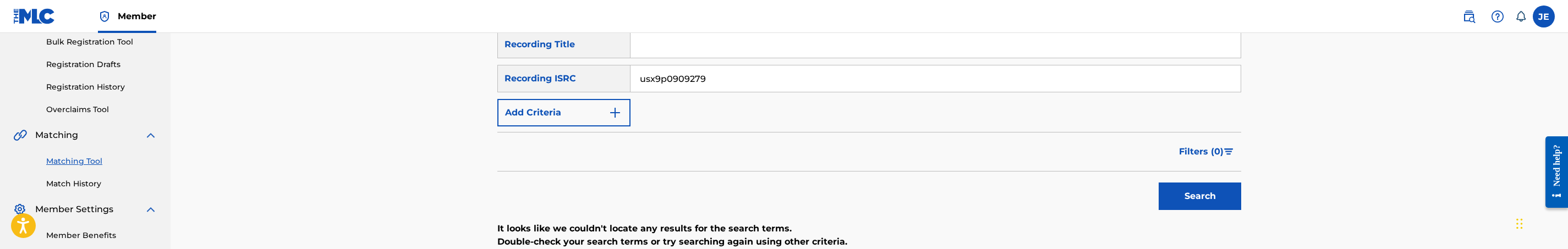
click at [806, 88] on input "usx9p0909279" at bounding box center [936, 79] width 610 height 26
paste input "TCADQ1813107"
click at [1159, 183] on button "Search" at bounding box center [1200, 196] width 83 height 27
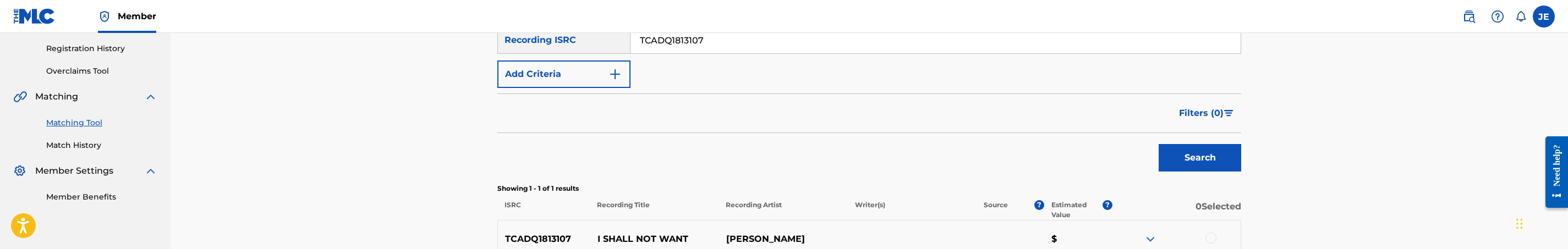
scroll to position [248, 0]
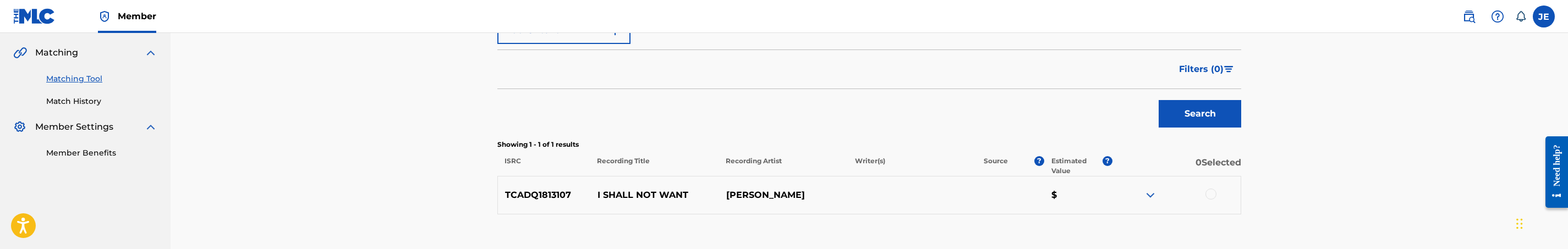
click at [1210, 197] on div at bounding box center [1211, 194] width 11 height 11
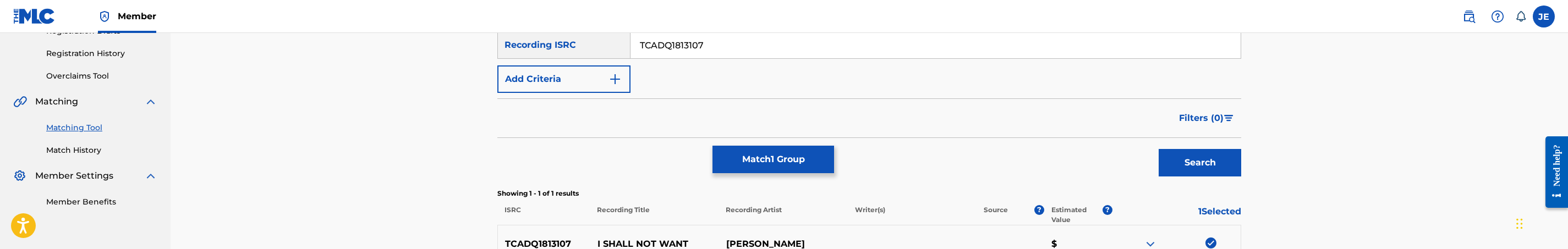
scroll to position [156, 0]
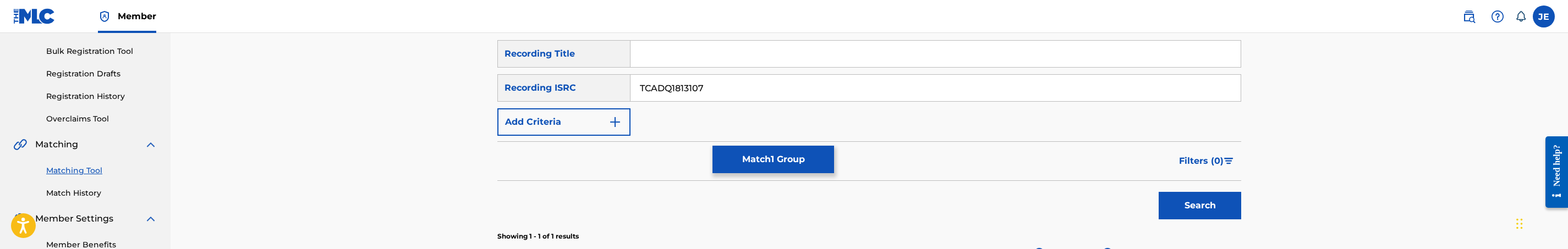
click at [771, 83] on input "TCADQ1813107" at bounding box center [936, 88] width 610 height 26
paste input "BK1278522"
click at [1159, 192] on button "Search" at bounding box center [1200, 205] width 83 height 27
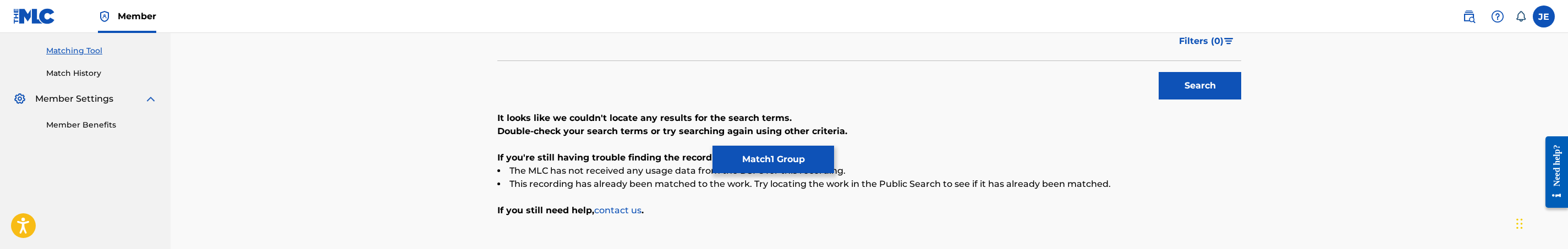
scroll to position [187, 0]
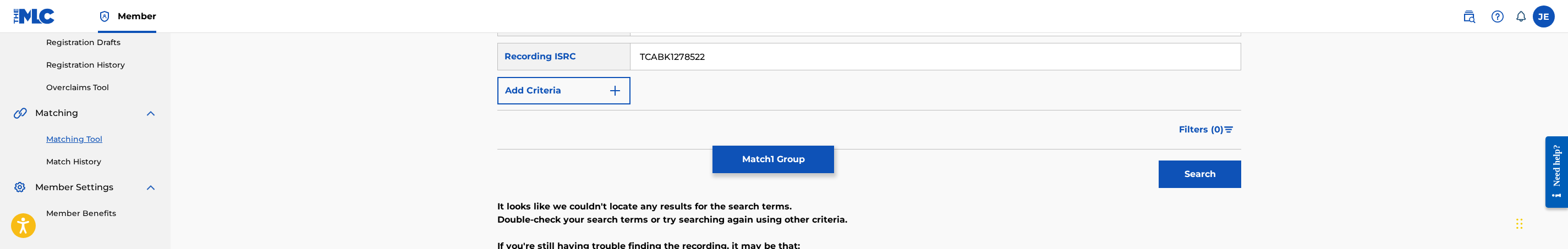
click at [743, 58] on input "TCABK1278522" at bounding box center [936, 56] width 610 height 26
paste input "USTCZ096001"
type input "USTCZ0960012"
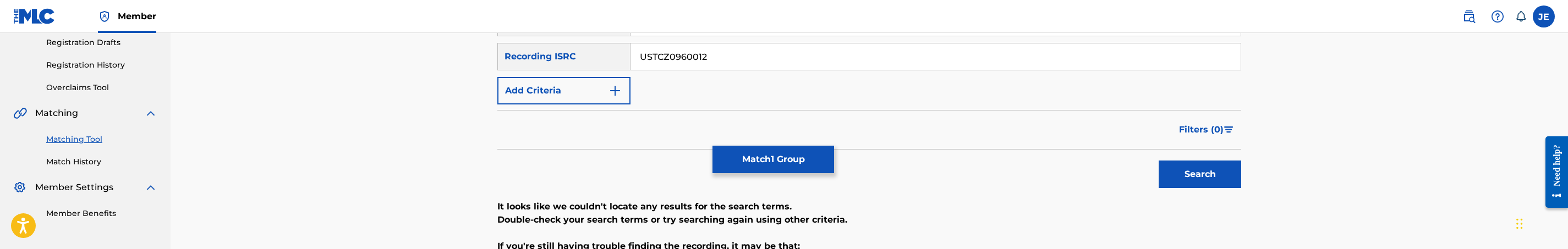
click at [1159, 161] on button "Search" at bounding box center [1200, 174] width 83 height 27
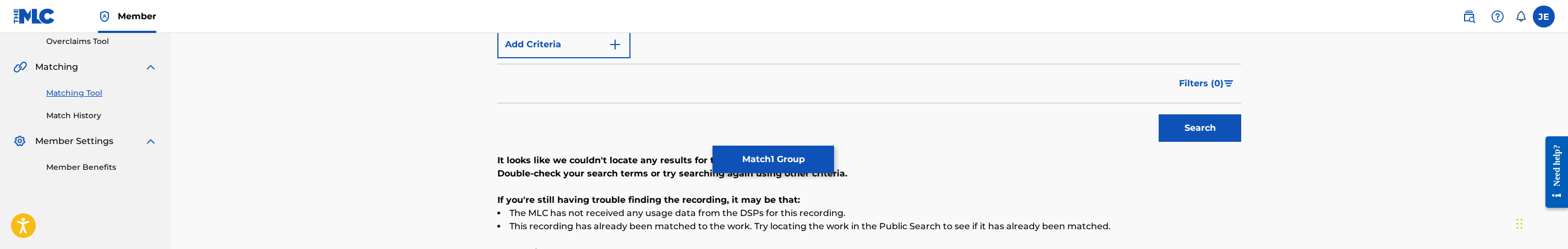
scroll to position [270, 0]
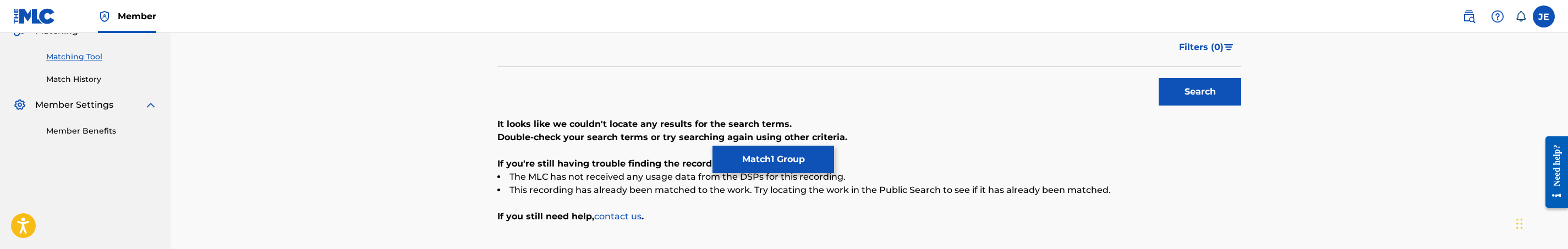
click at [782, 157] on button "Match 1 Group" at bounding box center [773, 160] width 122 height 27
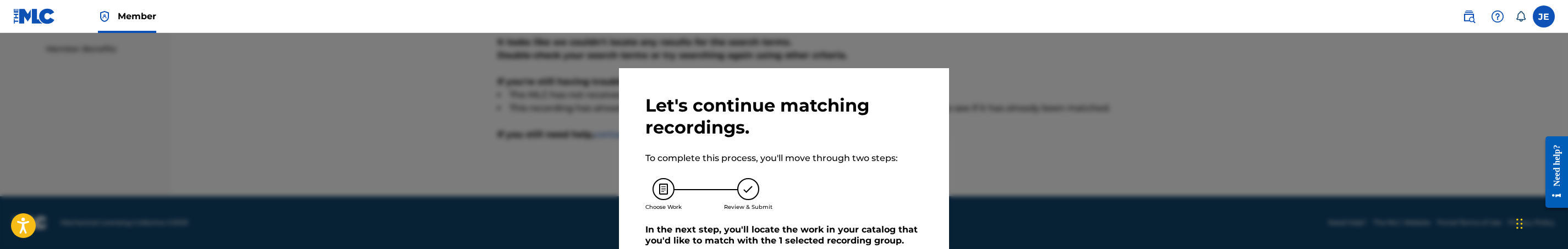
scroll to position [65, 0]
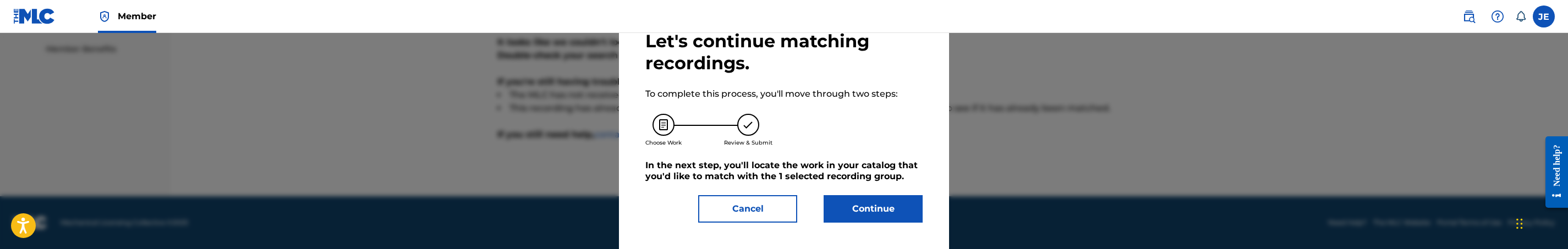
click at [878, 202] on button "Continue" at bounding box center [873, 209] width 99 height 27
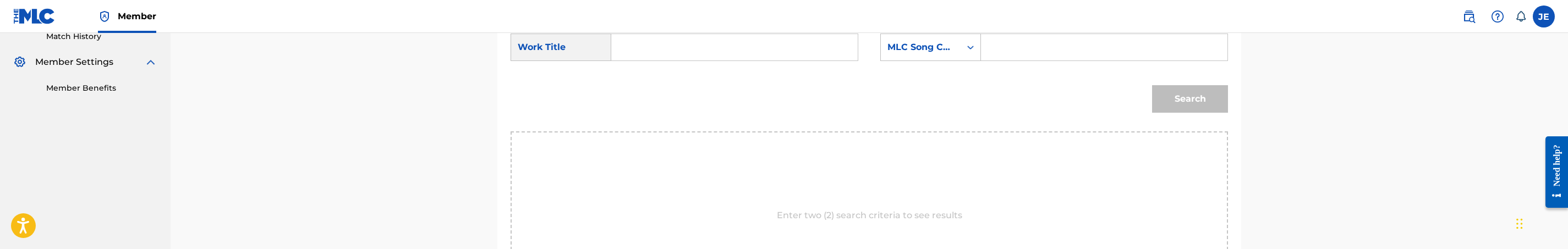
scroll to position [187, 0]
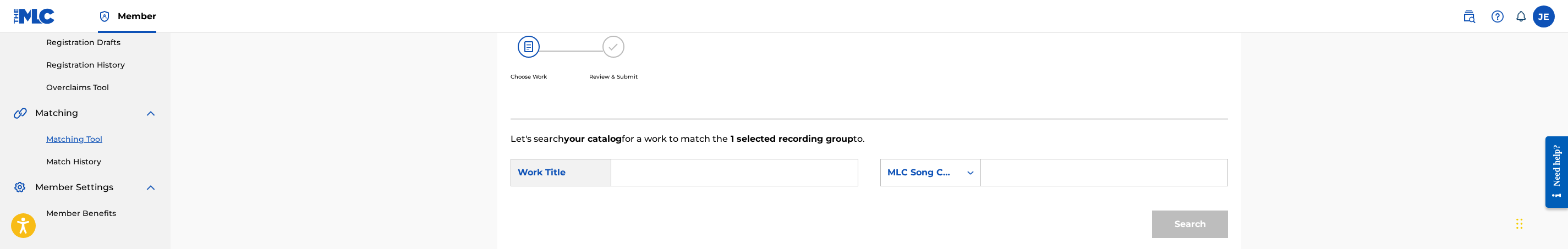
click at [672, 181] on input "Search Form" at bounding box center [735, 172] width 228 height 26
paste input "I Shall Not Want"
type input "I Shall Not Want"
click at [1027, 164] on input "Search Form" at bounding box center [1104, 172] width 228 height 26
paste input "IC95E1"
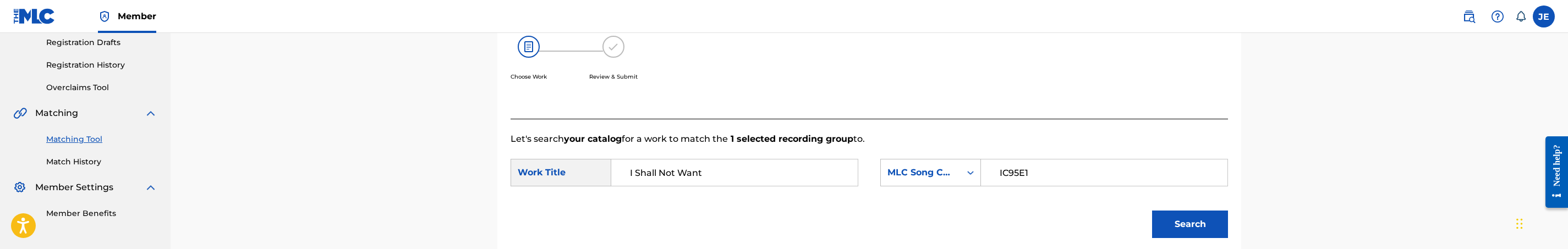
type input "IC95E1"
drag, startPoint x: 1179, startPoint y: 223, endPoint x: 1147, endPoint y: 238, distance: 35.3
click at [1179, 223] on button "Search" at bounding box center [1190, 224] width 76 height 27
click at [1190, 220] on button "Search" at bounding box center [1190, 224] width 76 height 27
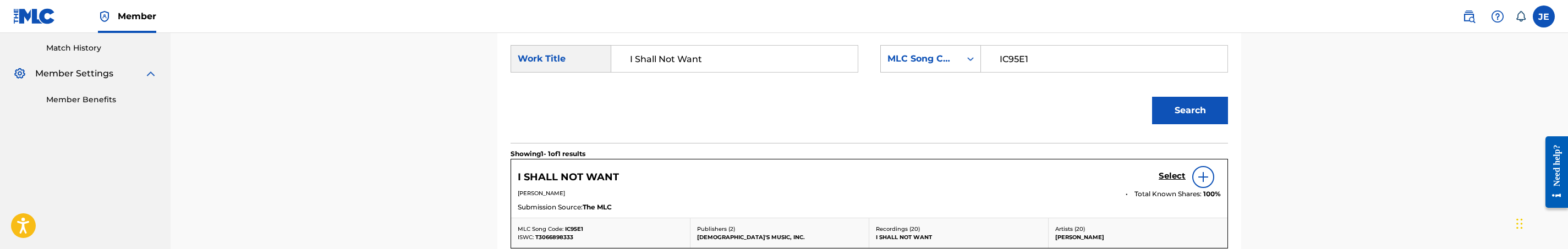
scroll to position [352, 0]
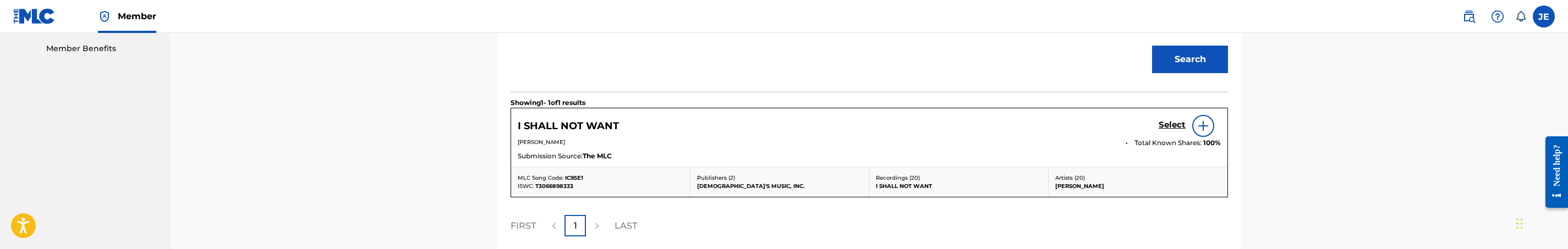
click at [1174, 126] on h5 "Select" at bounding box center [1172, 125] width 27 height 10
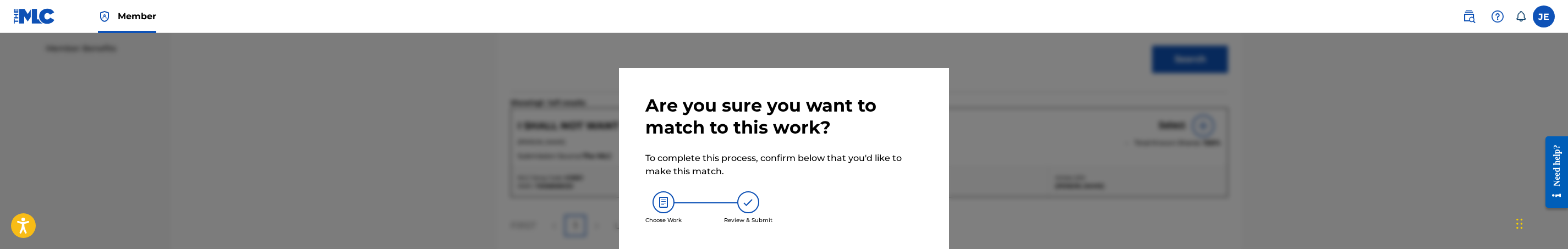
scroll to position [55, 0]
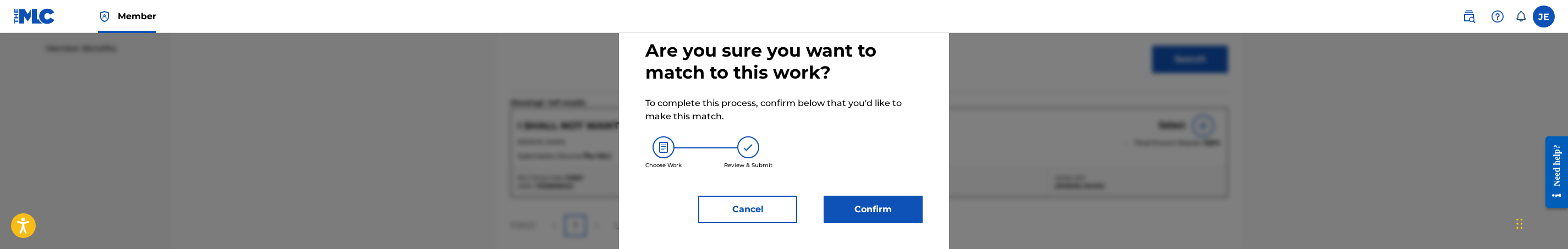
click at [884, 208] on button "Confirm" at bounding box center [873, 209] width 99 height 27
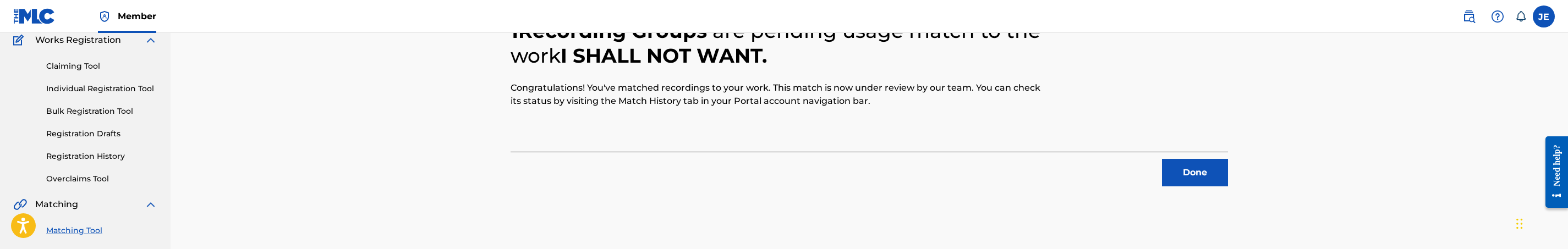
scroll to position [140, 0]
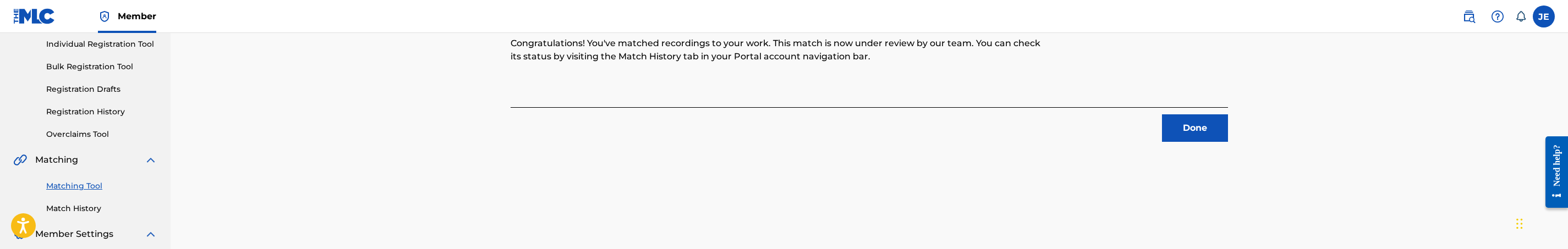
click at [1199, 138] on button "Done" at bounding box center [1195, 128] width 66 height 27
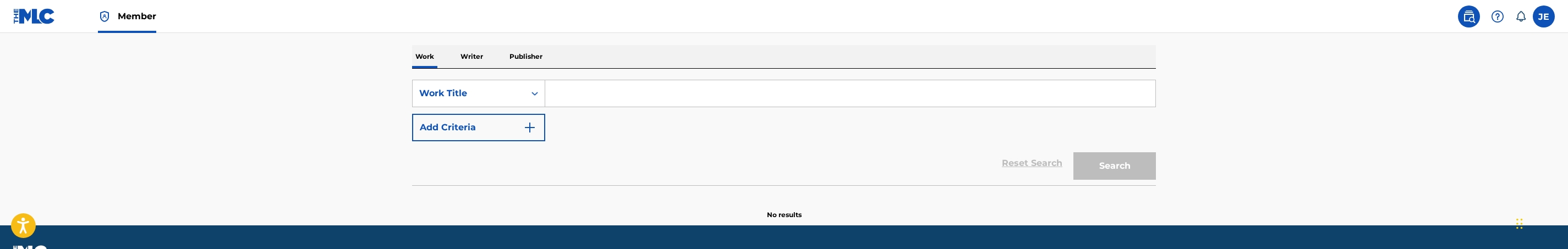
click at [616, 93] on input "Search Form" at bounding box center [850, 93] width 610 height 26
paste input "Make Your Name Great"
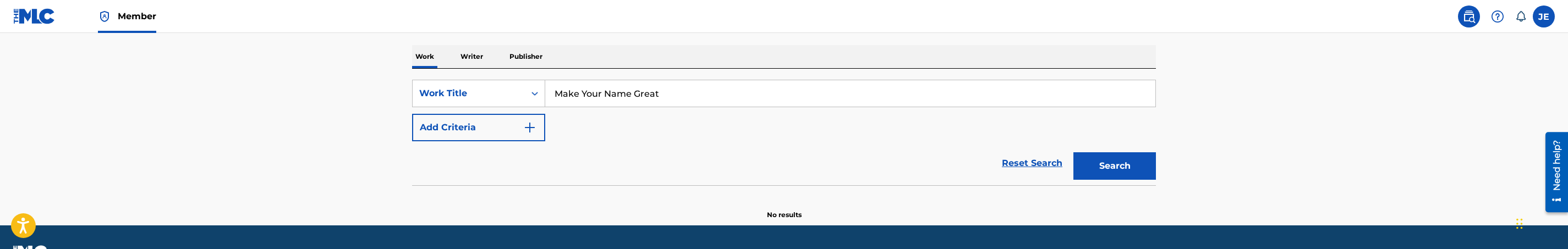
type input "Make Your Name Great"
click at [530, 122] on img "Search Form" at bounding box center [530, 128] width 13 height 13
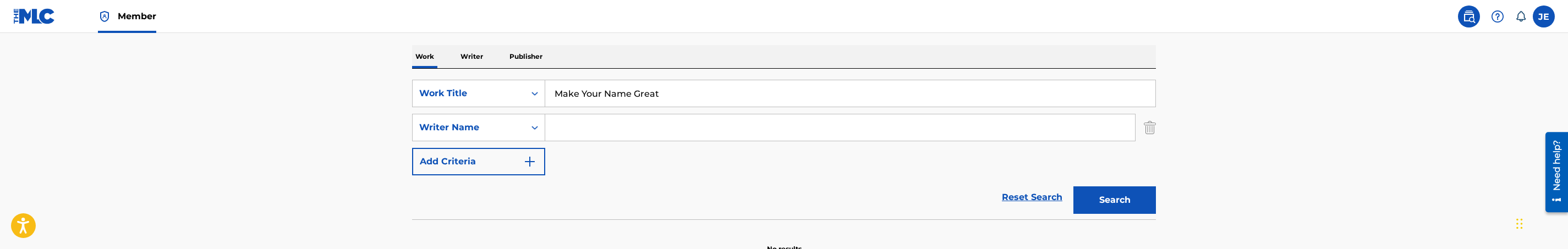
click at [591, 121] on input "Search Form" at bounding box center [840, 127] width 590 height 26
paste input "David G. Frazier"
type input "David G. Frazier"
click at [1123, 198] on button "Search" at bounding box center [1115, 200] width 83 height 27
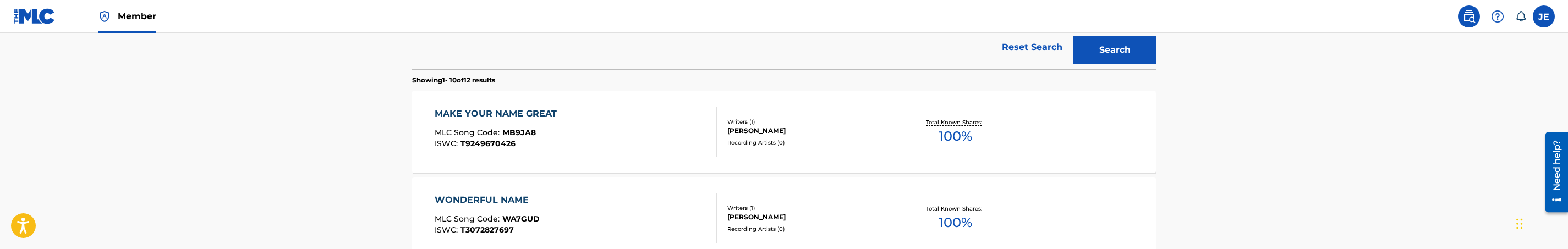
scroll to position [330, 0]
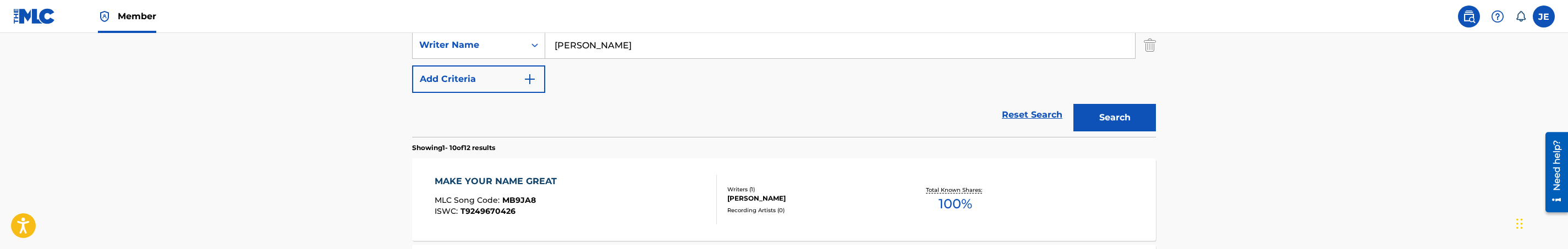
click at [578, 195] on div "MAKE YOUR NAME GREAT MLC Song Code : MB9JA8 ISWC : T9249670426" at bounding box center [576, 199] width 283 height 49
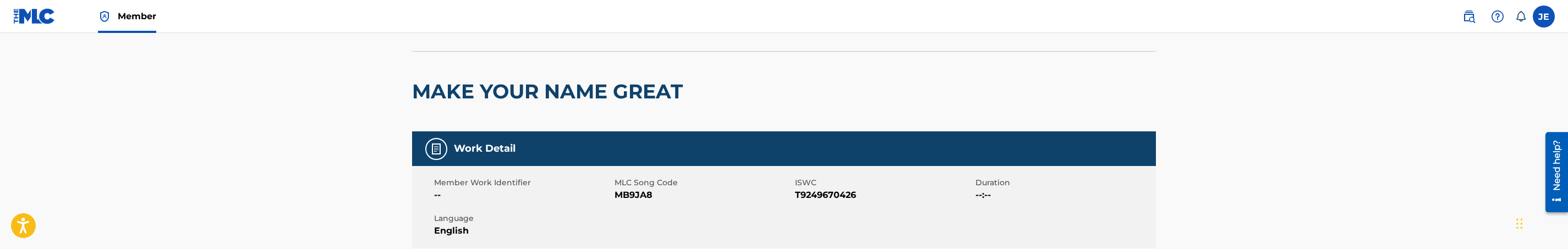
scroll to position [165, 0]
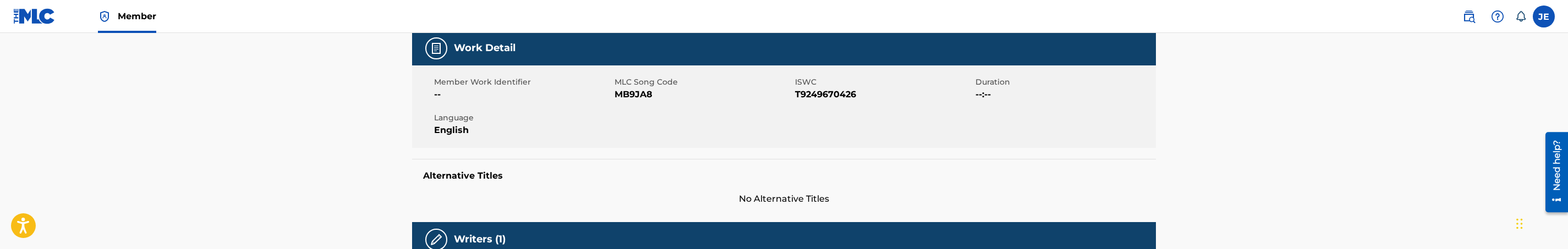
click at [652, 88] on span "MB9JA8" at bounding box center [704, 95] width 178 height 13
click at [651, 88] on span "MB9JA8" at bounding box center [704, 95] width 178 height 13
click at [635, 94] on span "MB9JA8" at bounding box center [704, 95] width 178 height 13
copy span "MB9JA8"
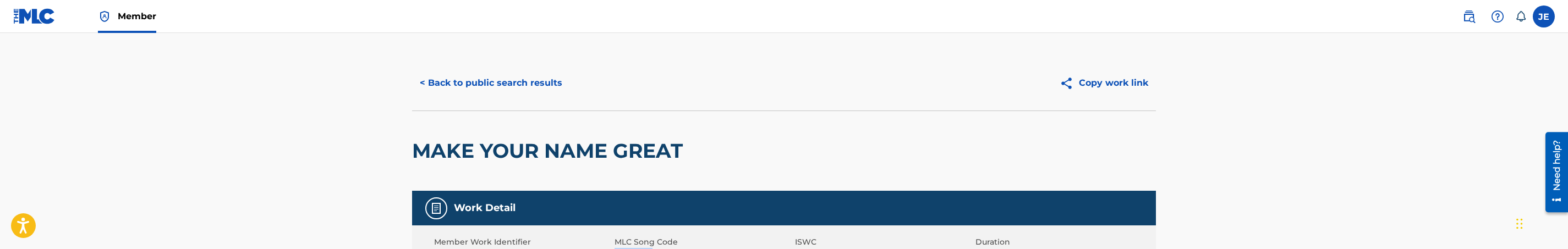
scroll to position [0, 0]
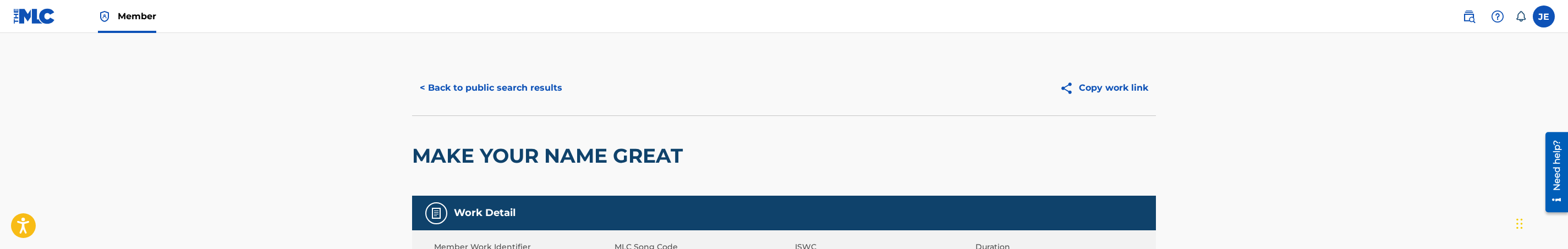
click at [545, 89] on button "< Back to public search results" at bounding box center [491, 88] width 158 height 27
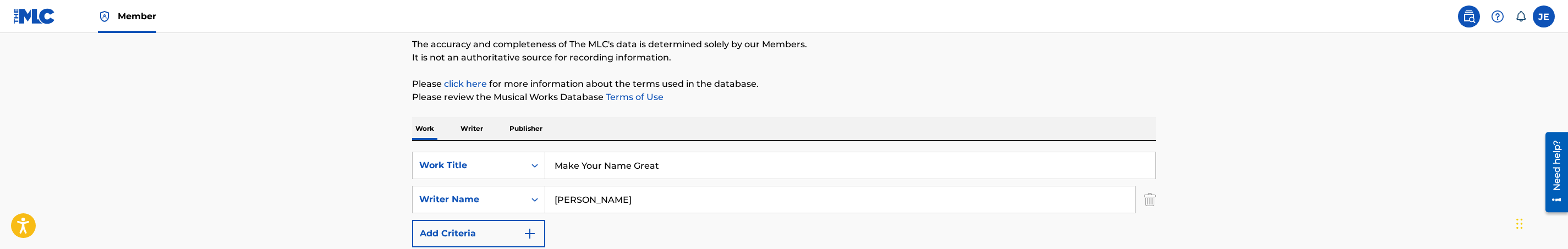
scroll to position [77, 0]
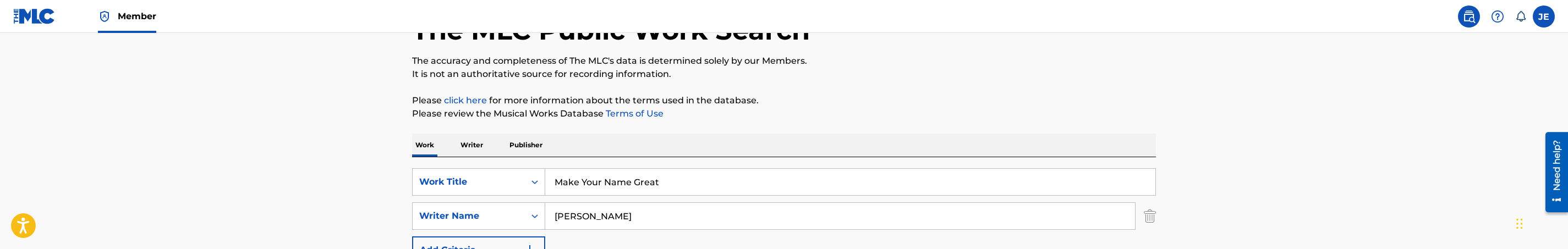
click at [660, 180] on input "Make Your Name Great" at bounding box center [850, 181] width 610 height 26
paste input "Overcoming Power"
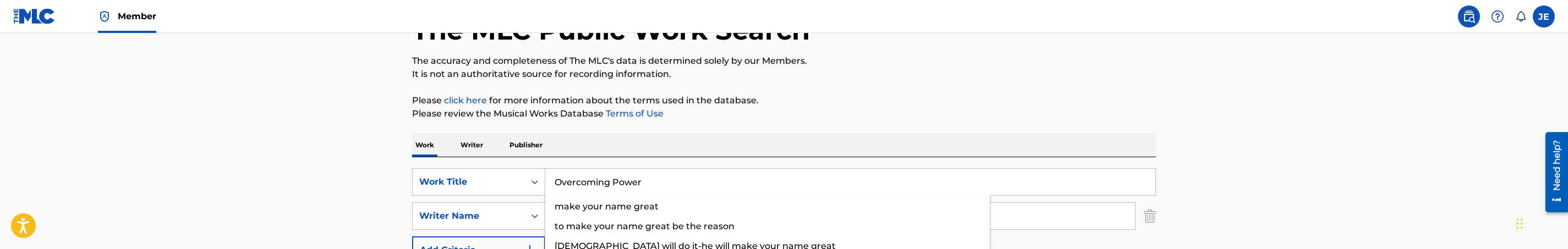
type input "Overcoming Power"
click at [838, 99] on p "Please click here for more information about the terms used in the database." at bounding box center [784, 101] width 744 height 13
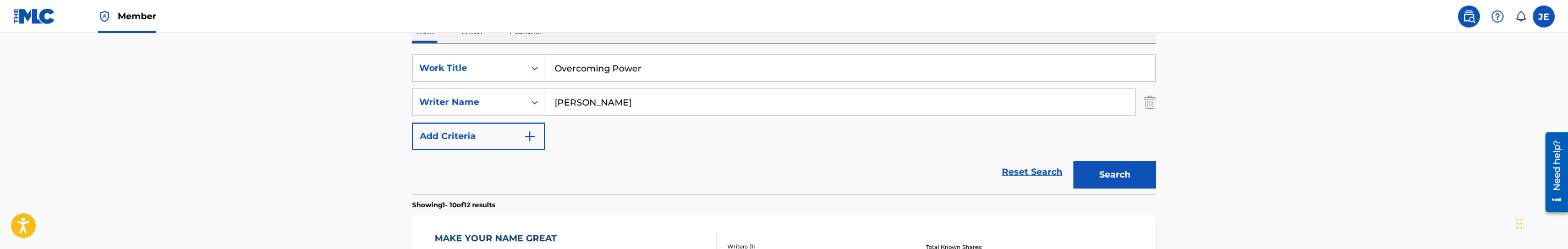
scroll to position [242, 0]
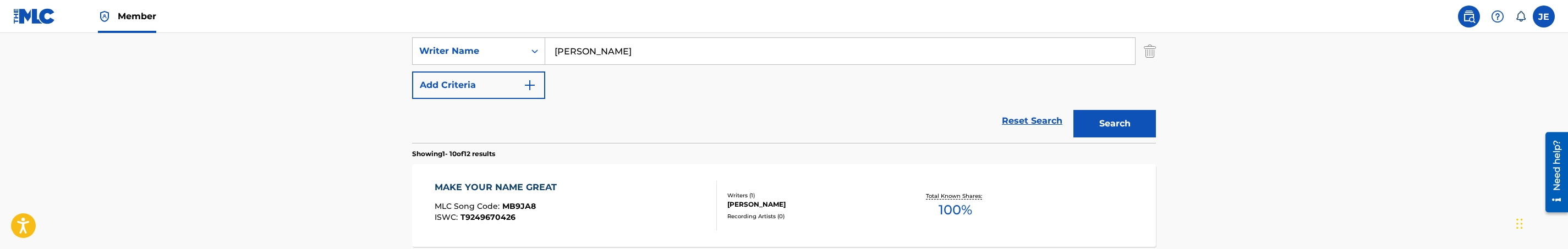
click at [708, 43] on input "David G. Frazier" at bounding box center [840, 51] width 590 height 26
paste input "Bruce Parham"
click at [1073, 110] on button "Search" at bounding box center [1115, 124] width 83 height 27
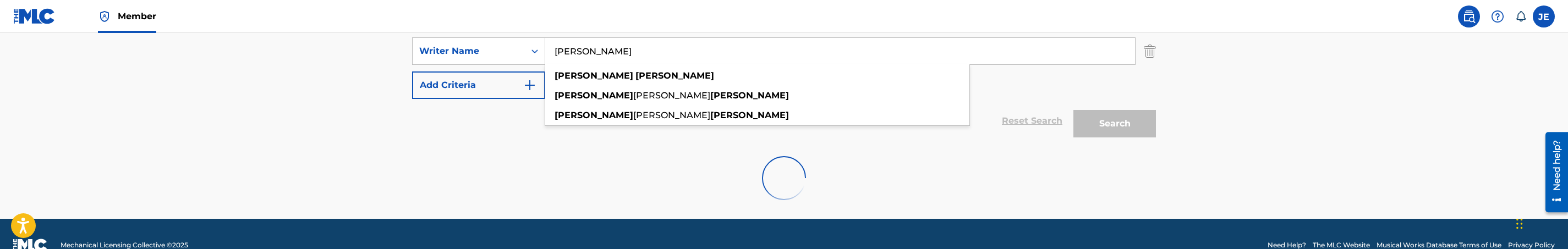
scroll to position [228, 0]
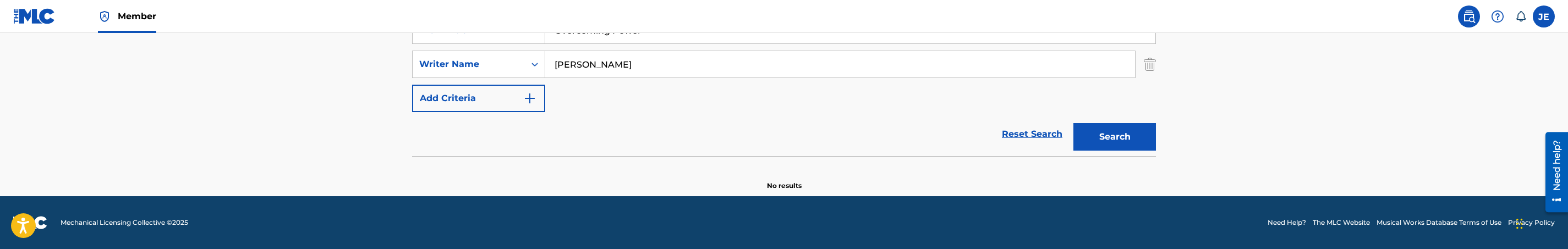
click at [670, 66] on input "Bruce Parham" at bounding box center [840, 64] width 590 height 26
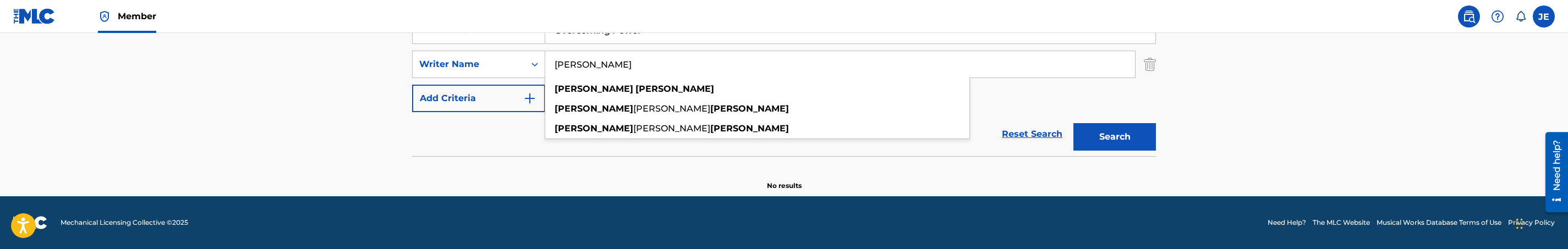
paste input "David G. Frazier"
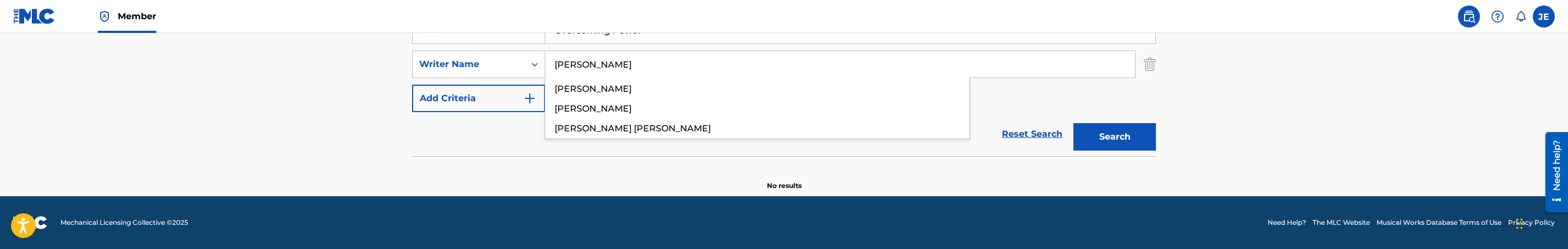
type input "David G. Frazier"
click at [1073, 123] on button "Search" at bounding box center [1115, 136] width 83 height 27
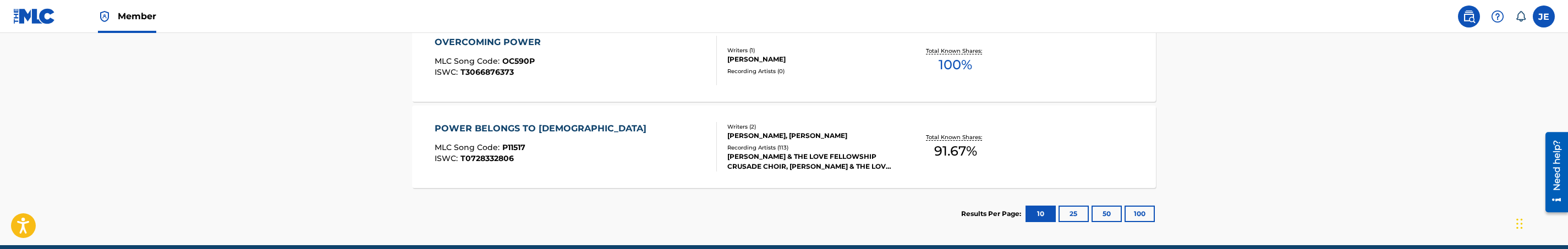
scroll to position [393, 0]
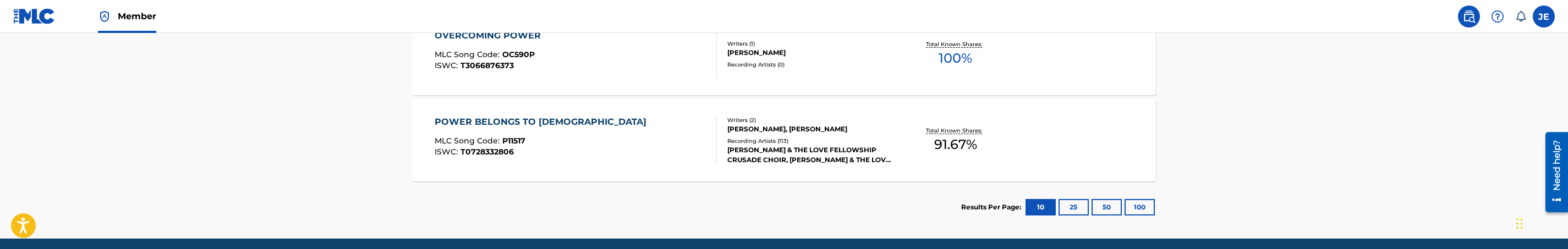
click at [626, 75] on div "OVERCOMING POWER MLC Song Code : OC590P ISWC : T3066876373" at bounding box center [576, 54] width 283 height 49
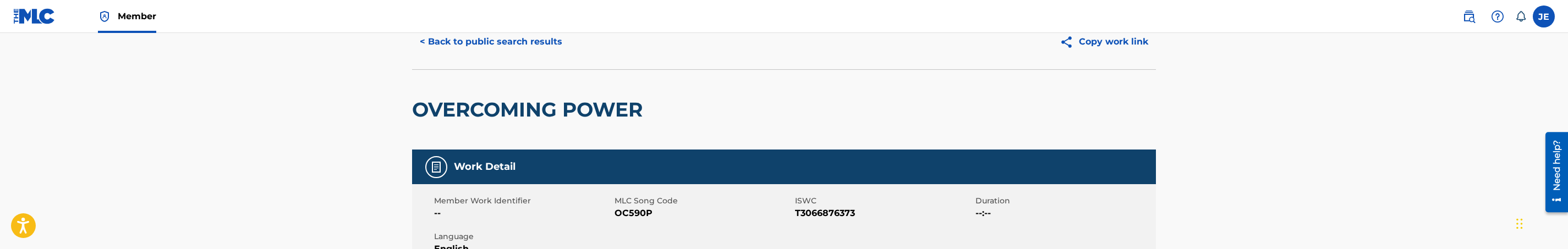
scroll to position [83, 0]
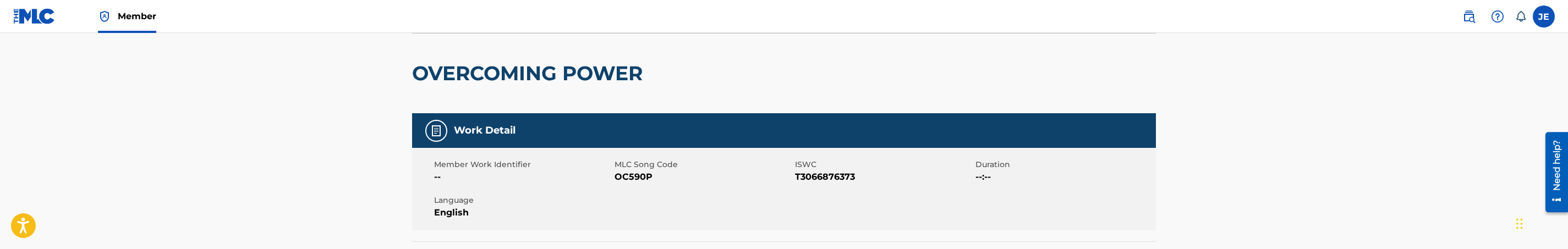
click at [637, 180] on span "OC590P" at bounding box center [704, 177] width 178 height 13
copy span "OC590P"
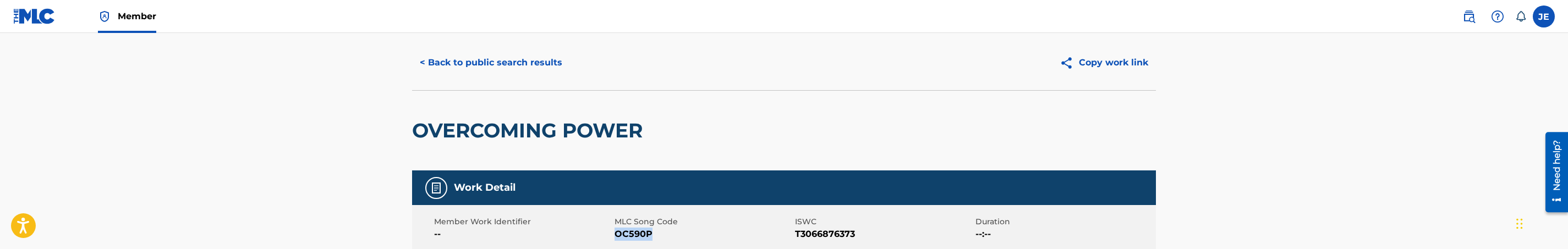
scroll to position [0, 0]
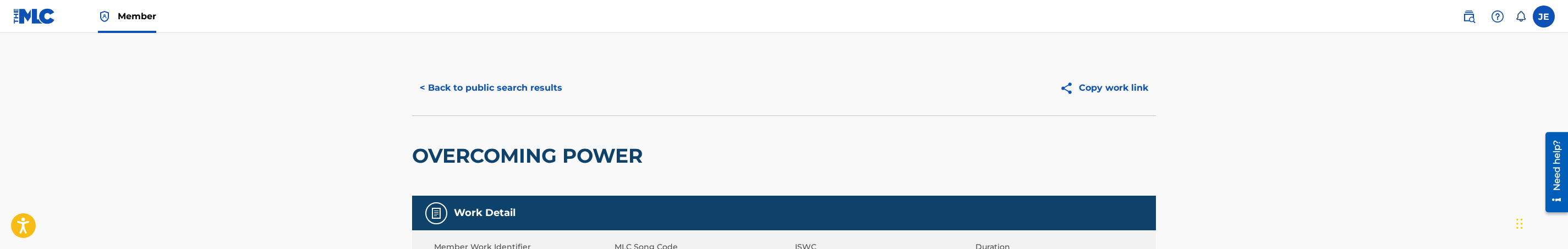
click at [532, 91] on button "< Back to public search results" at bounding box center [491, 88] width 158 height 27
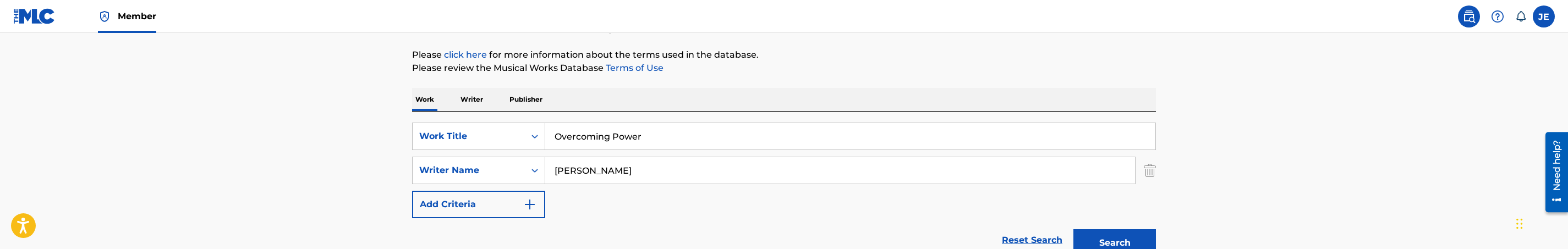
scroll to position [106, 0]
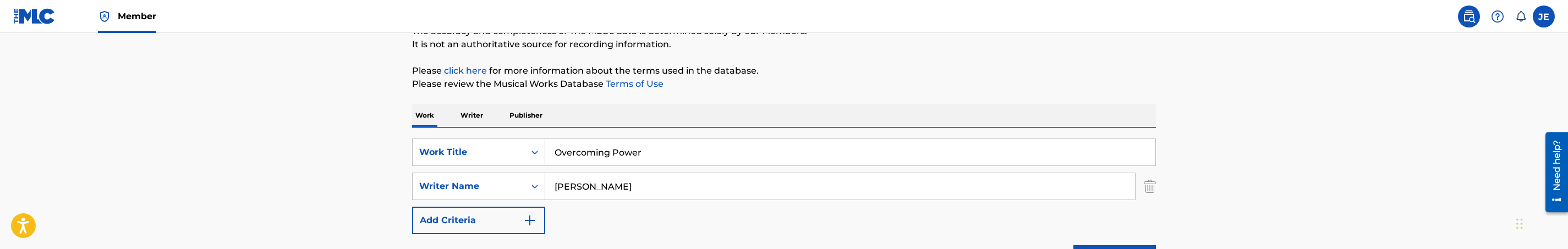
click at [638, 160] on input "Overcoming Power" at bounding box center [850, 152] width 610 height 26
paste input "Change Will Come"
type input "Change Will Come"
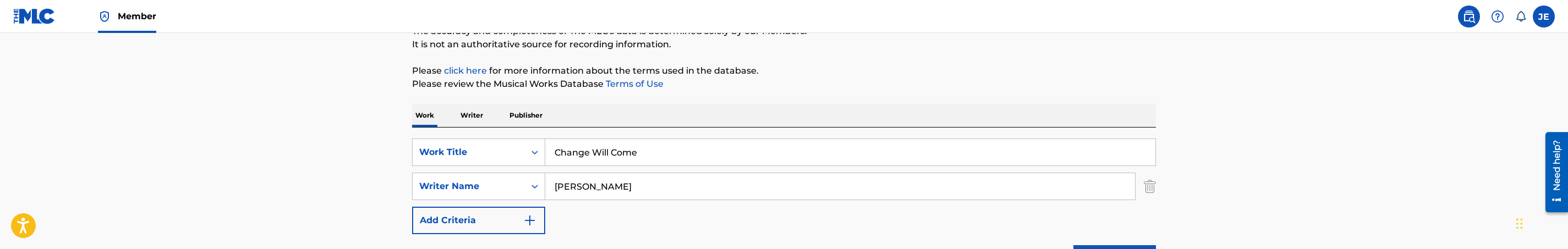
click at [778, 88] on p "Please review the Musical Works Database Terms of Use" at bounding box center [784, 84] width 744 height 13
click at [696, 189] on input "David G. Frazier" at bounding box center [840, 186] width 590 height 26
paste input "[PERSON_NAME]"
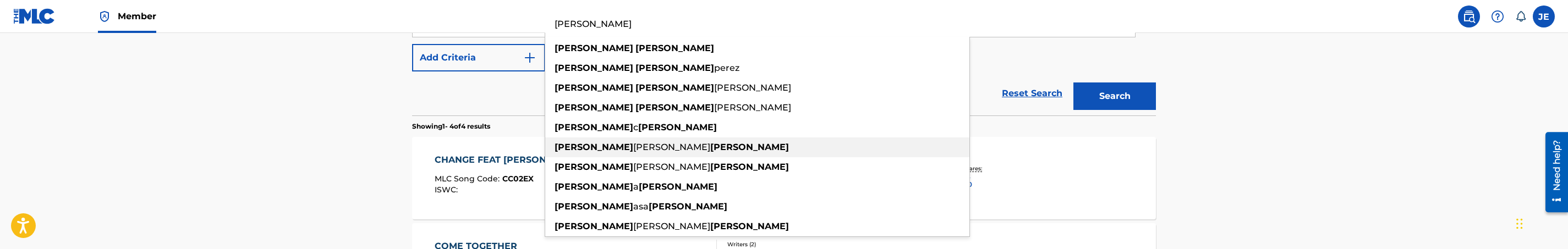
scroll to position [272, 0]
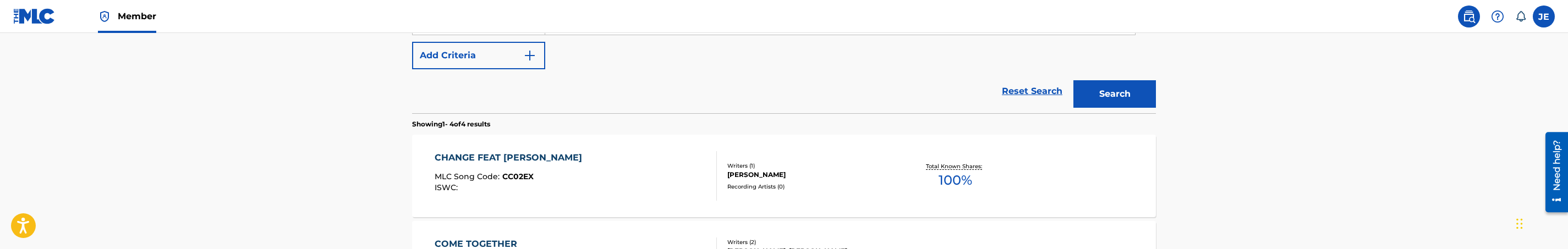
click at [1234, 100] on main "The MLC Public Work Search The accuracy and completeness of The MLC's data is d…" at bounding box center [784, 148] width 1568 height 772
click at [1106, 91] on button "Search" at bounding box center [1115, 94] width 83 height 27
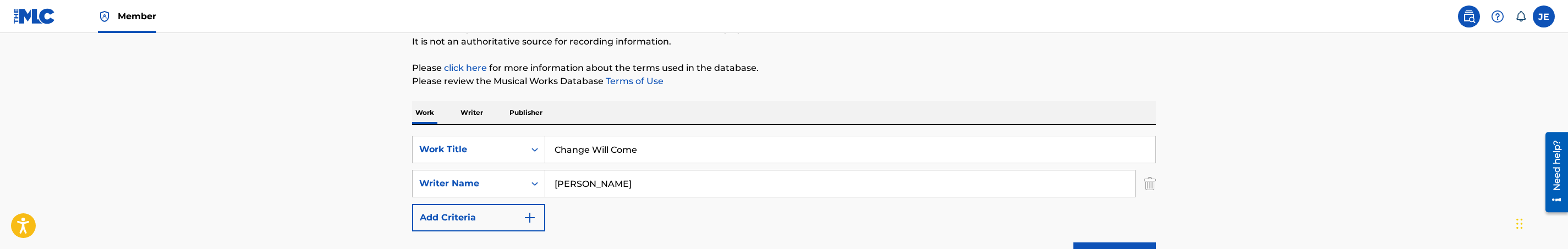
scroll to position [106, 0]
click at [659, 197] on input "[PERSON_NAME]" at bounding box center [840, 186] width 590 height 26
paste input "David G. Frazier"
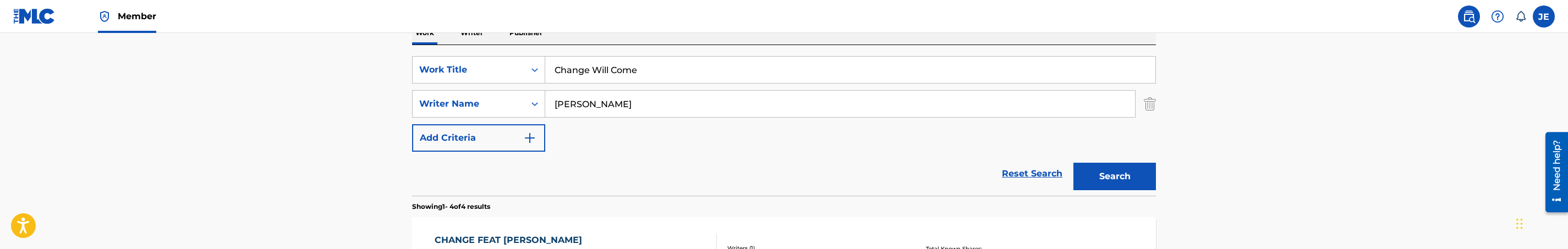
type input "David G. Frazier"
click at [1141, 181] on button "Search" at bounding box center [1115, 177] width 83 height 27
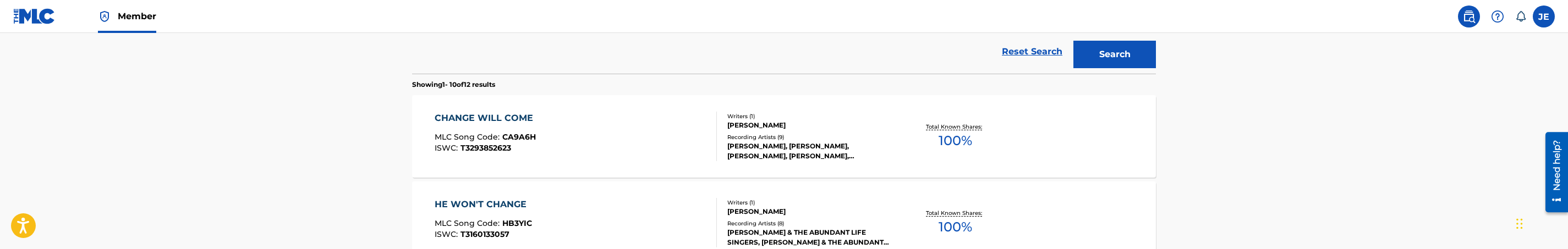
scroll to position [264, 0]
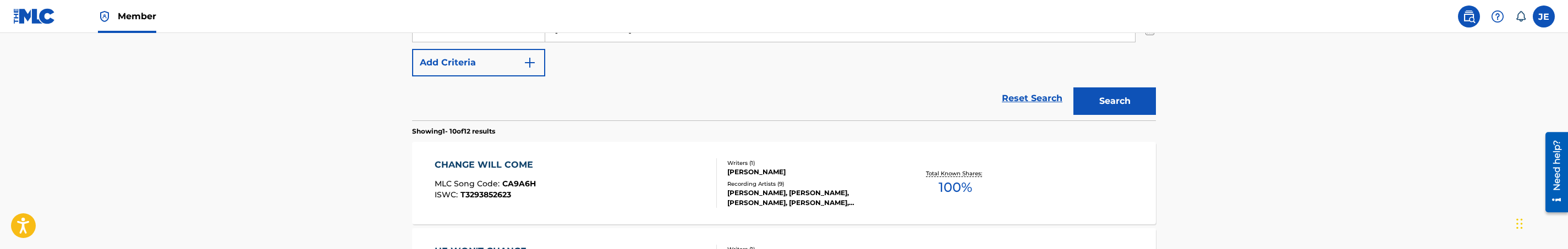
click at [626, 177] on div "CHANGE WILL COME MLC Song Code : CA9A6H ISWC : T3293852623" at bounding box center [576, 183] width 283 height 49
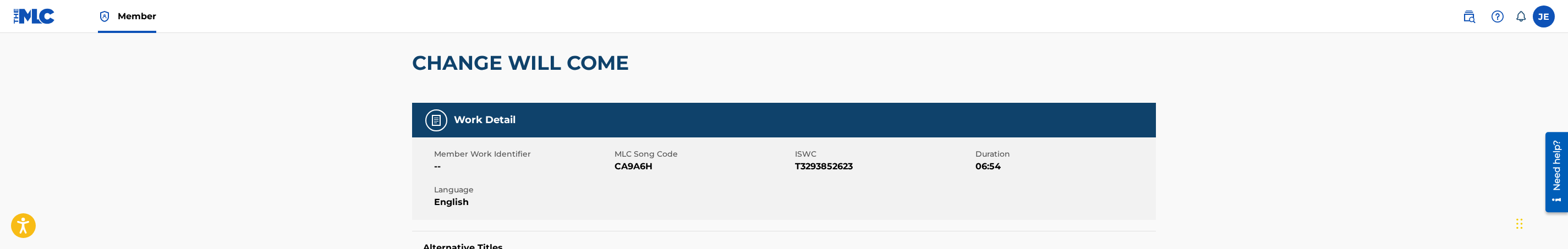
scroll to position [83, 0]
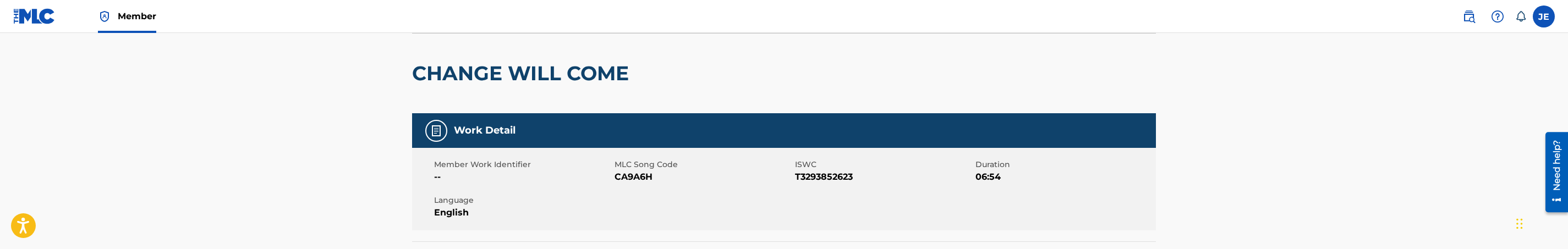
click at [624, 180] on span "CA9A6H" at bounding box center [704, 177] width 178 height 13
copy span "CA9A6H"
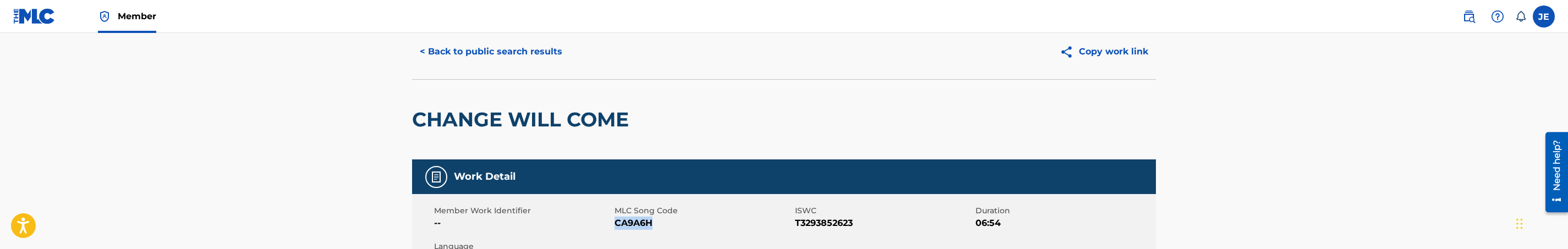
scroll to position [0, 0]
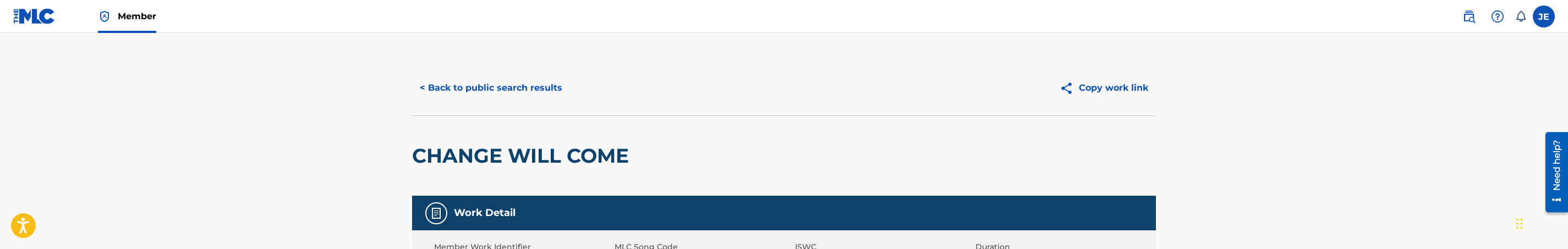
click at [535, 88] on button "< Back to public search results" at bounding box center [491, 88] width 158 height 27
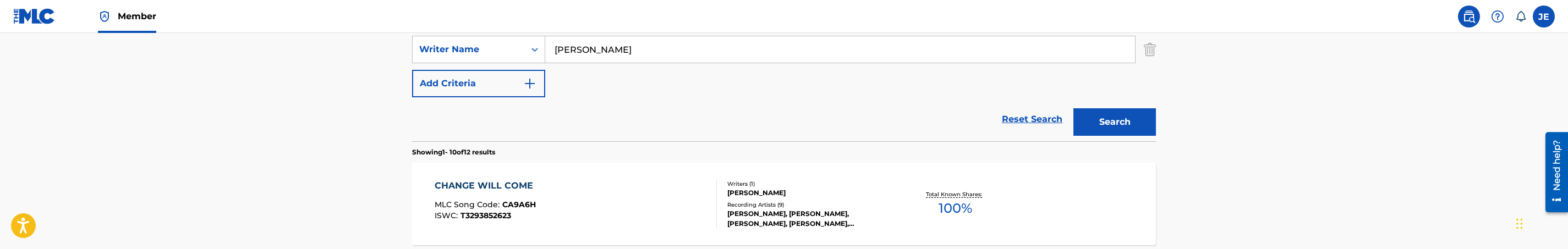
scroll to position [79, 0]
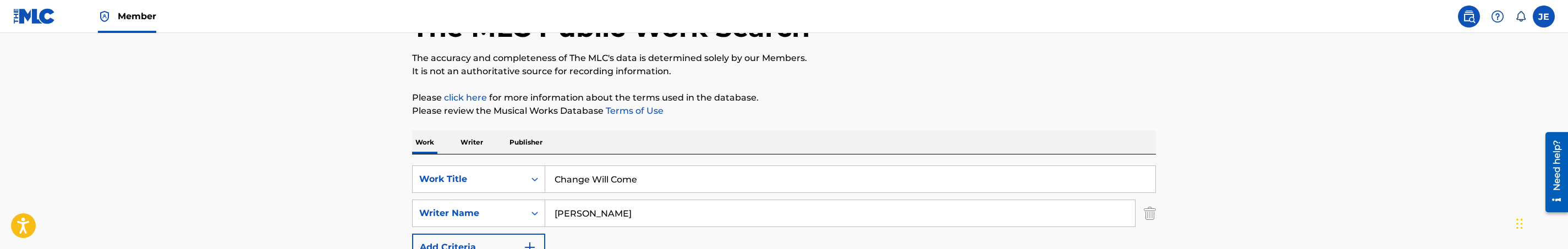
click at [638, 184] on input "Change Will Come" at bounding box center [850, 179] width 610 height 26
paste input "Fill This Place"
type input "Fill This Place"
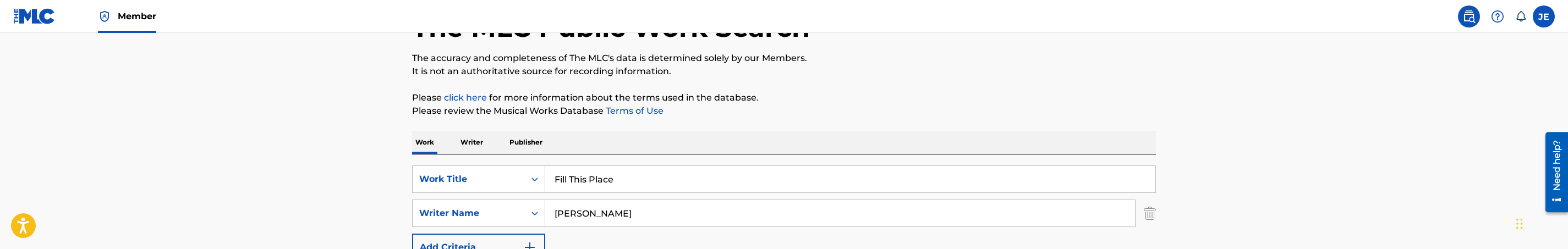
click at [833, 114] on p "Please review the Musical Works Database Terms of Use" at bounding box center [784, 111] width 744 height 13
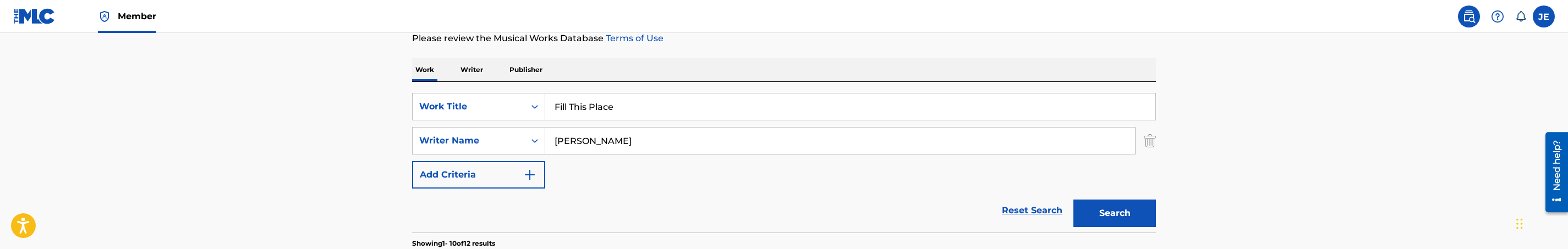
scroll to position [162, 0]
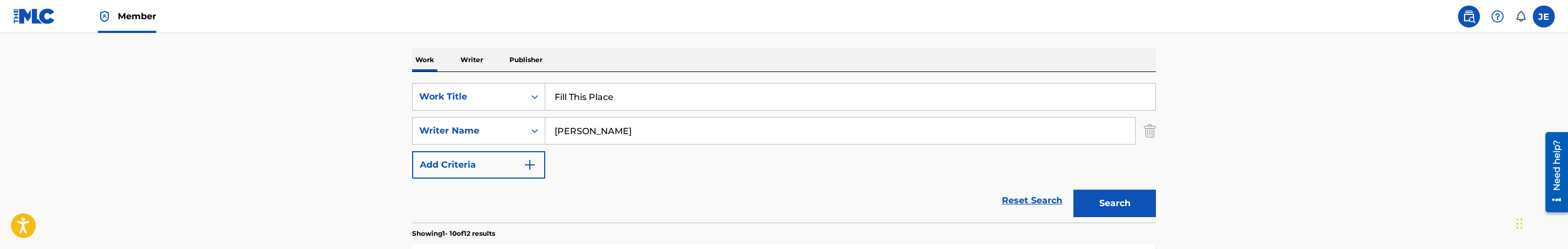
click at [1110, 198] on button "Search" at bounding box center [1115, 203] width 83 height 27
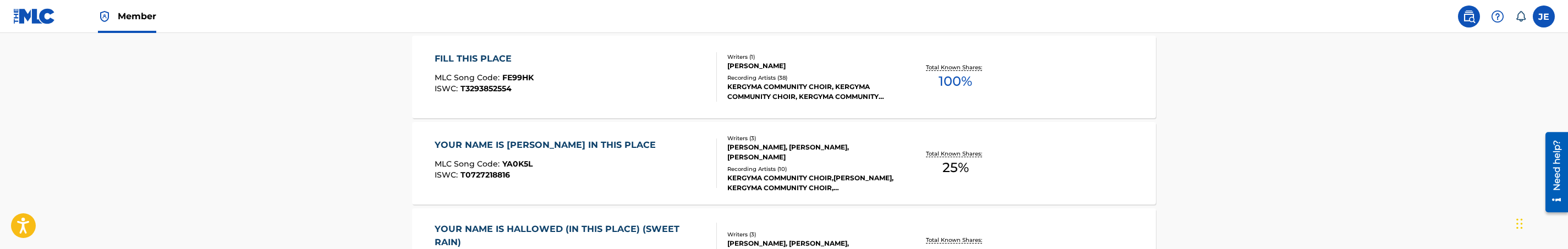
scroll to position [327, 0]
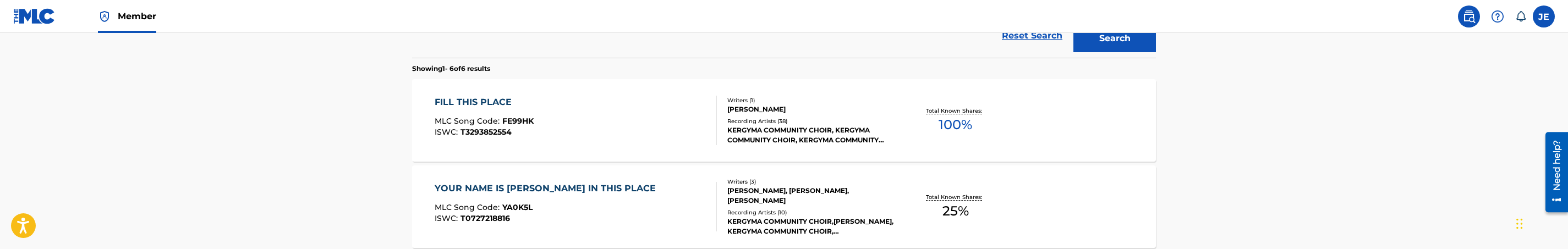
click at [567, 134] on div "FILL THIS PLACE MLC Song Code : FE99HK ISWC : T3293852554" at bounding box center [576, 120] width 283 height 49
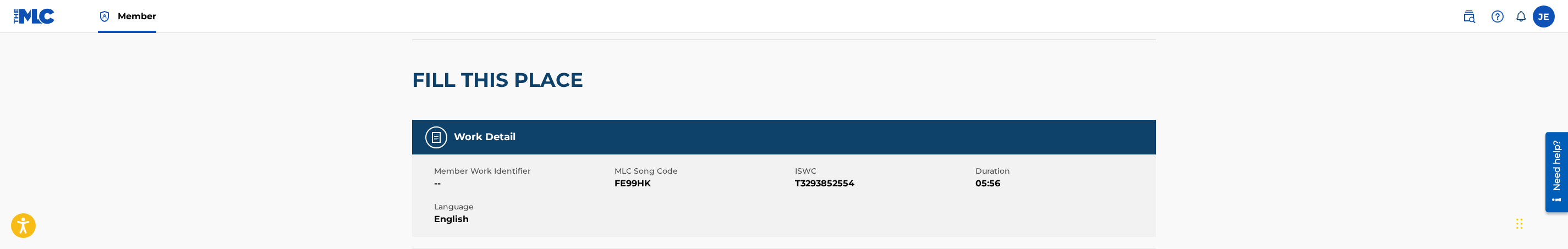
scroll to position [83, 0]
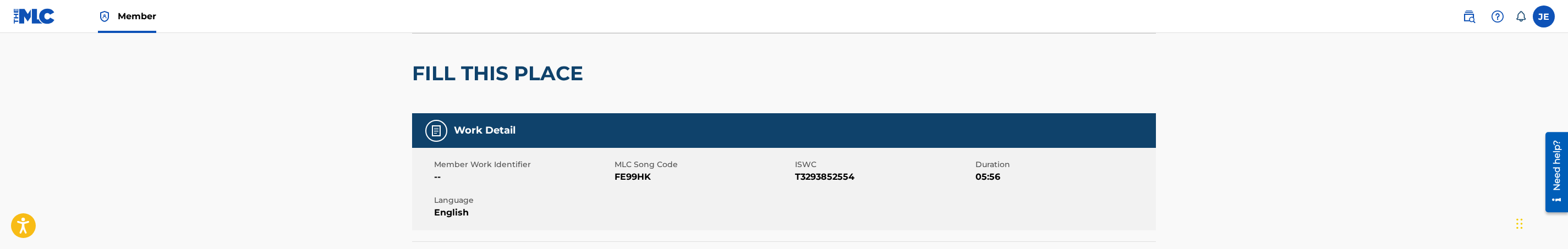
click at [642, 175] on span "FE99HK" at bounding box center [704, 177] width 178 height 13
copy span "FE99HK"
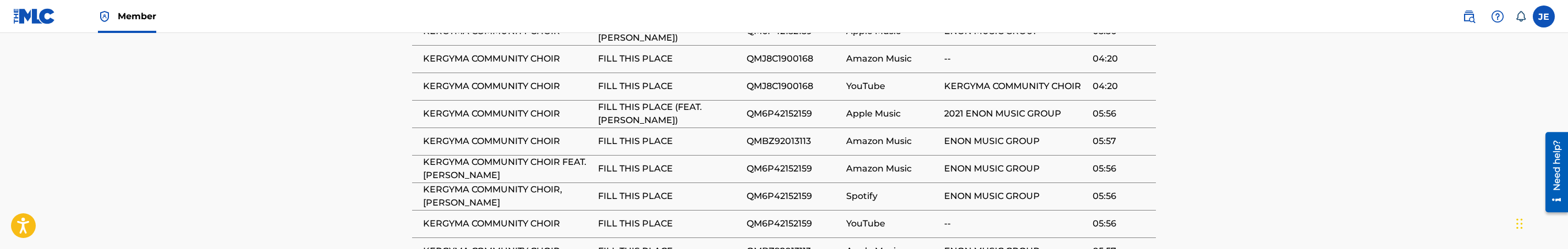
scroll to position [908, 0]
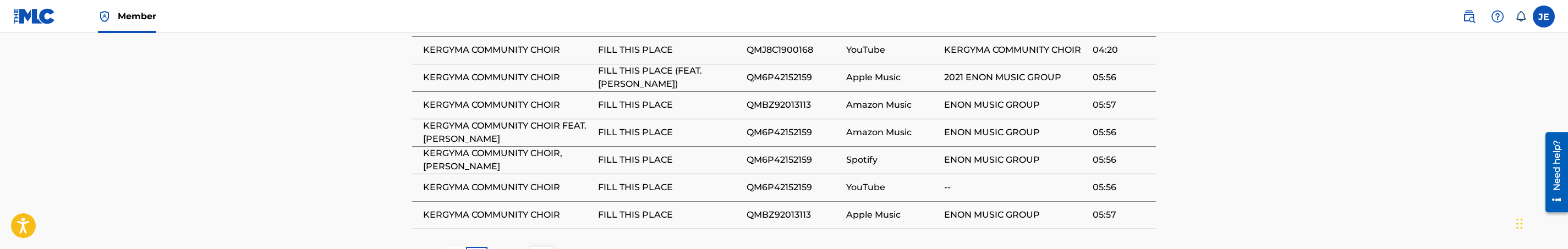
click at [800, 153] on span "QM6P42152159" at bounding box center [794, 160] width 94 height 13
copy span "QM6P42152159"
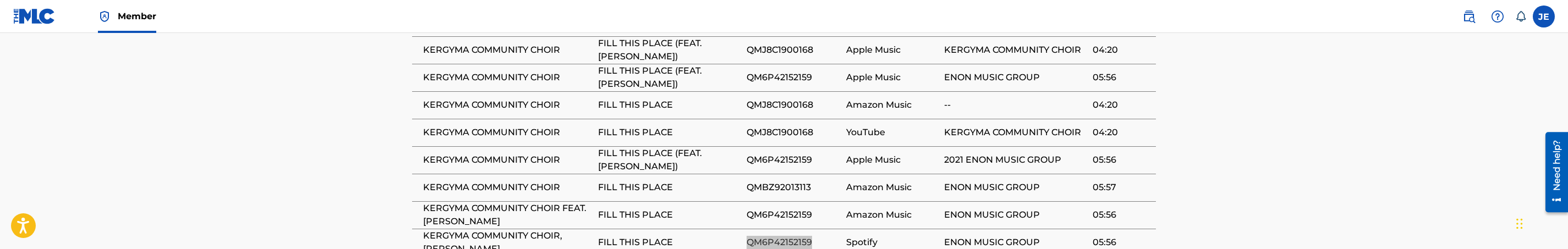
scroll to position [743, 0]
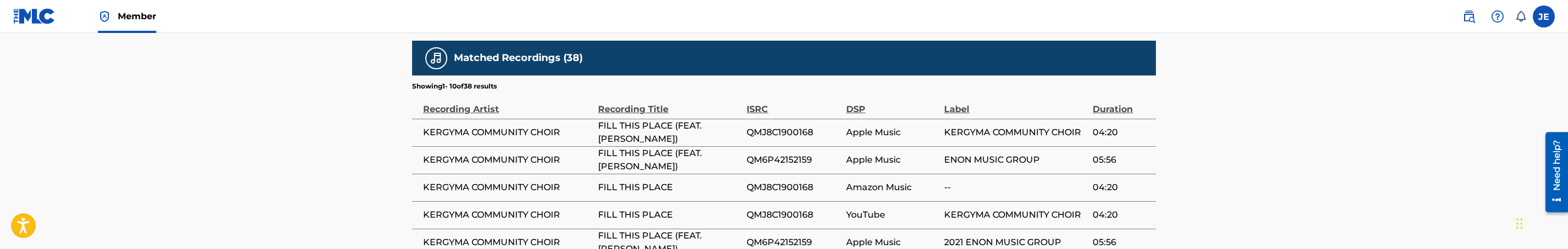
click at [804, 127] on span "QMJ8C1900168" at bounding box center [794, 133] width 94 height 13
copy span "QMJ8C1900168"
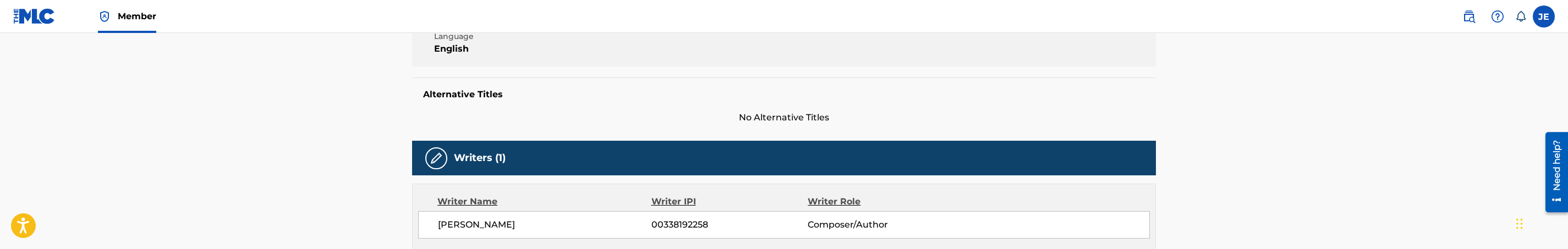
scroll to position [0, 0]
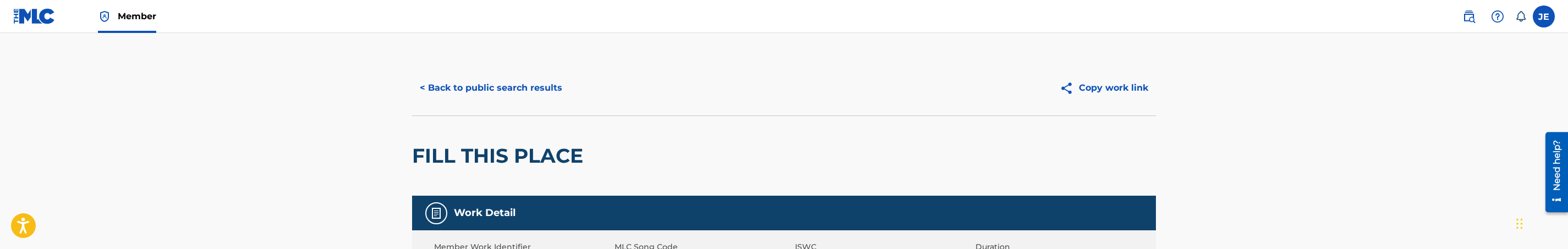
click at [516, 96] on button "< Back to public search results" at bounding box center [491, 88] width 158 height 27
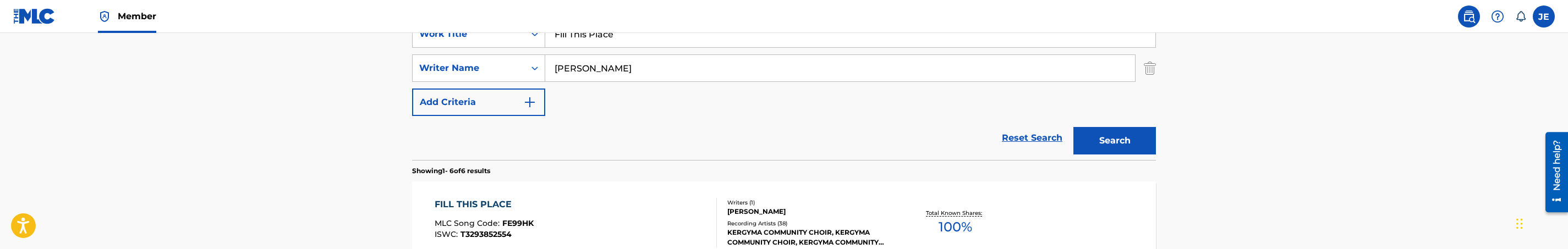
scroll to position [142, 0]
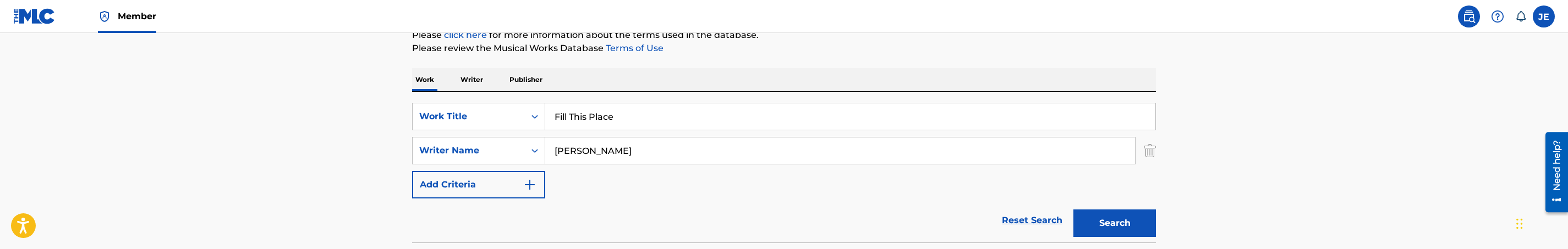
click at [645, 103] on div "Fill This Place" at bounding box center [850, 116] width 611 height 27
click at [647, 112] on input "Fill This Place" at bounding box center [850, 116] width 610 height 26
paste input "I Shall Not Want"
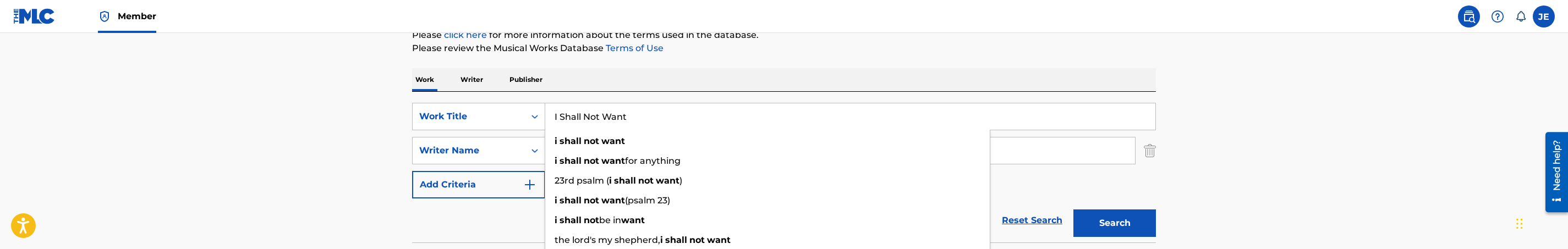
type input "I Shall Not Want"
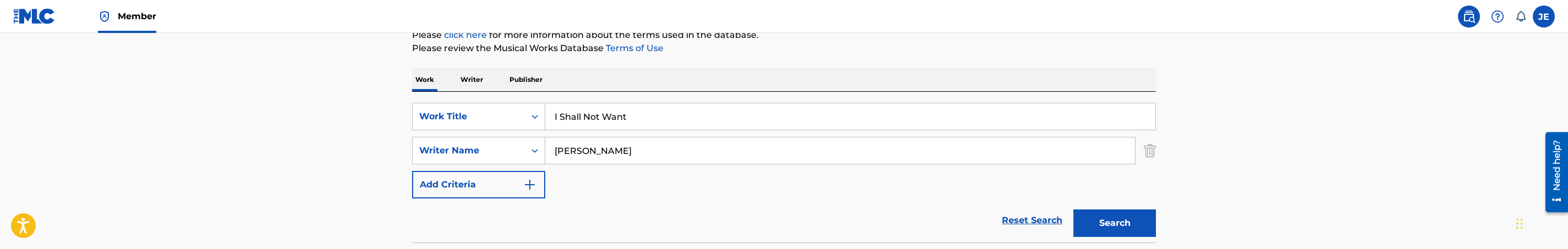
click at [643, 149] on input "David G. Frazier" at bounding box center [840, 150] width 590 height 26
paste input "Search Form"
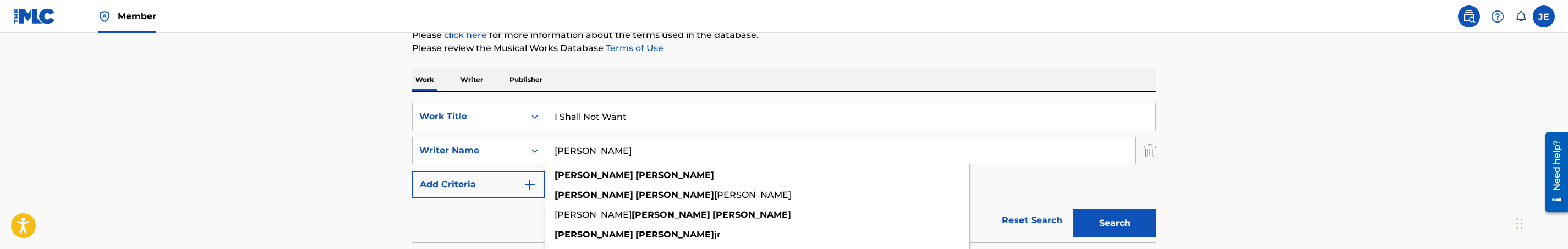
type input "[PERSON_NAME]"
click at [1134, 219] on button "Search" at bounding box center [1115, 223] width 83 height 27
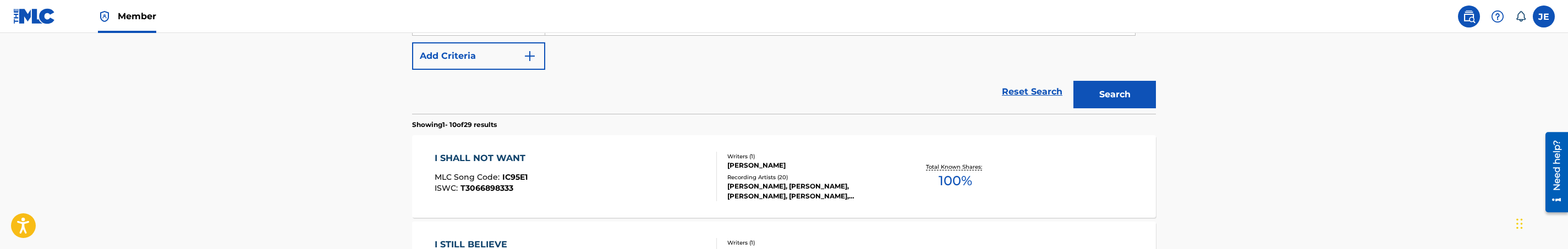
scroll to position [307, 0]
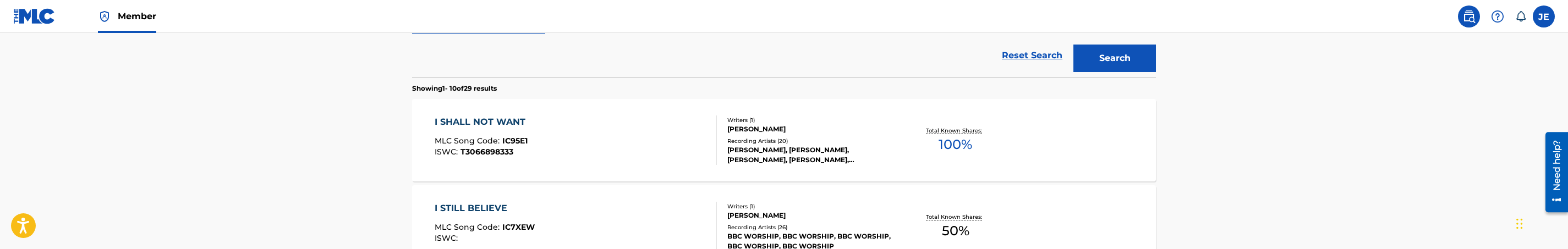
click at [613, 149] on div "I SHALL NOT WANT MLC Song Code : IC95E1 ISWC : T3066898333" at bounding box center [576, 140] width 283 height 49
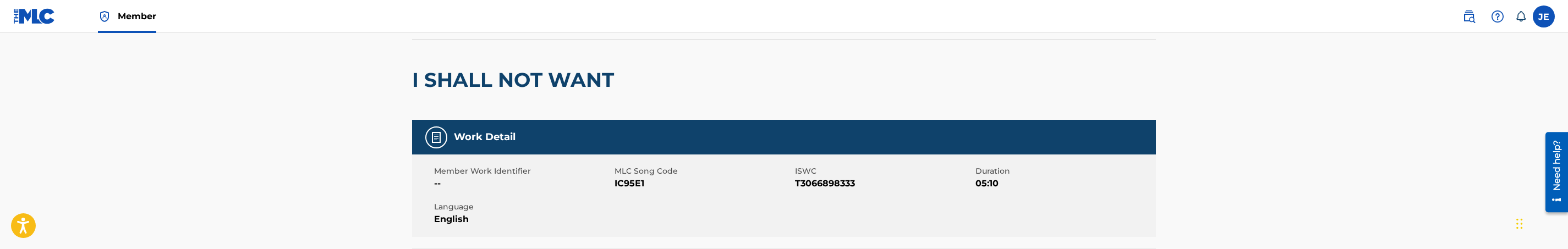
scroll to position [83, 0]
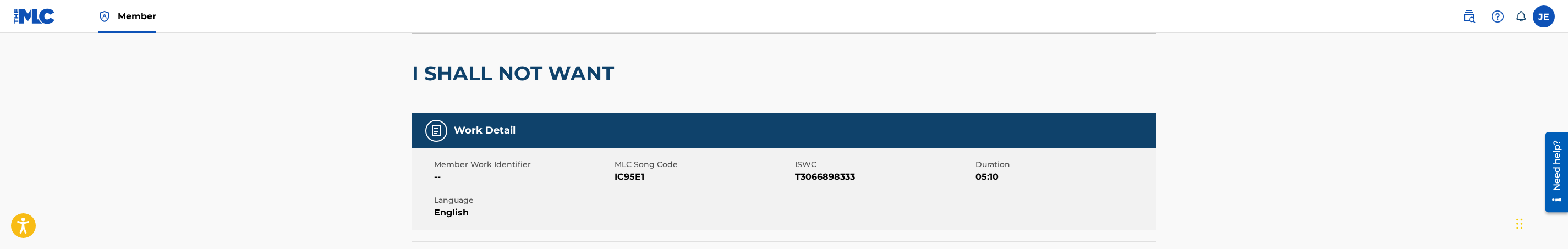
click at [635, 178] on span "IC95E1" at bounding box center [704, 177] width 178 height 13
copy span "IC95E1"
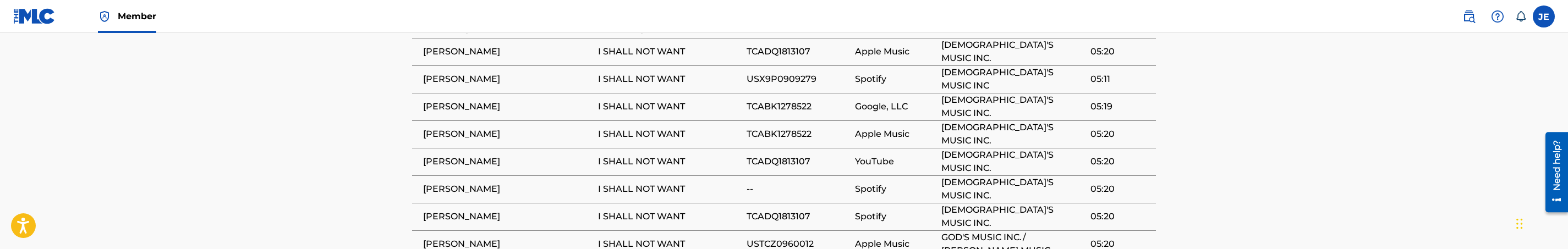
scroll to position [826, 0]
click at [799, 155] on span "TCADQ1813107" at bounding box center [798, 160] width 103 height 13
copy span "TCADQ1813107"
click at [796, 99] on span "TCABK1278522" at bounding box center [798, 105] width 103 height 13
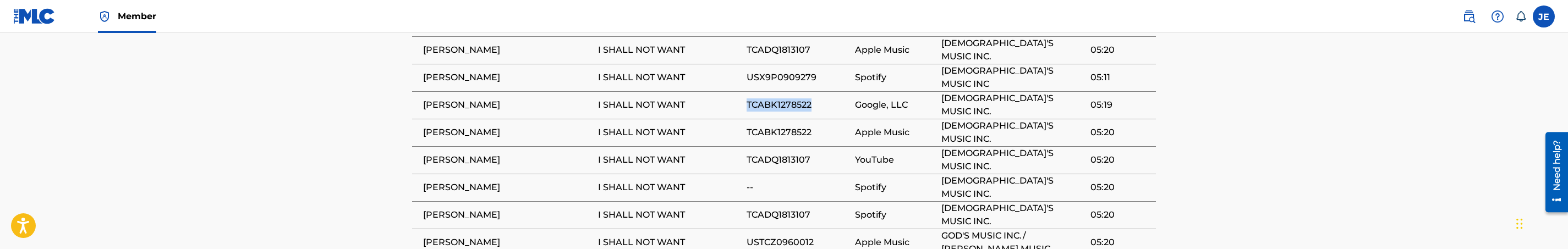
click at [796, 99] on span "TCABK1278522" at bounding box center [798, 105] width 103 height 13
copy span "TCABK1278522"
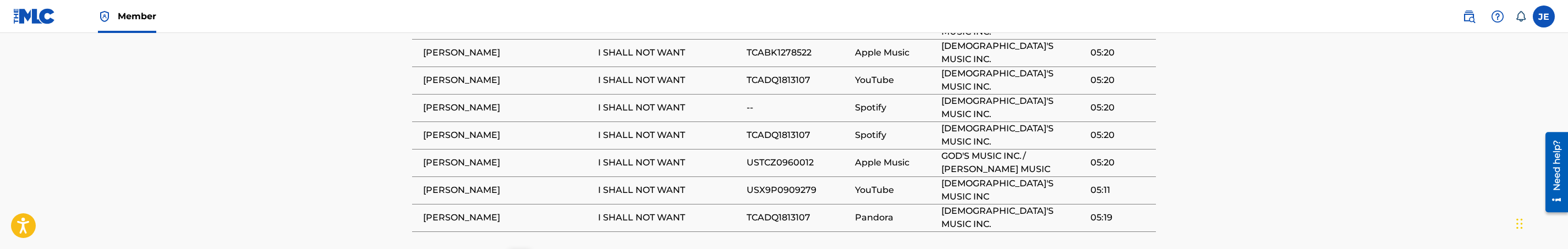
scroll to position [908, 0]
click at [793, 153] on span "USTCZ0960012" at bounding box center [798, 160] width 103 height 13
copy span "USTCZ0960012"
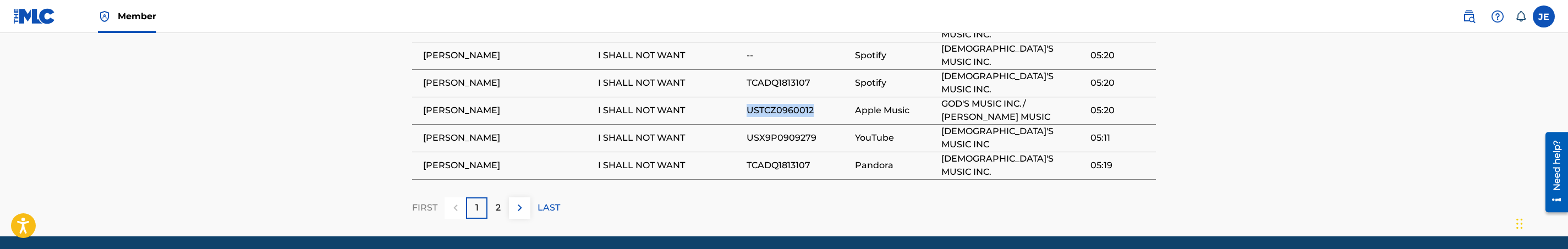
scroll to position [989, 0]
